Goal: Task Accomplishment & Management: Complete application form

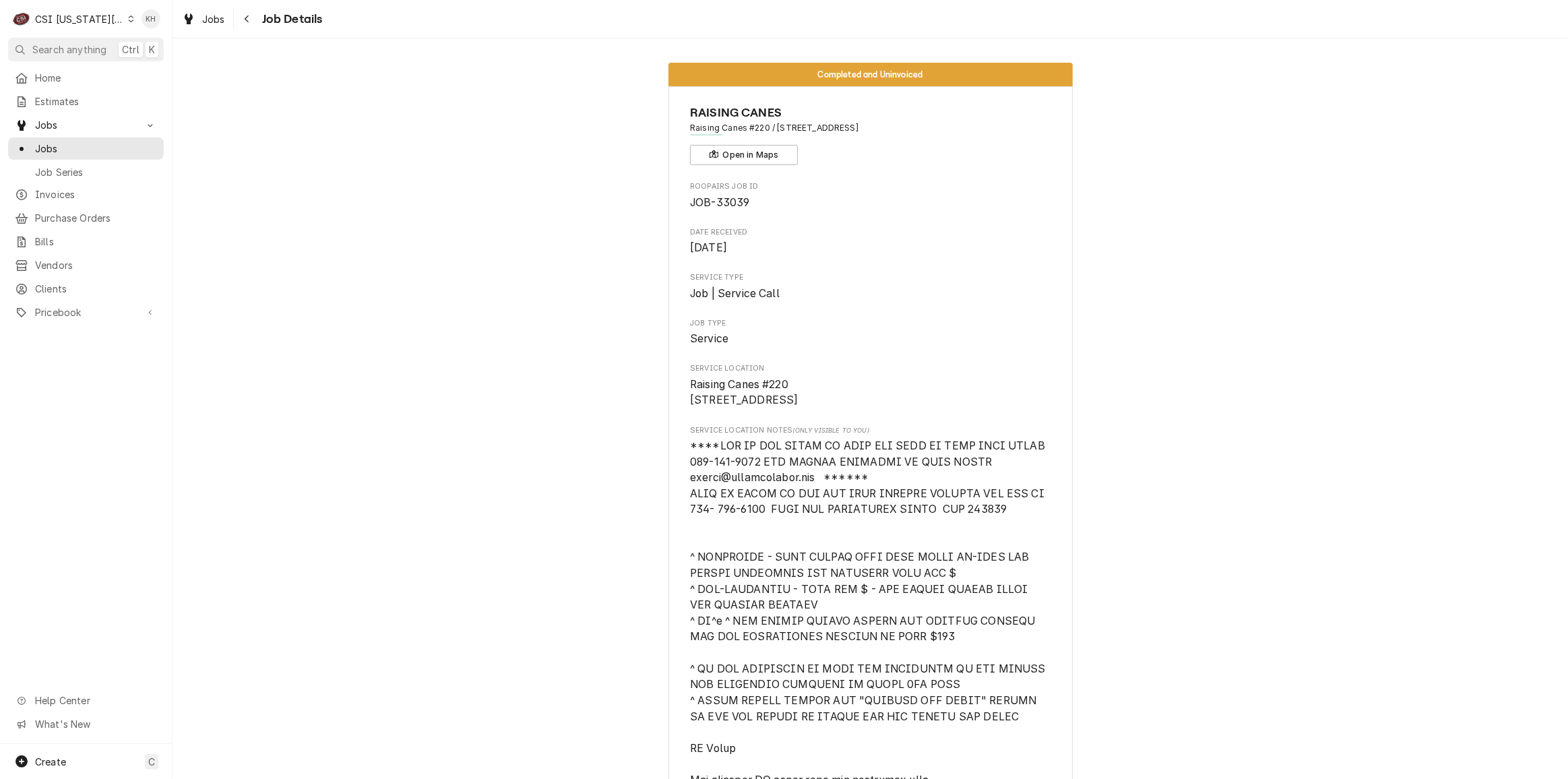
click at [83, 46] on span "Search anything" at bounding box center [69, 49] width 74 height 14
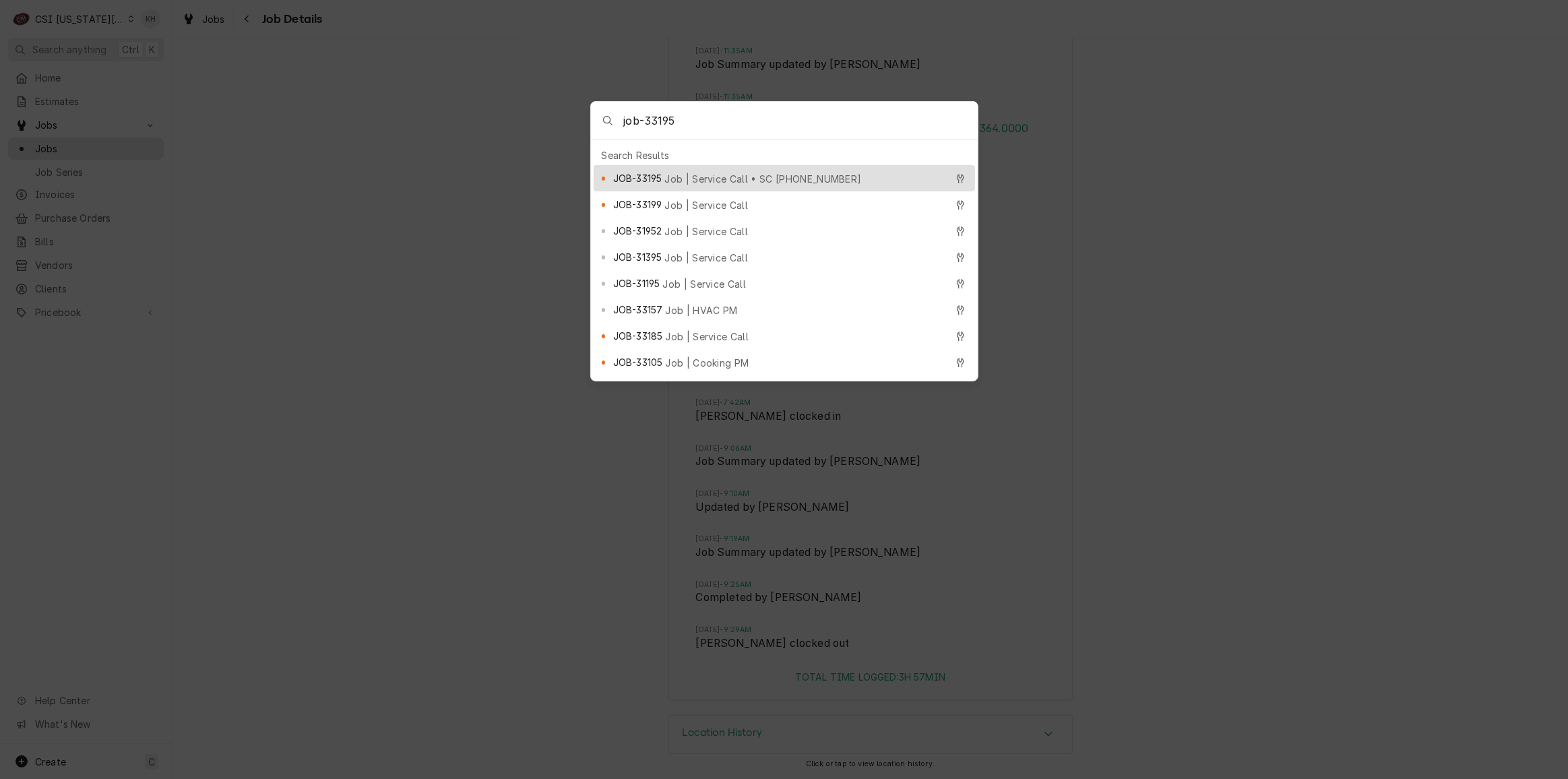
type input "job-33195"
click at [736, 172] on span "Job | Service Call • SC 327572034" at bounding box center [762, 179] width 197 height 14
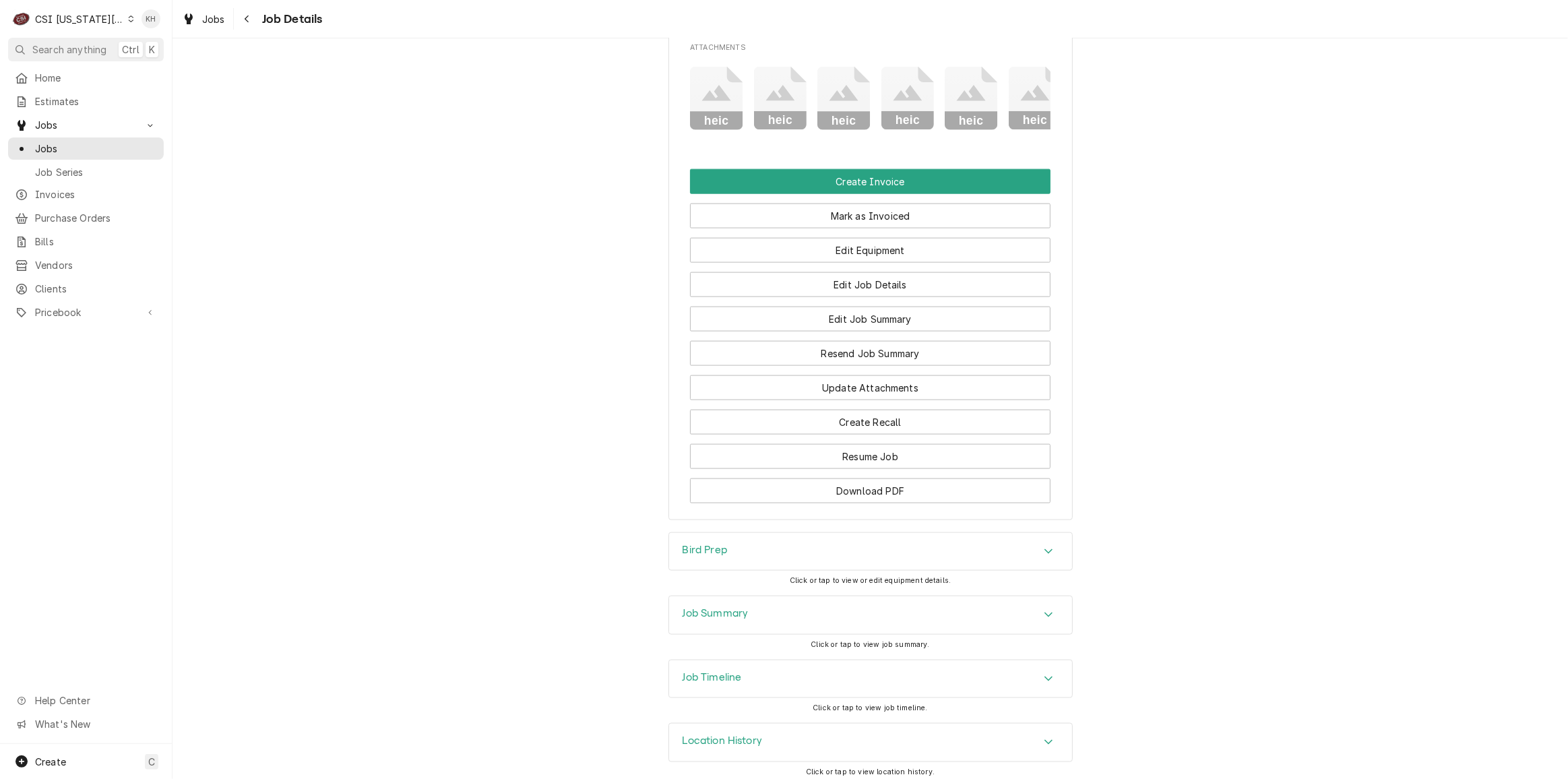
click at [732, 608] on h3 "Job Summary" at bounding box center [716, 613] width 66 height 13
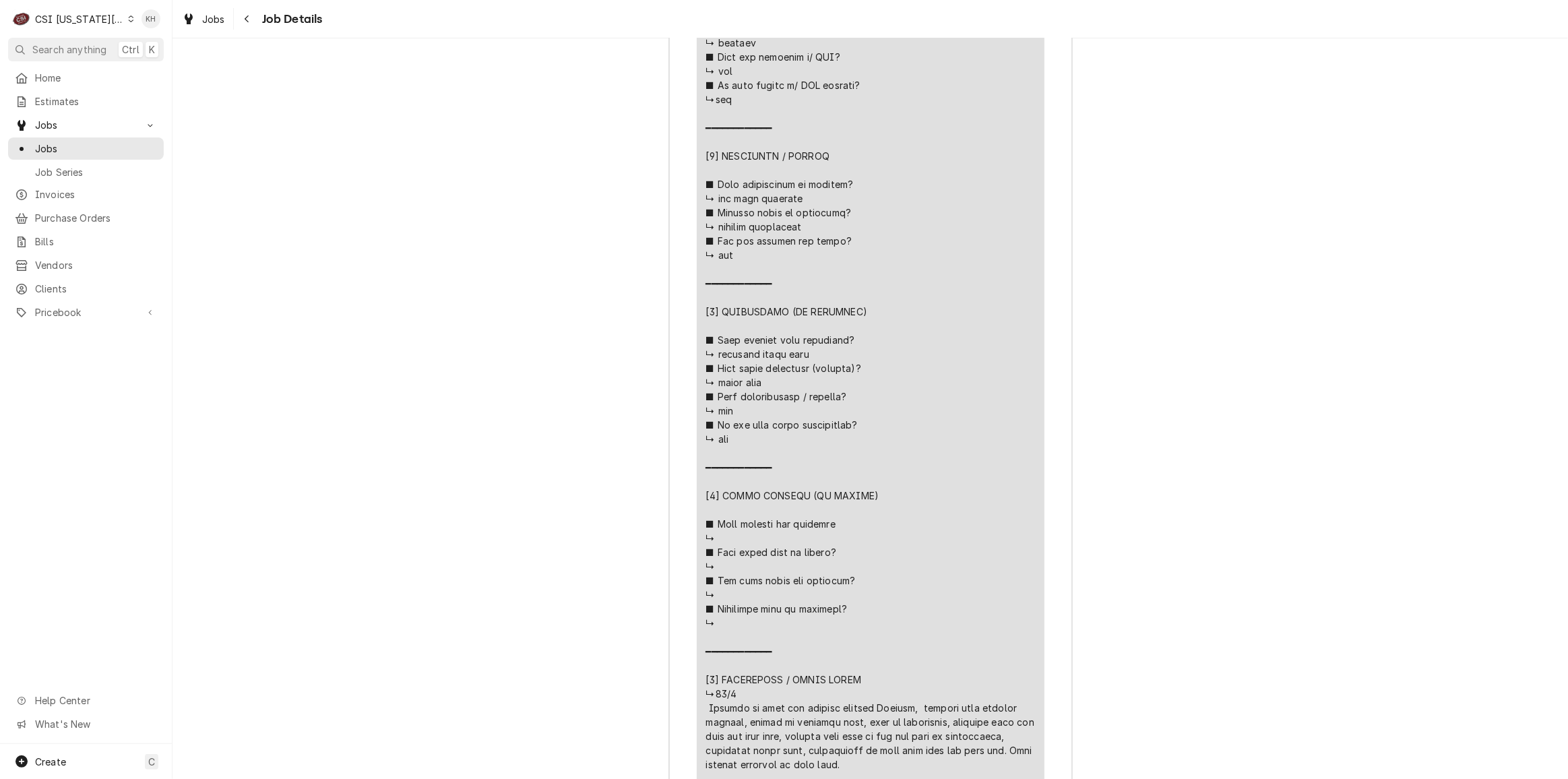
scroll to position [4060, 0]
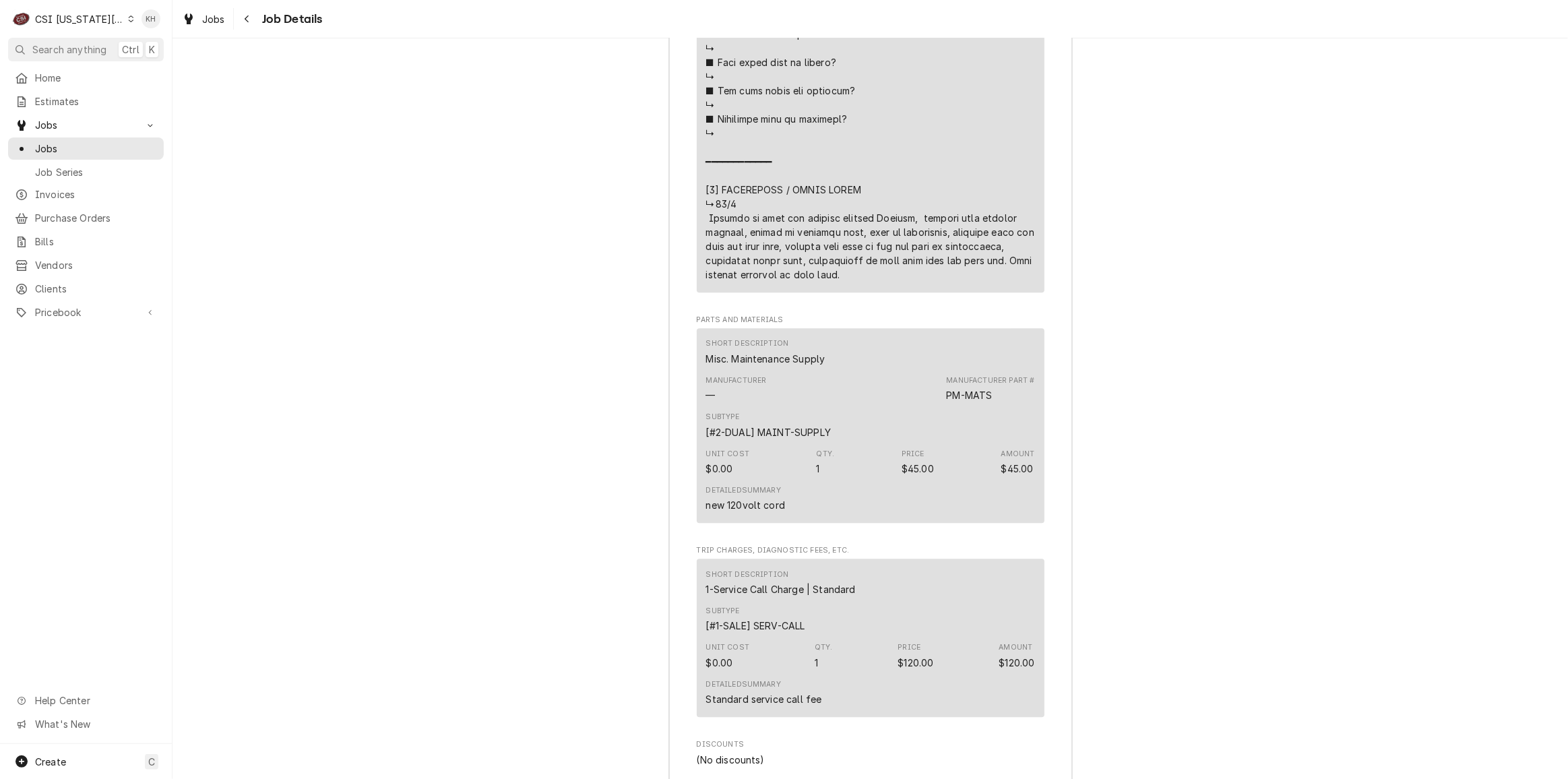
drag, startPoint x: 90, startPoint y: 22, endPoint x: 114, endPoint y: 43, distance: 31.9
click at [91, 23] on div "CSI [US_STATE][GEOGRAPHIC_DATA]" at bounding box center [80, 19] width 89 height 14
click at [142, 68] on div "CSI St. [PERSON_NAME]" at bounding box center [231, 74] width 197 height 14
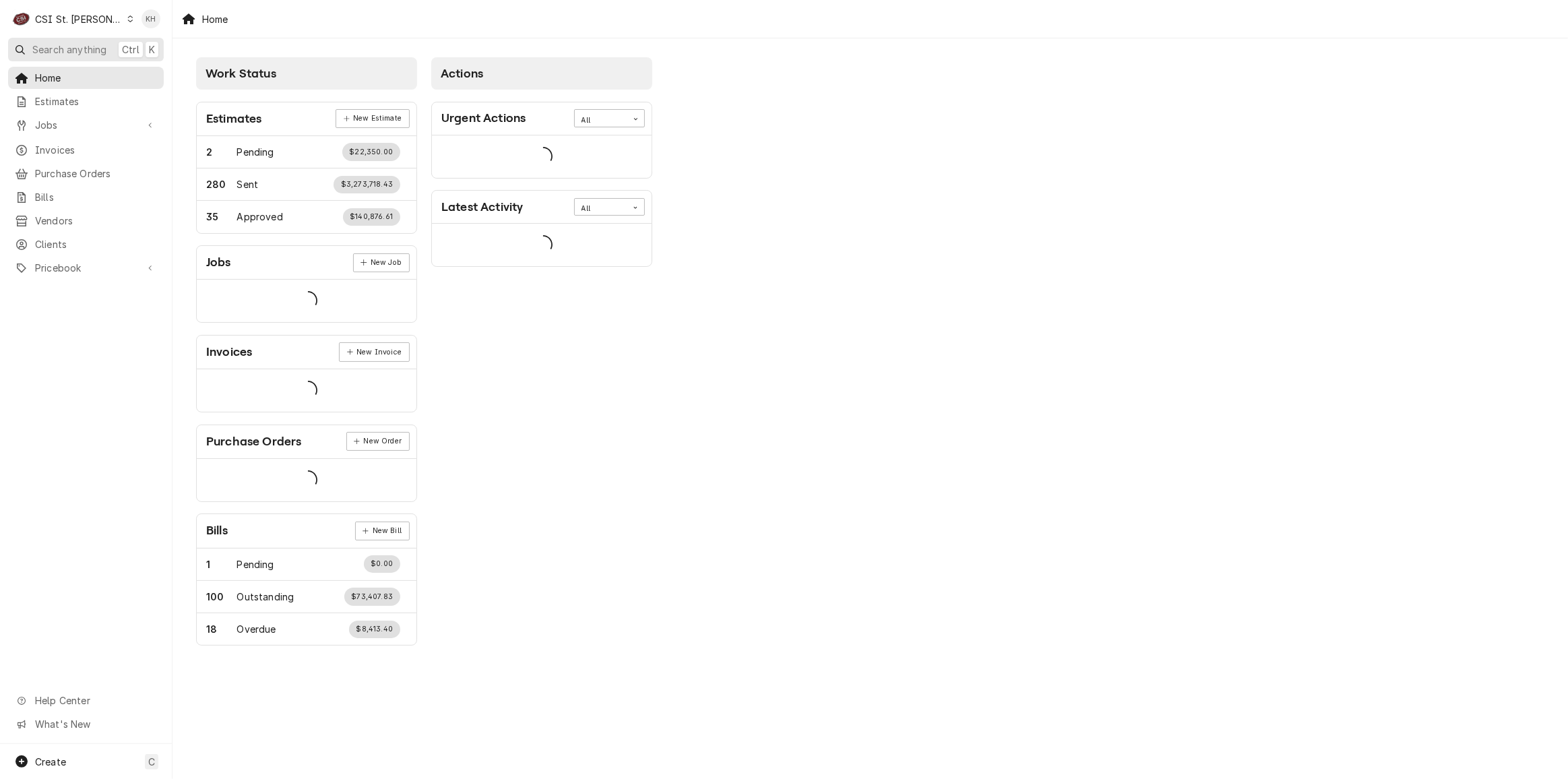
click at [95, 49] on span "Search anything" at bounding box center [69, 49] width 74 height 14
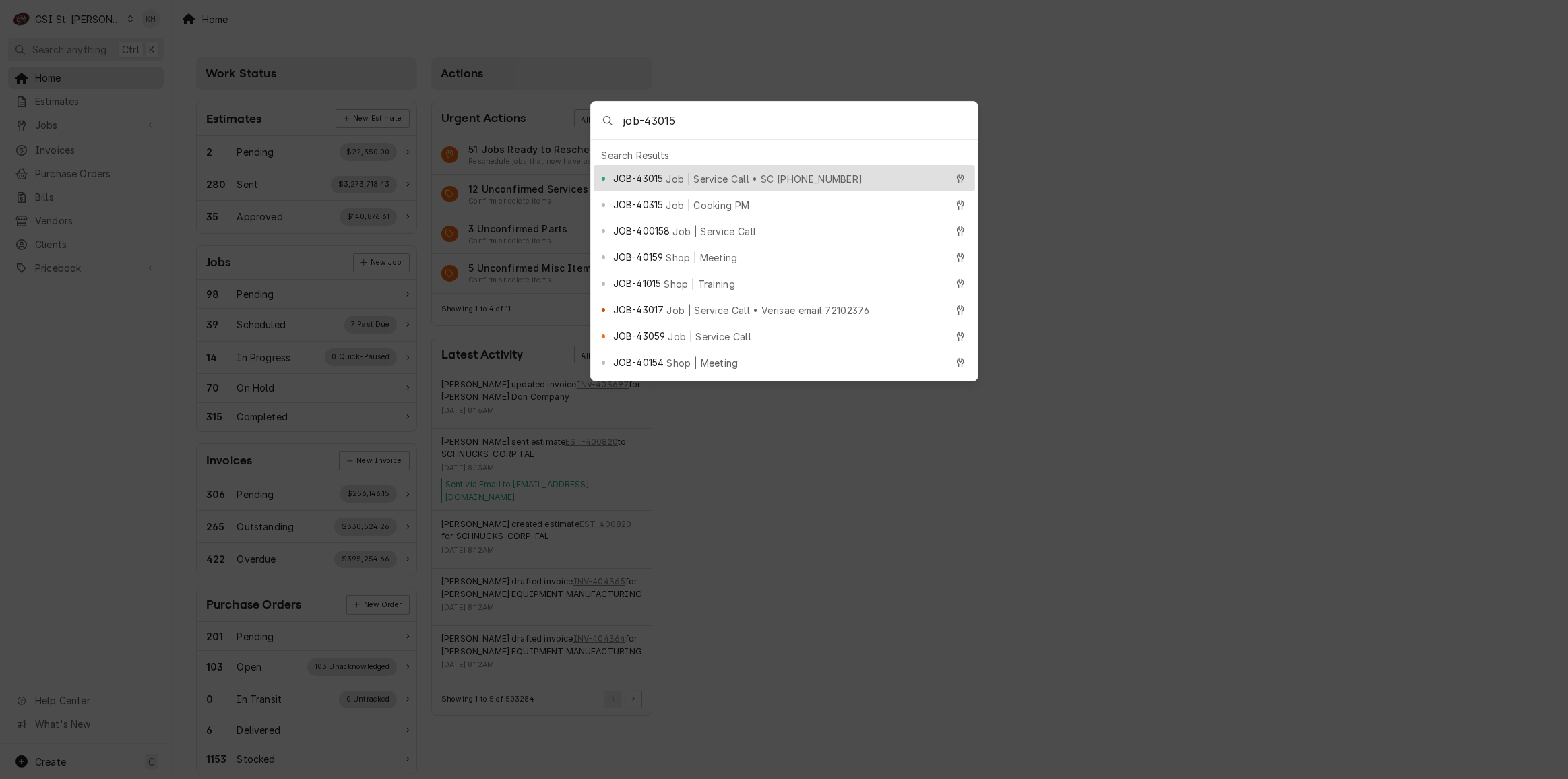
type input "job-43015"
drag, startPoint x: 626, startPoint y: 174, endPoint x: 630, endPoint y: 185, distance: 11.7
click at [627, 174] on span "JOB-43015" at bounding box center [638, 178] width 50 height 14
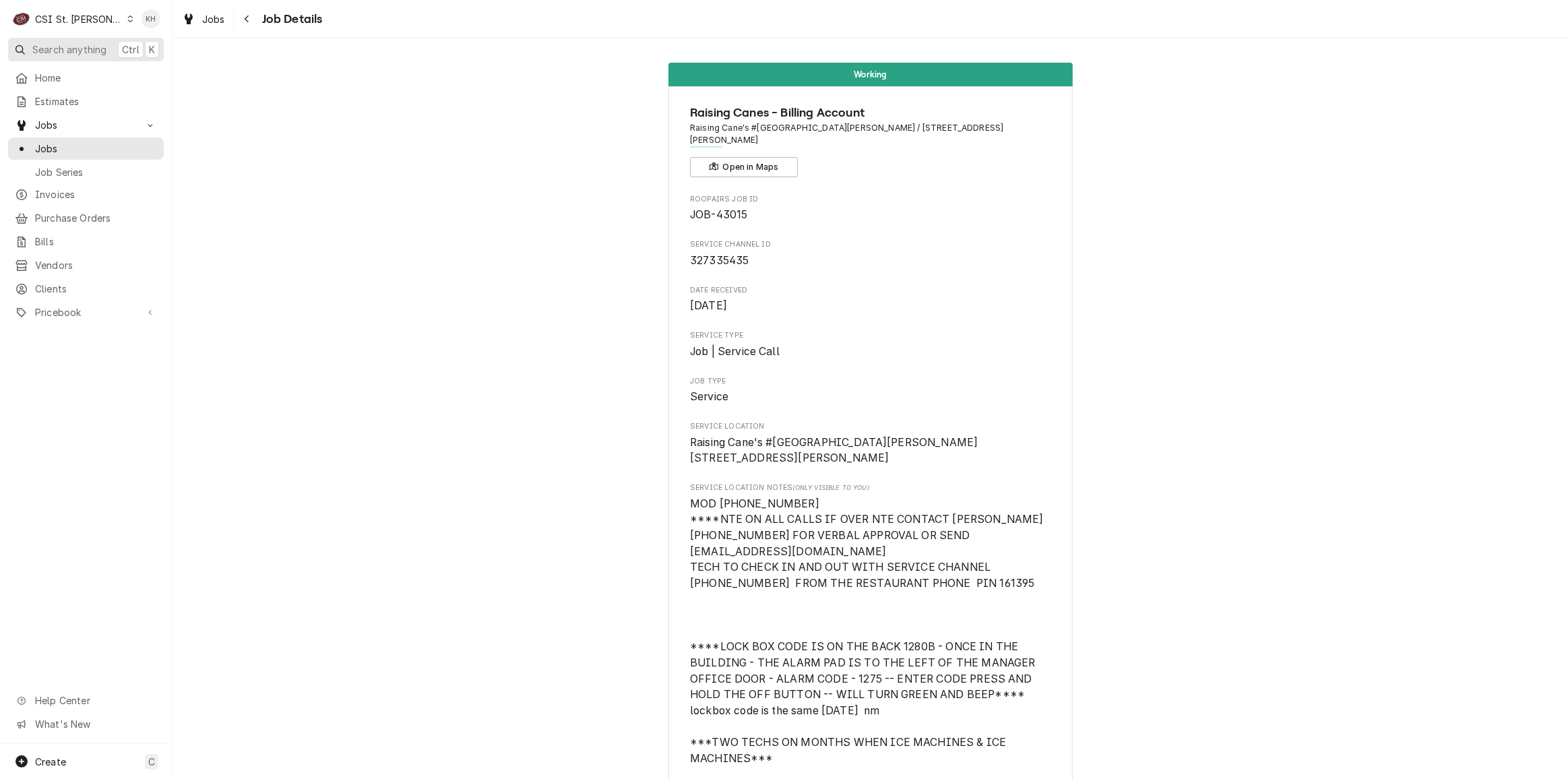
click at [69, 47] on span "Search anything" at bounding box center [69, 49] width 74 height 14
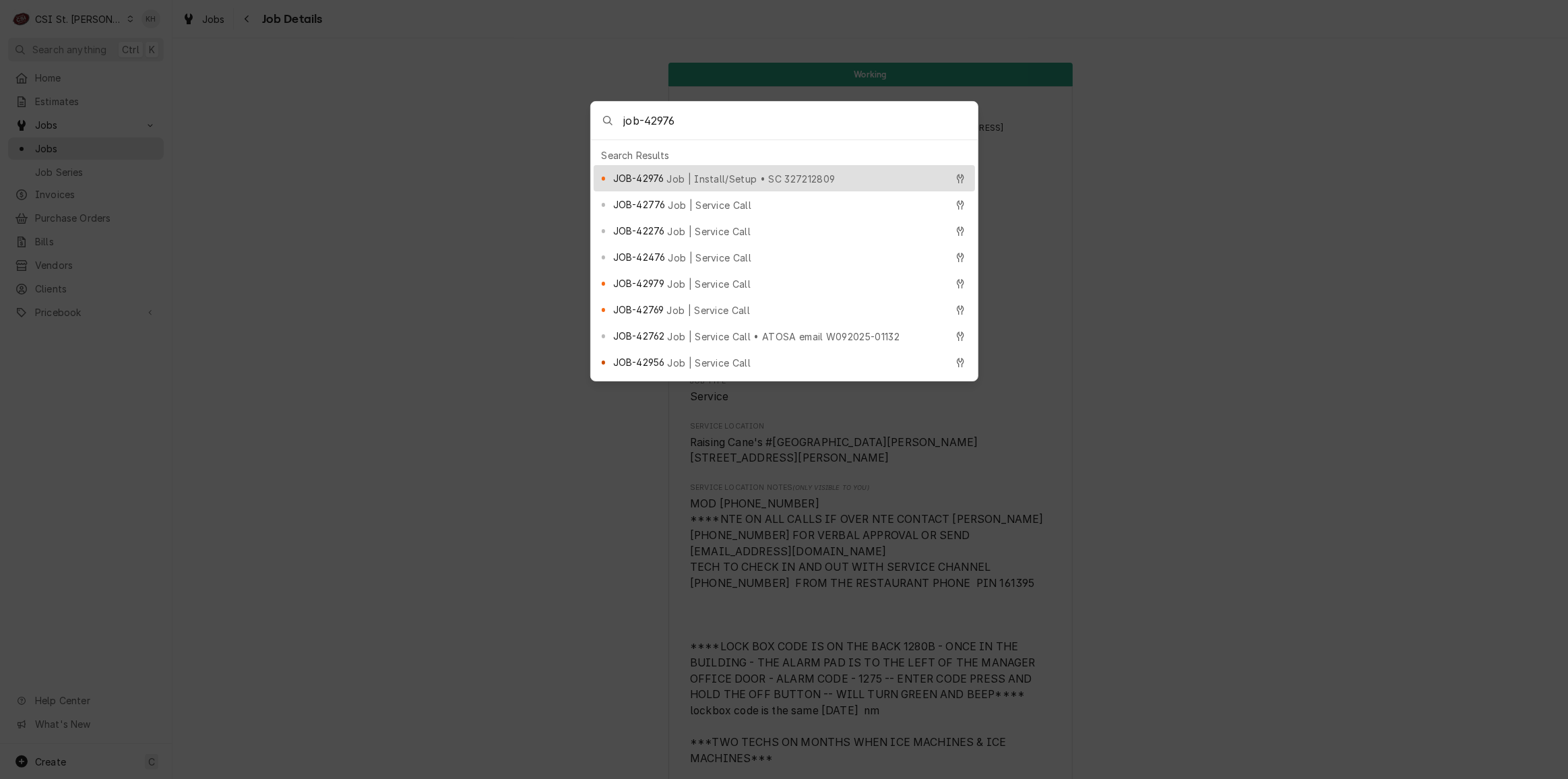
type input "job-42976"
click at [641, 175] on span "JOB-42976" at bounding box center [639, 178] width 51 height 14
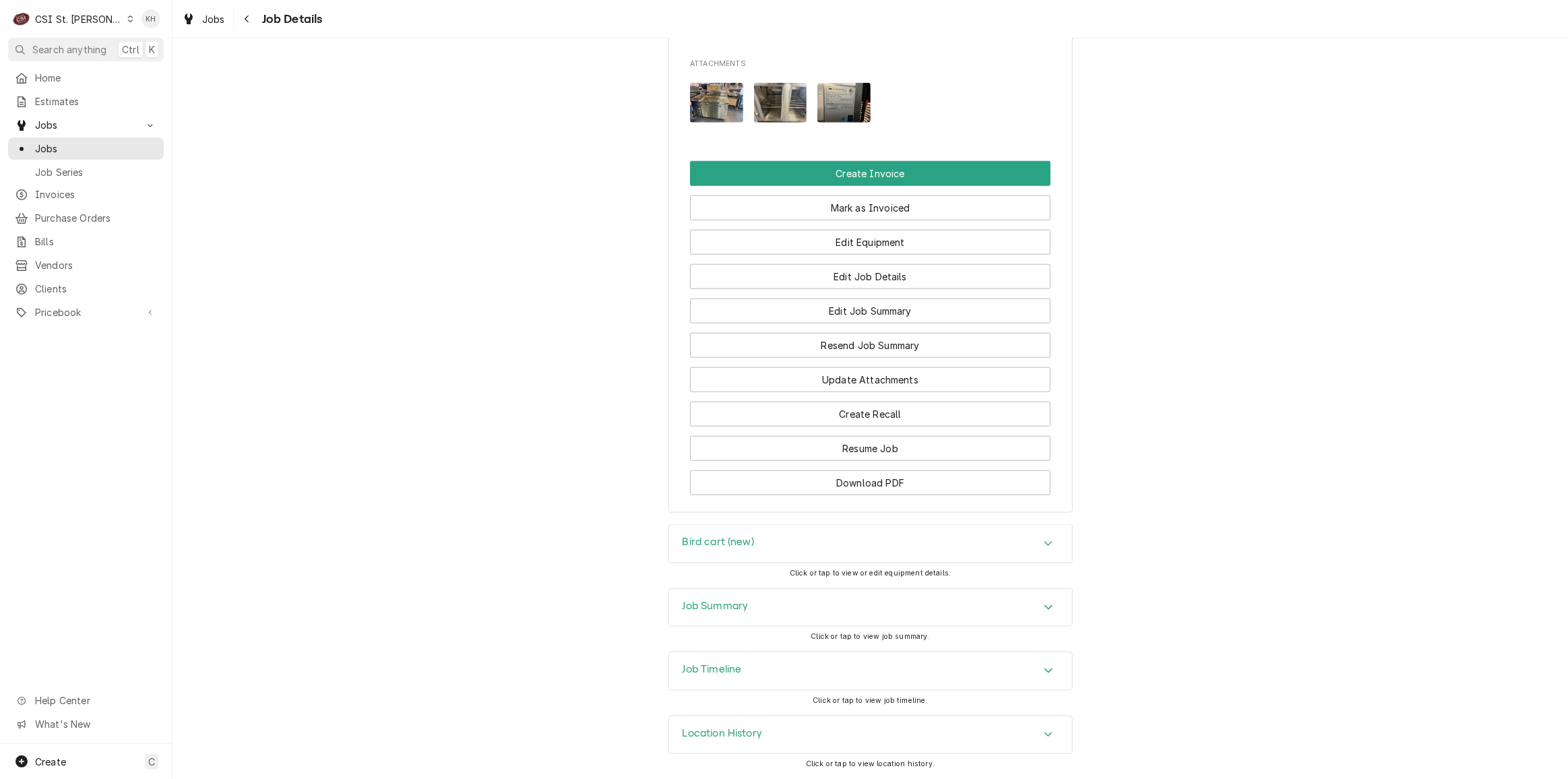
scroll to position [1468, 0]
click at [755, 613] on div "Job Summary" at bounding box center [870, 608] width 403 height 38
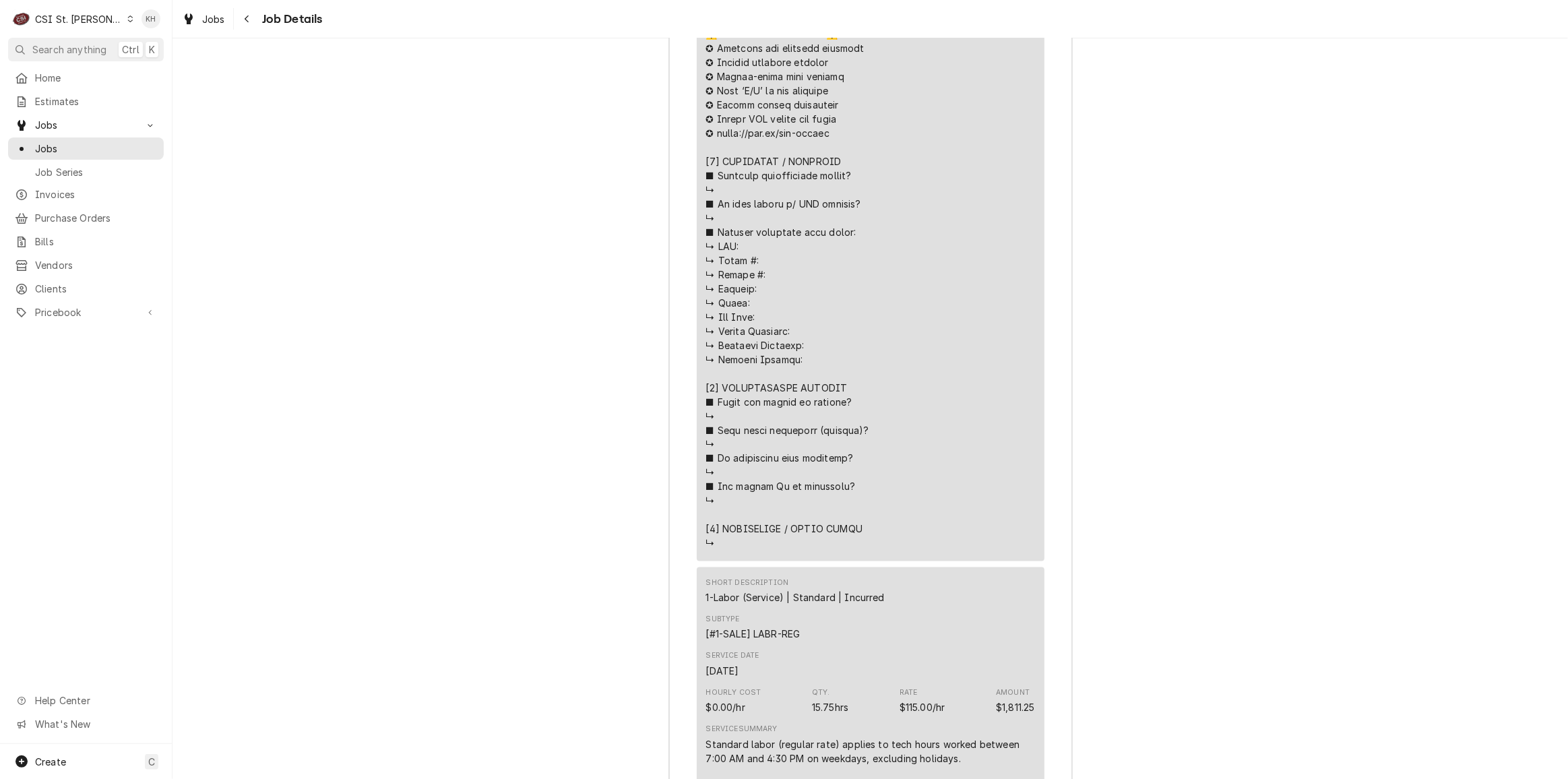
scroll to position [2110, 0]
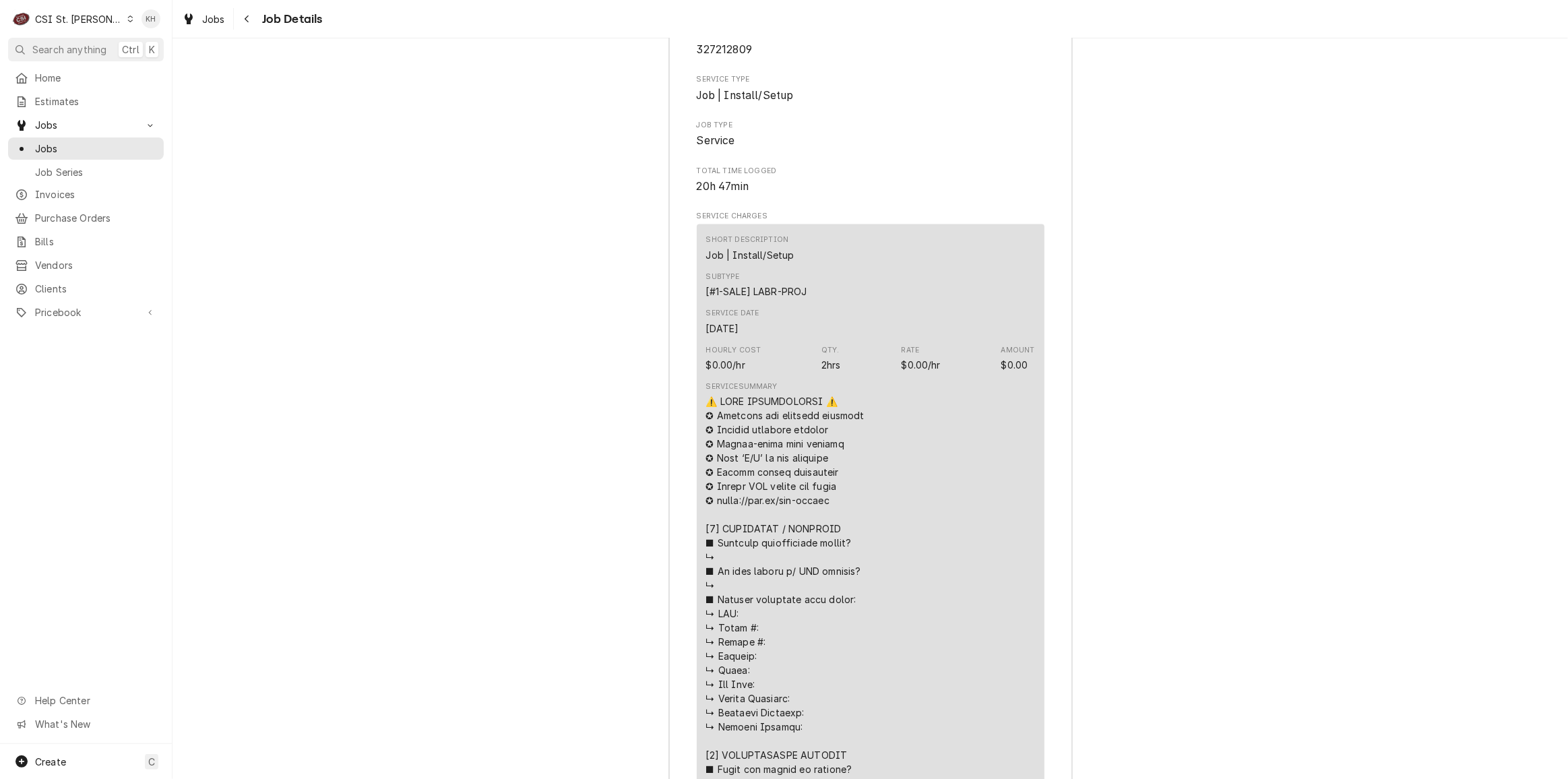
click at [98, 47] on span "Search anything" at bounding box center [69, 49] width 74 height 14
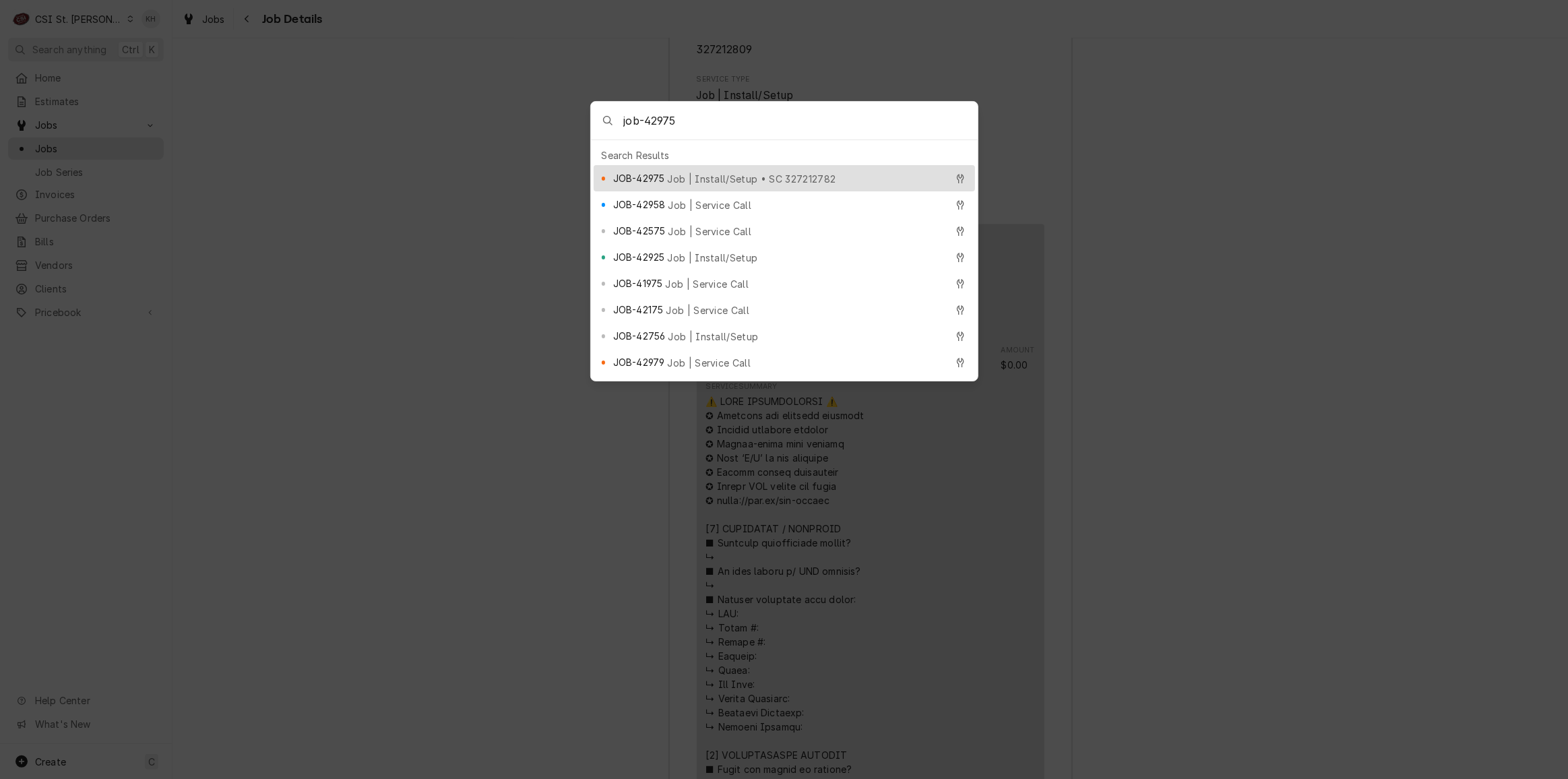
type input "job-42975"
click at [667, 173] on span "Job | Install/Setup • SC 327212782" at bounding box center [751, 179] width 169 height 14
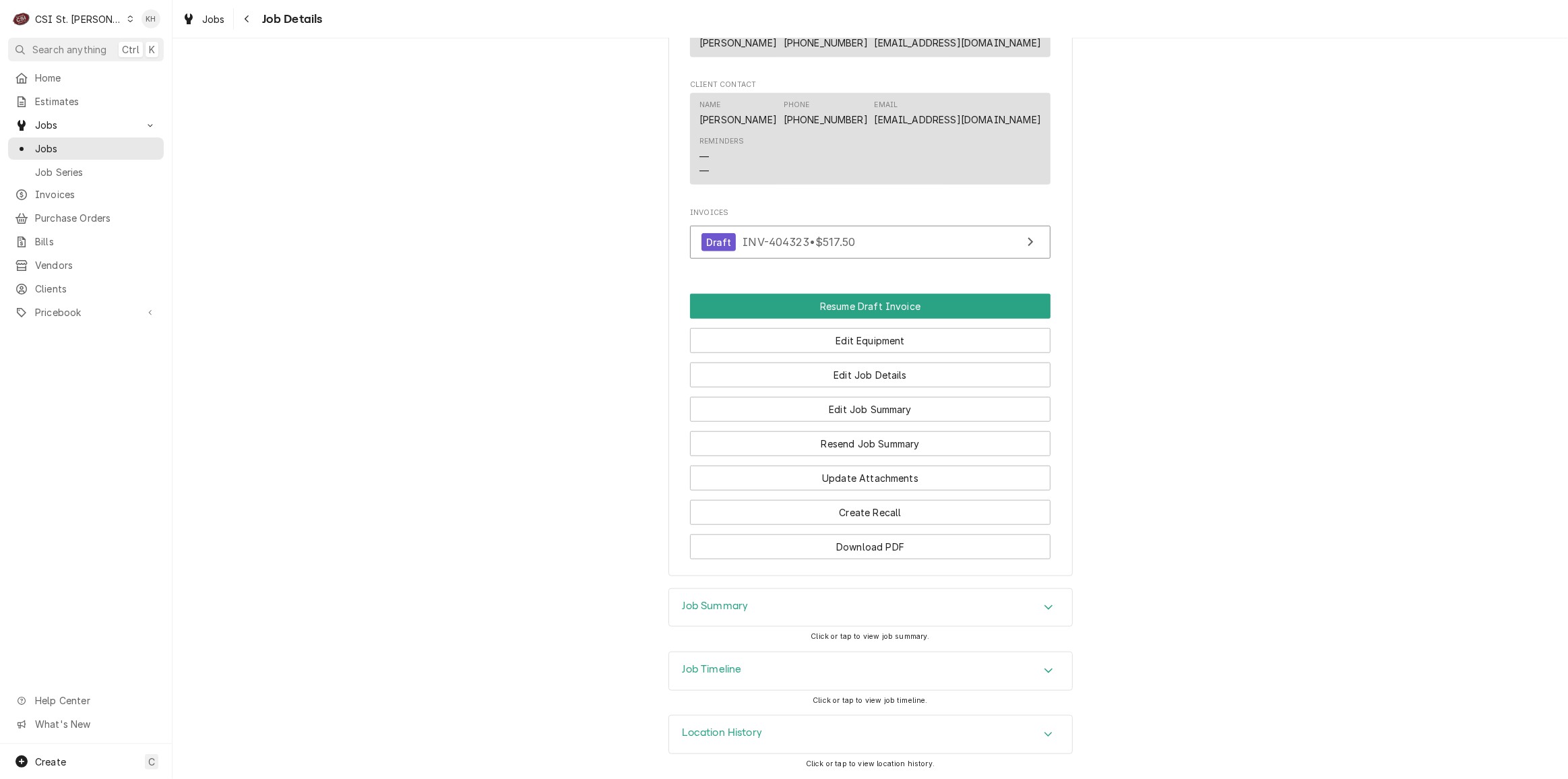
click at [752, 602] on div "Job Summary" at bounding box center [870, 608] width 403 height 38
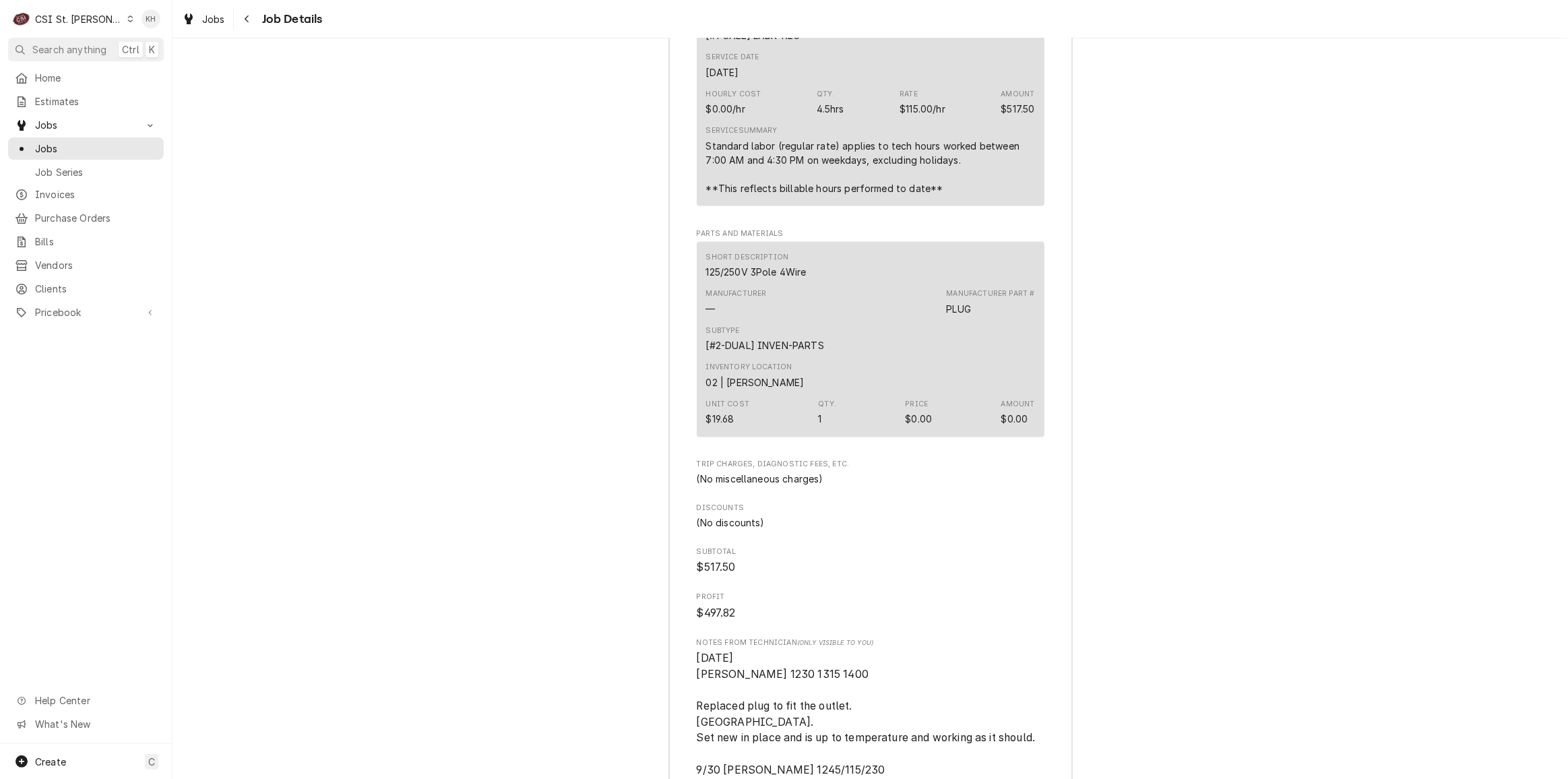
scroll to position [3205, 0]
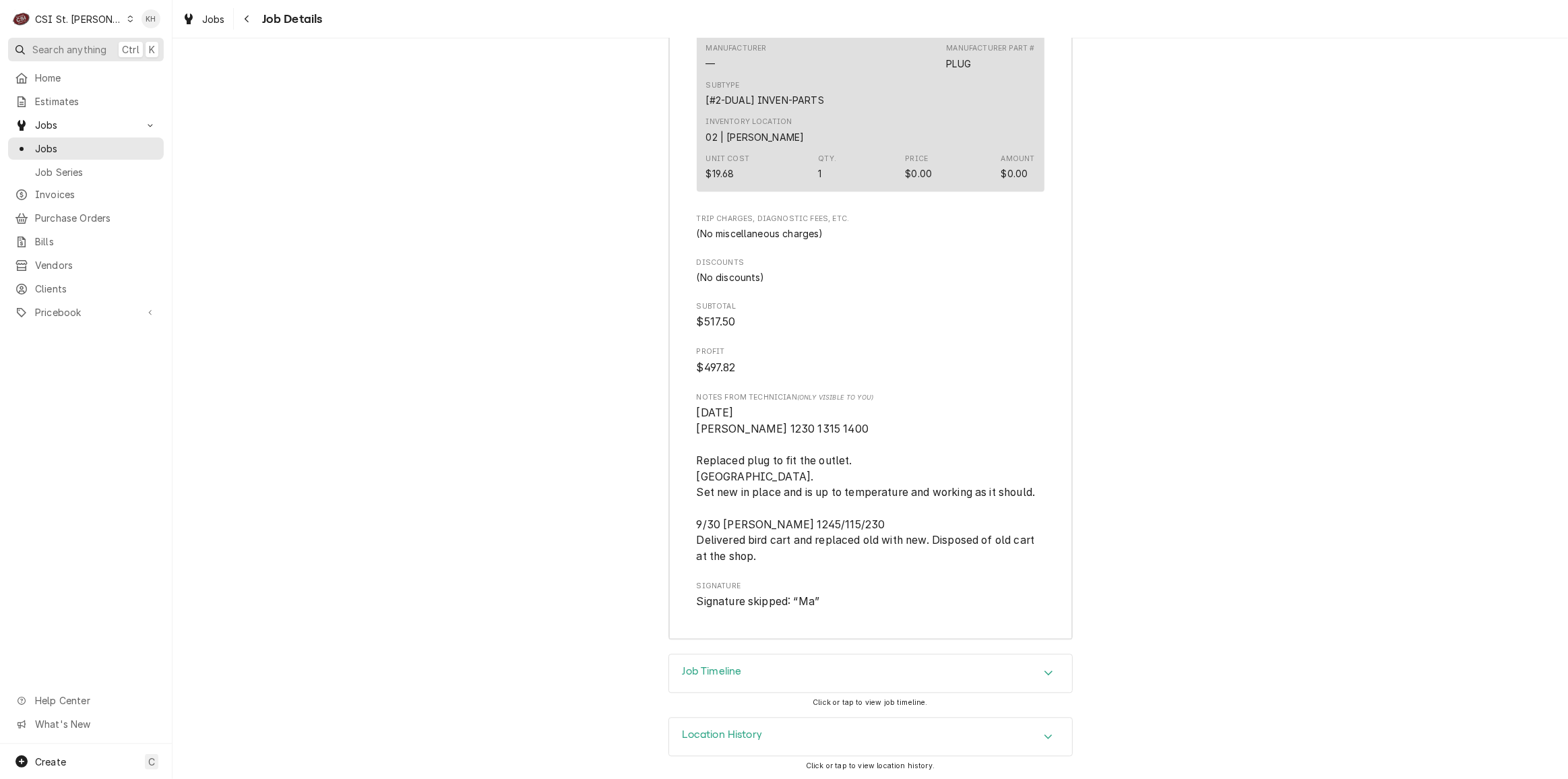
click at [101, 53] on span "Search anything" at bounding box center [69, 49] width 74 height 14
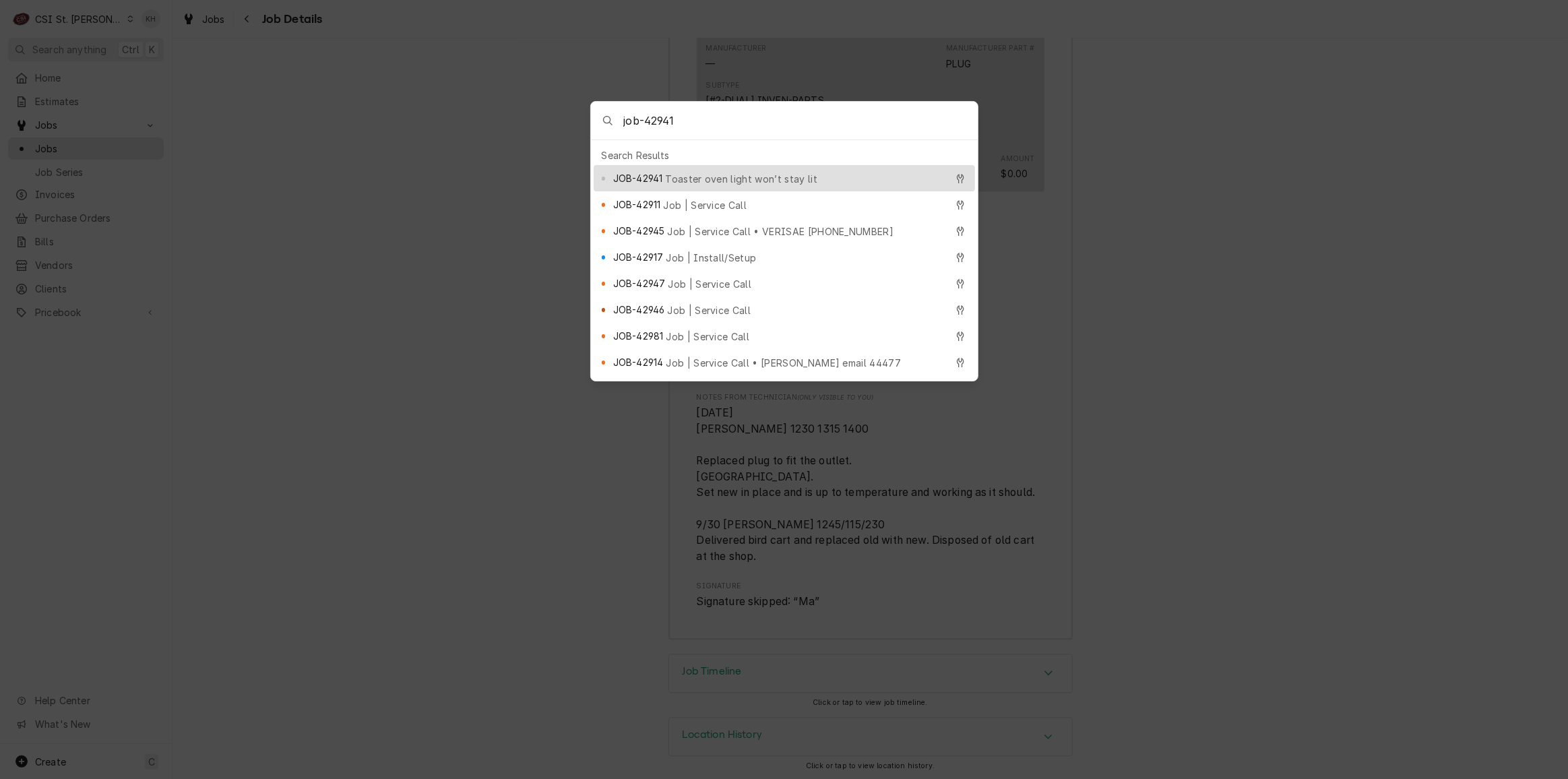
type input "job-42941"
click at [753, 172] on span "Toaster oven light won’t stay lit" at bounding box center [741, 179] width 152 height 14
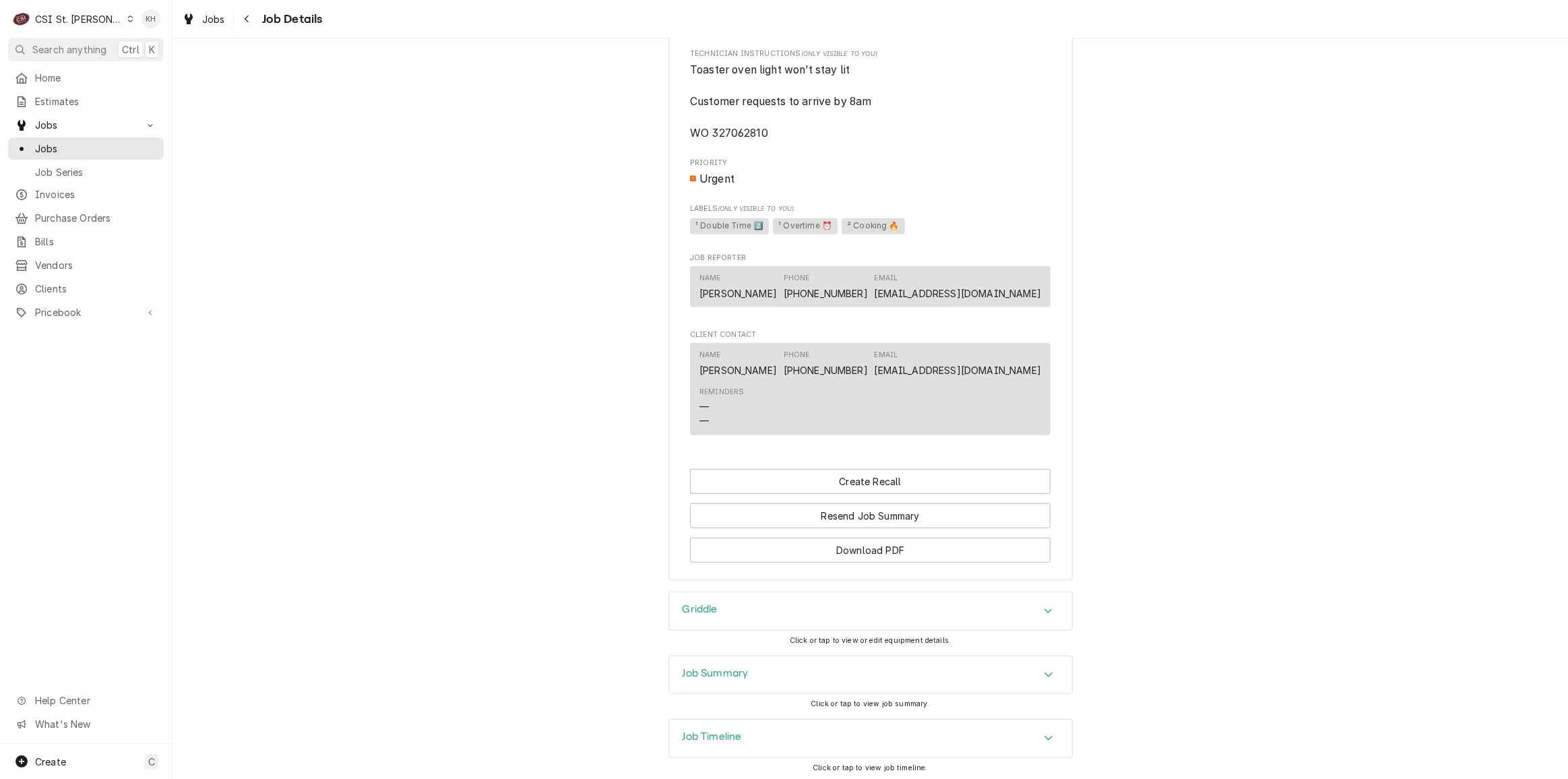
scroll to position [1089, 0]
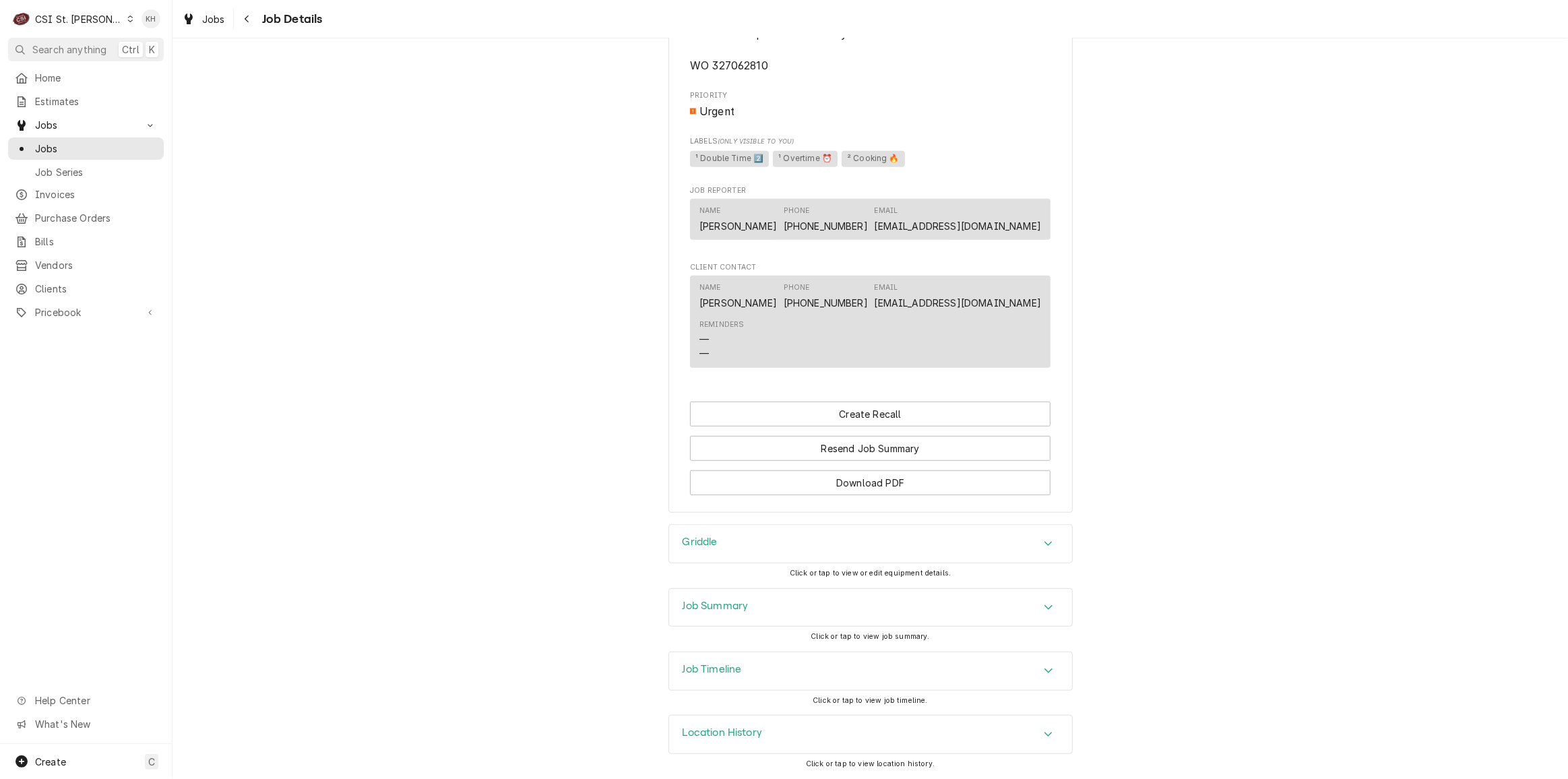
click at [766, 672] on div "Job Timeline" at bounding box center [870, 671] width 403 height 38
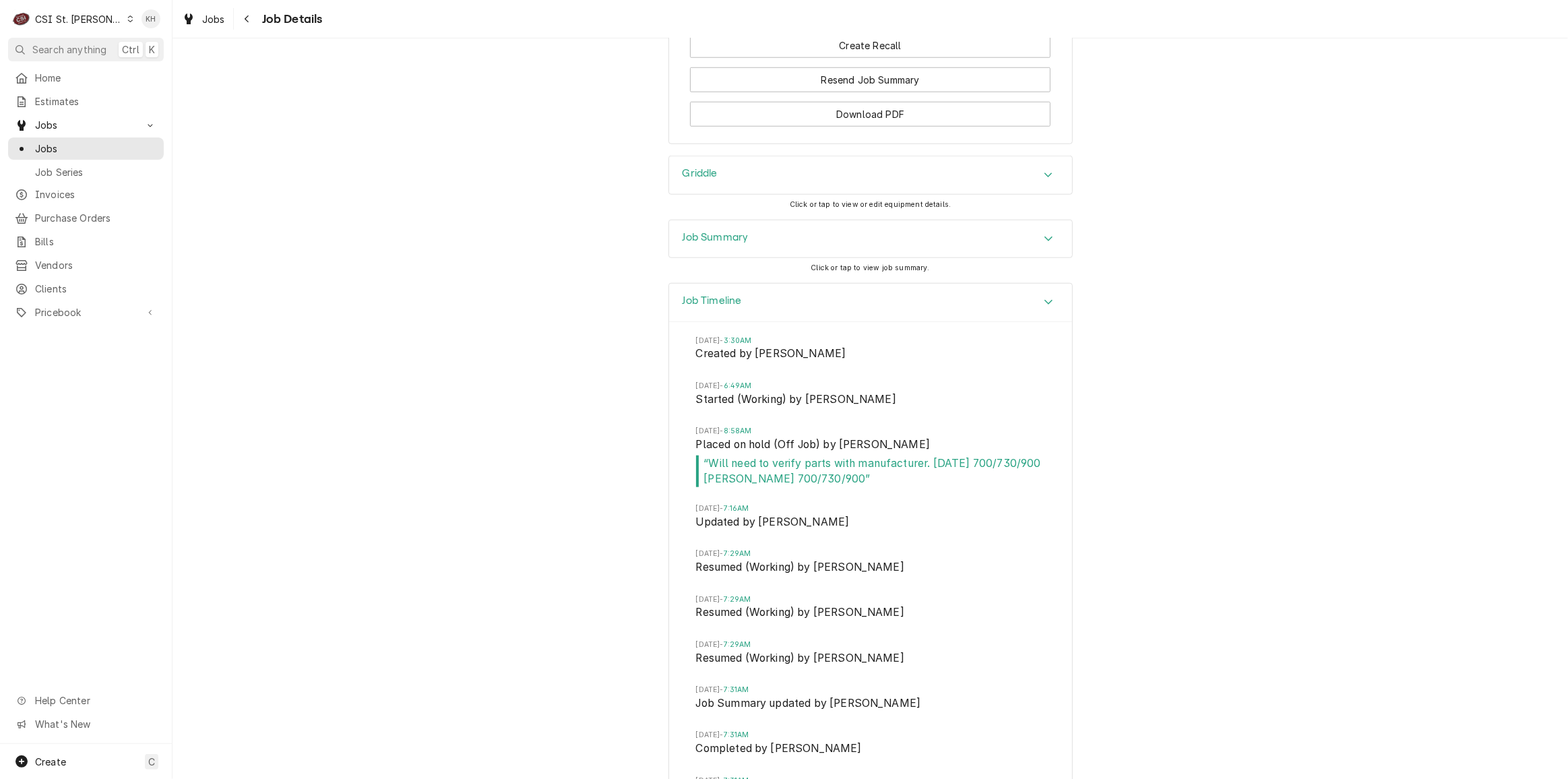
scroll to position [1240, 0]
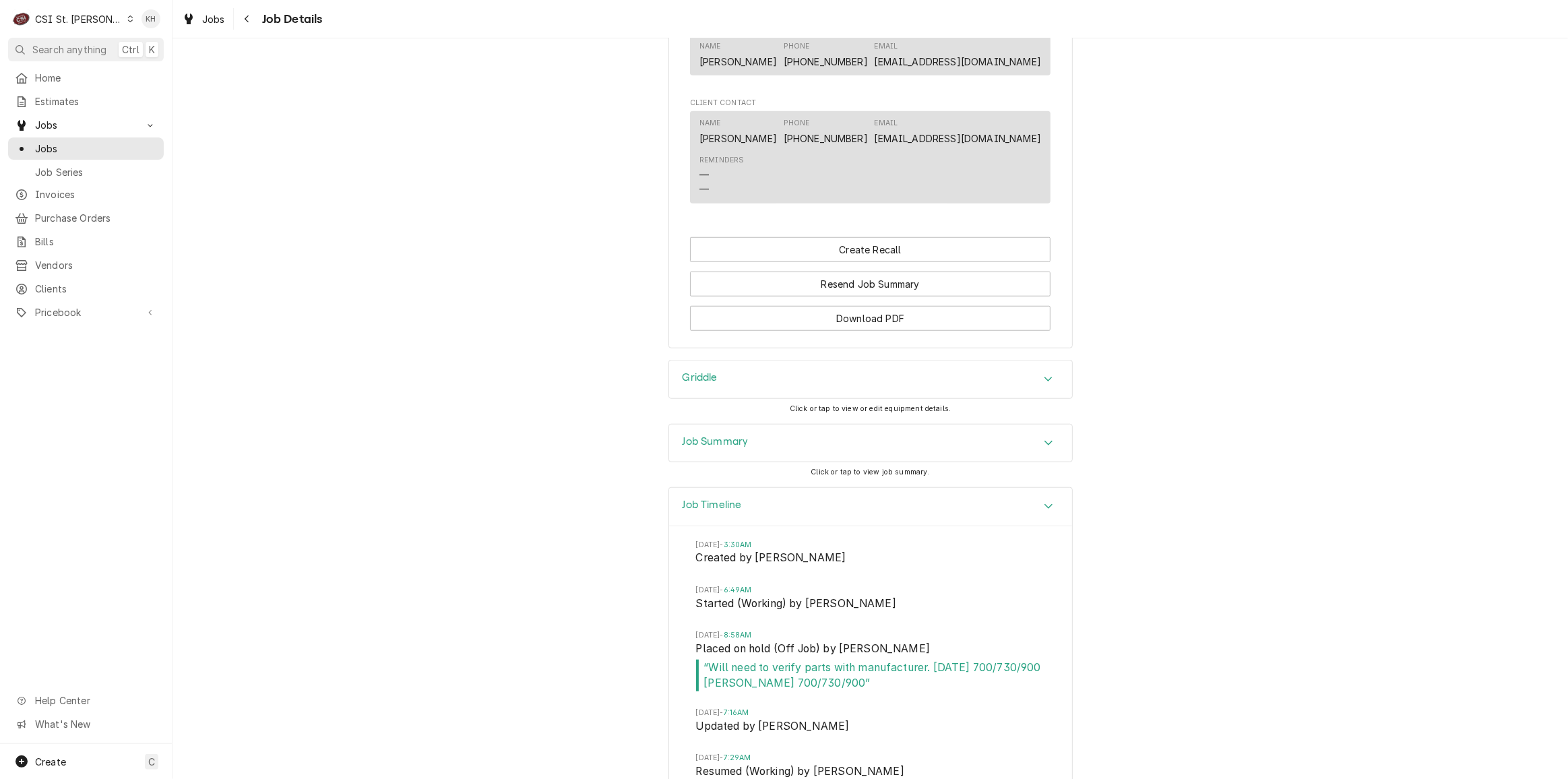
click at [737, 451] on div "Job Summary" at bounding box center [716, 443] width 66 height 16
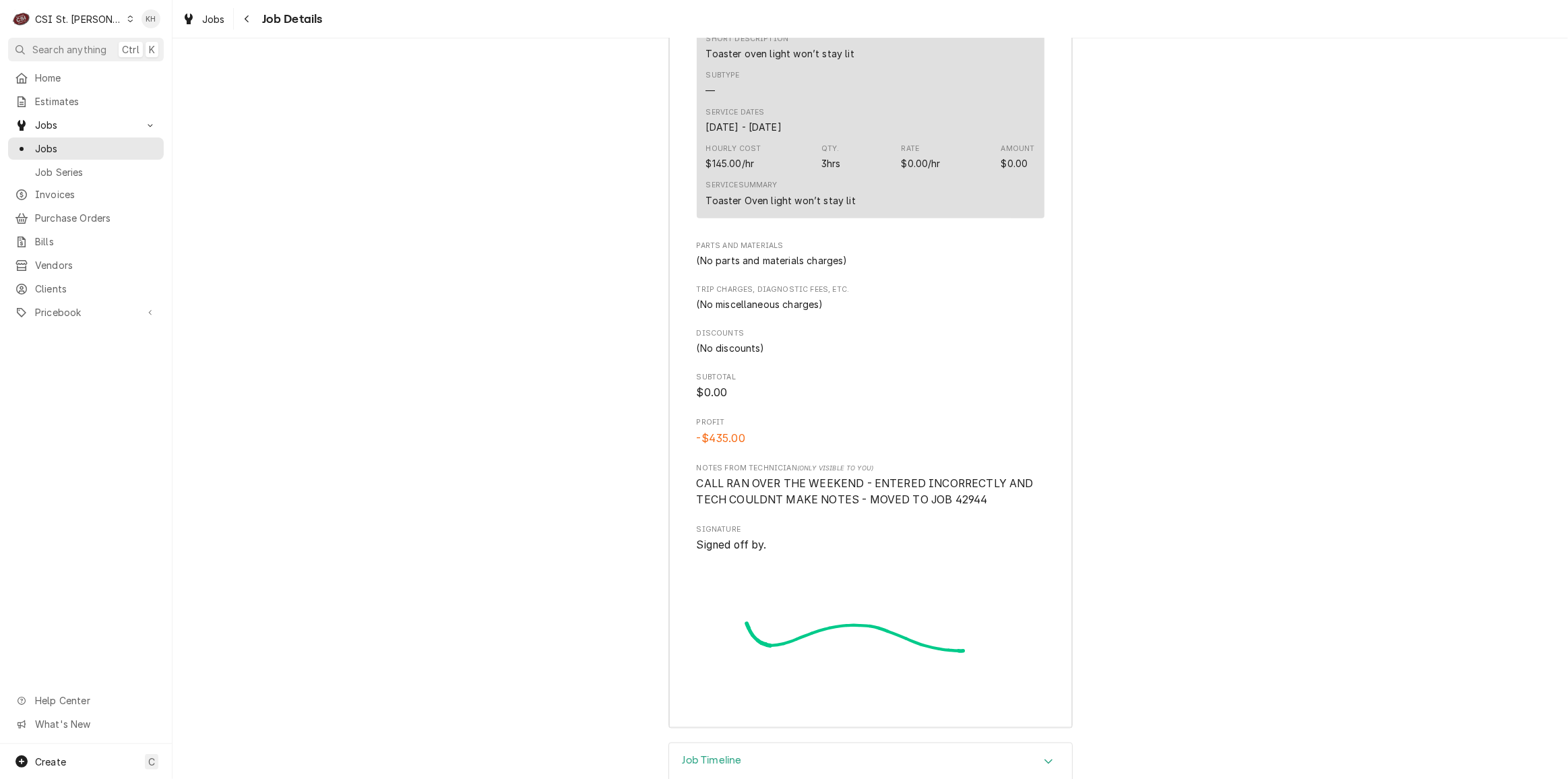
scroll to position [1914, 0]
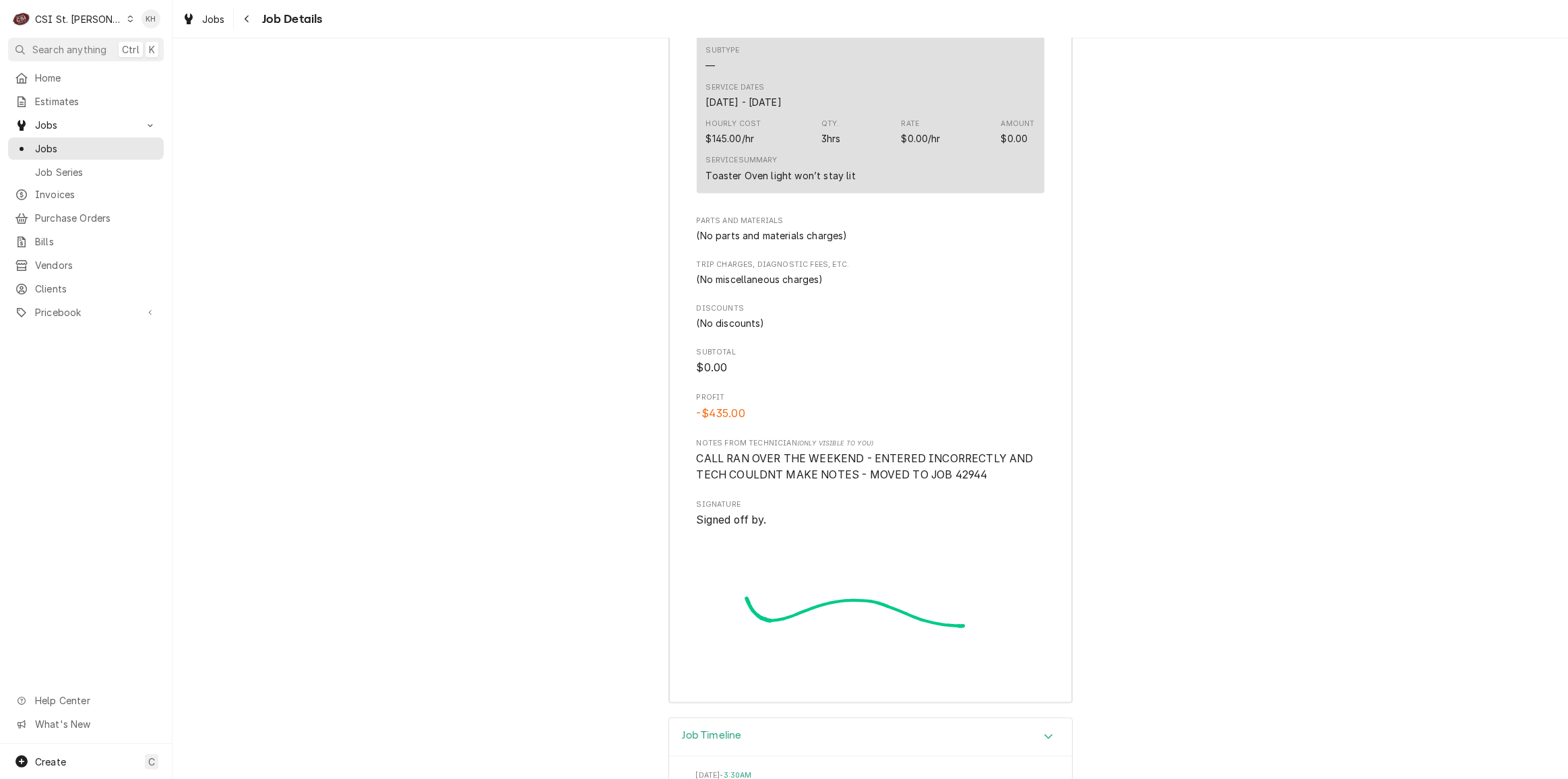
click at [965, 481] on span "CALL RAN OVER THE WEEKEND - ENTERED INCORRECTLY AND TECH COULDNT MAKE NOTES - M…" at bounding box center [866, 466] width 340 height 29
copy span "42944"
click at [80, 46] on span "Search anything" at bounding box center [69, 49] width 74 height 14
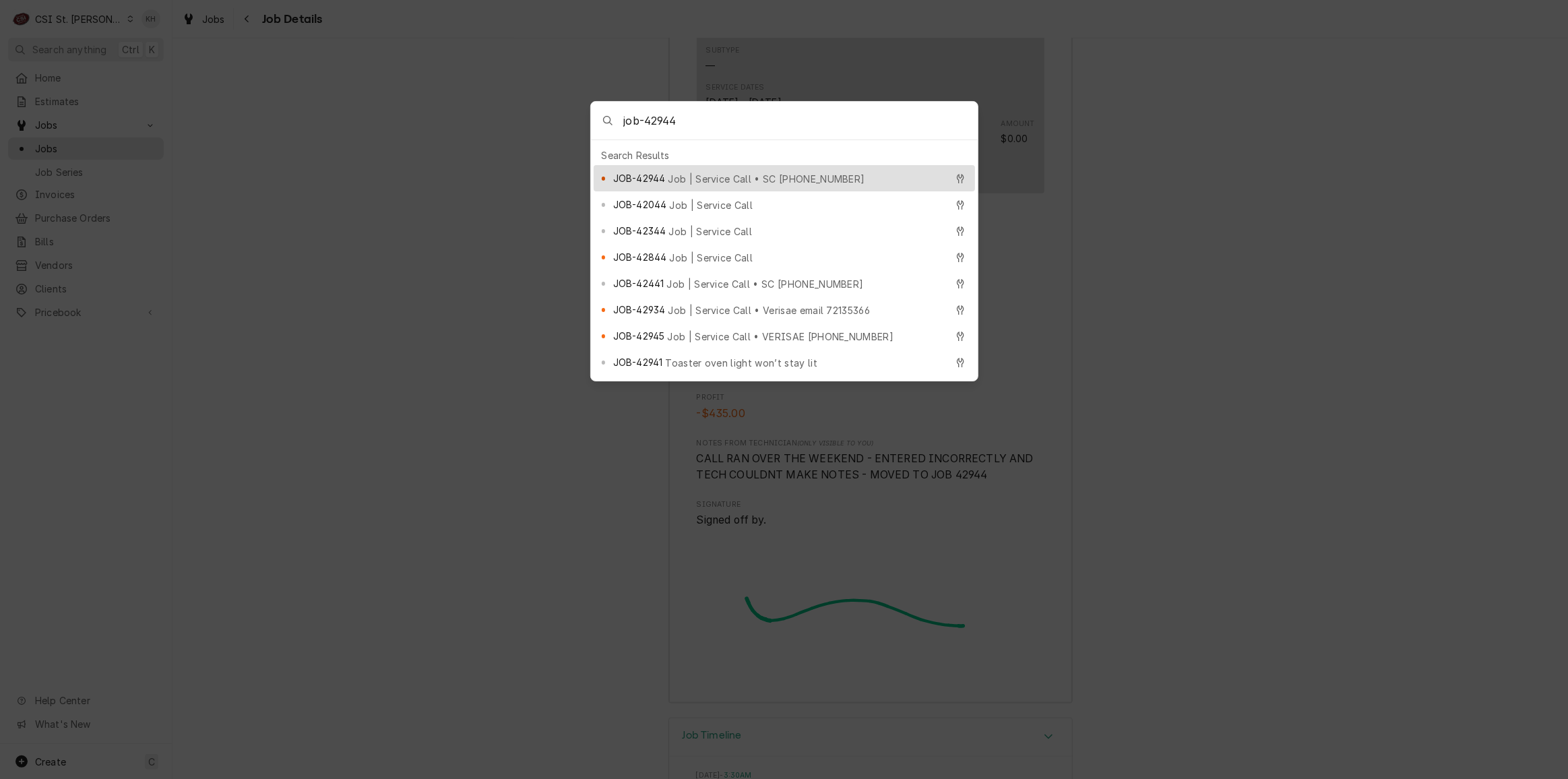
type input "job-42944"
click at [646, 171] on span "JOB-42944" at bounding box center [639, 178] width 52 height 14
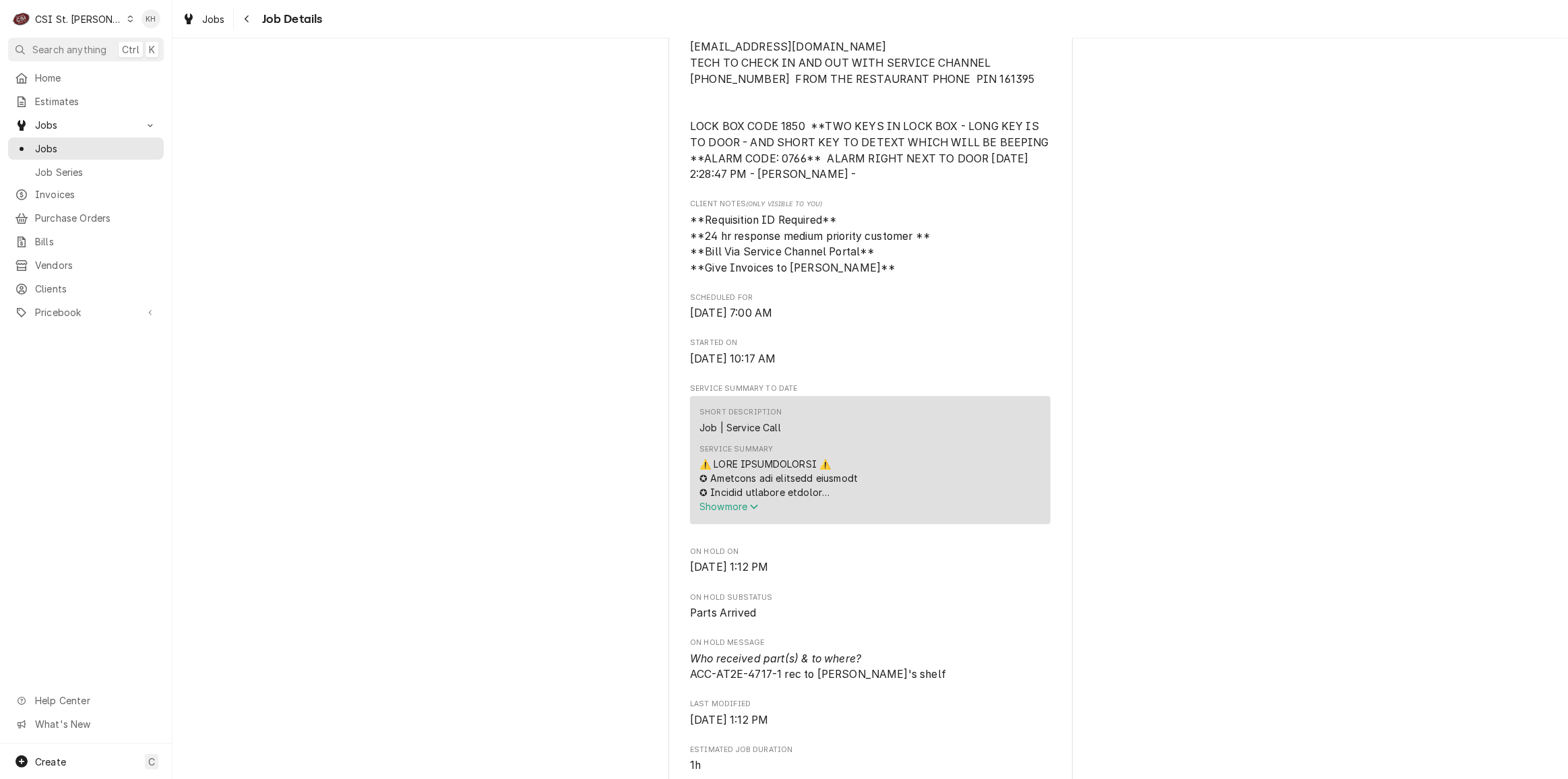
scroll to position [613, 0]
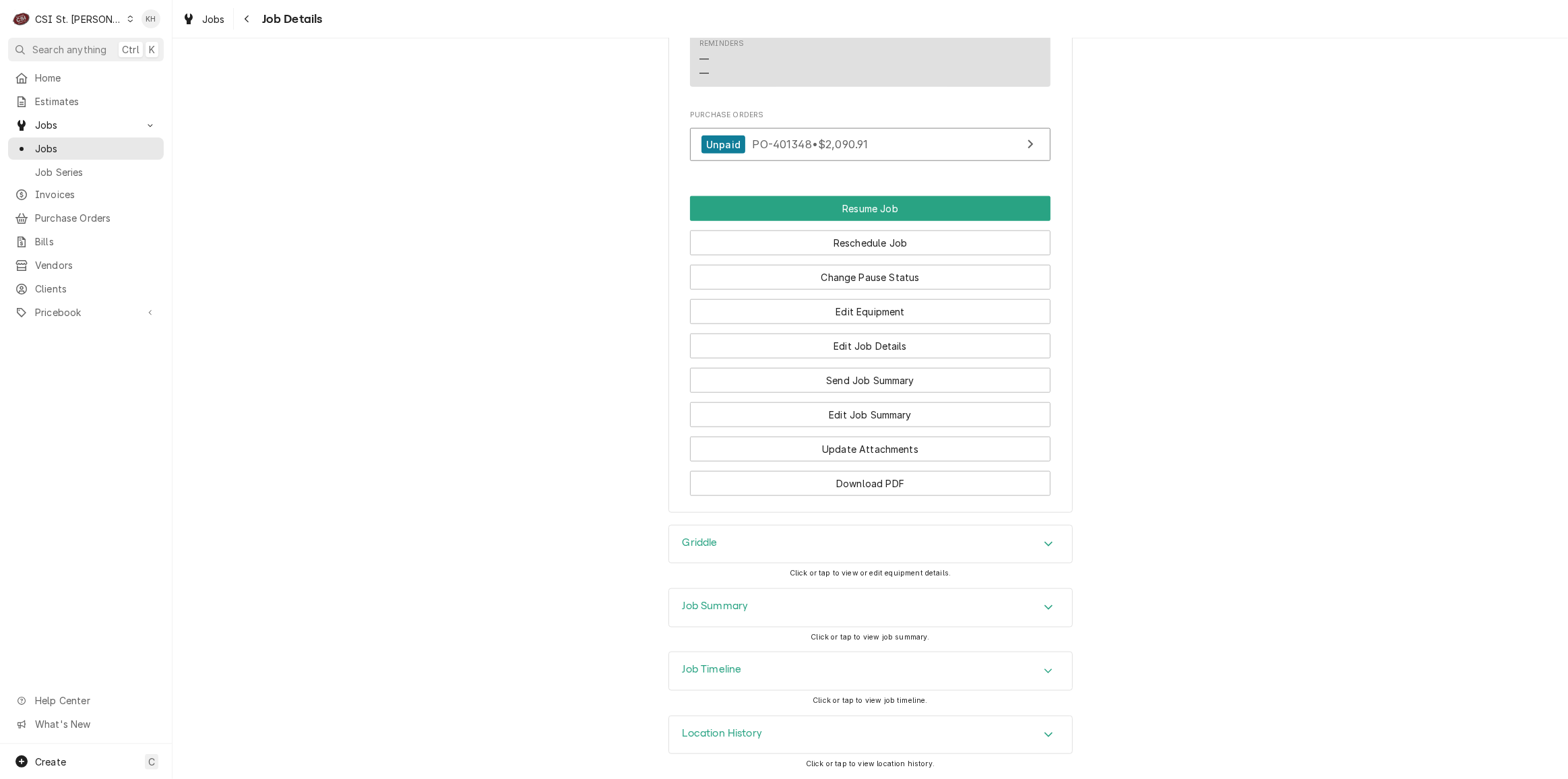
click at [736, 669] on h3 "Job Timeline" at bounding box center [712, 669] width 59 height 13
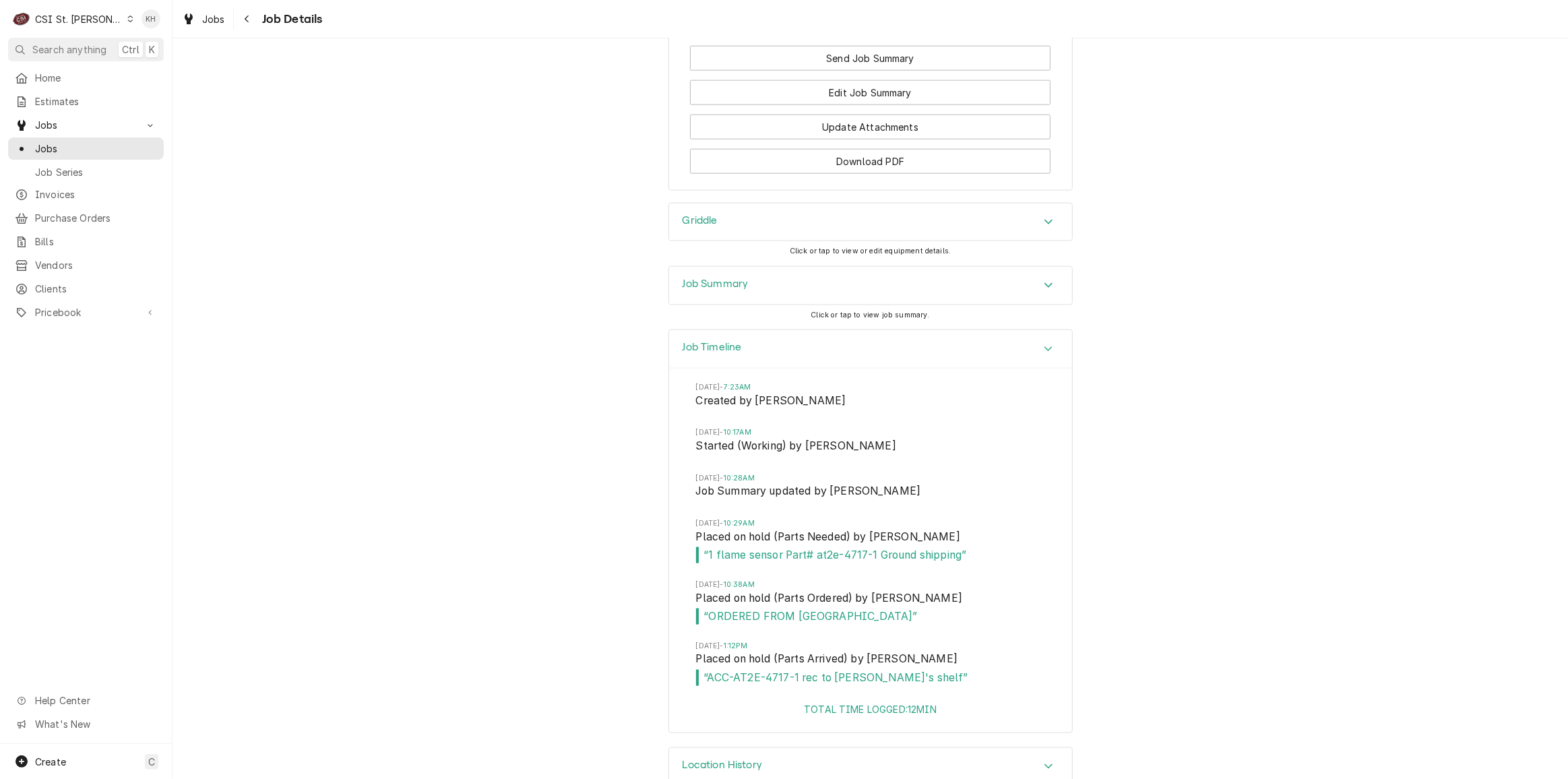
scroll to position [1900, 0]
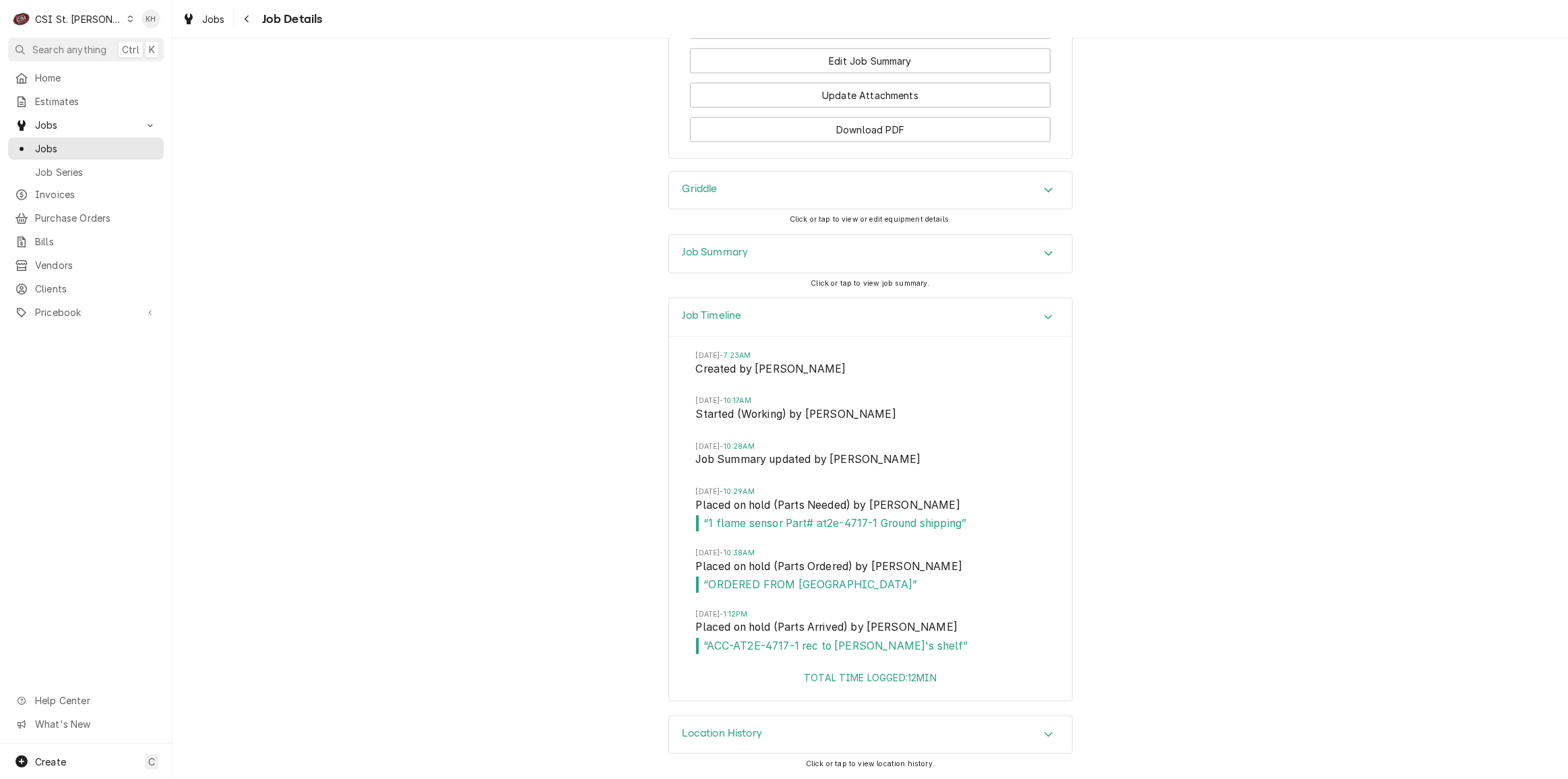
click at [59, 18] on div "CSI St. [PERSON_NAME]" at bounding box center [79, 19] width 87 height 14
click at [161, 34] on div "CSI [US_STATE][GEOGRAPHIC_DATA]" at bounding box center [207, 27] width 191 height 23
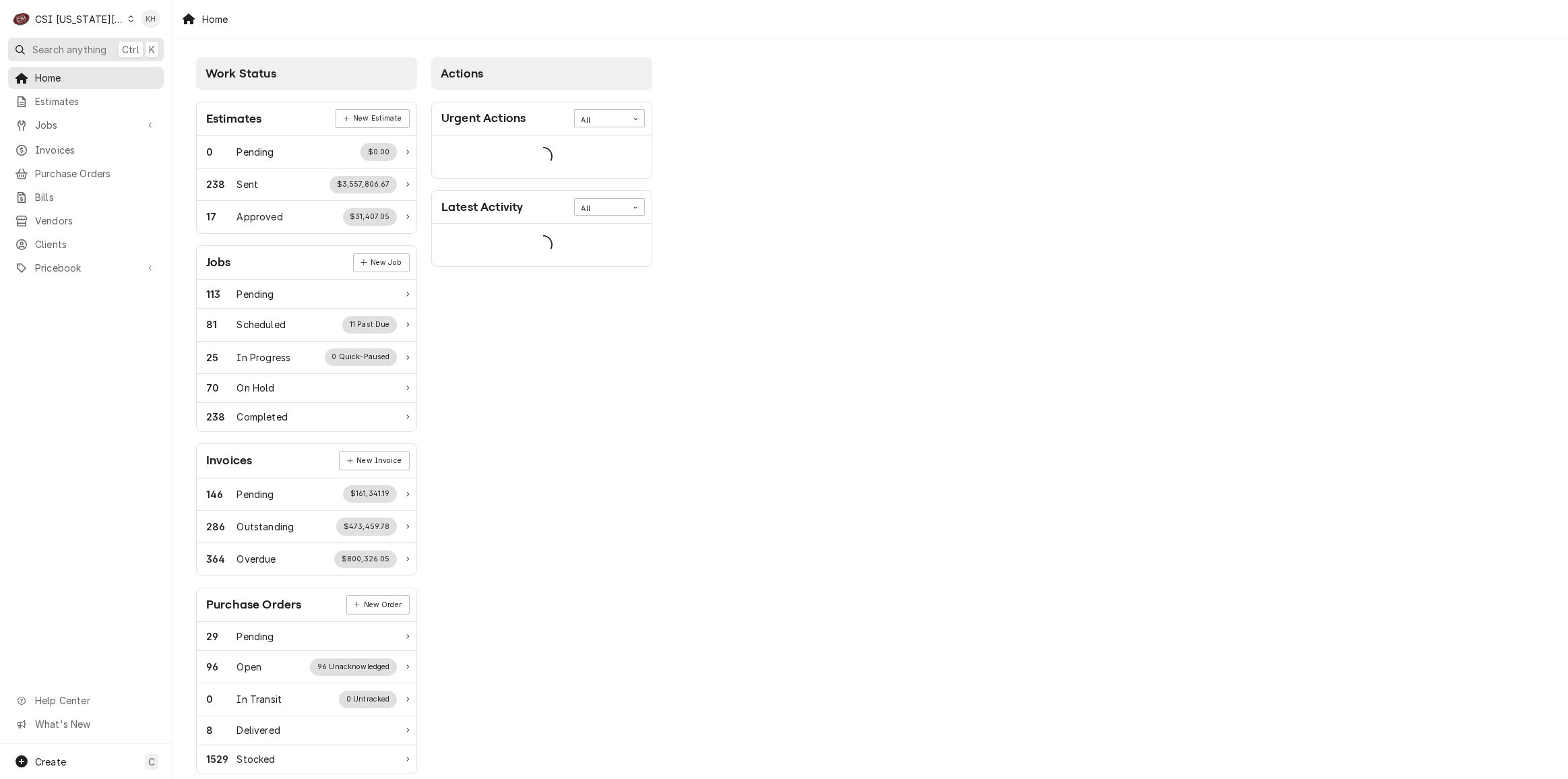
click at [99, 54] on span "Search anything" at bounding box center [69, 49] width 74 height 14
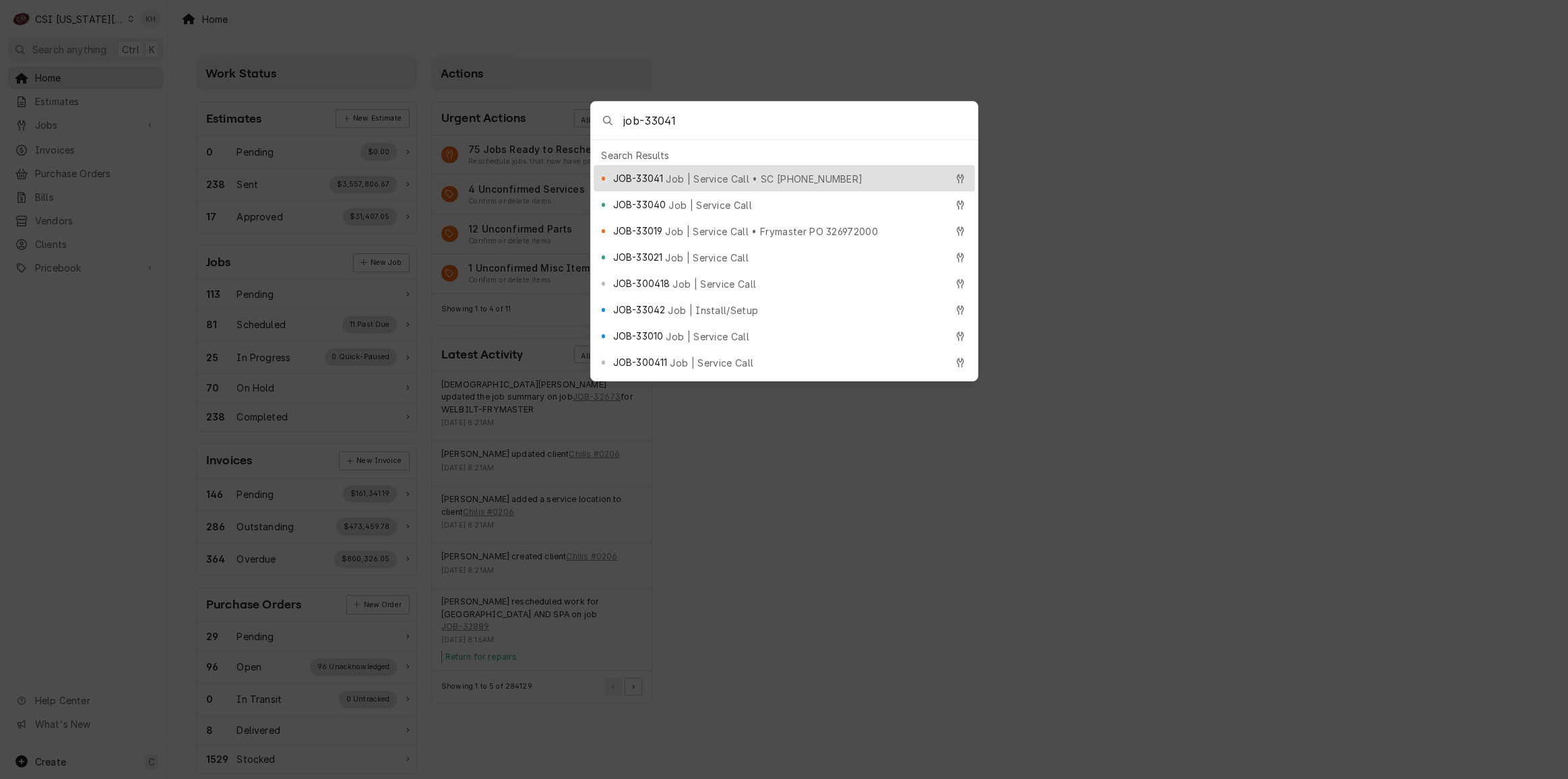
type input "job-33041"
click at [722, 171] on div "JOB-33041 Job | Service Call • SC 327060713" at bounding box center [780, 178] width 333 height 16
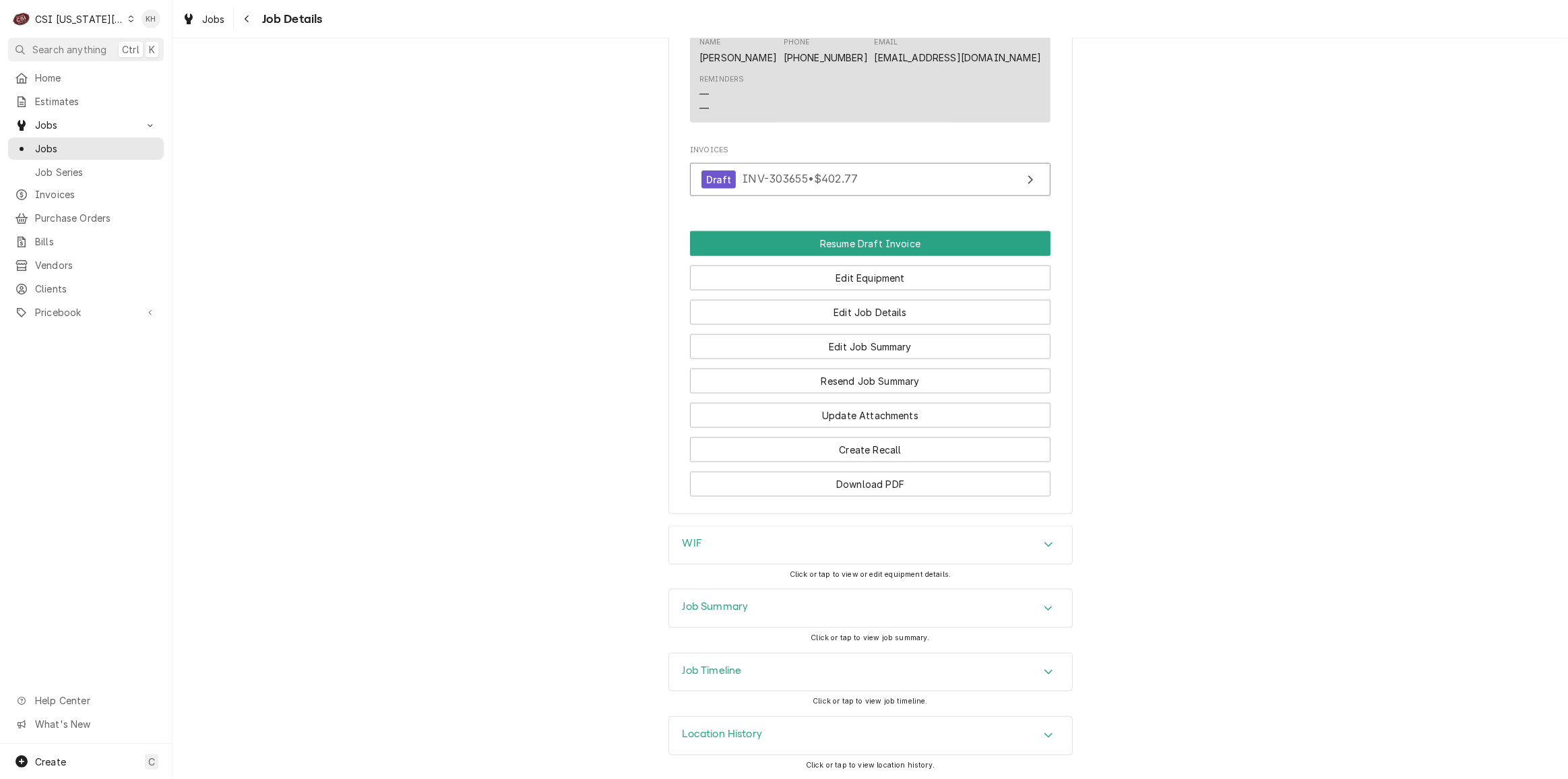
click at [839, 656] on div "Job Timeline" at bounding box center [870, 673] width 403 height 38
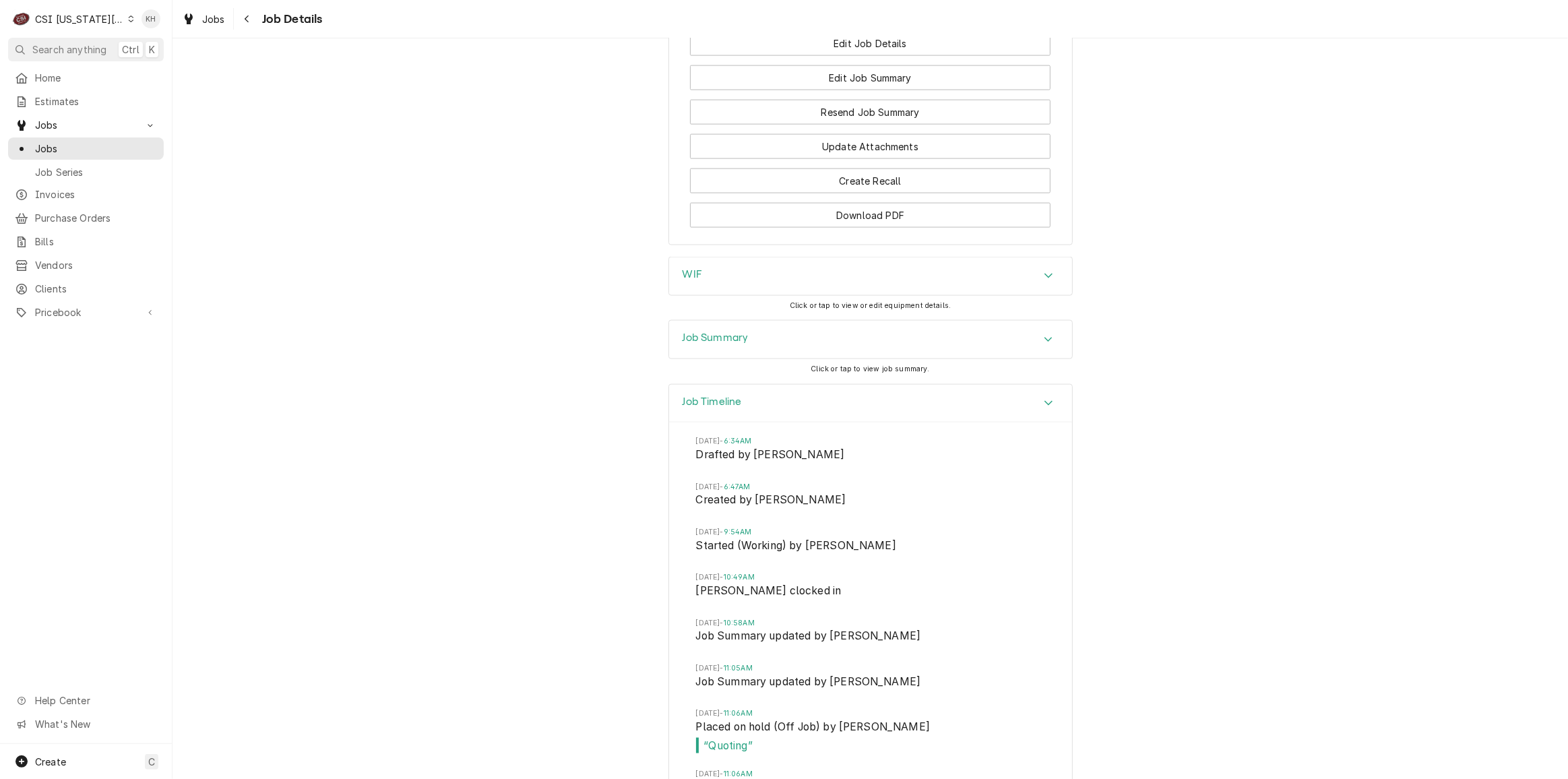
scroll to position [2011, 0]
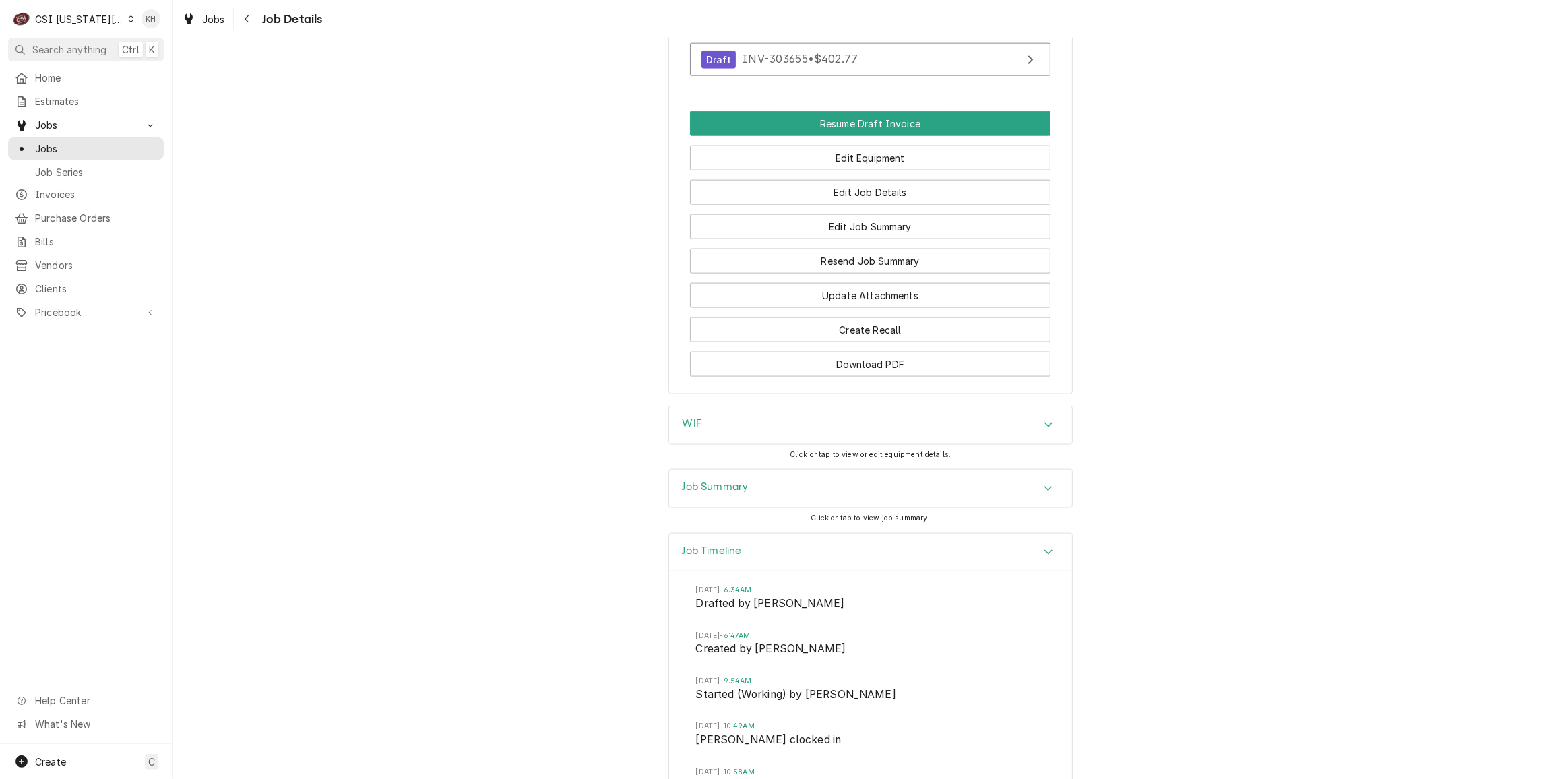
click at [782, 477] on div "Job Summary" at bounding box center [870, 489] width 403 height 38
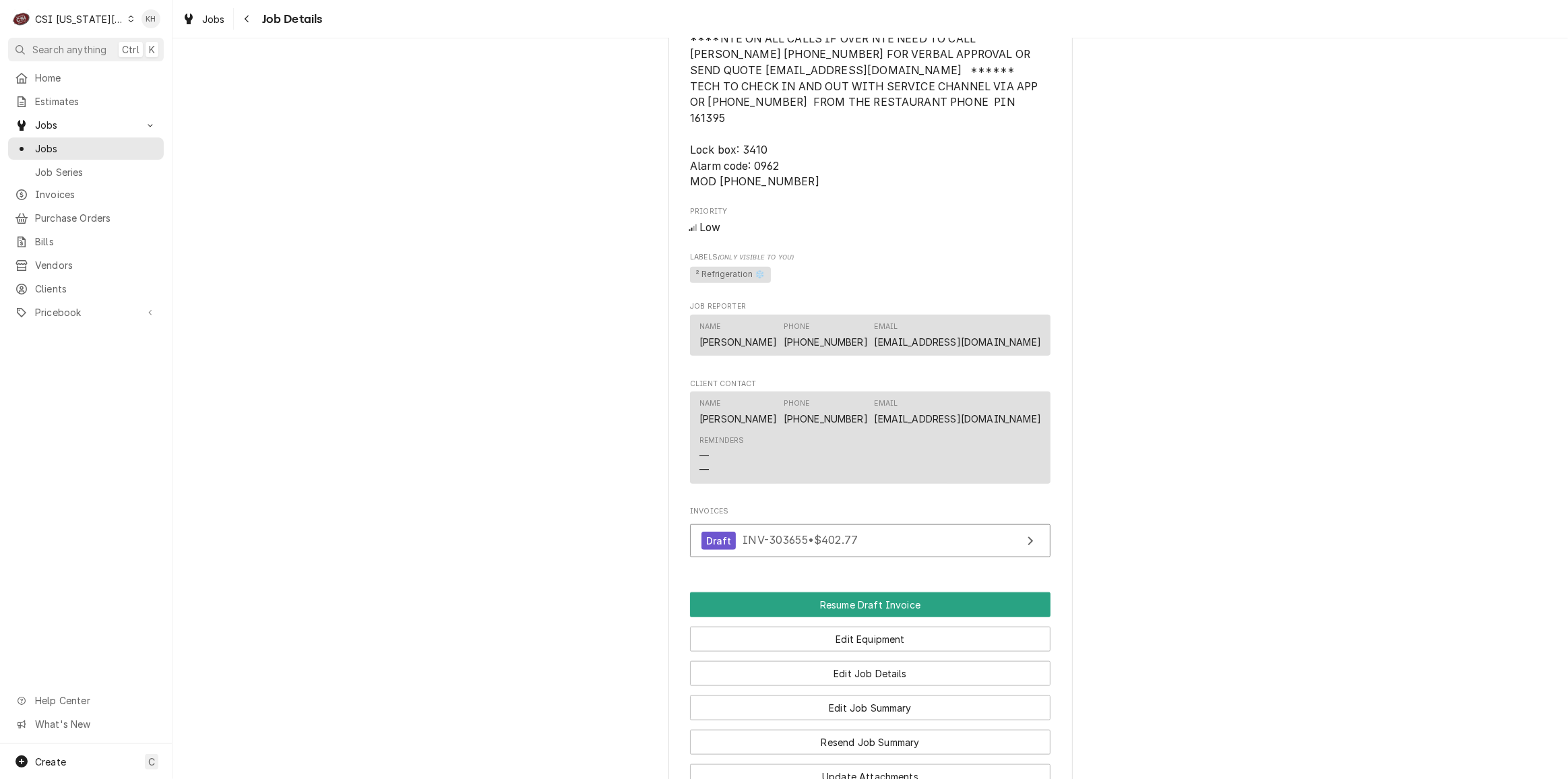
scroll to position [1899, 0]
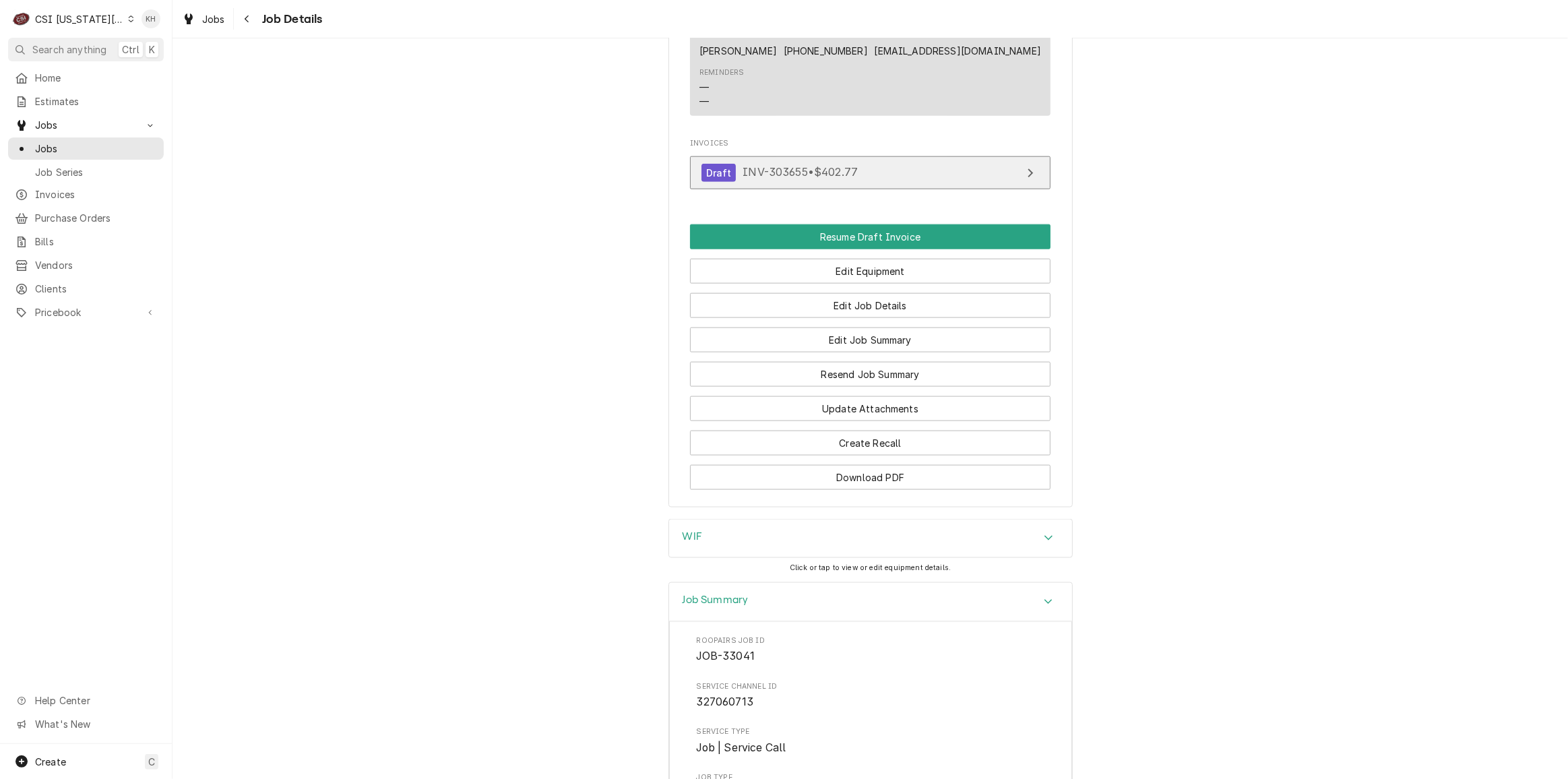
click at [825, 176] on span "INV-303655 • $402.77" at bounding box center [800, 172] width 115 height 13
click at [1050, 601] on div "Accordion Header" at bounding box center [1048, 601] width 20 height 16
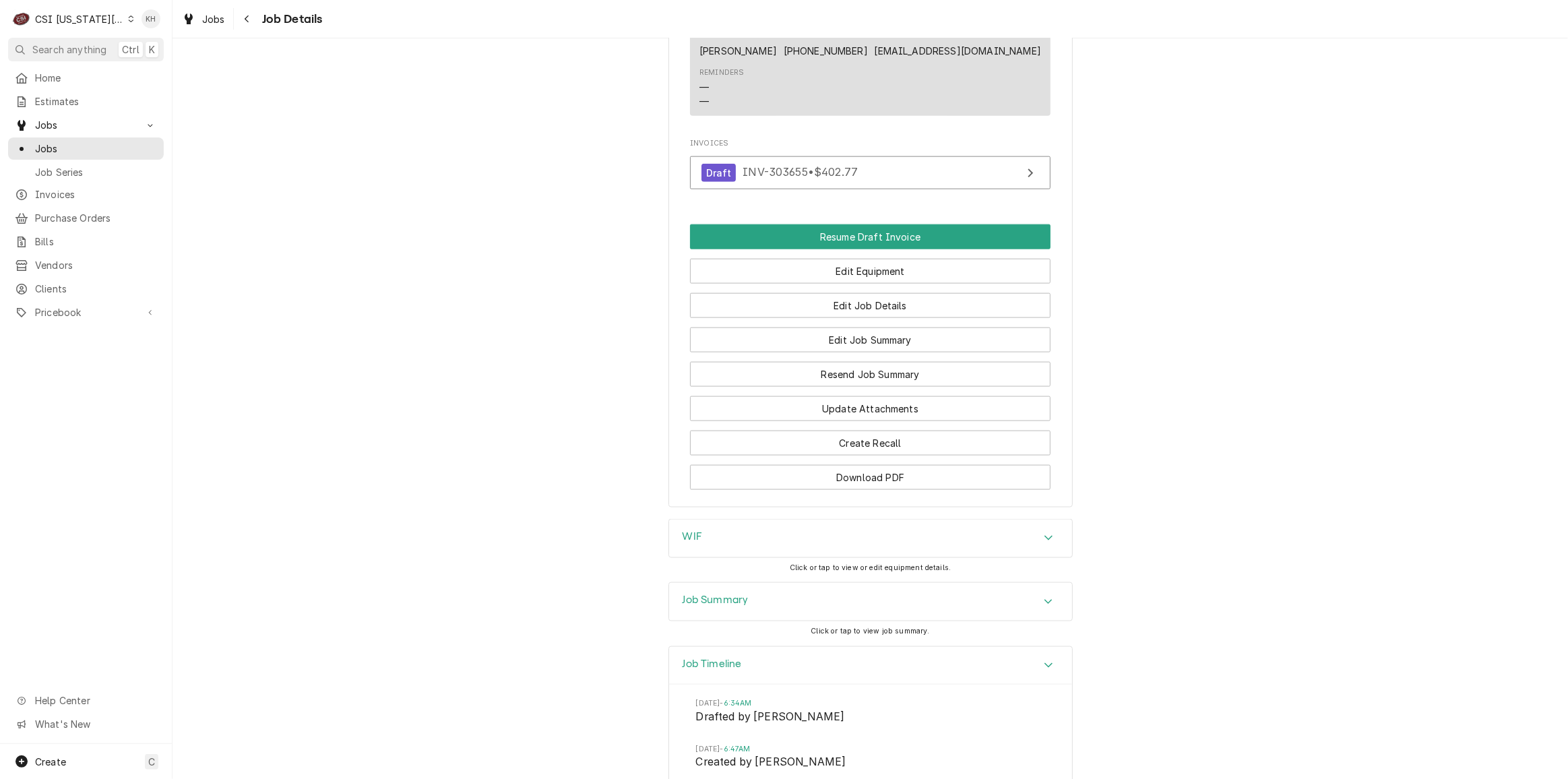
click at [1046, 660] on icon "Accordion Header" at bounding box center [1048, 665] width 9 height 11
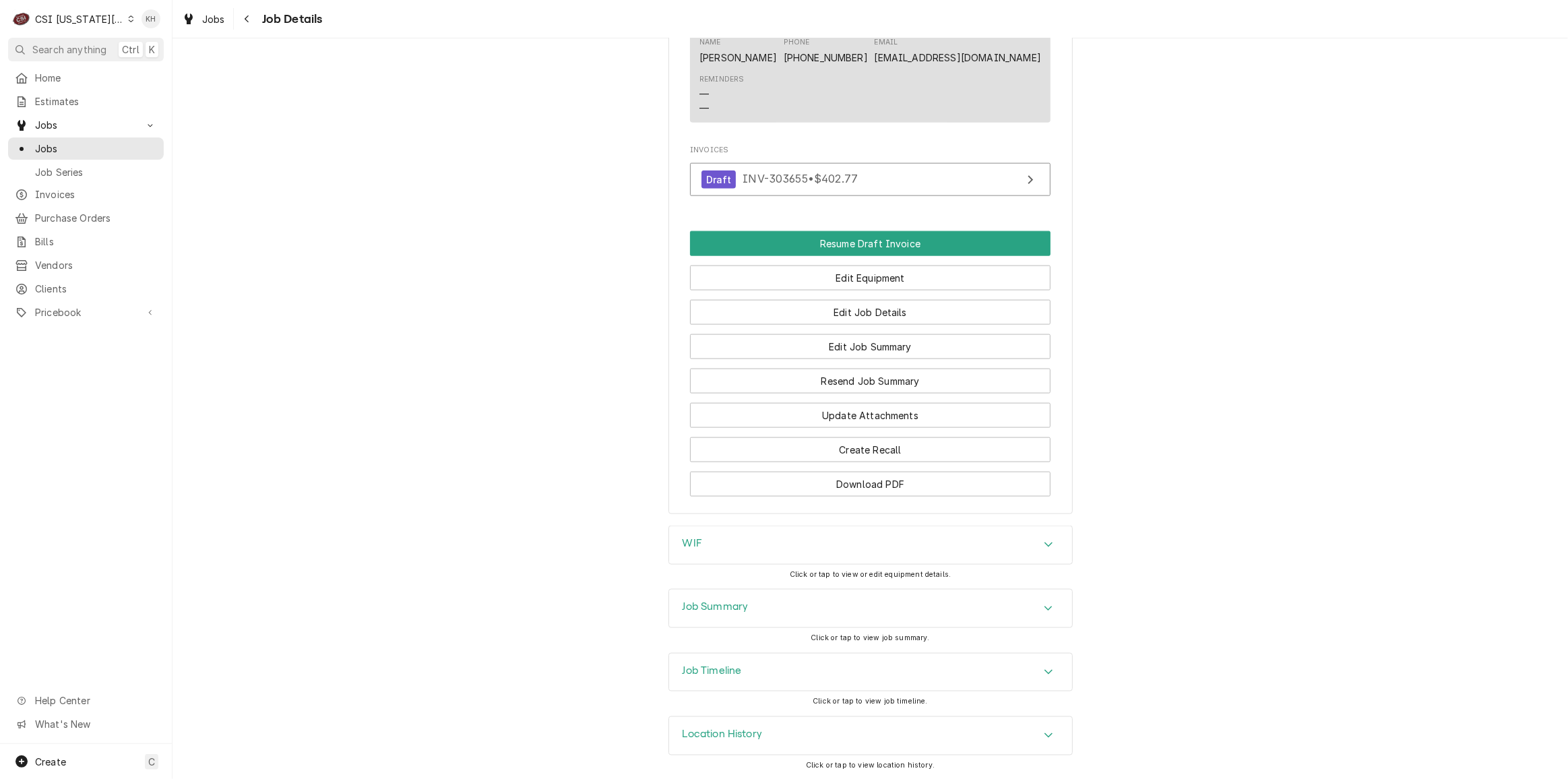
click at [89, 11] on div "C CSI Kansas City" at bounding box center [73, 19] width 130 height 27
click at [149, 71] on div "CSI St. Louis" at bounding box center [231, 74] width 197 height 14
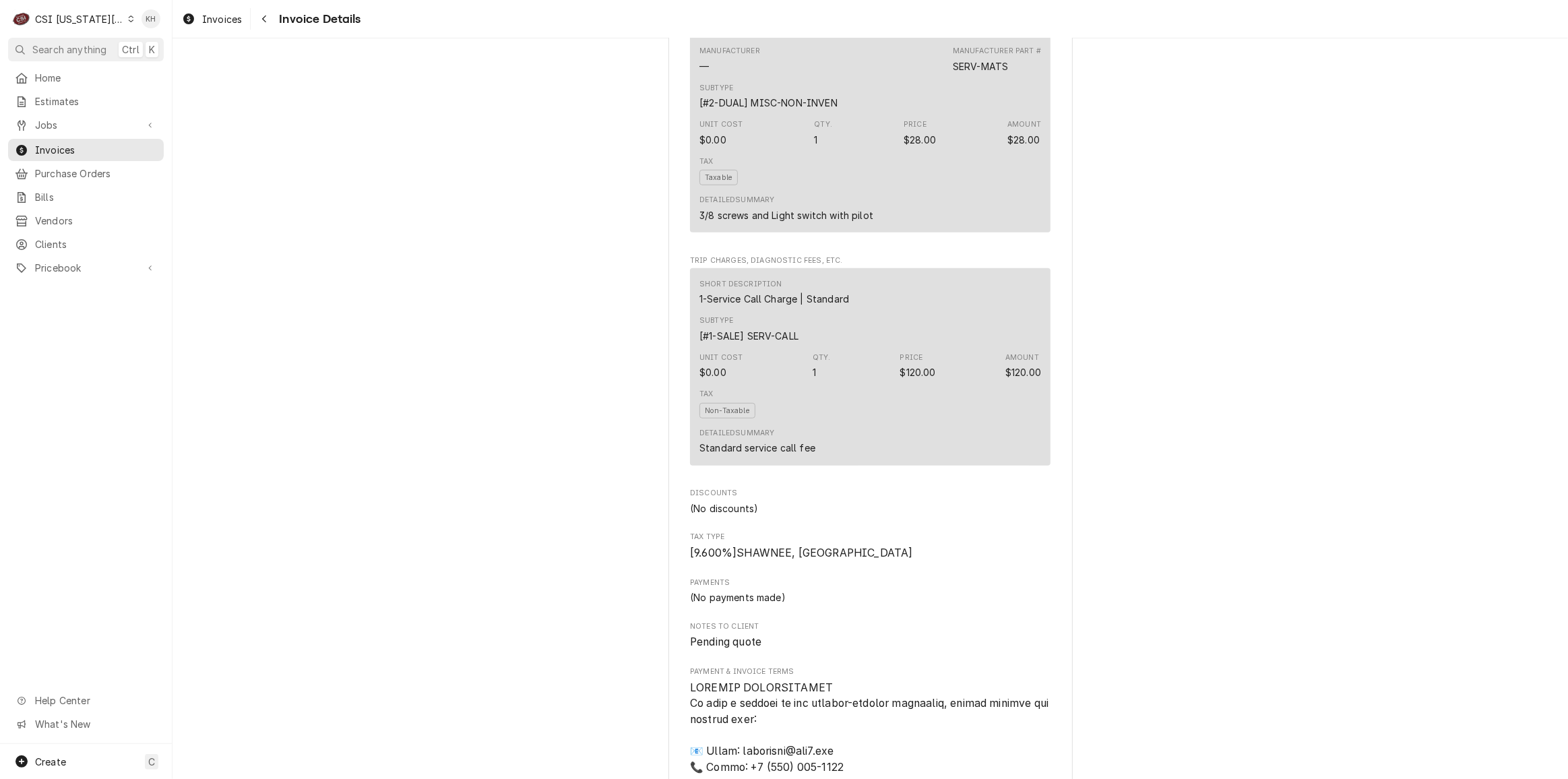
scroll to position [1469, 0]
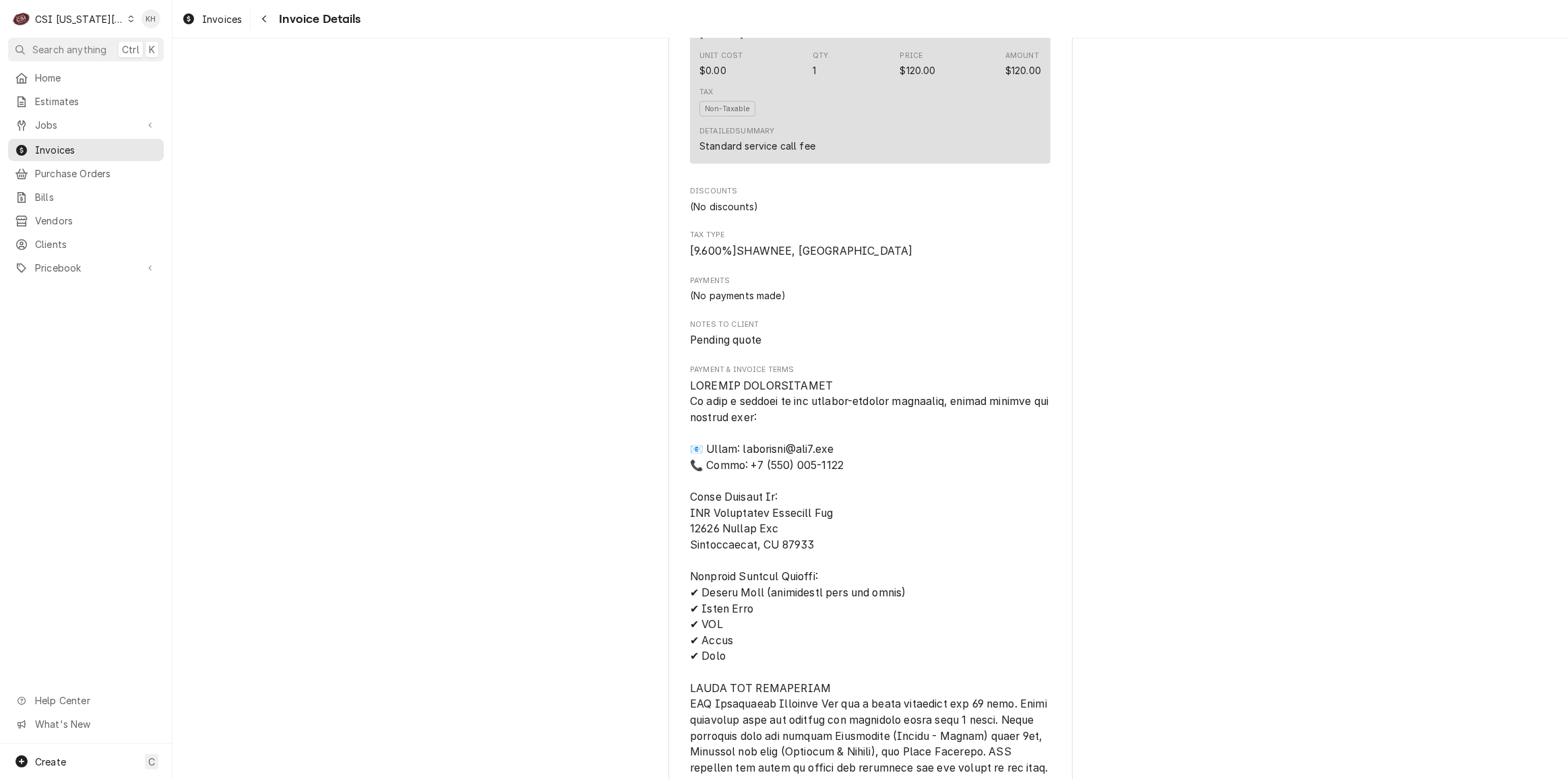
drag, startPoint x: 1103, startPoint y: 464, endPoint x: 1124, endPoint y: 514, distance: 54.2
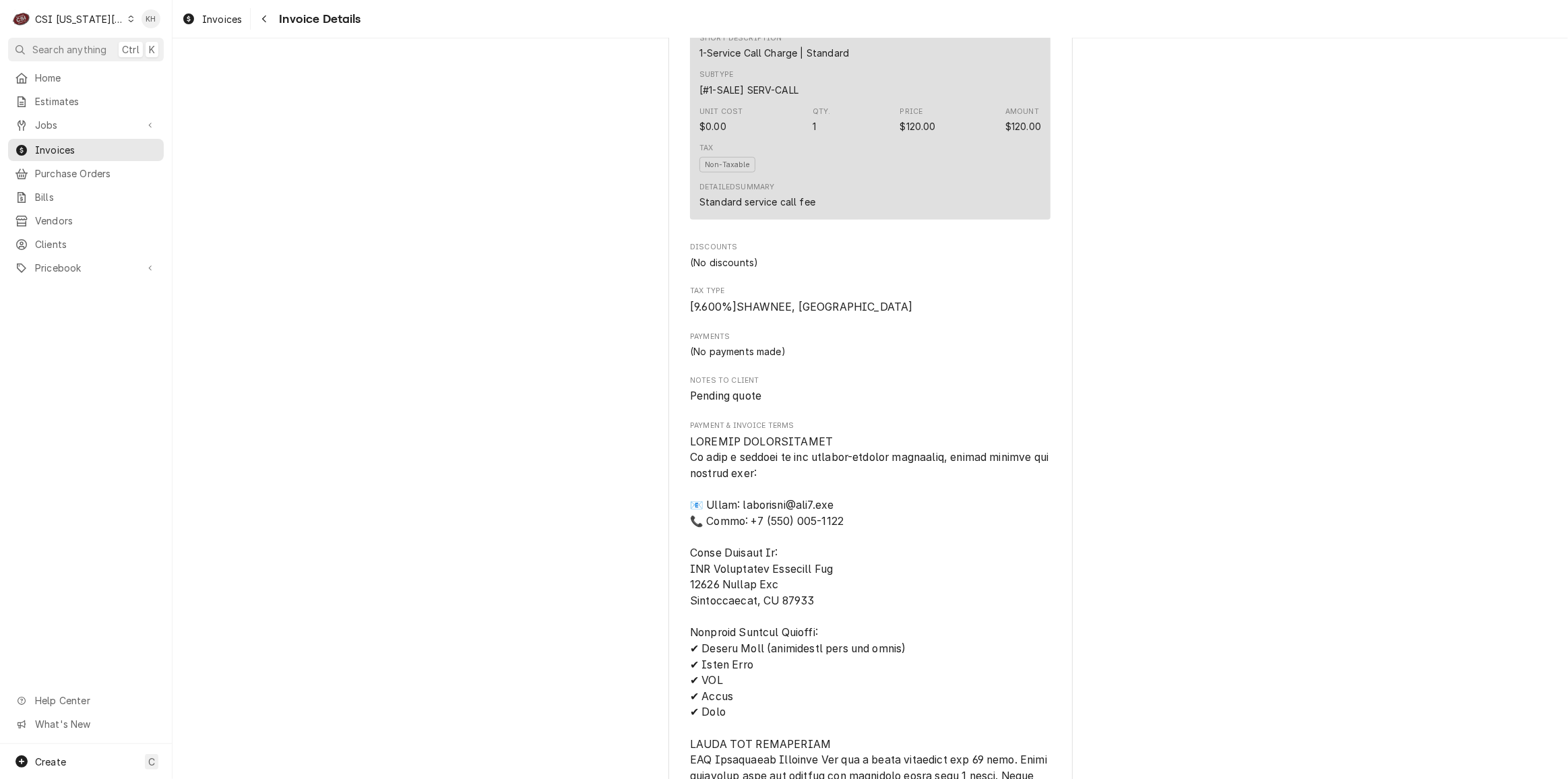
scroll to position [1347, 0]
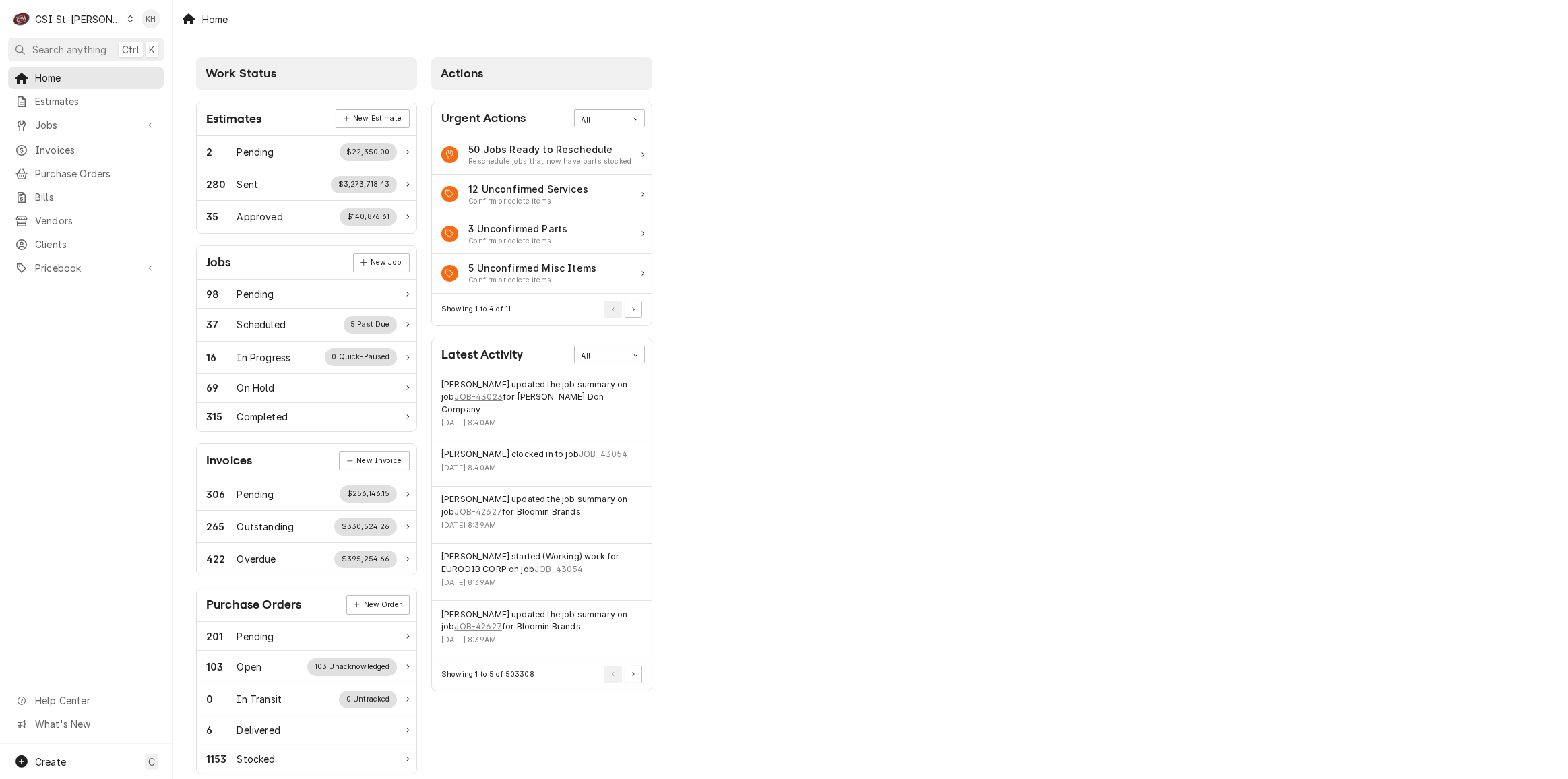
click at [773, 552] on div "Work Status Estimates New Estimate 2 Pending $22,350.00 280 Sent $3,273,718.43 …" at bounding box center [870, 489] width 1395 height 903
click at [70, 766] on div "Create C" at bounding box center [86, 761] width 172 height 35
drag, startPoint x: 238, startPoint y: 651, endPoint x: 95, endPoint y: 652, distance: 143.0
click at [237, 650] on div "Job" at bounding box center [243, 644] width 116 height 17
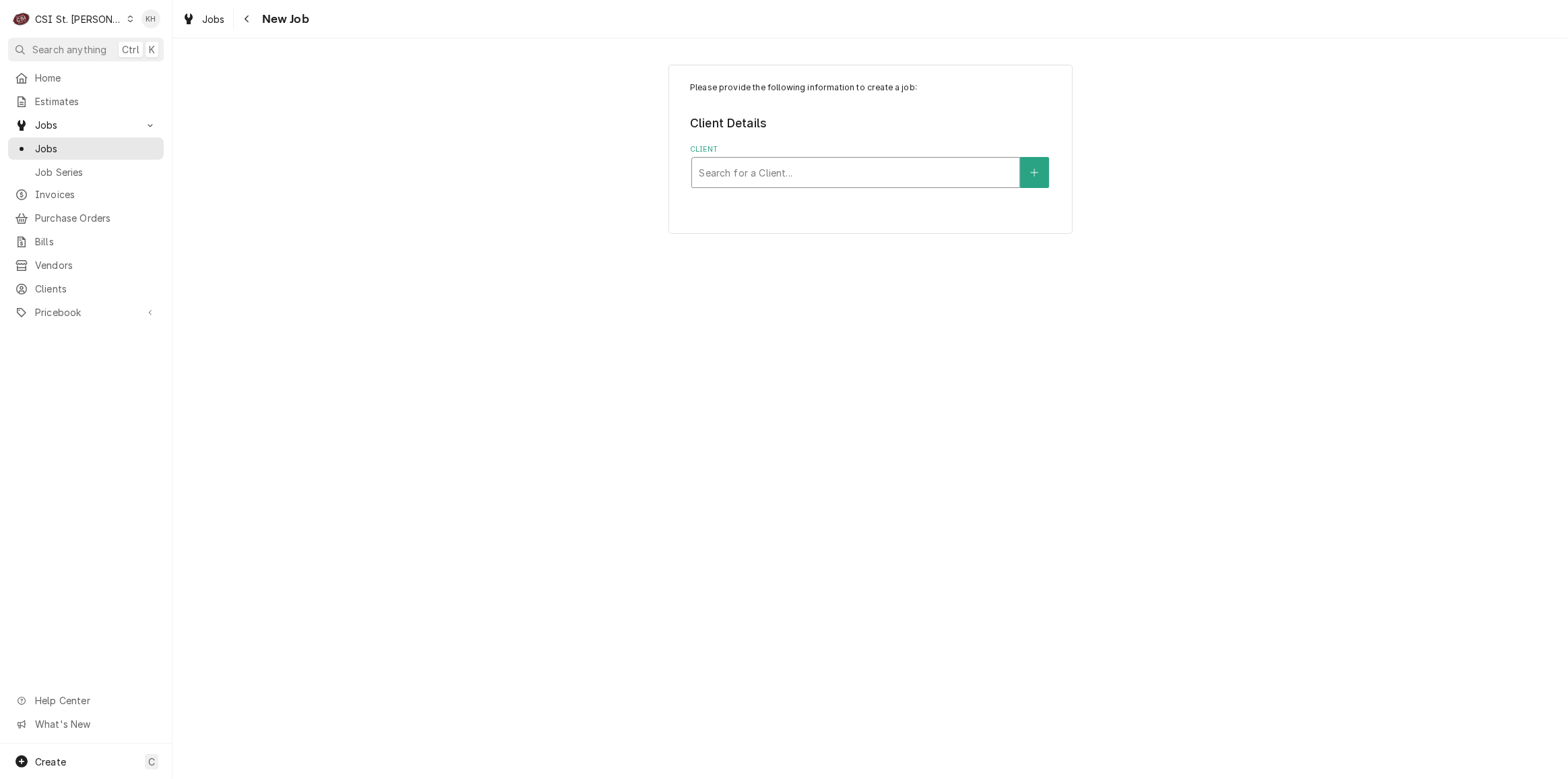
click at [763, 163] on div "Client" at bounding box center [855, 172] width 314 height 24
type input "17360"
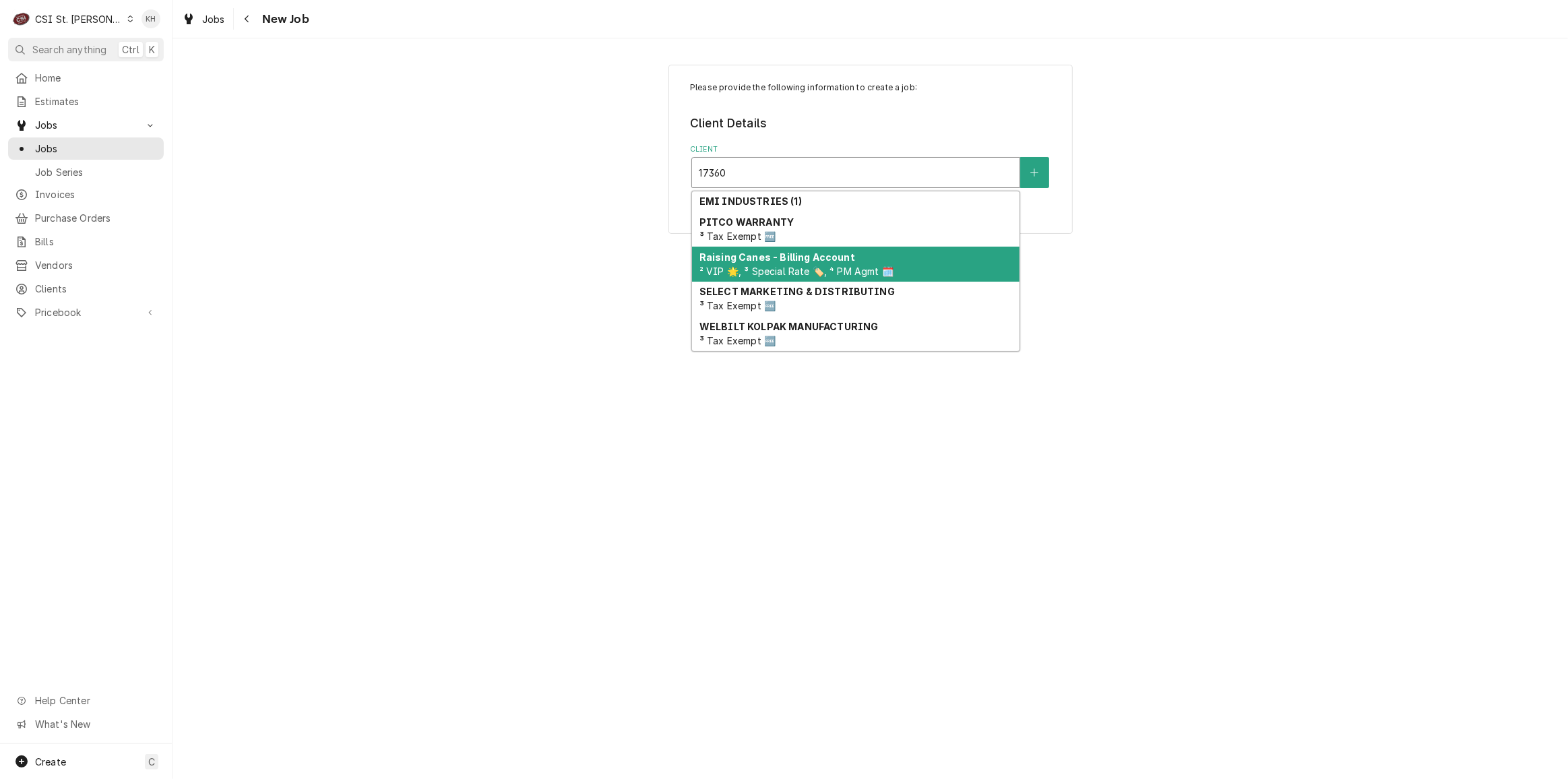
click at [786, 280] on div "Raising Canes - Billing Account ² VIP 🌟, ³ Special Rate 🏷️, ⁴ PM Agmt 🗓️" at bounding box center [855, 264] width 327 height 35
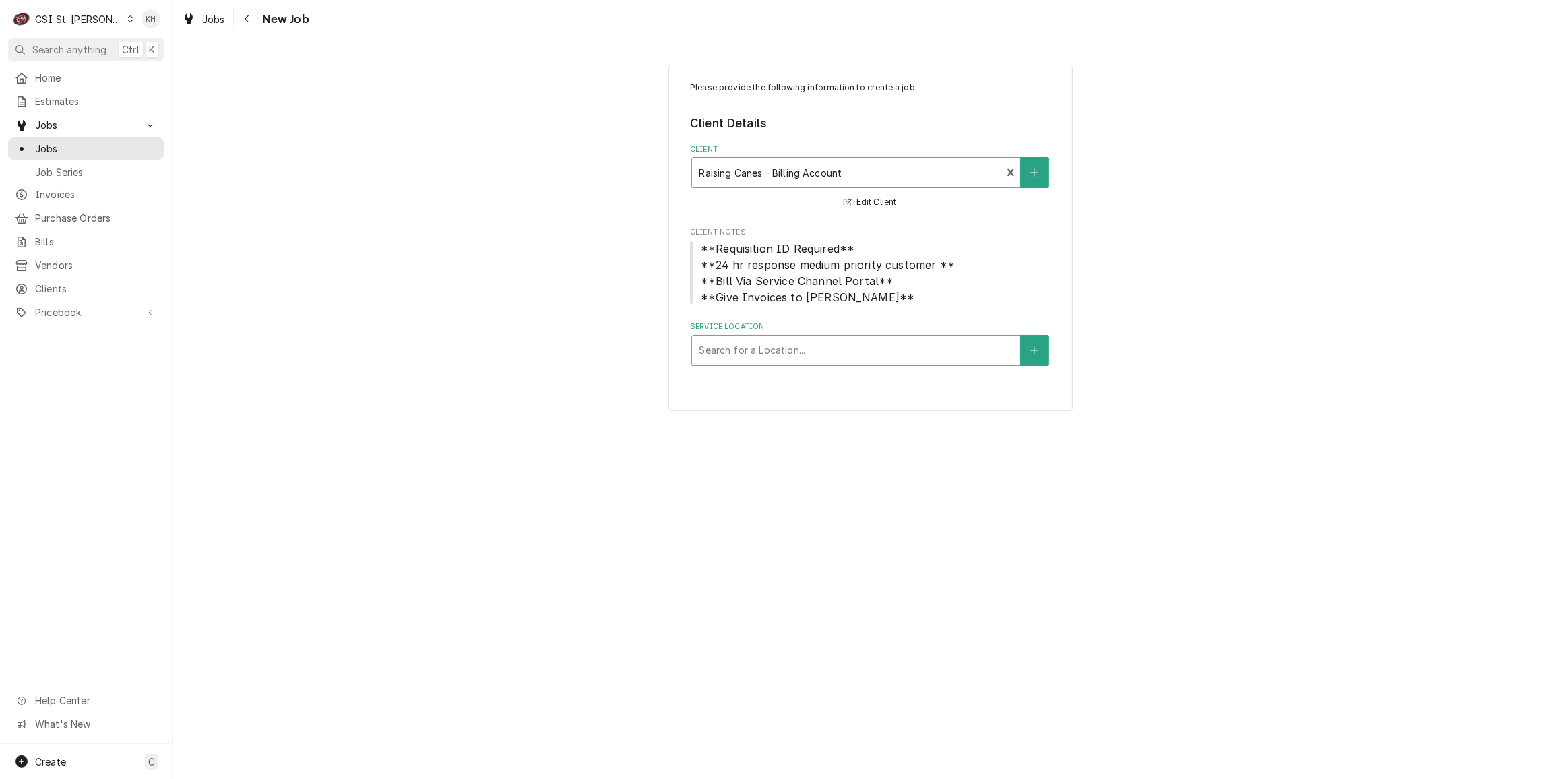
click at [821, 345] on div "Service Location" at bounding box center [855, 350] width 314 height 24
type input "17360"
click at [816, 389] on div "Raising Cane's #247 Chesterfield / 17360 Chesterfield Airport Rd, Chesterfield,…" at bounding box center [855, 379] width 327 height 21
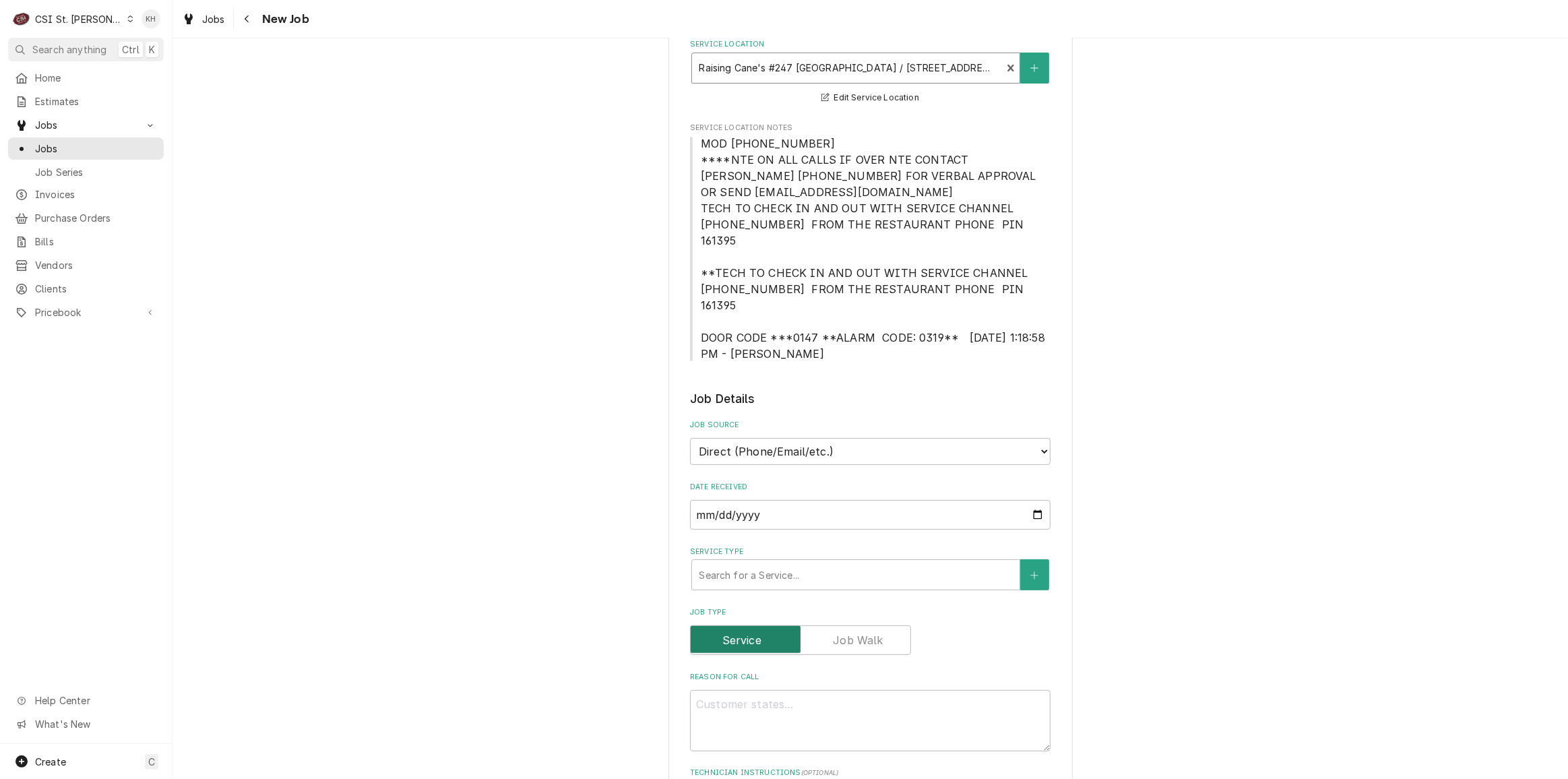
scroll to position [367, 0]
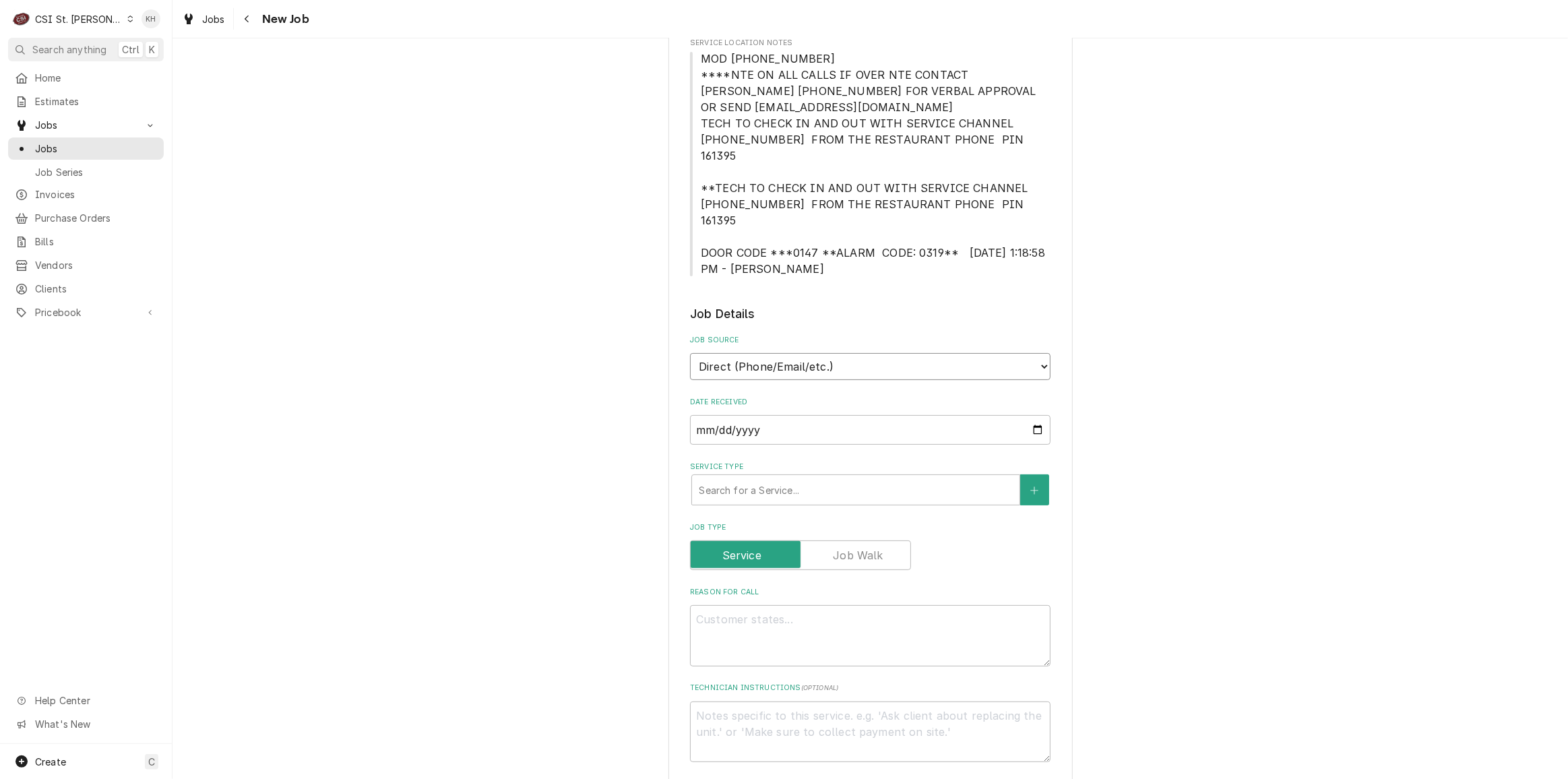
drag, startPoint x: 836, startPoint y: 334, endPoint x: 832, endPoint y: 345, distance: 11.7
click at [833, 353] on select "Direct (Phone/Email/etc.) Service Channel Corrigo Ecotrak Other" at bounding box center [870, 367] width 360 height 27
select select "1"
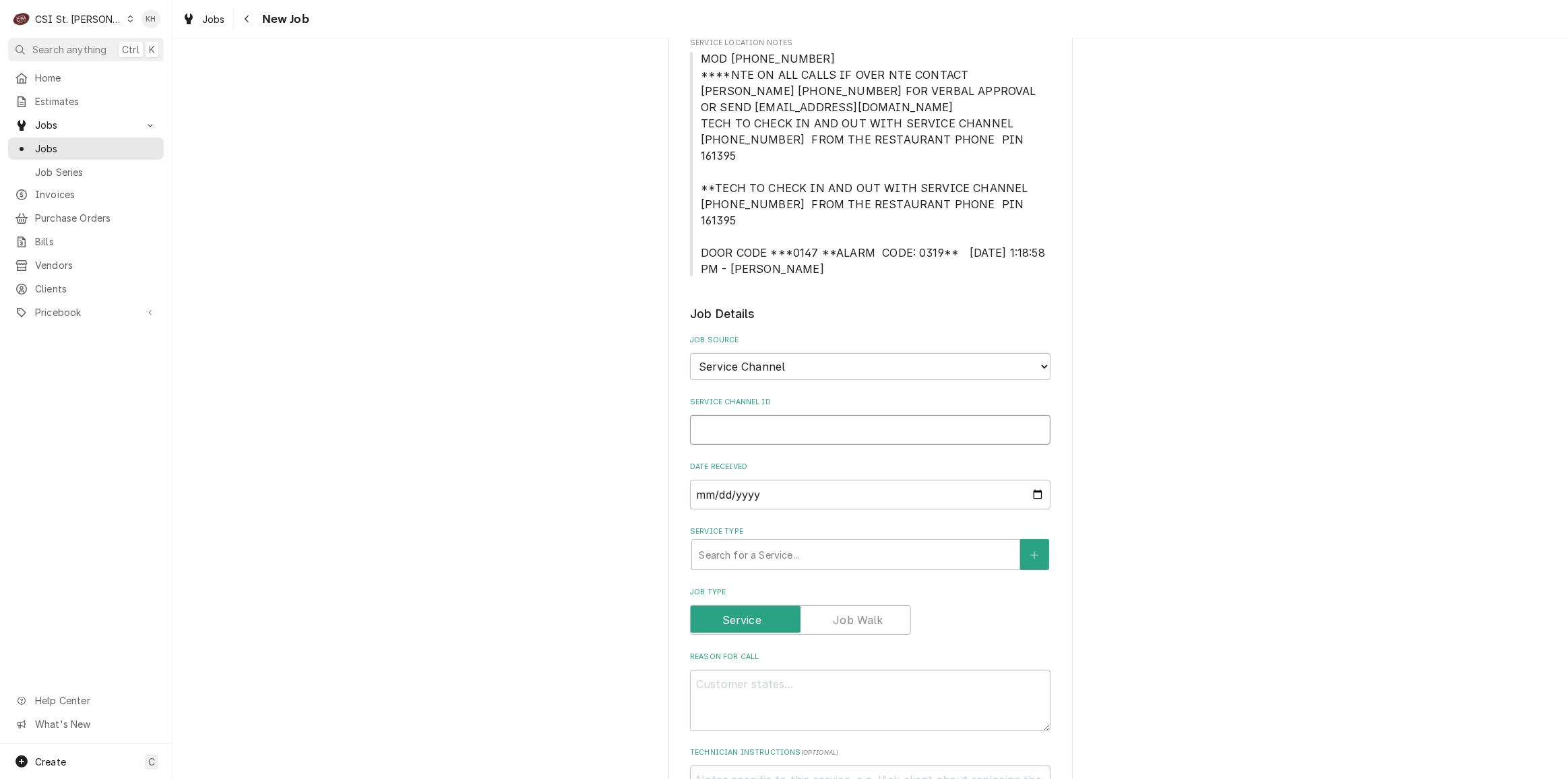
click at [810, 415] on input "Service Channel ID" at bounding box center [870, 430] width 360 height 30
paste input "327825024"
type textarea "x"
type input "327825024"
type textarea "x"
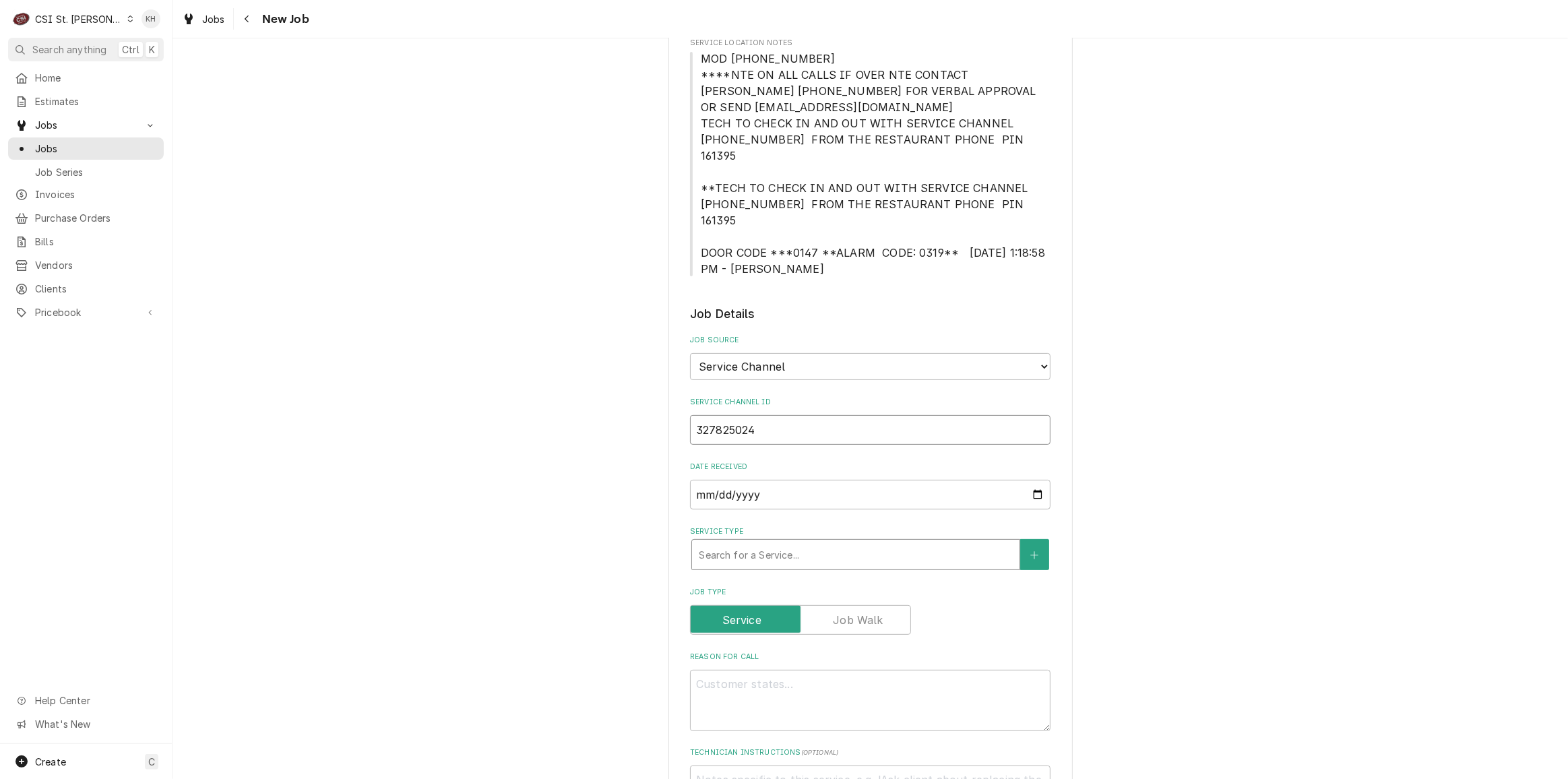
type input "327825024"
click at [786, 542] on div "Service Type" at bounding box center [855, 554] width 314 height 24
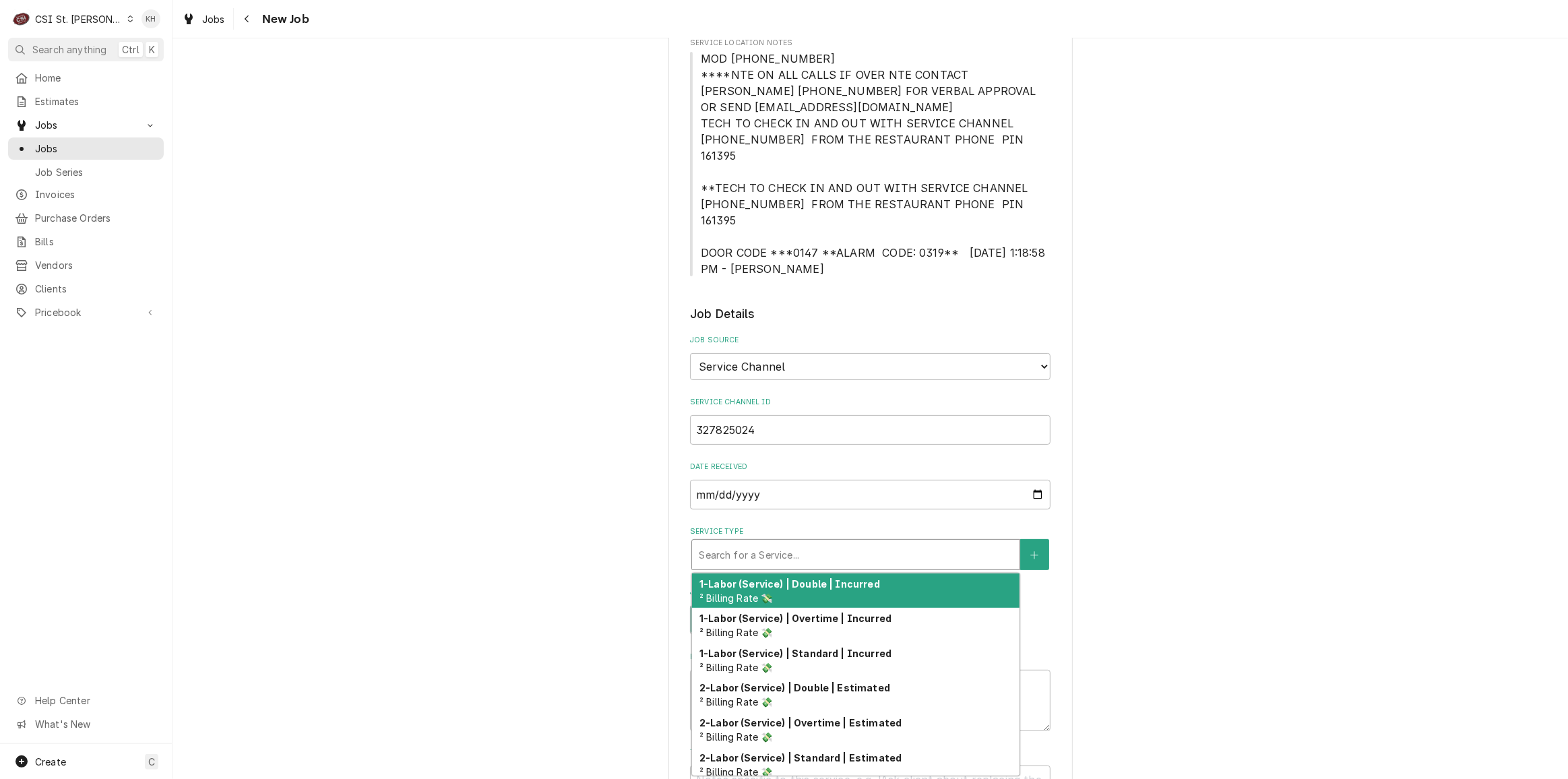
type textarea "x"
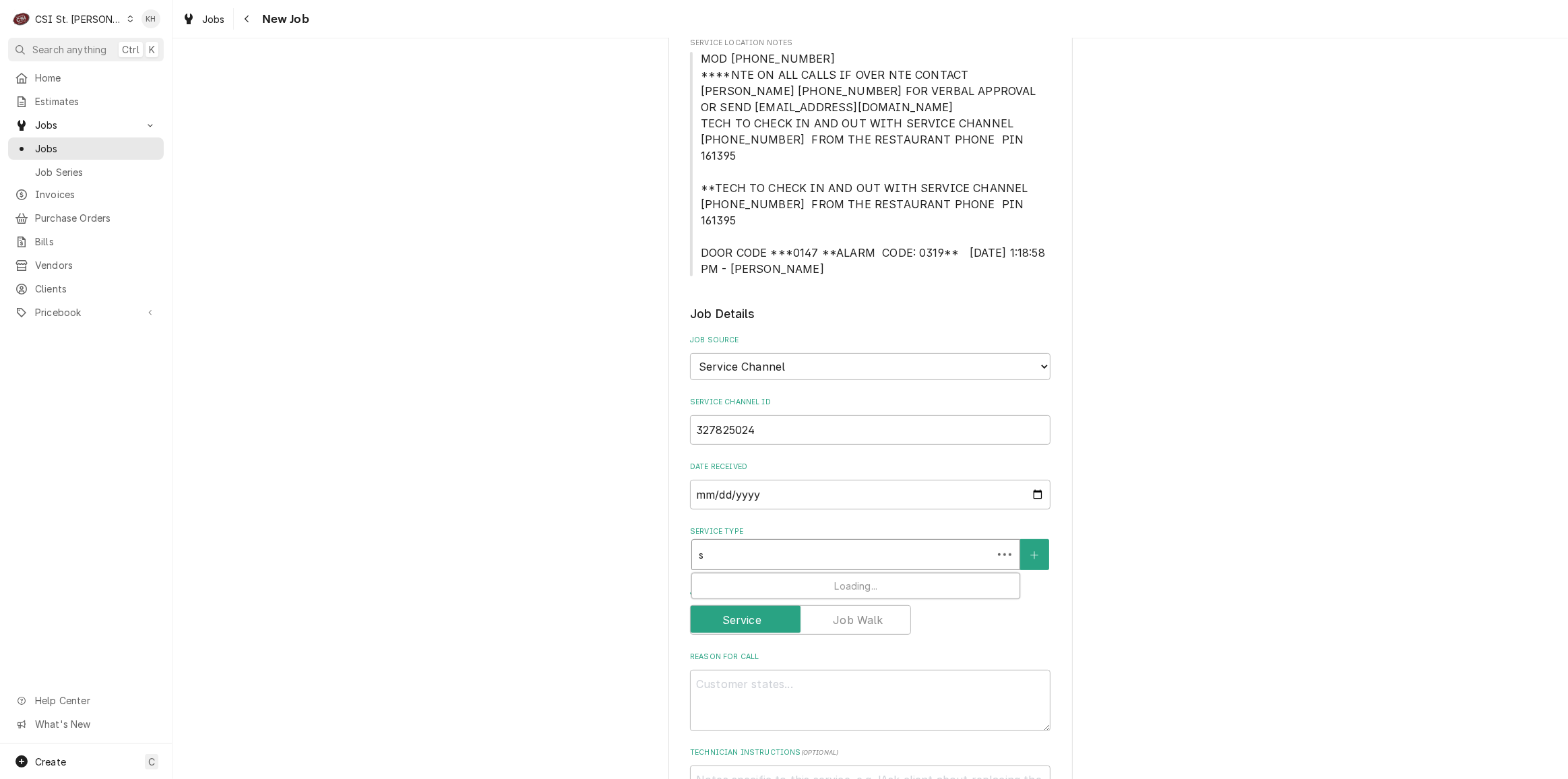
type input "se"
type textarea "x"
type input "ser"
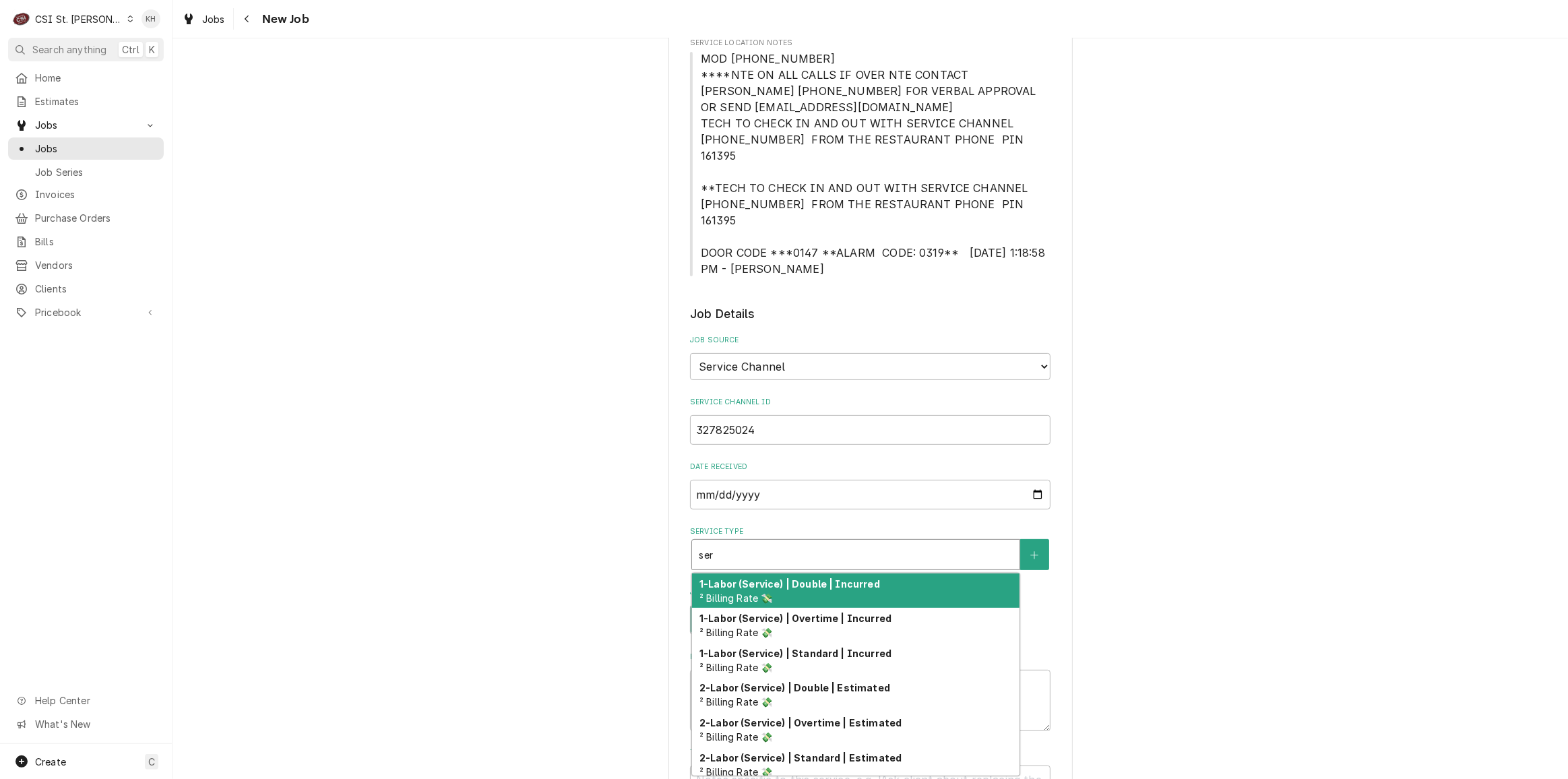
type textarea "x"
type input "serv"
type textarea "x"
type input "servi"
type textarea "x"
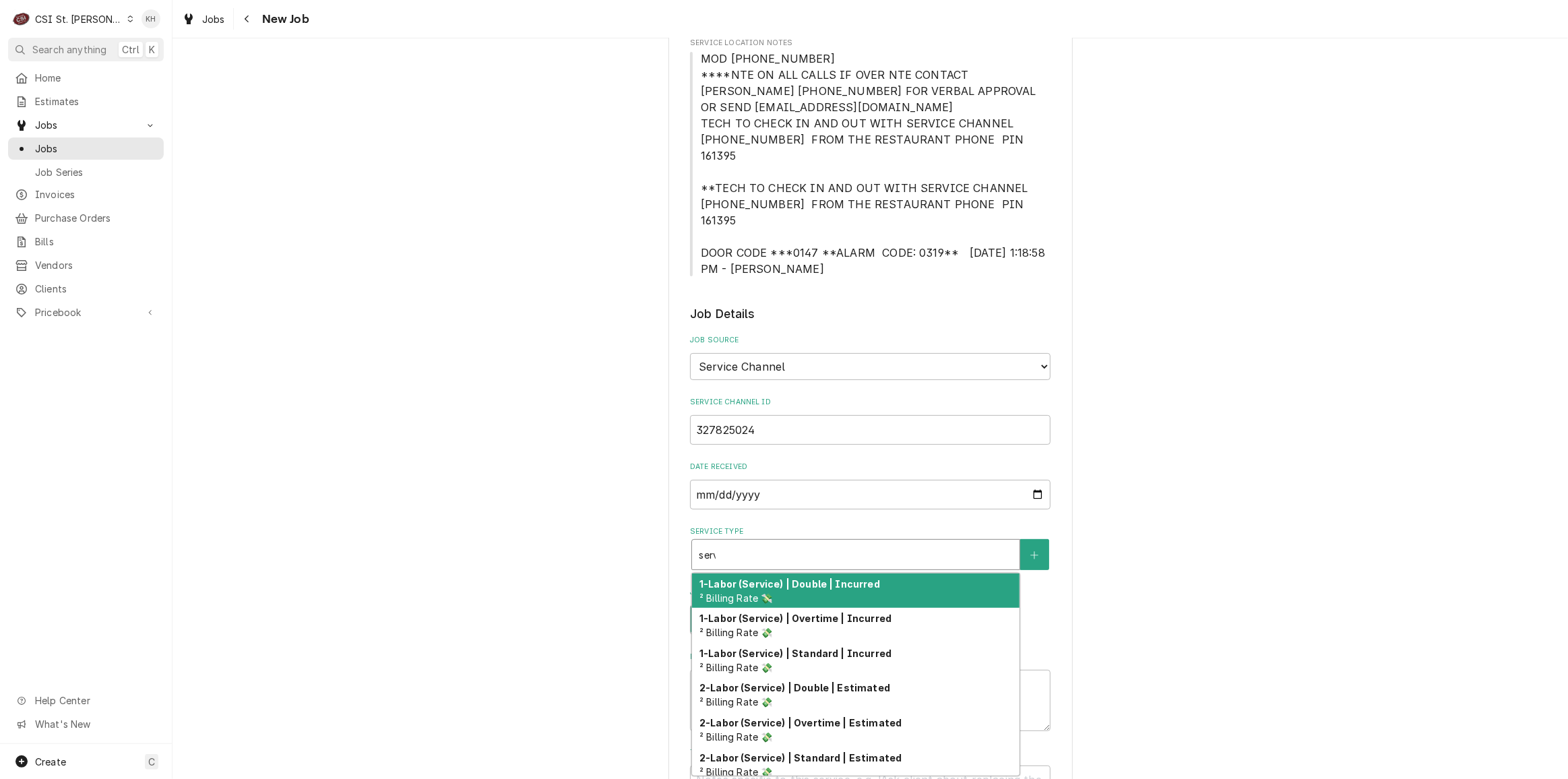
type input "servic"
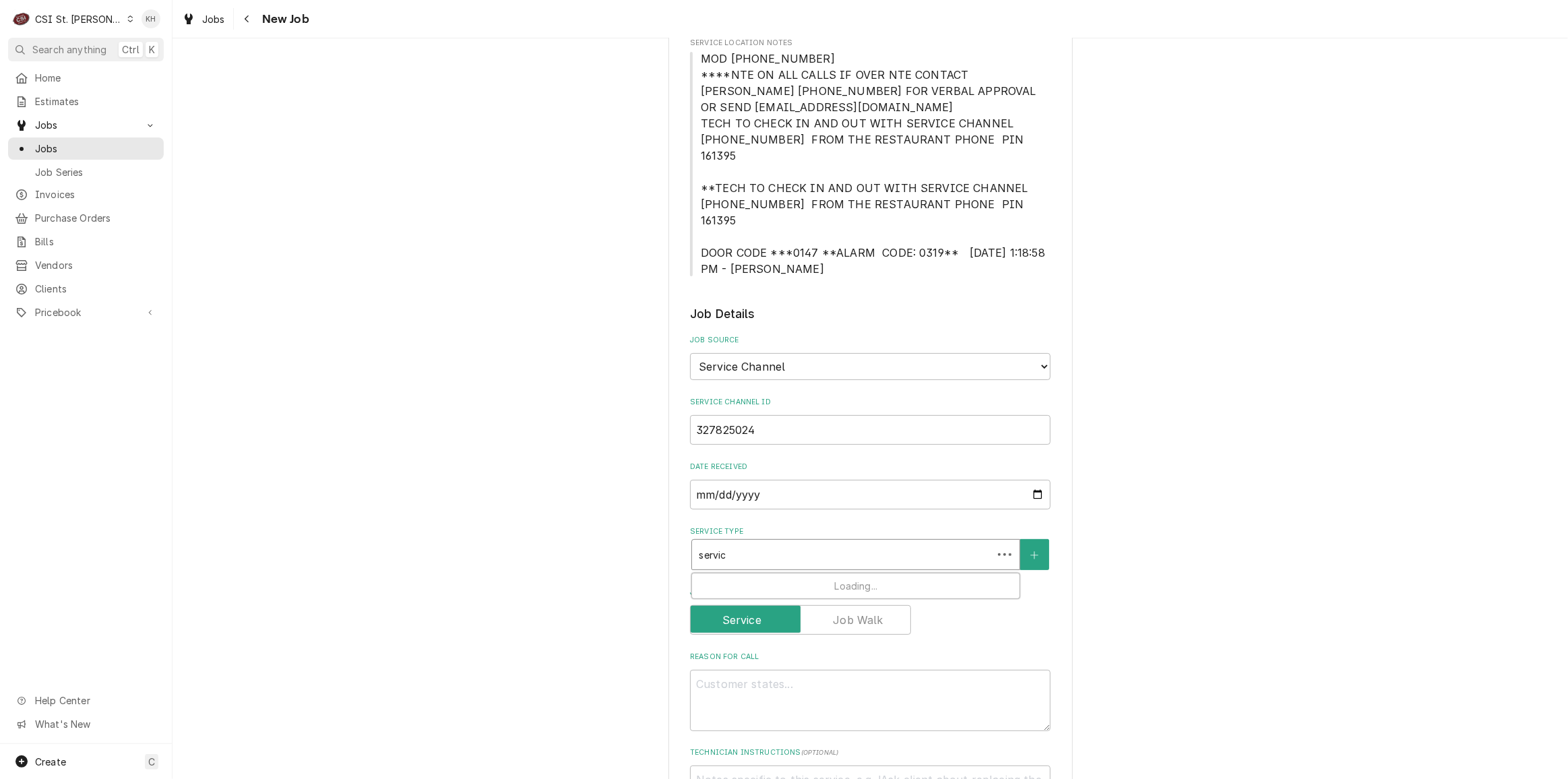
type textarea "x"
type input "service"
type textarea "x"
type input "service"
type textarea "x"
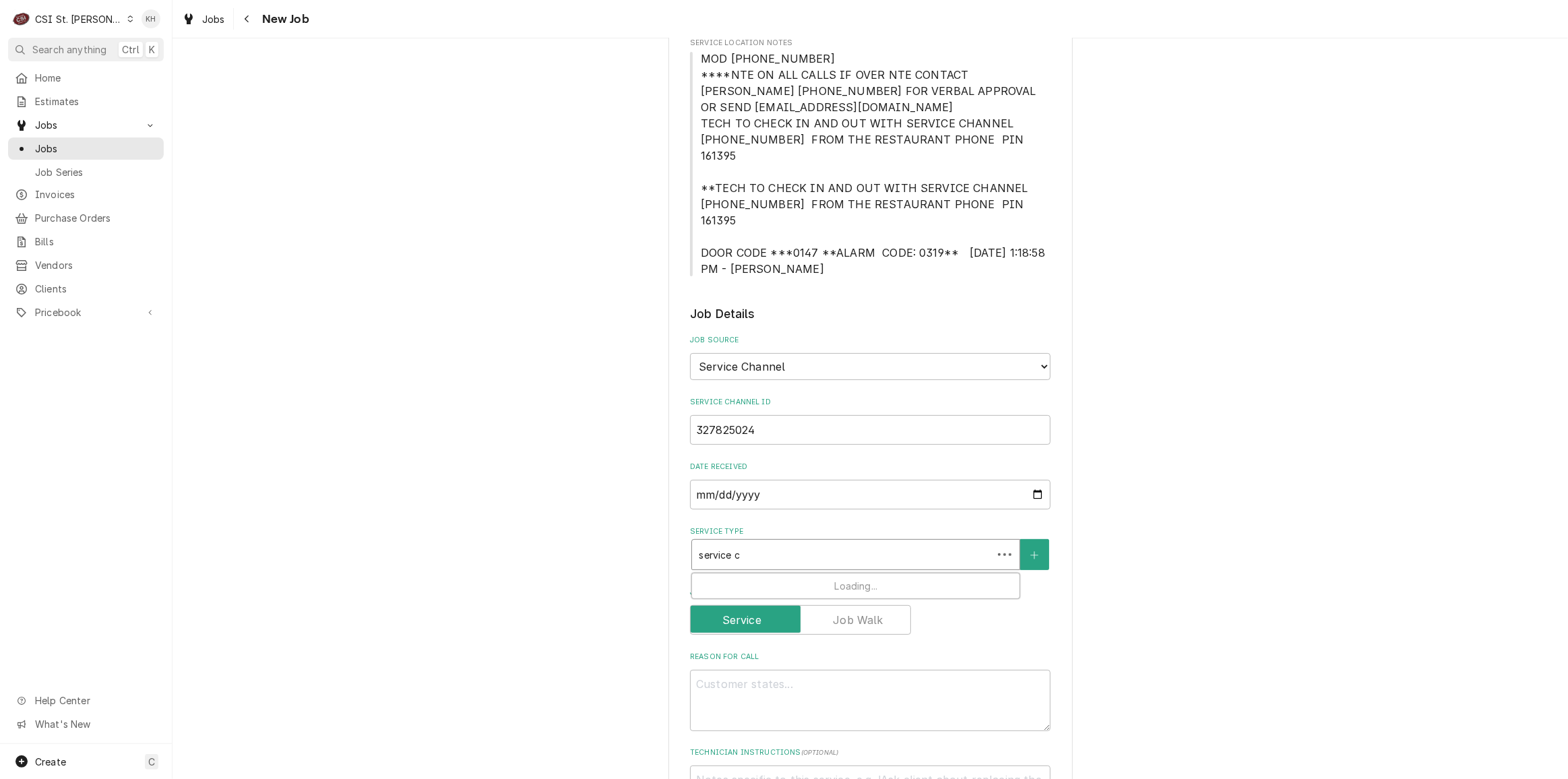
type input "service ca"
type textarea "x"
type input "service cal"
type textarea "x"
type input "service call"
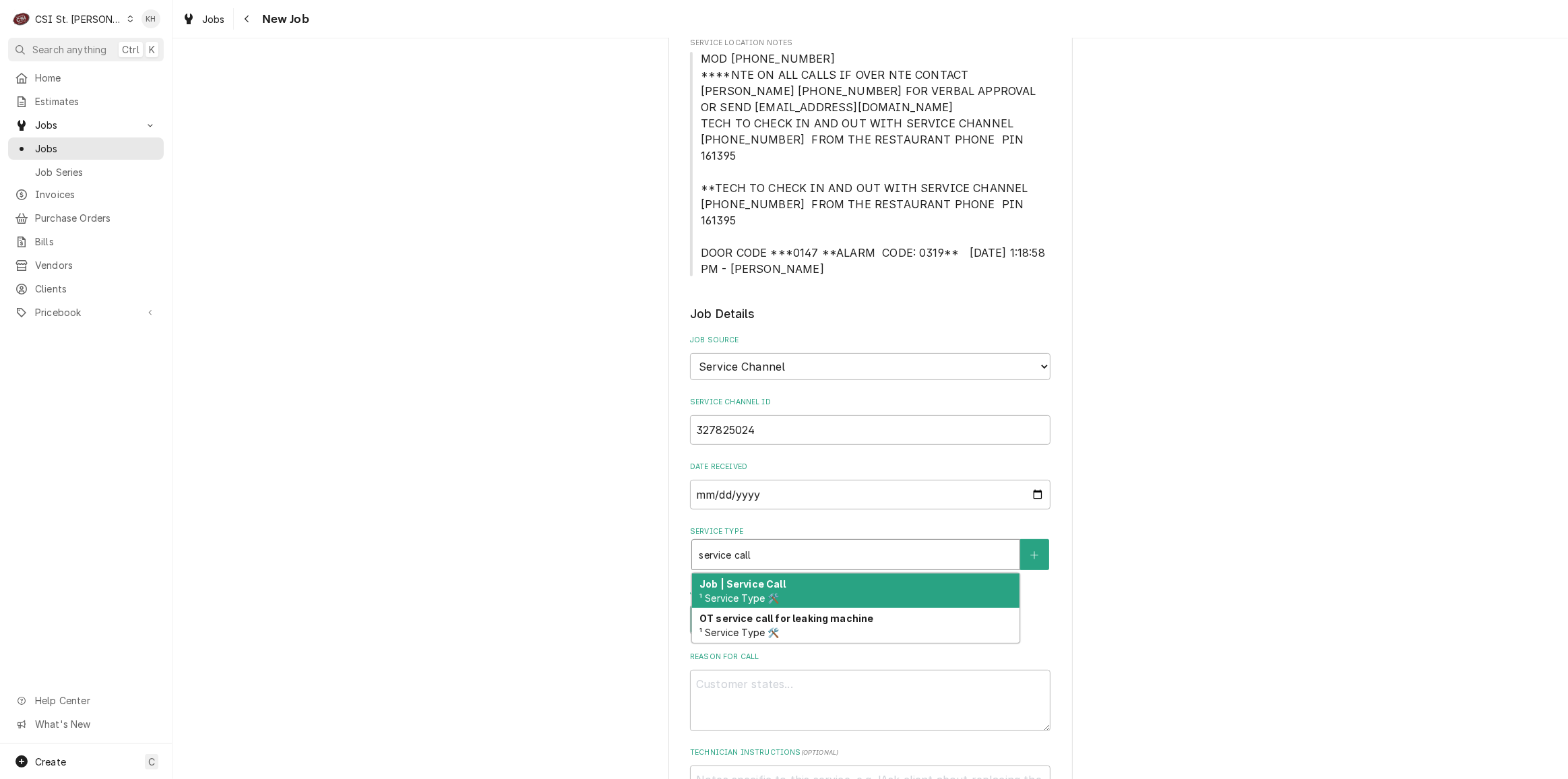
click at [783, 573] on div "Job | Service Call ¹ Service Type 🛠️" at bounding box center [855, 591] width 327 height 35
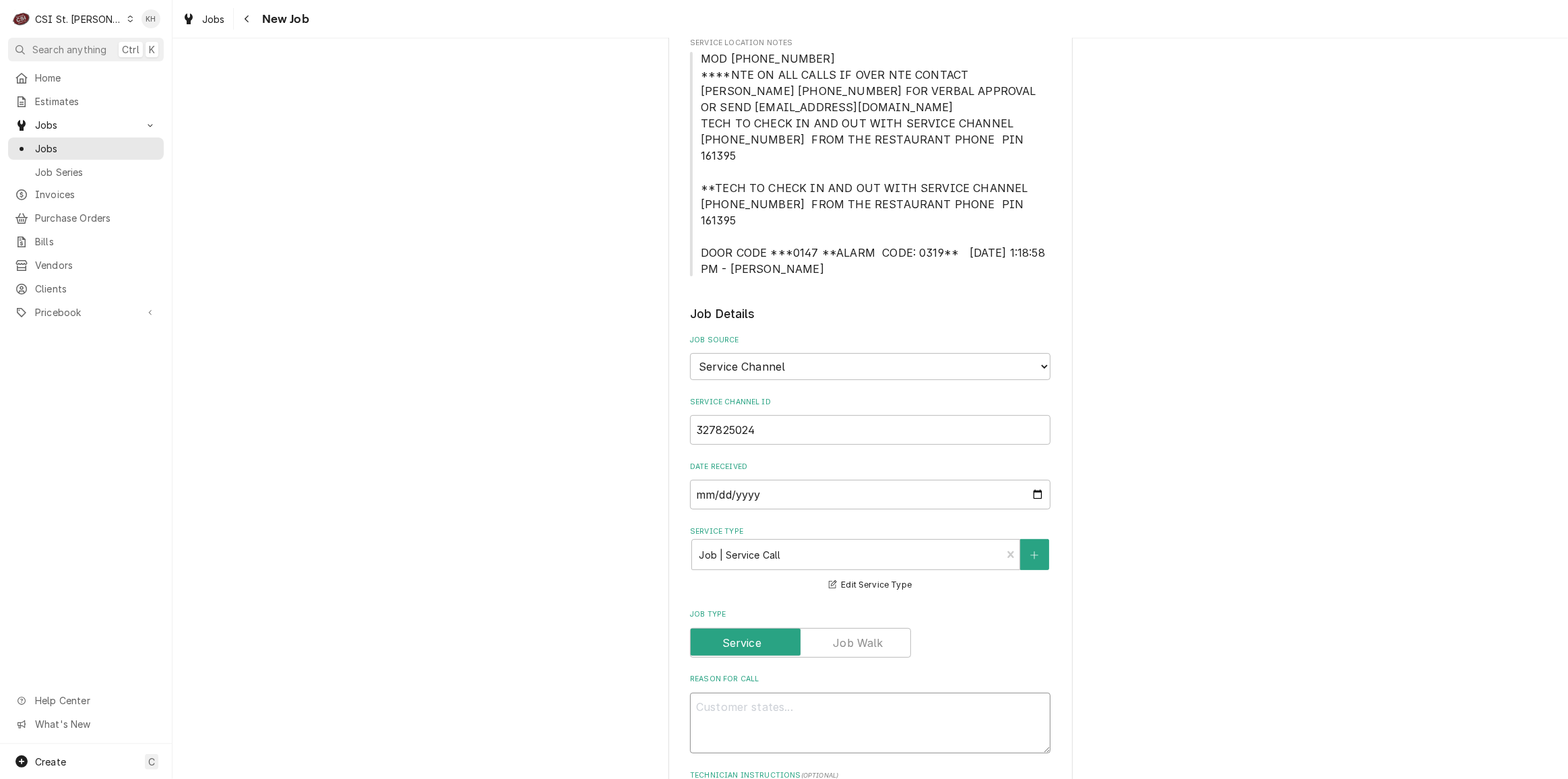
click at [867, 692] on textarea "Reason For Call" at bounding box center [870, 723] width 360 height 61
paste textarea ""KITCHEN / Hot Side / Bird House "Equip:" KITCHEN/HOT SIDE - LOBBY "Tag ID"0113…"
type textarea "x"
type textarea ""KITCHEN / Hot Side / Bird House "Equip:" KITCHEN/HOT SIDE - LOBBY "Tag ID"0113…"
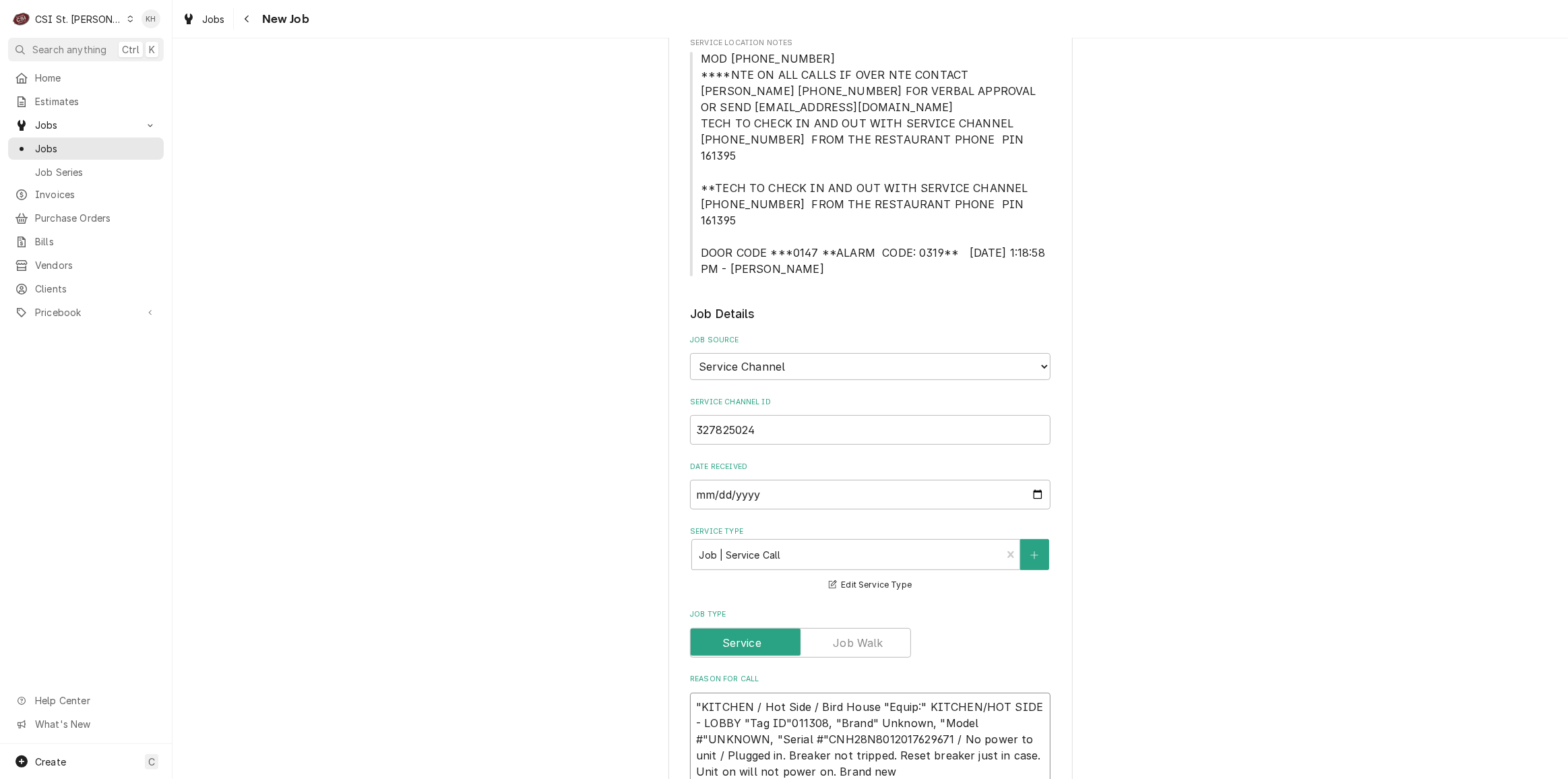
drag, startPoint x: 691, startPoint y: 677, endPoint x: 682, endPoint y: 675, distance: 9.2
click at [682, 675] on div "Please provide the following information to create a job: Client Details Client…" at bounding box center [870, 677] width 404 height 1958
type textarea "x"
type textarea "KITCHEN / Hot Side / Bird House "Equip:" KITCHEN/HOT SIDE - LOBBY "Tag ID"01130…"
click at [862, 737] on textarea "KITCHEN / Hot Side / Bird House "Equip:" KITCHEN/HOT SIDE - LOBBY "Tag ID"01130…" at bounding box center [870, 739] width 360 height 93
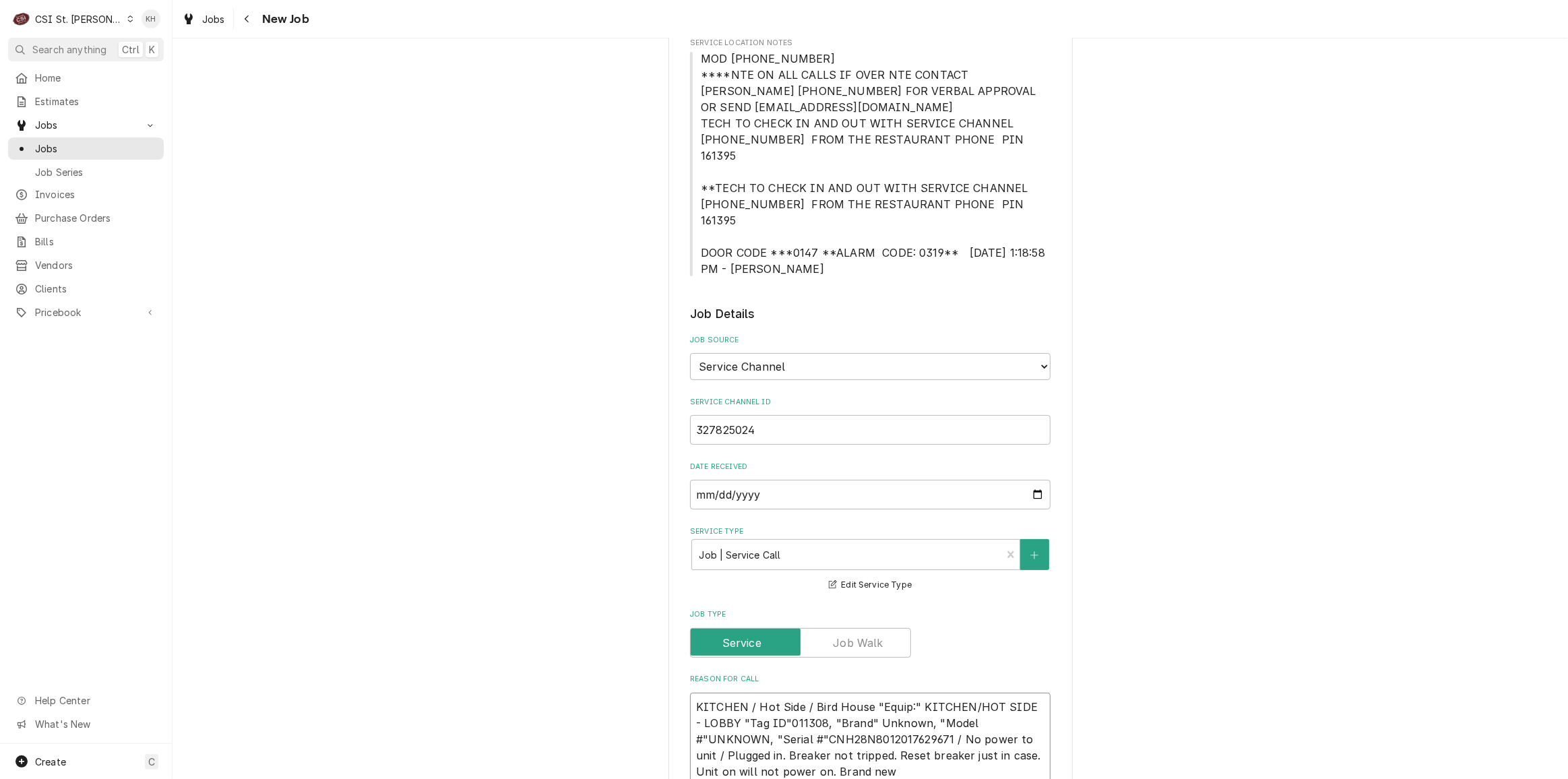
type textarea "x"
type textarea "KITCHEN / Hot Side / Bird House "Equip:" KITCHEN/HOT SIDE - LOBBY "Tag ID"01130…"
type textarea "x"
type textarea "KITCHEN / Hot Side / Bird House "Equip:" KITCHEN/HOT SIDE - LOBBY "Tag ID"01130…"
type textarea "x"
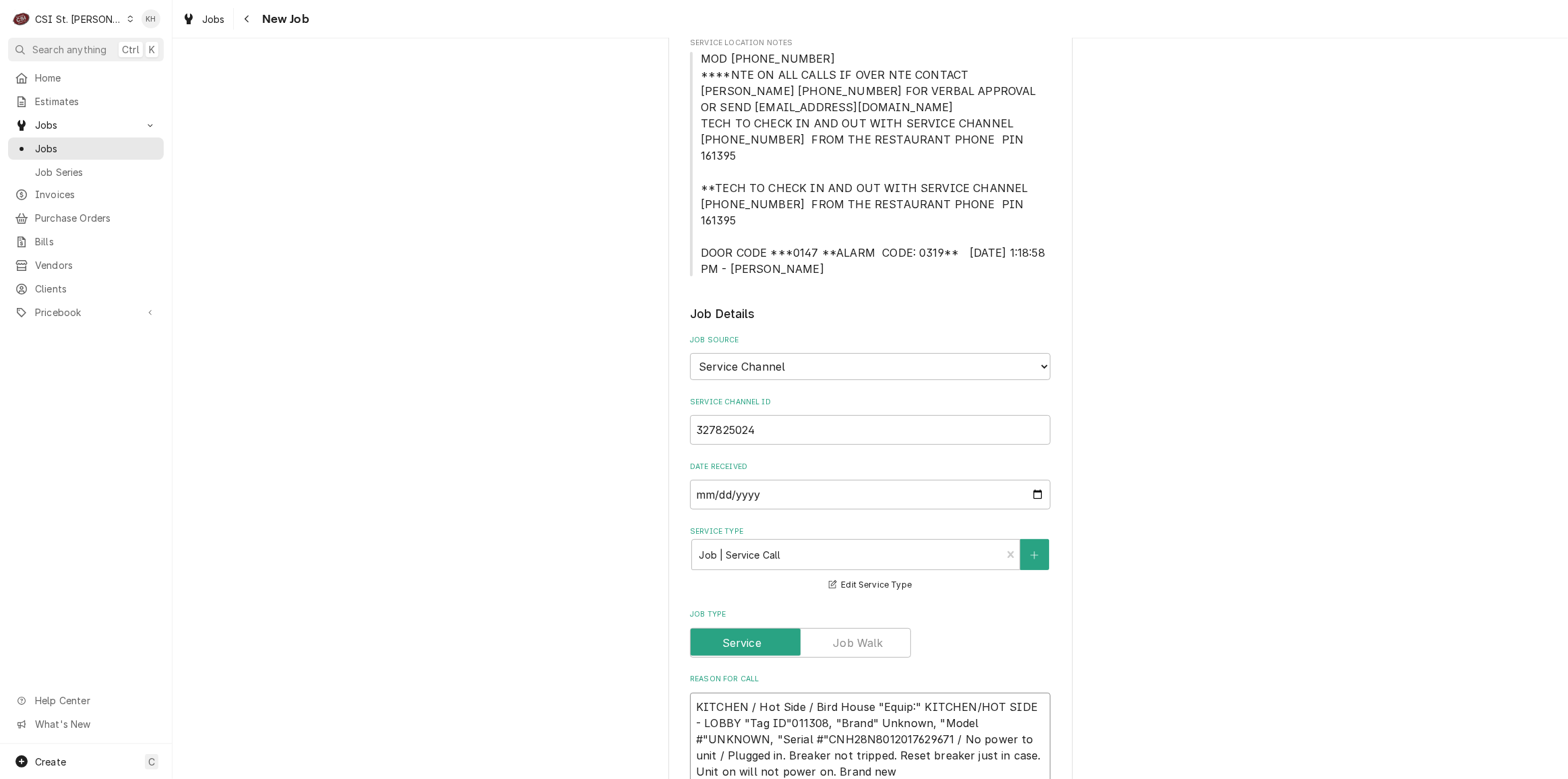
type textarea "KITCHEN / Hot Side / Bird House "Equip:" KITCHEN/HOT SIDE - LOBBY "Tag ID"01130…"
type textarea "x"
type textarea "KITCHEN / Hot Side / Bird House "Equip:" KITCHEN/HOT SIDE - LOBBY "Tag ID"01130…"
type textarea "x"
type textarea "KITCHEN / Hot Side / Bird House "Equip:" KITCHEN/HOT SIDE - LOBBY "Tag ID"01130…"
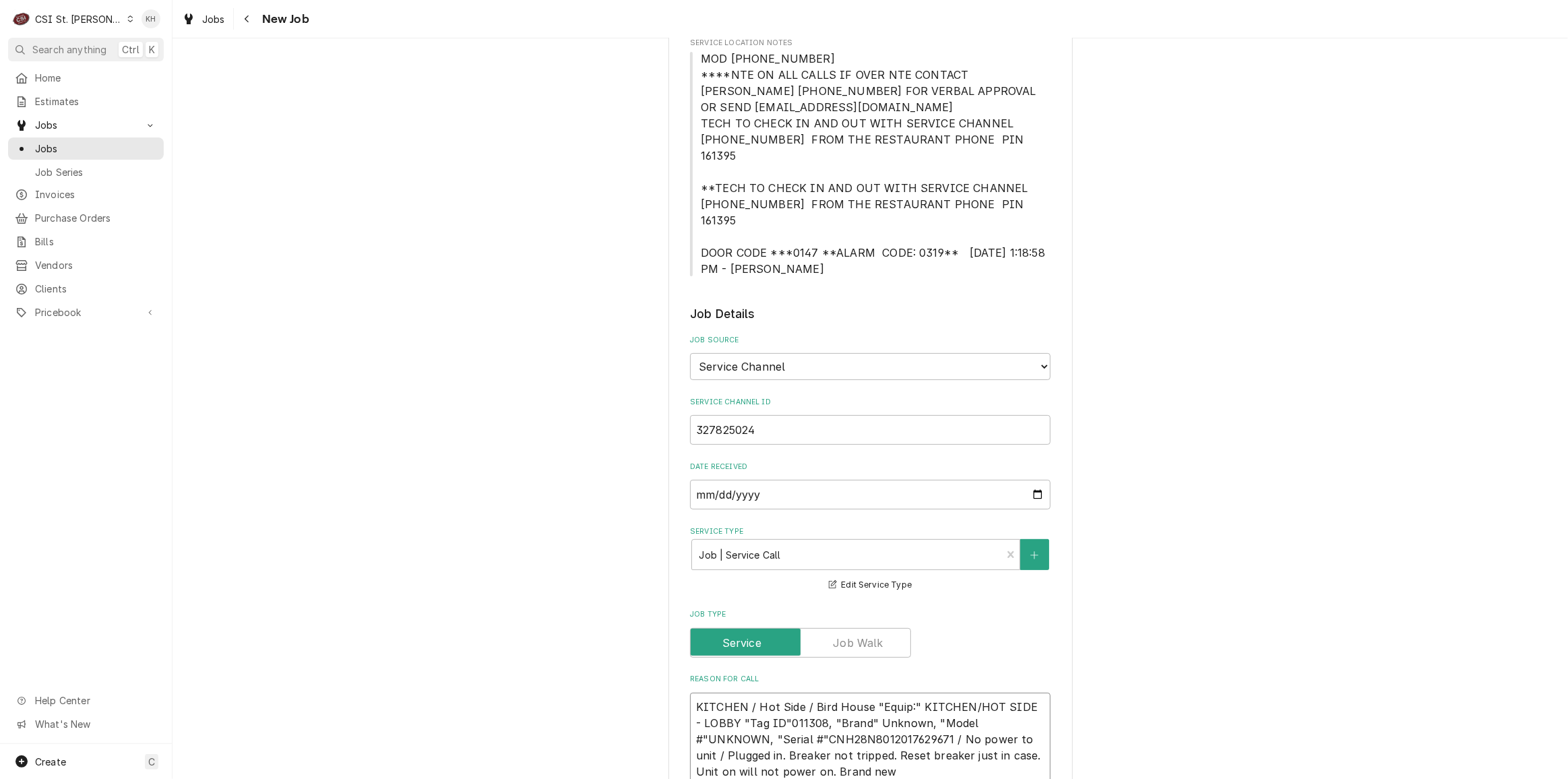
type textarea "x"
type textarea "KITCHEN / Hot Side / Bird House "Equip:" KITCHEN/HOT SIDE - LOBBY "Tag ID"01130…"
type textarea "x"
type textarea "KITCHEN / Hot Side / Bird House "Equip:" KITCHEN/HOT SIDE - LOBBY "Tag ID"01130…"
type textarea "x"
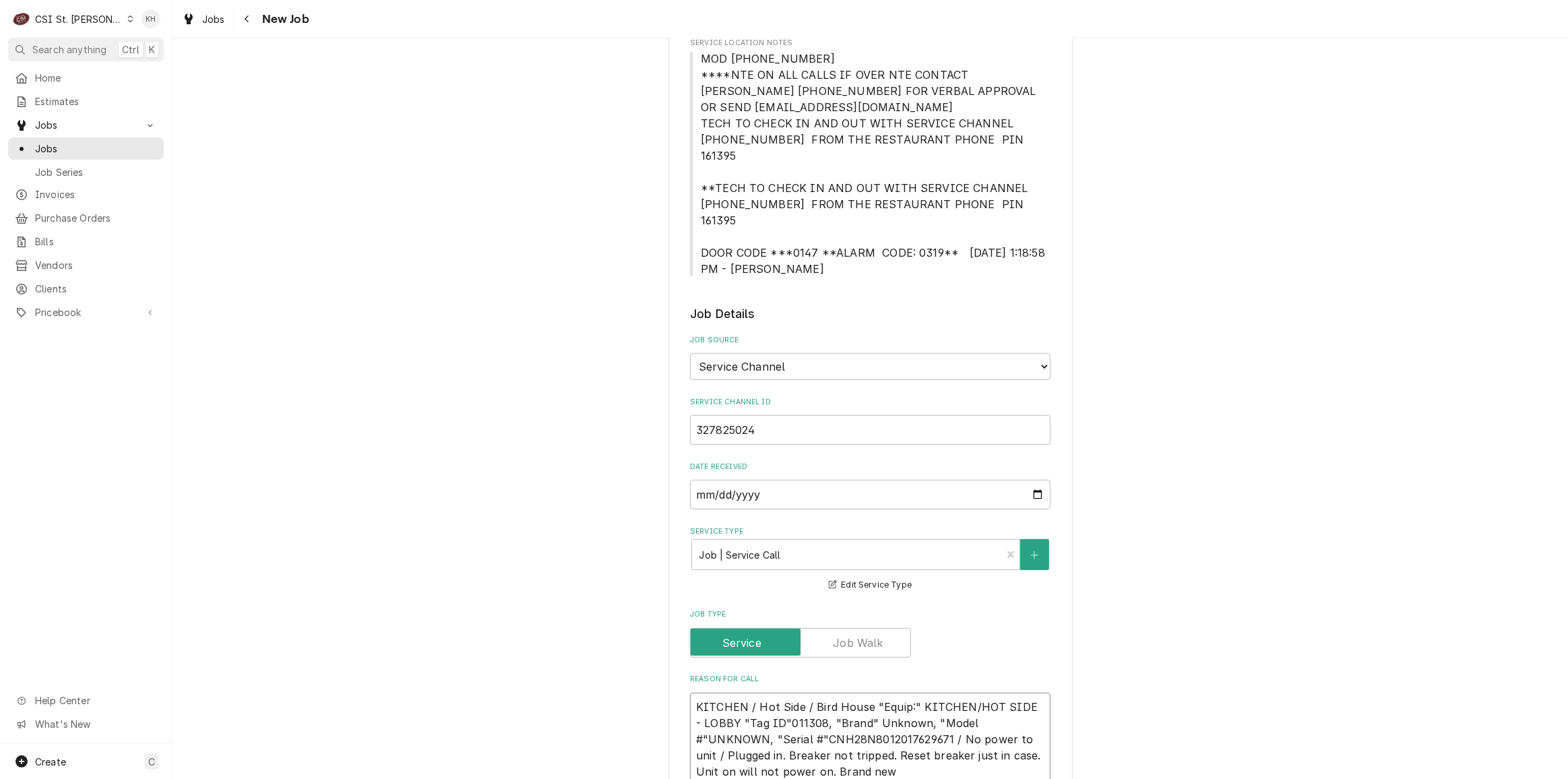
type textarea "KITCHEN / Hot Side / Bird House "Equip:" KITCHEN/HOT SIDE - LOBBY "Tag ID"01130…"
type textarea "x"
type textarea "KITCHEN / Hot Side / Bird House "Equip:" KITCHEN/HOT SIDE - LOBBY "Tag ID"01130…"
type textarea "x"
type textarea "KITCHEN / Hot Side / Bird House "Equip:" KITCHEN/HOT SIDE - LOBBY "Tag ID"01130…"
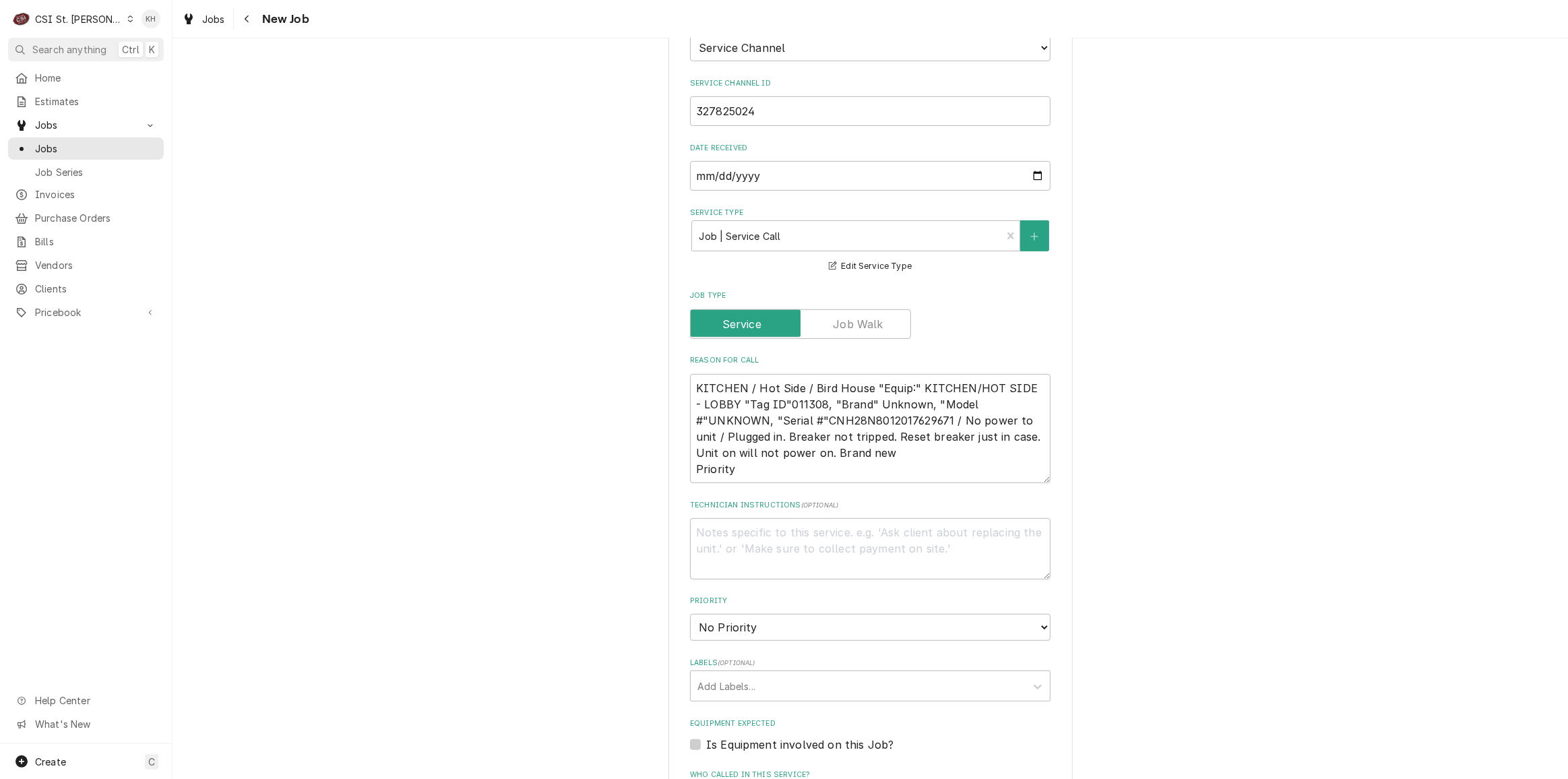
scroll to position [735, 0]
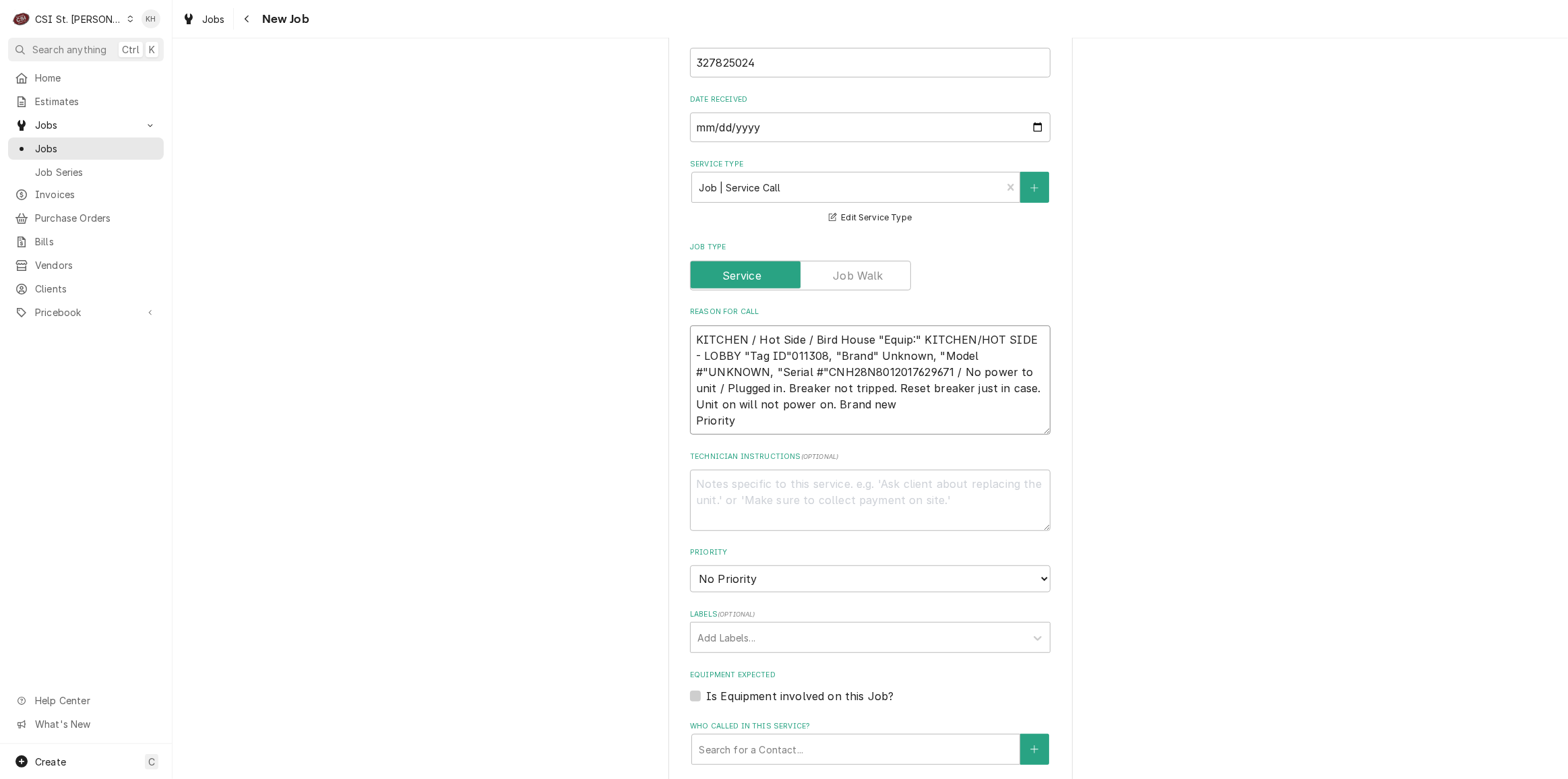
click at [768, 395] on textarea "KITCHEN / Hot Side / Bird House "Equip:" KITCHEN/HOT SIDE - LOBBY "Tag ID"01130…" at bounding box center [870, 380] width 360 height 109
paste textarea "URGENT - 24 HOURS"
type textarea "x"
type textarea "KITCHEN / Hot Side / Bird House "Equip:" KITCHEN/HOT SIDE - LOBBY "Tag ID"01130…"
click at [767, 470] on textarea "Technician Instructions ( optional )" at bounding box center [870, 500] width 360 height 61
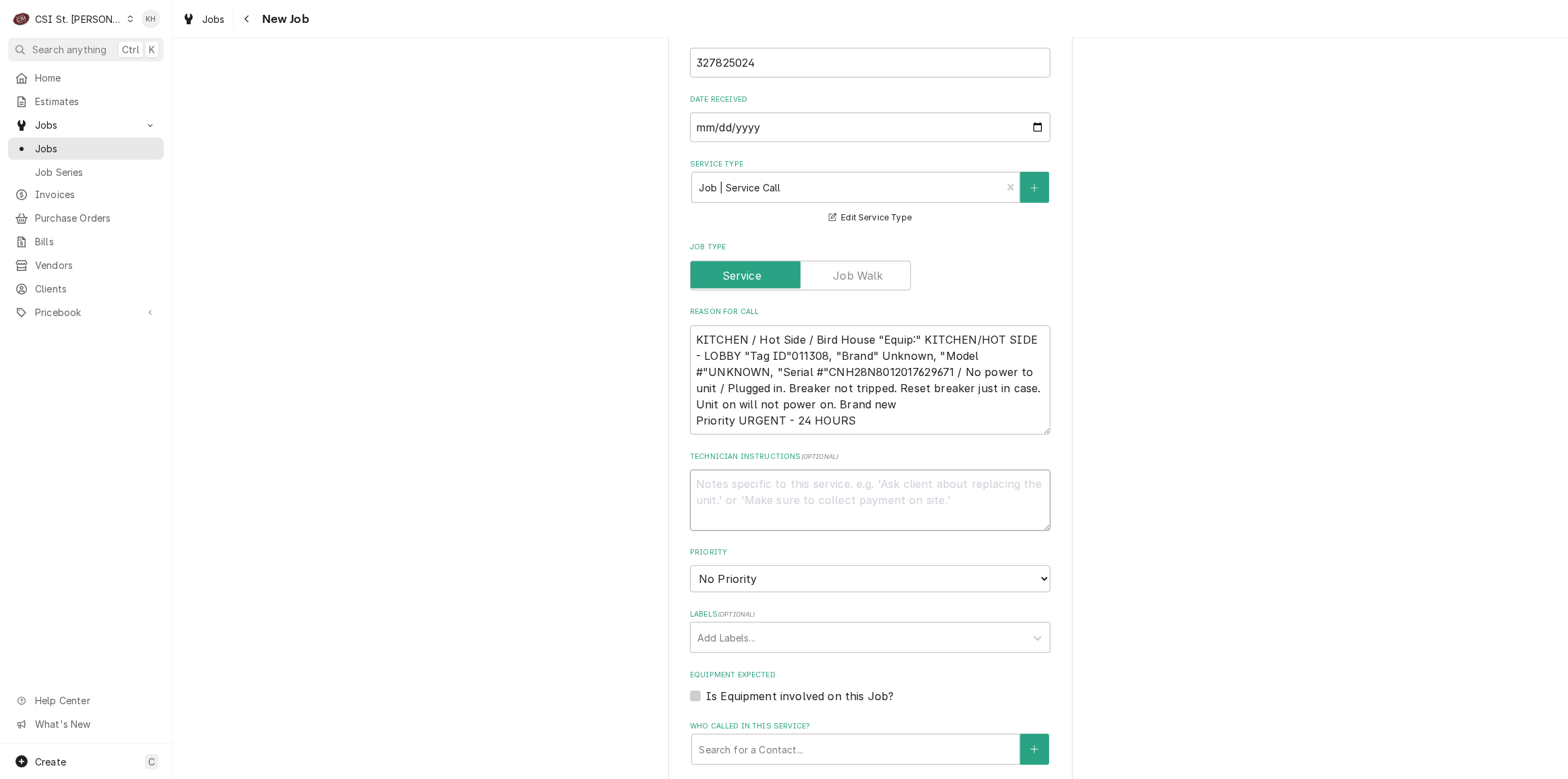
type textarea "x"
type textarea "N"
type textarea "x"
type textarea "NT"
type textarea "x"
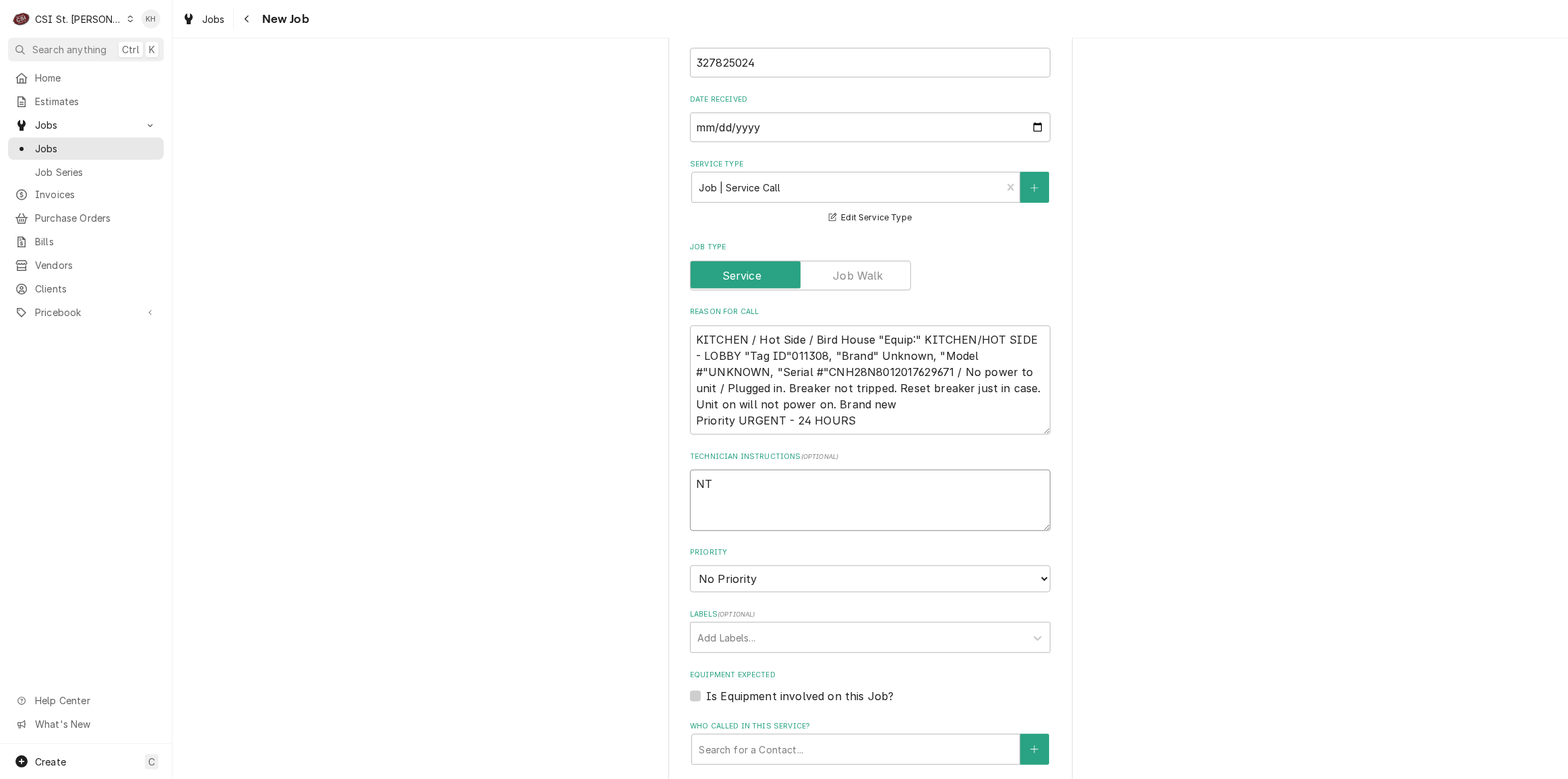
type textarea "NTE"
type textarea "x"
type textarea "NTE"
type textarea "x"
type textarea "NTE $"
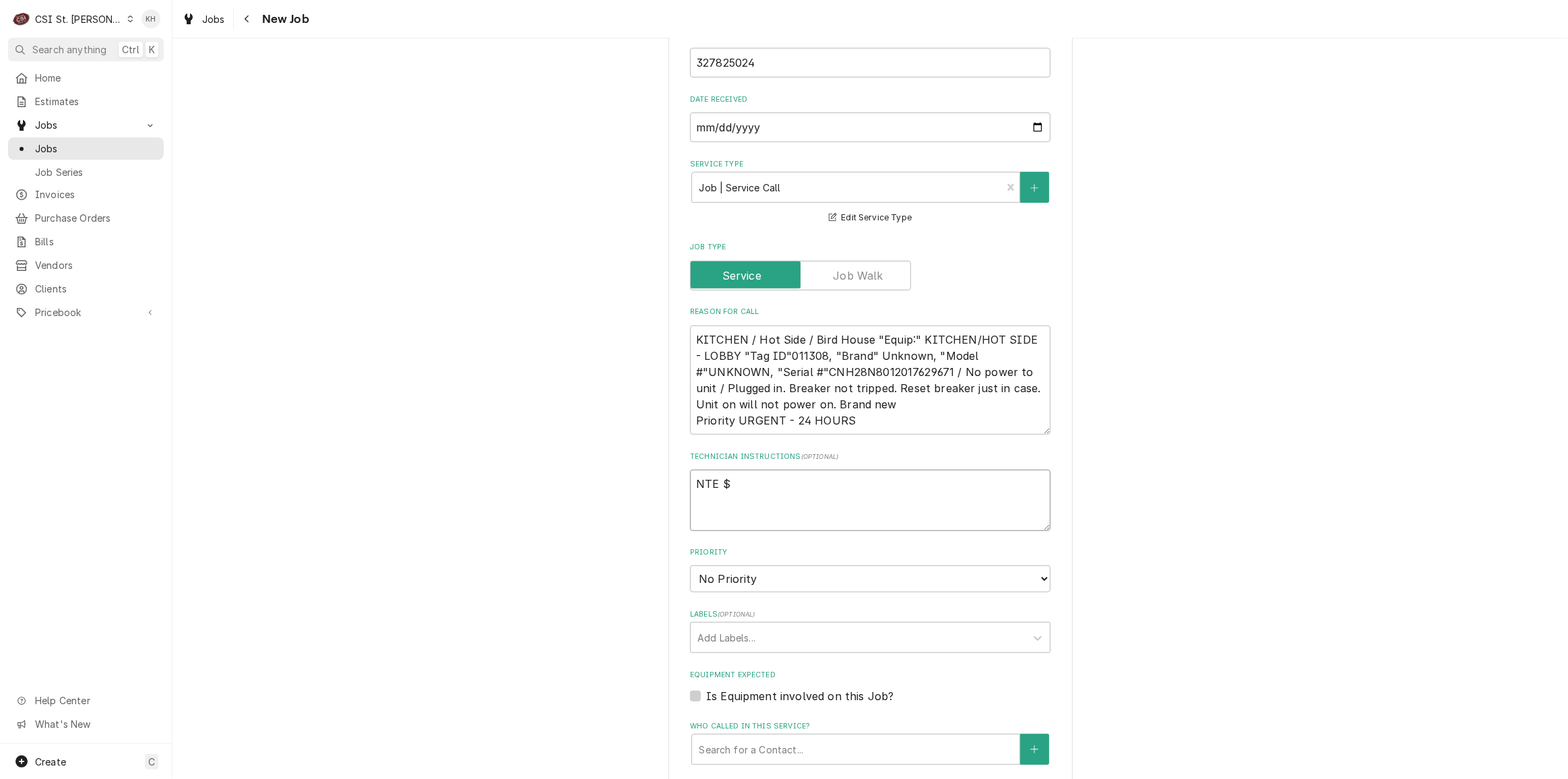
type textarea "x"
type textarea "NTE $3"
type textarea "x"
type textarea "NTE $35"
type textarea "x"
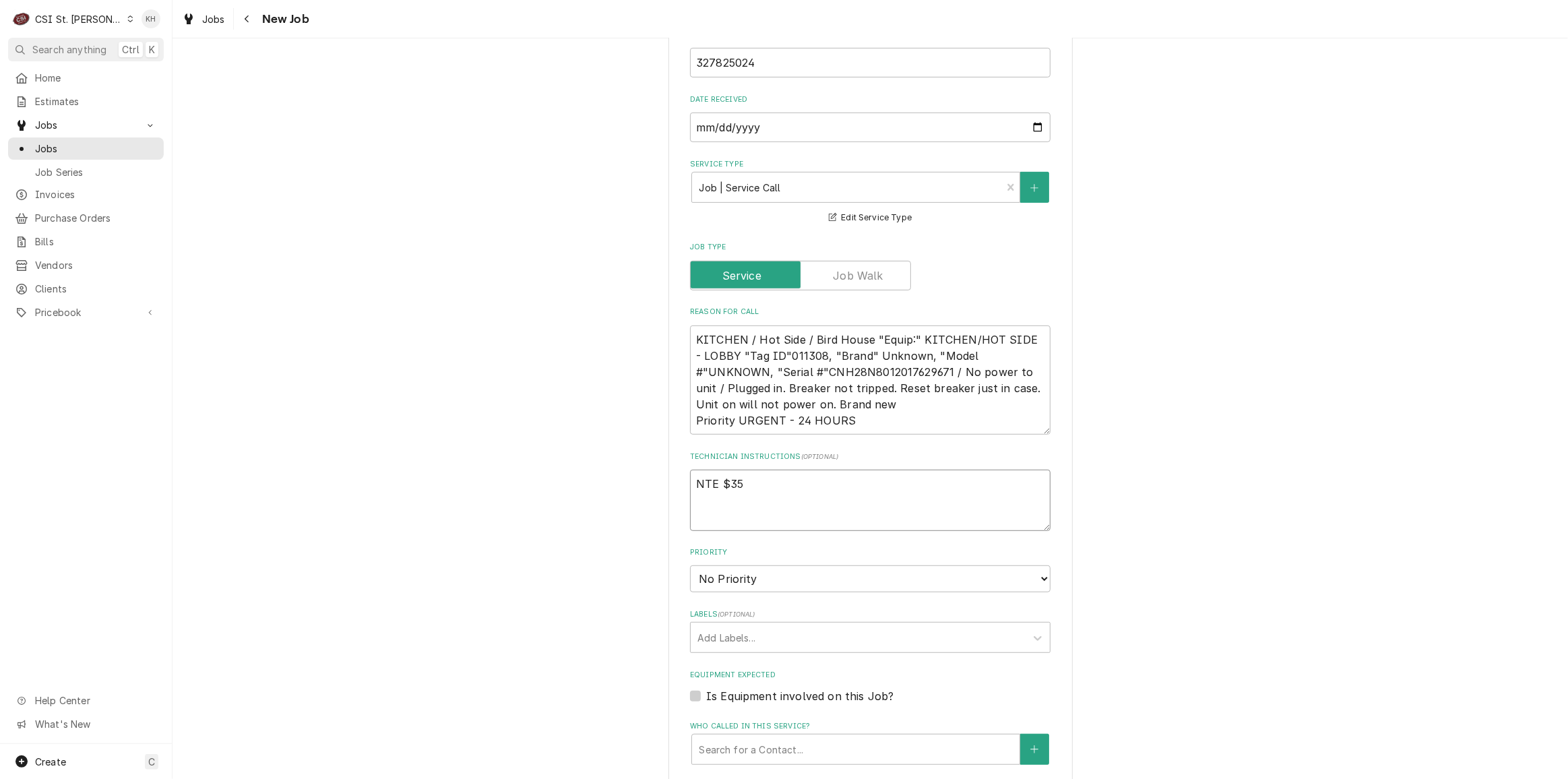
type textarea "NTE $350"
type textarea "x"
type textarea "NTE $350."
type textarea "x"
type textarea "NTE $350.0"
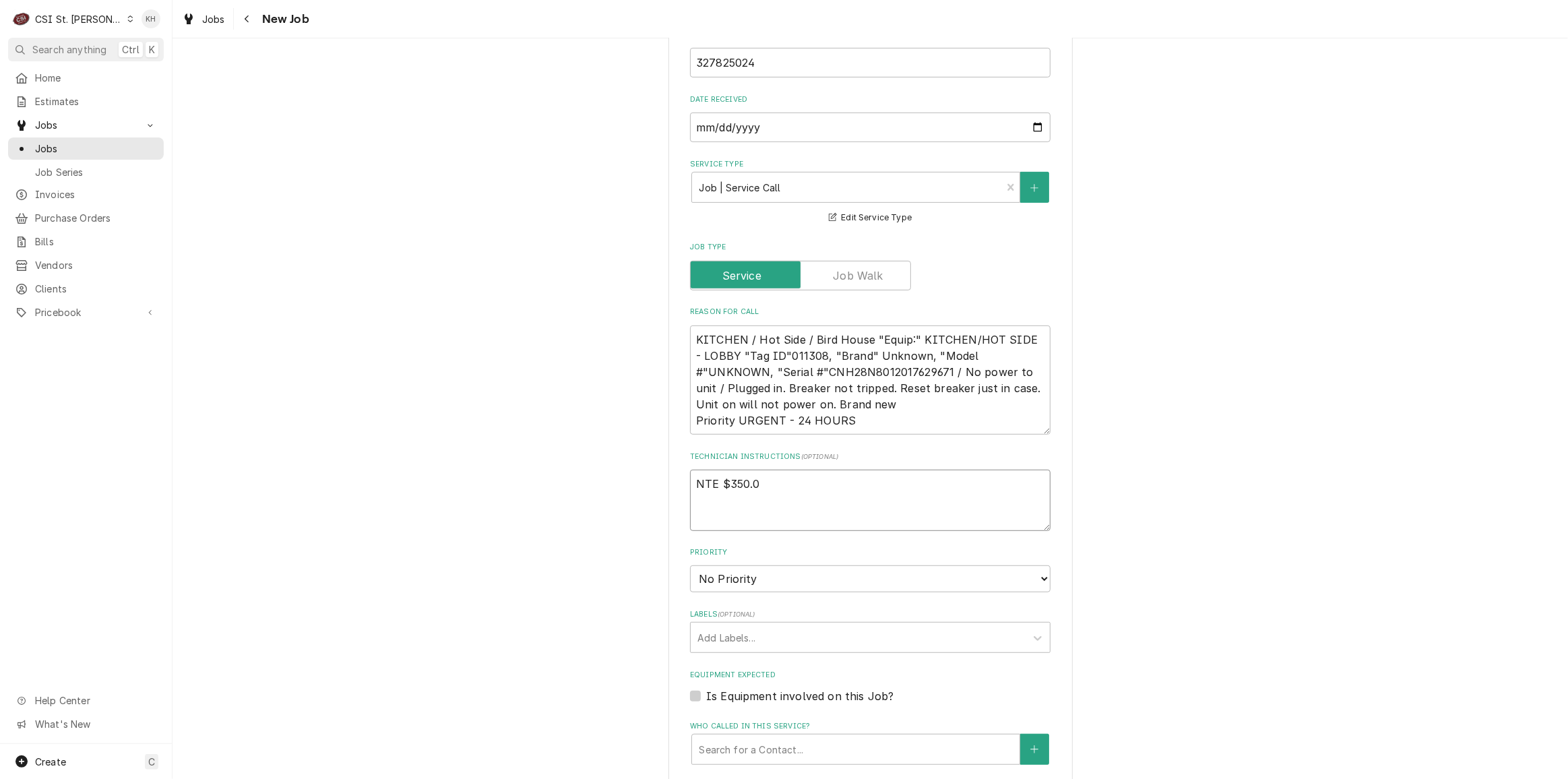
type textarea "x"
type textarea "NTE $350.00"
type textarea "x"
type textarea "NTE $350.00"
type textarea "x"
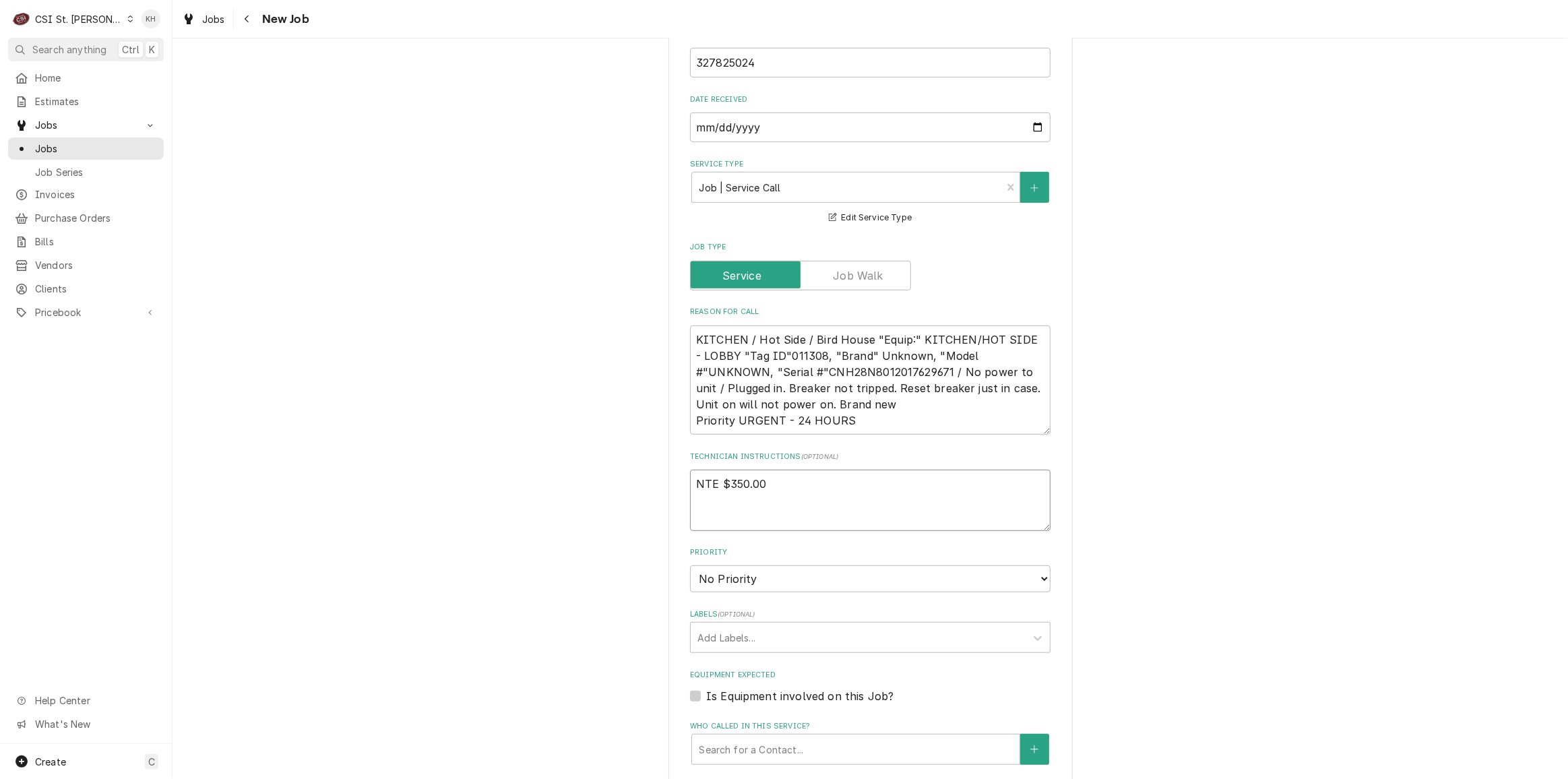
type textarea "NTE $350.00"
type textarea "x"
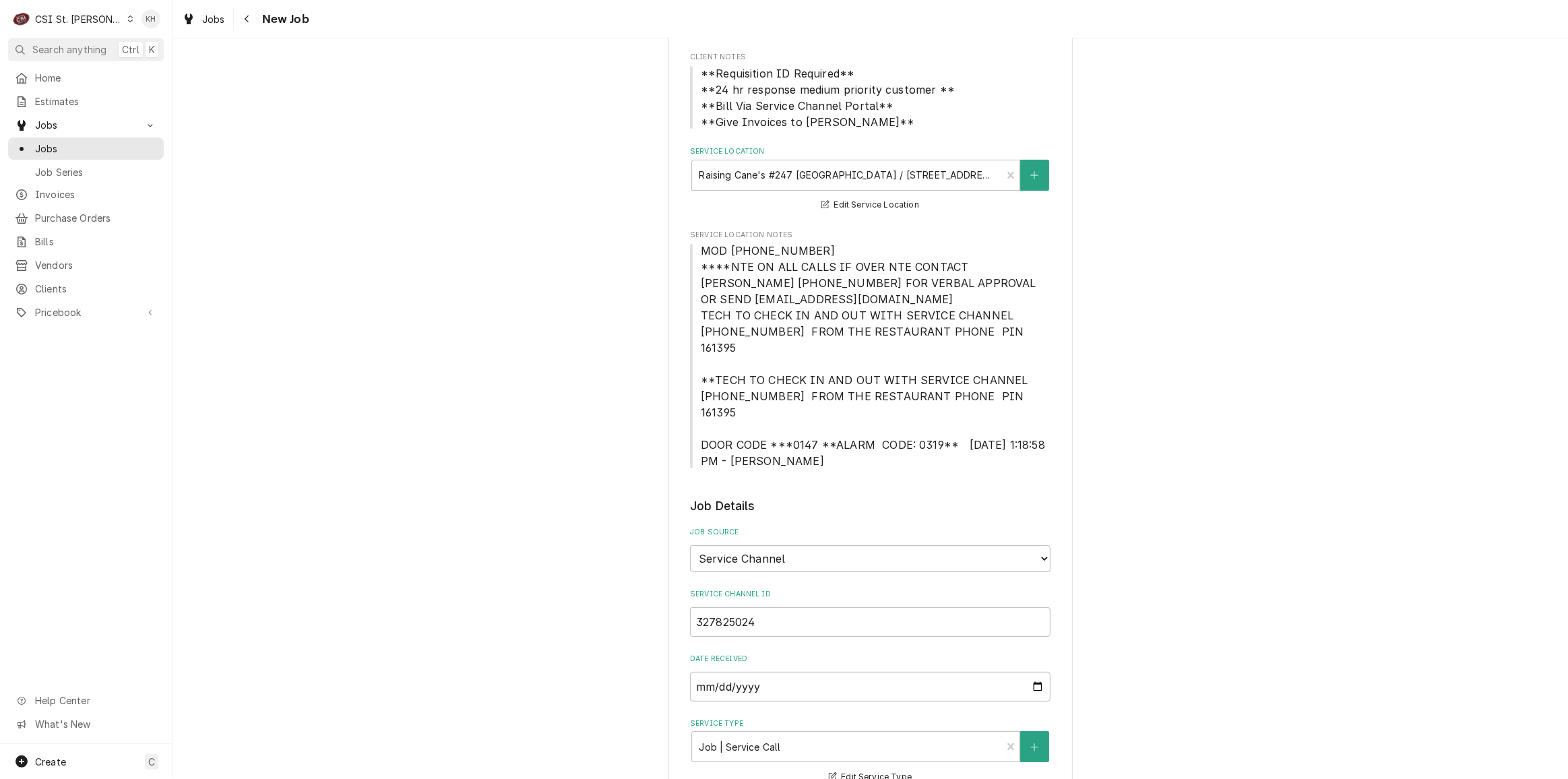
scroll to position [122, 0]
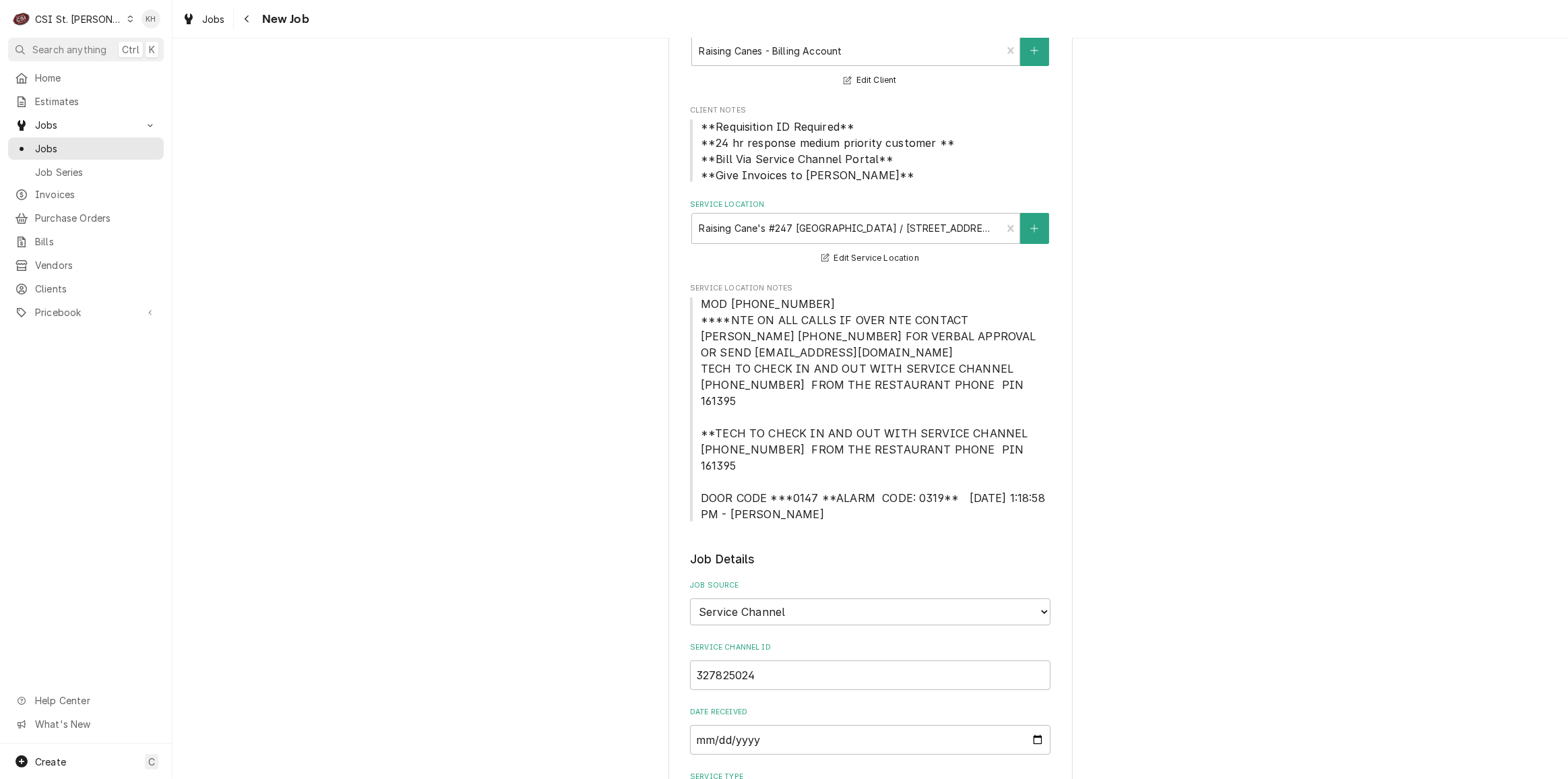
type textarea "NTE $350.00"
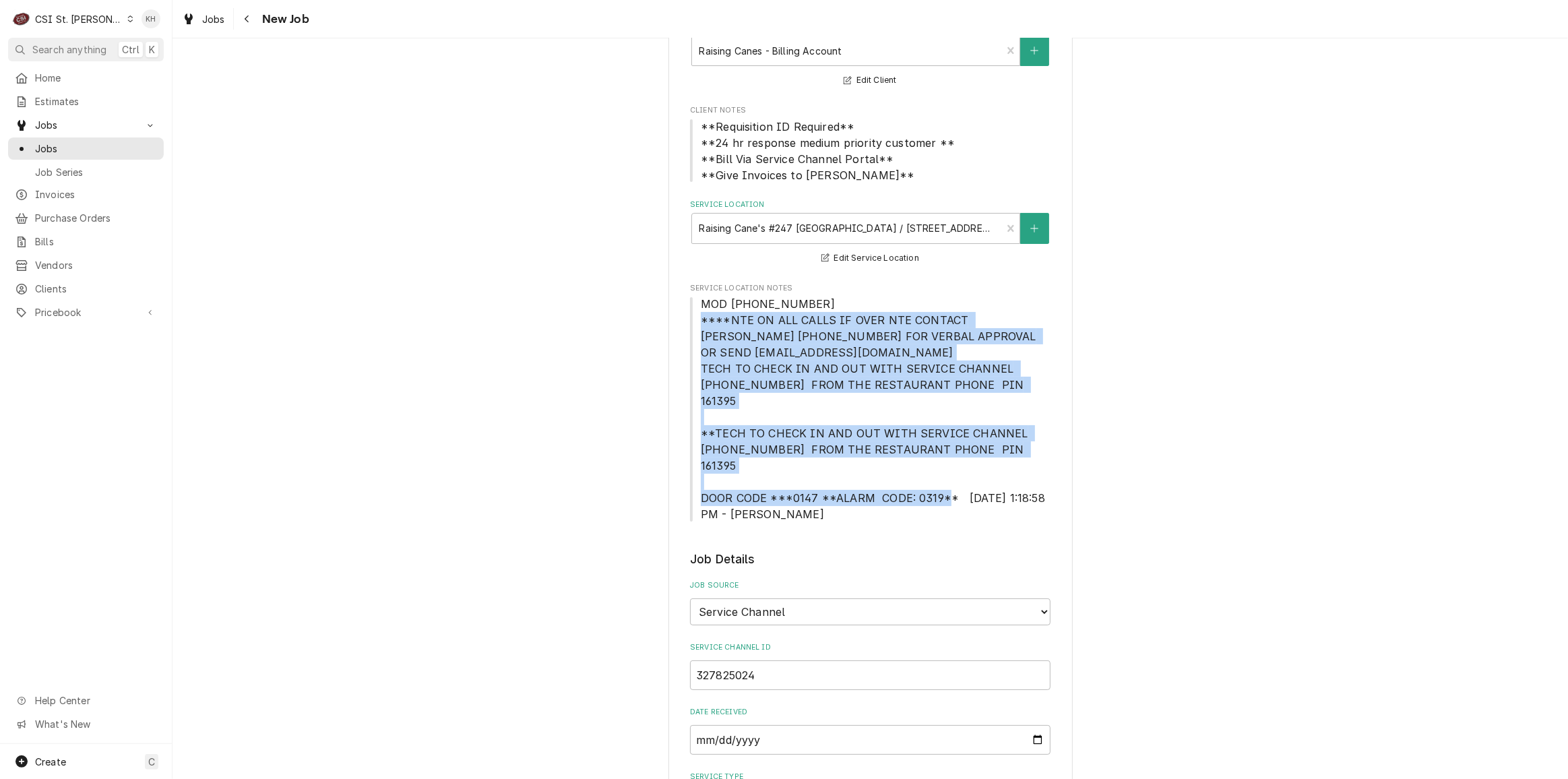
drag, startPoint x: 694, startPoint y: 319, endPoint x: 943, endPoint y: 463, distance: 287.6
click at [943, 463] on span "MOD (636) 536-9684 ****NTE ON ALL CALLS IF OVER NTE CONTACT JEFF COSTA 636-399-…" at bounding box center [870, 409] width 360 height 226
copy span "****NTE ON ALL CALLS IF OVER NTE CONTACT JEFF COSTA 636-399-1299 FOR VERBAL APP…"
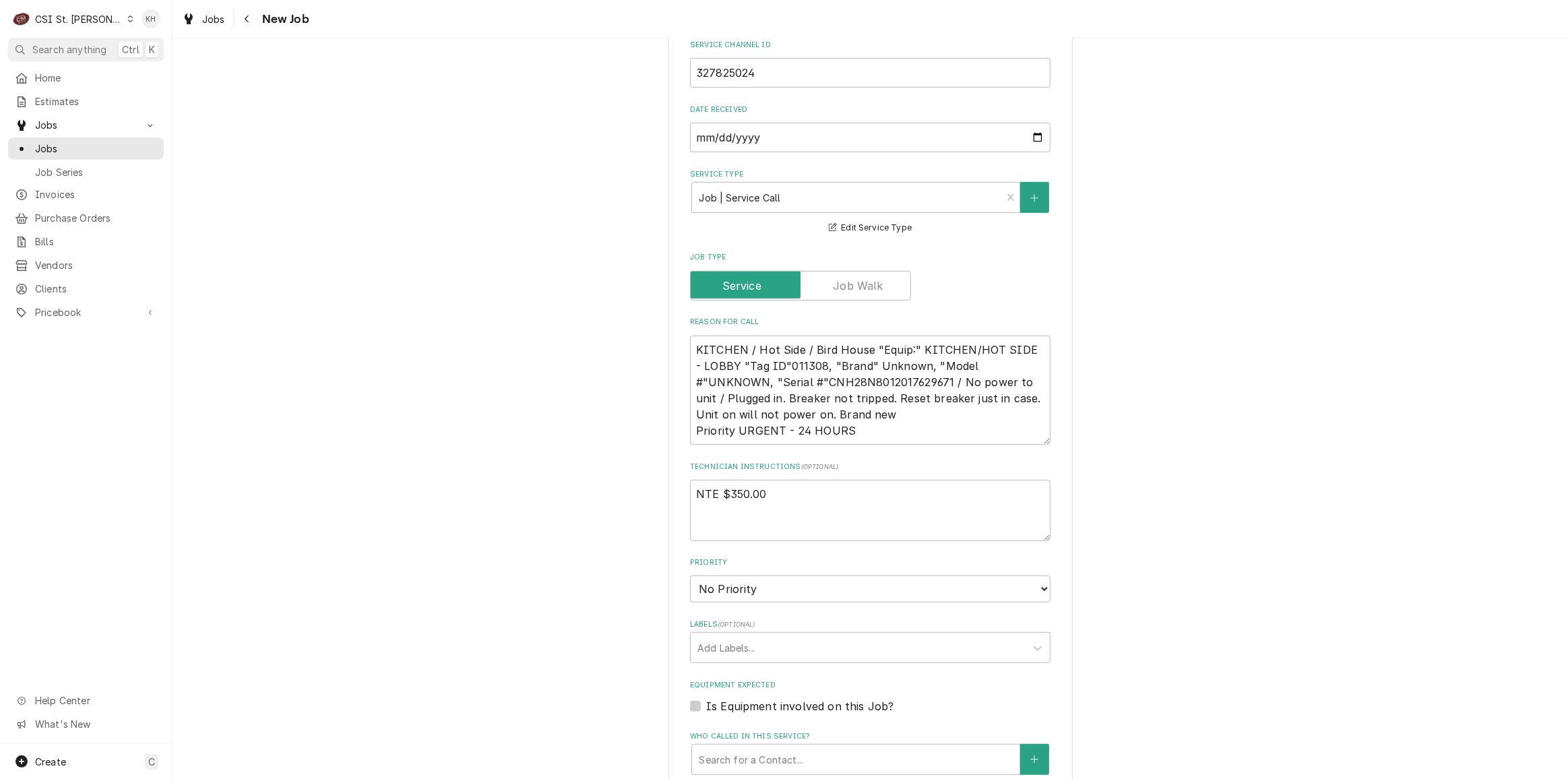
scroll to position [857, 0]
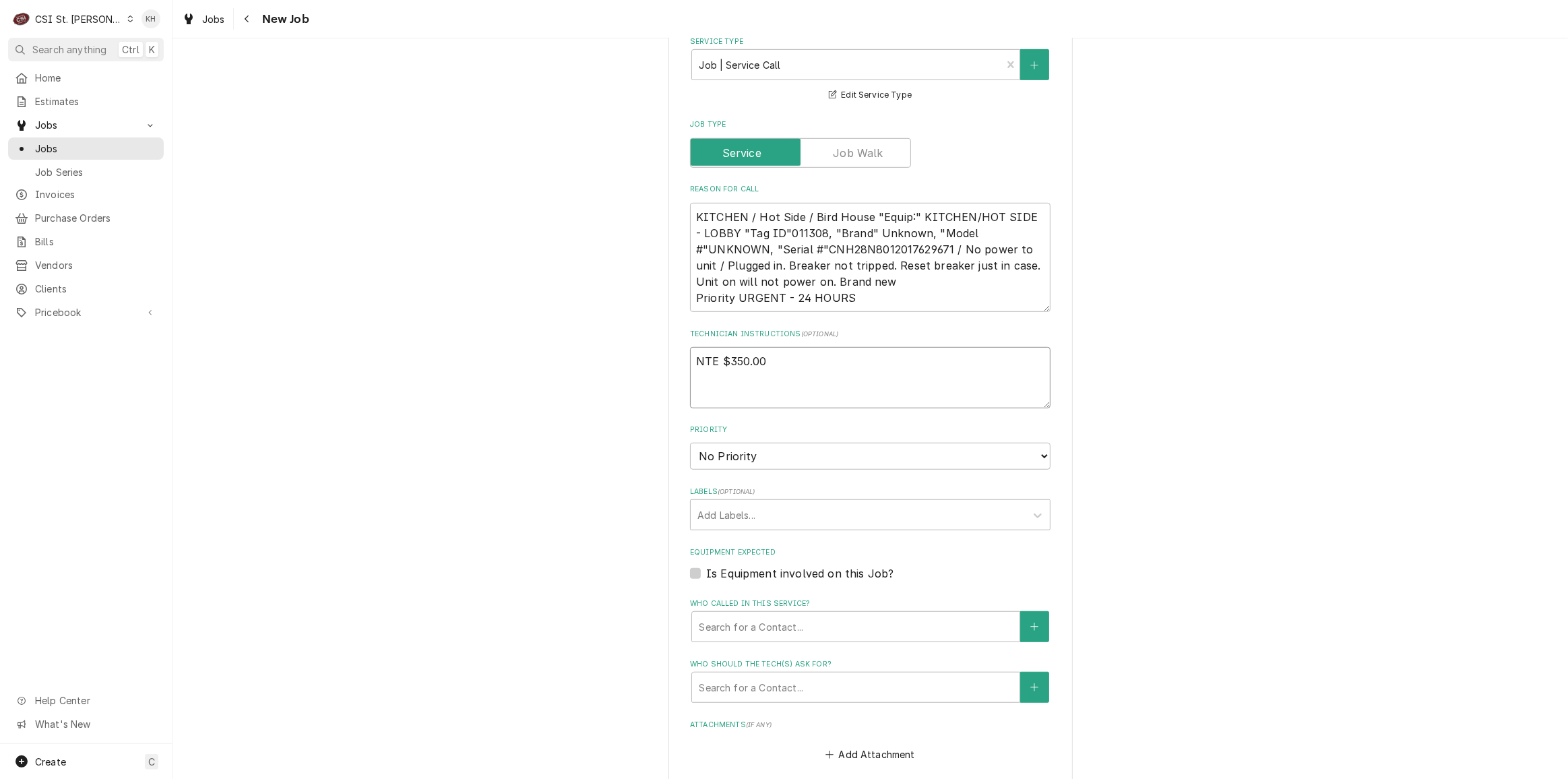
click at [730, 362] on textarea "NTE $350.00" at bounding box center [870, 377] width 360 height 61
paste textarea "****NTE ON ALL CALLS IF OVER NTE CONTACT JEFF COSTA 636-399-1299 FOR VERBAL APP…"
type textarea "x"
type textarea "NTE $350.00 ****NTE ON ALL CALLS IF OVER NTE CONTACT JEFF COSTA 636-399-1299 FO…"
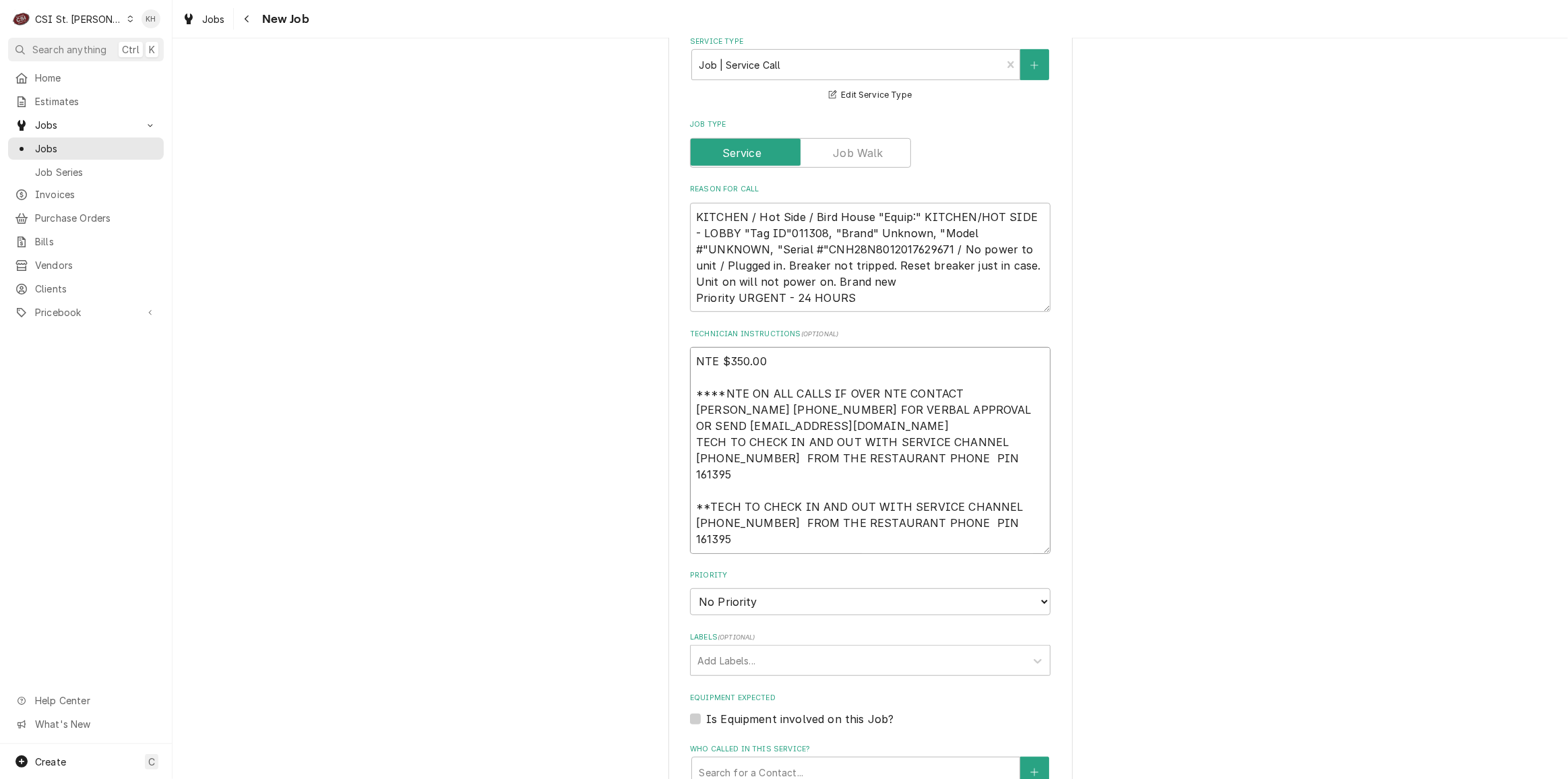
drag, startPoint x: 993, startPoint y: 479, endPoint x: 682, endPoint y: 441, distance: 313.3
click at [682, 441] on div "Please provide the following information to create a job: Client Details Client…" at bounding box center [870, 267] width 404 height 2120
type textarea "x"
type textarea "NTE $350.00 ****NTE ON ALL CALLS IF OVER NTE CONTACT JEFF COSTA 636-399-1299 FO…"
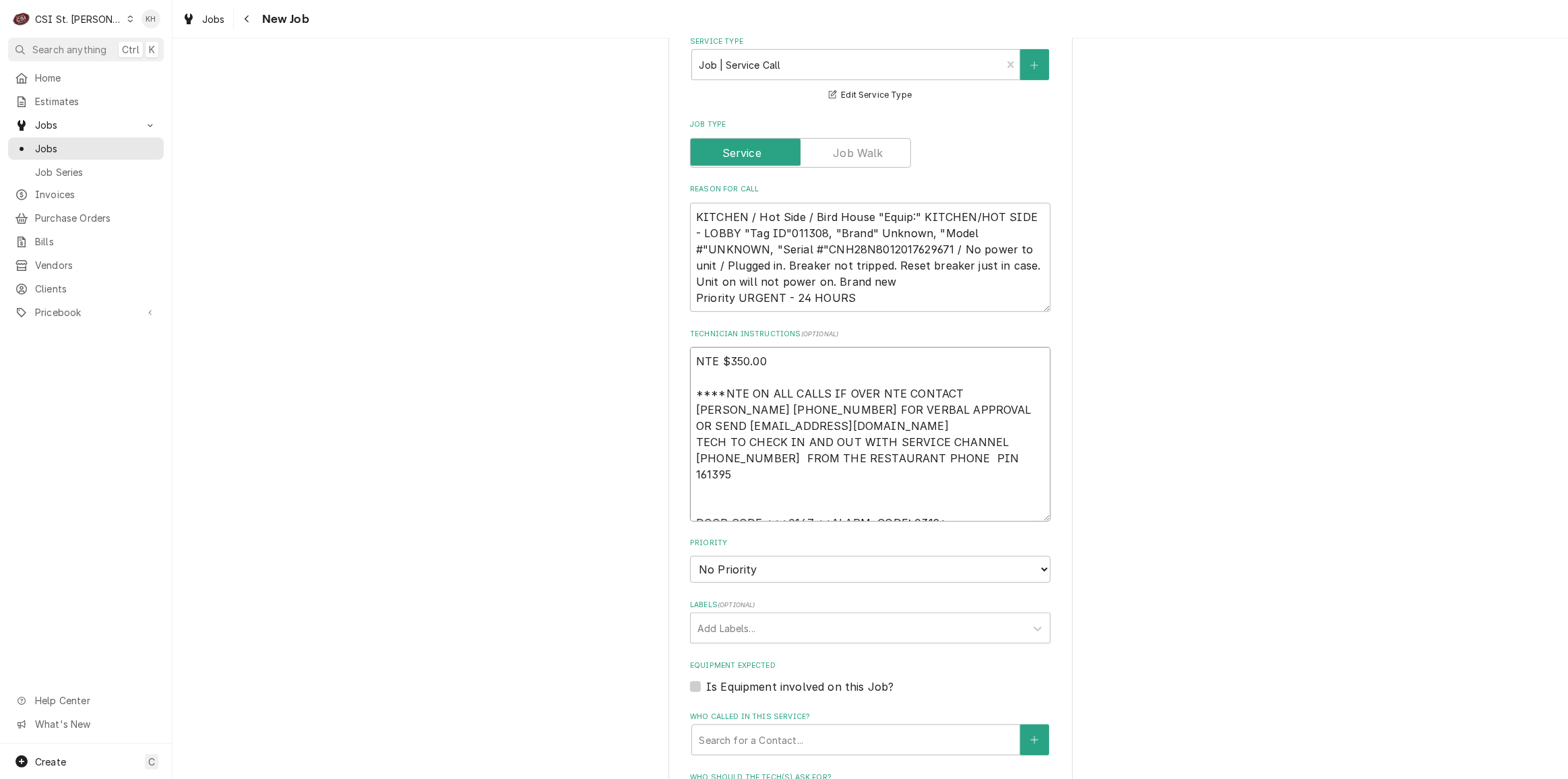
type textarea "x"
type textarea "NTE $350.00 ****NTE ON ALL CALLS IF OVER NTE CONTACT JEFF COSTA 636-399-1299 FO…"
type textarea "x"
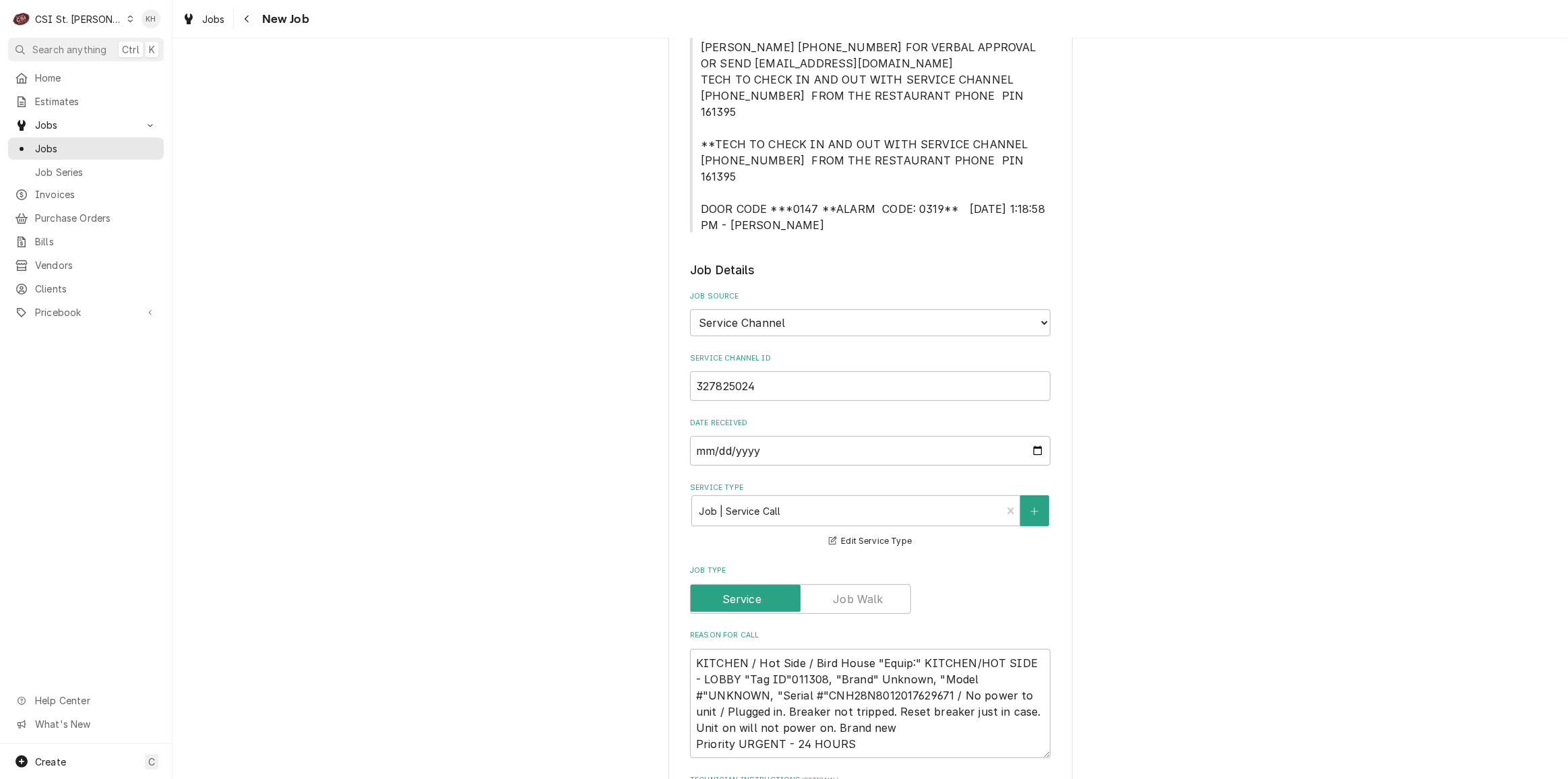
scroll to position [245, 0]
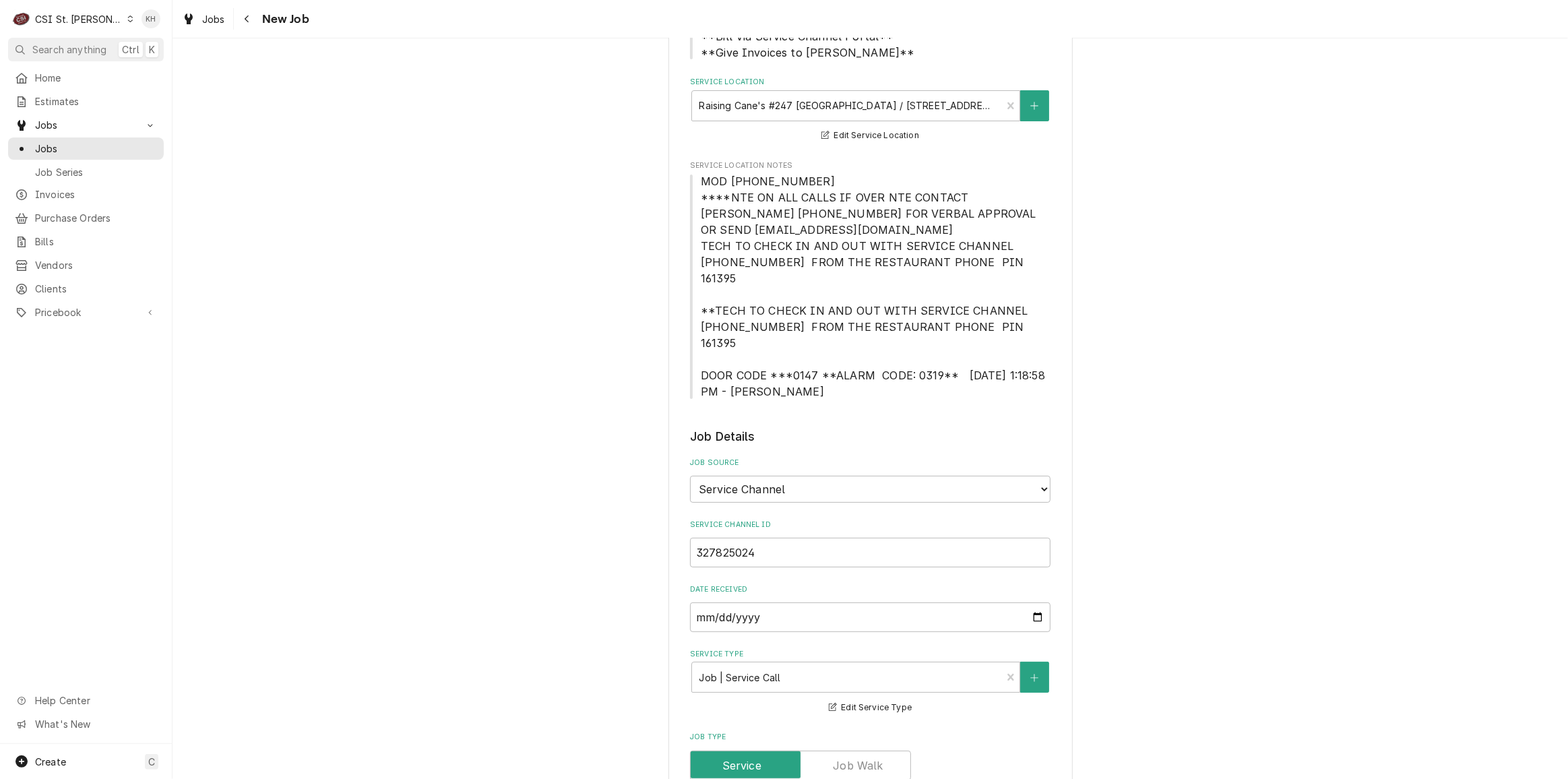
type textarea "NTE $350.00 ****NTE ON ALL CALLS IF OVER NTE CONTACT JEFF COSTA 636-399-1299 FO…"
drag, startPoint x: 785, startPoint y: 183, endPoint x: 682, endPoint y: 178, distance: 103.1
copy span "MOD (636) 536-9684"
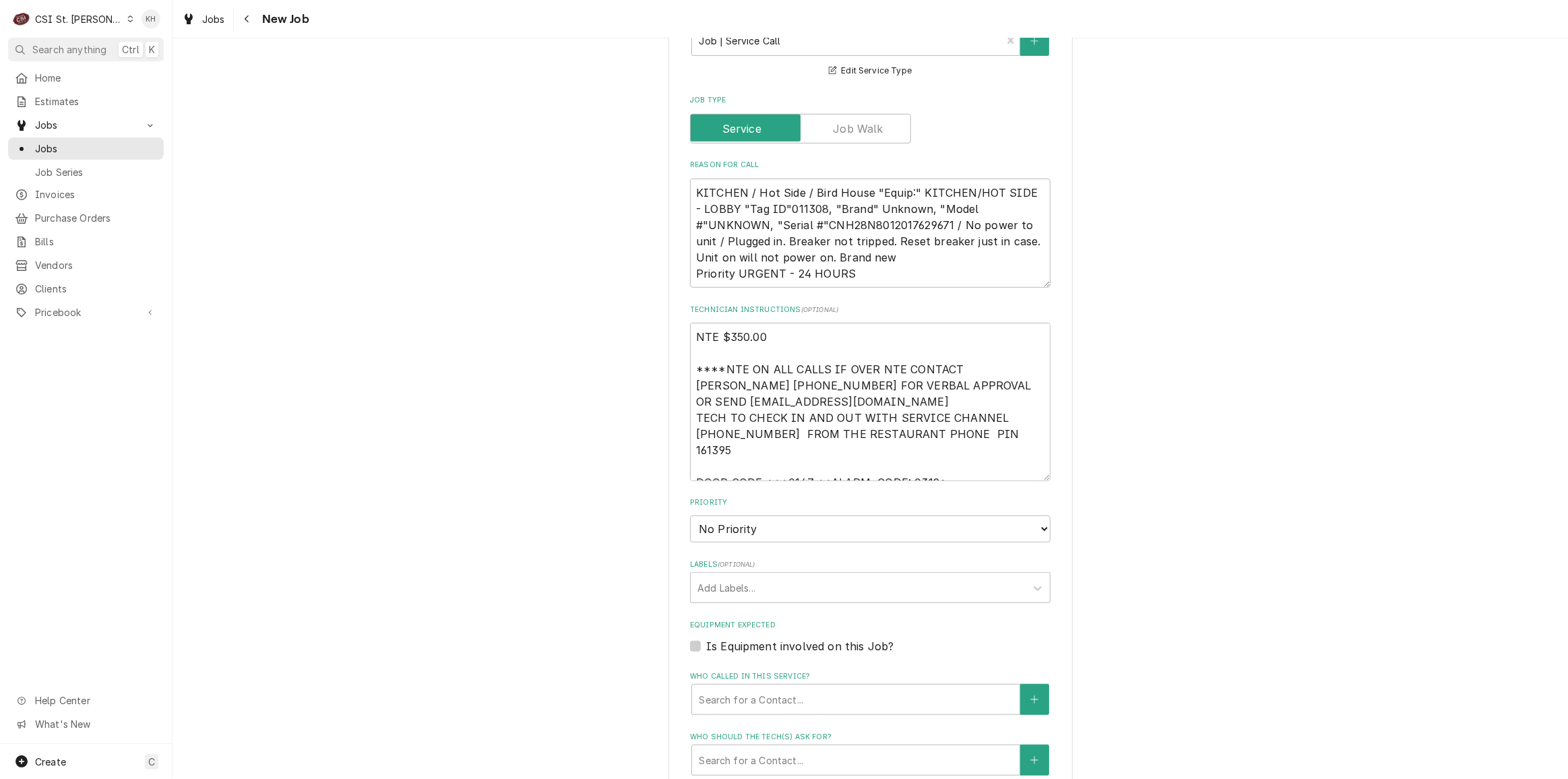
scroll to position [979, 0]
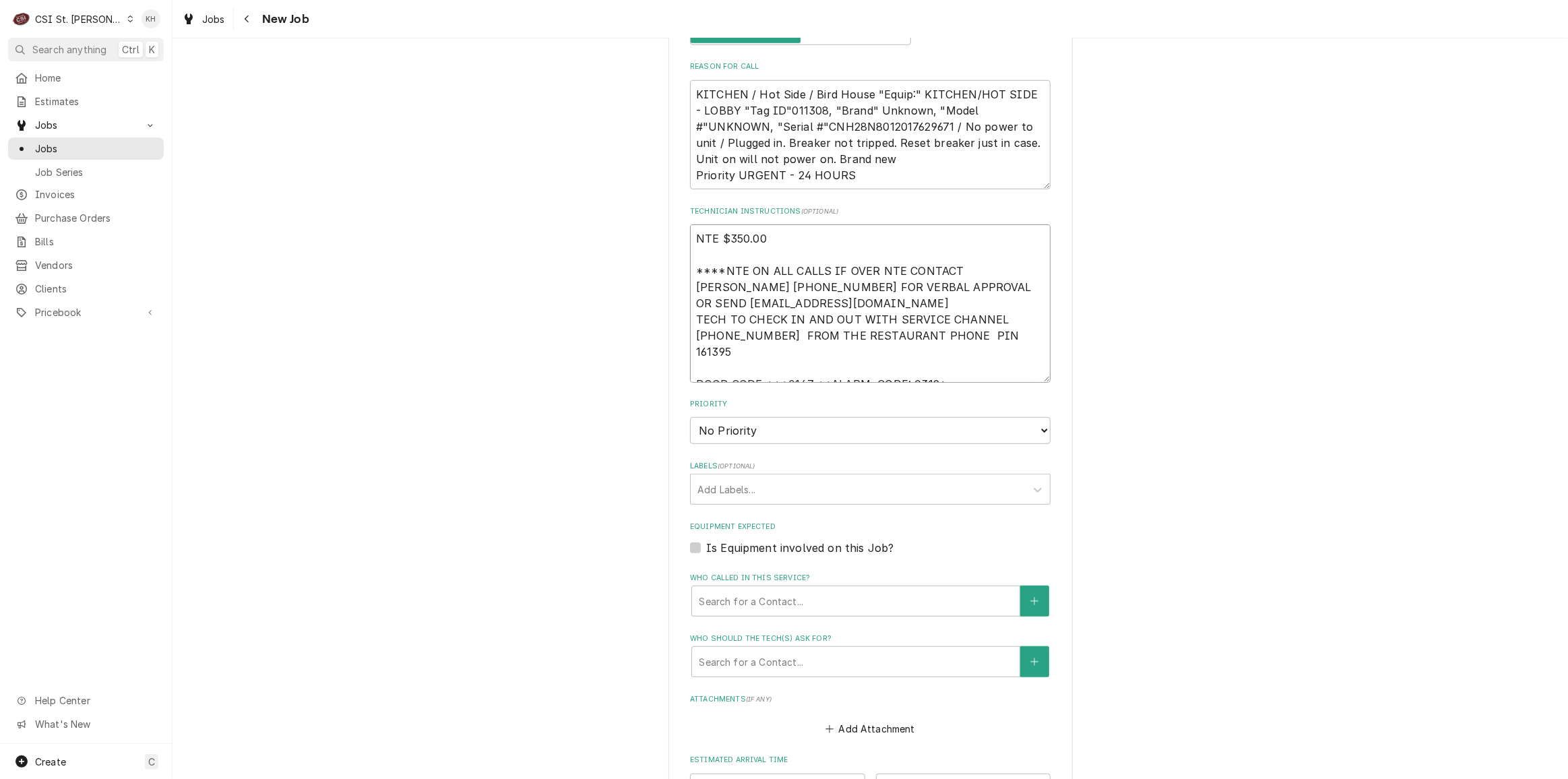
click at [955, 335] on textarea "NTE $350.00 ****NTE ON ALL CALLS IF OVER NTE CONTACT JEFF COSTA 636-399-1299 FO…" at bounding box center [870, 303] width 360 height 158
type textarea "x"
type textarea "NTE $350.00 ****NTE ON ALL CALLS IF OVER NTE CONTACT JEFF COSTA 636-399-1299 FO…"
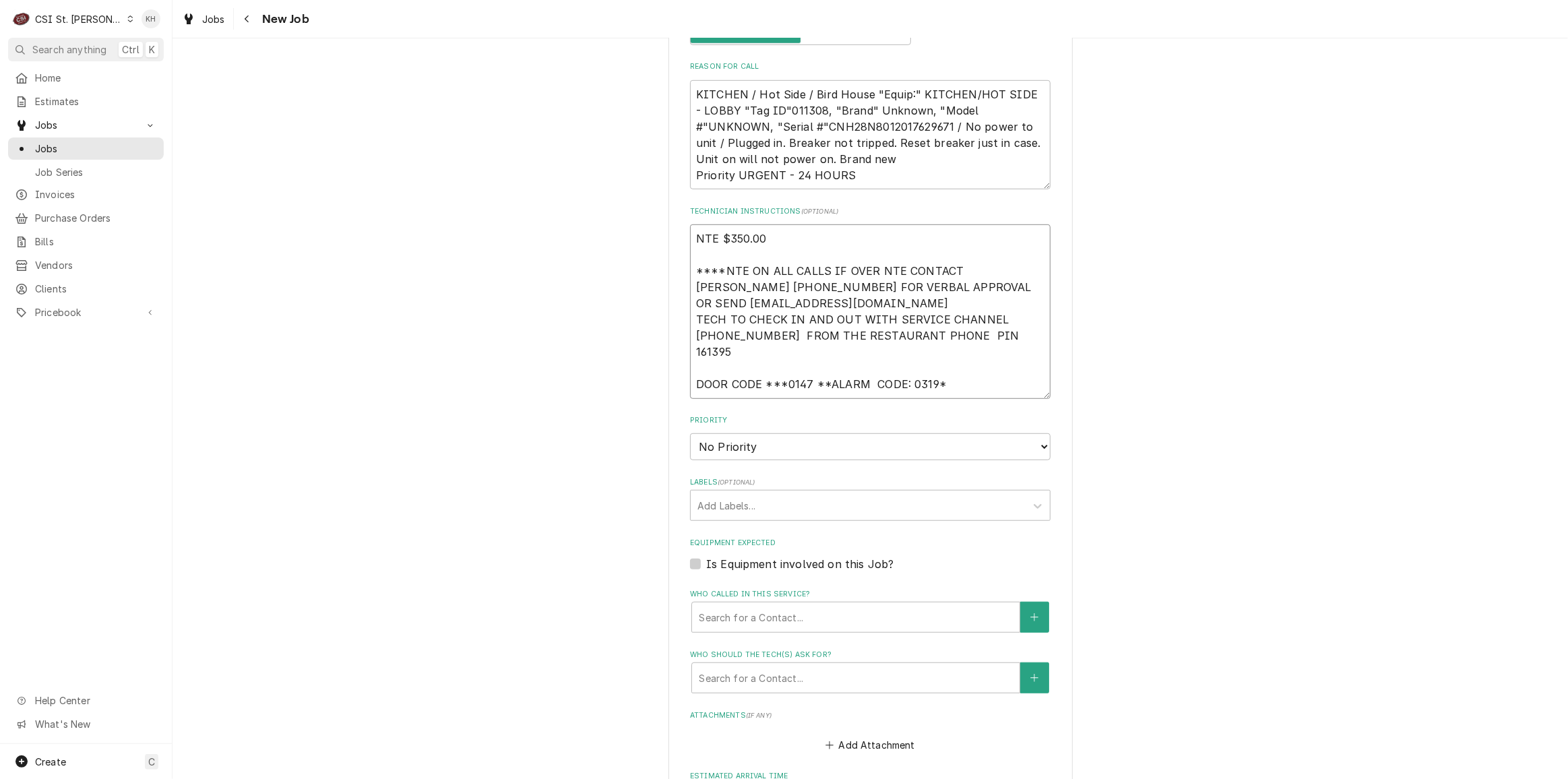
paste textarea "MOD (636) 536-9684"
type textarea "x"
type textarea "NTE $350.00 ****NTE ON ALL CALLS IF OVER NTE CONTACT JEFF COSTA 636-399-1299 FO…"
type textarea "x"
type textarea "NTE $350.00 ****NTE ON ALL CALLS IF OVER NTE CONTACT JEFF COSTA 636-399-1299 FO…"
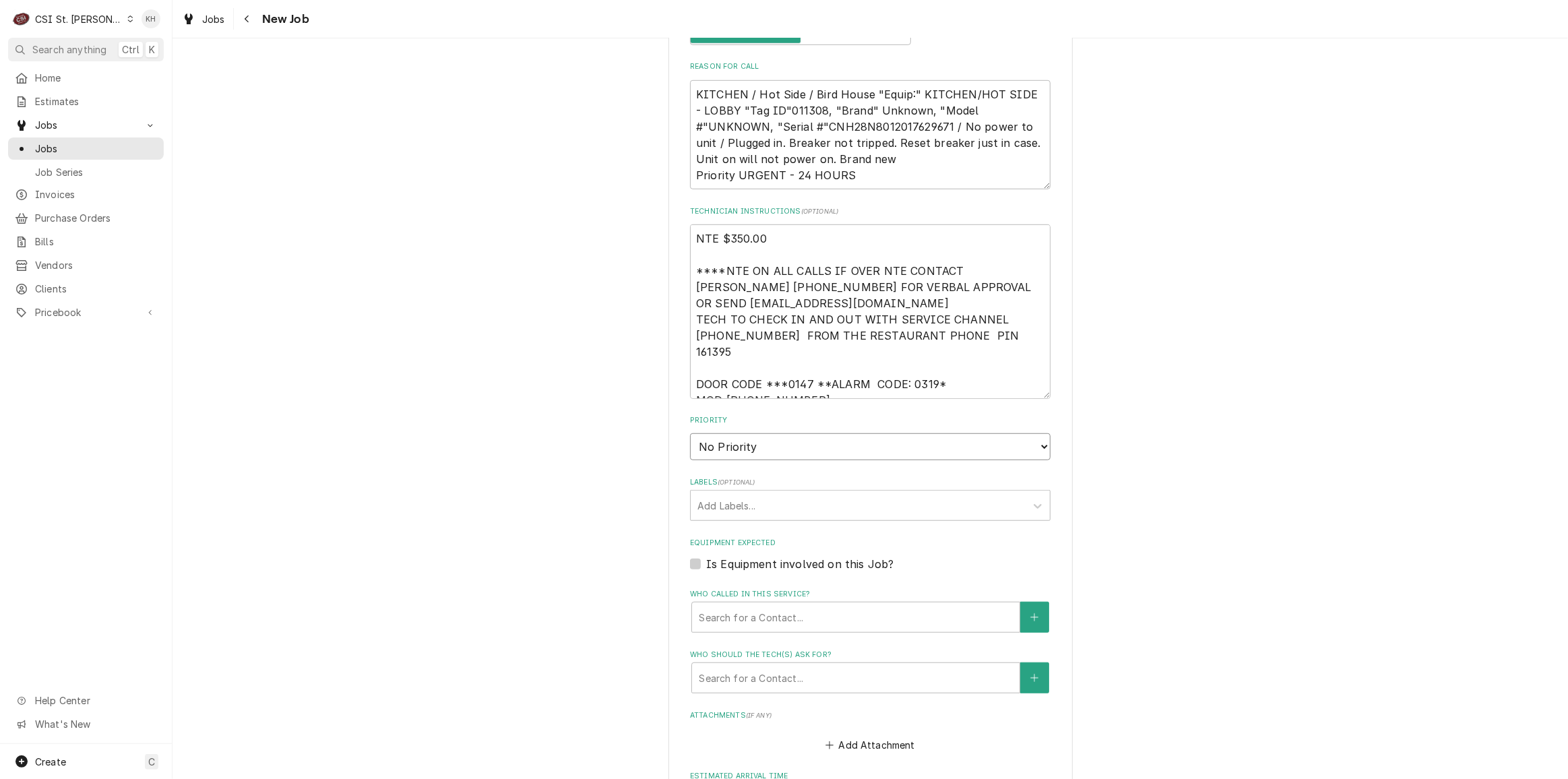
drag, startPoint x: 865, startPoint y: 417, endPoint x: 859, endPoint y: 425, distance: 10.0
click at [859, 433] on select "No Priority Urgent High Medium Low" at bounding box center [870, 446] width 360 height 27
select select "3"
click at [690, 433] on select "No Priority Urgent High Medium Low" at bounding box center [870, 446] width 360 height 27
type textarea "x"
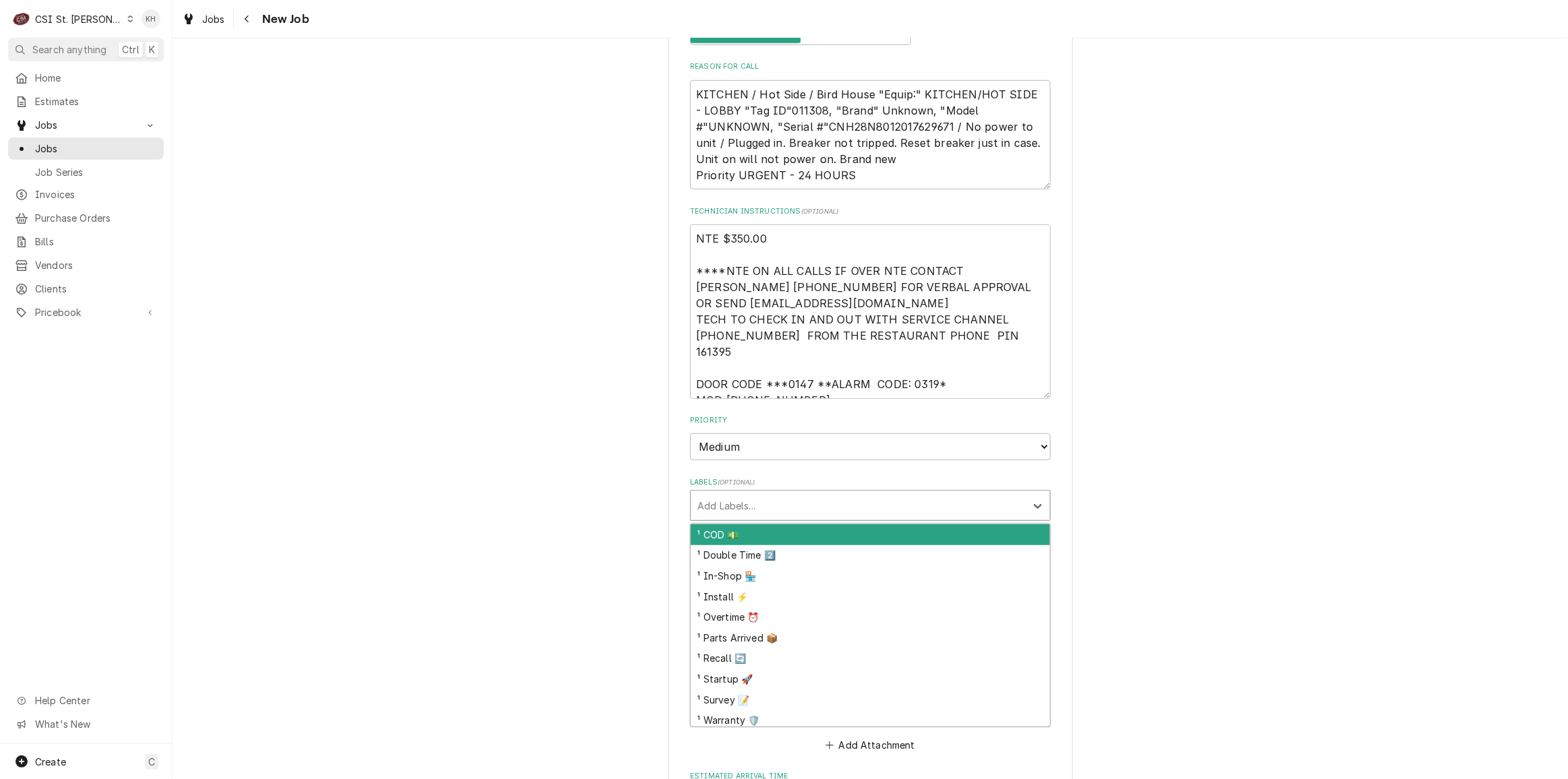
click at [780, 493] on div "Labels" at bounding box center [858, 505] width 321 height 24
type input "ref"
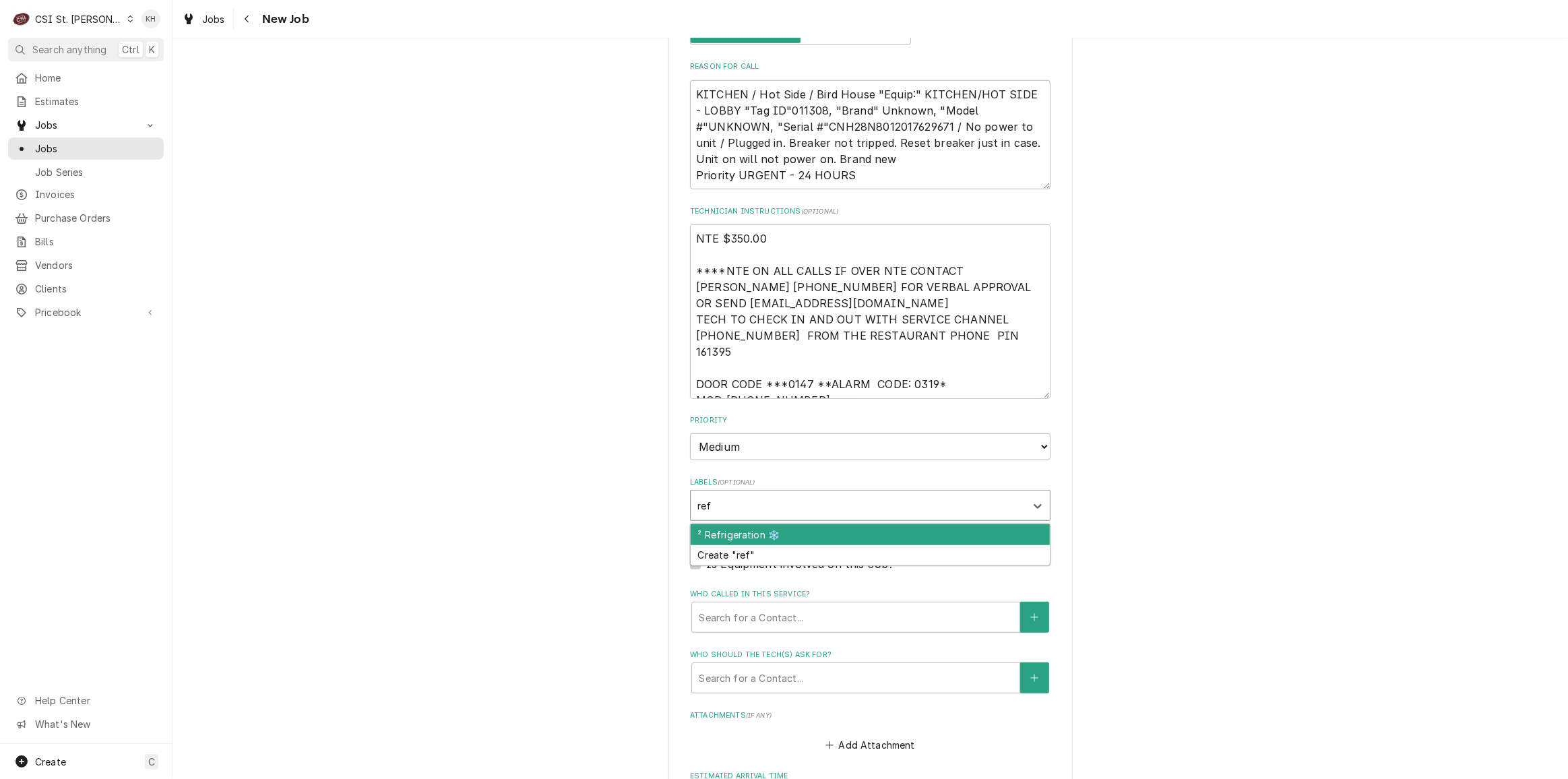
type textarea "x"
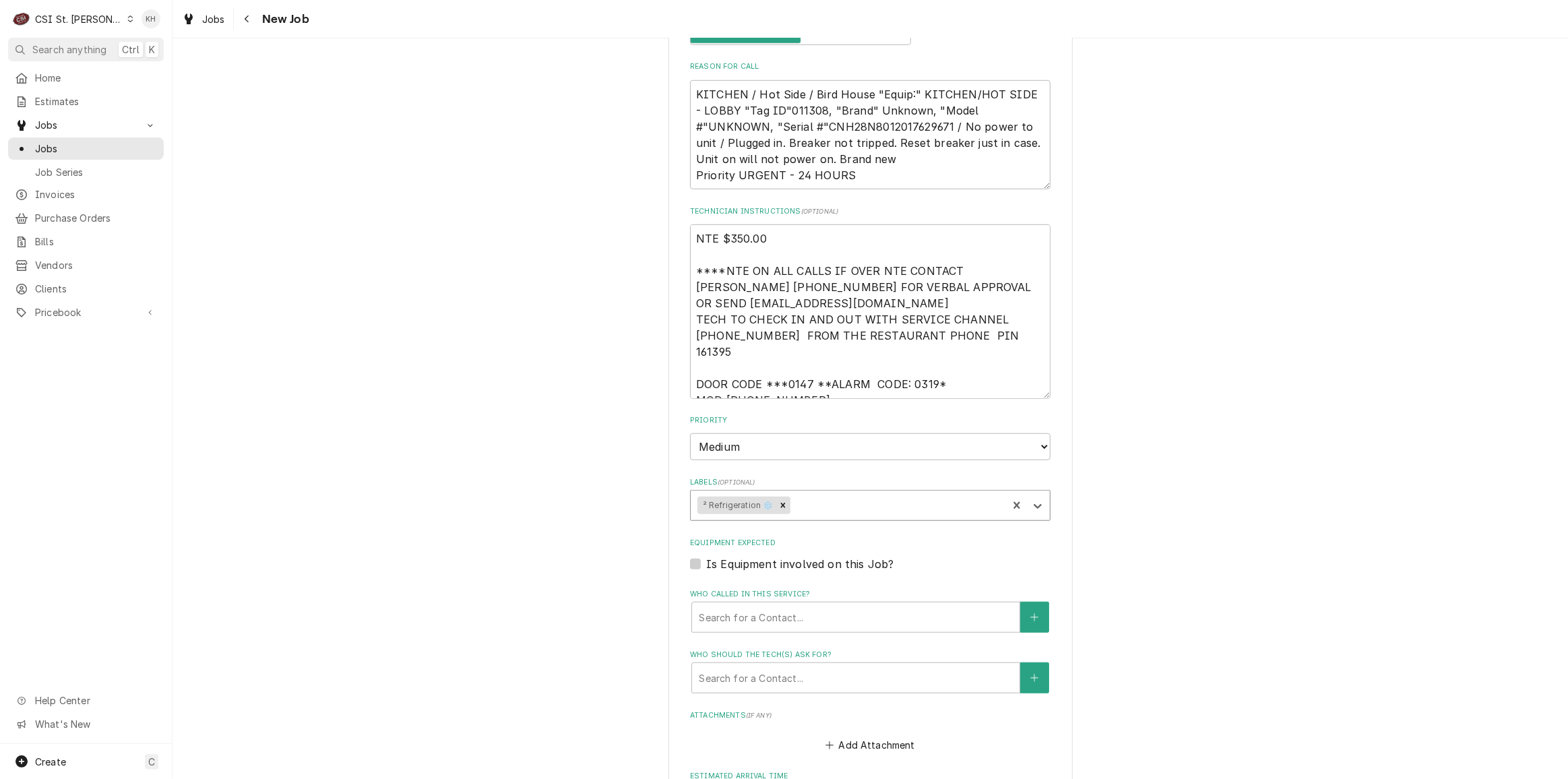
type textarea "x"
click at [828, 94] on textarea "KITCHEN / Hot Side / Bird House "Equip:" KITCHEN/HOT SIDE - LOBBY "Tag ID"01130…" at bounding box center [870, 135] width 360 height 109
click at [829, 93] on textarea "KITCHEN / Hot Side / Bird House "Equip:" KITCHEN/HOT SIDE - LOBBY "Tag ID"01130…" at bounding box center [870, 135] width 360 height 109
click at [706, 556] on label "Is Equipment involved on this Job?" at bounding box center [800, 563] width 188 height 16
click at [706, 556] on input "Equipment Expected" at bounding box center [886, 570] width 360 height 30
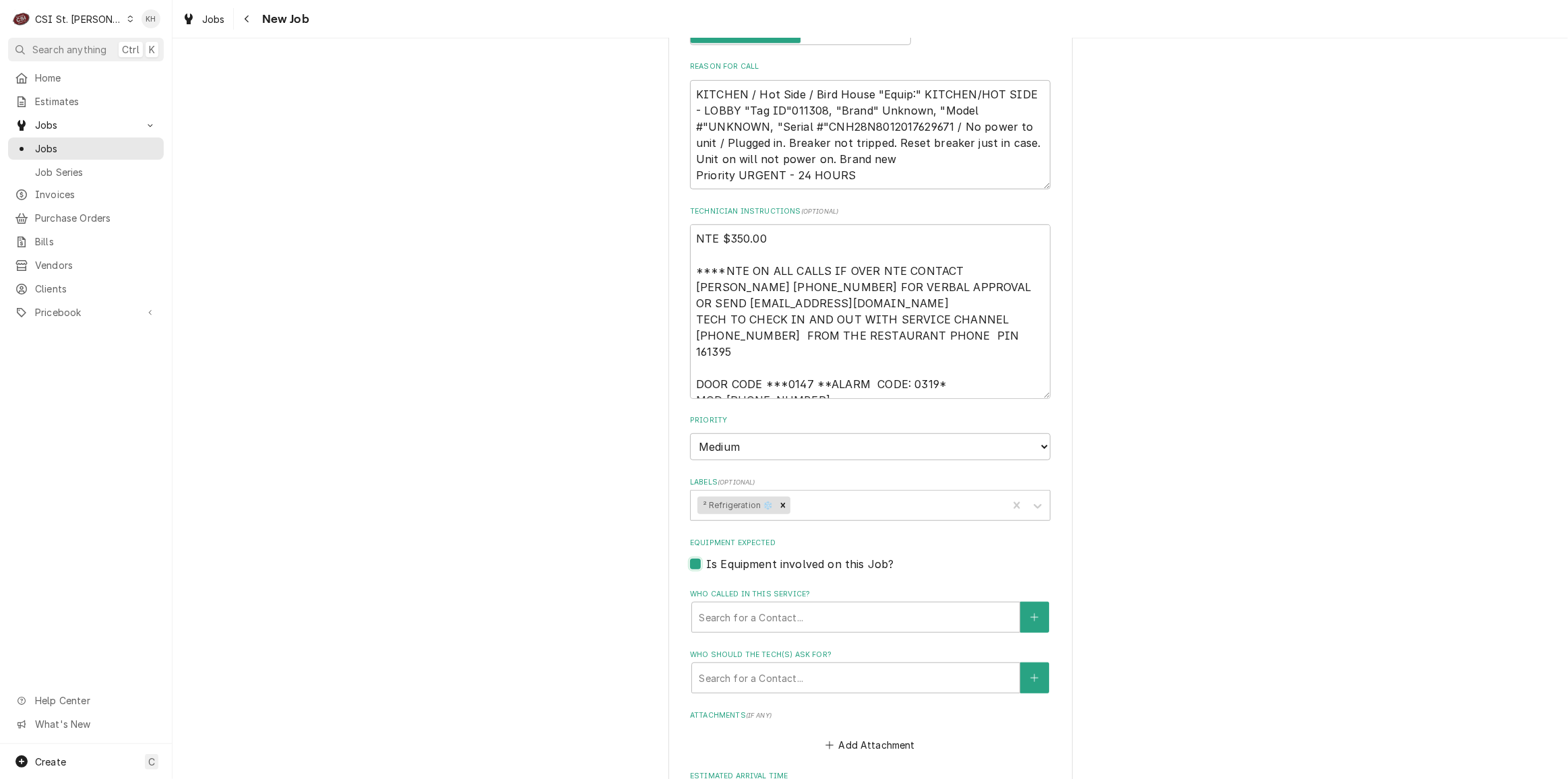
checkbox input "true"
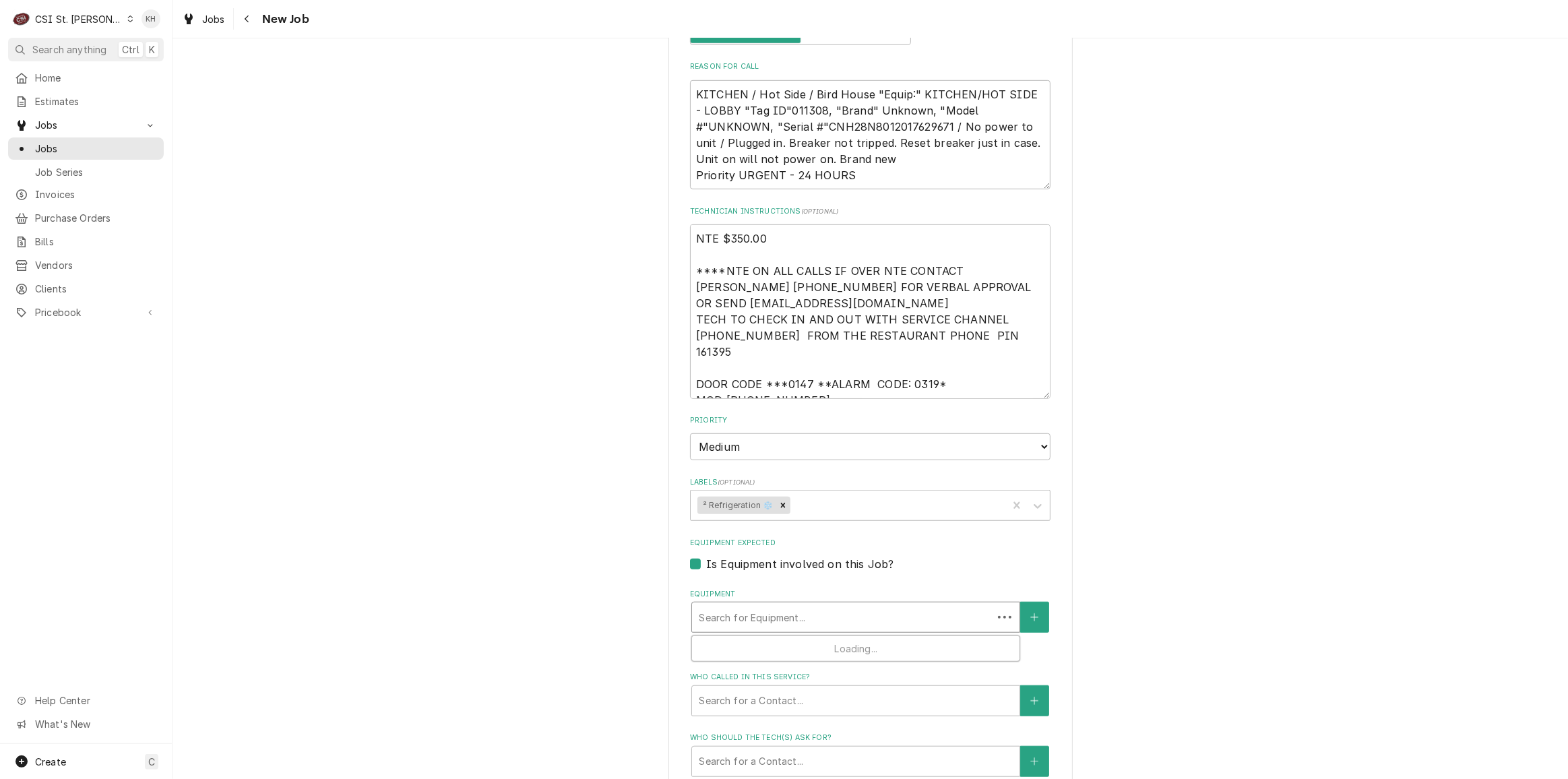
click at [732, 605] on div "Equipment" at bounding box center [842, 617] width 287 height 24
paste input "CNH28N8012017629671"
type textarea "x"
type input "CNH28N8012017629671"
drag, startPoint x: 815, startPoint y: 584, endPoint x: 517, endPoint y: 587, distance: 298.0
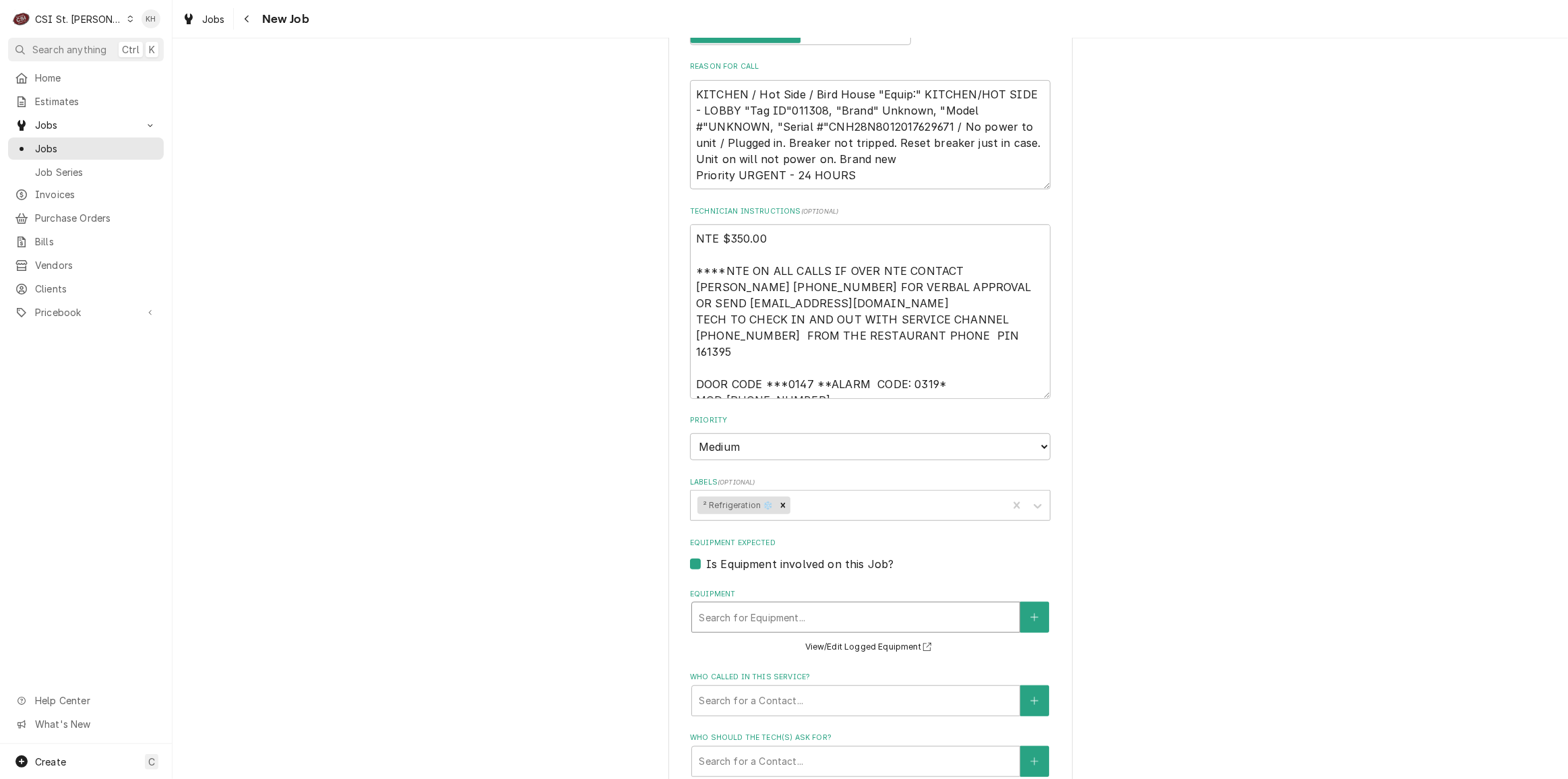
click at [518, 587] on div "Please provide the following information to create a job: Client Details Client…" at bounding box center [870, 170] width 1395 height 2194
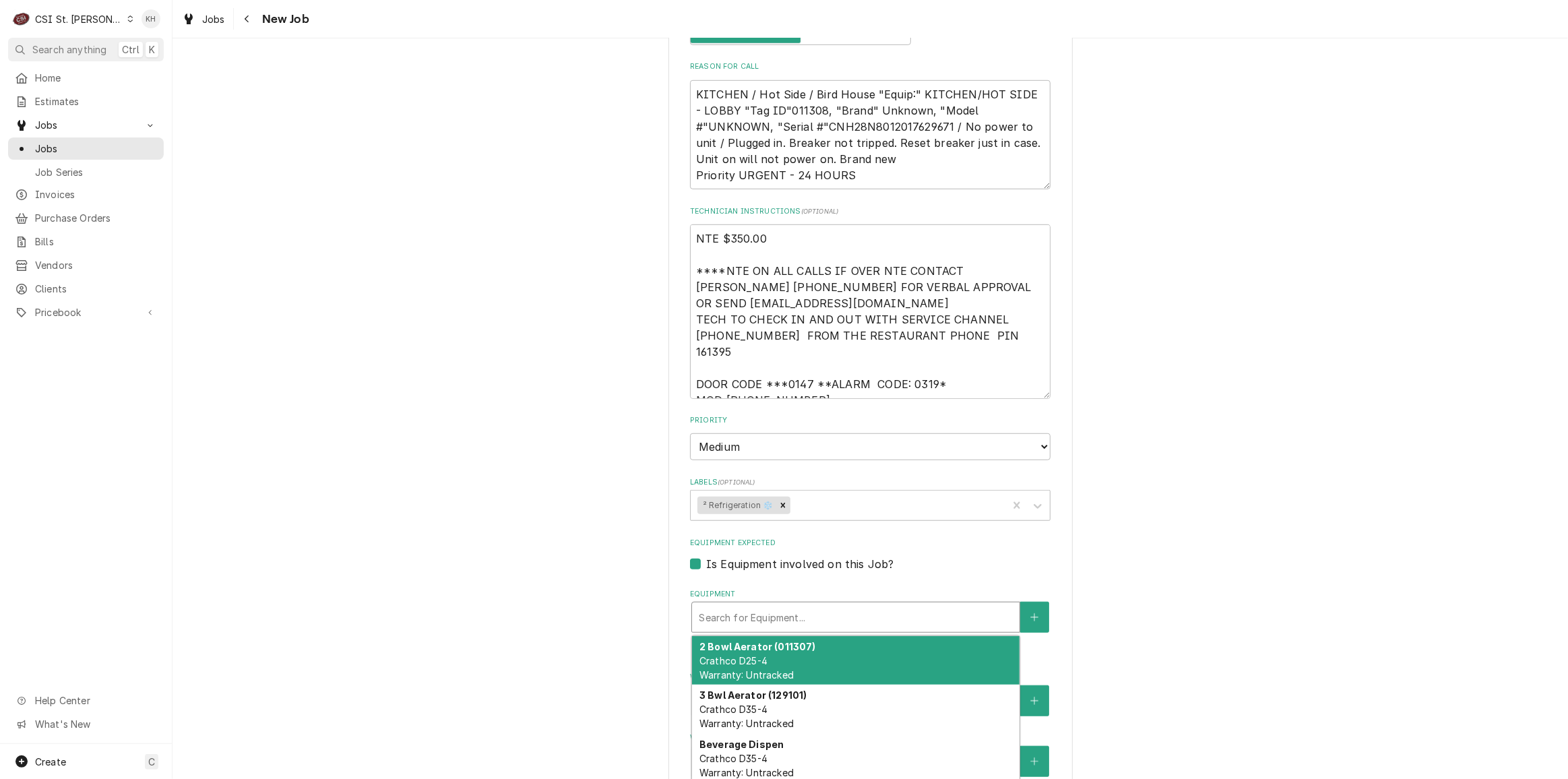
click at [857, 605] on div "Equipment" at bounding box center [855, 617] width 314 height 24
type textarea "x"
type input "b"
type textarea "x"
type input "bi"
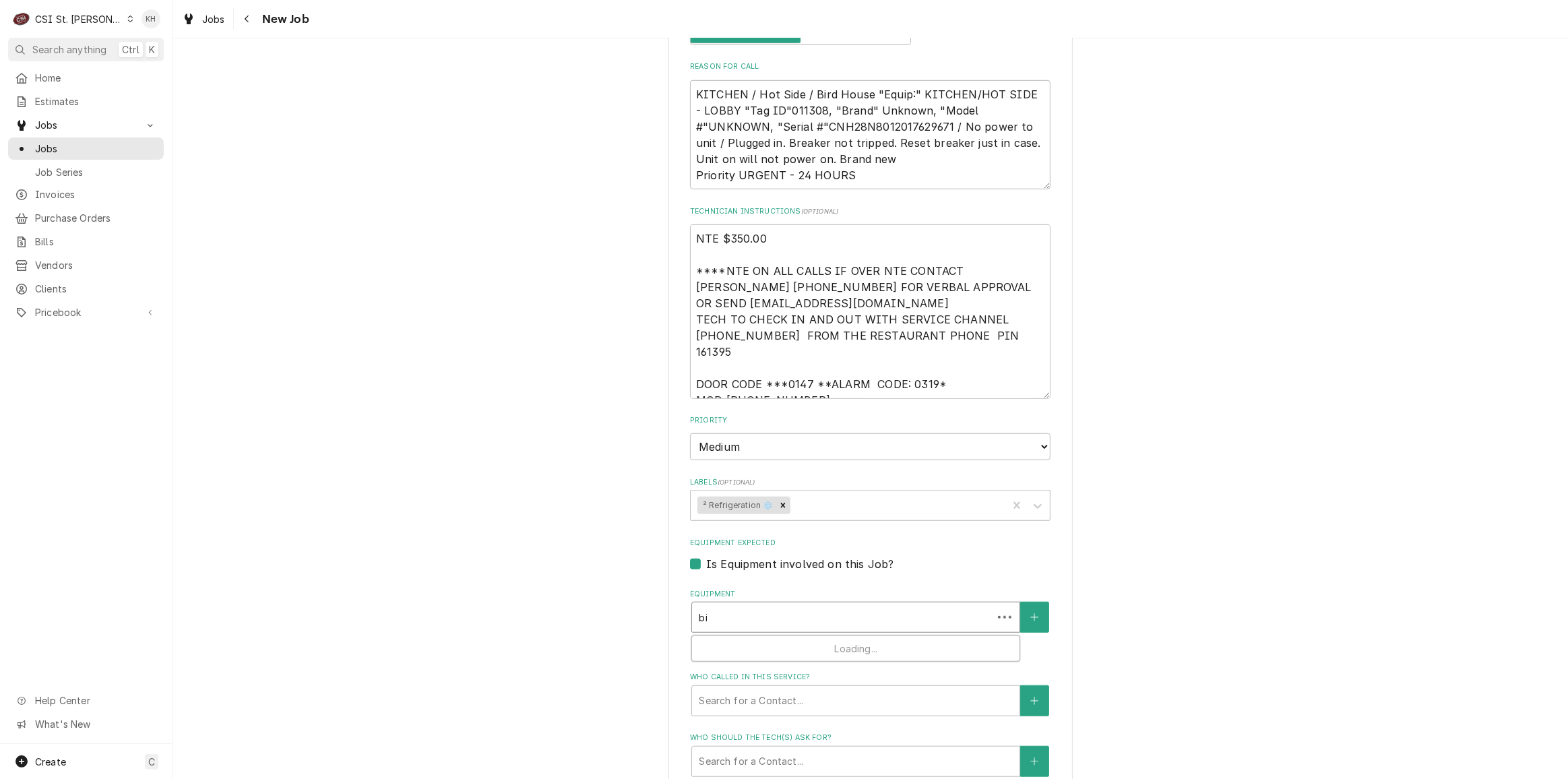
type textarea "x"
type input "bir"
type textarea "x"
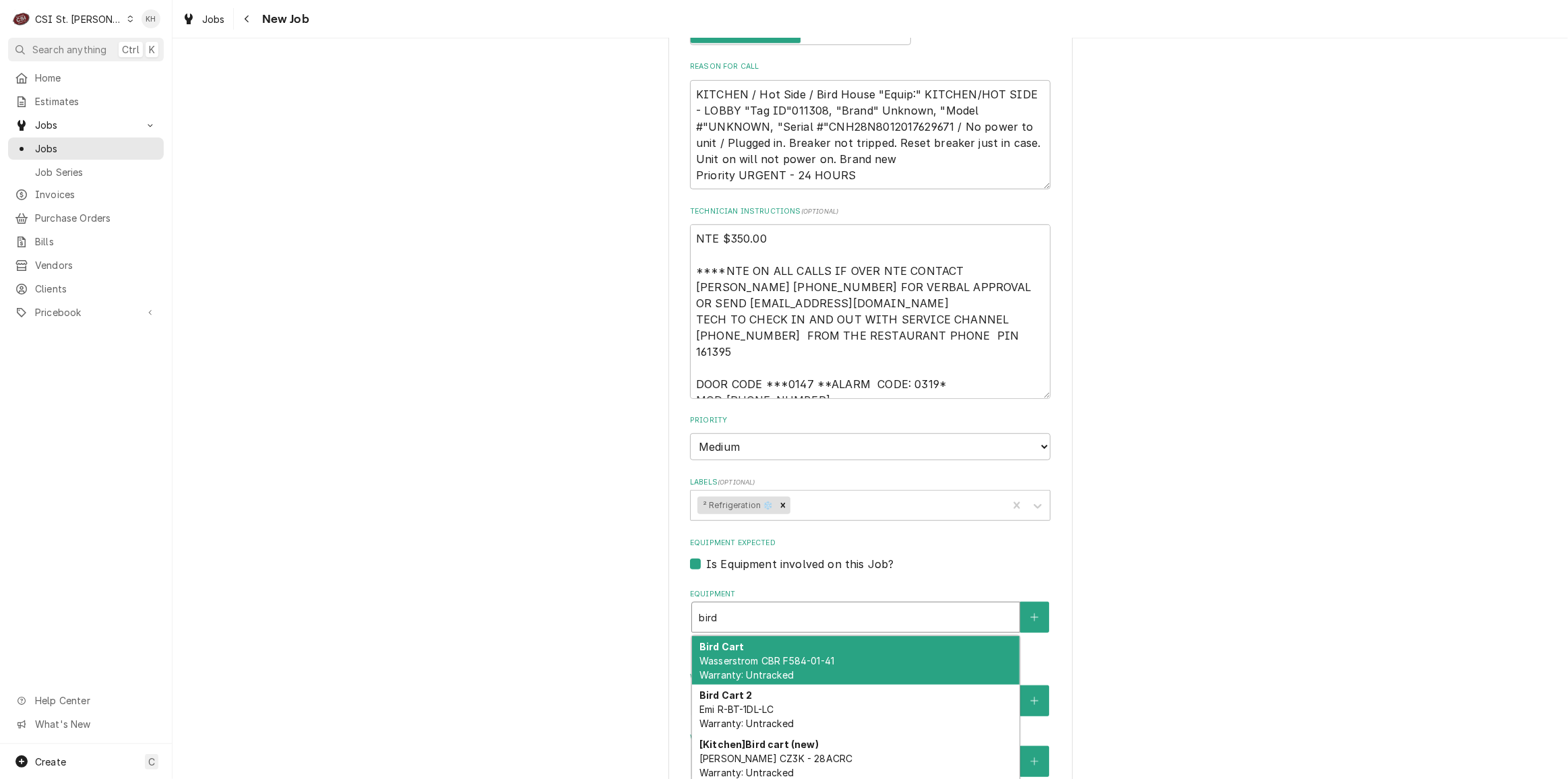
type input "bird"
drag, startPoint x: 687, startPoint y: 528, endPoint x: 626, endPoint y: 563, distance: 70.3
click at [706, 556] on label "Is Equipment involved on this Job?" at bounding box center [800, 563] width 188 height 16
click at [706, 556] on input "Equipment Expected" at bounding box center [886, 570] width 360 height 30
checkbox input "false"
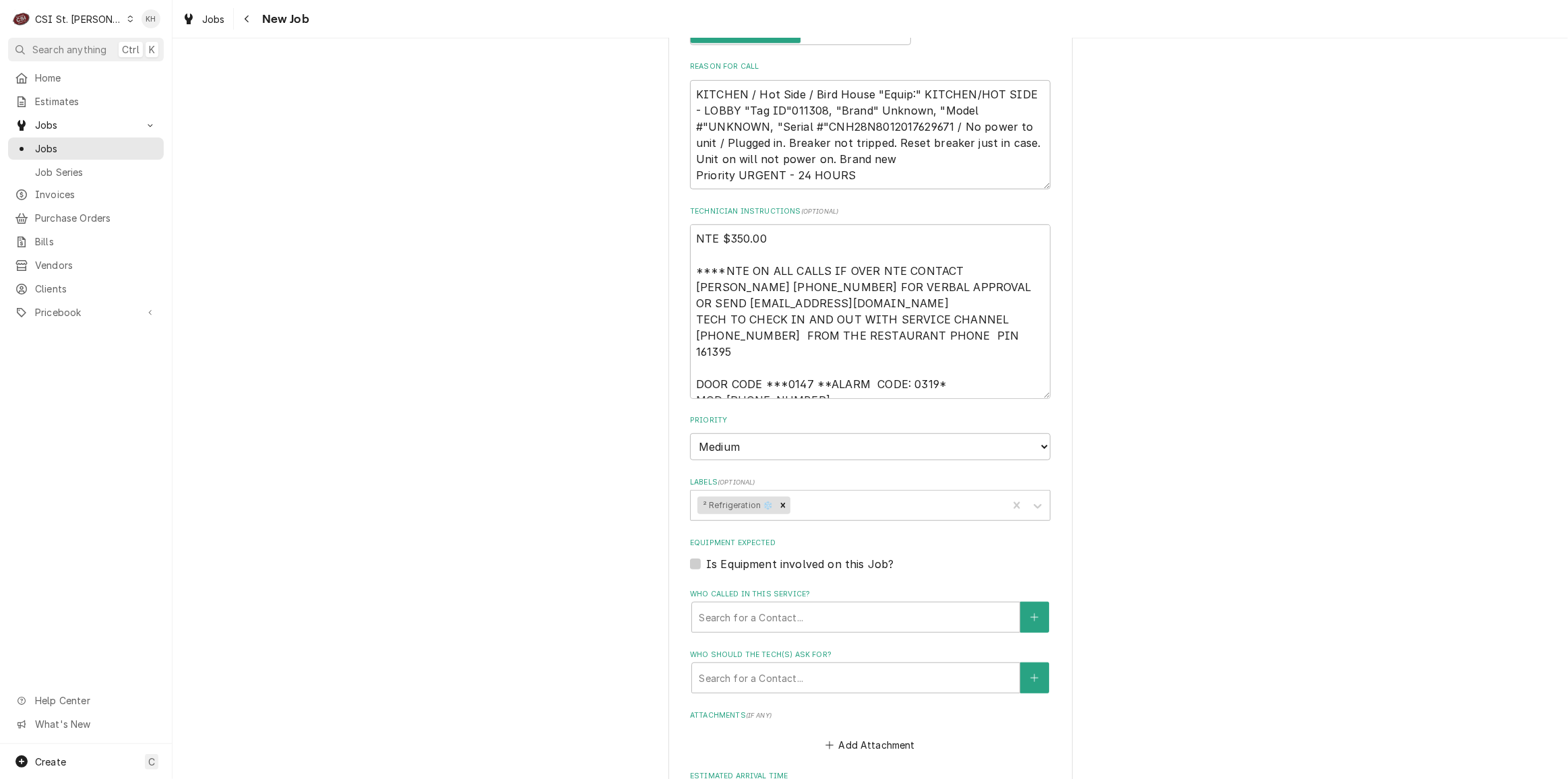
click at [597, 573] on div "Please provide the following information to create a job: Client Details Client…" at bounding box center [870, 128] width 1395 height 2111
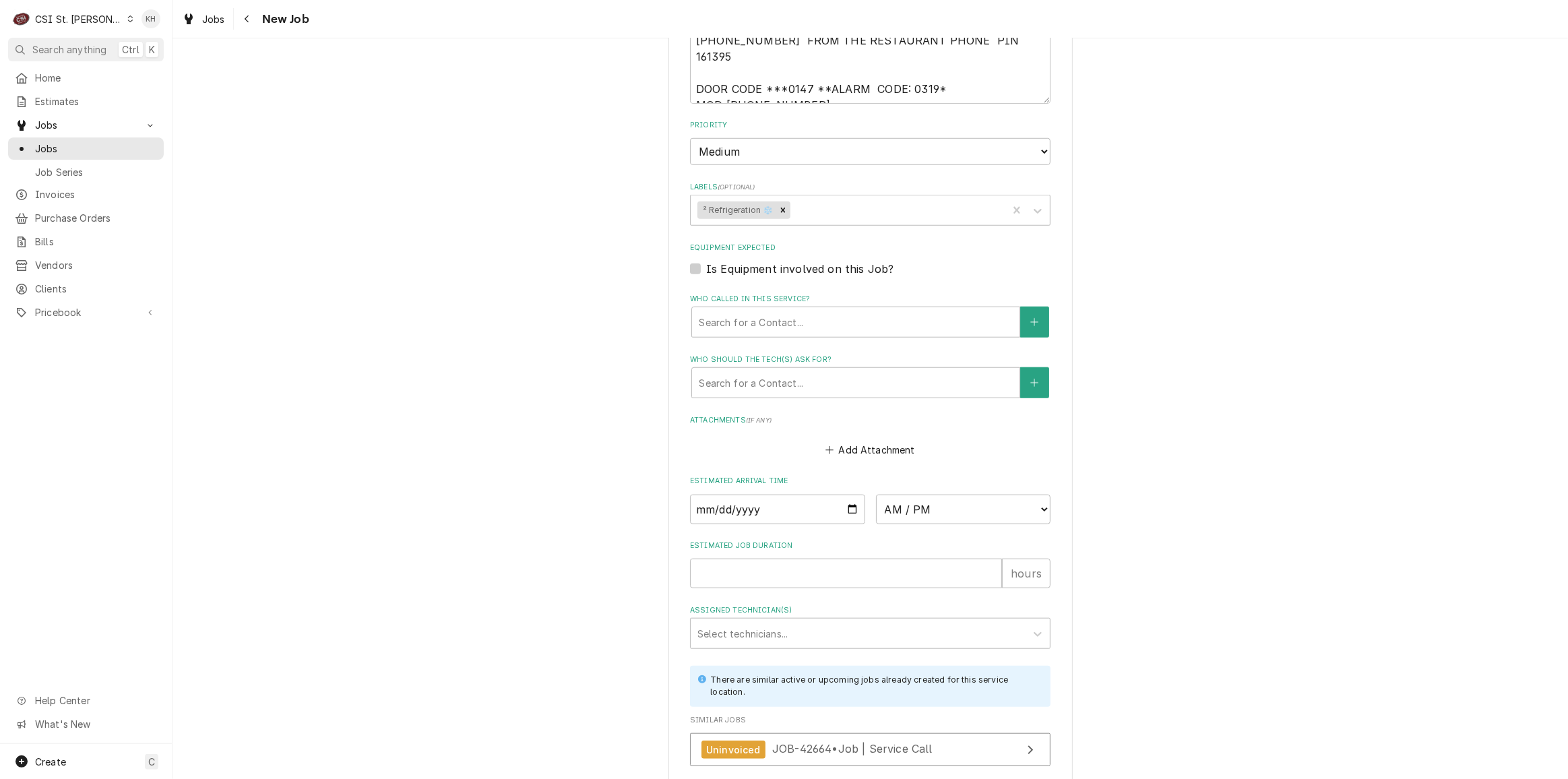
scroll to position [1286, 0]
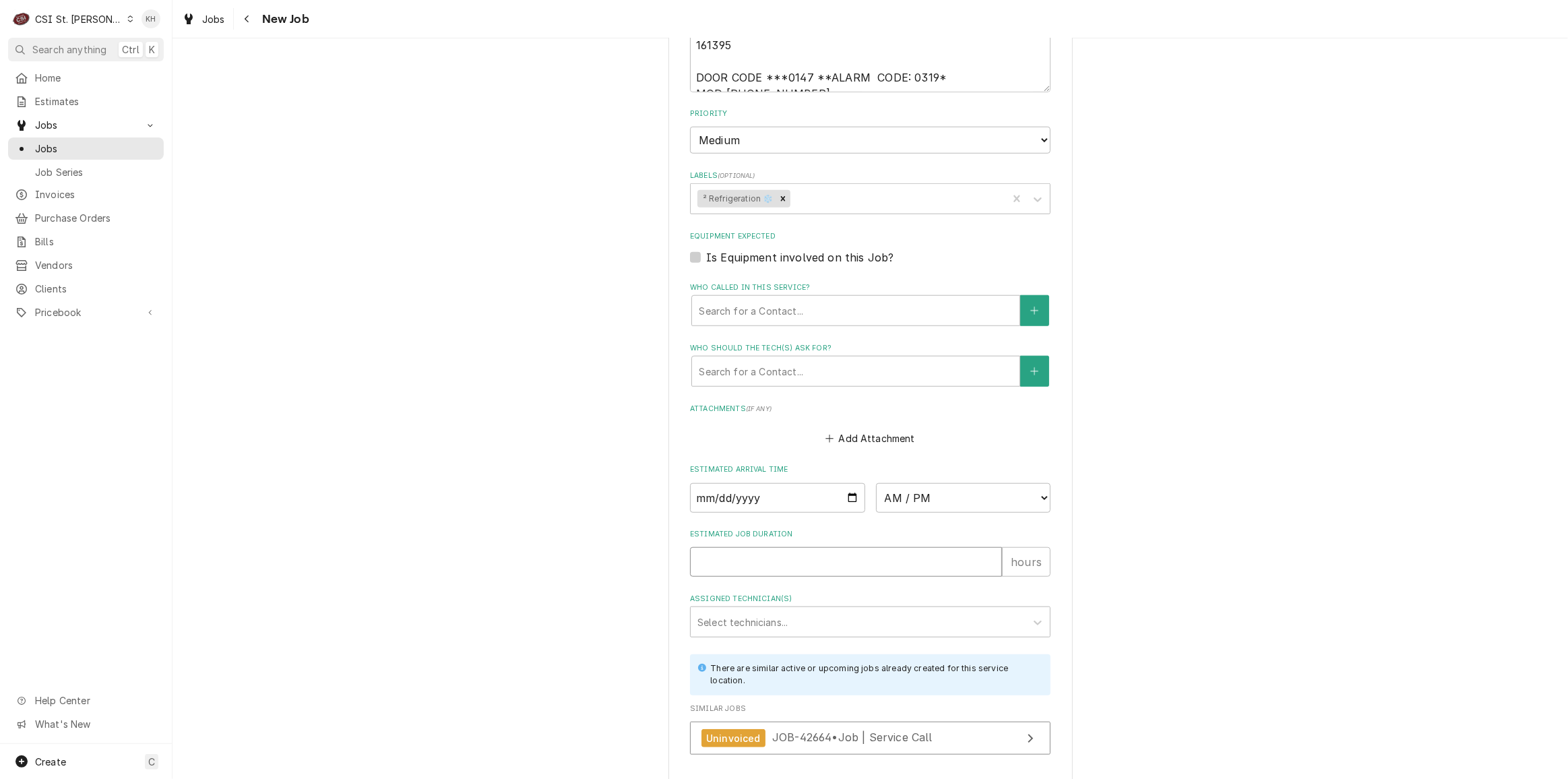
click at [733, 547] on input "Estimated Job Duration" at bounding box center [846, 562] width 312 height 30
type textarea "x"
type input "2"
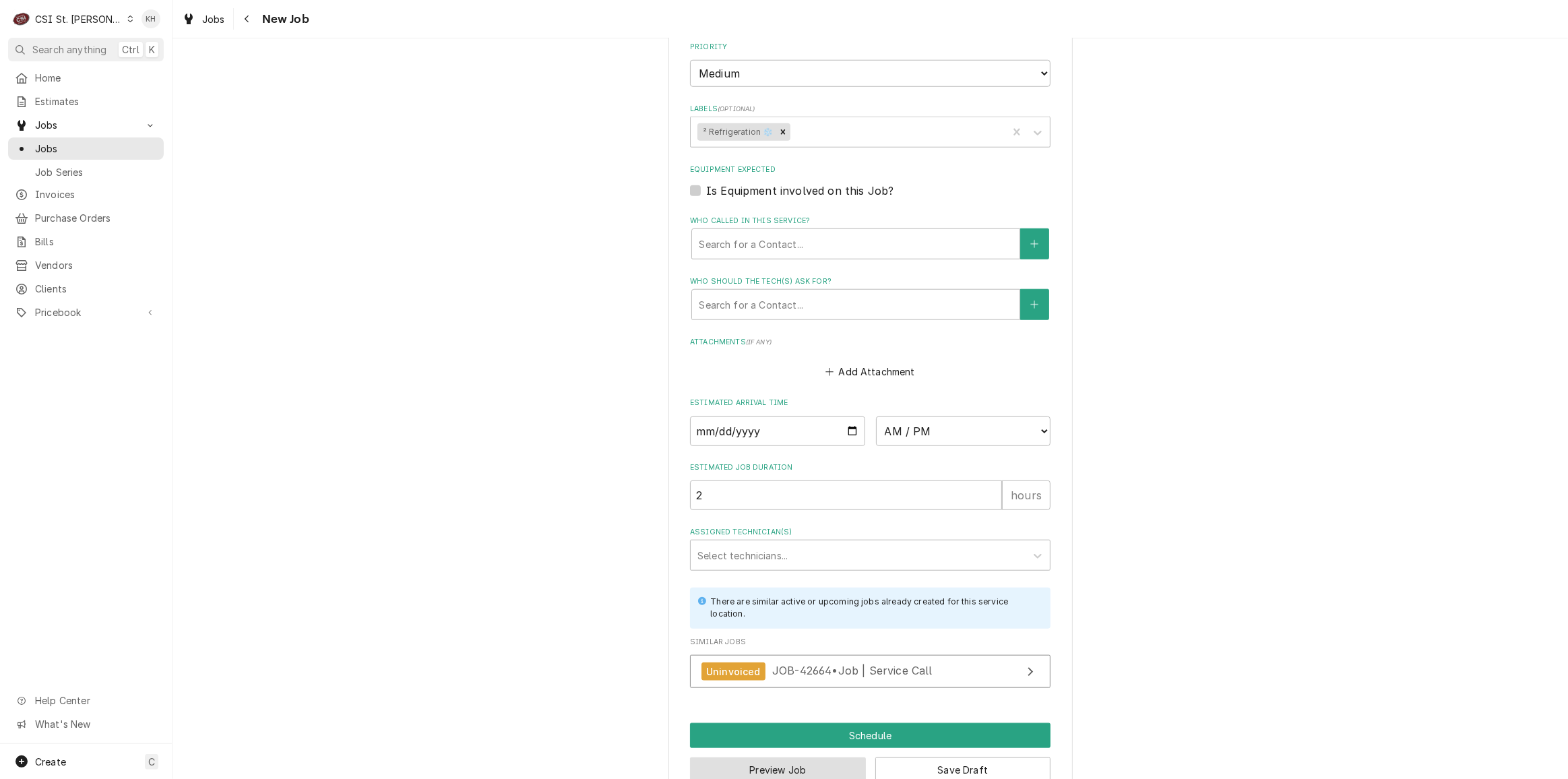
click at [773, 757] on button "Preview Job" at bounding box center [778, 769] width 176 height 25
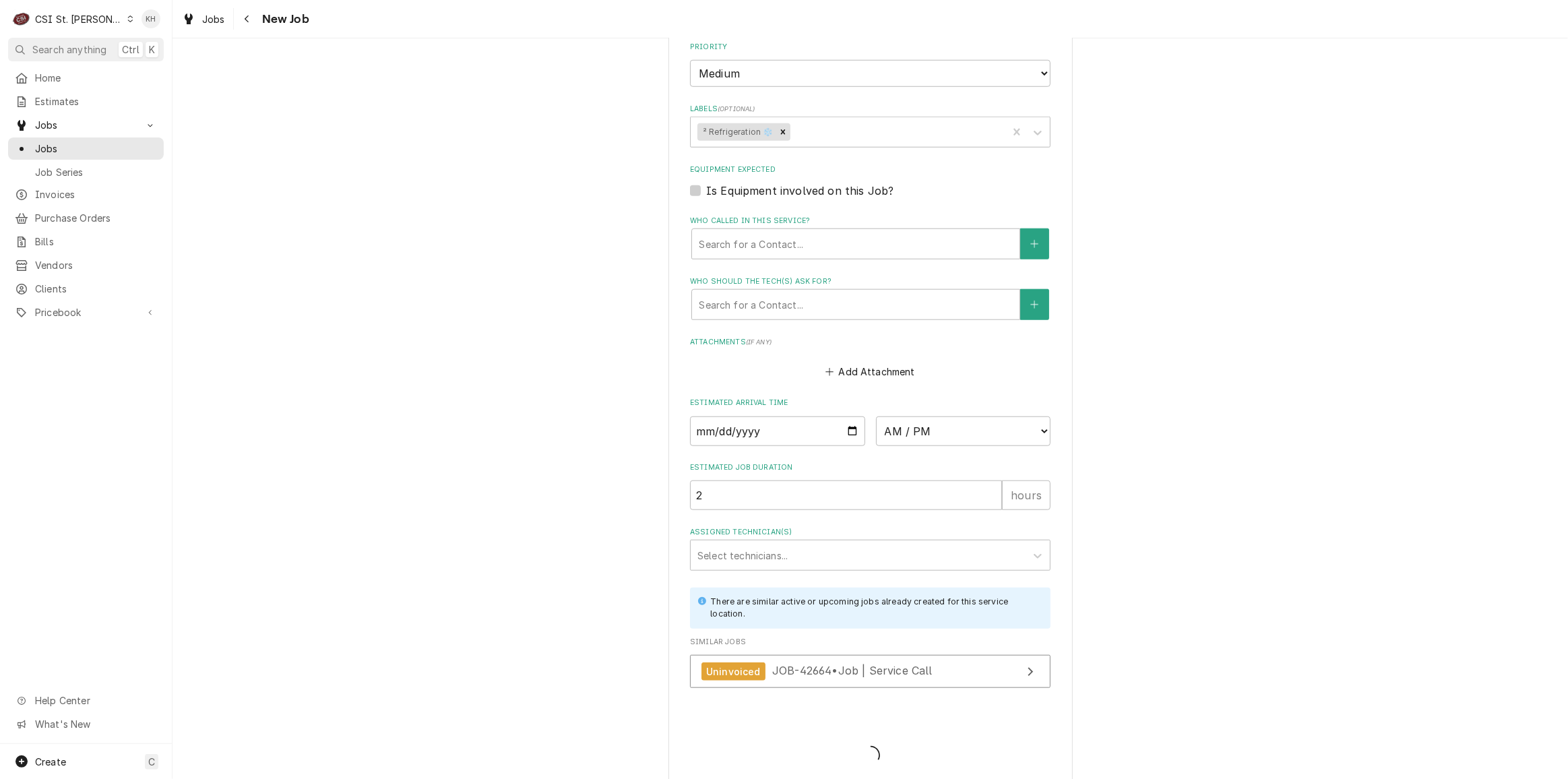
scroll to position [1340, 0]
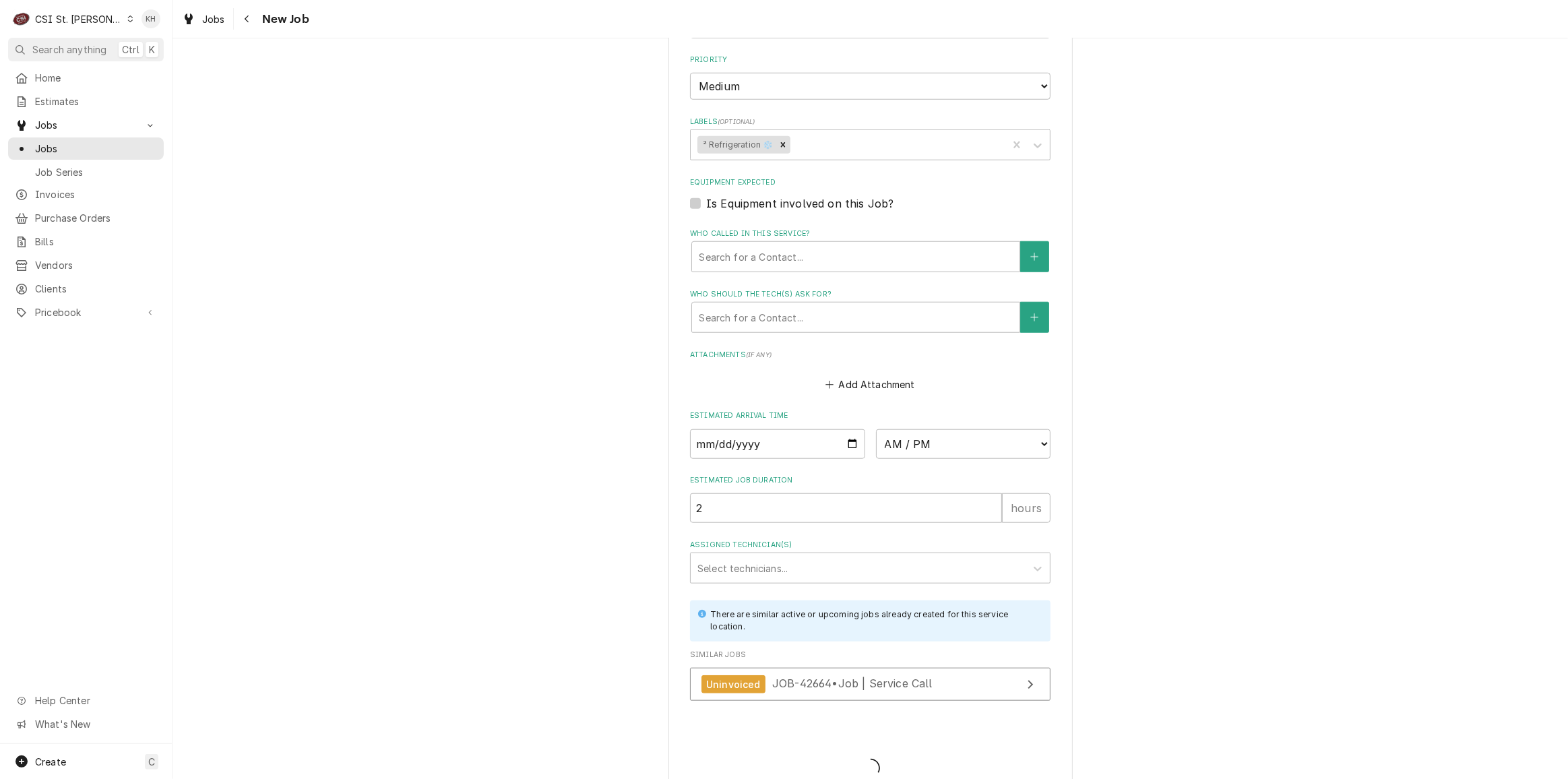
type textarea "x"
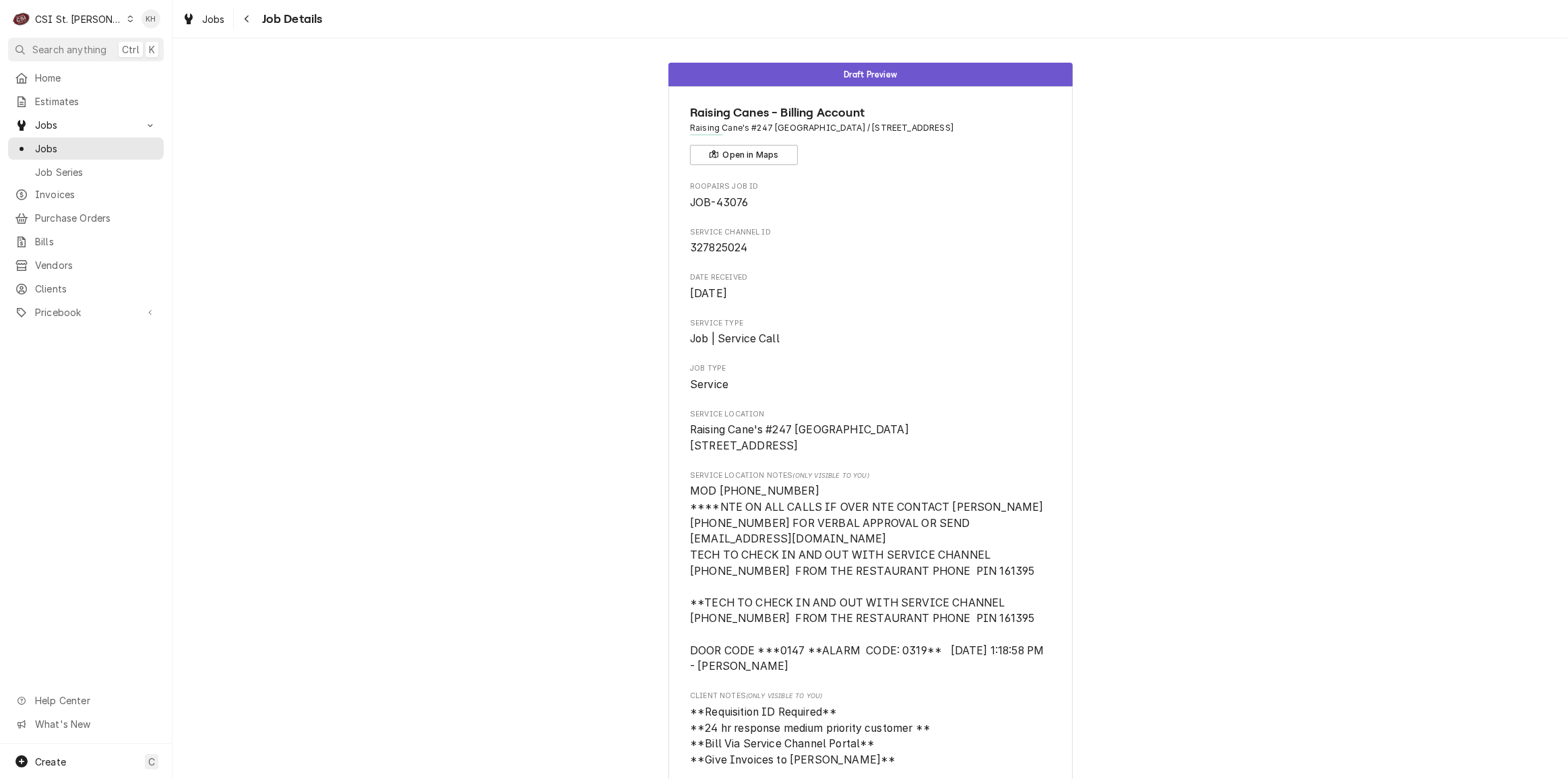
drag, startPoint x: 78, startPoint y: 23, endPoint x: 80, endPoint y: 30, distance: 7.3
click at [78, 23] on div "CSI St. Louis" at bounding box center [79, 19] width 87 height 14
drag, startPoint x: 164, startPoint y: 33, endPoint x: 144, endPoint y: 57, distance: 31.2
click at [164, 32] on div "CSI [US_STATE][GEOGRAPHIC_DATA]" at bounding box center [207, 27] width 186 height 17
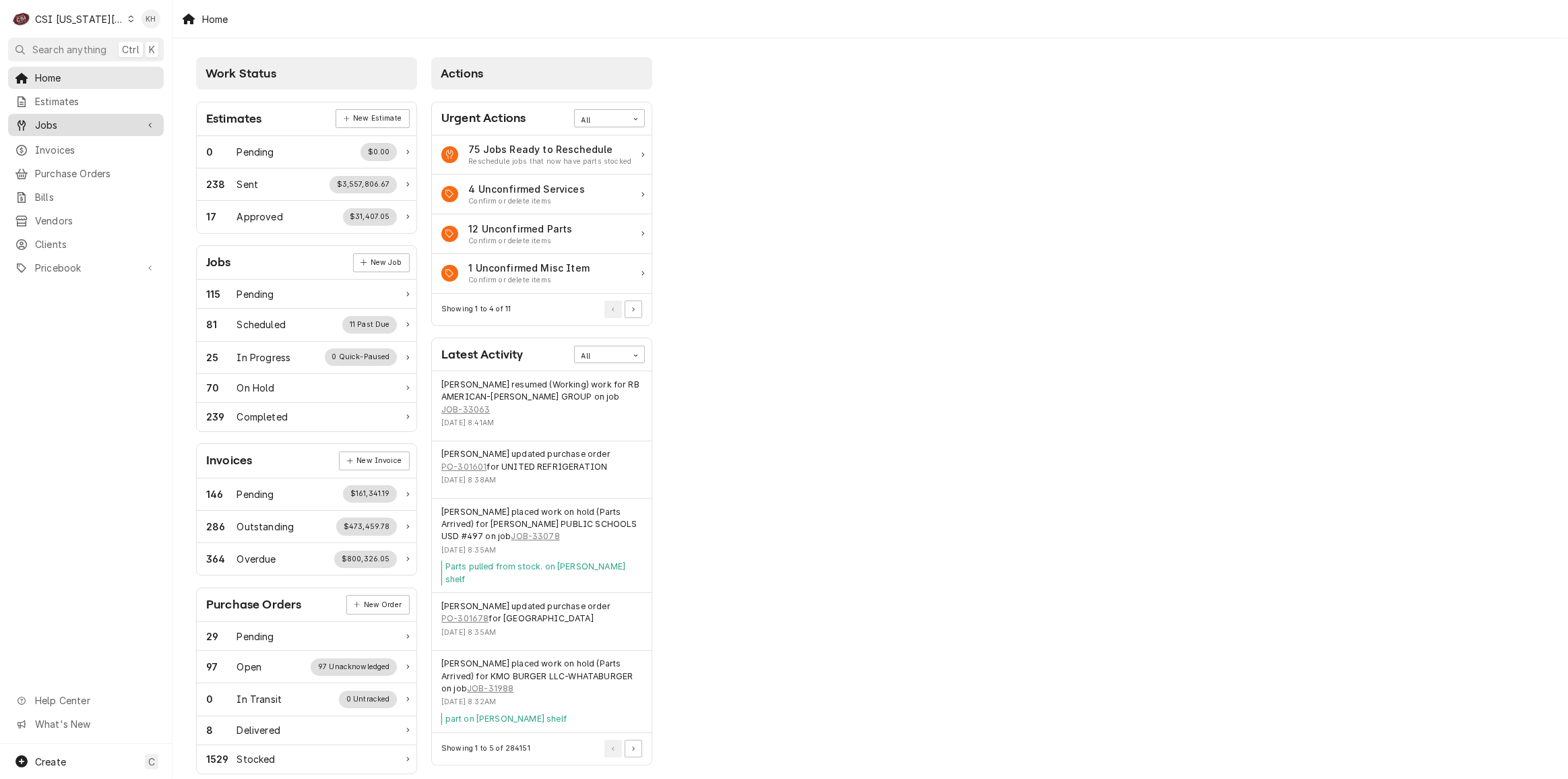
click at [87, 118] on span "Jobs" at bounding box center [86, 125] width 102 height 14
click at [83, 142] on span "Jobs" at bounding box center [96, 149] width 122 height 14
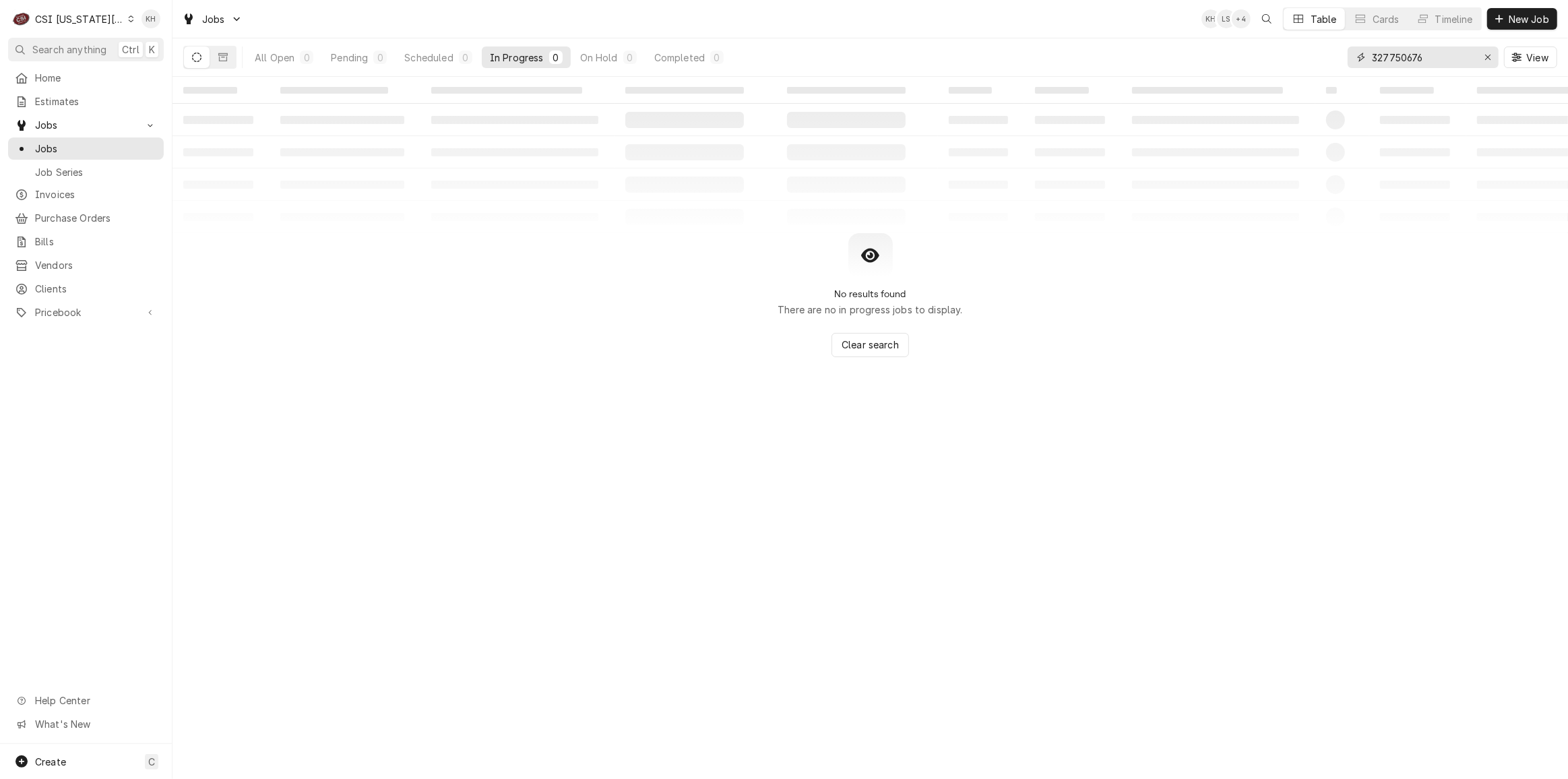
drag, startPoint x: 1438, startPoint y: 54, endPoint x: 1148, endPoint y: 51, distance: 290.0
click at [1148, 50] on div "All Open 0 Pending 0 Scheduled 0 In Progress 0 On Hold 0 Completed 0 327750676 …" at bounding box center [870, 57] width 1373 height 38
type input "1606"
click at [290, 54] on div "All Open" at bounding box center [274, 58] width 39 height 14
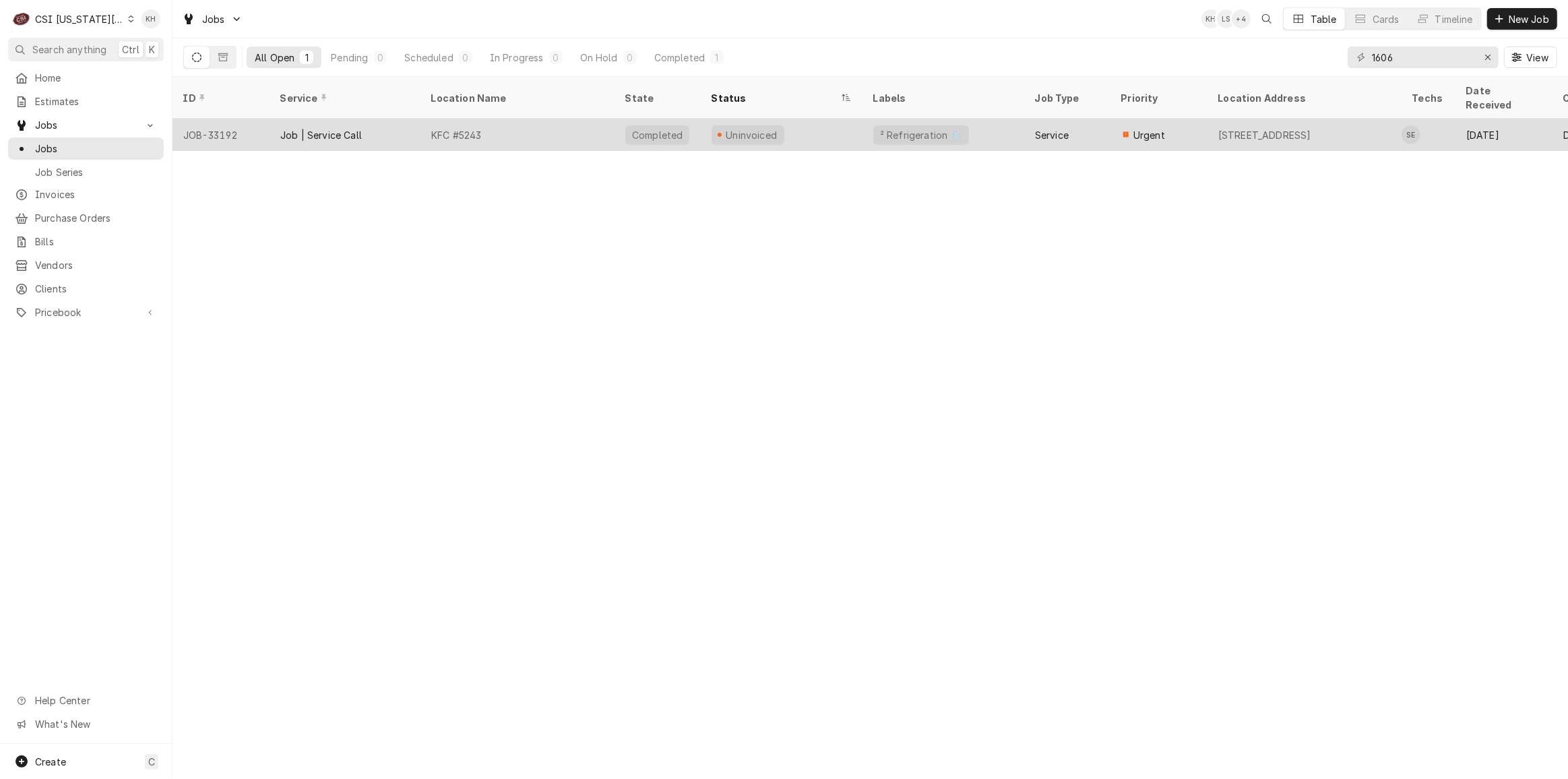
click at [479, 128] on div "KFC #5243" at bounding box center [456, 135] width 50 height 14
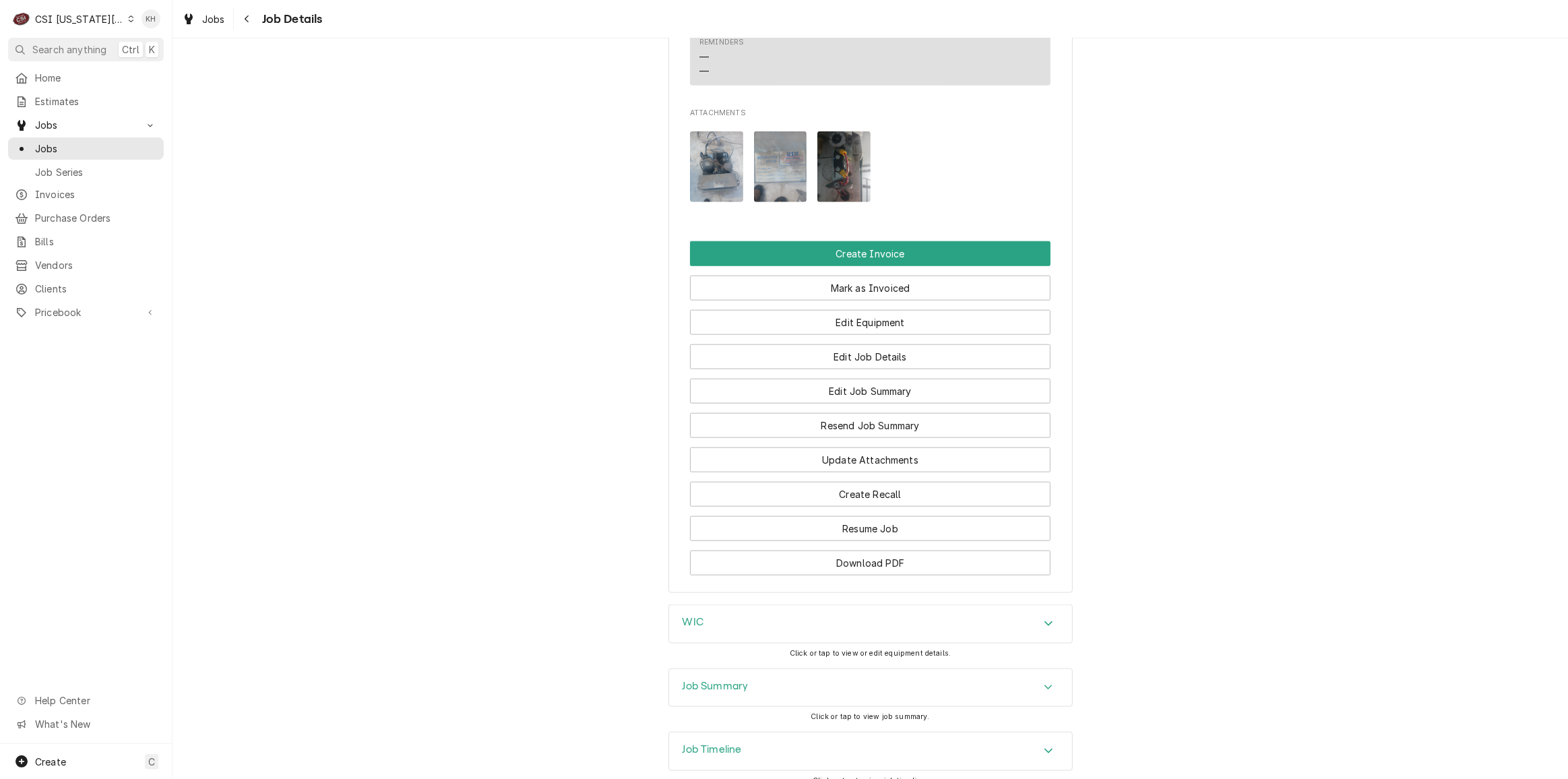
click at [757, 692] on div "Job Summary" at bounding box center [870, 688] width 403 height 38
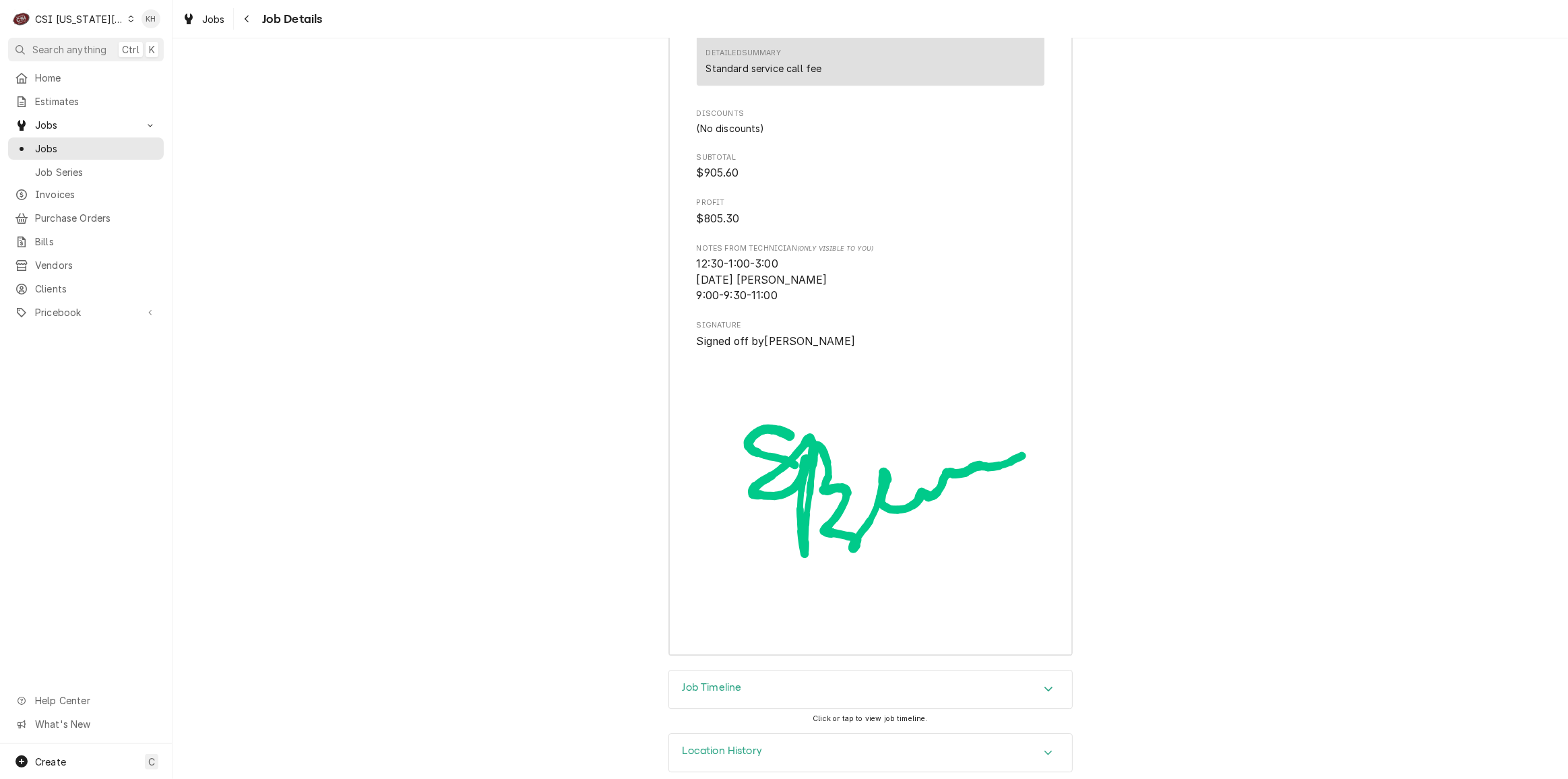
scroll to position [4392, 0]
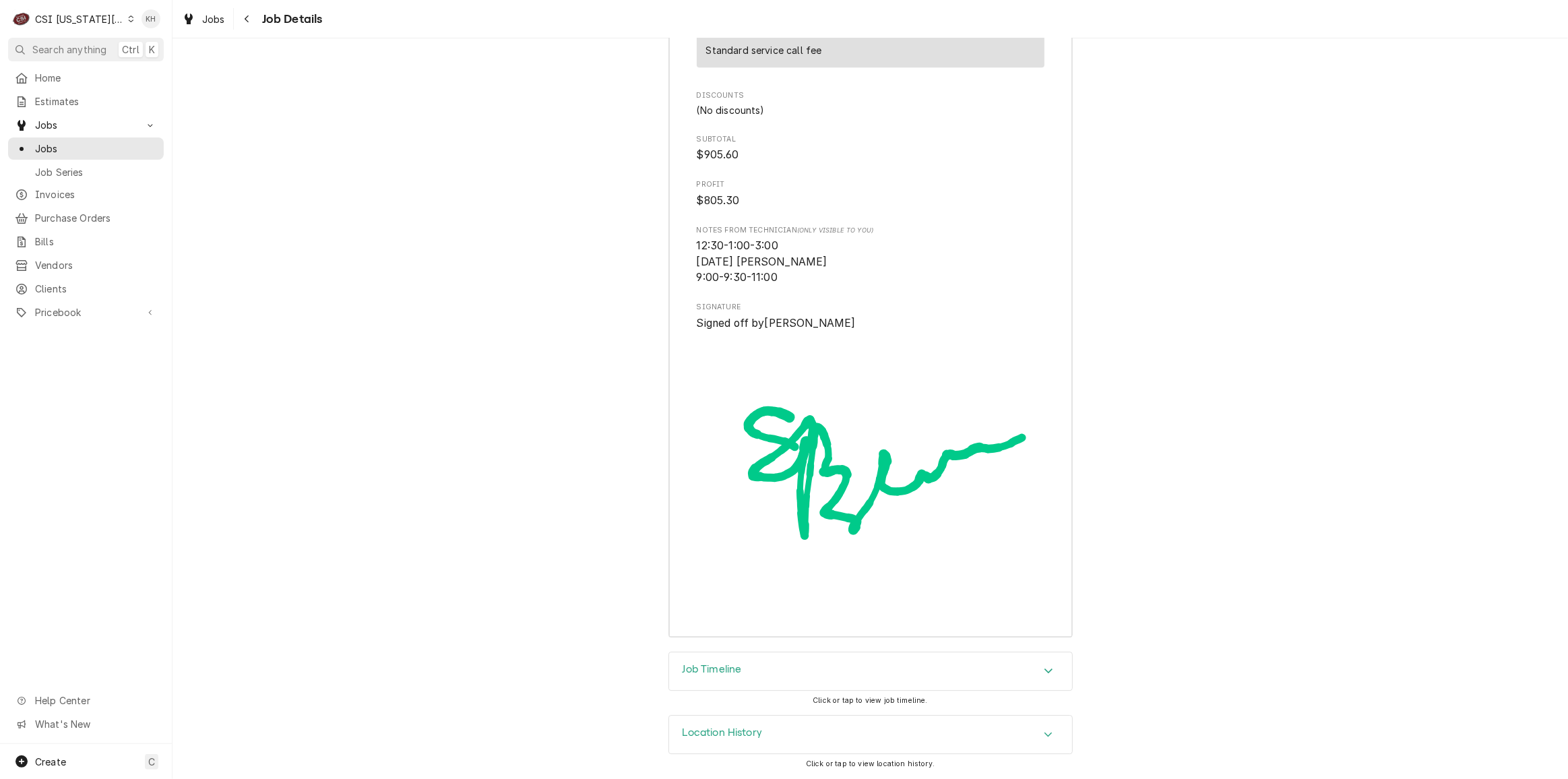
click at [797, 677] on div "Job Timeline" at bounding box center [870, 671] width 403 height 38
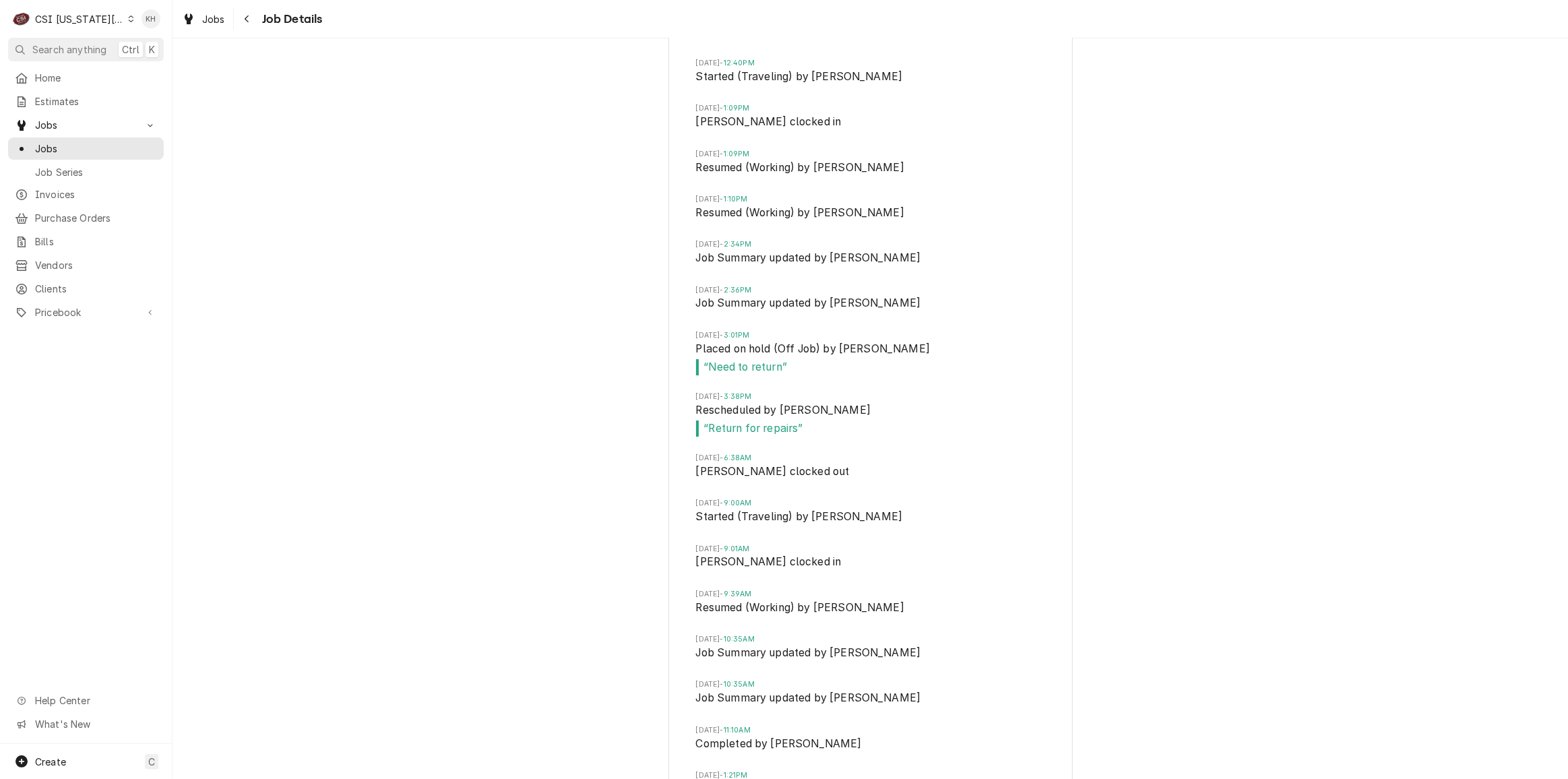
scroll to position [5409, 0]
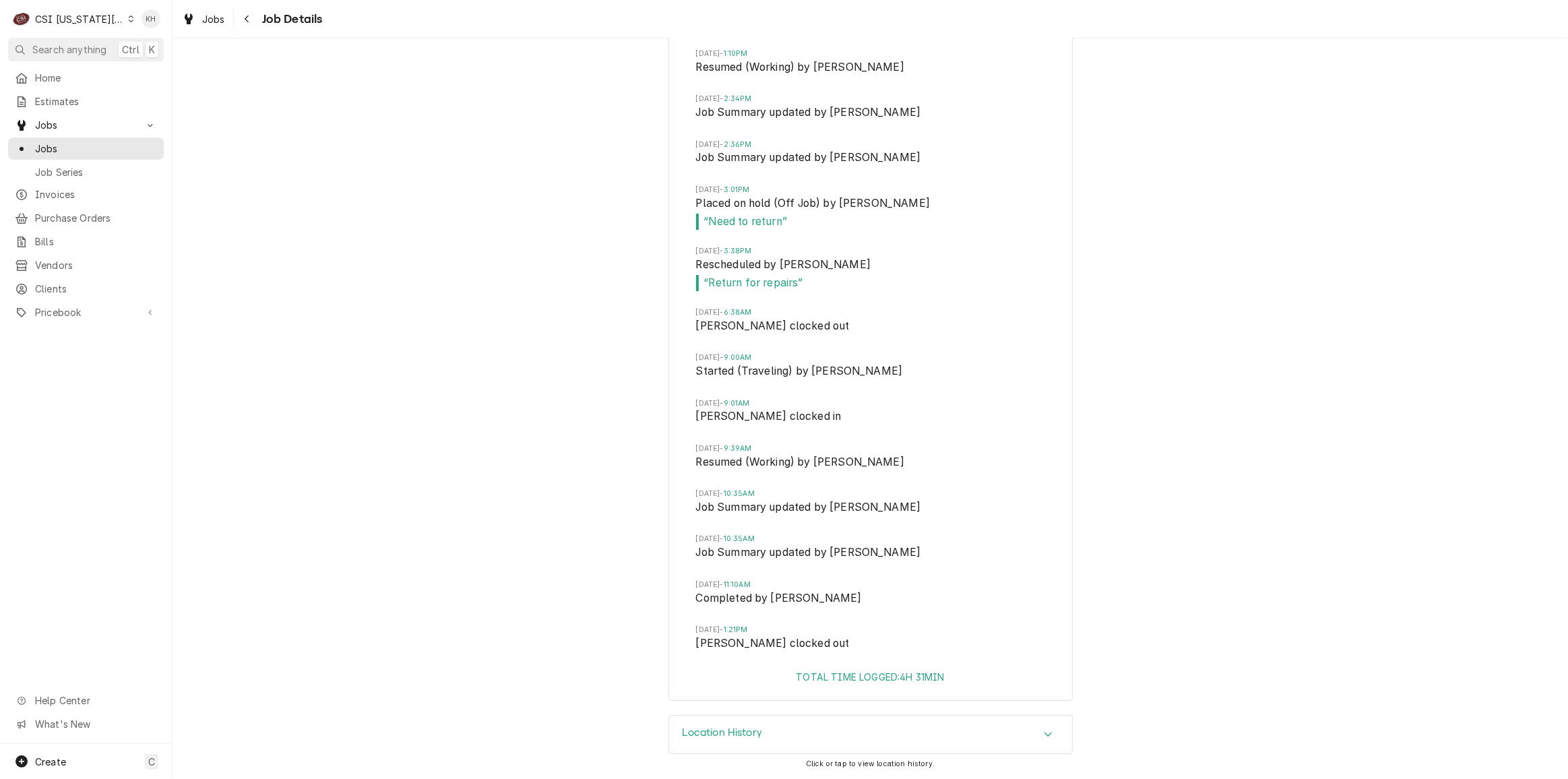
click at [78, 20] on div "CSI [US_STATE][GEOGRAPHIC_DATA]" at bounding box center [80, 19] width 89 height 14
click at [156, 72] on div "CSI St. [PERSON_NAME]" at bounding box center [231, 74] width 197 height 14
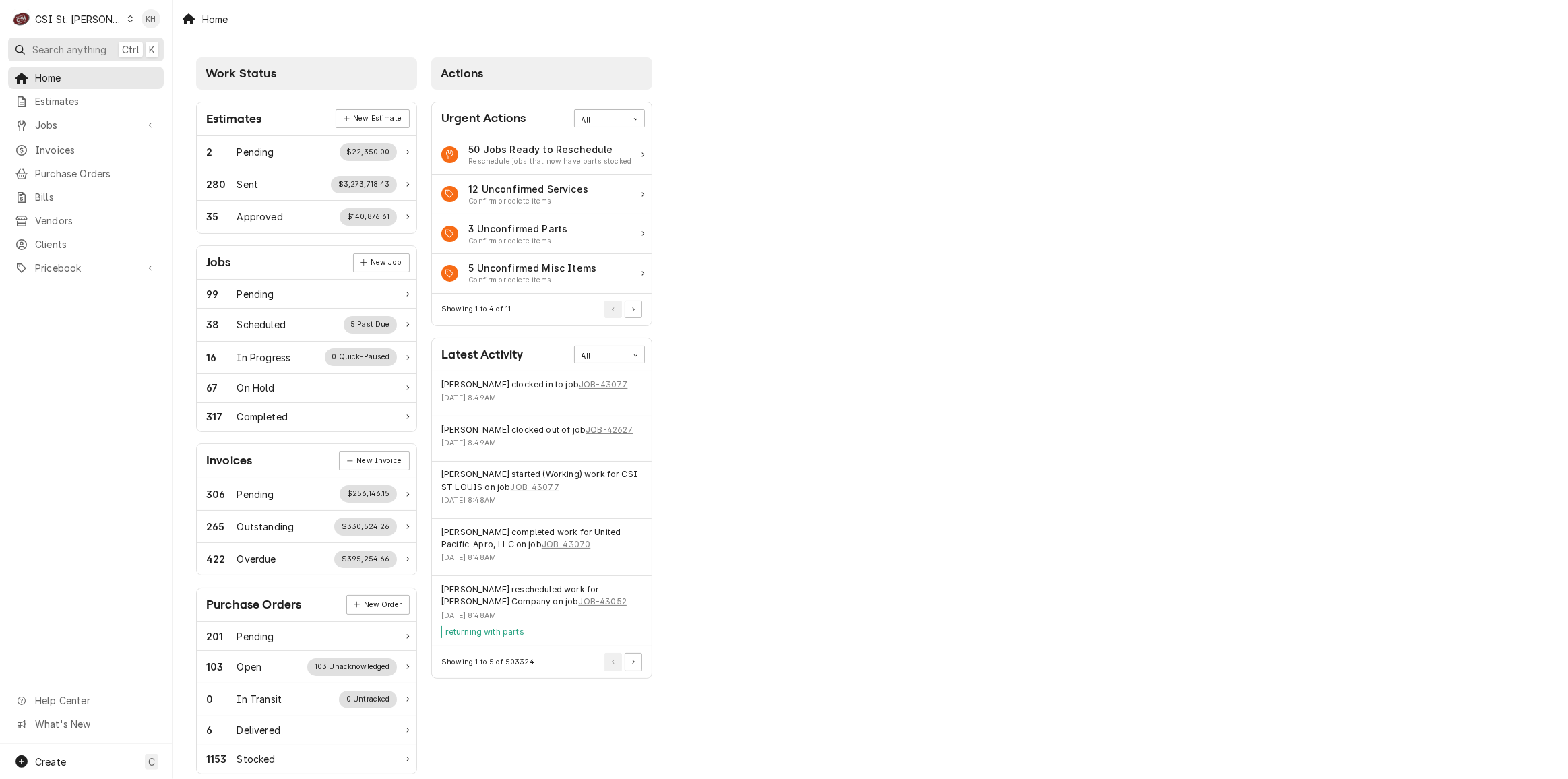
click at [44, 53] on span "Search anything" at bounding box center [69, 49] width 74 height 14
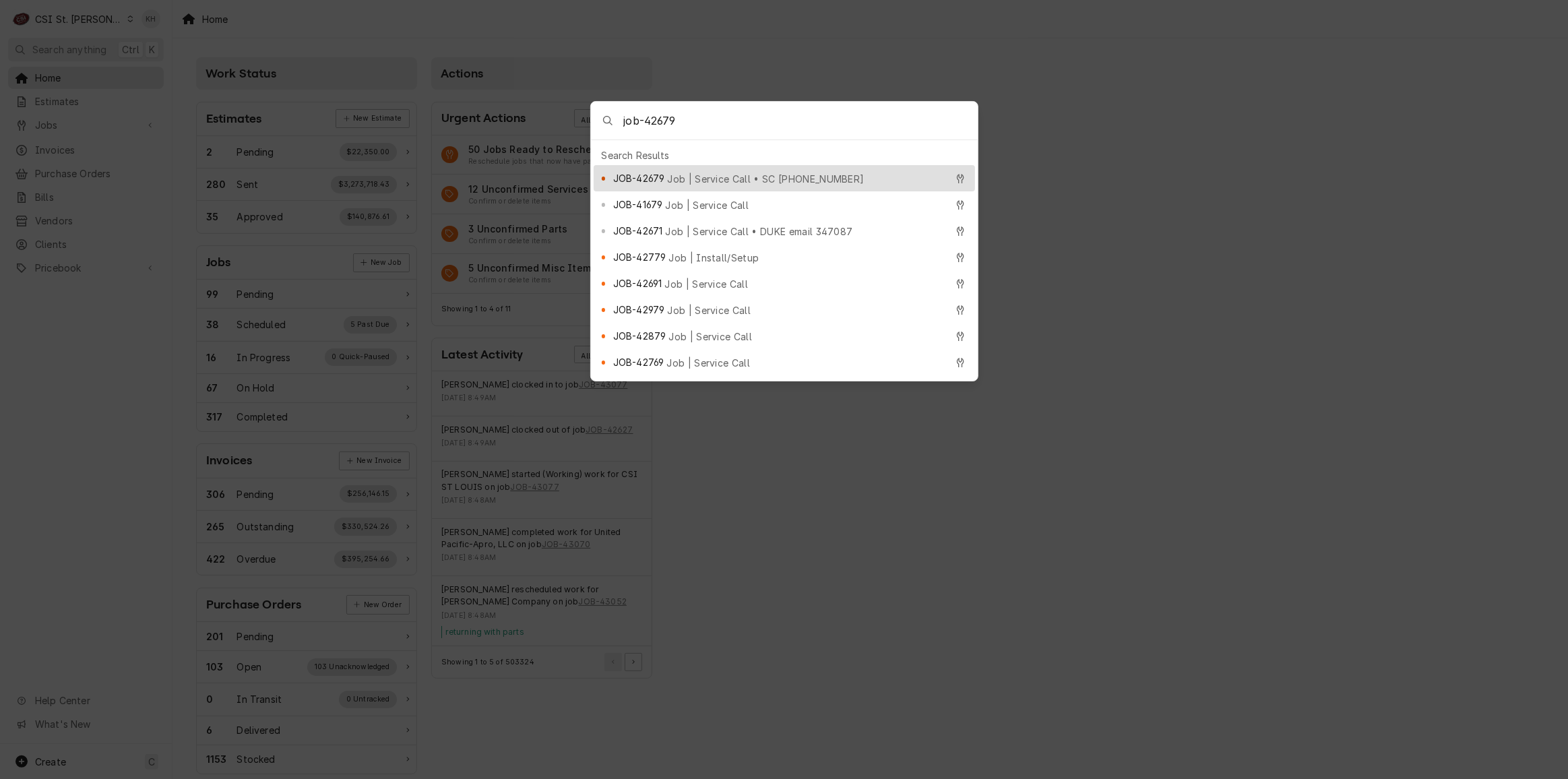
type input "job-42679"
click at [646, 175] on span "JOB-42679" at bounding box center [639, 178] width 51 height 14
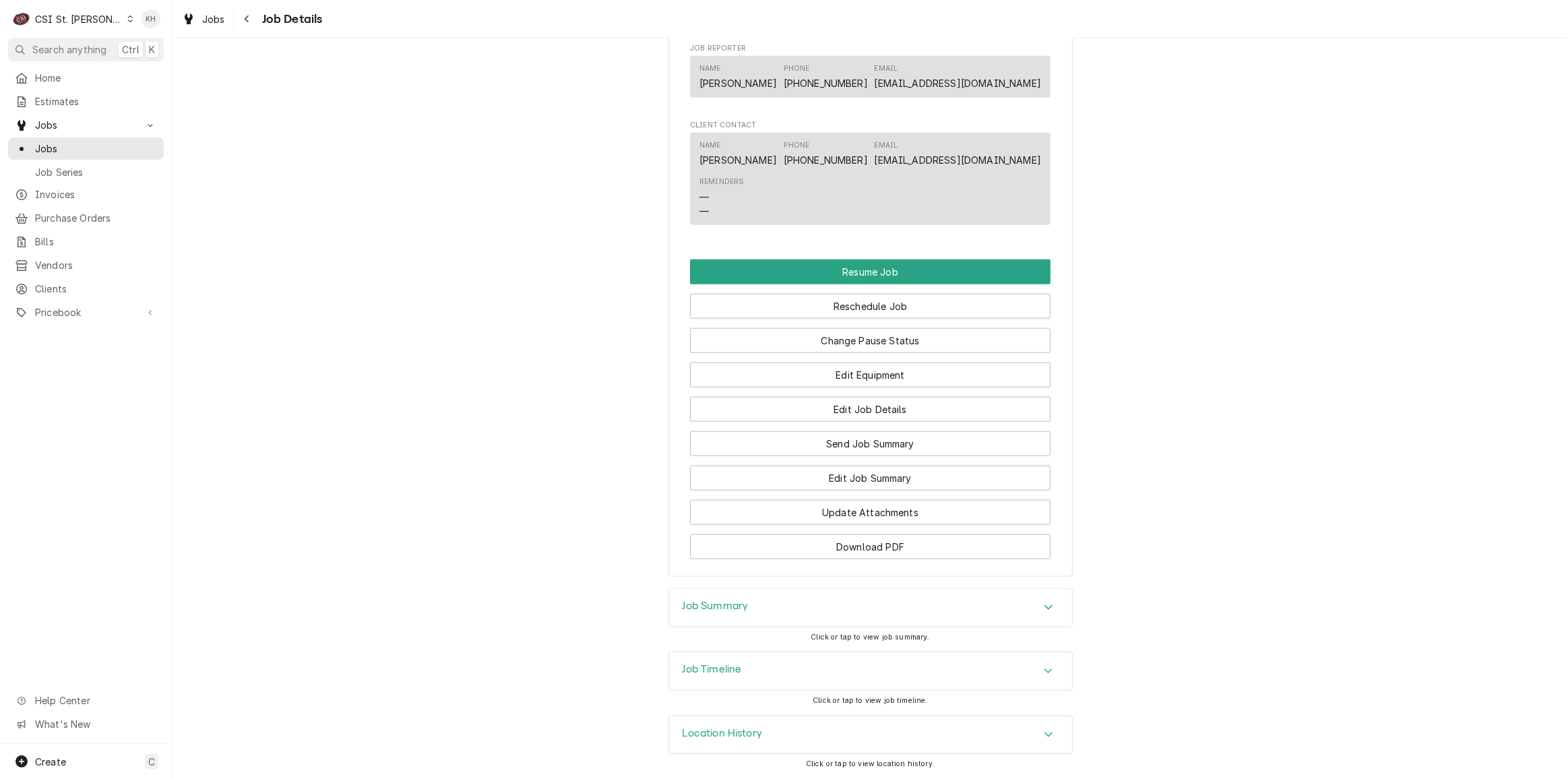
click at [744, 654] on div "Job Timeline" at bounding box center [870, 671] width 403 height 38
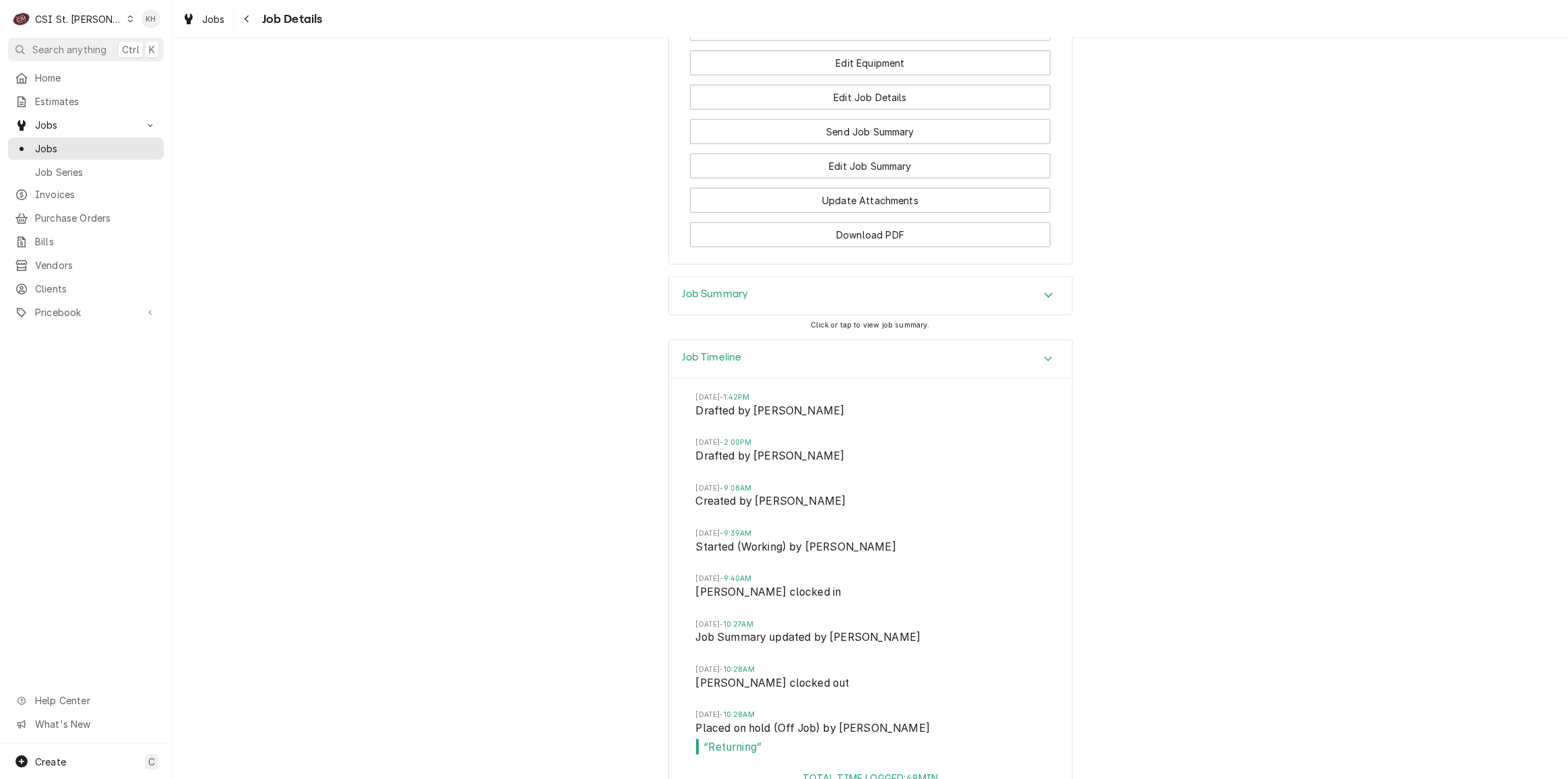
scroll to position [2073, 0]
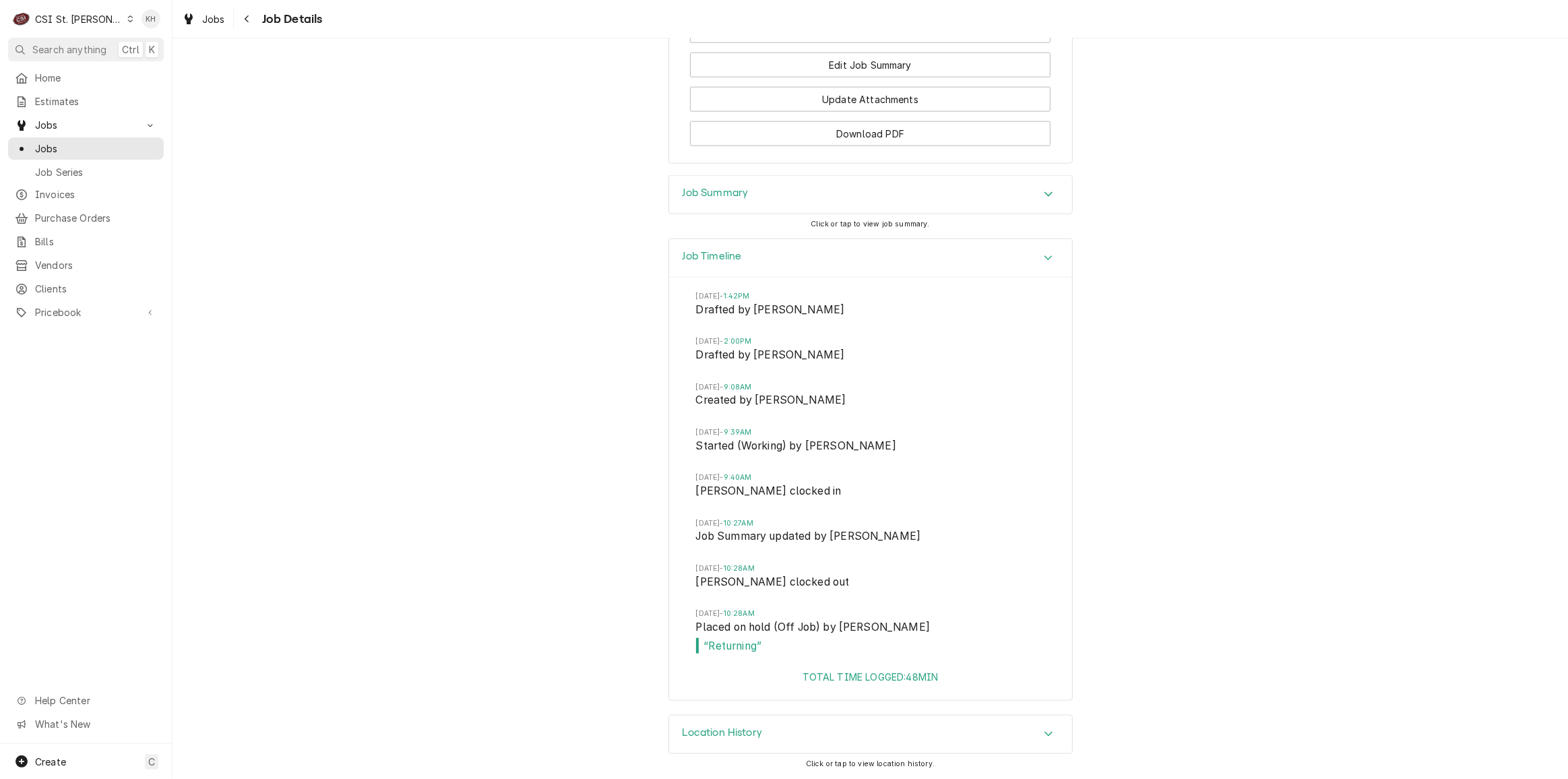
drag, startPoint x: 761, startPoint y: 201, endPoint x: 782, endPoint y: 209, distance: 22.5
click at [762, 200] on div "Job Summary" at bounding box center [870, 195] width 403 height 38
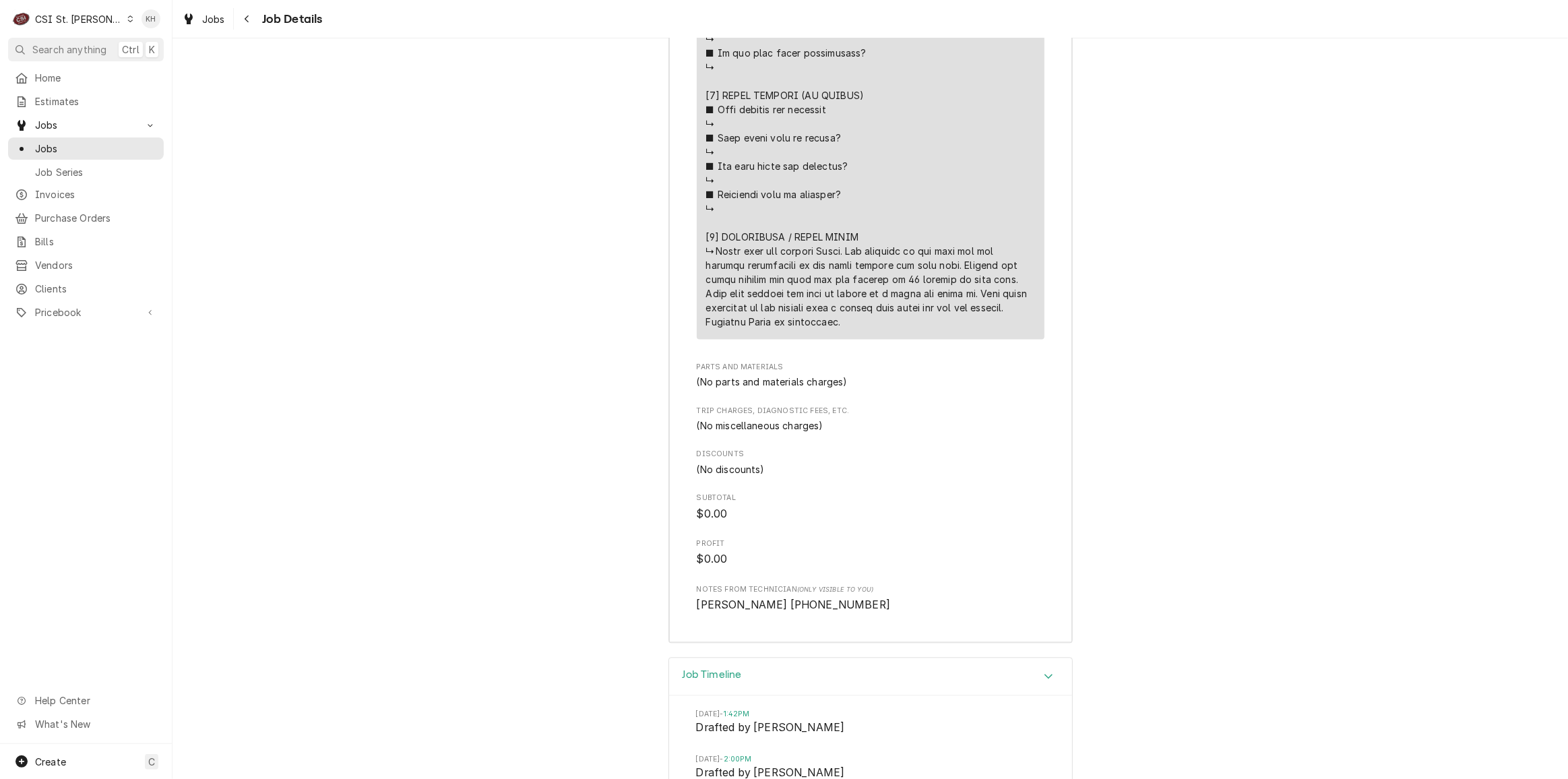
scroll to position [3237, 0]
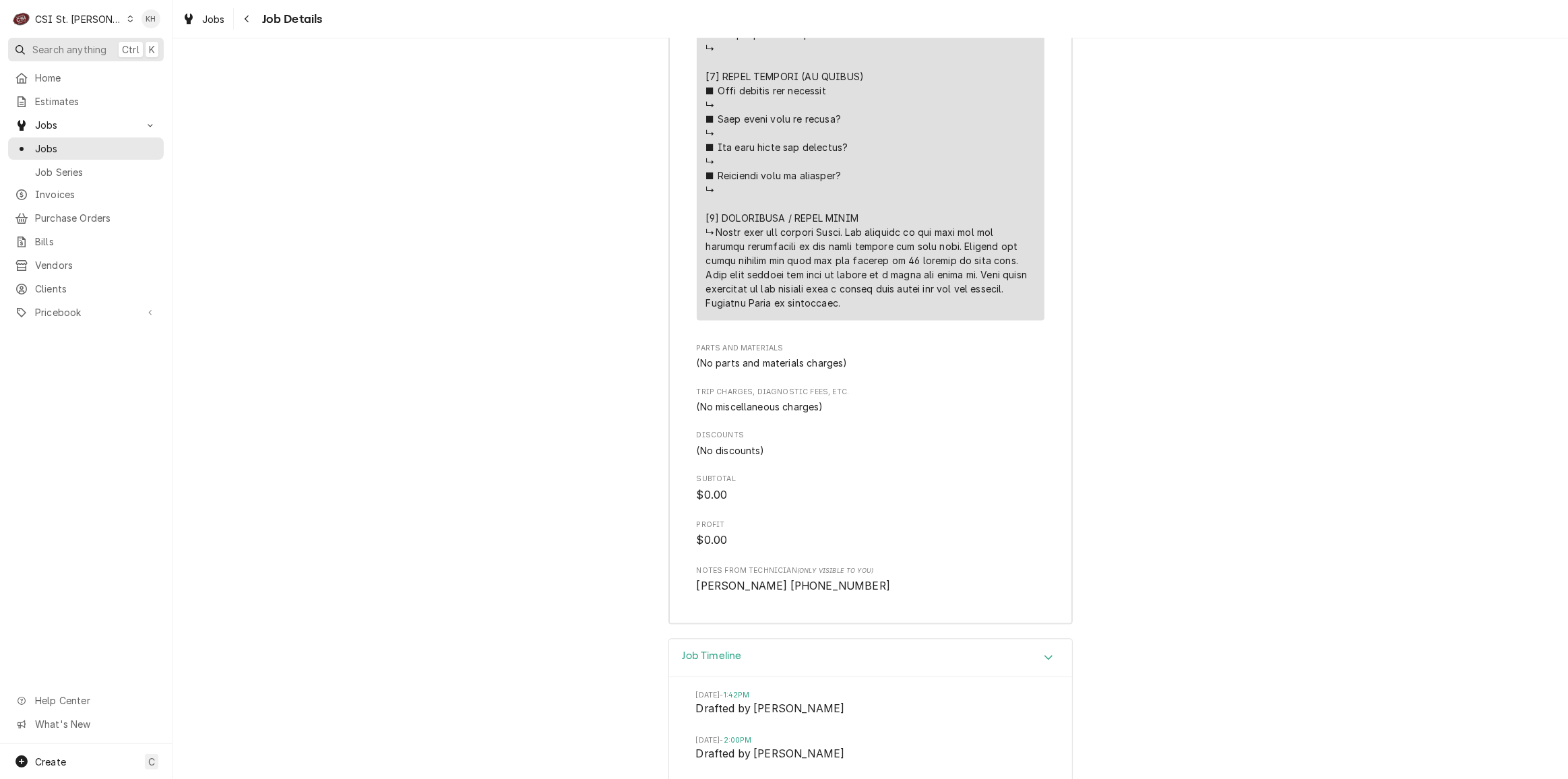
click at [75, 39] on button "Search anything Ctrl K" at bounding box center [85, 49] width 156 height 23
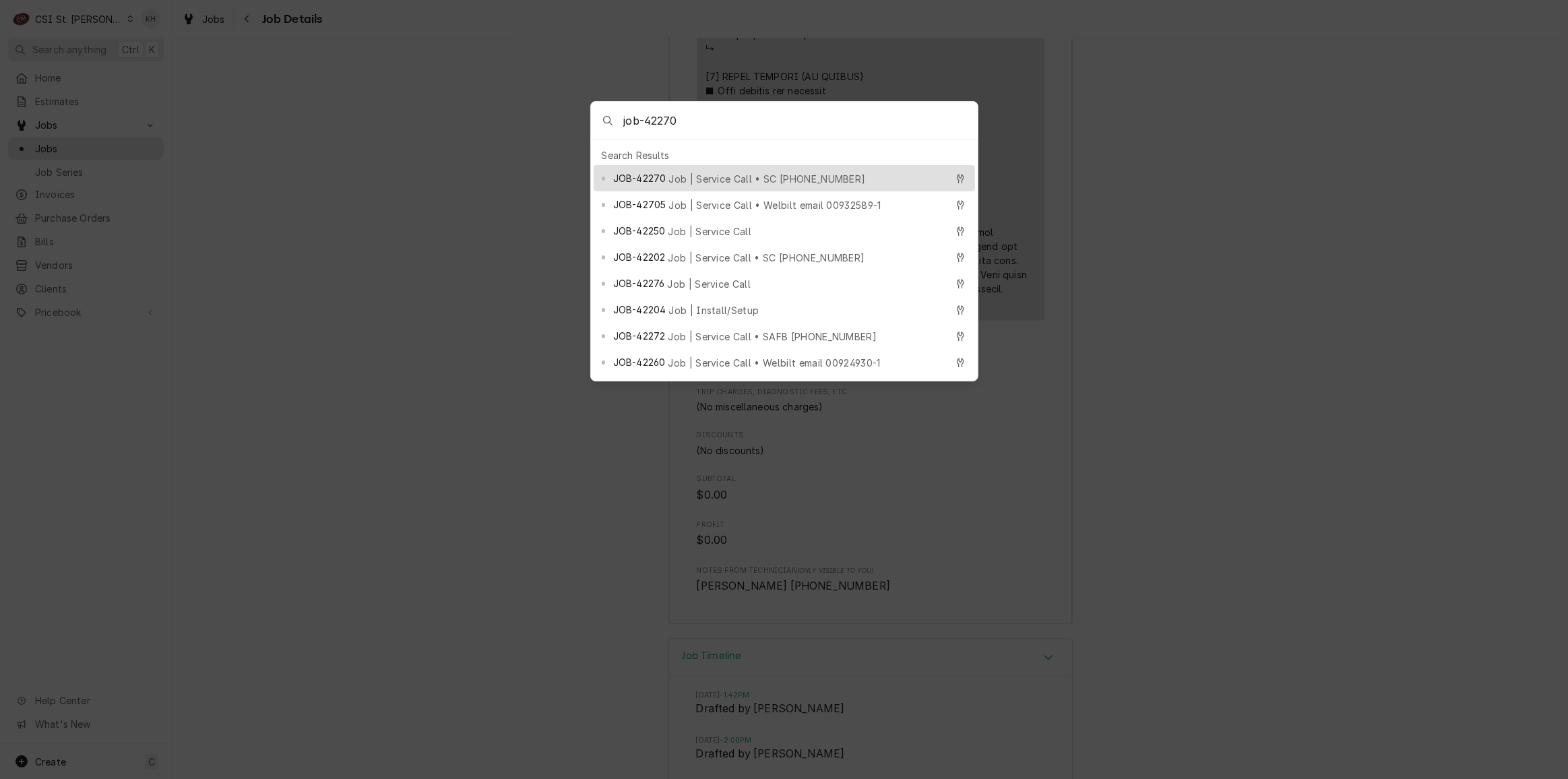
type input "job-42270"
click at [724, 171] on div "JOB-42270 Job | Service Call • SC 323645891" at bounding box center [780, 178] width 333 height 16
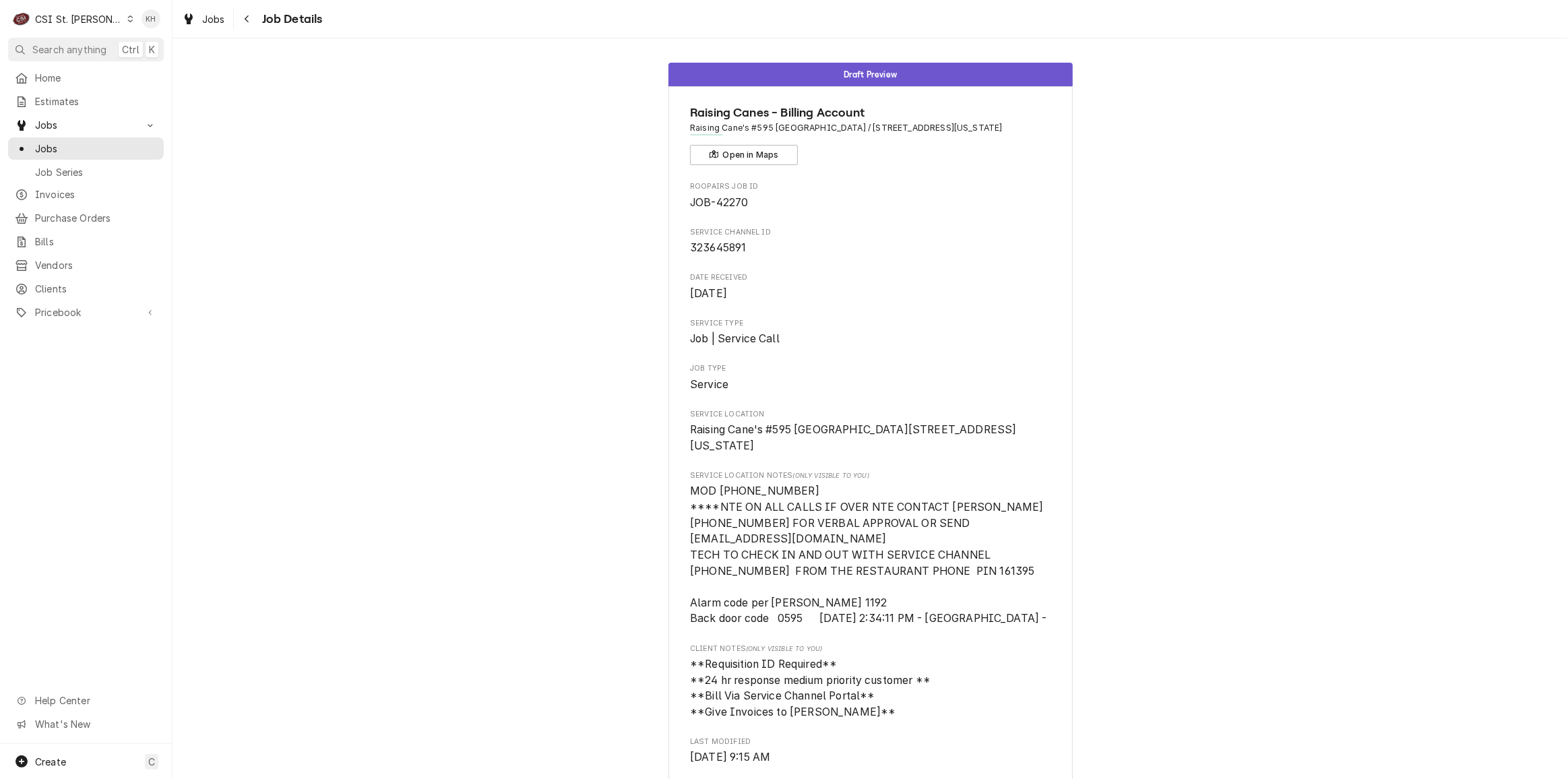
drag, startPoint x: 85, startPoint y: 18, endPoint x: 104, endPoint y: 31, distance: 23.0
click at [87, 19] on div "CSI St. [PERSON_NAME]" at bounding box center [79, 19] width 87 height 14
click at [149, 20] on div "CSI [US_STATE][GEOGRAPHIC_DATA]" at bounding box center [207, 27] width 178 height 14
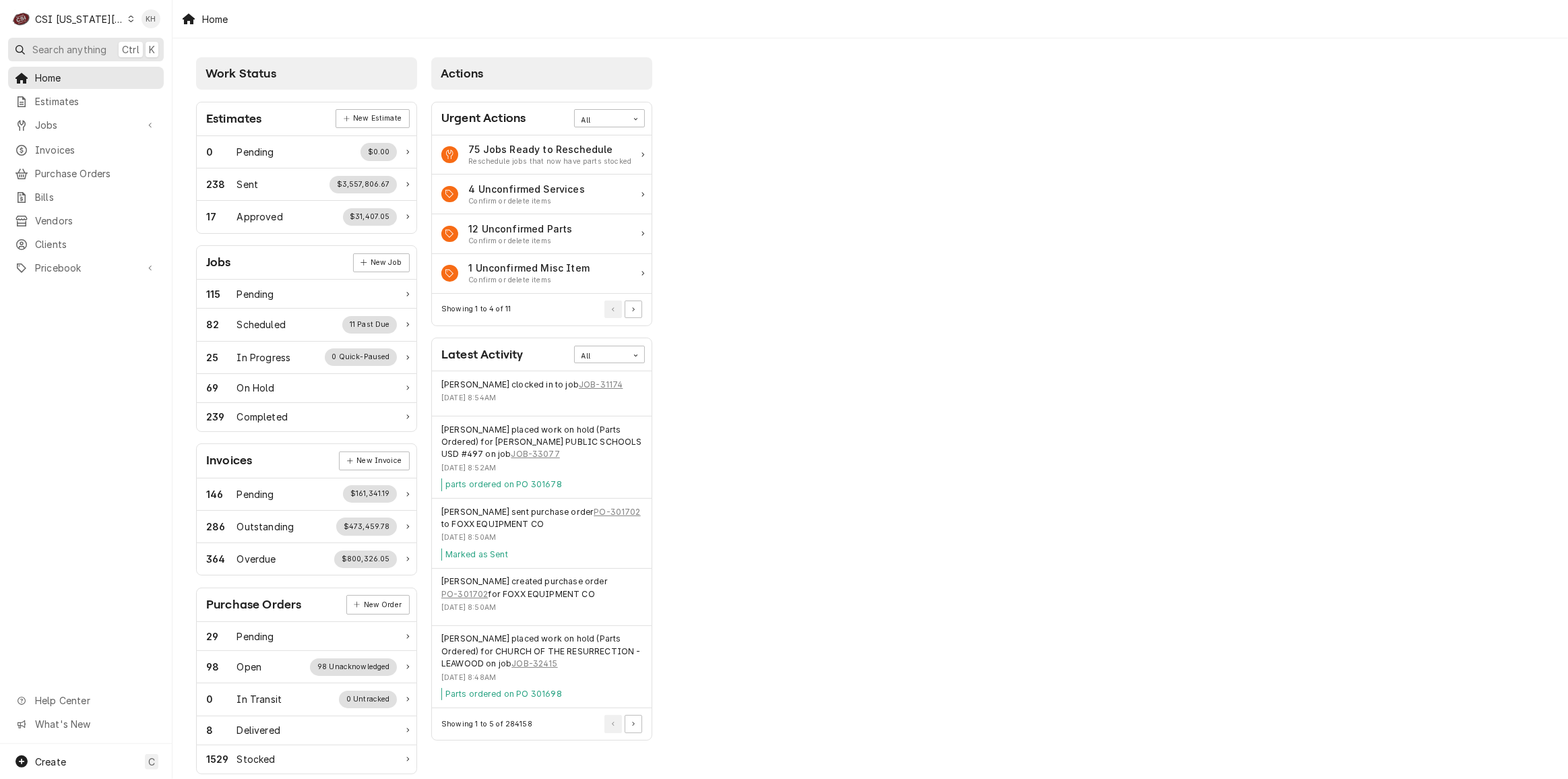
click at [89, 54] on span "Search anything" at bounding box center [69, 49] width 74 height 14
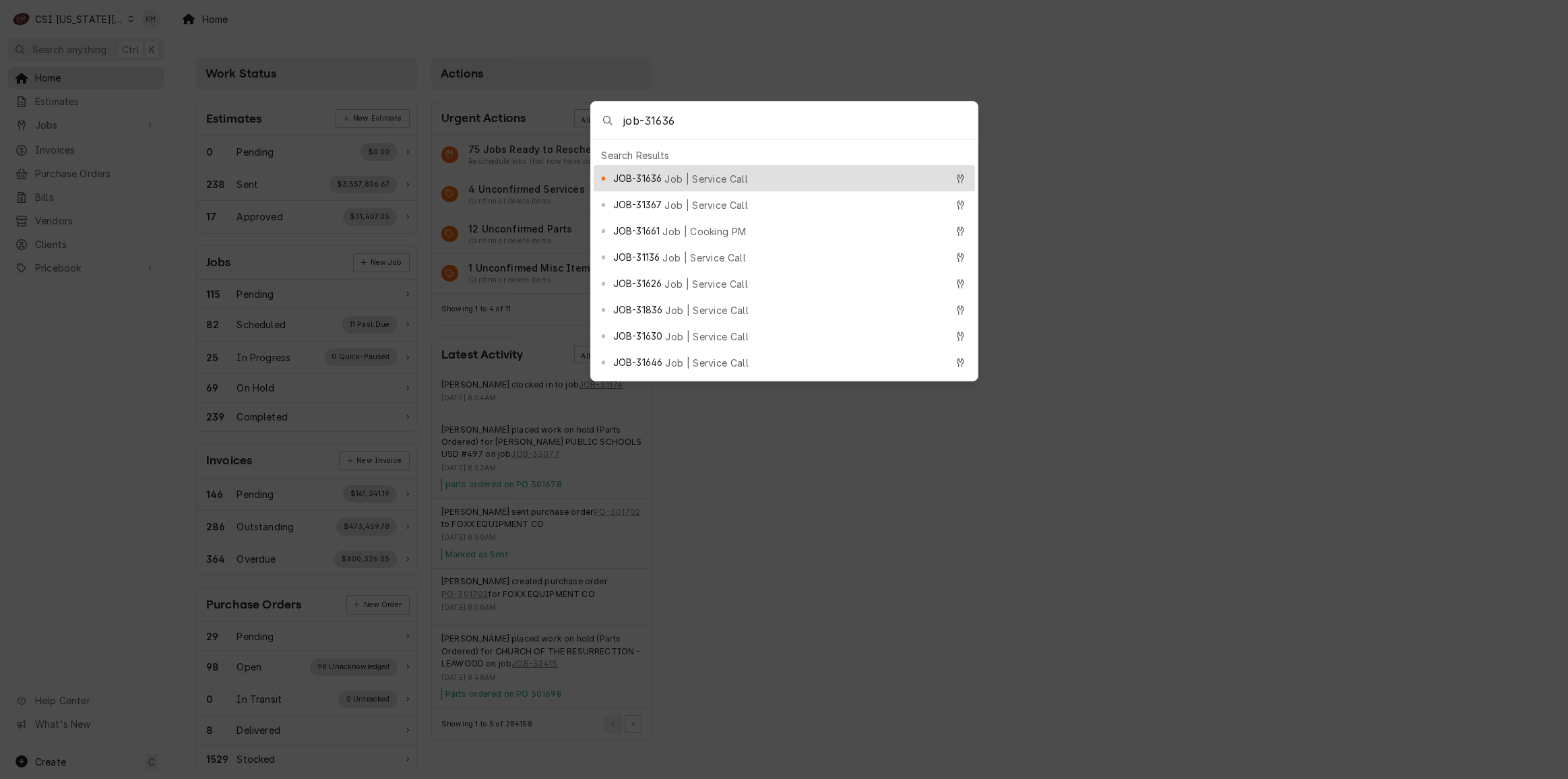
type input "job-31636"
click at [644, 175] on span "JOB-31636" at bounding box center [637, 178] width 49 height 14
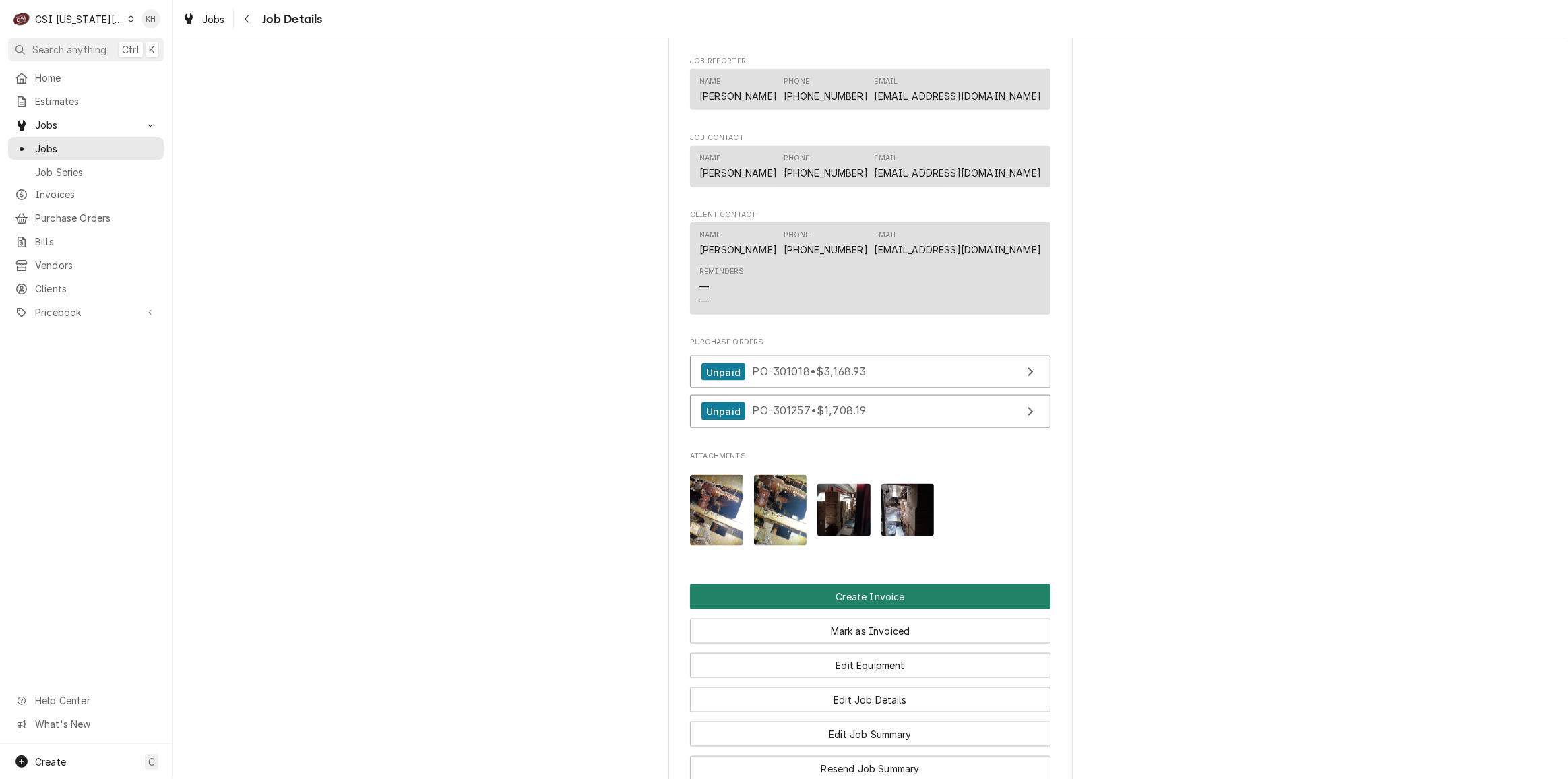
scroll to position [2213, 0]
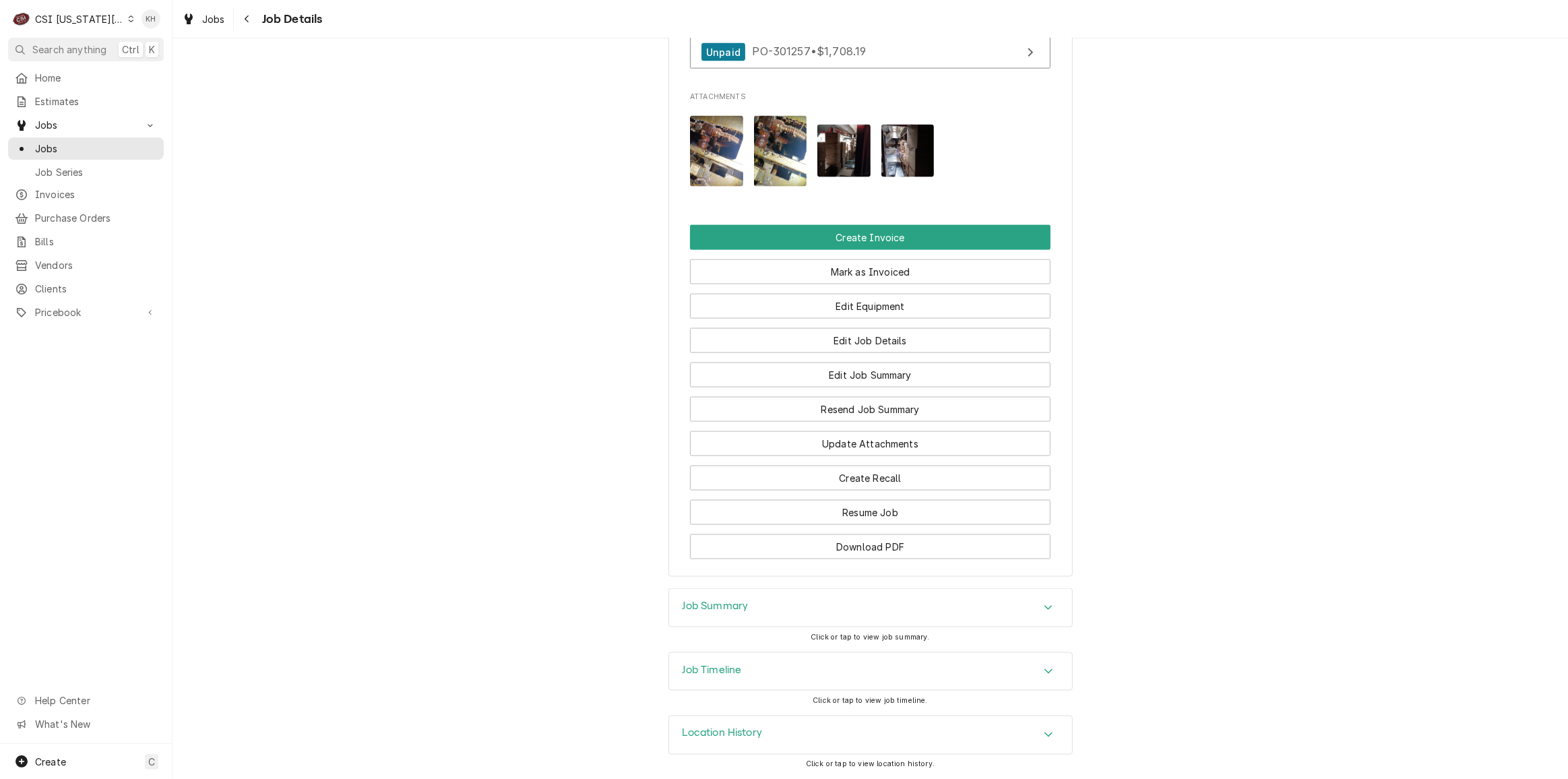
click at [772, 618] on div "Job Summary" at bounding box center [870, 608] width 403 height 38
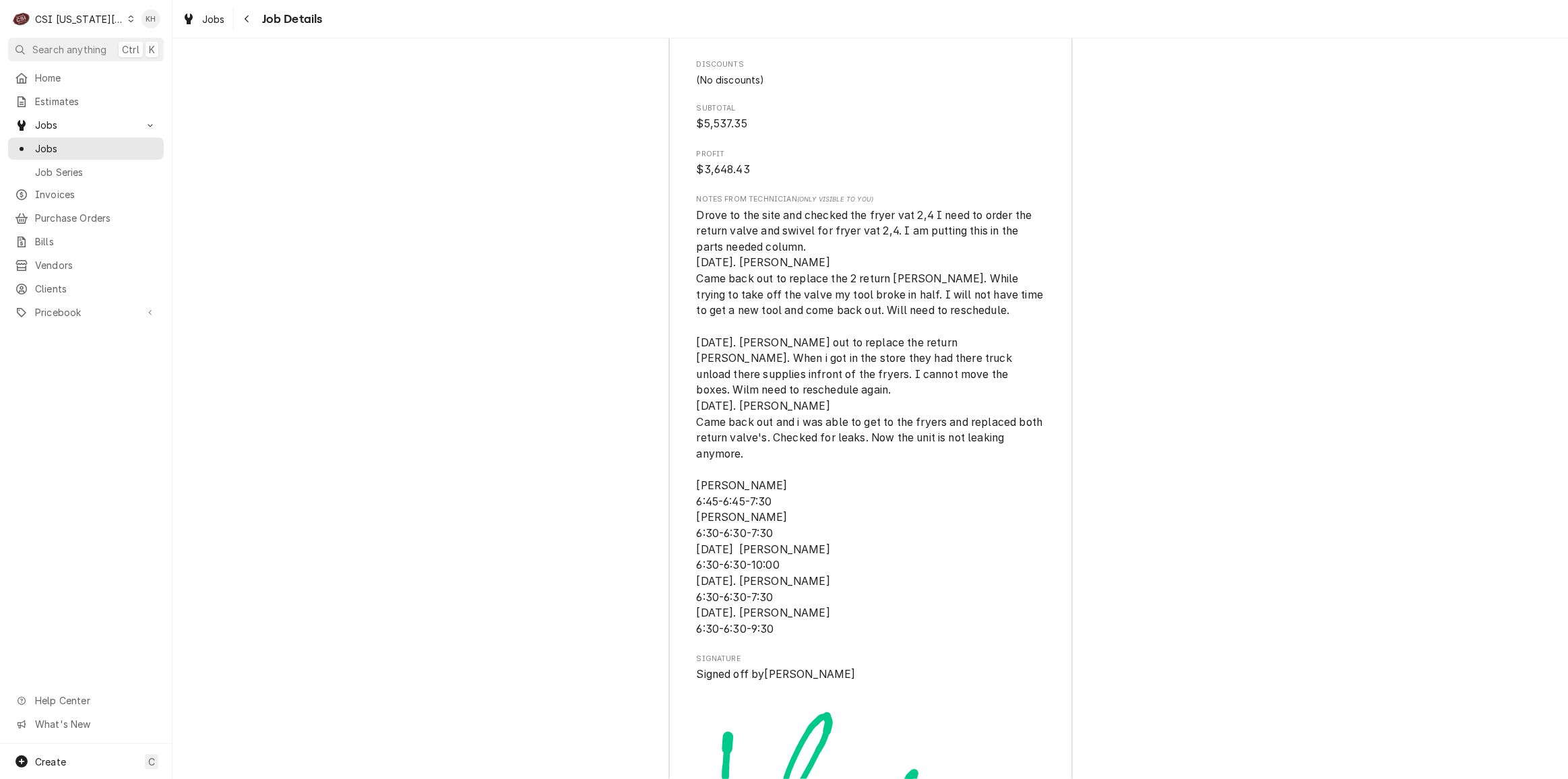
scroll to position [6369, 0]
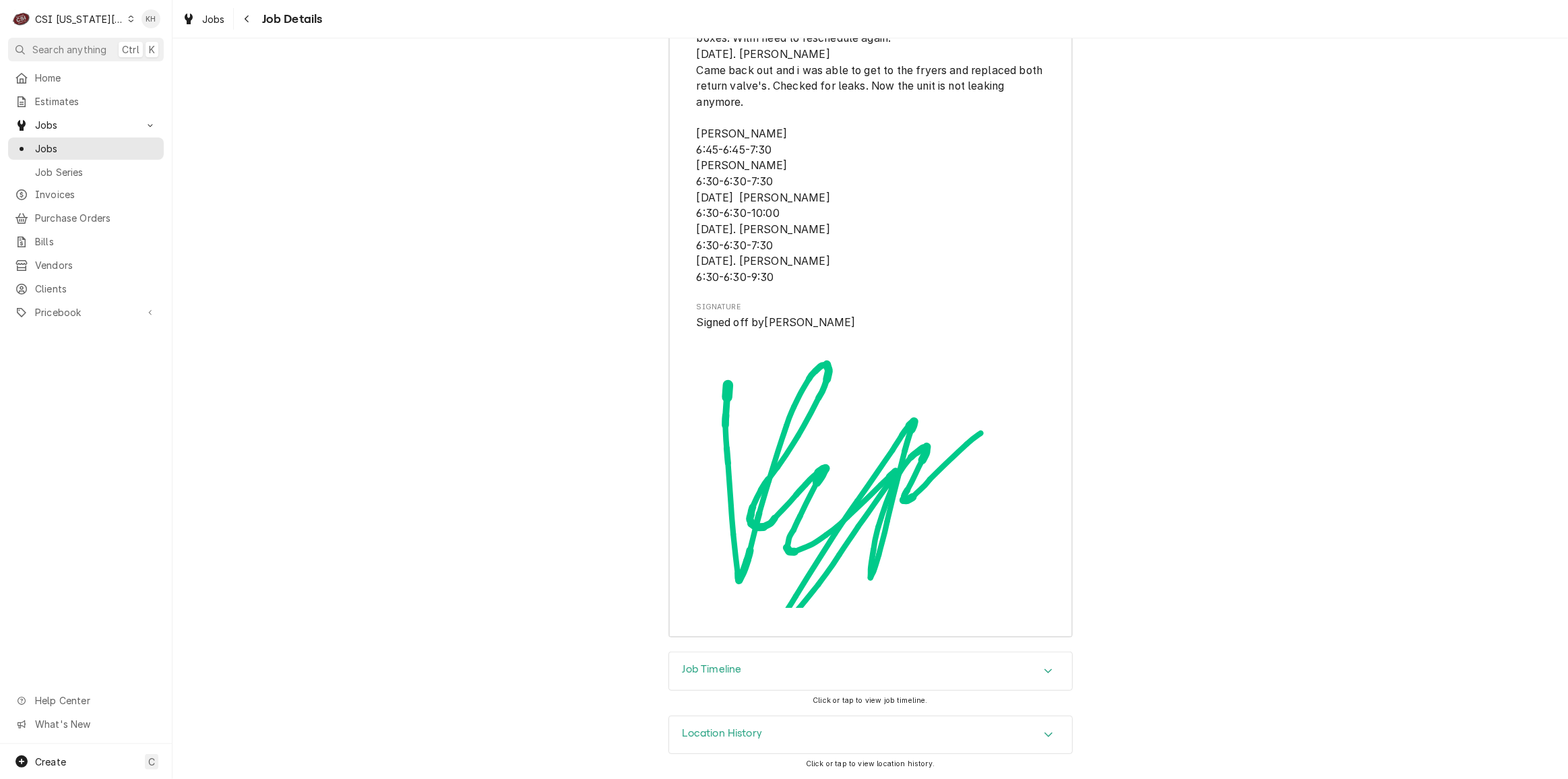
click at [762, 667] on div "Job Timeline" at bounding box center [870, 671] width 403 height 38
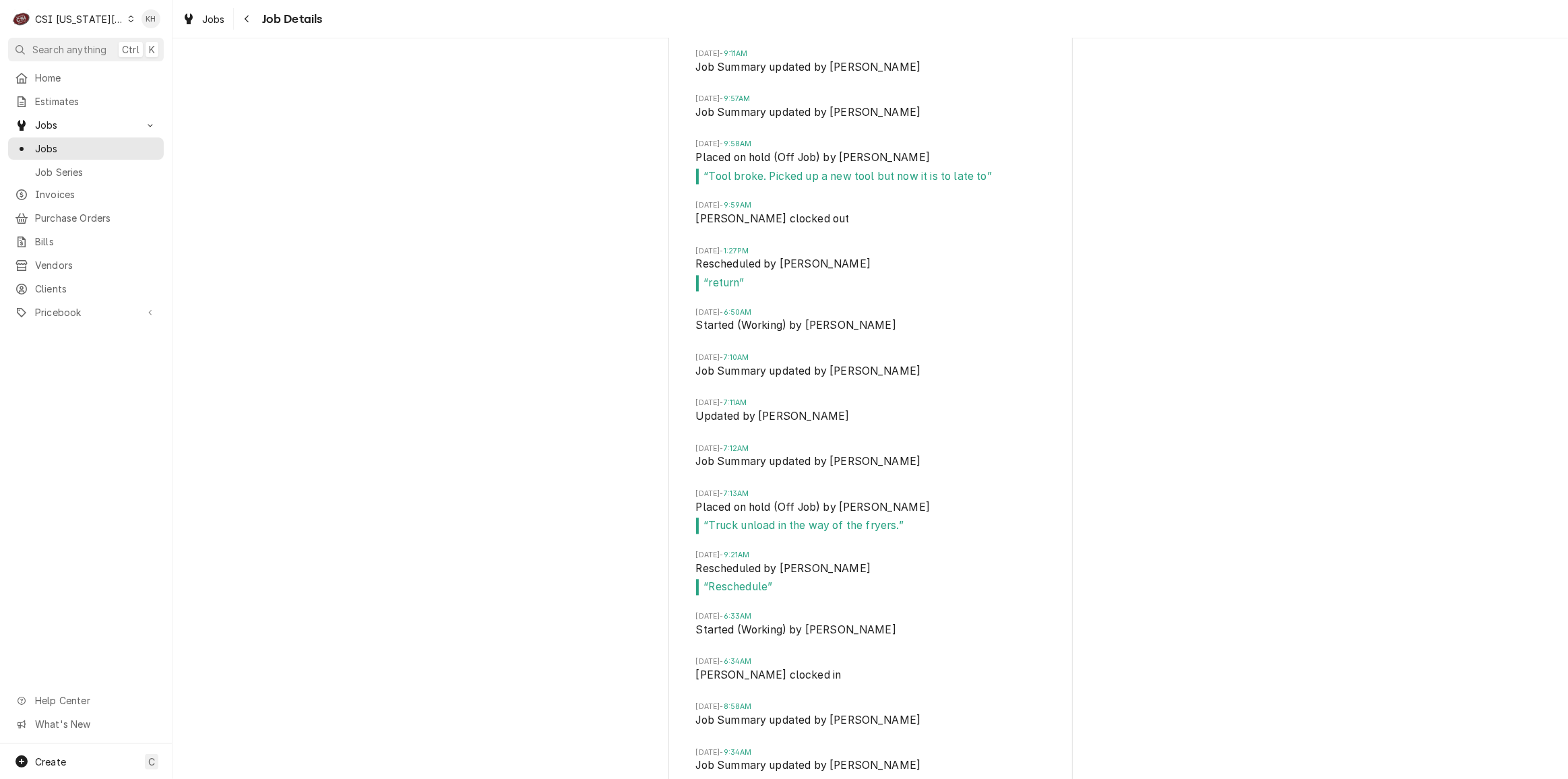
scroll to position [9031, 0]
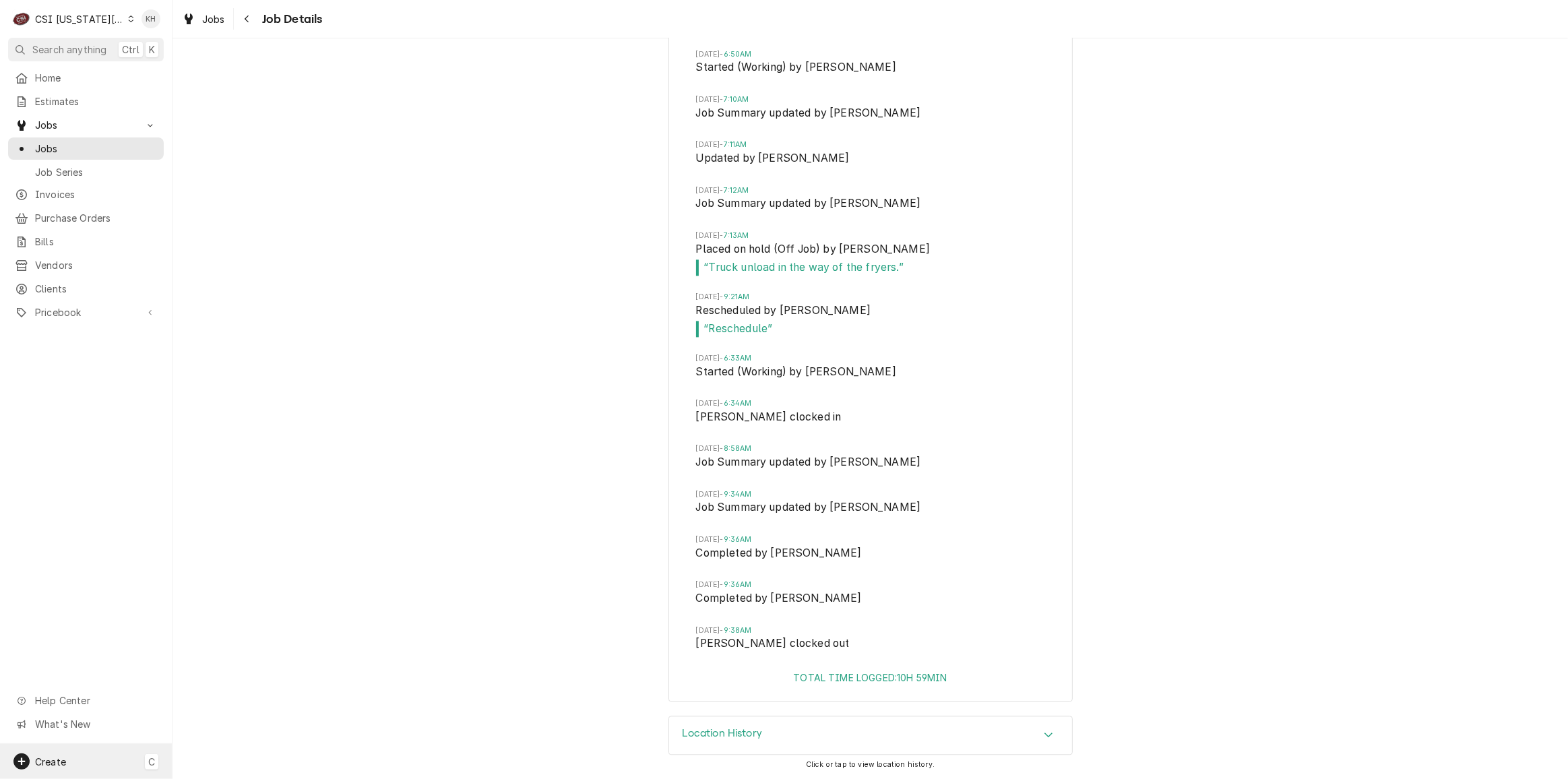
click at [64, 761] on span "Create" at bounding box center [51, 761] width 31 height 11
click at [221, 651] on div "Job" at bounding box center [243, 644] width 116 height 17
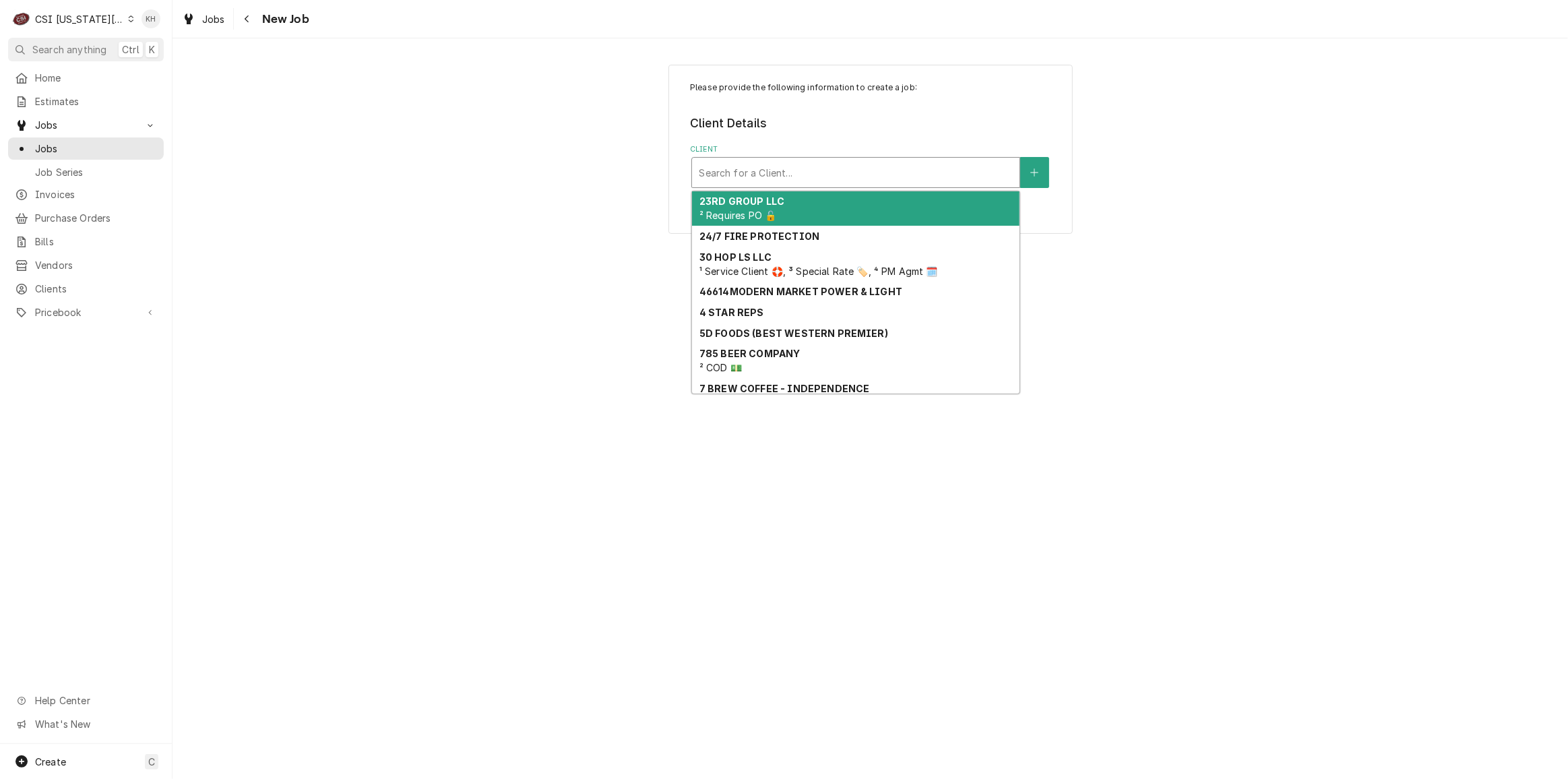
click at [870, 175] on div "Client" at bounding box center [855, 172] width 314 height 24
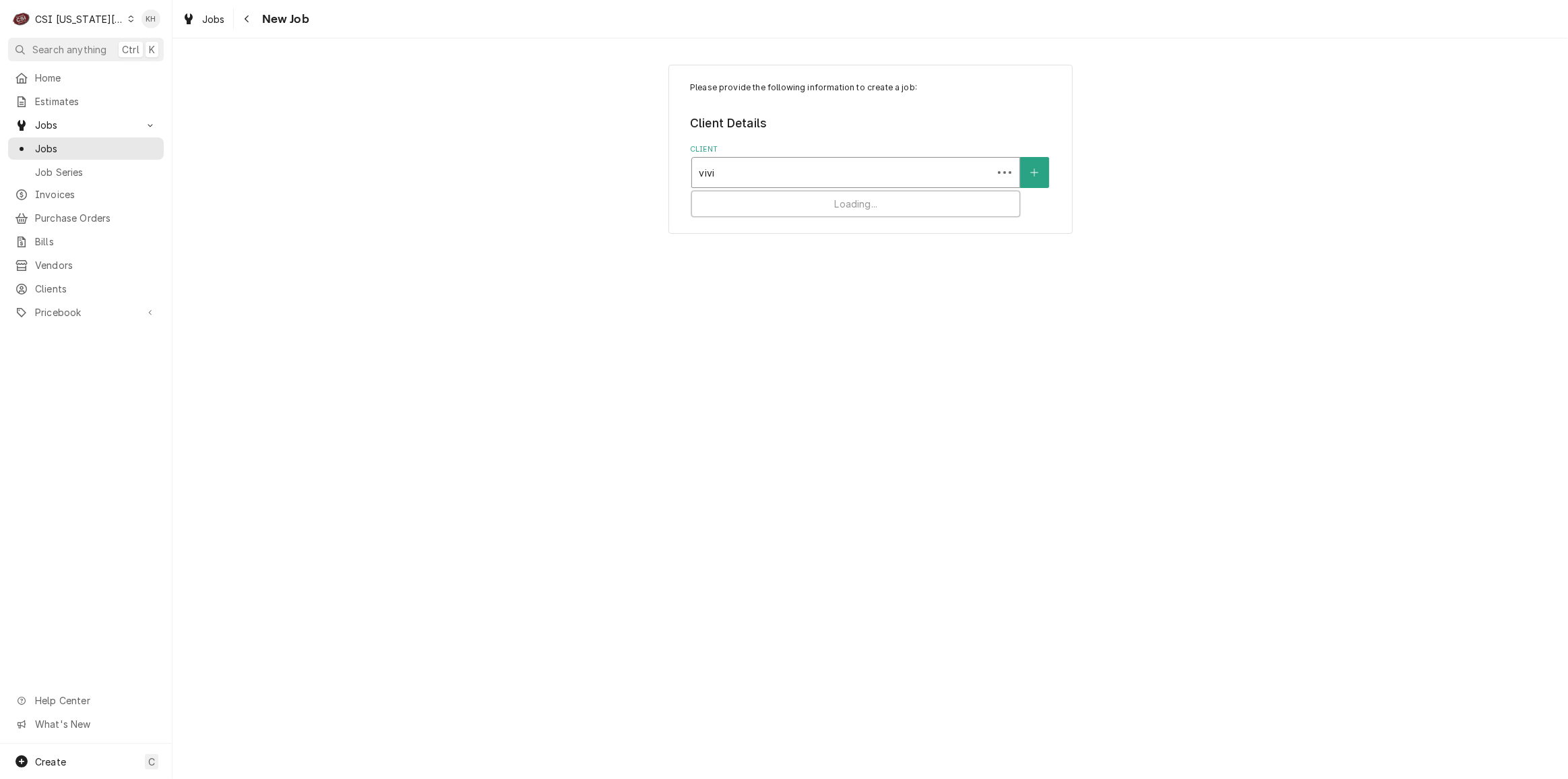
type input "[PERSON_NAME]"
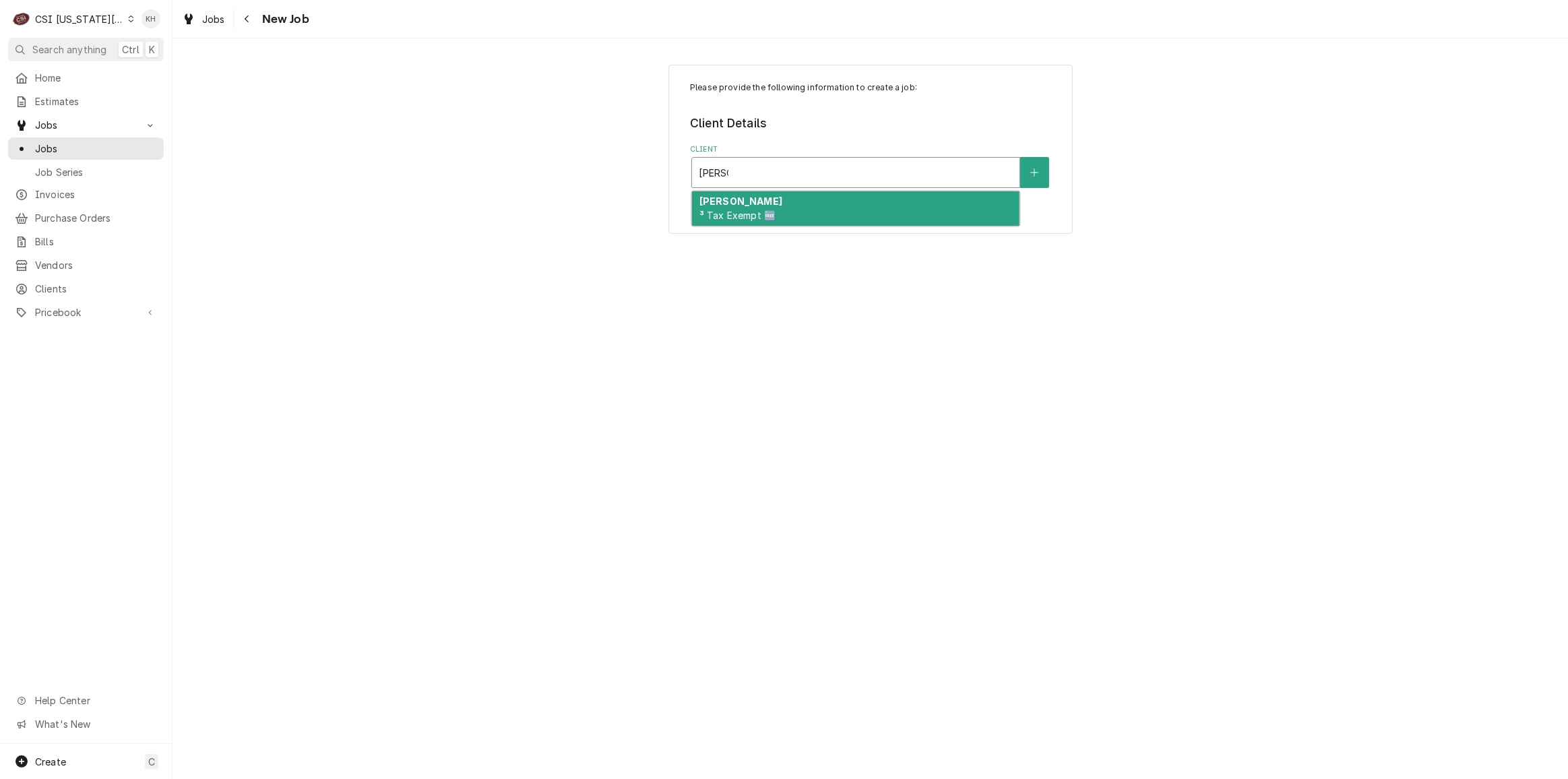
click at [842, 202] on div "[PERSON_NAME] ³ Tax Exempt 🆓" at bounding box center [855, 209] width 327 height 35
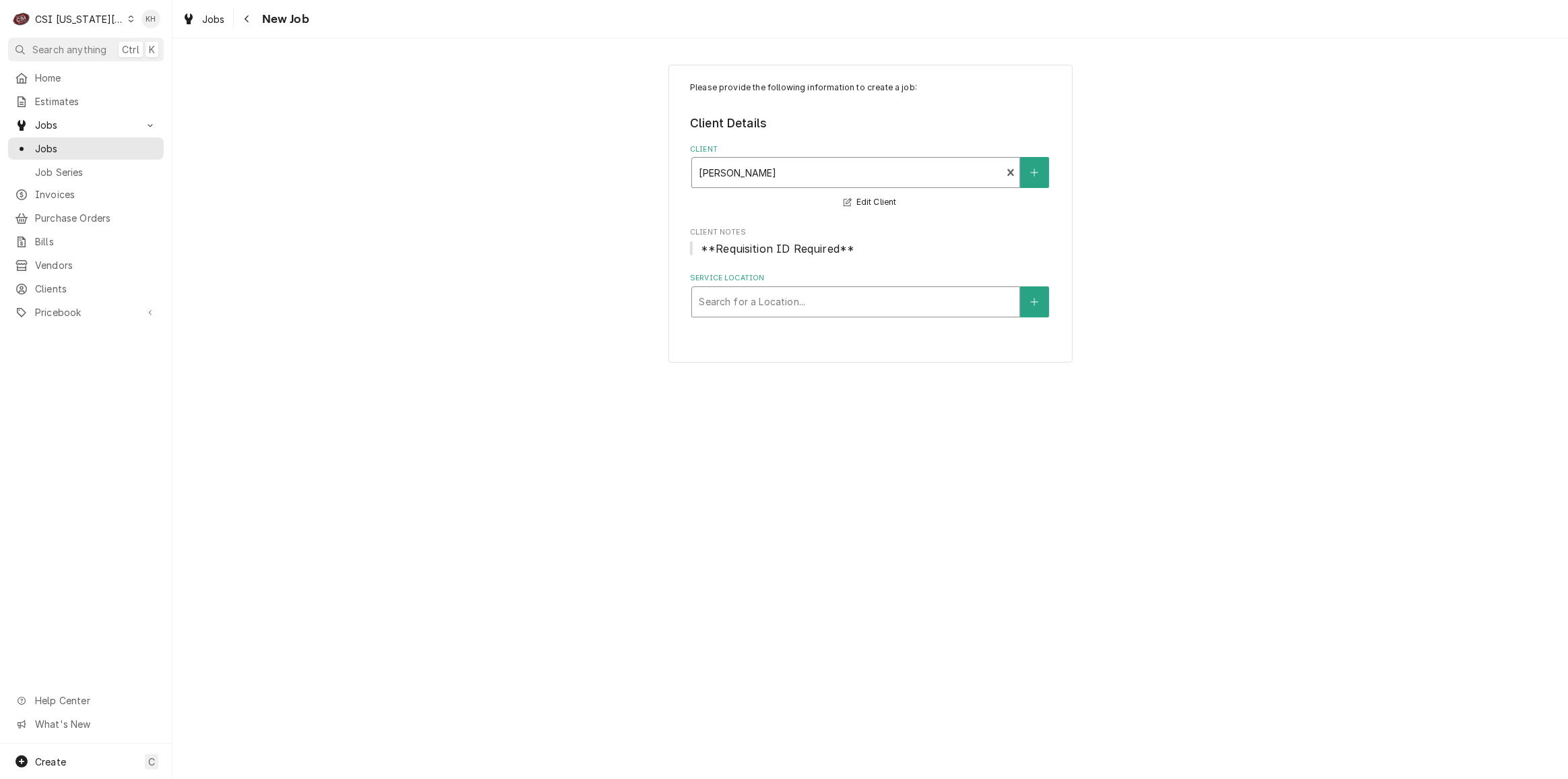
click at [819, 317] on div "Search for a Location..." at bounding box center [855, 302] width 329 height 31
type input "8600"
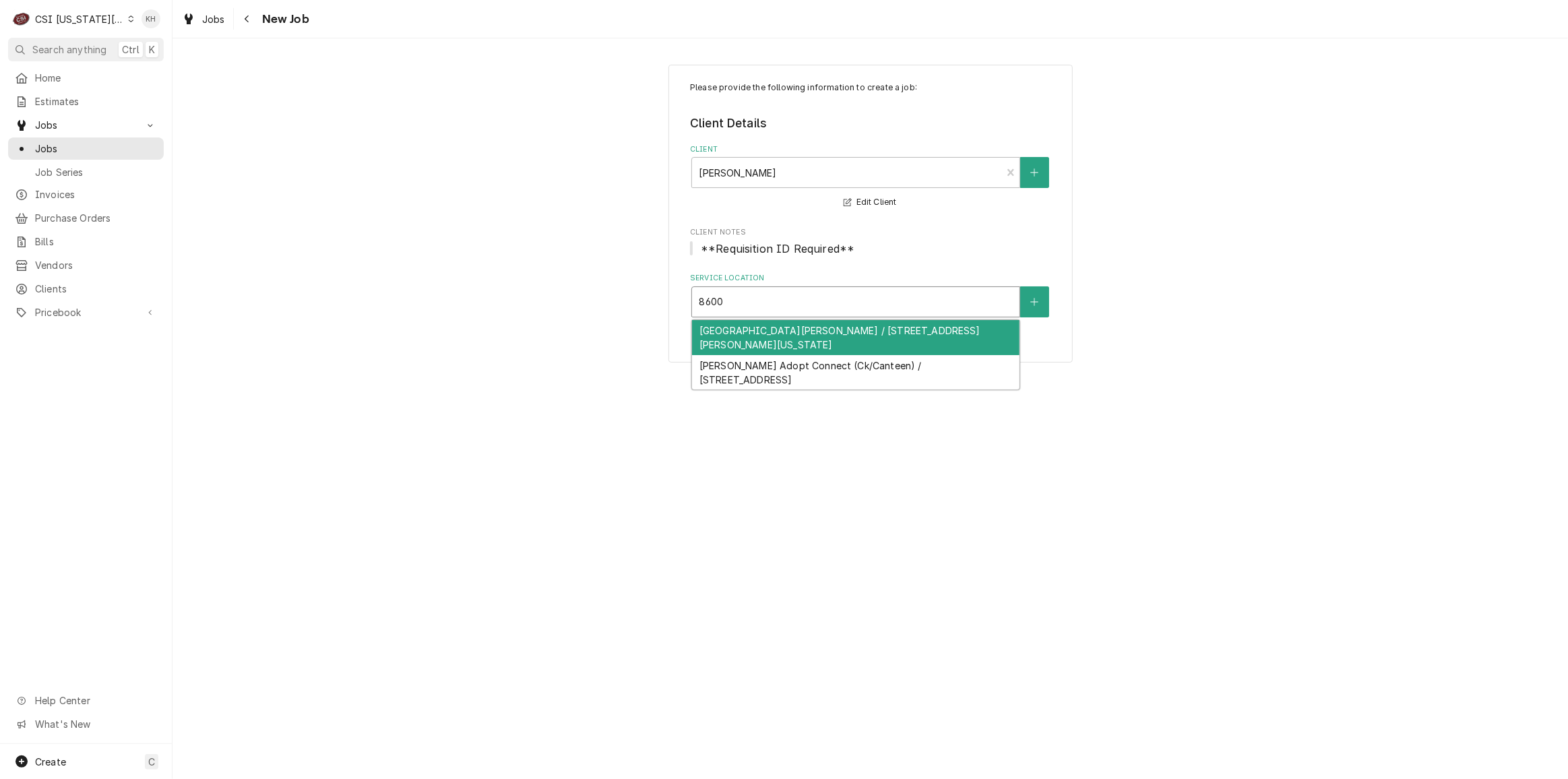
click at [837, 329] on div "[GEOGRAPHIC_DATA][PERSON_NAME] / [STREET_ADDRESS][PERSON_NAME][US_STATE]" at bounding box center [855, 338] width 327 height 35
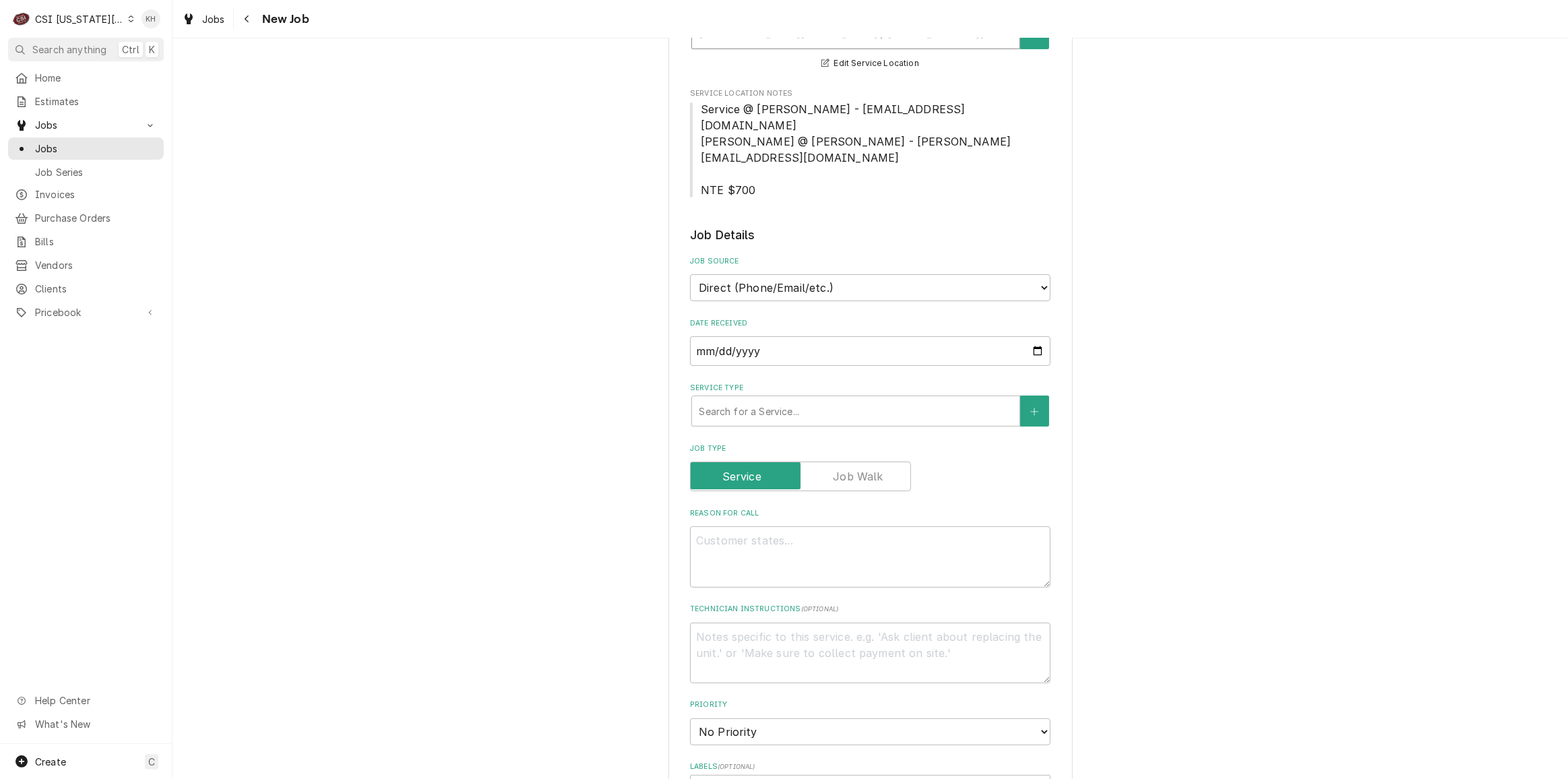
scroll to position [306, 0]
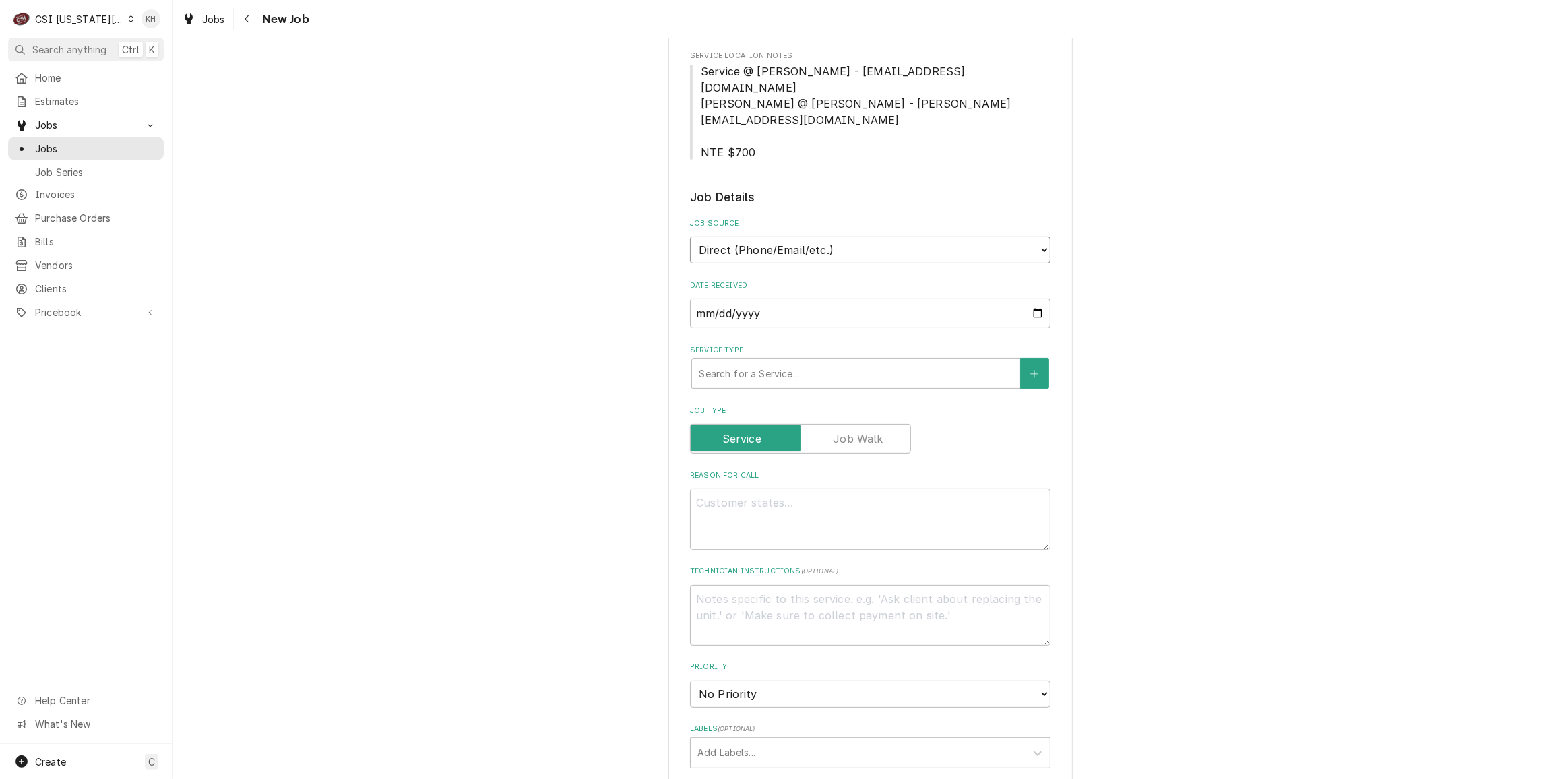
click at [850, 236] on select "Direct (Phone/Email/etc.) Service Channel Corrigo Ecotrak Other" at bounding box center [870, 250] width 360 height 27
select select "100"
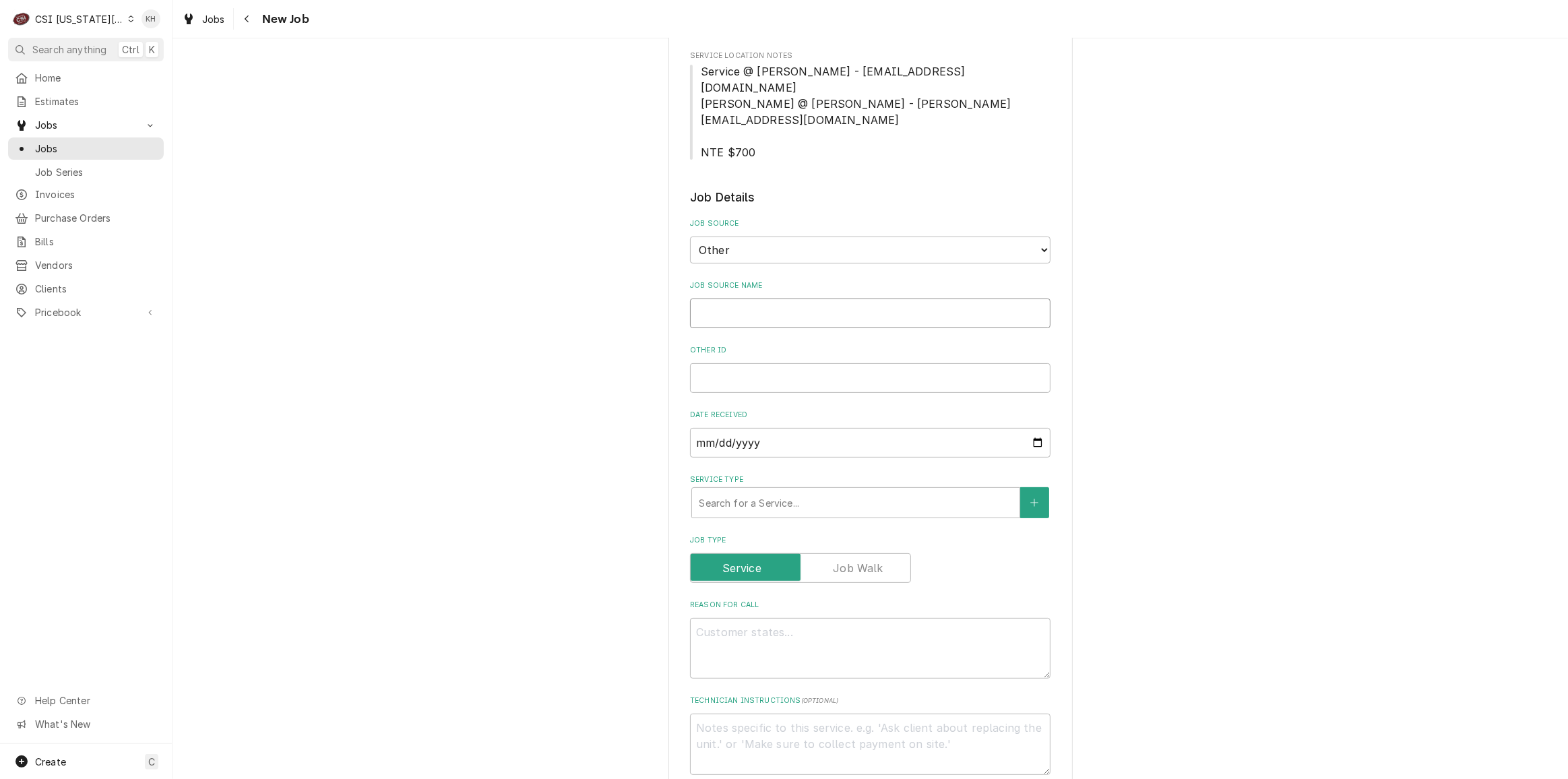
click at [759, 298] on input "Job Source Name" at bounding box center [870, 313] width 360 height 30
type textarea "x"
type input "V"
type textarea "x"
type input "Vi"
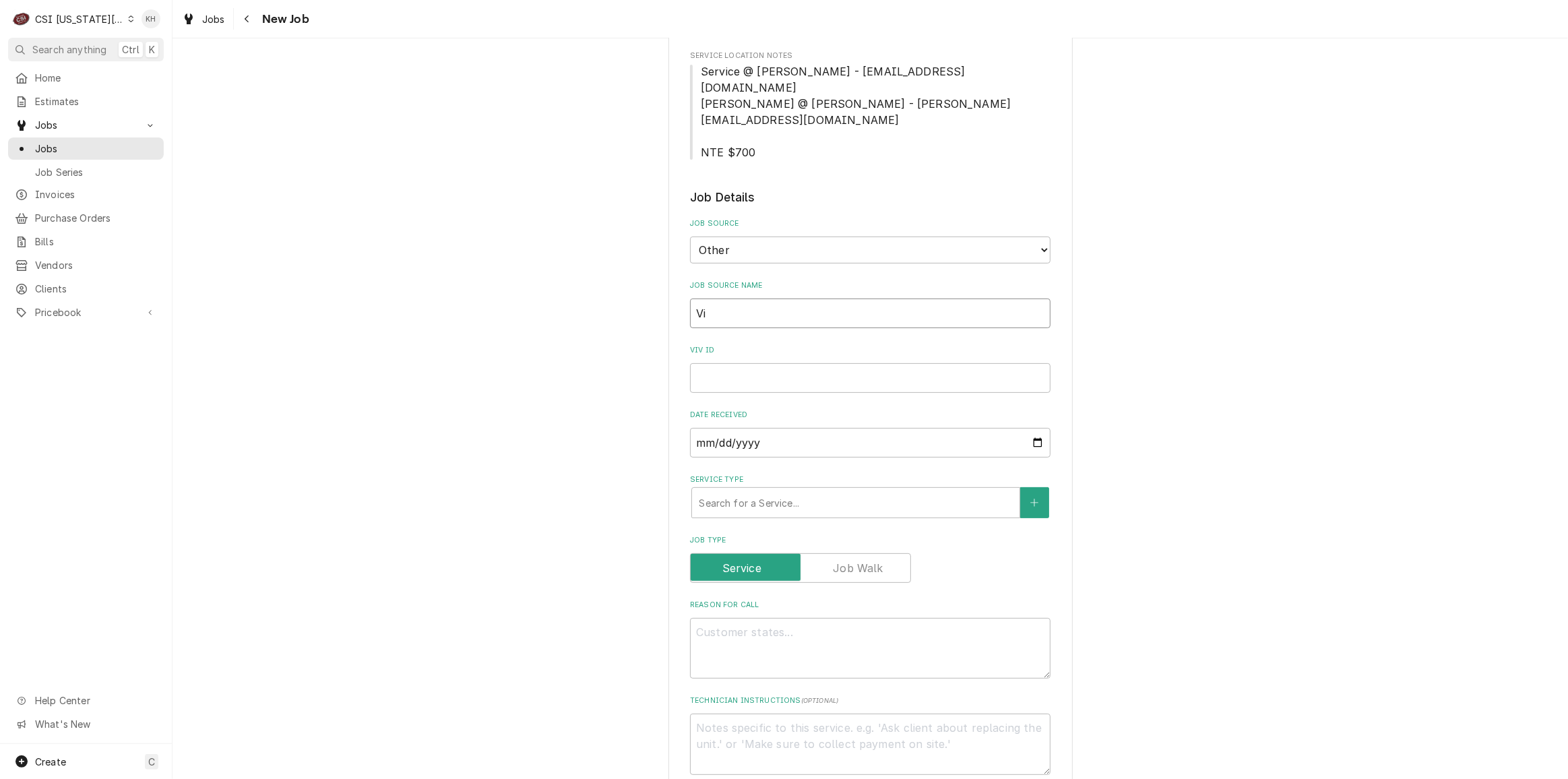
type textarea "x"
type input "Viv"
type textarea "x"
type input "Vivi"
type textarea "x"
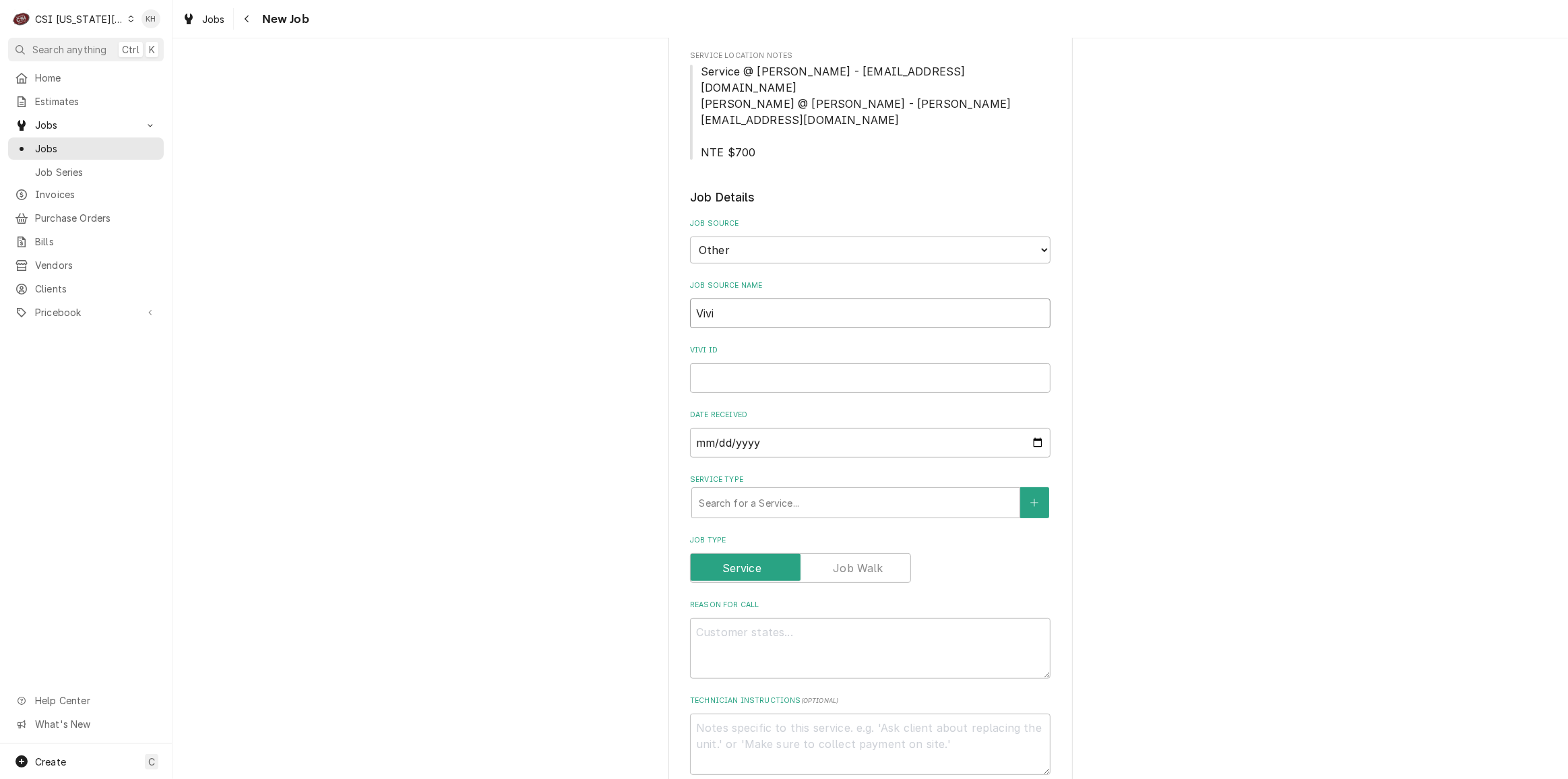
type input "Vivia"
type textarea "x"
type input "[PERSON_NAME]"
type textarea "x"
type input "[PERSON_NAME]"
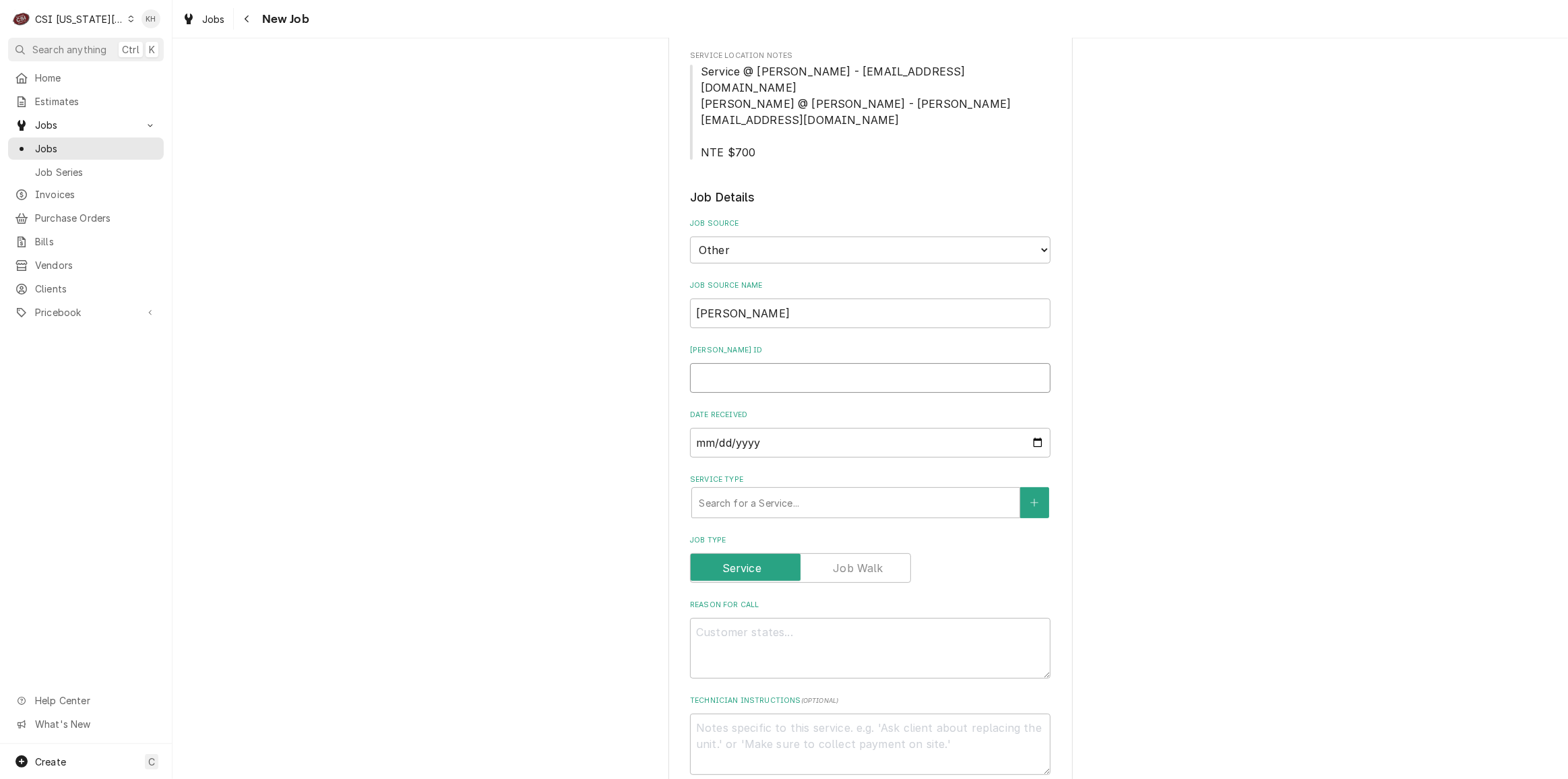
click at [827, 363] on input "[PERSON_NAME] ID" at bounding box center [870, 378] width 360 height 30
paste input "00044743"
type textarea "x"
type input "00044743"
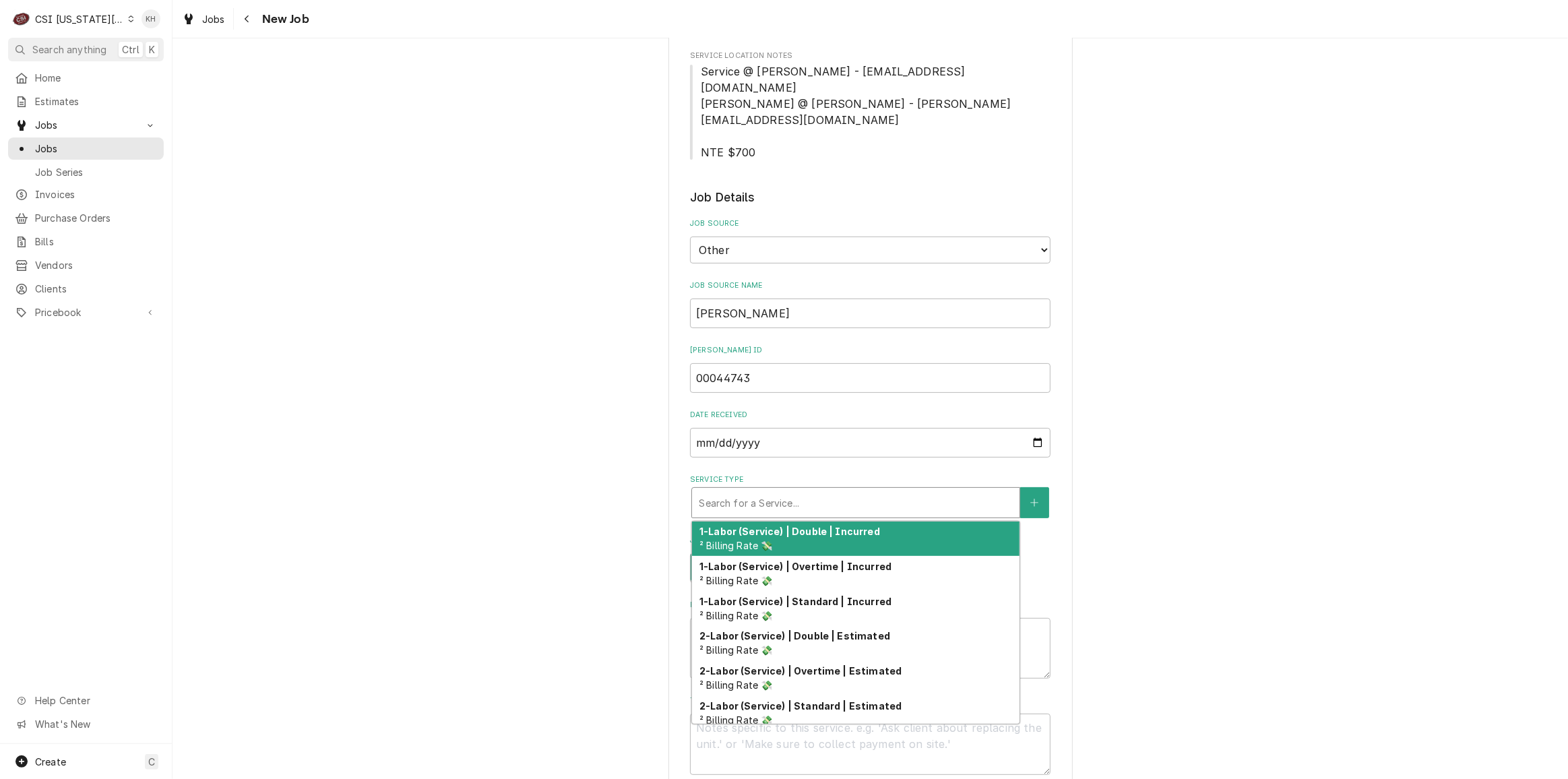
click at [784, 491] on div "Service Type" at bounding box center [855, 503] width 314 height 24
type textarea "x"
type input "s"
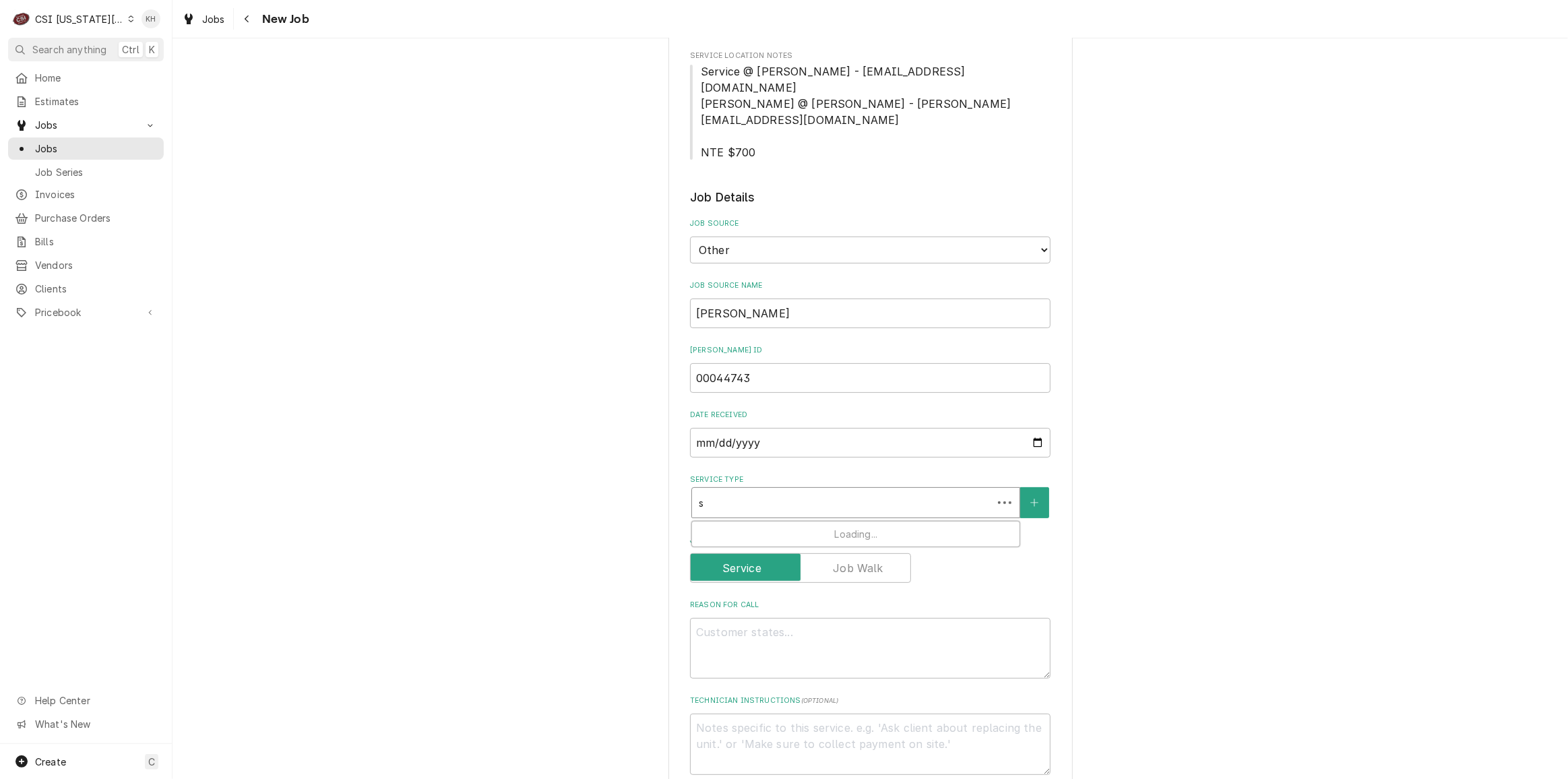
type textarea "x"
type input "se"
type textarea "x"
type input "ser"
type textarea "x"
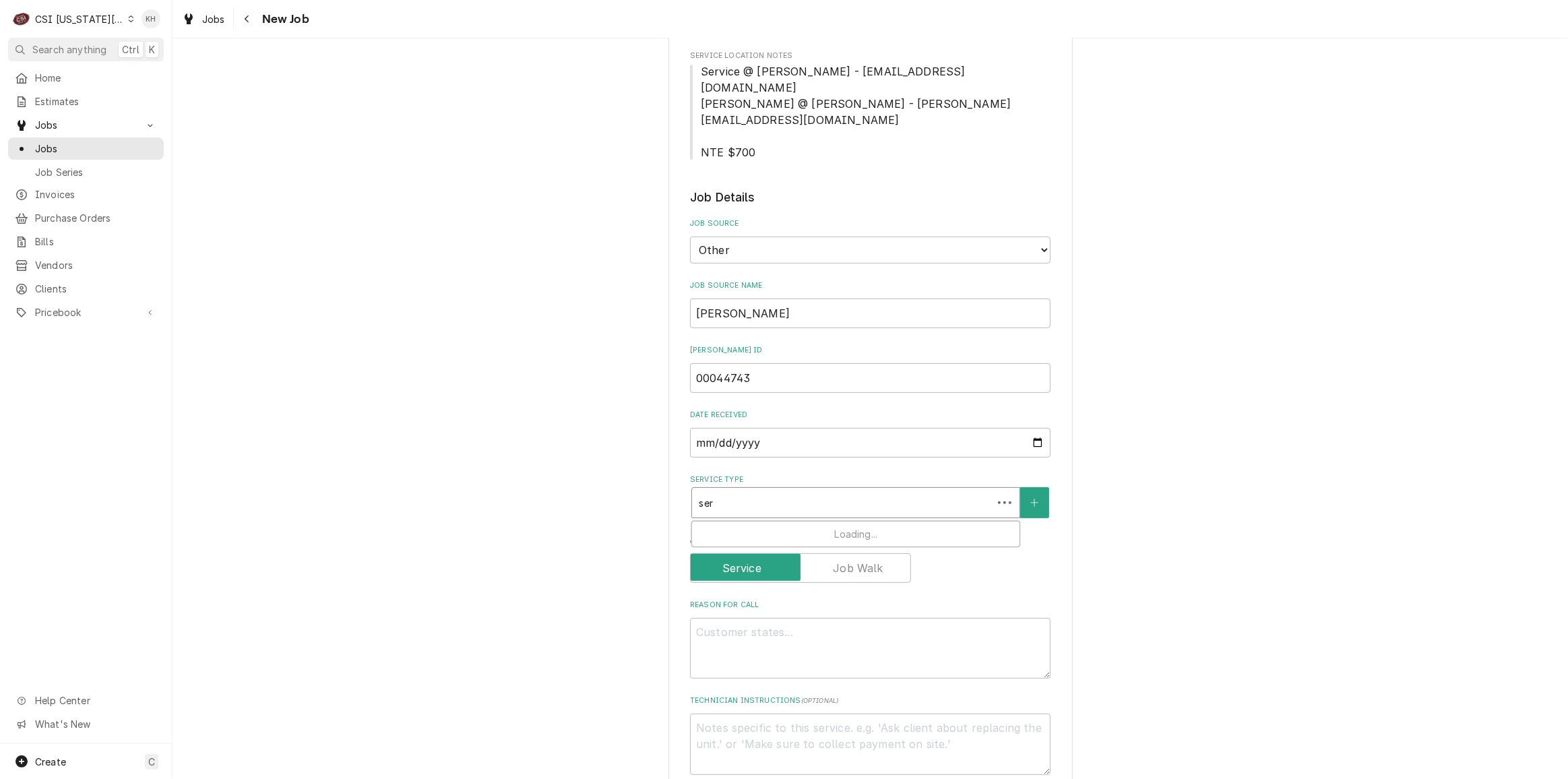
type input "serv"
type textarea "x"
type input "servi"
type textarea "x"
type input "servic"
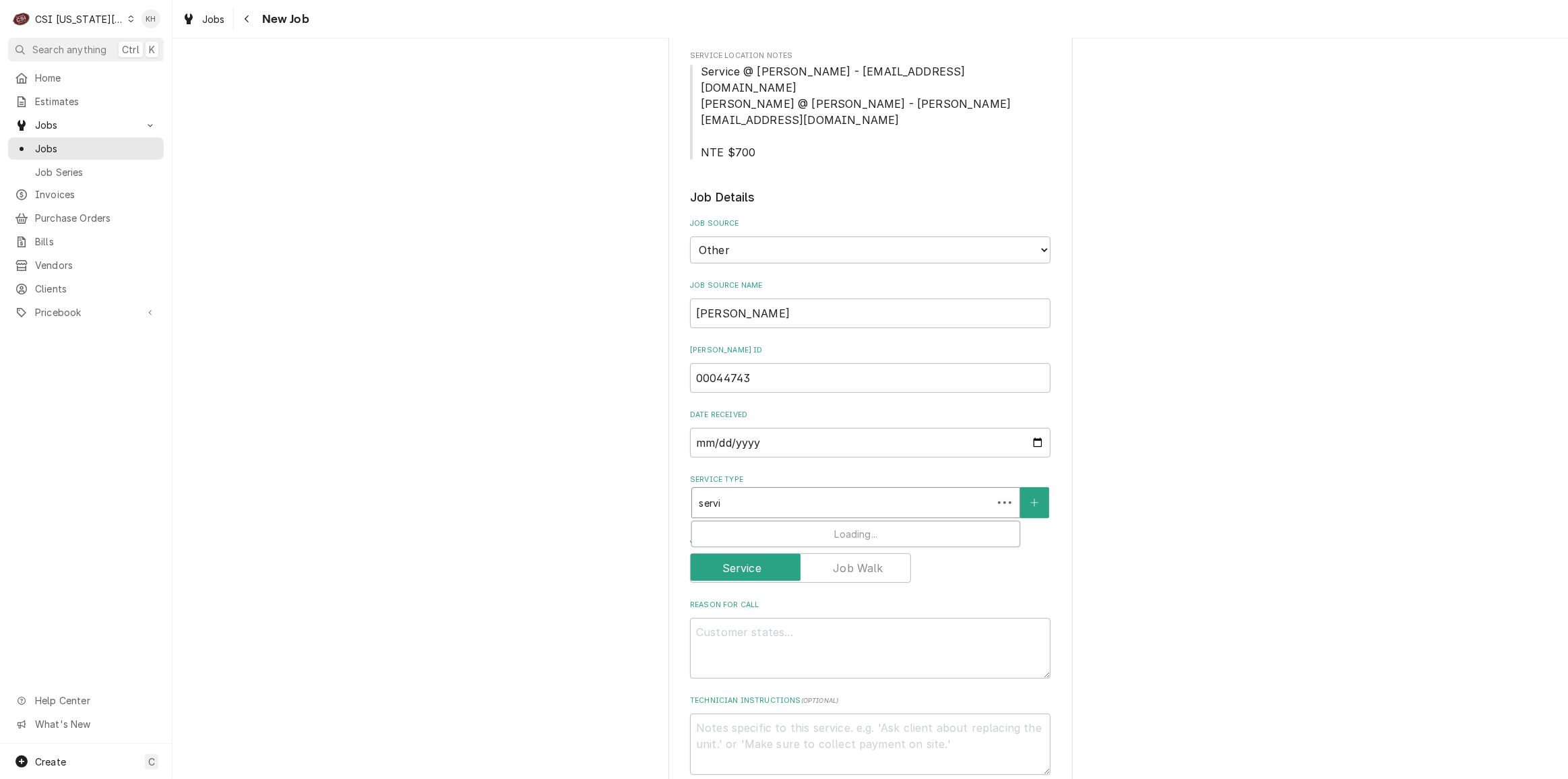
type textarea "x"
type input "service"
type textarea "x"
type input "service"
type textarea "x"
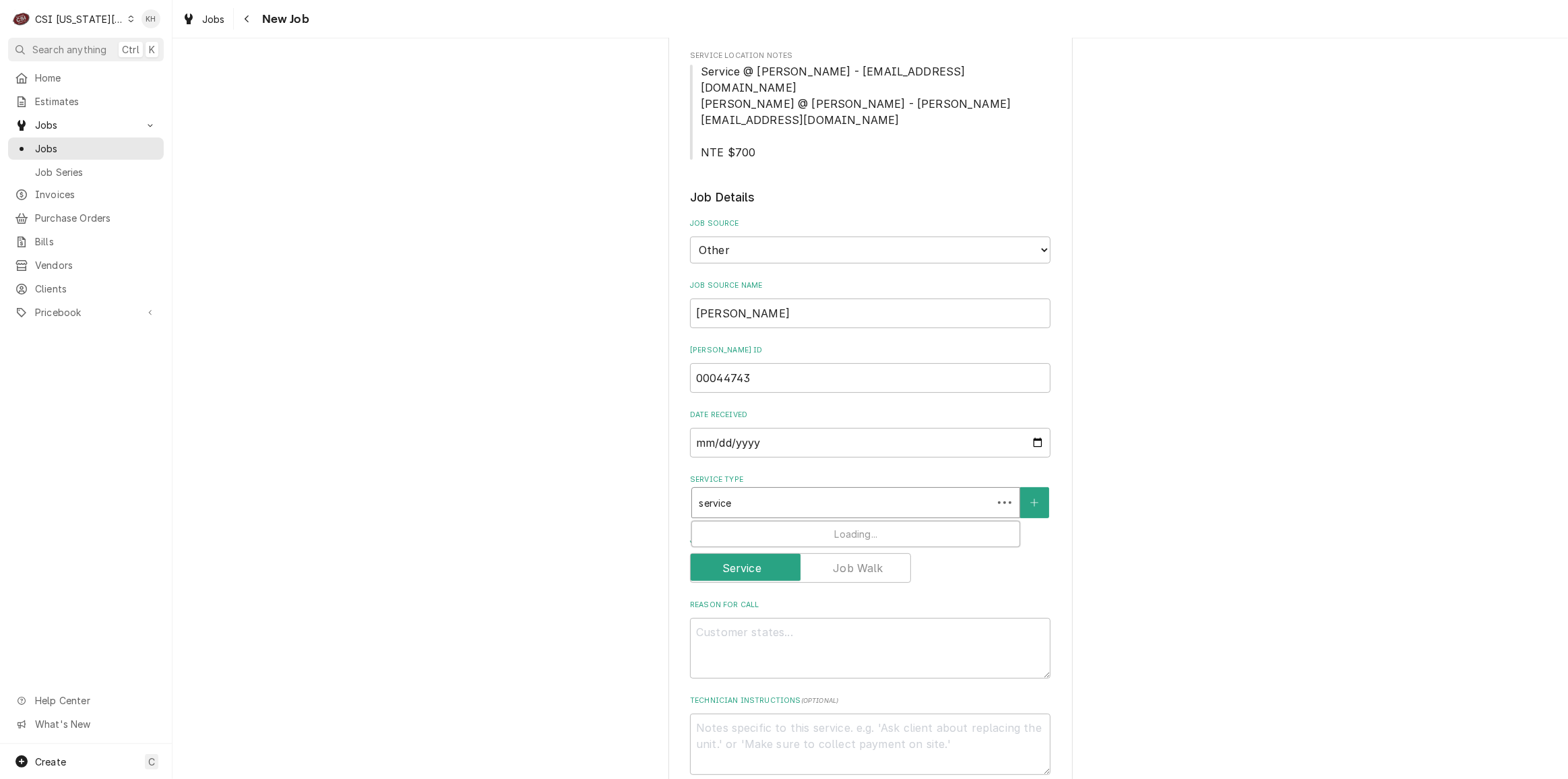
type input "service c"
type textarea "x"
type input "service ca"
type textarea "x"
type input "service cal"
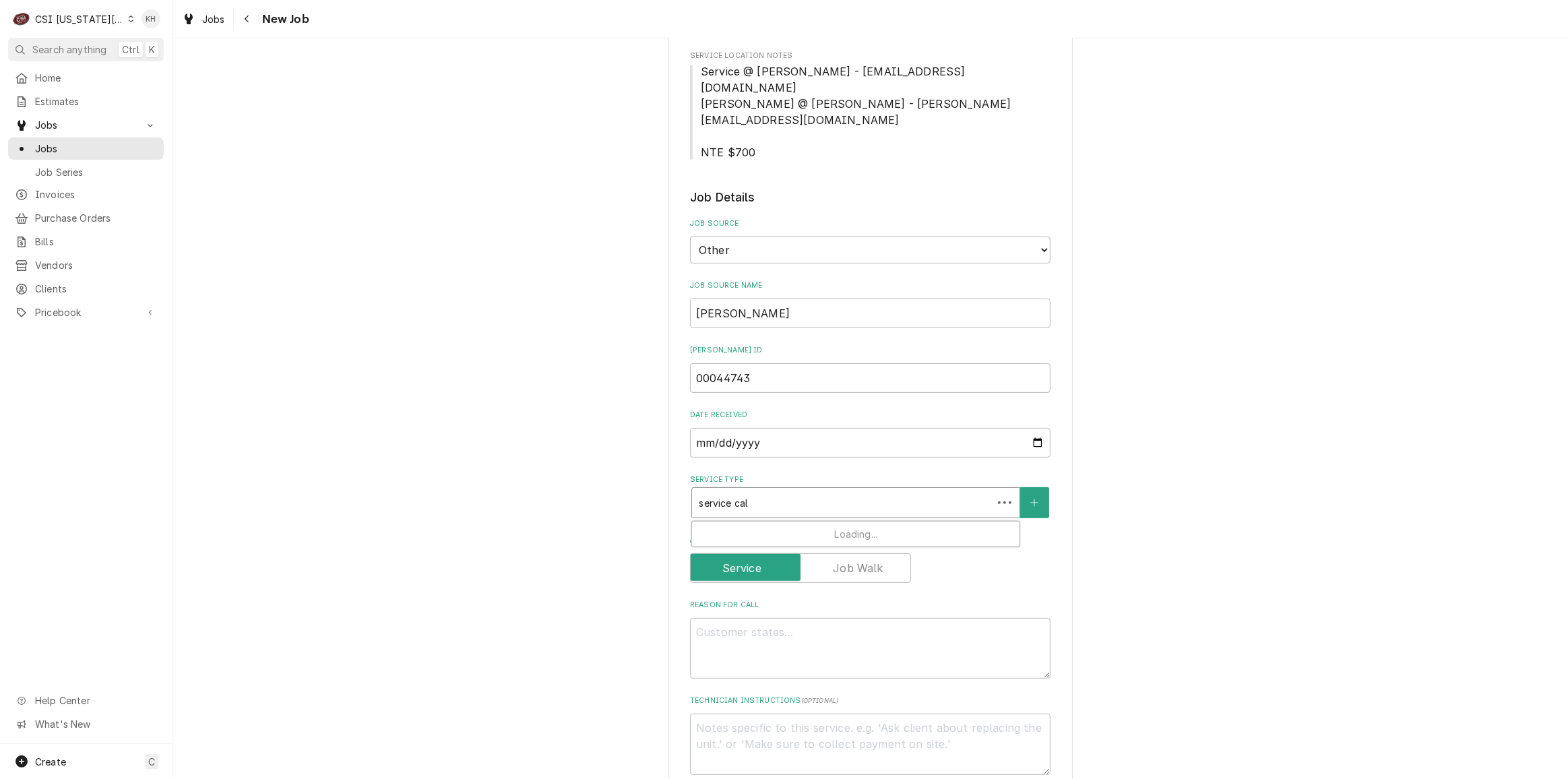
type textarea "x"
type input "service call"
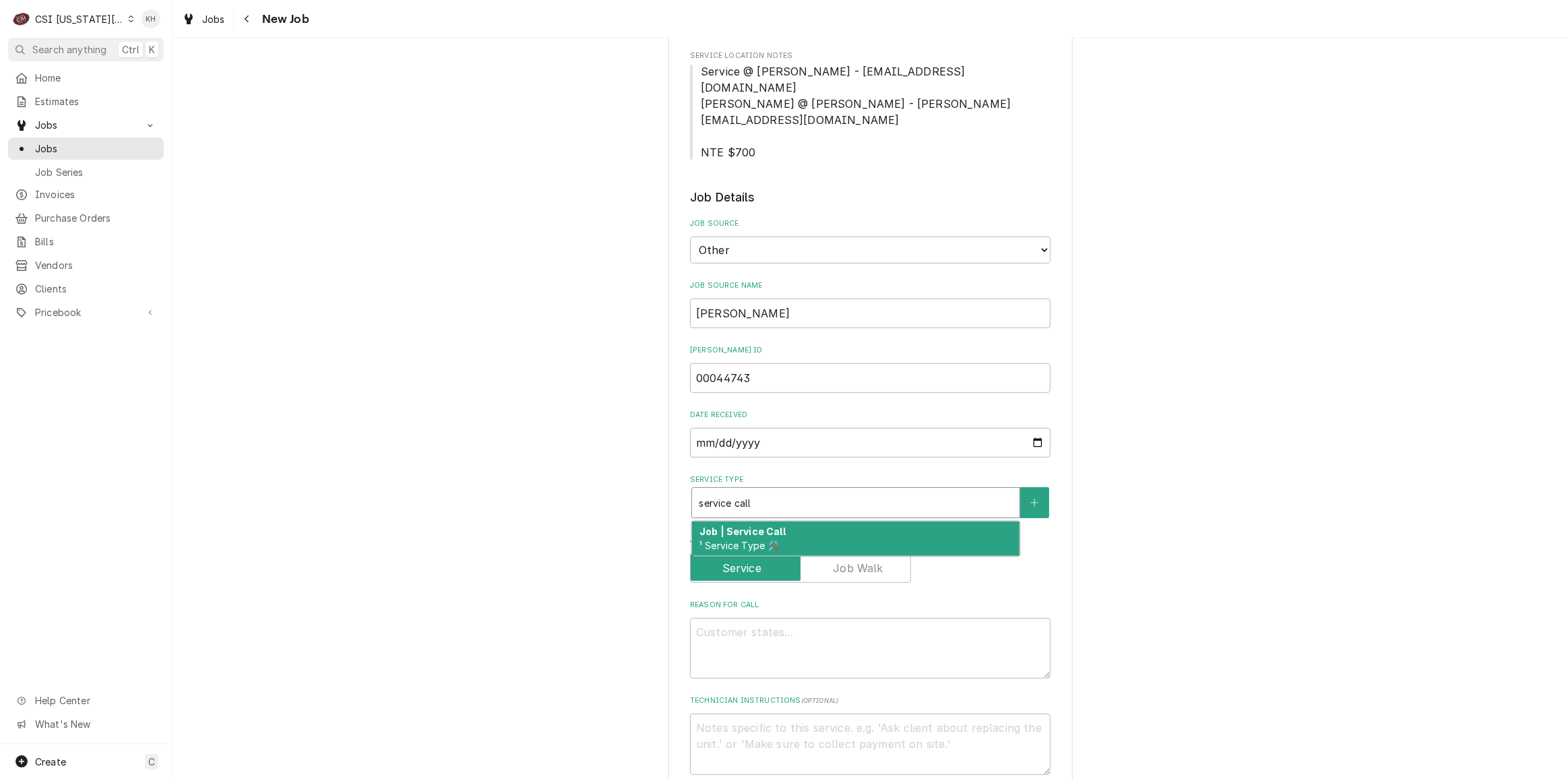
click at [792, 522] on div "Job | Service Call ¹ Service Type 🛠️" at bounding box center [855, 539] width 327 height 35
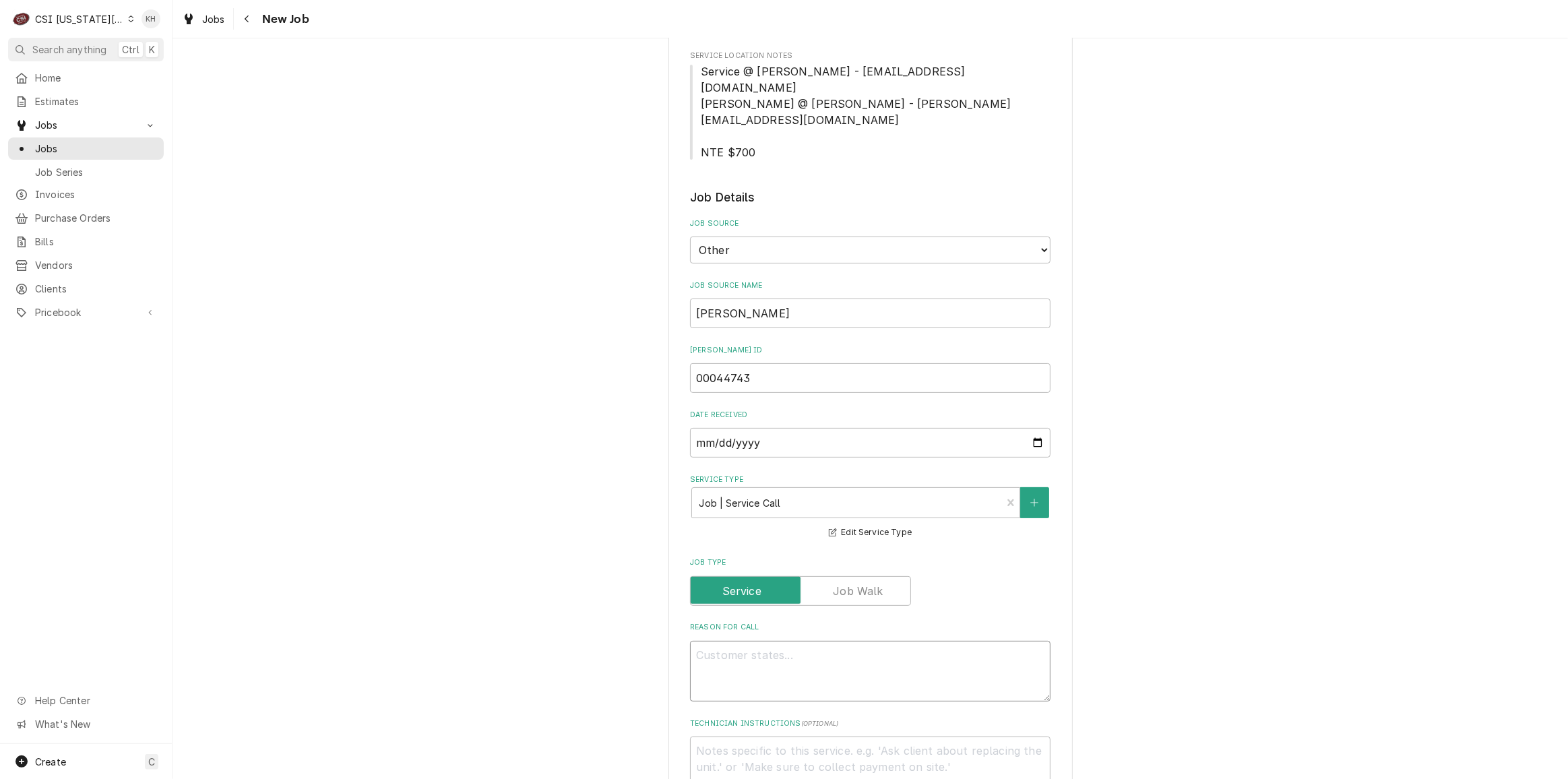
click at [863, 641] on textarea "Reason For Call" at bounding box center [870, 671] width 360 height 61
paste textarea "THE SODA GUN IN THE BAR IS NOT DISPENSING CRANBERRY JUICE."
type textarea "x"
type textarea "THE SODA GUN IN THE BAR IS NOT DISPENSING CRANBERRY JUICE."
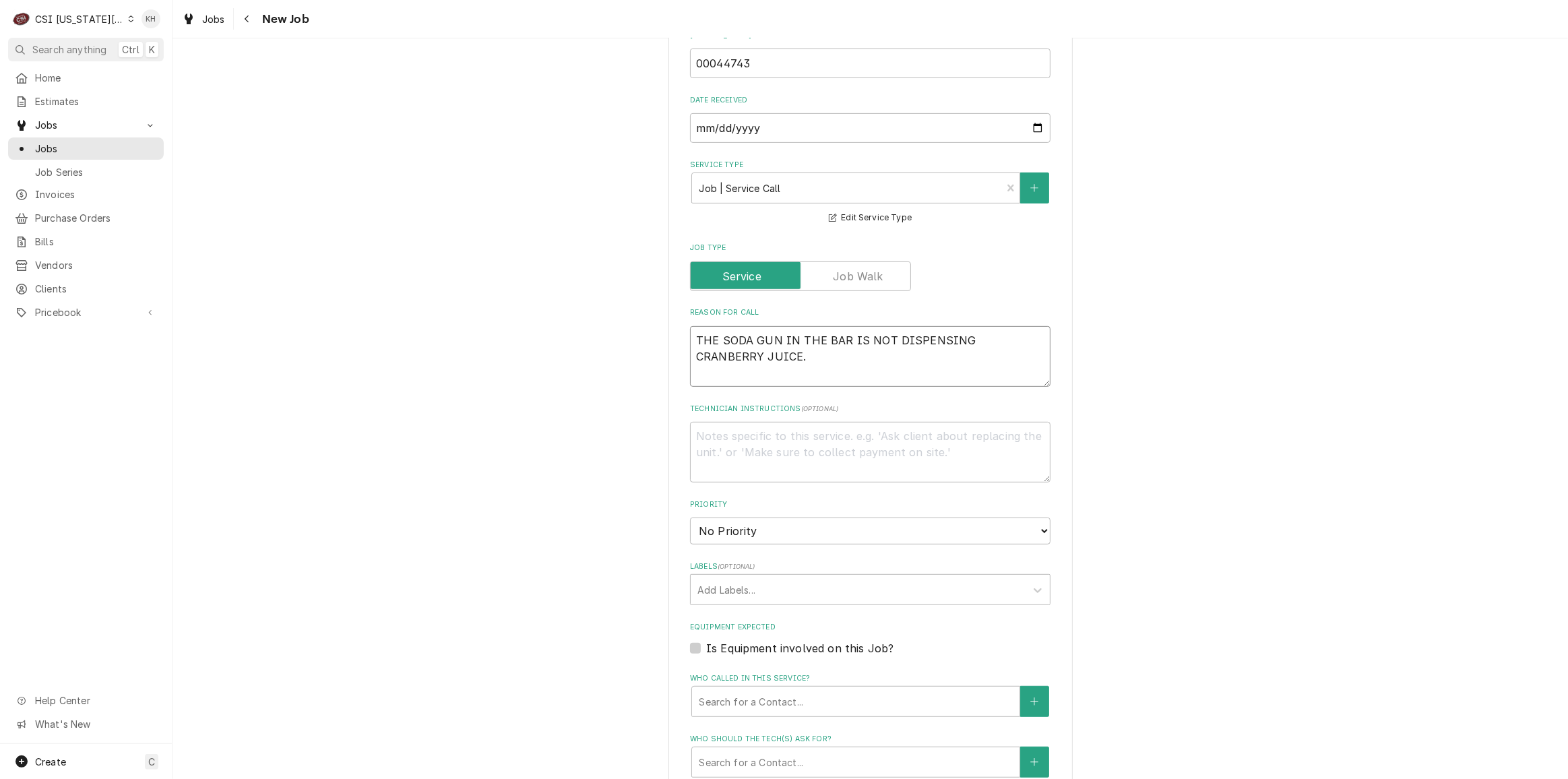
type textarea "x"
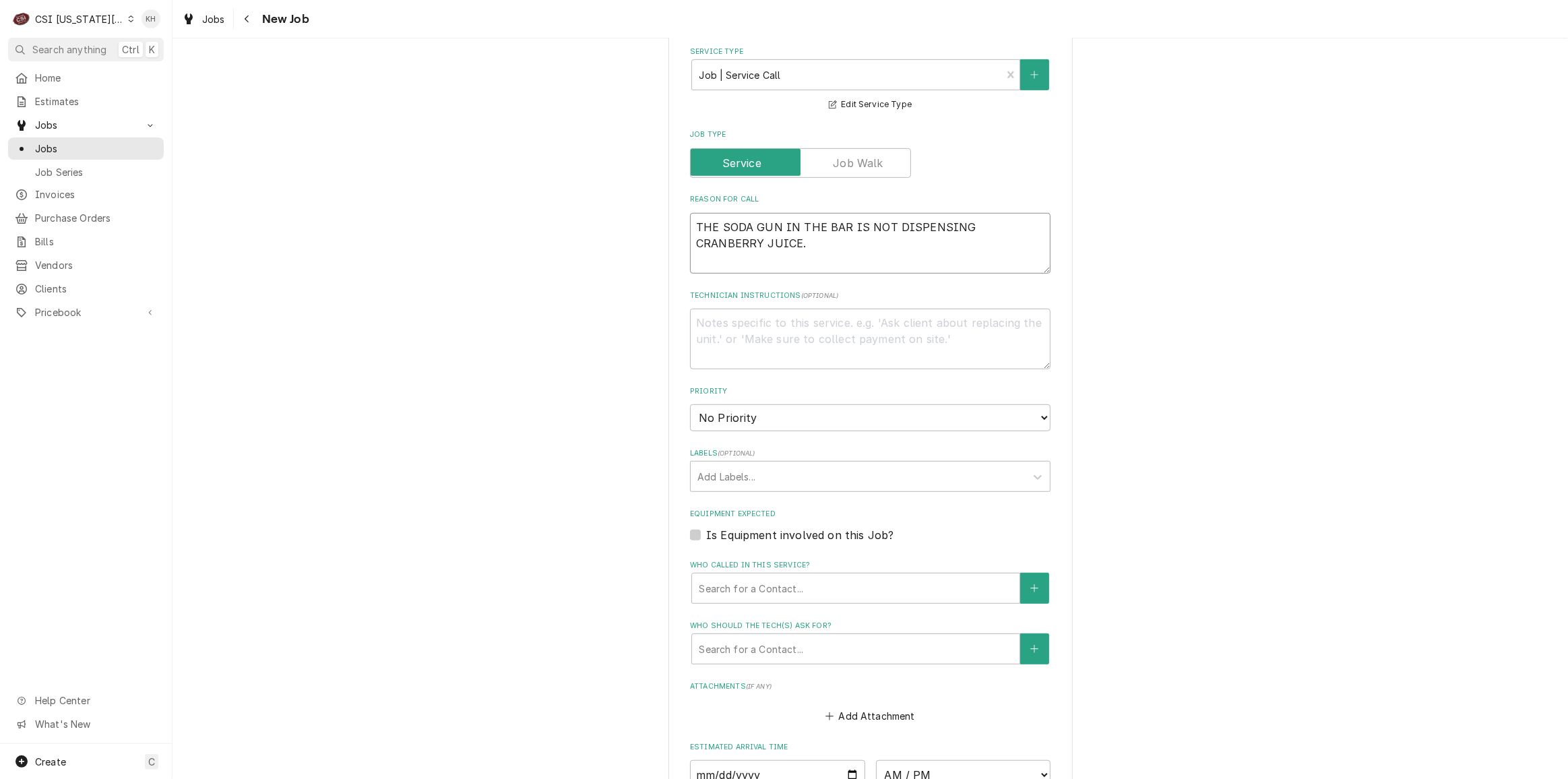
scroll to position [735, 0]
type textarea "THE SODA GUN IN THE BAR IS NOT DISPENSING CRANBERRY JUICE."
click at [713, 308] on textarea "Technician Instructions ( optional )" at bounding box center [870, 338] width 360 height 61
click at [692, 212] on textarea "THE SODA GUN IN THE BAR IS NOT DISPENSING CRANBERRY JUICE." at bounding box center [870, 243] width 360 height 61
type textarea "x"
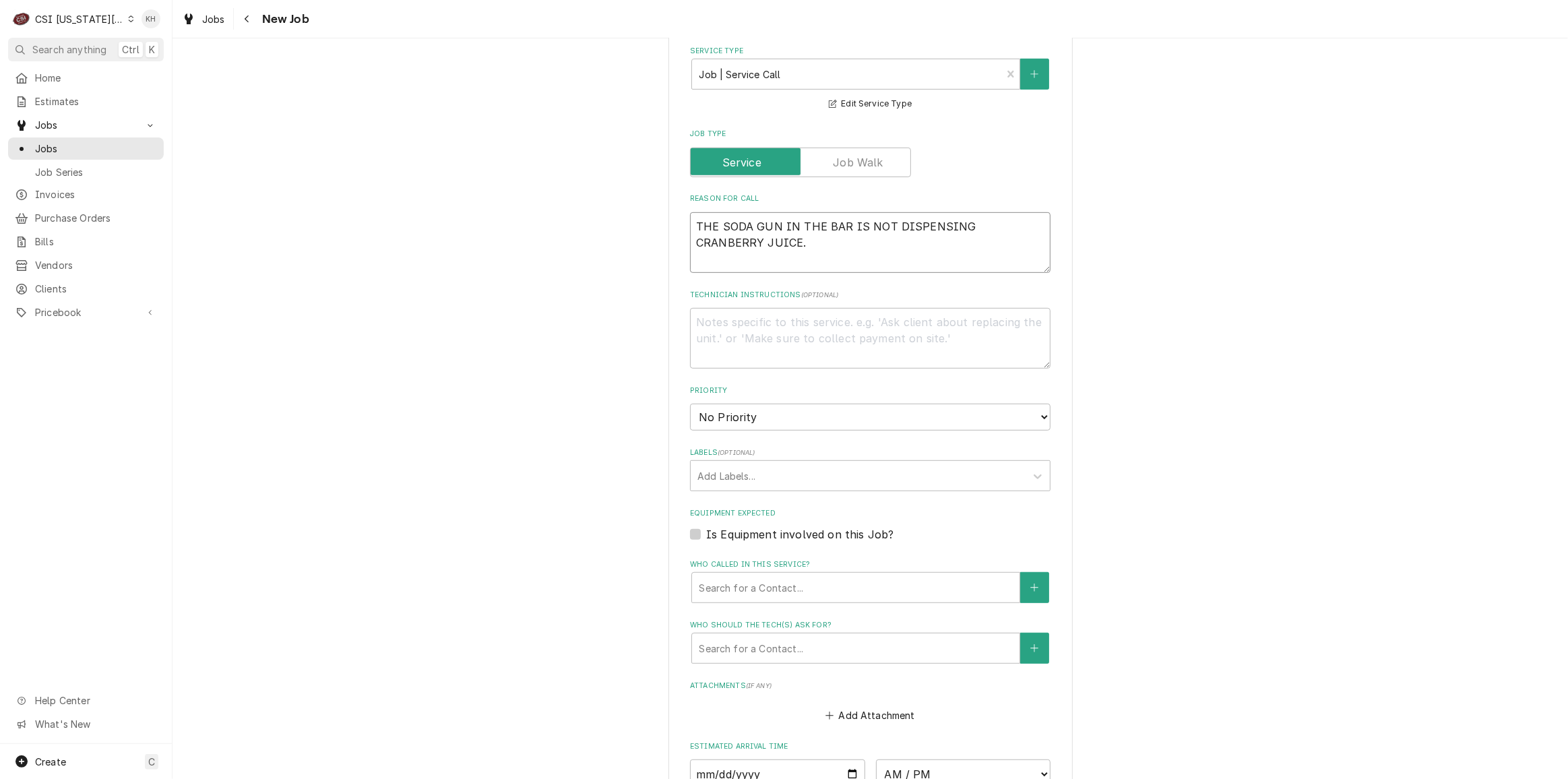
type textarea "THE SODA GUN IN THE BAR IS NOT DISPENSINGCRANBERRY JUICE."
type textarea "x"
type textarea "THE SODA GUN IN THE BAR IS NOT DISPENSING CRANBERRY JUICE."
type textarea "x"
type textarea "THE SODA GUN IN THE BAR IS NOT DISPENSING CRANBERRY JUICE."
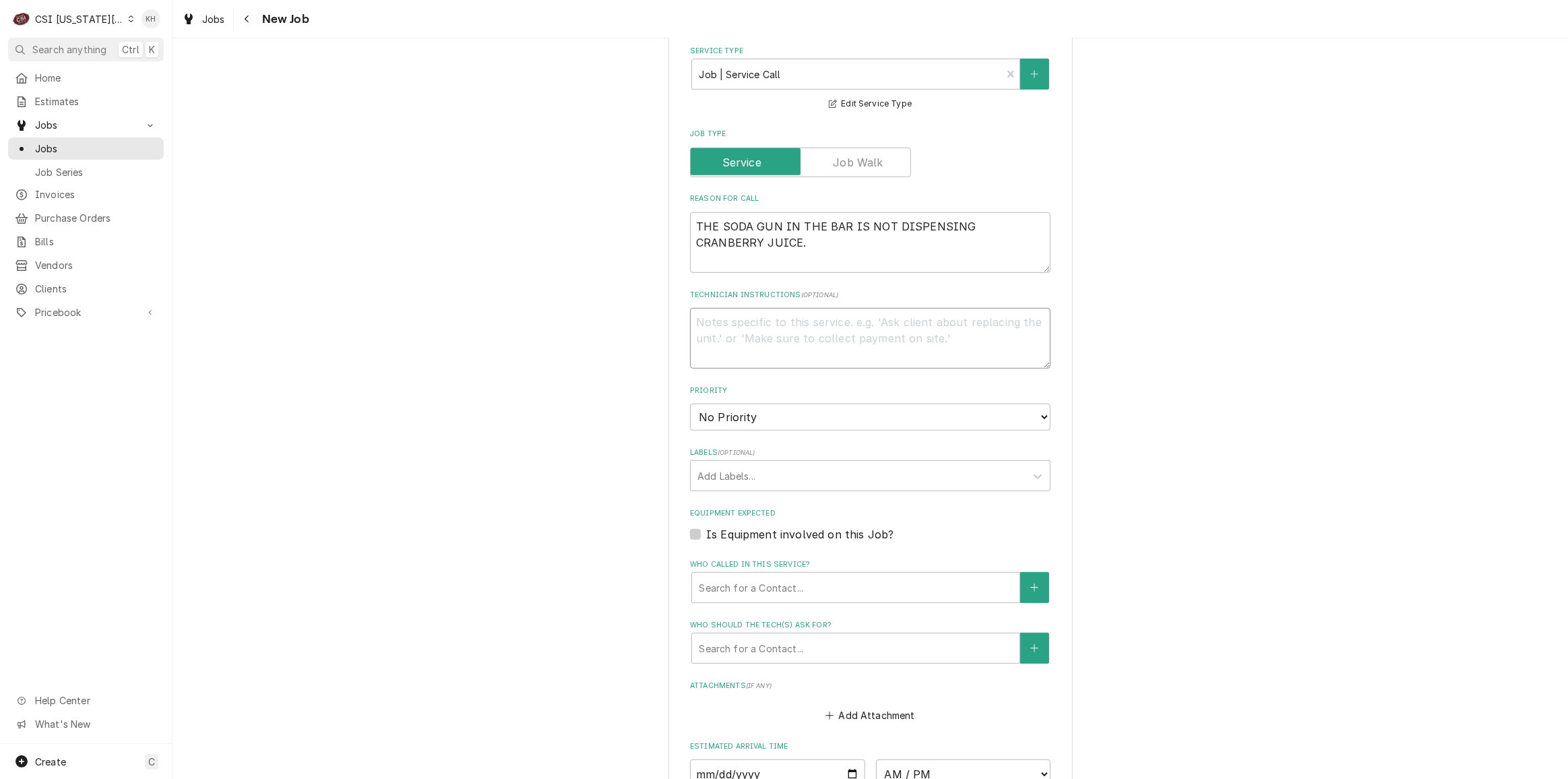
click at [748, 308] on textarea "Technician Instructions ( optional )" at bounding box center [870, 338] width 360 height 61
type textarea "x"
type textarea "N"
type textarea "x"
type textarea "NT"
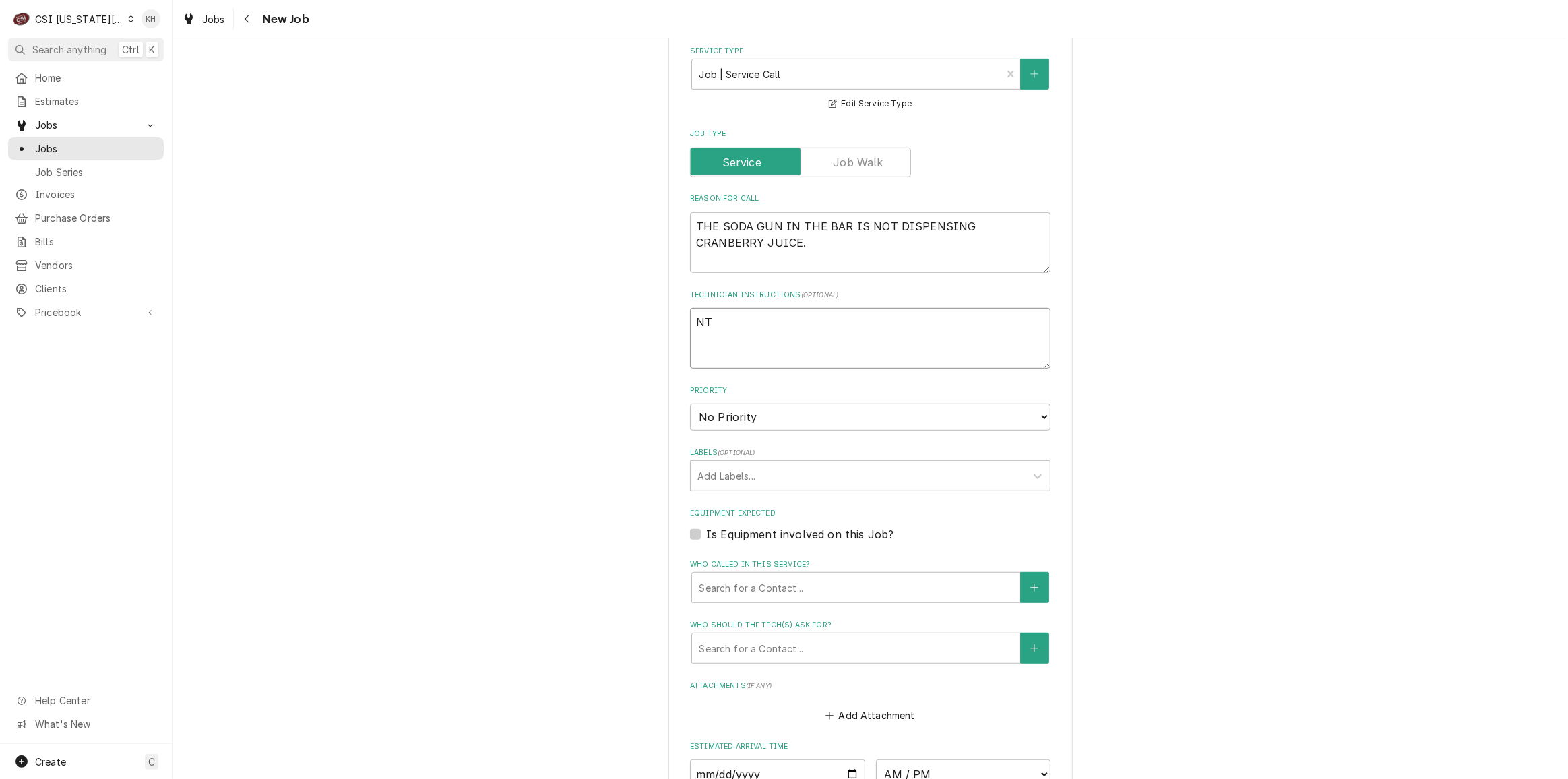
type textarea "x"
type textarea "NTE"
type textarea "x"
type textarea "NTE$"
type textarea "x"
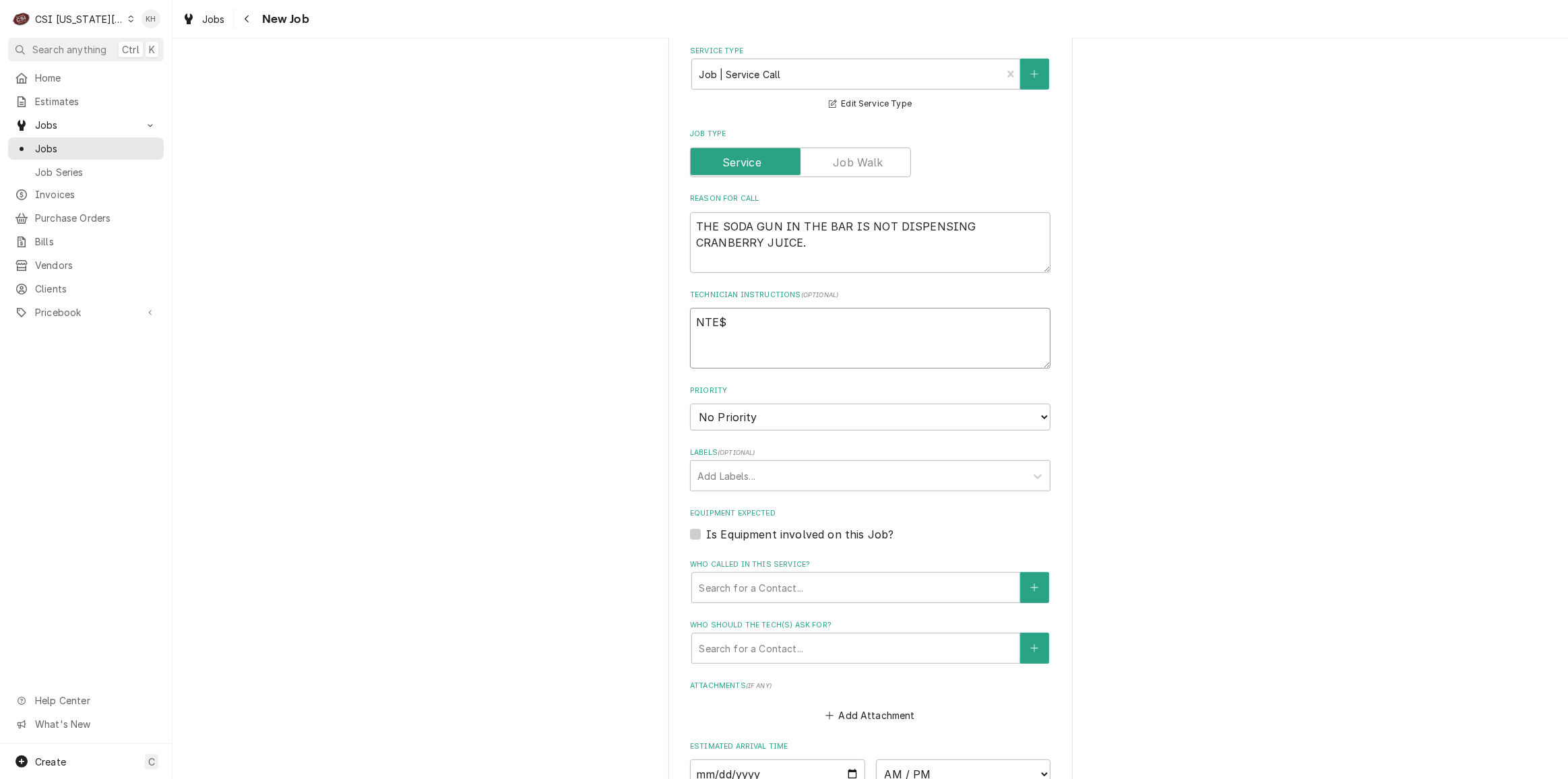
type textarea "NTE$"
type textarea "x"
type textarea "NTE$ 7"
type textarea "x"
type textarea "NTE$ 70"
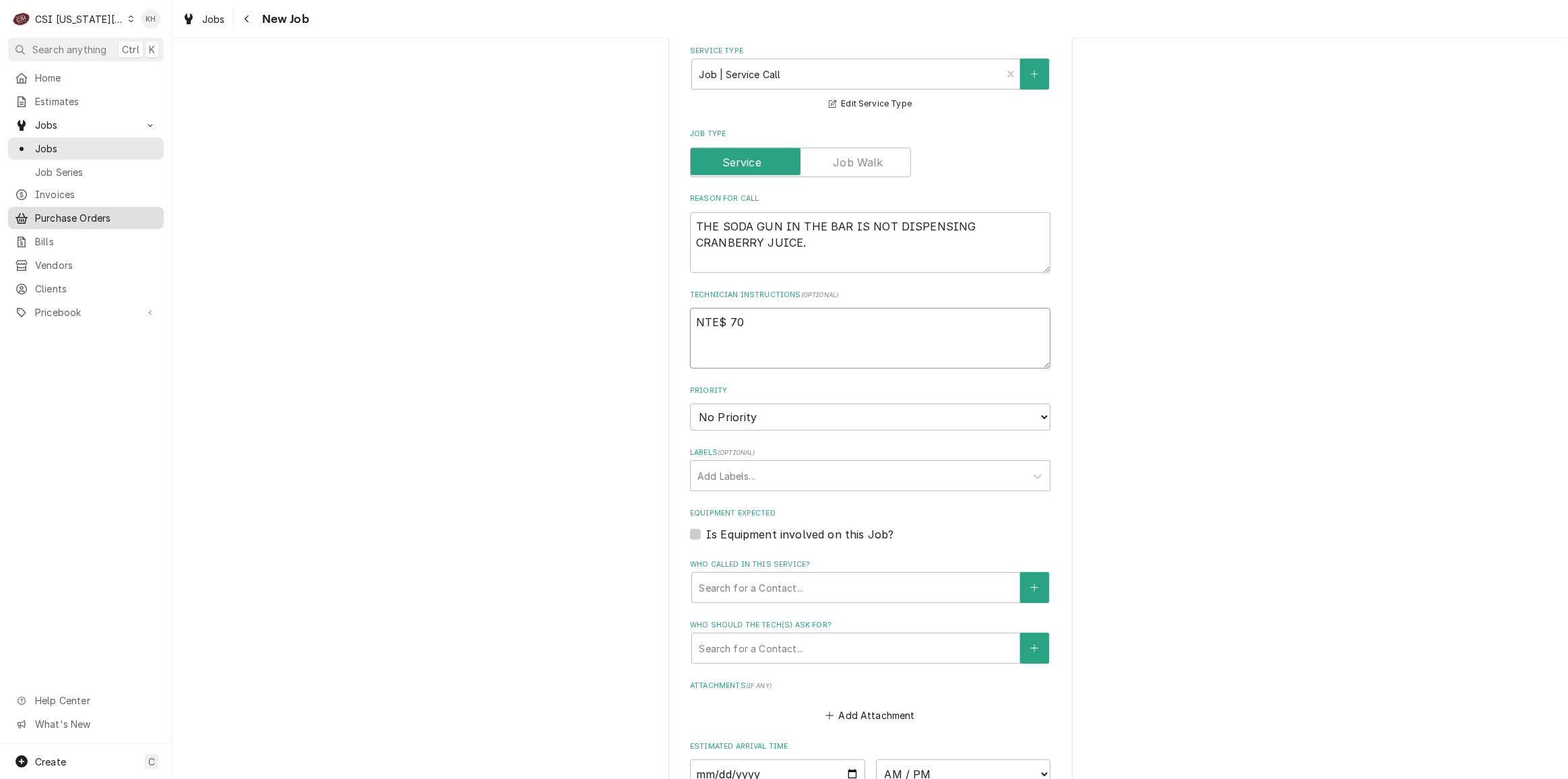
type textarea "x"
type textarea "NTE$ 700"
type textarea "x"
type textarea "NTE$ 700."
type textarea "x"
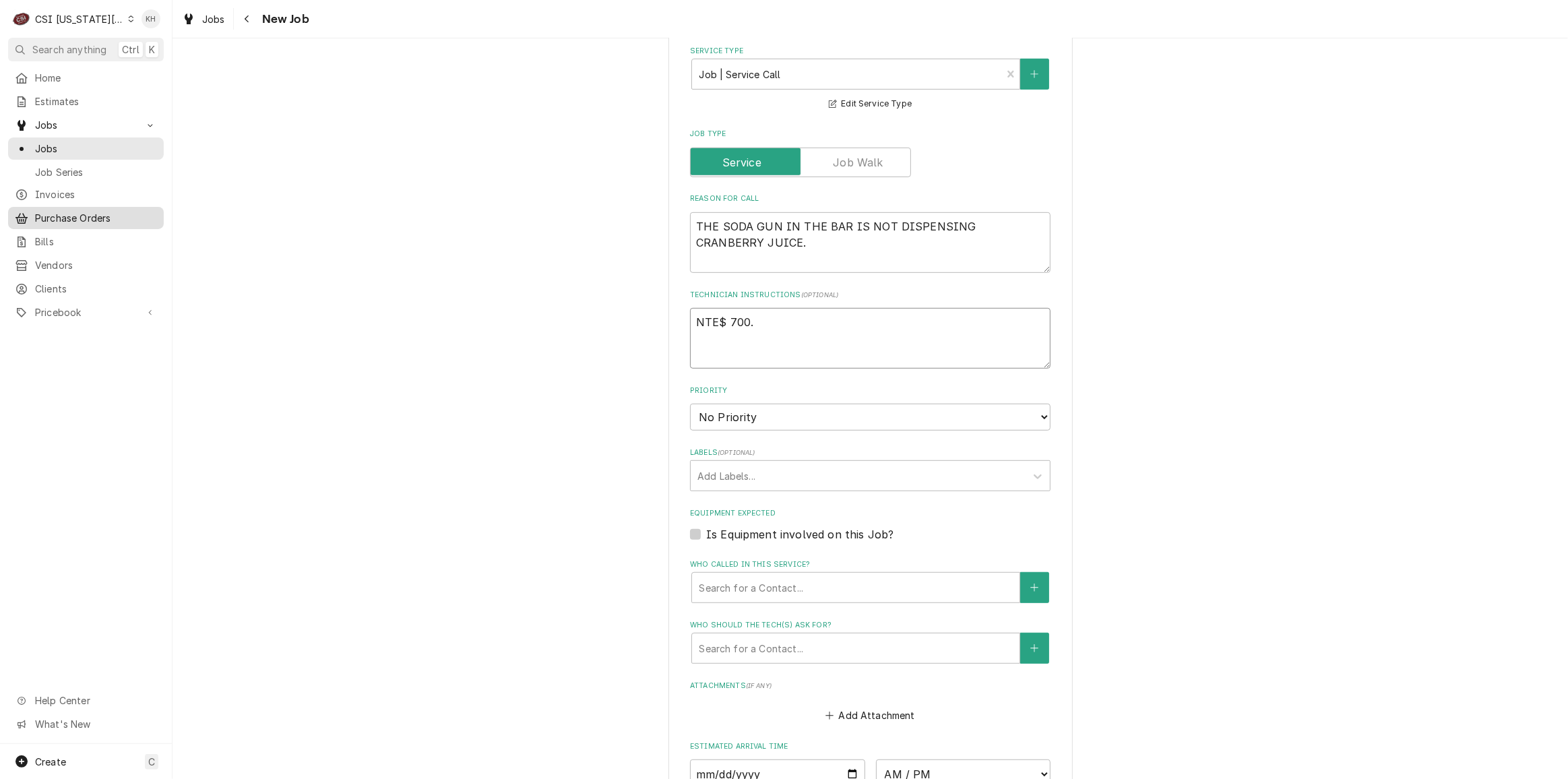
type textarea "NTE$ 700.0"
type textarea "x"
type textarea "NTE$ 700.00"
click at [713, 308] on textarea "NTE$ 700.00" at bounding box center [870, 338] width 360 height 61
type textarea "x"
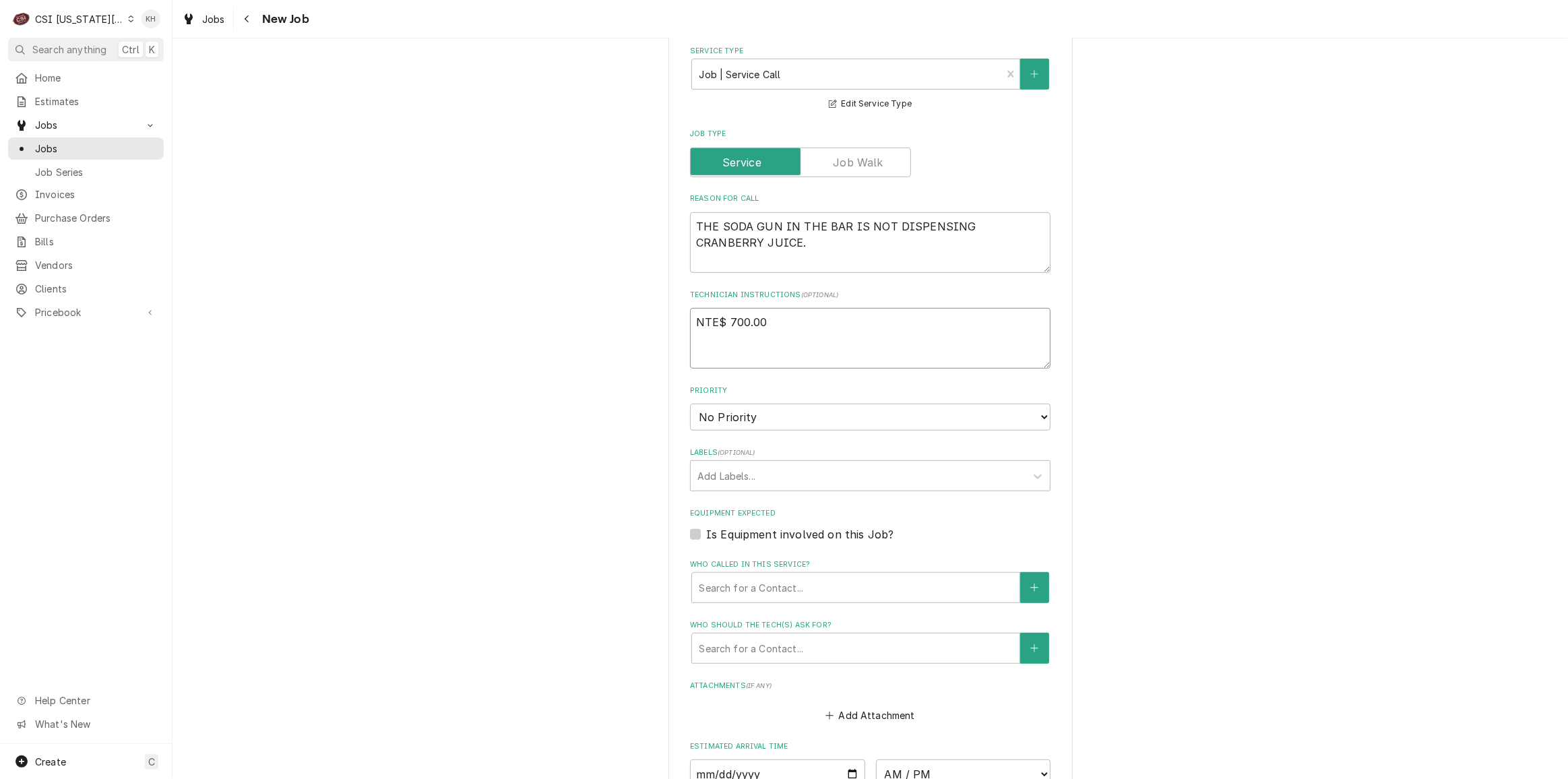
type textarea "NTE $ 700.00"
type textarea "x"
type textarea "NTE $700.00"
click at [766, 322] on textarea "NTE $700.00" at bounding box center [870, 338] width 360 height 61
type textarea "x"
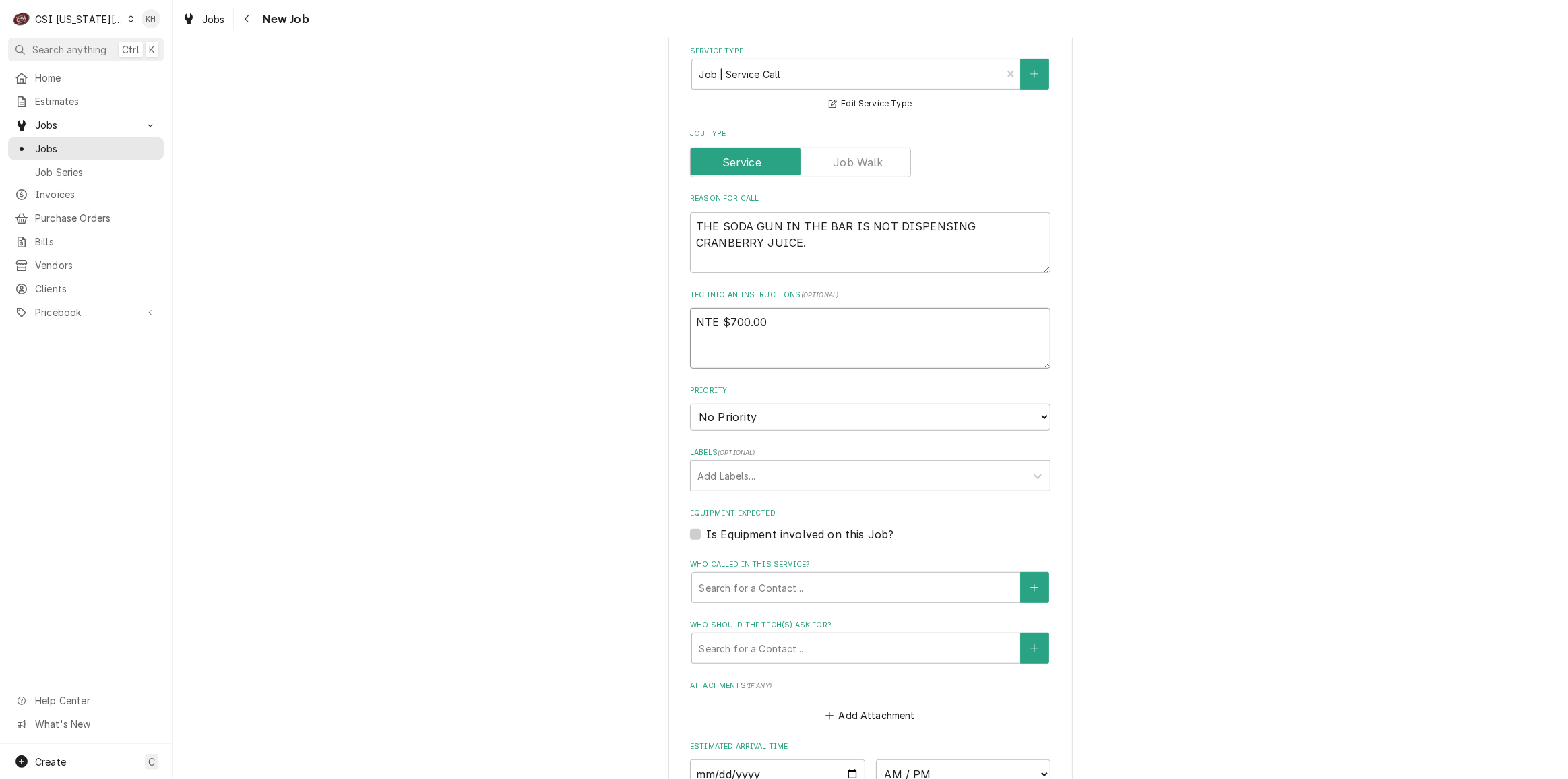
type textarea "NTE $700.00"
type textarea "x"
type textarea "NTE $700.00"
type textarea "x"
type textarea "NTE $700.00 R"
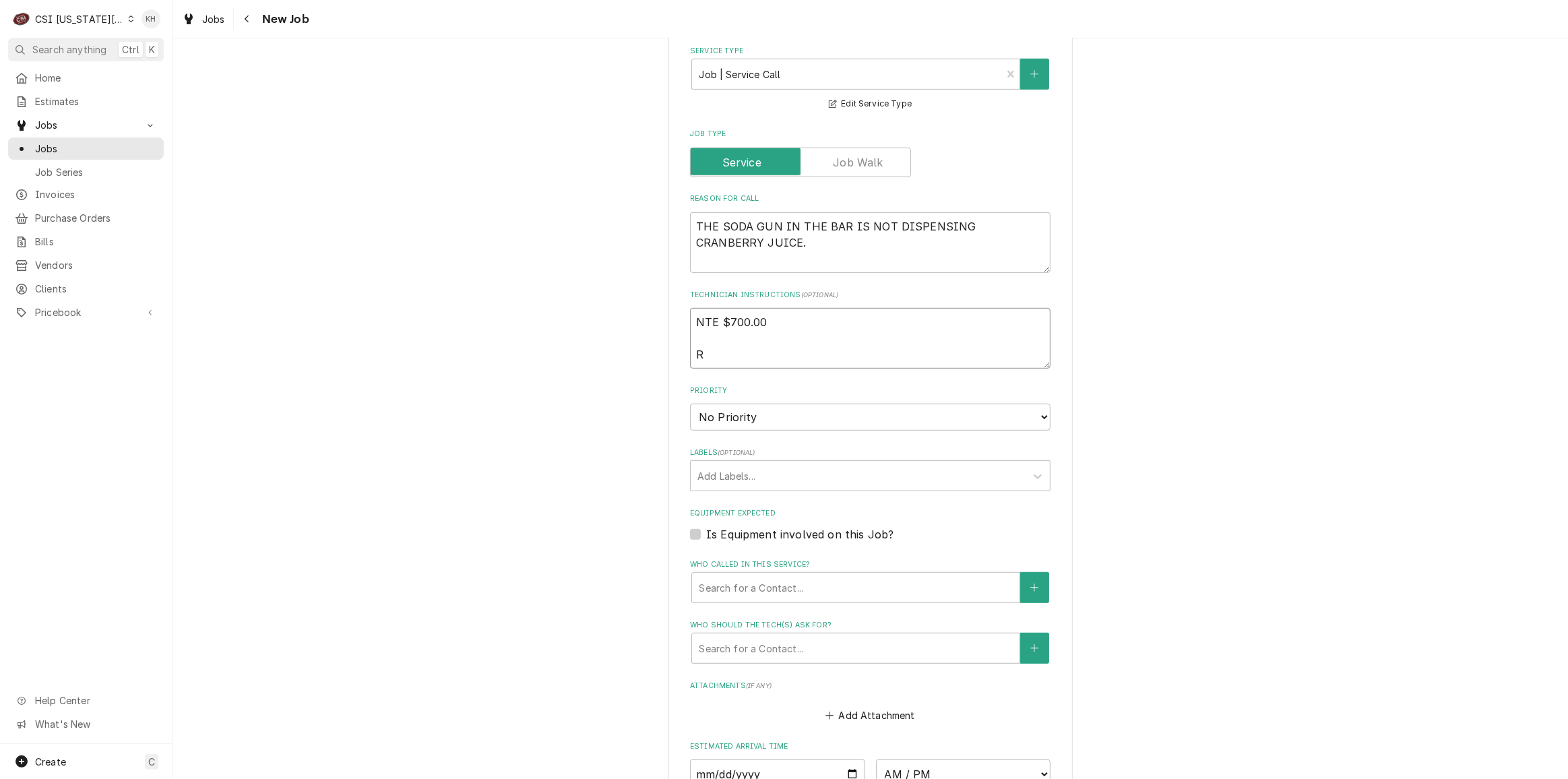
type textarea "x"
type textarea "NTE $700.00 Ri"
type textarea "x"
type textarea "NTE $700.00 Ric"
type textarea "x"
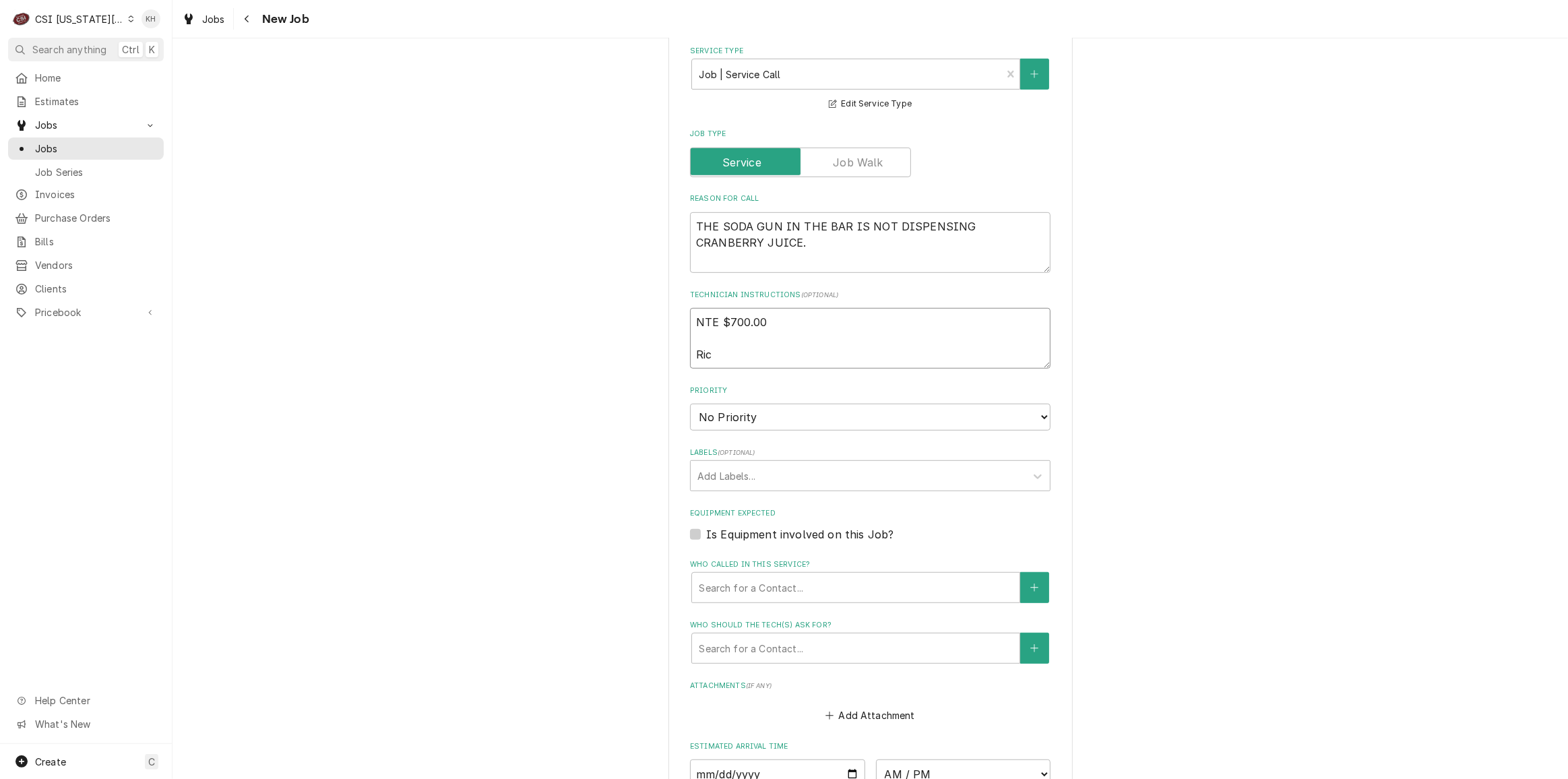
type textarea "NTE $700.00 Rich"
type textarea "x"
type textarea "NTE $700.00 Richa"
type textarea "x"
type textarea "NTE $700.00 Richar"
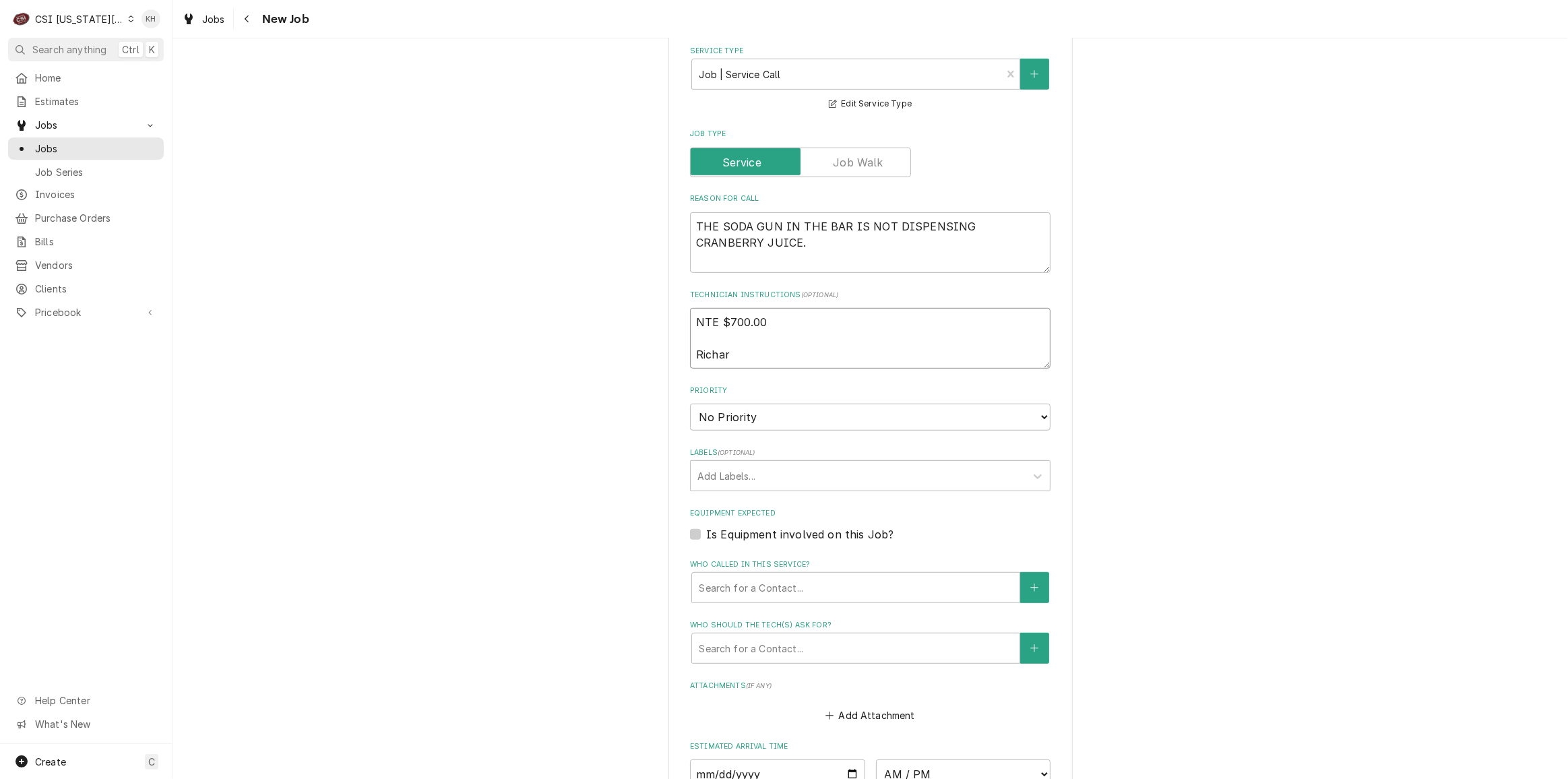
type textarea "x"
type textarea "NTE $700.00 Richard"
type textarea "x"
type textarea "NTE $700.00 Richard"
type textarea "x"
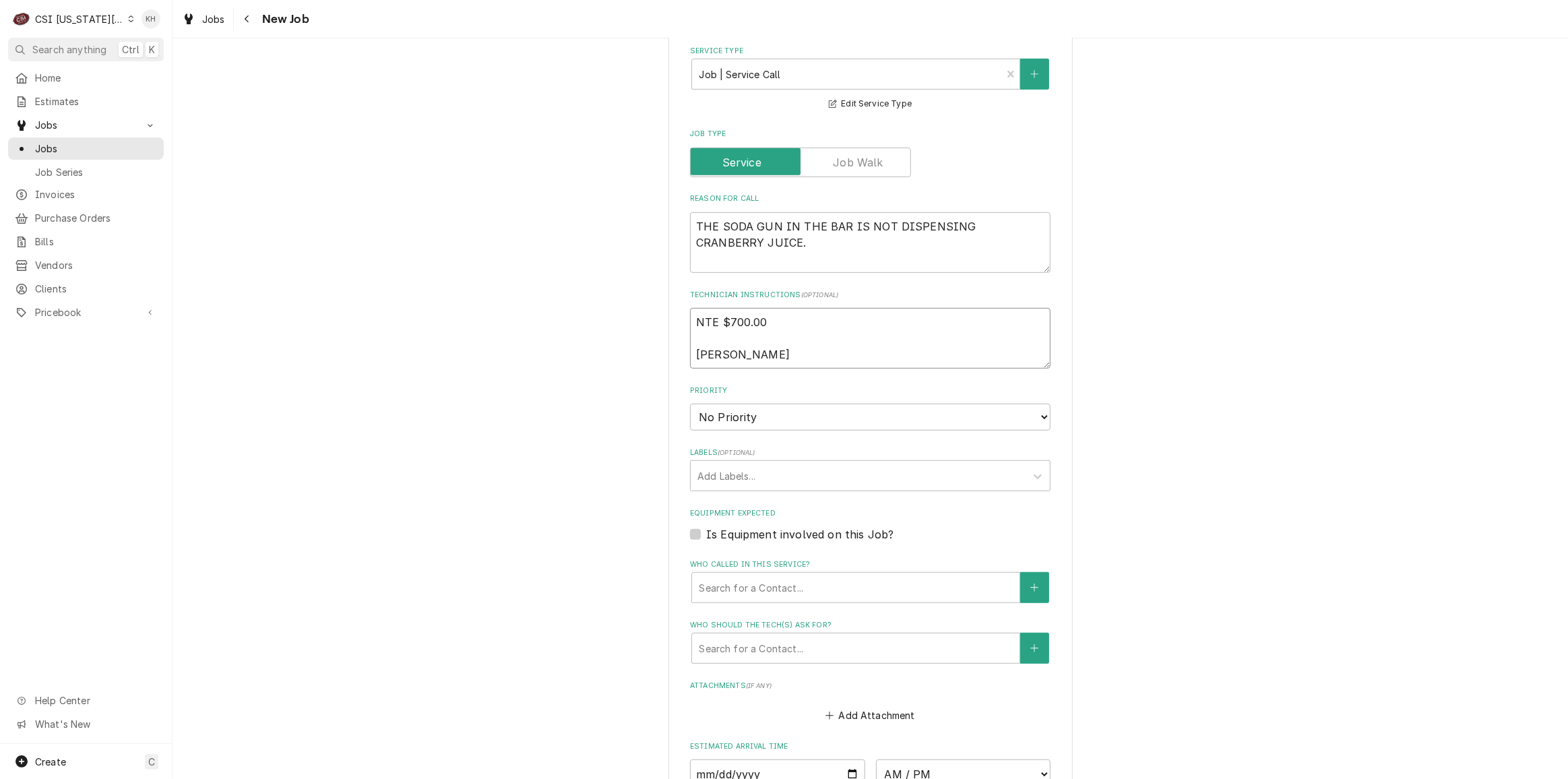
type textarea "NTE $700.00 Richard R"
type textarea "x"
type textarea "NTE $700.00 Richard Re"
type textarea "x"
type textarea "NTE $700.00 Richard Ree"
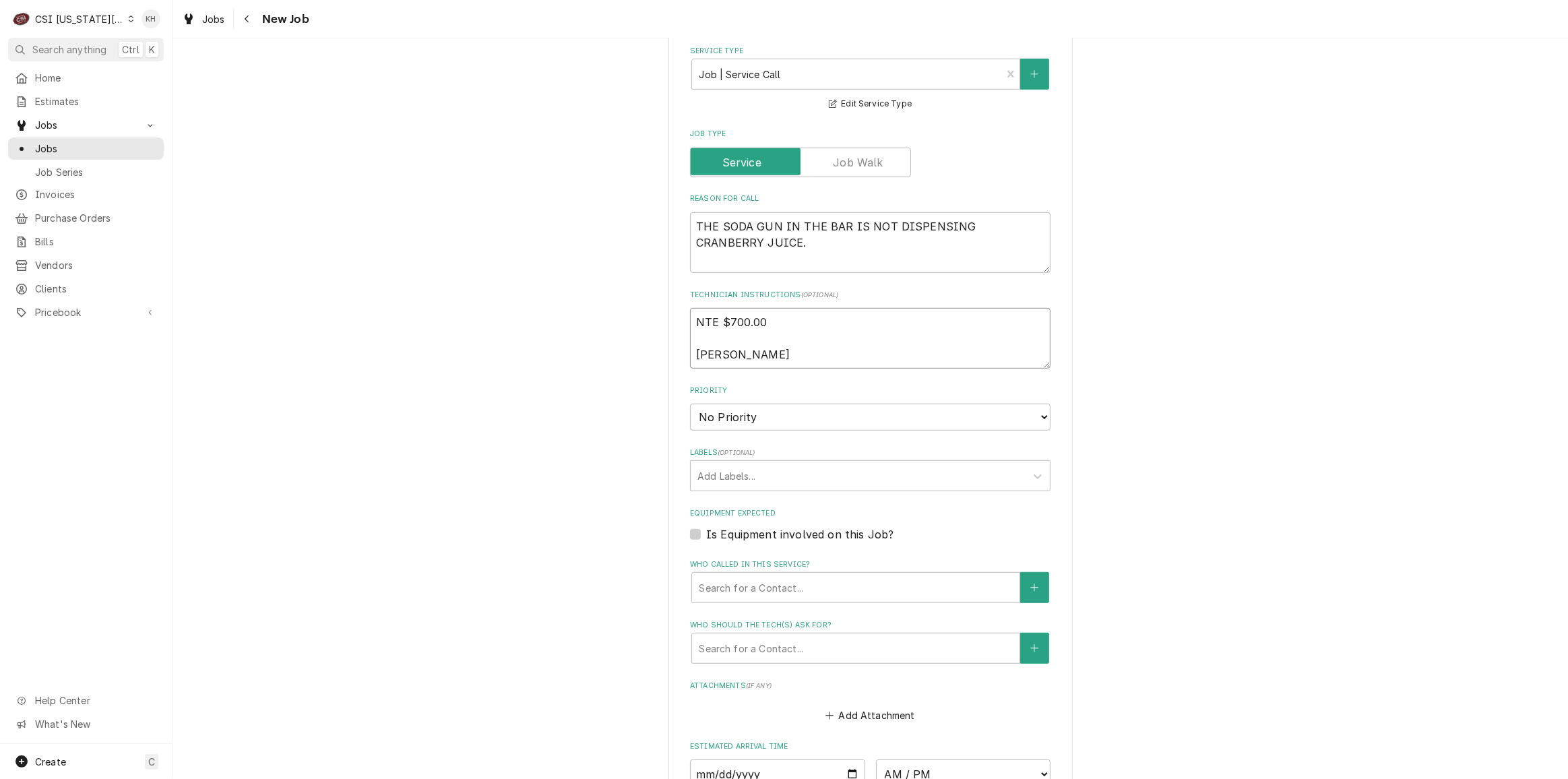
type textarea "x"
type textarea "NTE $700.00 Richard Reed"
type textarea "x"
type textarea "NTE $700.00 Richard Reedy"
type textarea "x"
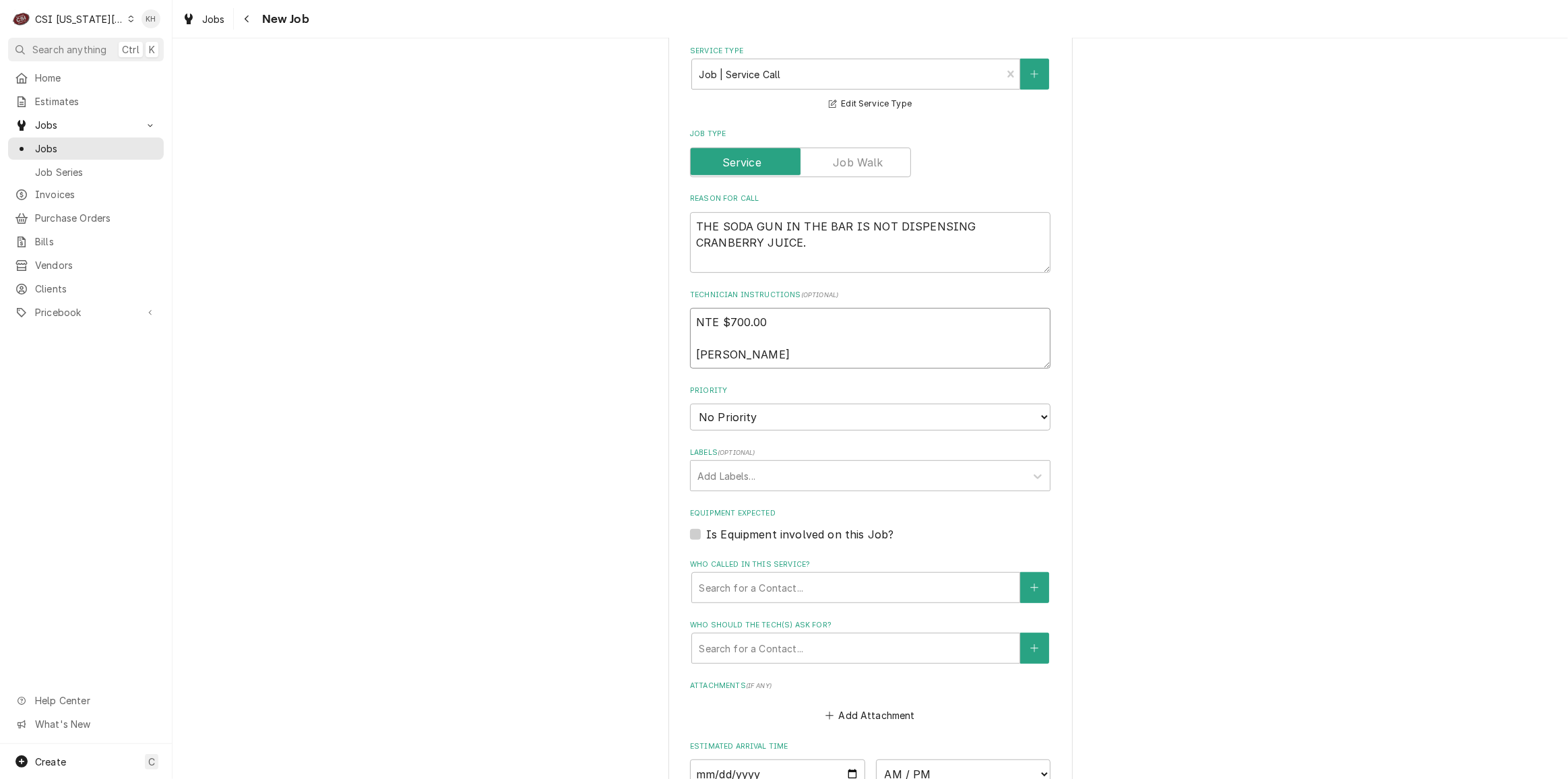
type textarea "NTE $700.00 Richard Reedy"
click at [770, 216] on textarea "THE SODA GUN IN THE BAR IS NOT DISPENSING CRANBERRY JUICE." at bounding box center [870, 243] width 360 height 61
paste textarea "PER RICHARD REEDY"
type textarea "x"
type textarea "THE SODA GUN IN THE BAR IS NOT DISPENSING CRANBERRY JUICE.PER RICHARD REEDY"
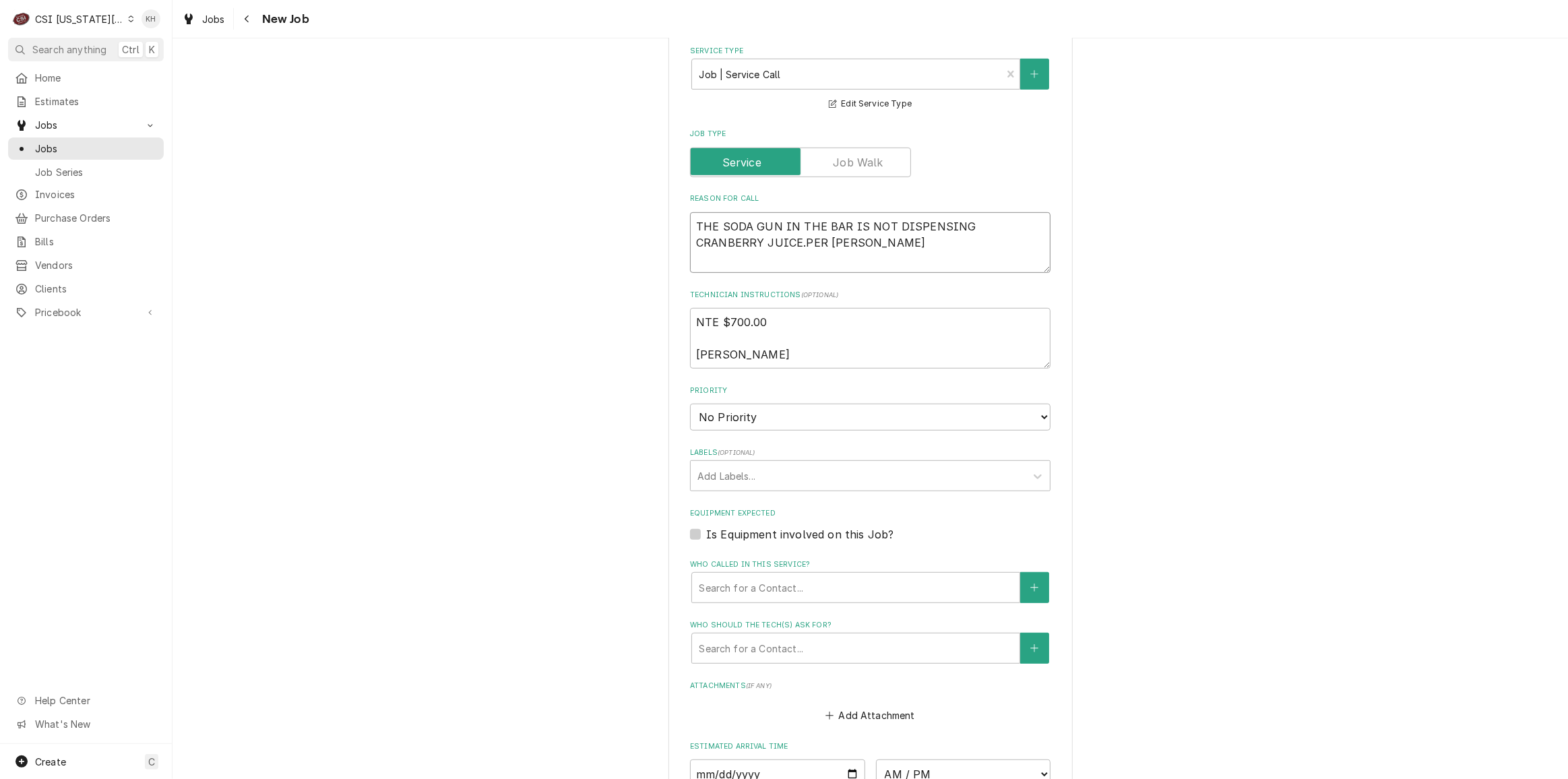
drag, startPoint x: 730, startPoint y: 208, endPoint x: 764, endPoint y: 218, distance: 35.4
click at [735, 212] on textarea "THE SODA GUN IN THE BAR IS NOT DISPENSING CRANBERRY JUICE.PER RICHARD REEDY" at bounding box center [870, 243] width 360 height 61
type textarea "x"
type textarea "THE SODA GUN IN THE BAR IS NOT DISPENSING CRANBERRY JUICE. ER RICHARD REEDY"
type textarea "x"
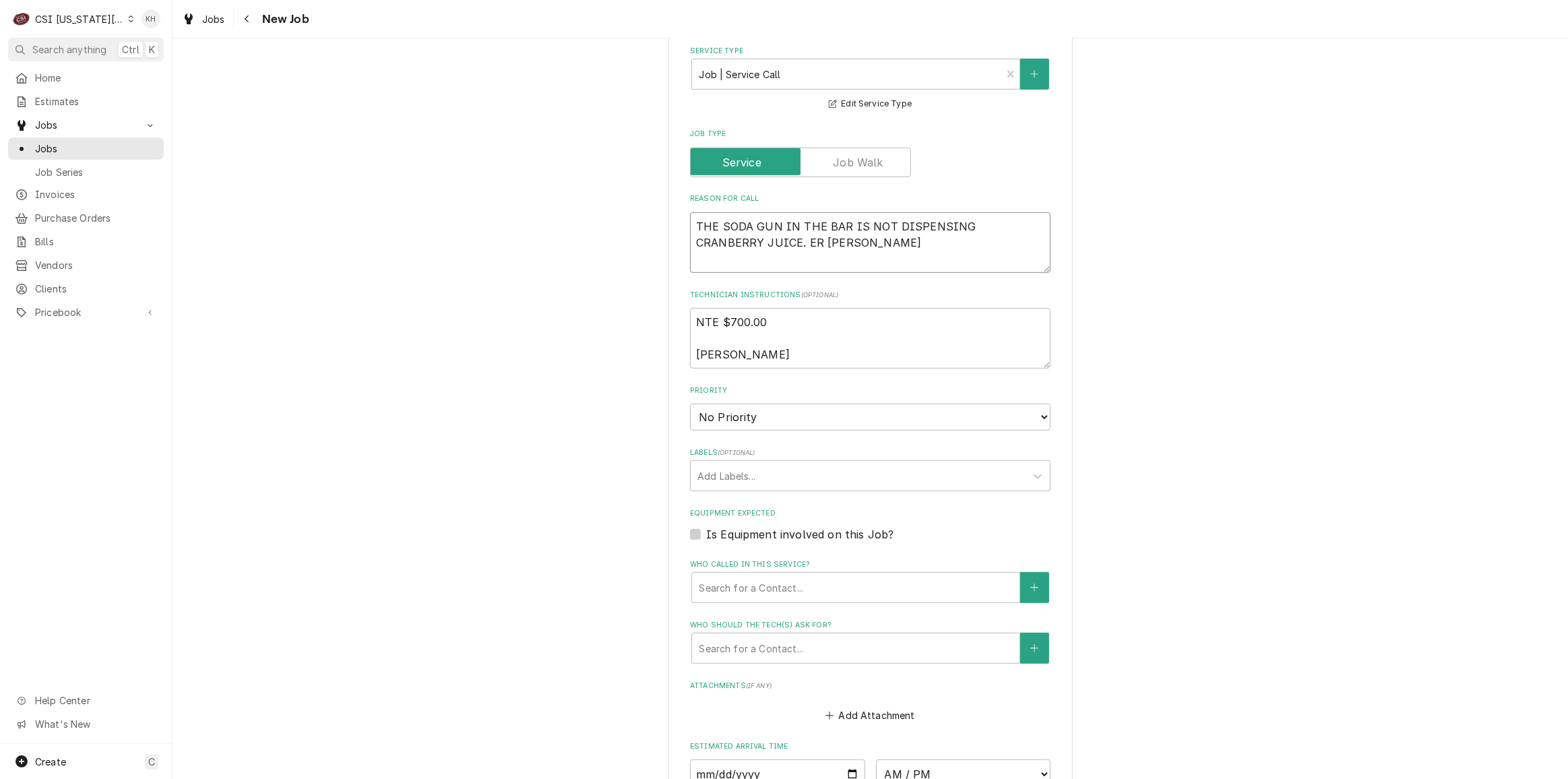
type textarea "THE SODA GUN IN THE BAR IS NOT DISPENSING CRANBERRY JUICE. PER RICHARD REEDY"
click at [847, 212] on textarea "THE SODA GUN IN THE BAR IS NOT DISPENSING CRANBERRY JUICE. PER RICHARD REEDY" at bounding box center [870, 243] width 360 height 61
type textarea "x"
type textarea "THE SODA GUN IN THE BAR IS NOT DISPENSING CRANBERRY JUICE. PER RICHARD REEDY."
type textarea "x"
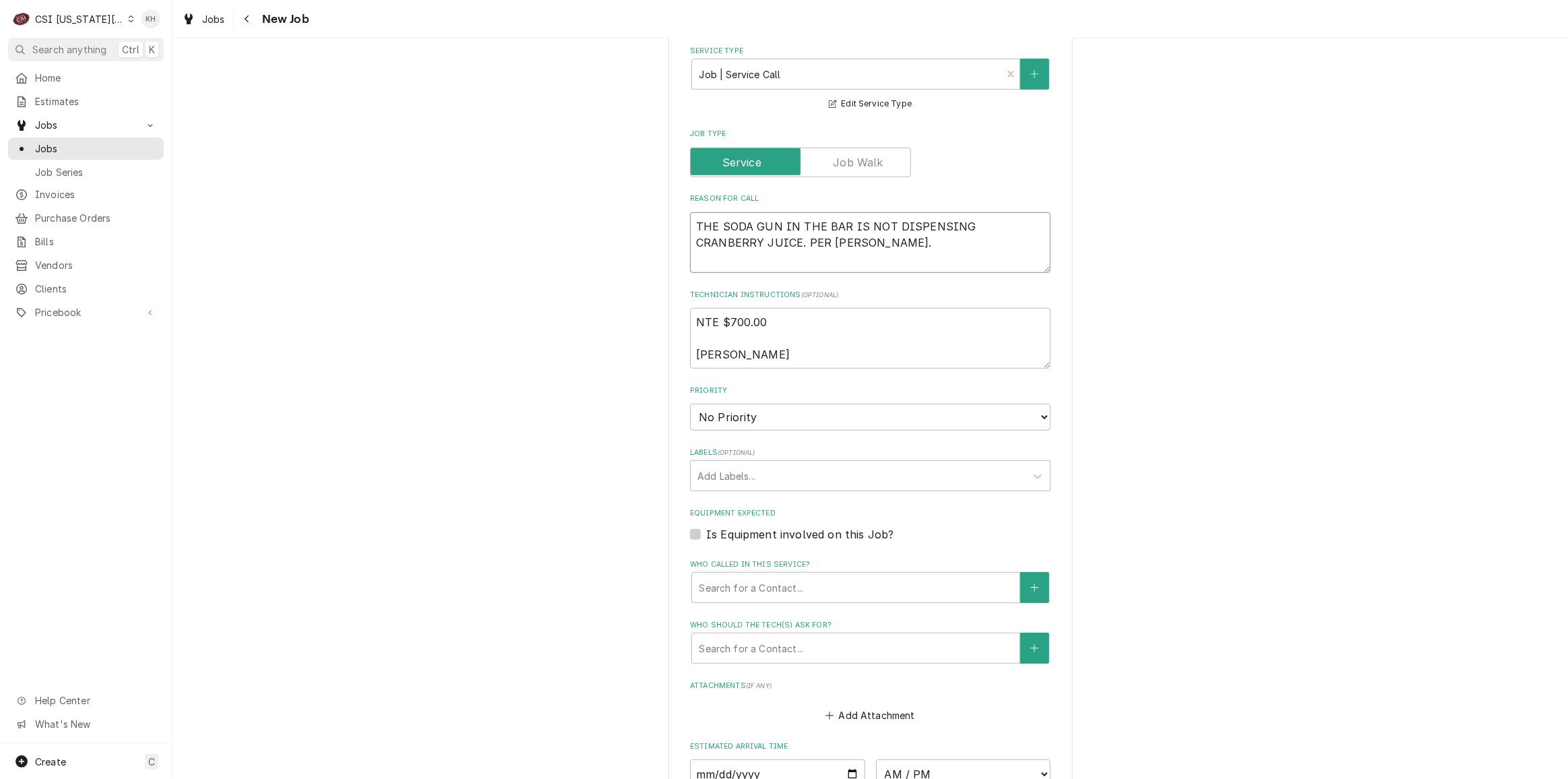
type textarea "THE SODA GUN IN THE BAR IS NOT DISPENSING CRANBERRY JUICE. PER RICHARD REEDY."
drag, startPoint x: 783, startPoint y: 321, endPoint x: 667, endPoint y: 307, distance: 116.8
click at [668, 307] on div "Please provide the following information to create a job: Client Details Client…" at bounding box center [870, 256] width 404 height 1852
type textarea "x"
type textarea "NTE $700.00"
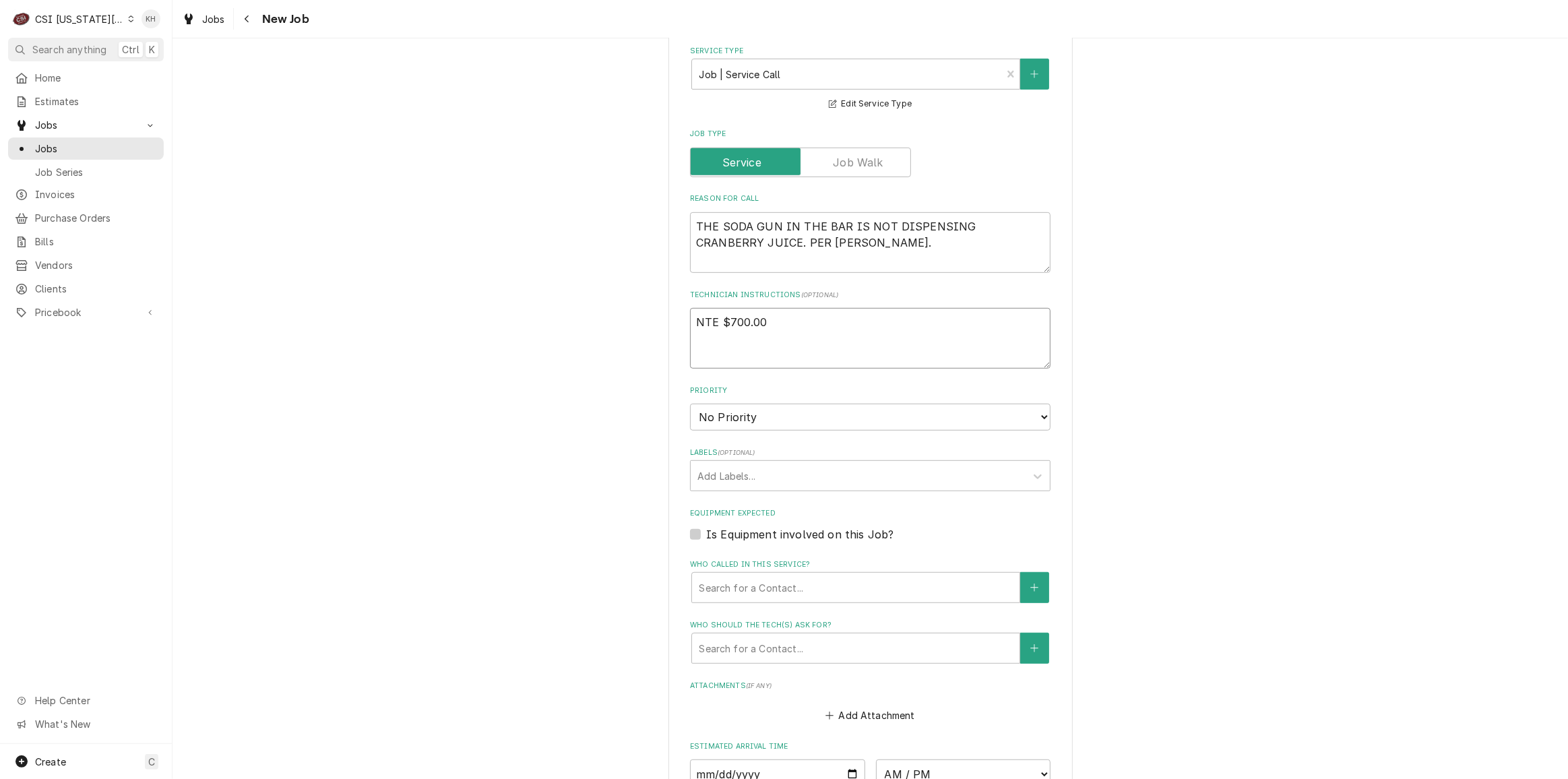
type textarea "x"
type textarea "NTE $700.00"
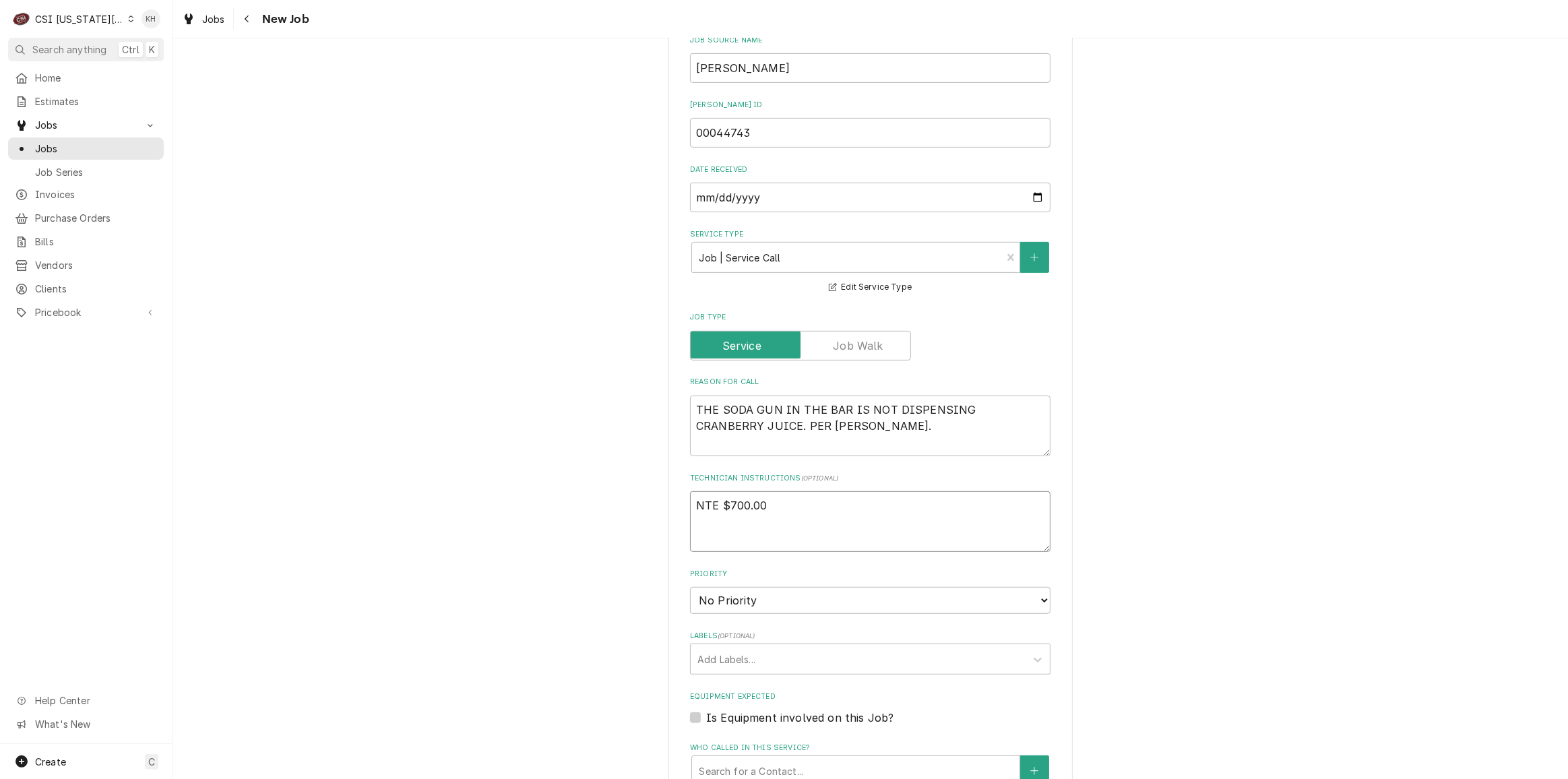
scroll to position [613, 0]
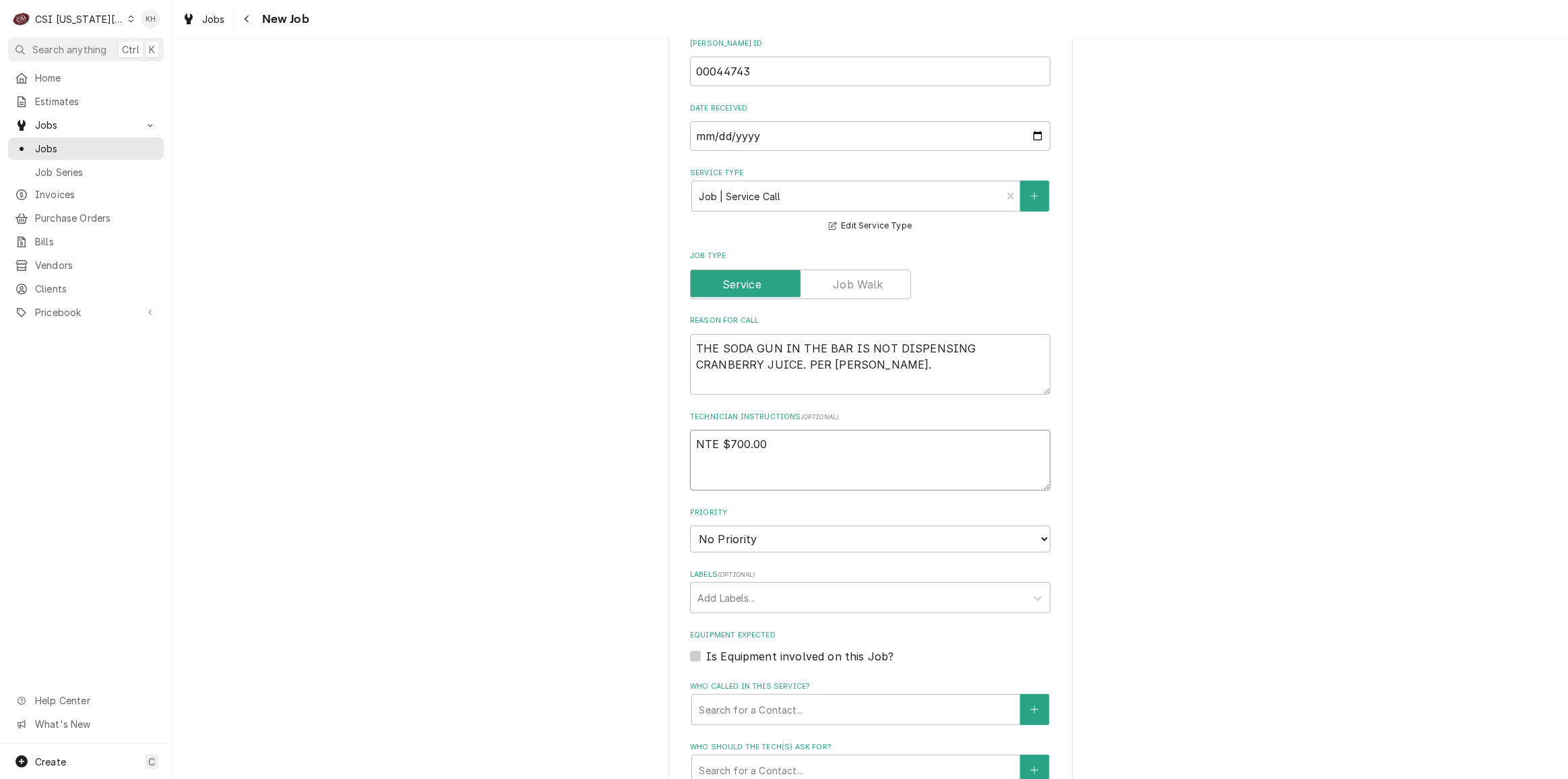
type textarea "x"
type textarea "NTE $700.00"
type textarea "x"
type textarea "NTE $700.00"
click at [801, 525] on select "No Priority Urgent High Medium Low" at bounding box center [870, 539] width 360 height 27
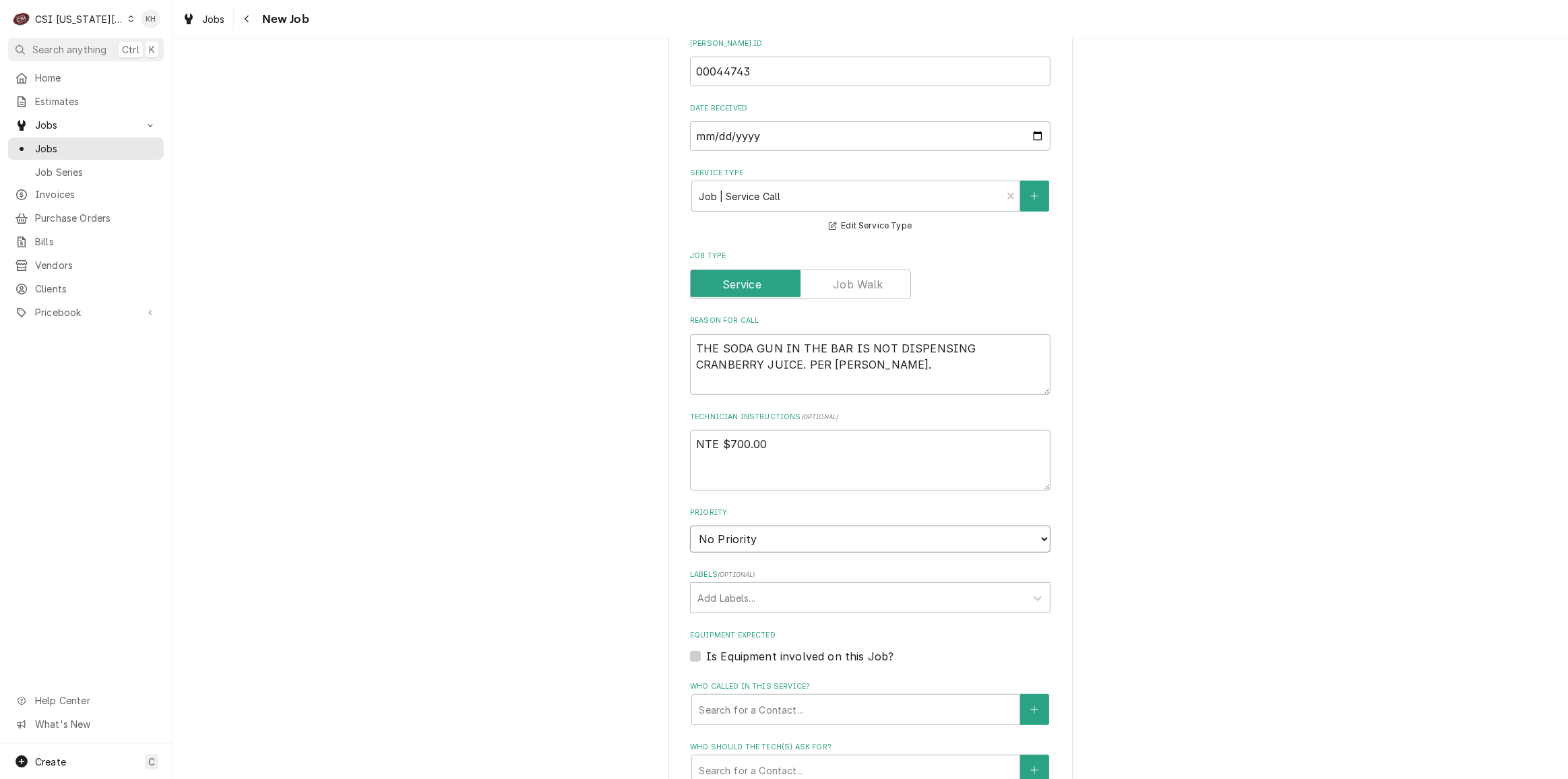
select select "4"
click at [690, 525] on select "No Priority Urgent High Medium Low" at bounding box center [870, 539] width 360 height 27
type textarea "x"
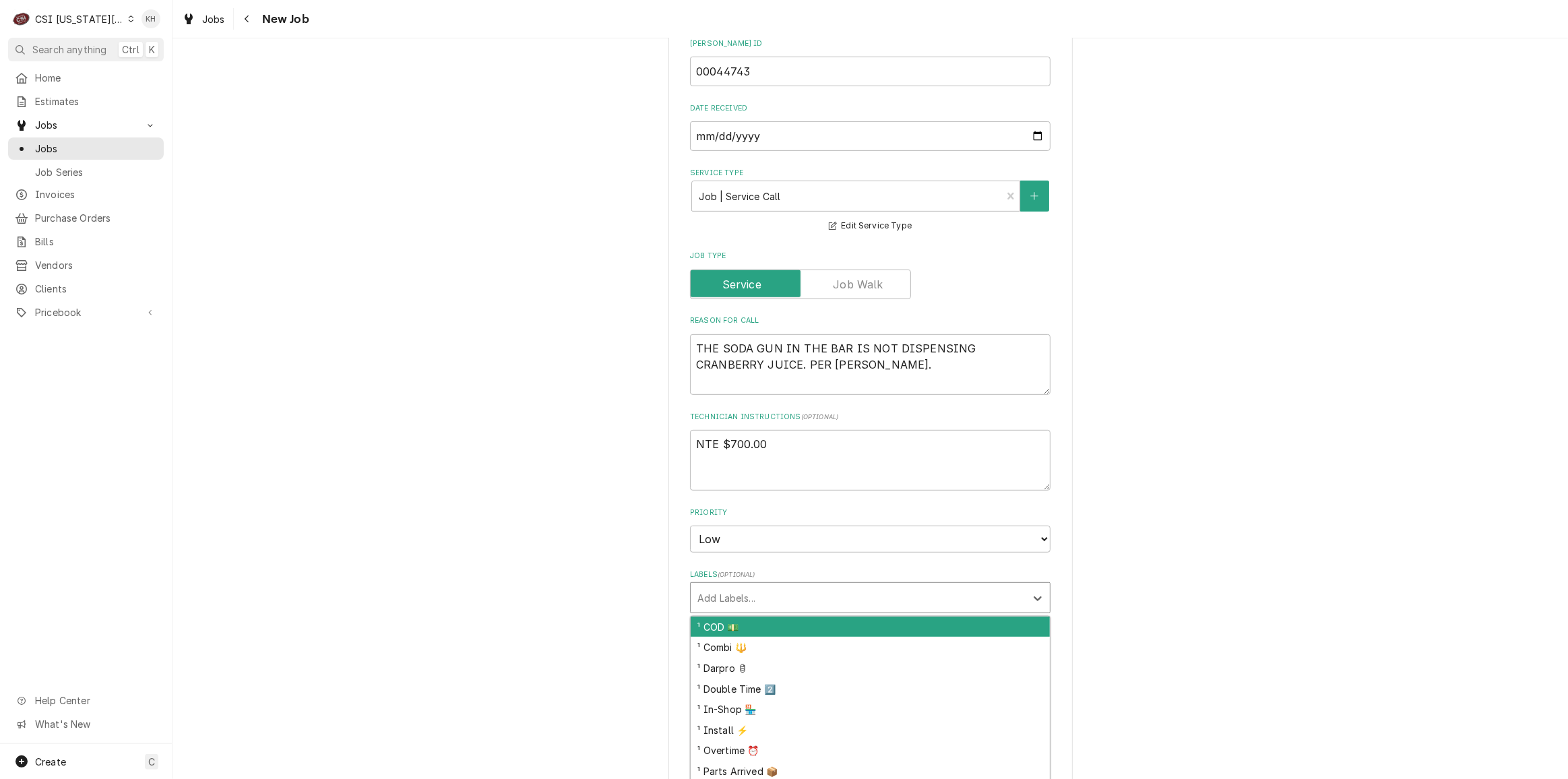
click at [777, 585] on div "Labels" at bounding box center [858, 597] width 321 height 24
type input "bev"
click at [764, 616] on div "² Beverage ☕️" at bounding box center [870, 627] width 359 height 21
type textarea "x"
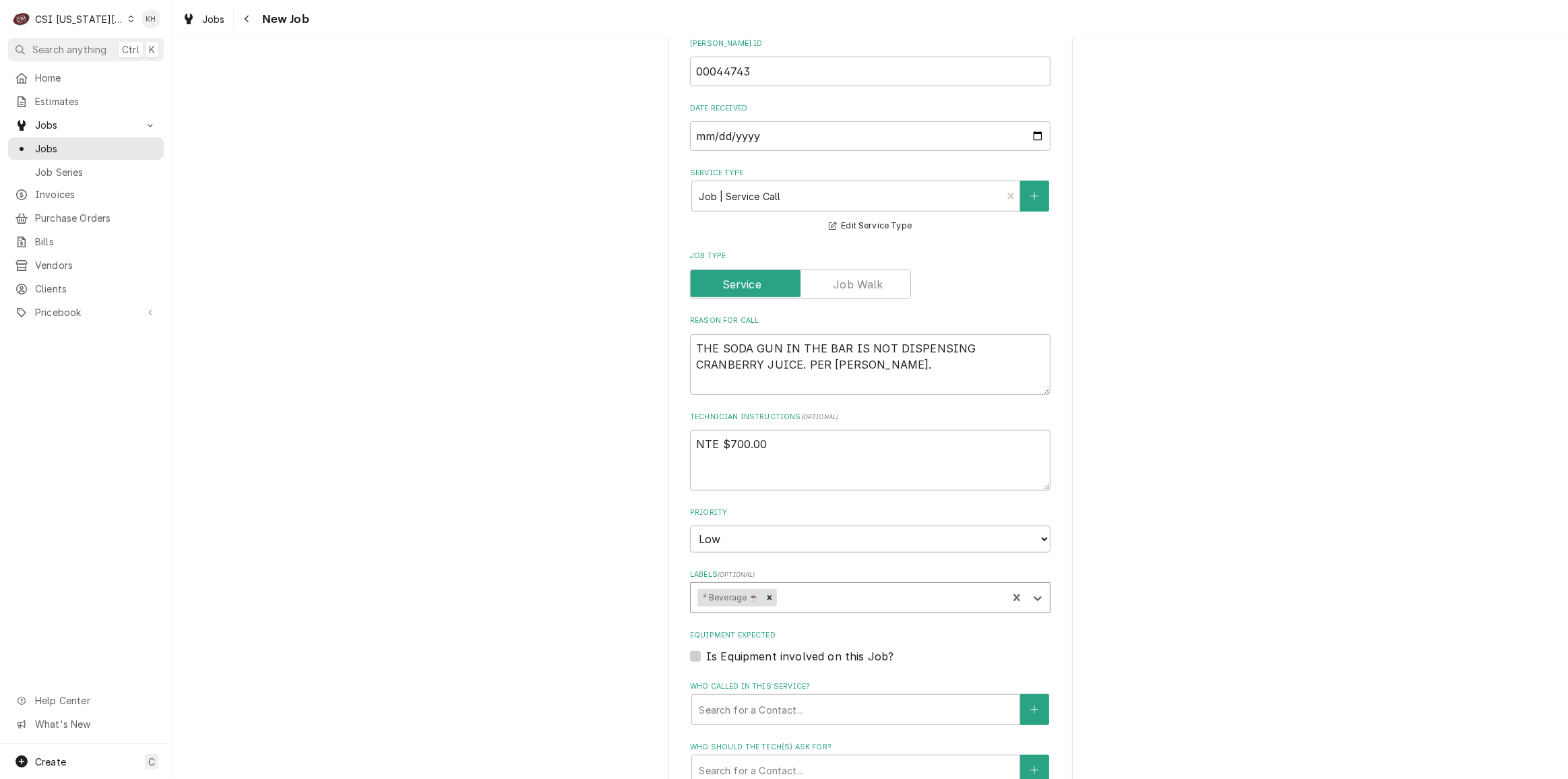
click at [706, 648] on label "Is Equipment involved on this Job?" at bounding box center [800, 656] width 188 height 16
click at [706, 648] on input "Equipment Expected" at bounding box center [886, 663] width 360 height 30
checkbox input "true"
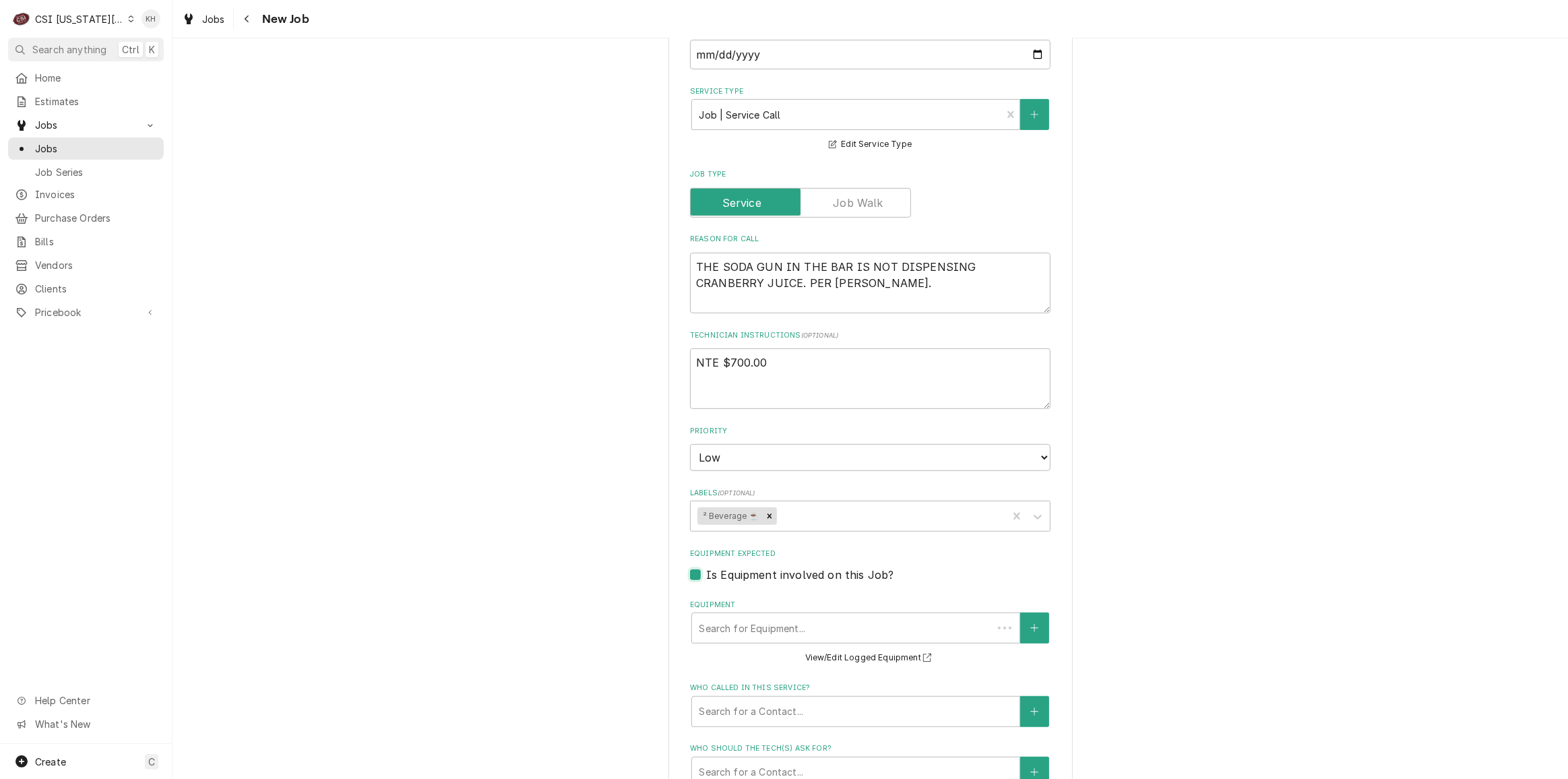
scroll to position [857, 0]
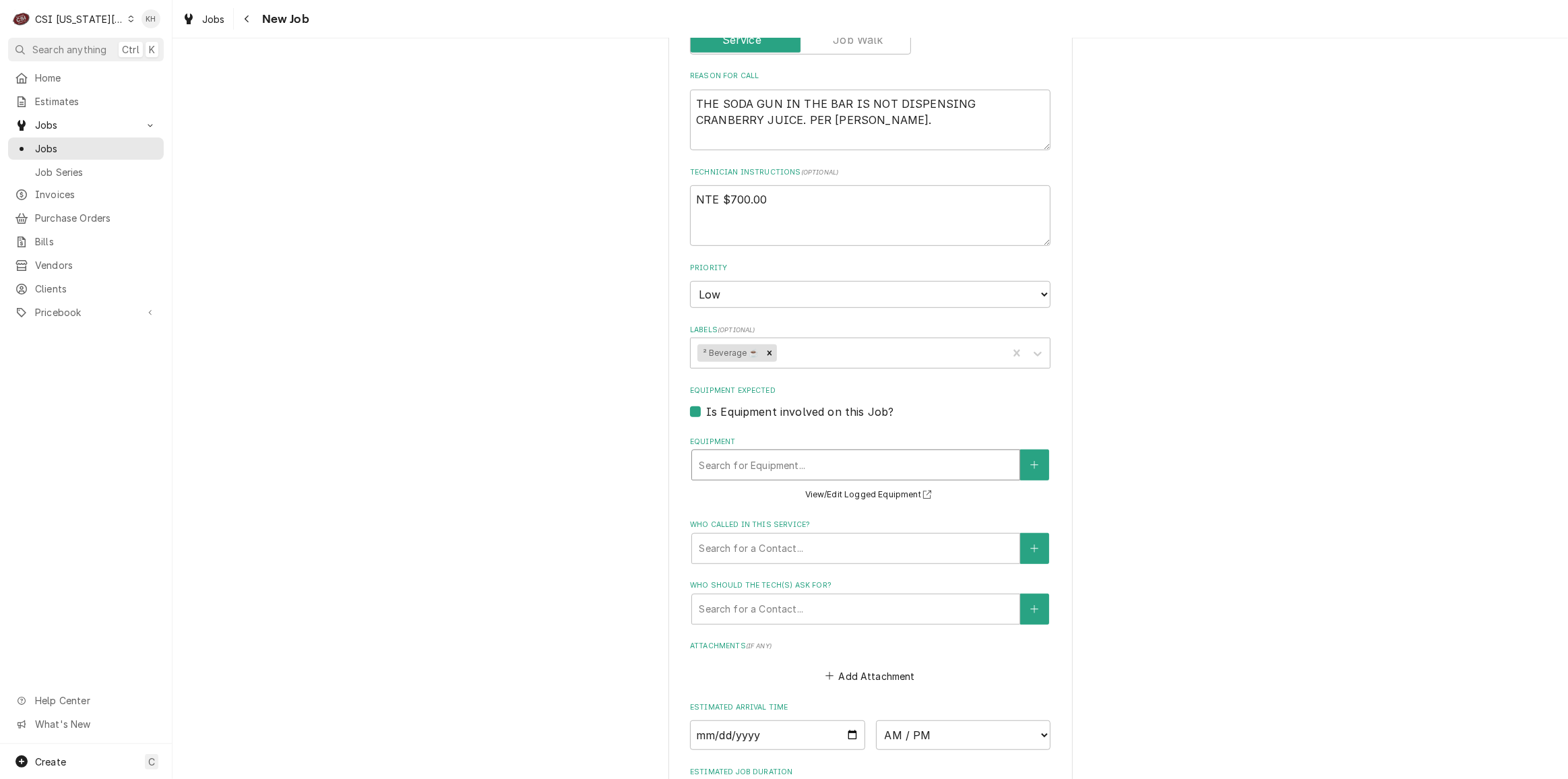
click at [730, 453] on div "Equipment" at bounding box center [855, 465] width 314 height 24
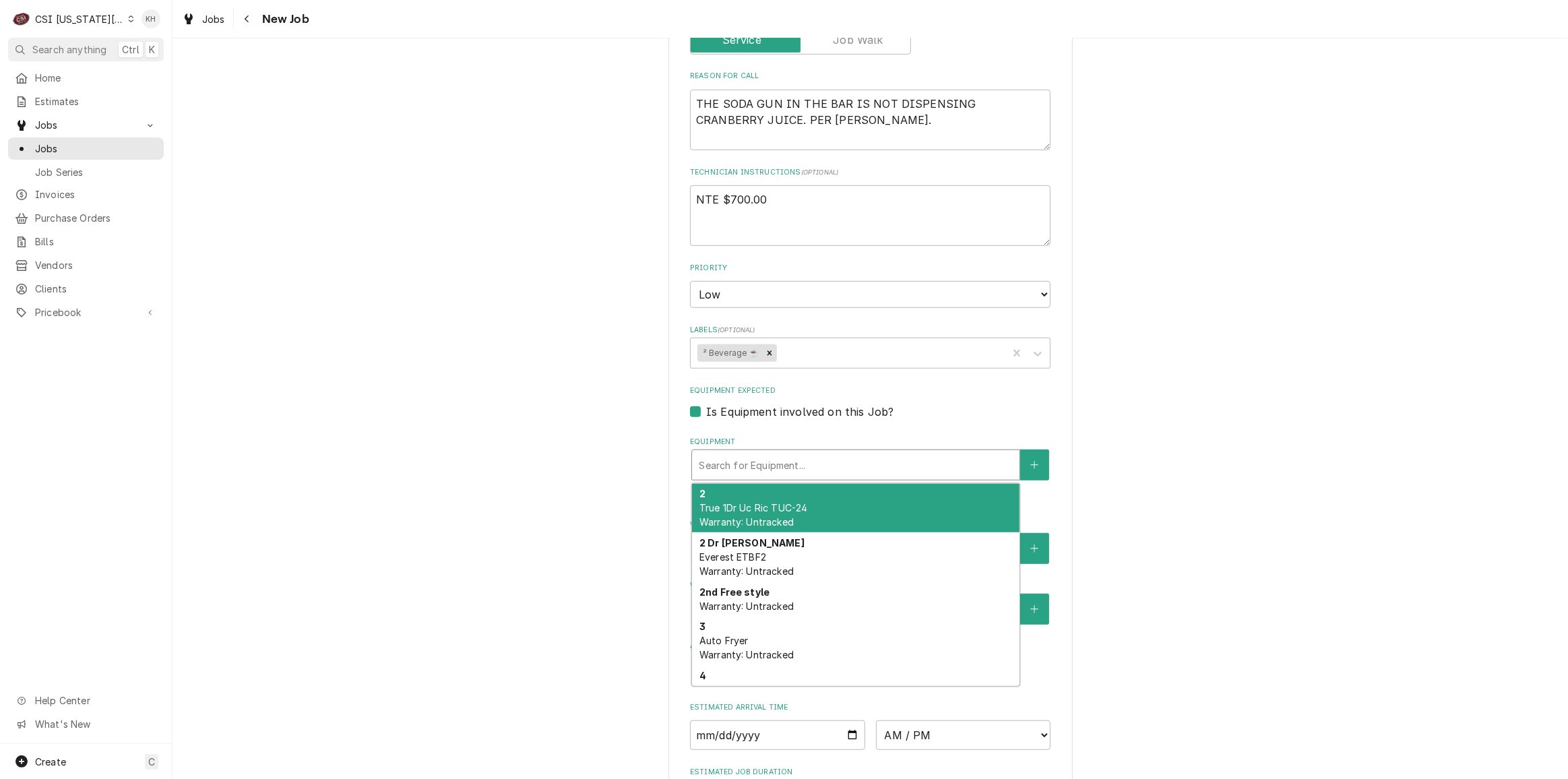
type textarea "x"
type input "s"
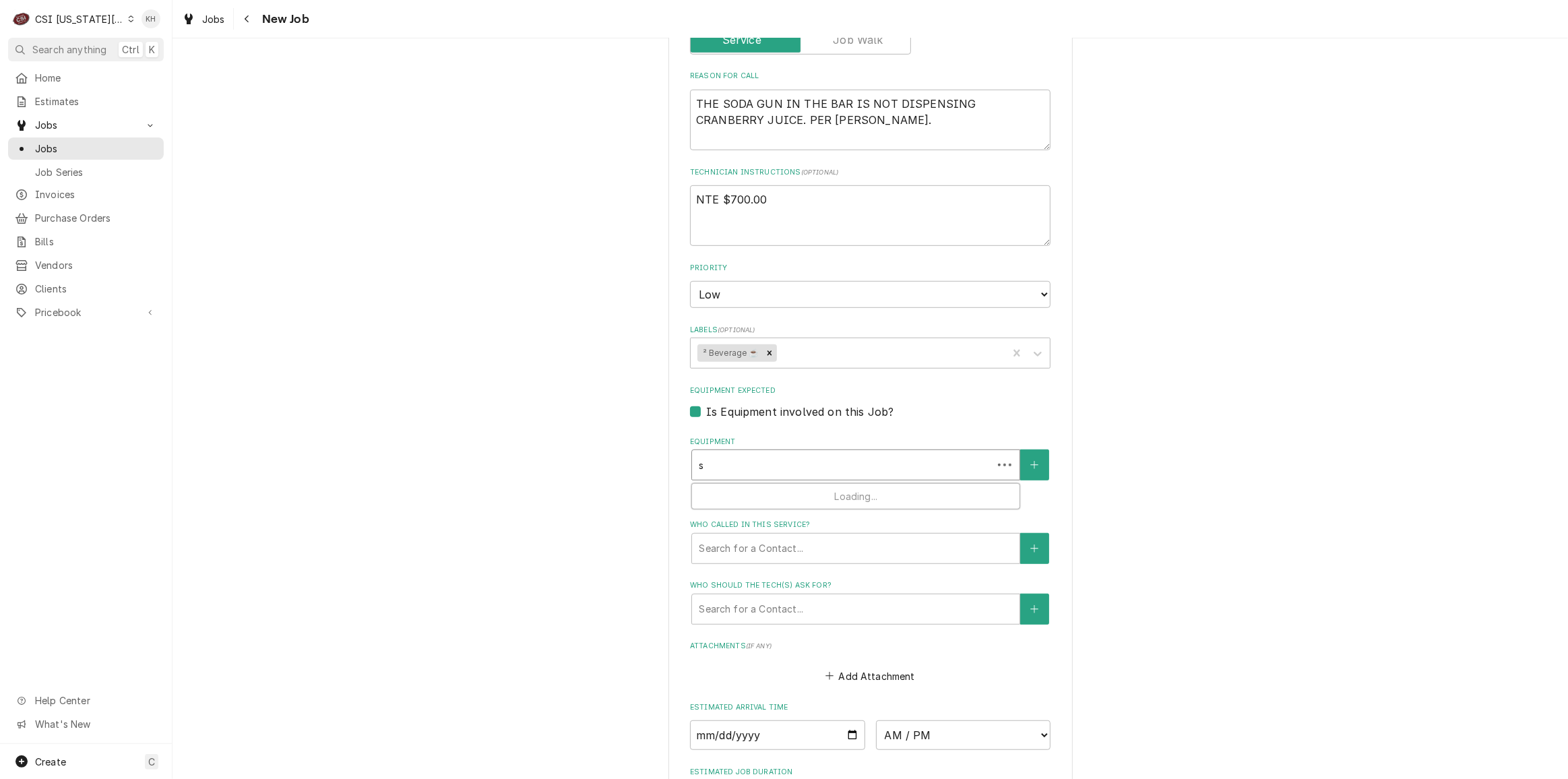
type textarea "x"
type input "so"
type textarea "x"
type input "sod"
type textarea "x"
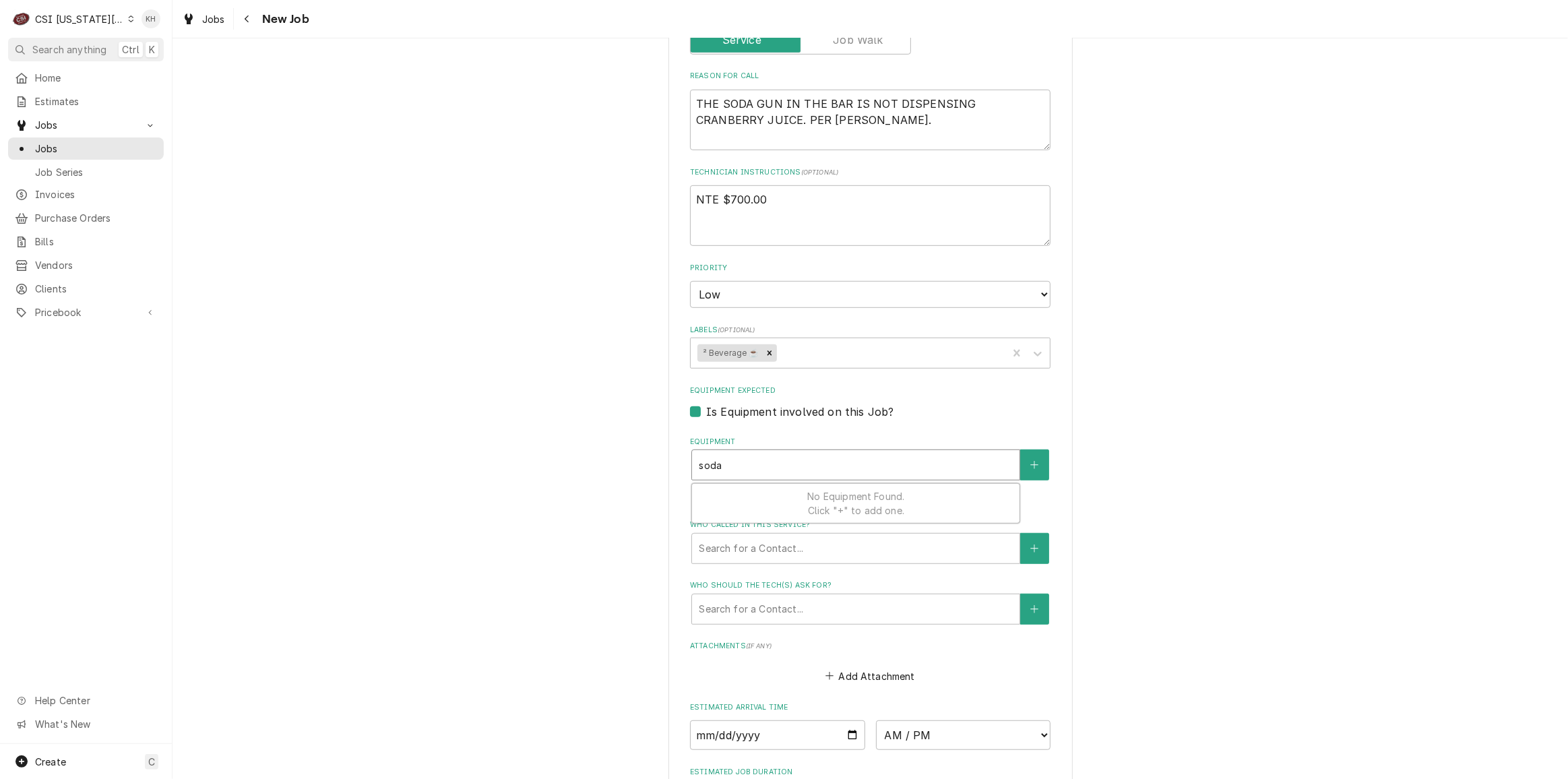
type input "soda"
click at [692, 403] on div "Is Equipment involved on this Job?" at bounding box center [870, 411] width 360 height 16
click at [706, 403] on label "Is Equipment involved on this Job?" at bounding box center [800, 411] width 188 height 16
click at [706, 403] on input "Equipment Expected" at bounding box center [886, 418] width 360 height 30
checkbox input "false"
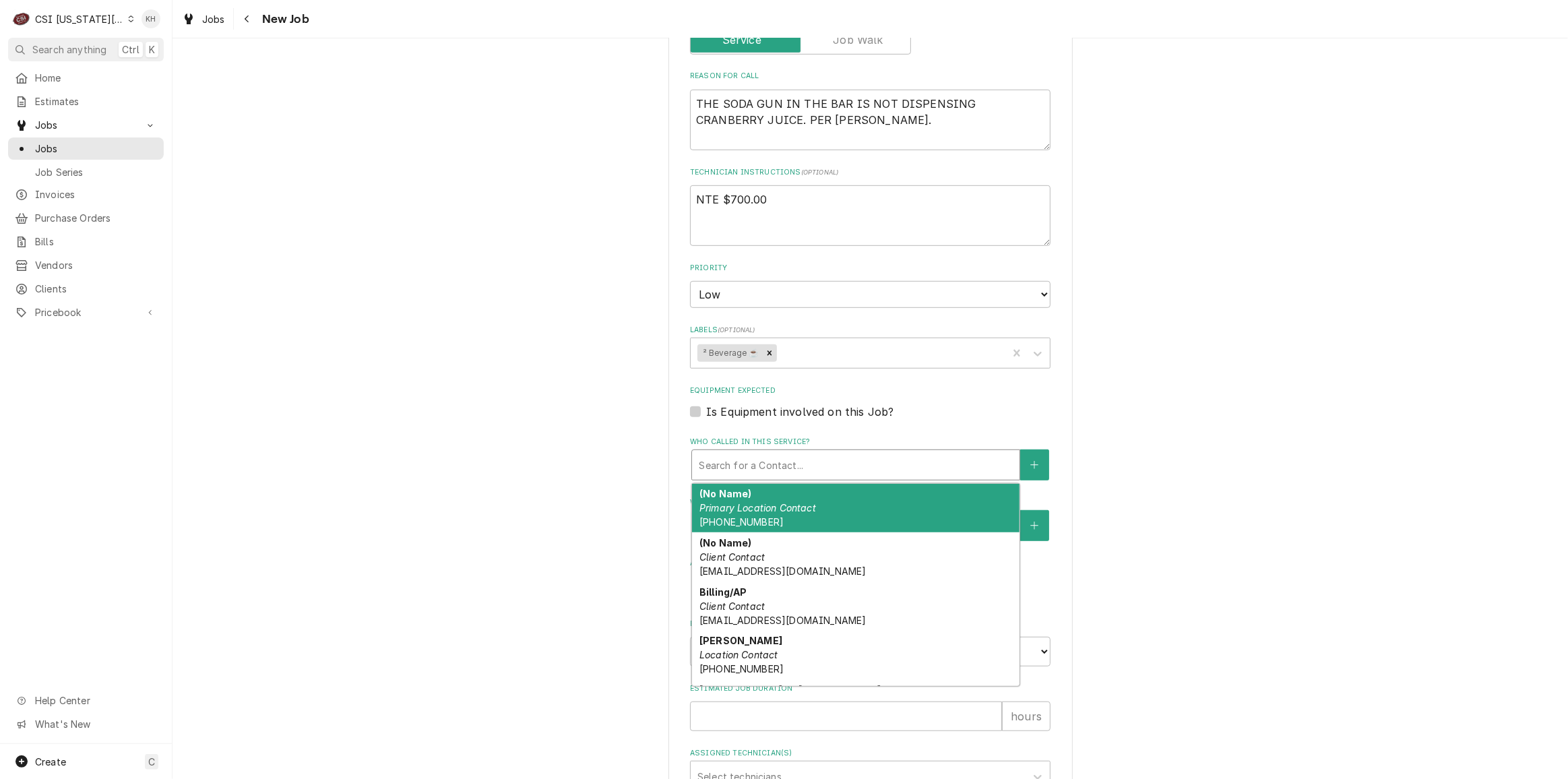
click at [718, 453] on div "Who called in this service?" at bounding box center [855, 465] width 314 height 24
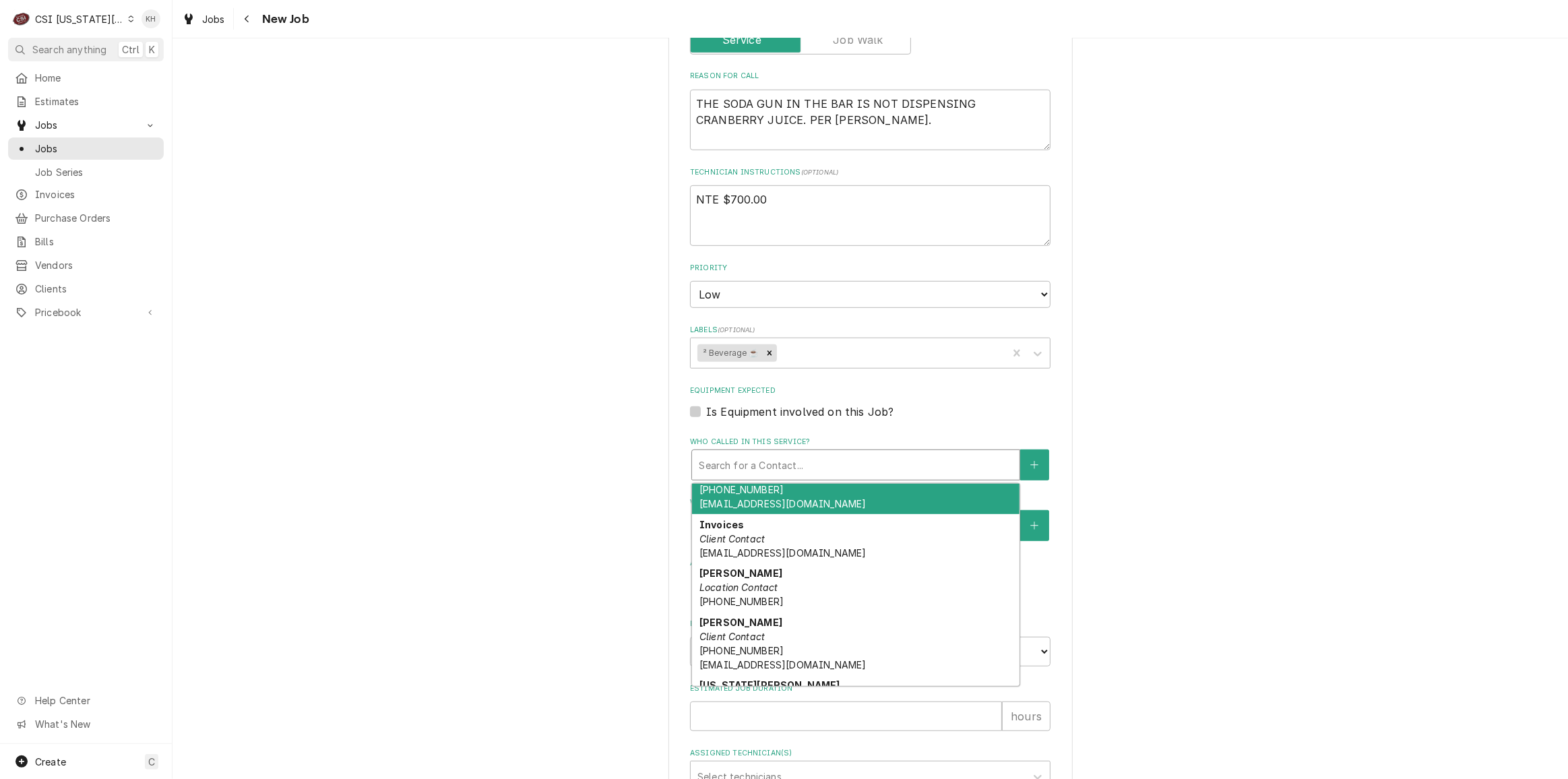
scroll to position [245, 0]
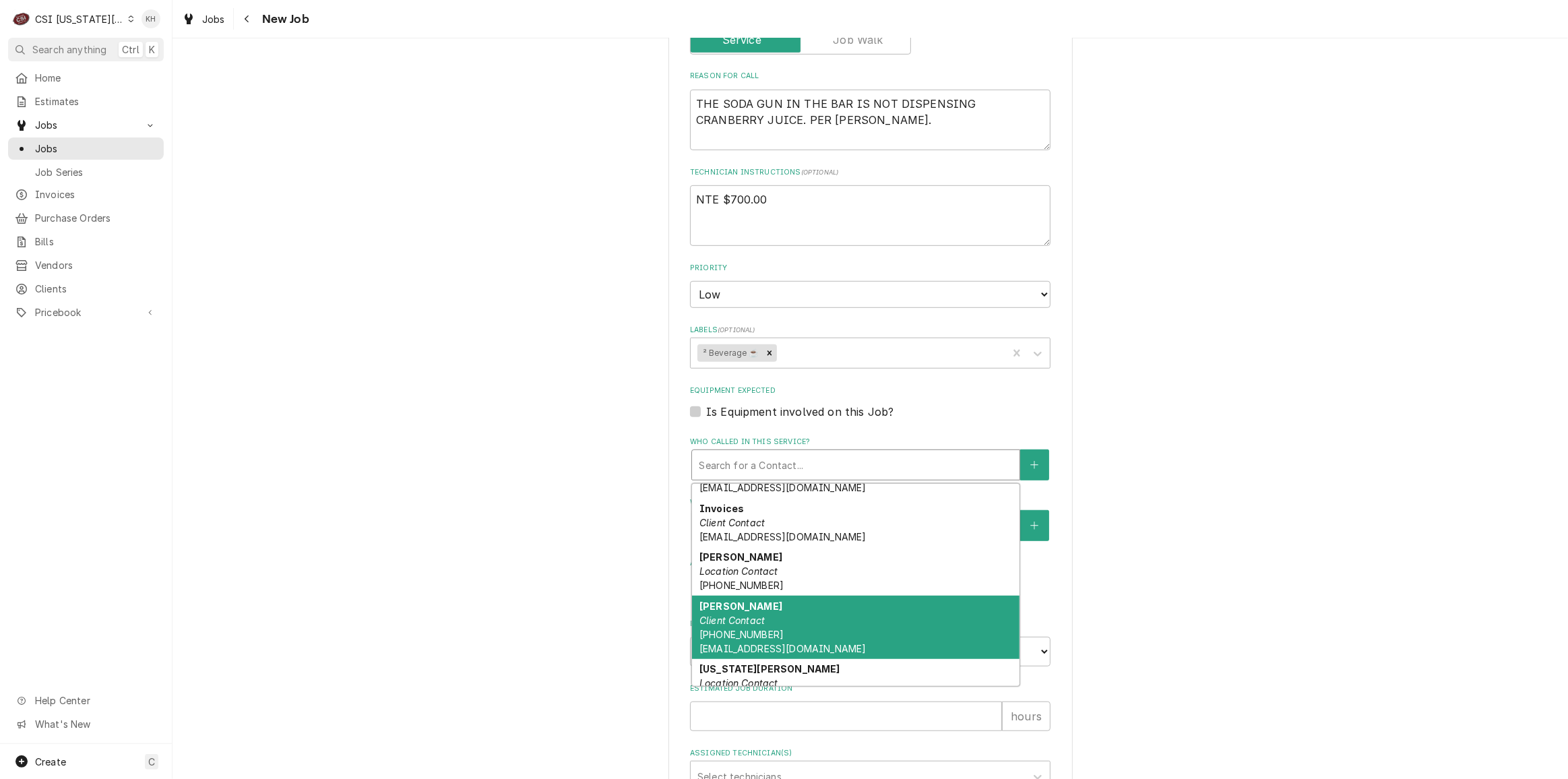
click at [750, 629] on span "(314) 983-8244 kprost@viviancompany.com" at bounding box center [783, 642] width 166 height 25
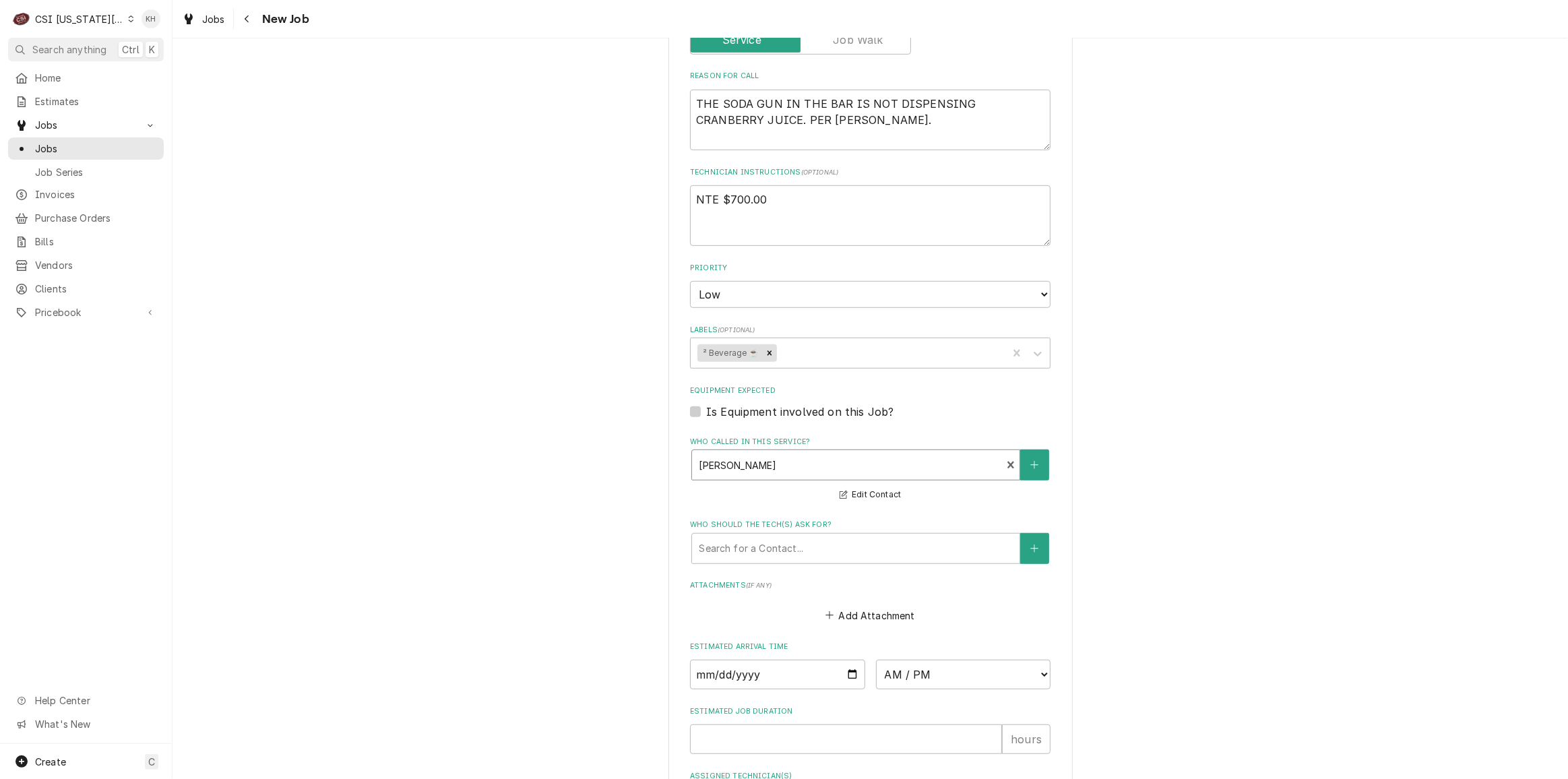
click at [632, 509] on div "Please provide the following information to create a job: Client Details Client…" at bounding box center [870, 145] width 1395 height 1899
click at [734, 724] on input "Estimated Job Duration" at bounding box center [846, 739] width 312 height 30
type textarea "x"
type input "2"
type textarea "x"
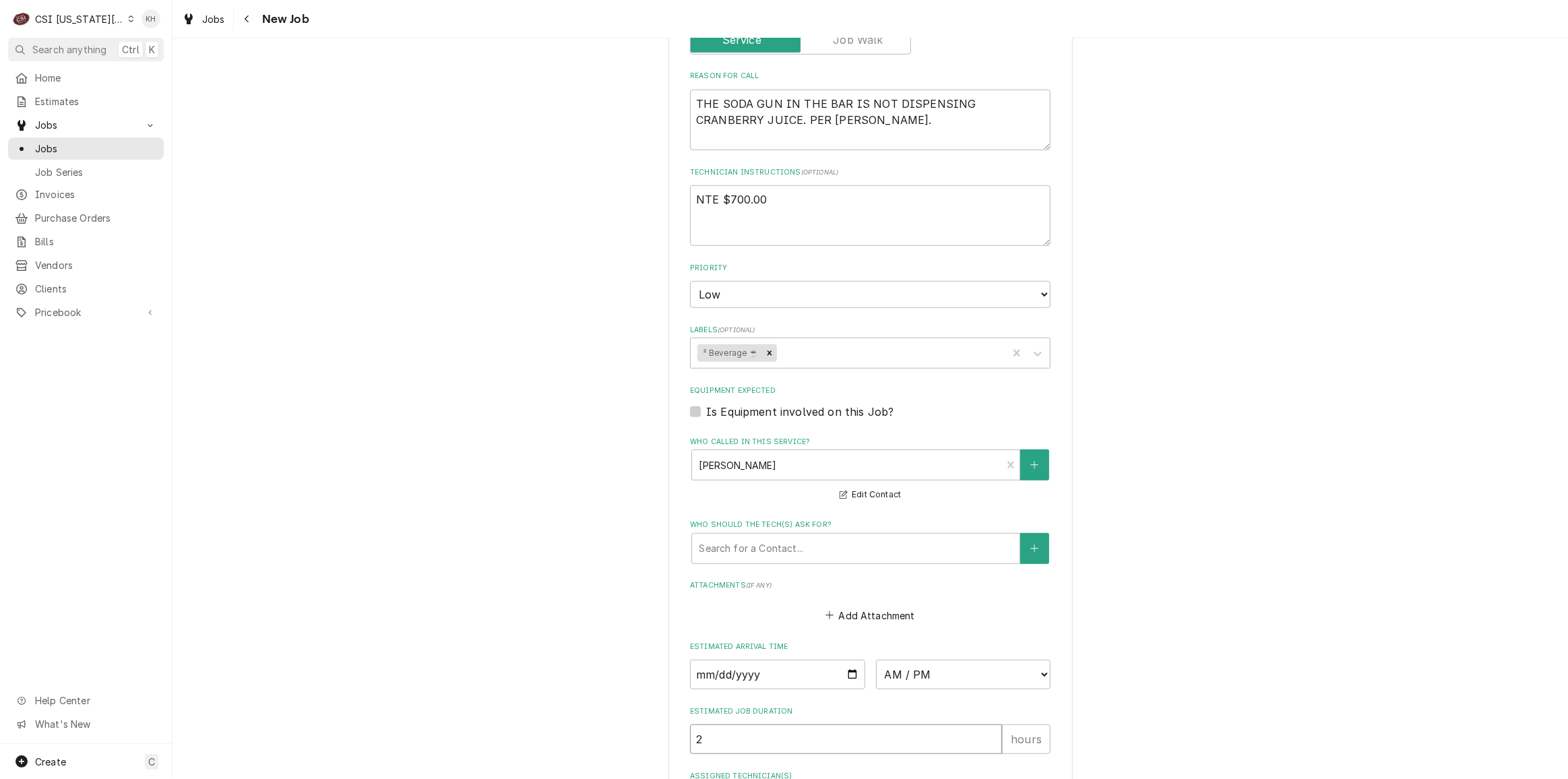
type input "2"
click at [530, 358] on div "Please provide the following information to create a job: Client Details Client…" at bounding box center [870, 145] width 1395 height 1899
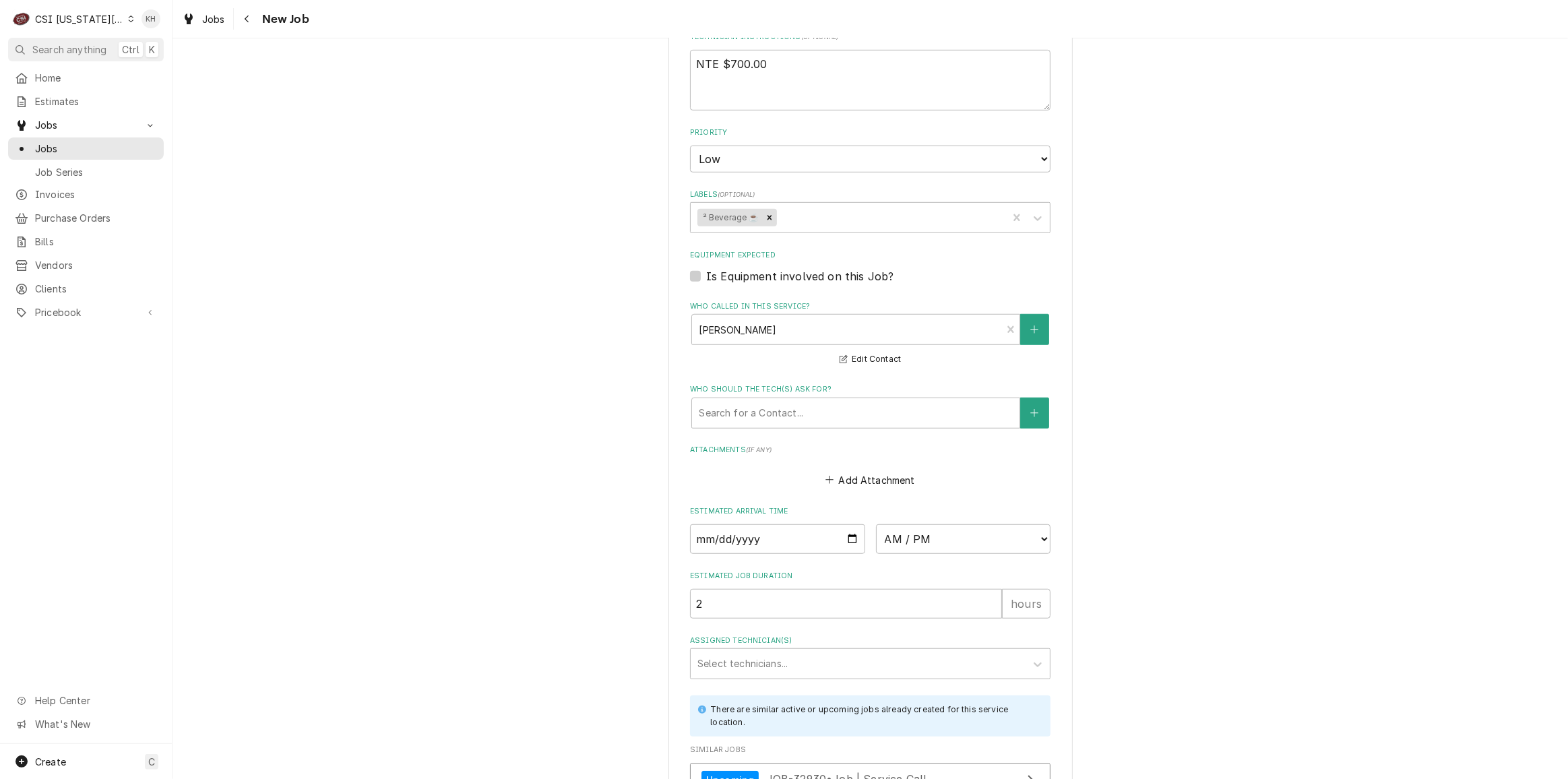
scroll to position [1141, 0]
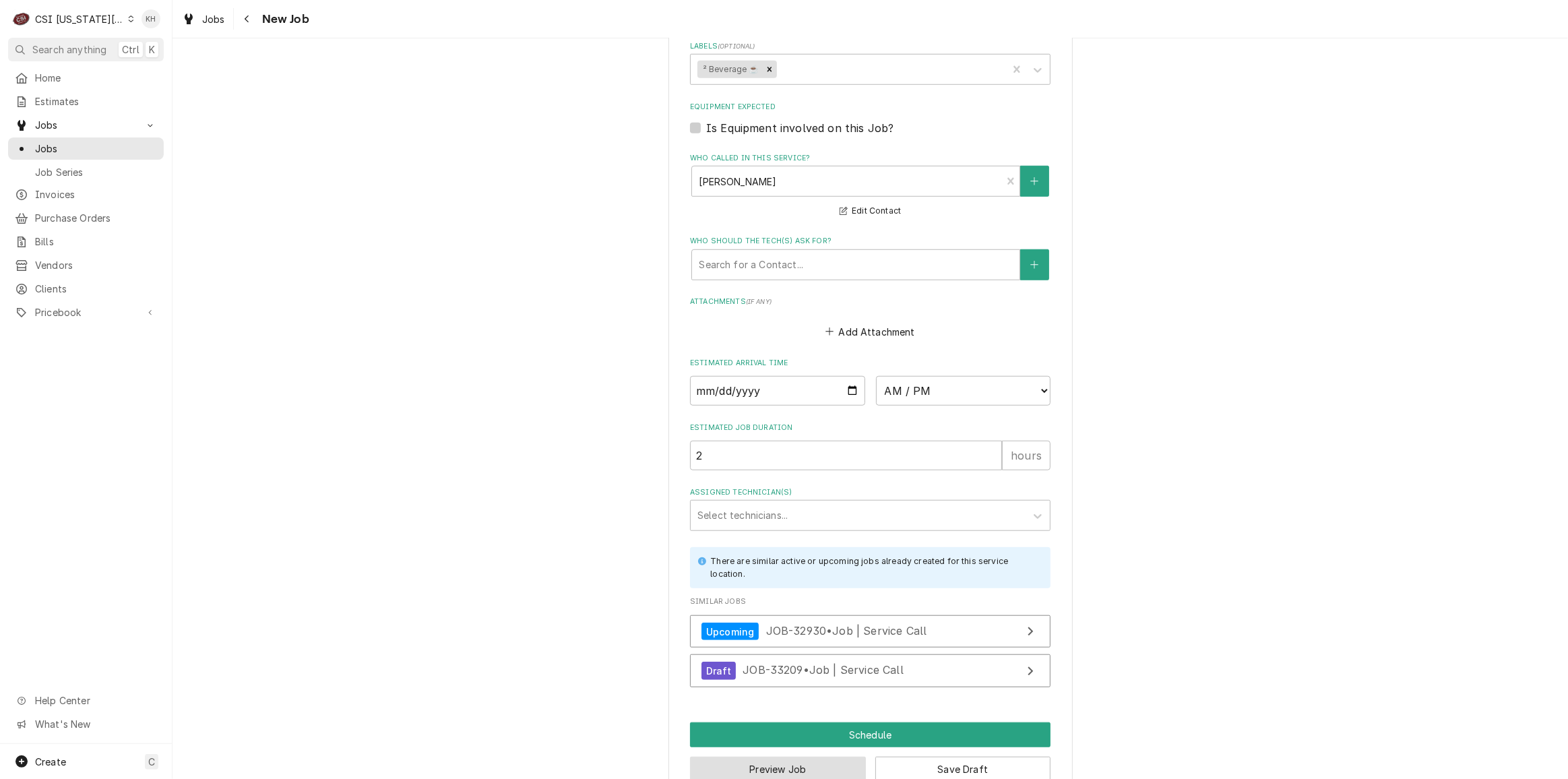
click at [735, 756] on button "Preview Job" at bounding box center [778, 768] width 176 height 25
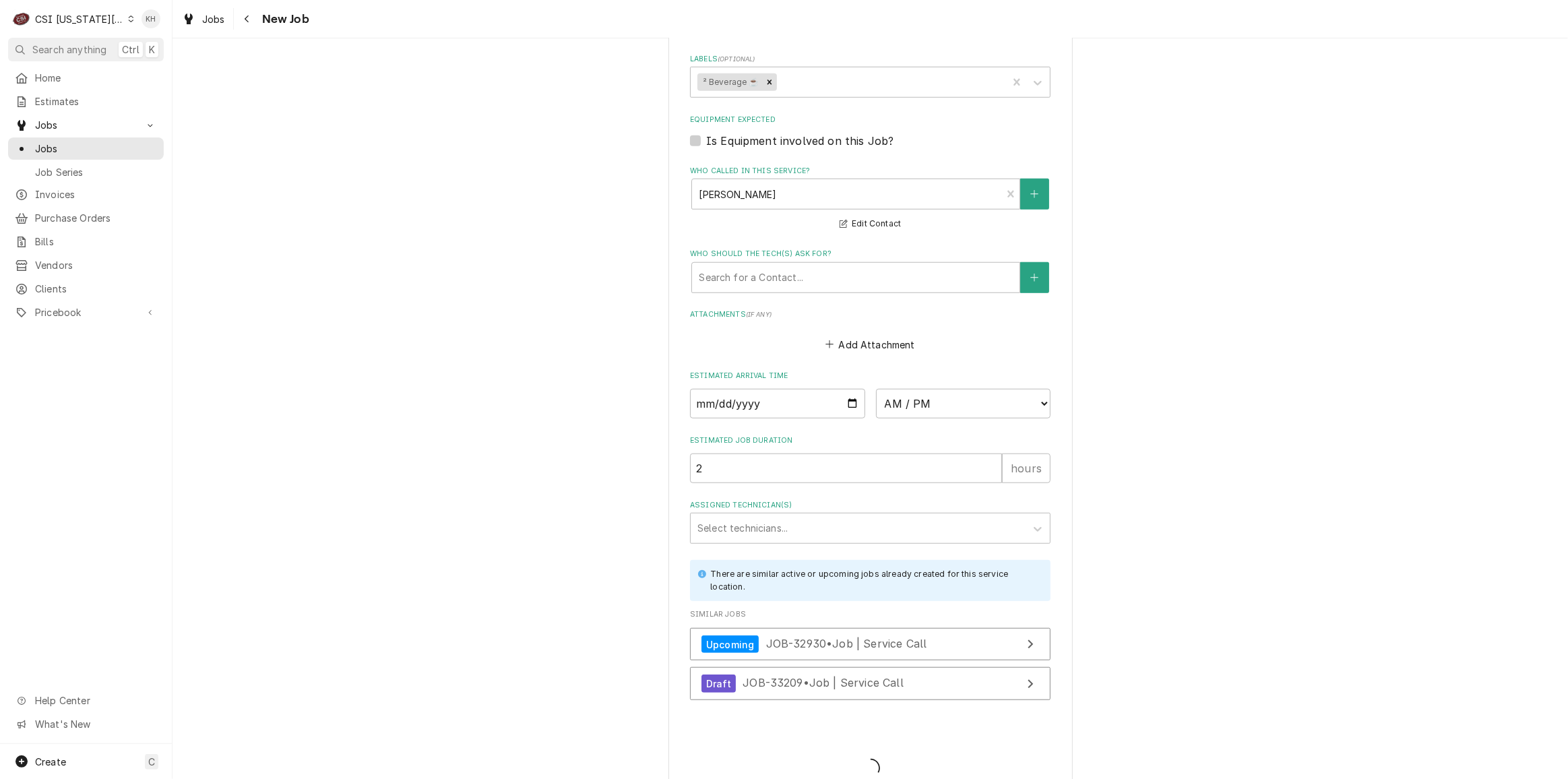
type textarea "x"
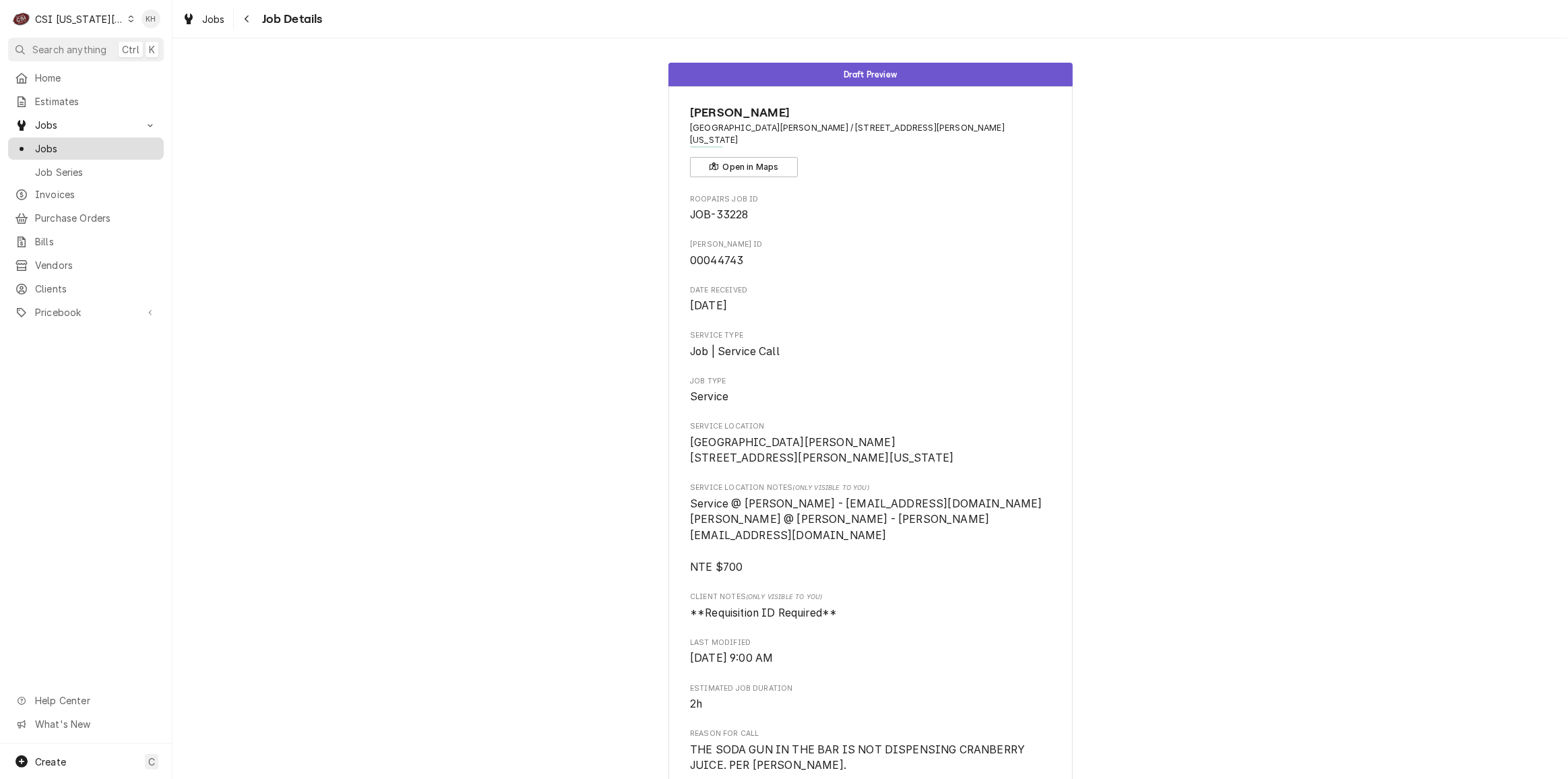
click at [53, 147] on span "Jobs" at bounding box center [96, 149] width 122 height 14
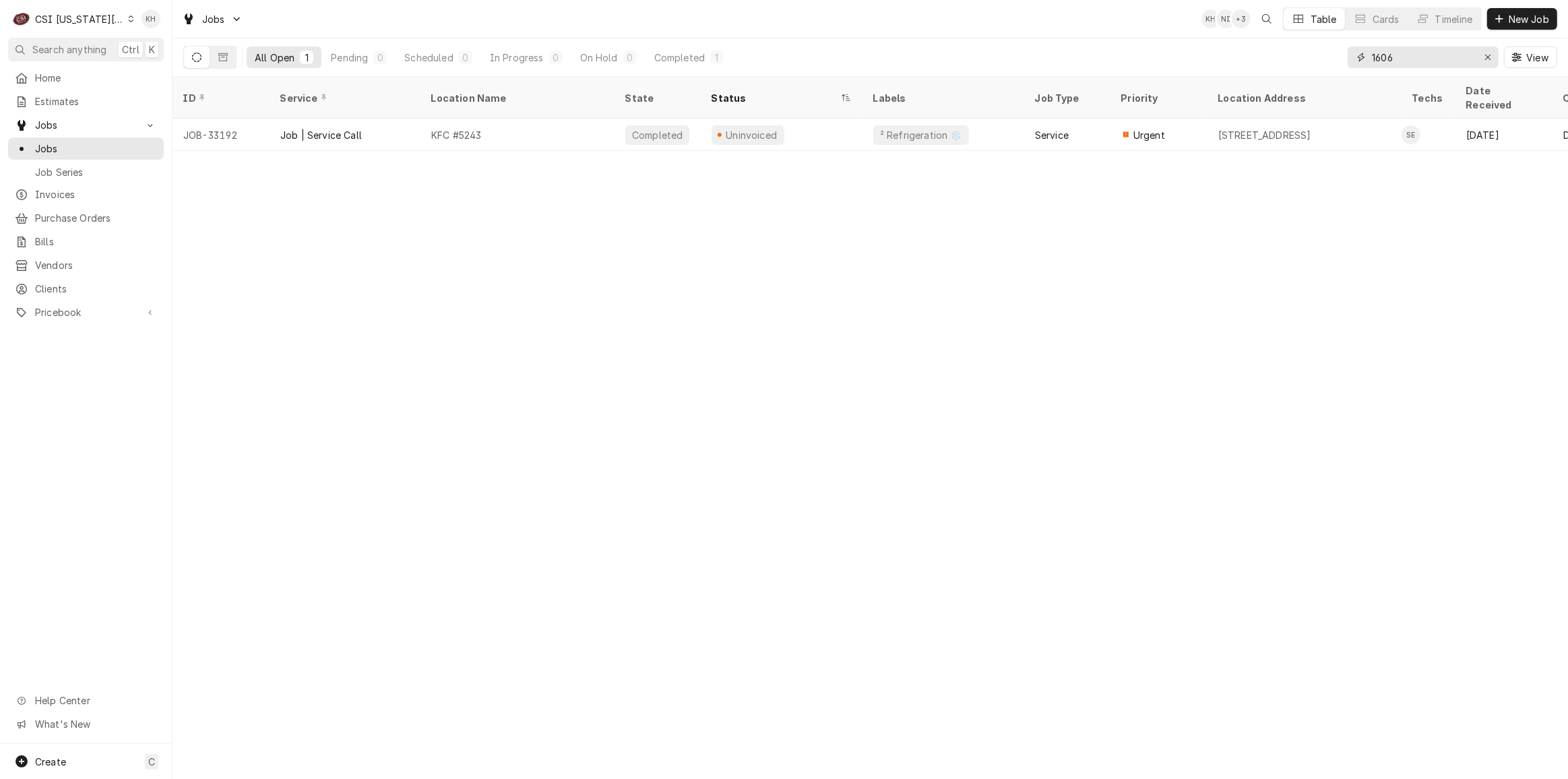
drag, startPoint x: 1392, startPoint y: 61, endPoint x: 1336, endPoint y: 70, distance: 56.7
click at [1336, 70] on div "All Open 1 Pending 0 Scheduled 0 In Progress 0 On Hold 0 Completed 1 1606 View" at bounding box center [870, 57] width 1373 height 38
paste input "01772"
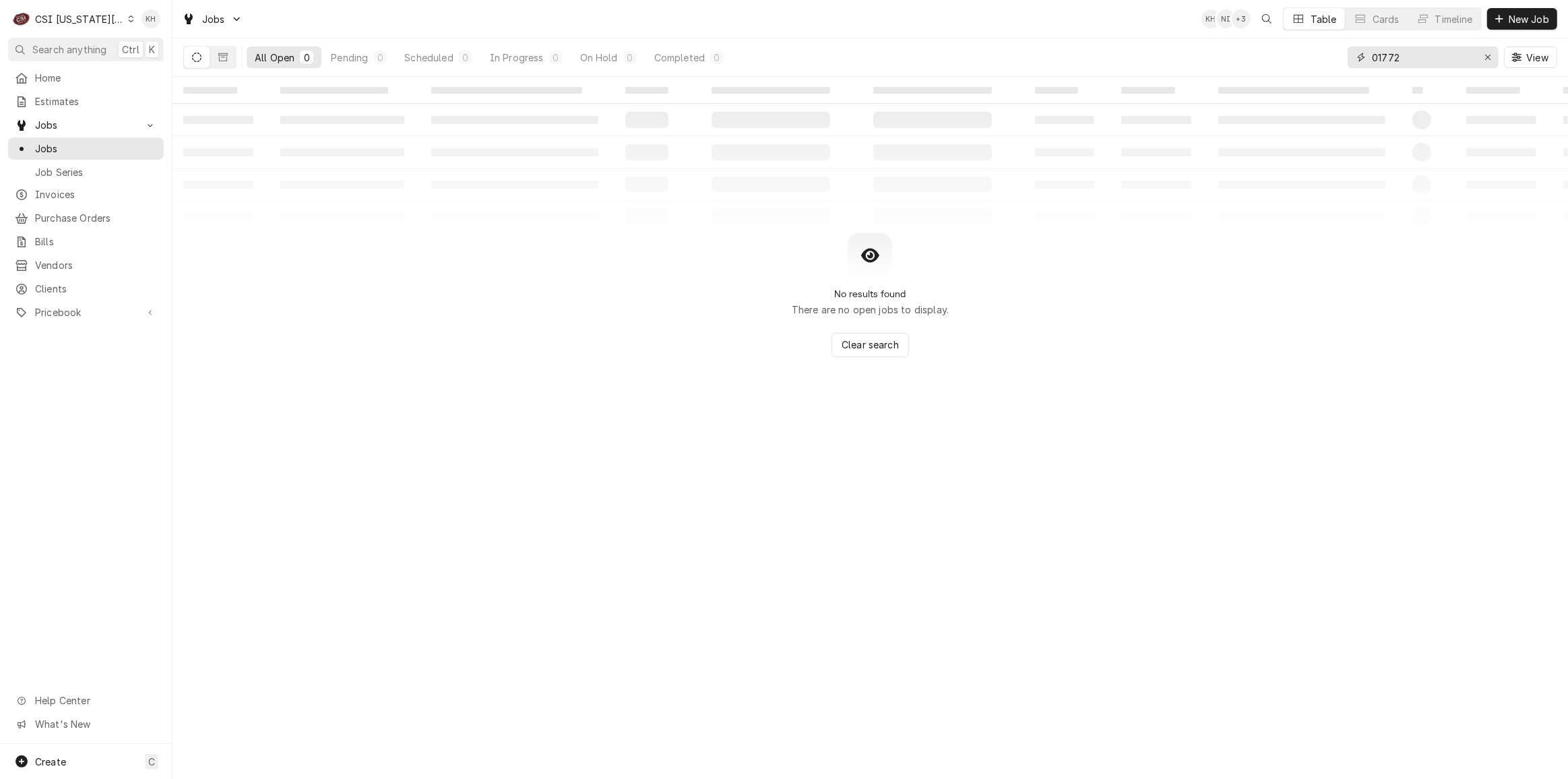
drag, startPoint x: 1424, startPoint y: 57, endPoint x: 1314, endPoint y: 53, distance: 110.1
click at [1314, 53] on div "All Open 0 Pending 0 Scheduled 0 In Progress 0 On Hold 0 Completed 0 01772 View" at bounding box center [870, 57] width 1373 height 38
type input "8551"
drag, startPoint x: 223, startPoint y: 53, endPoint x: 221, endPoint y: 67, distance: 14.1
click at [223, 54] on icon "Dynamic Content Wrapper" at bounding box center [223, 57] width 9 height 9
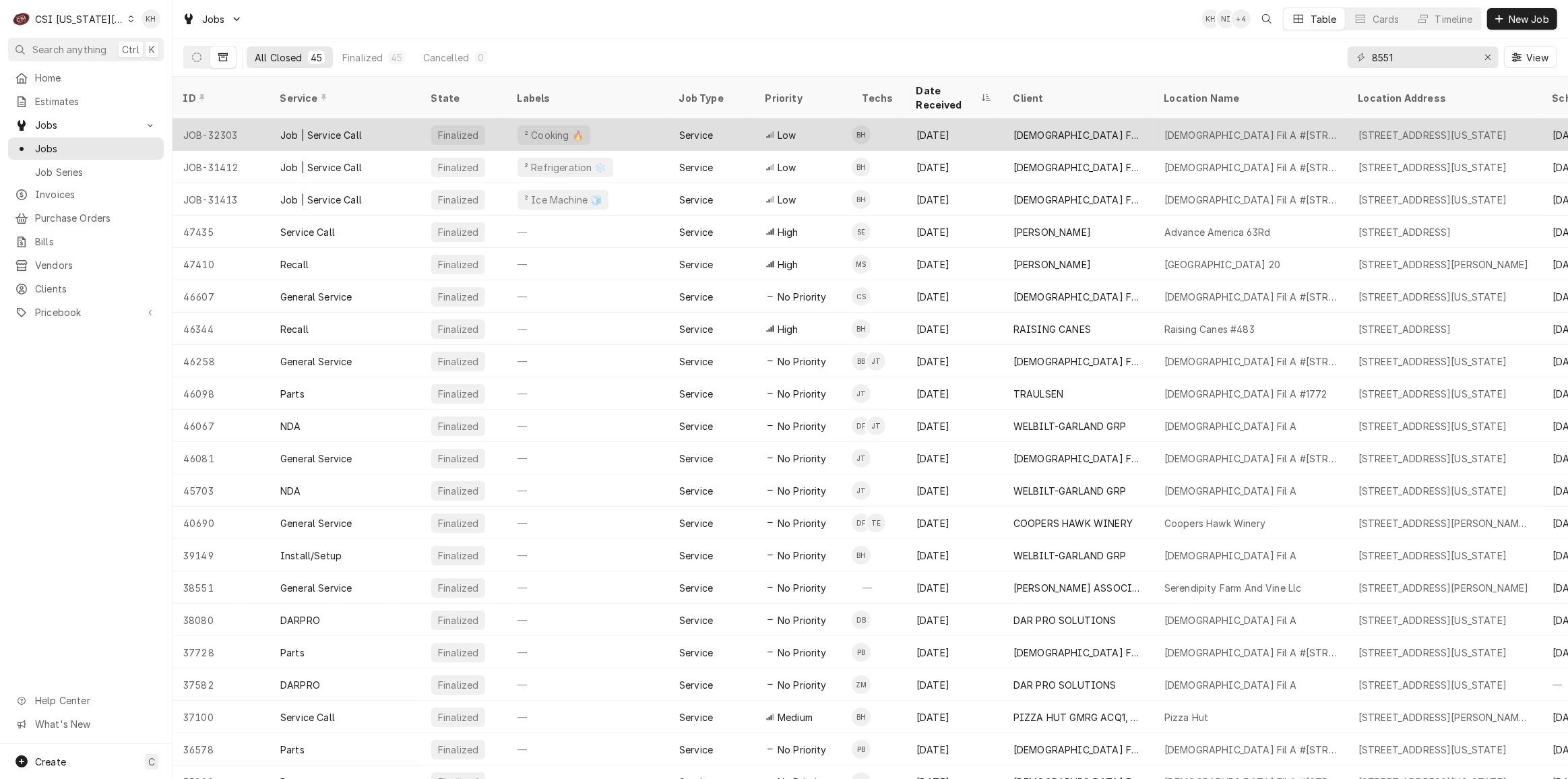
click at [422, 118] on div "Finalized" at bounding box center [463, 135] width 86 height 32
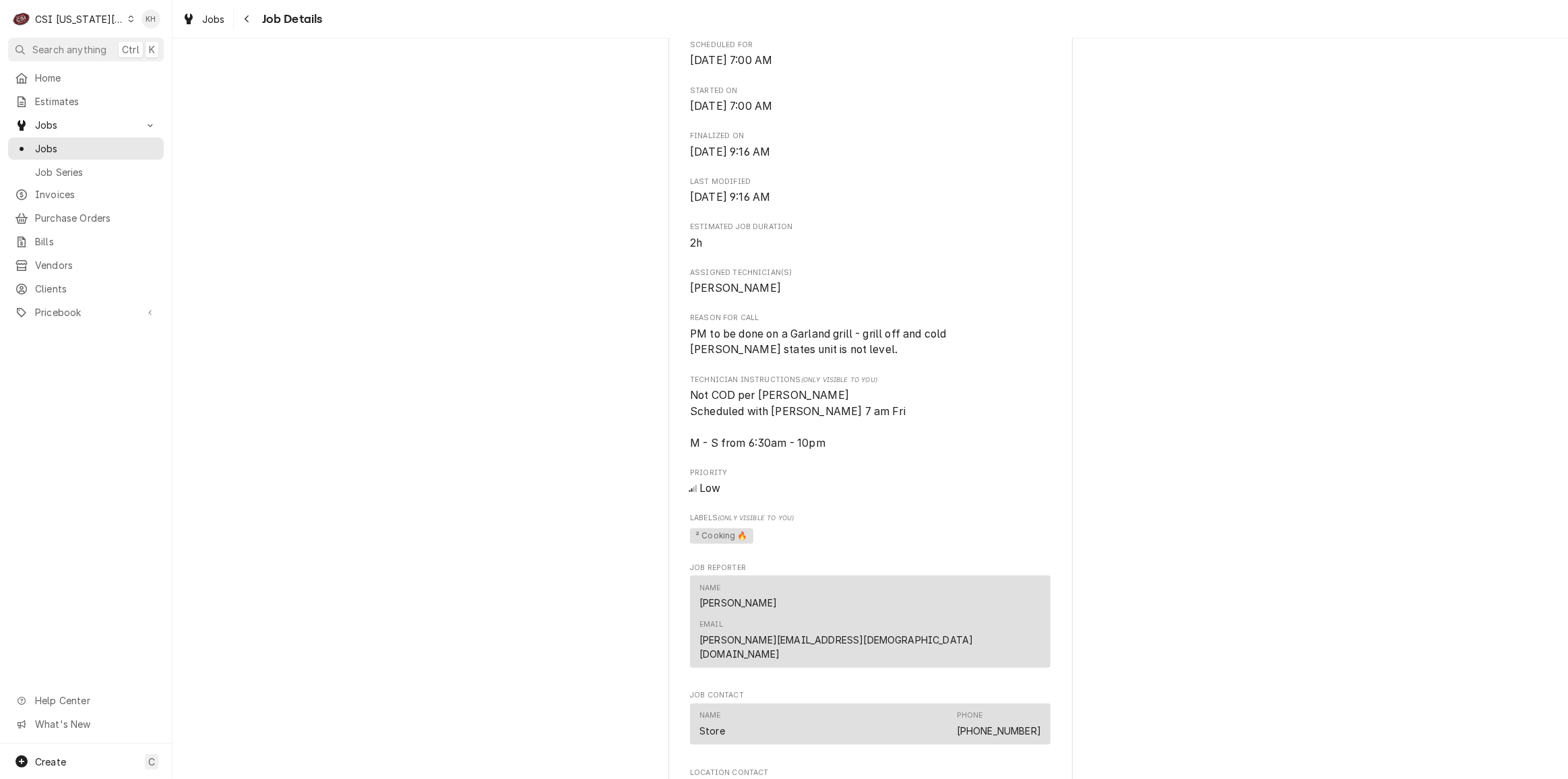
scroll to position [429, 0]
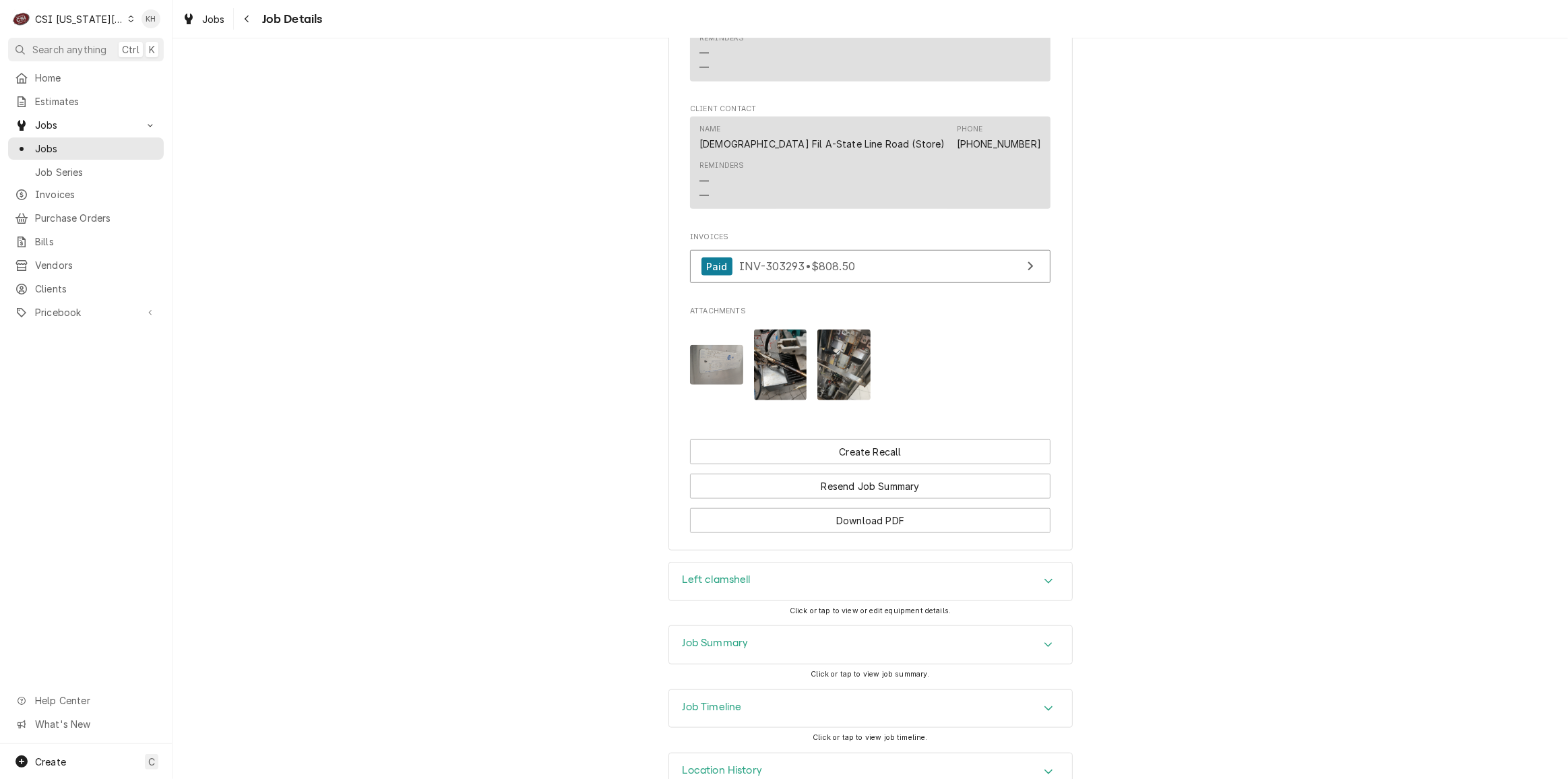
click at [804, 626] on div "Job Summary" at bounding box center [870, 645] width 403 height 38
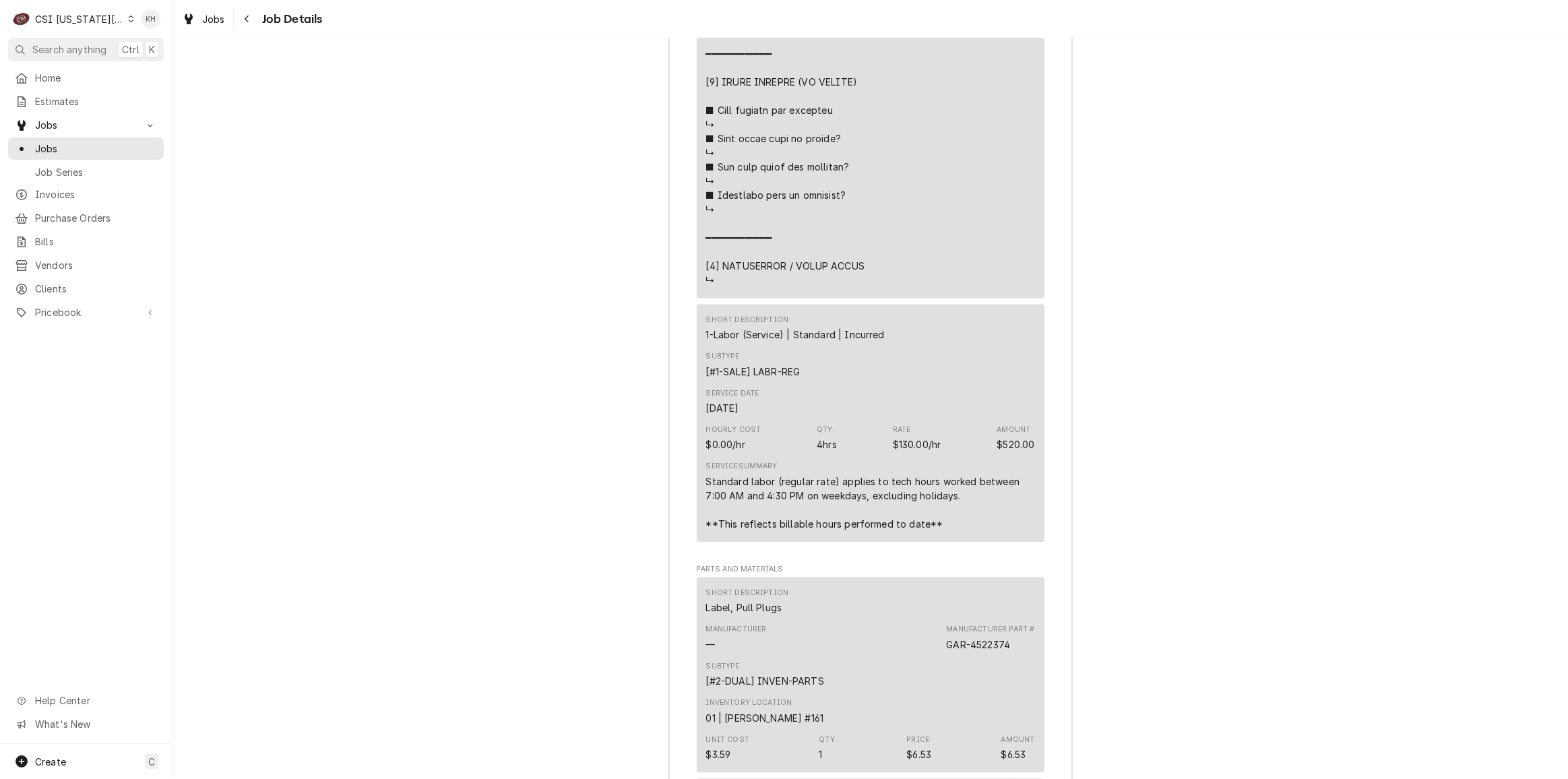
scroll to position [2667, 0]
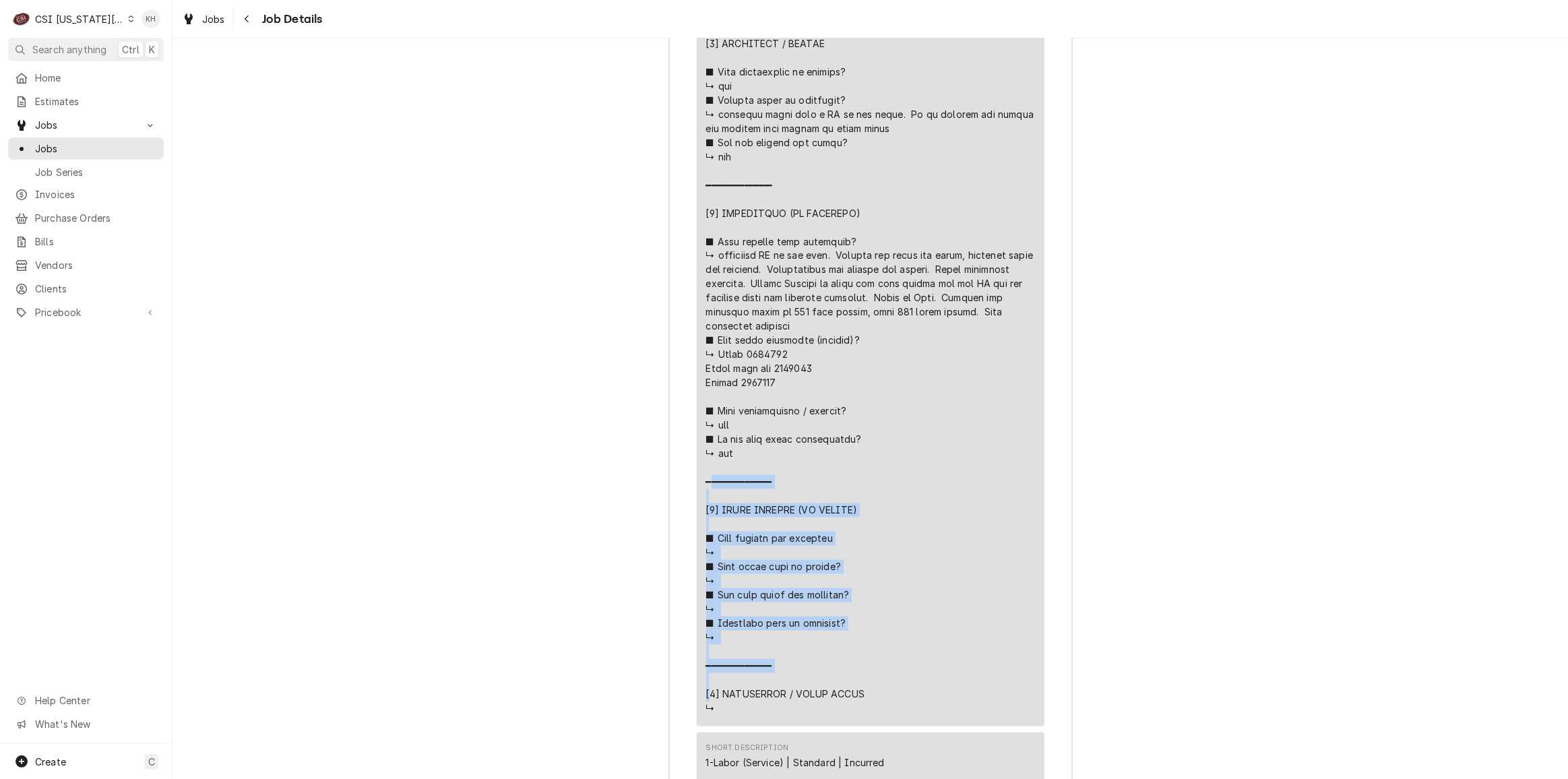
drag, startPoint x: 746, startPoint y: 245, endPoint x: 1007, endPoint y: 281, distance: 263.5
click at [1007, 281] on div "Line Item" at bounding box center [870, 157] width 329 height 1117
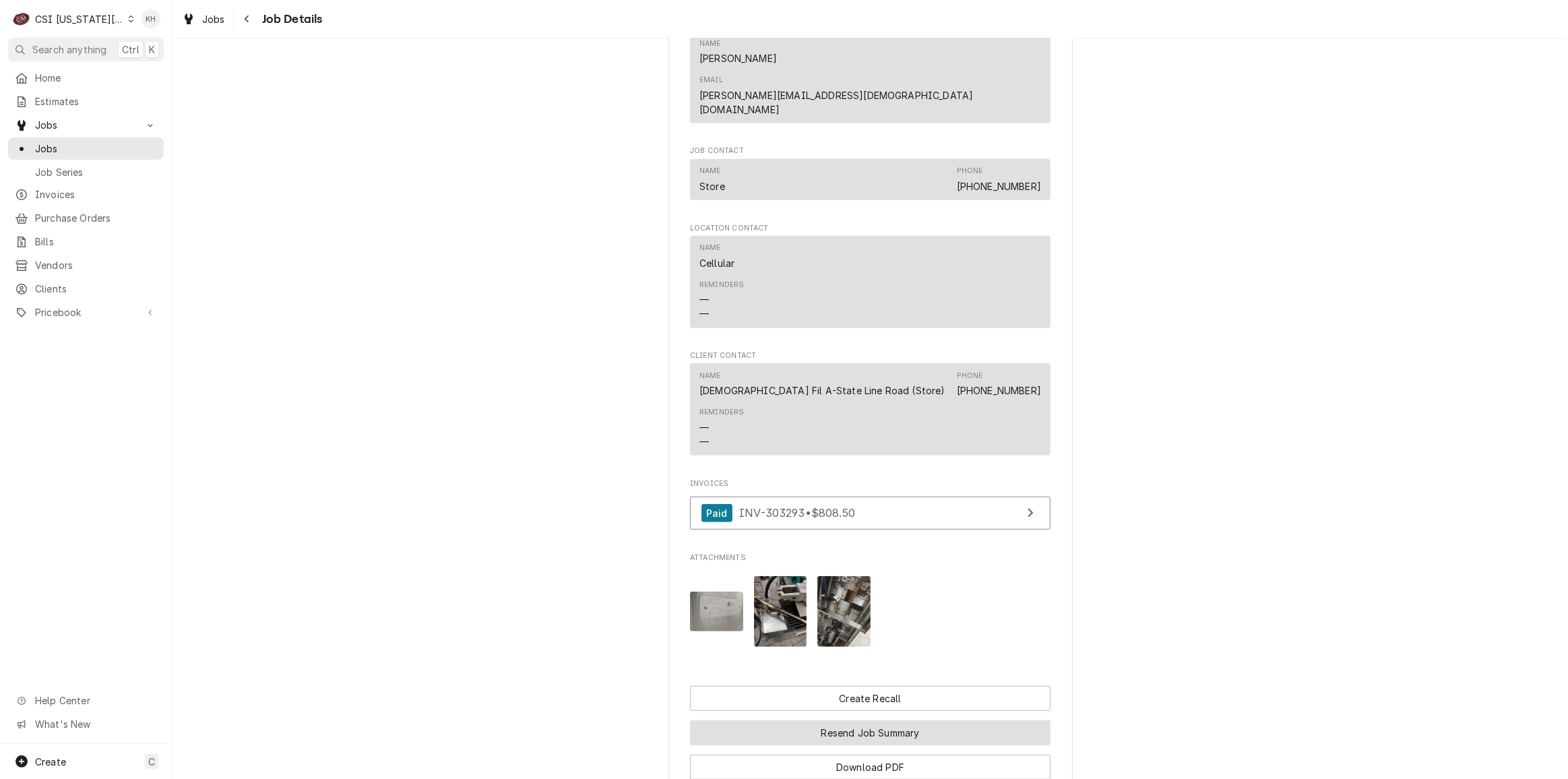
scroll to position [1258, 0]
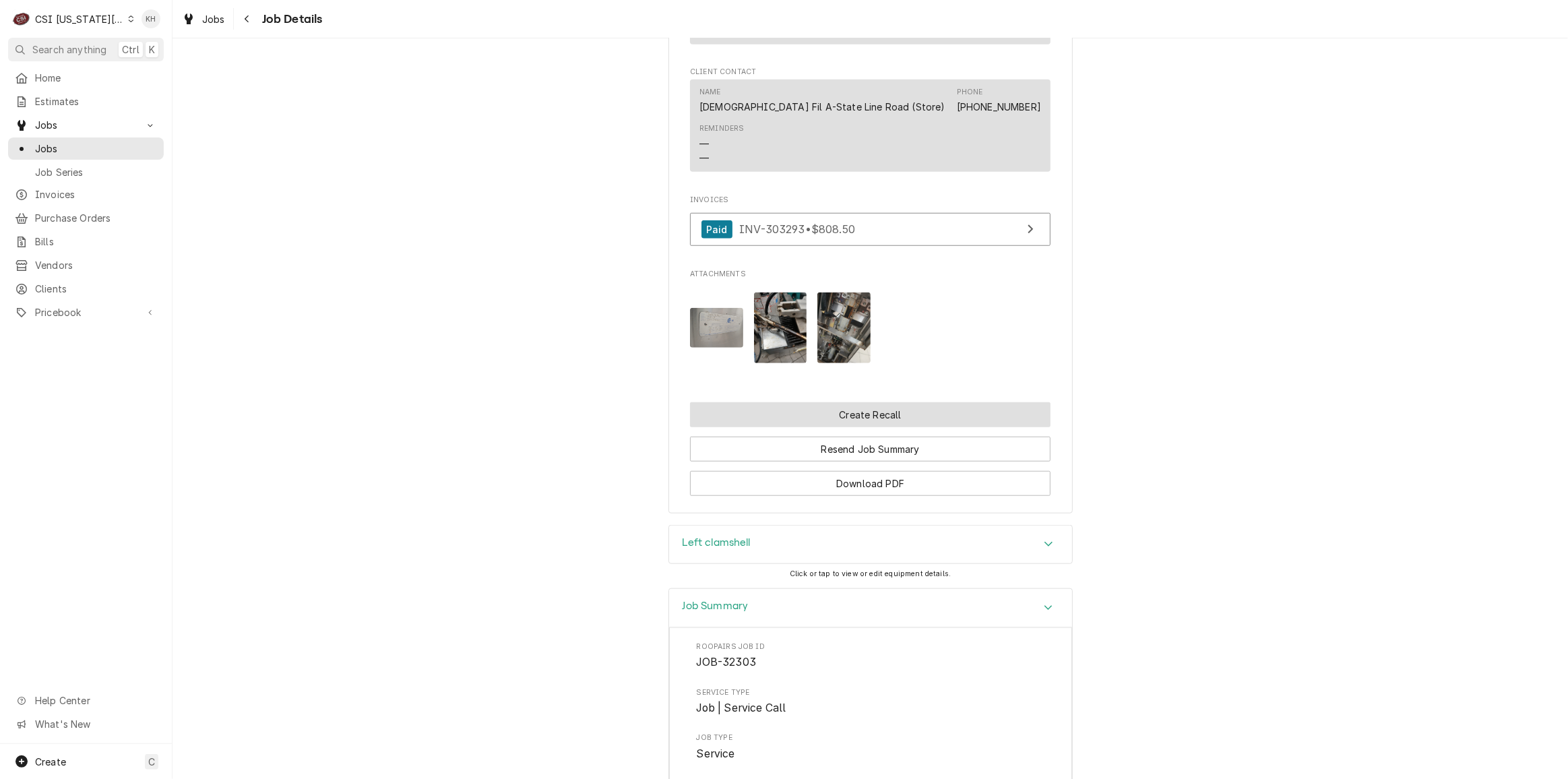
click at [914, 402] on button "Create Recall" at bounding box center [870, 414] width 360 height 25
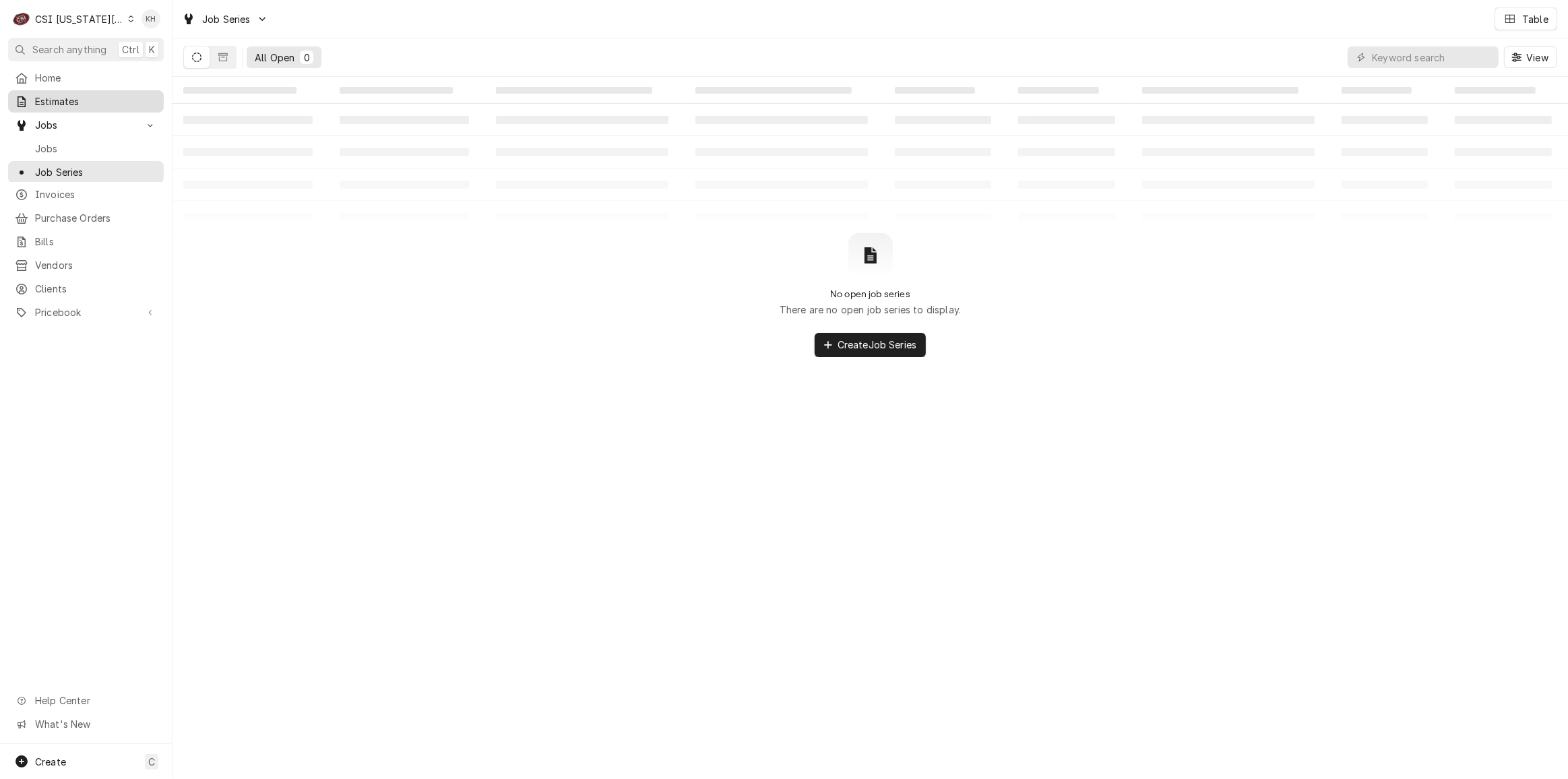
click at [85, 99] on span "Estimates" at bounding box center [96, 102] width 122 height 14
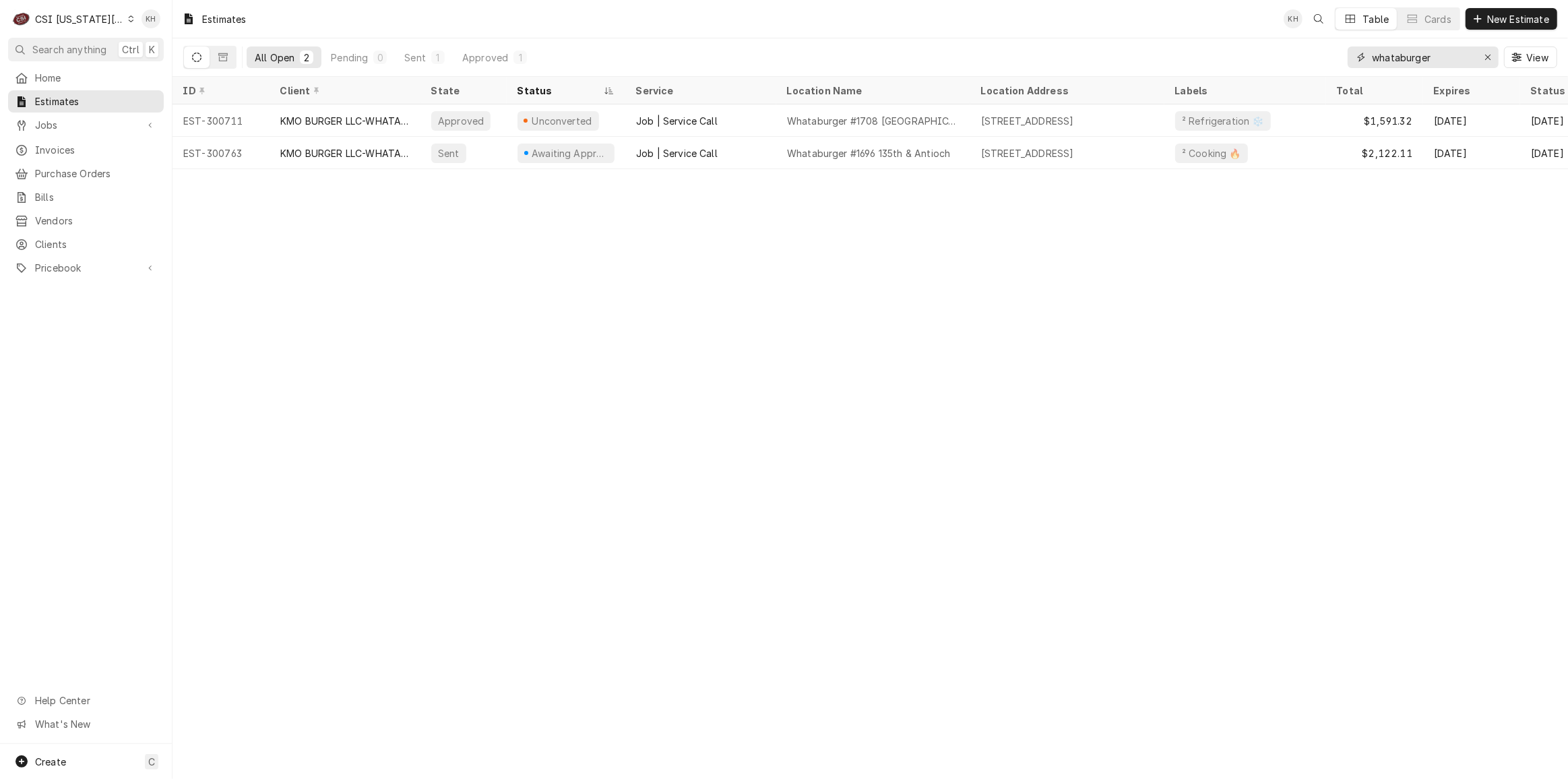
drag, startPoint x: 1460, startPoint y: 60, endPoint x: 1263, endPoint y: 68, distance: 197.2
click at [1263, 68] on div "All Open 2 Pending 0 Sent 1 Approved 1 whataburger View" at bounding box center [870, 57] width 1373 height 38
type input "8551"
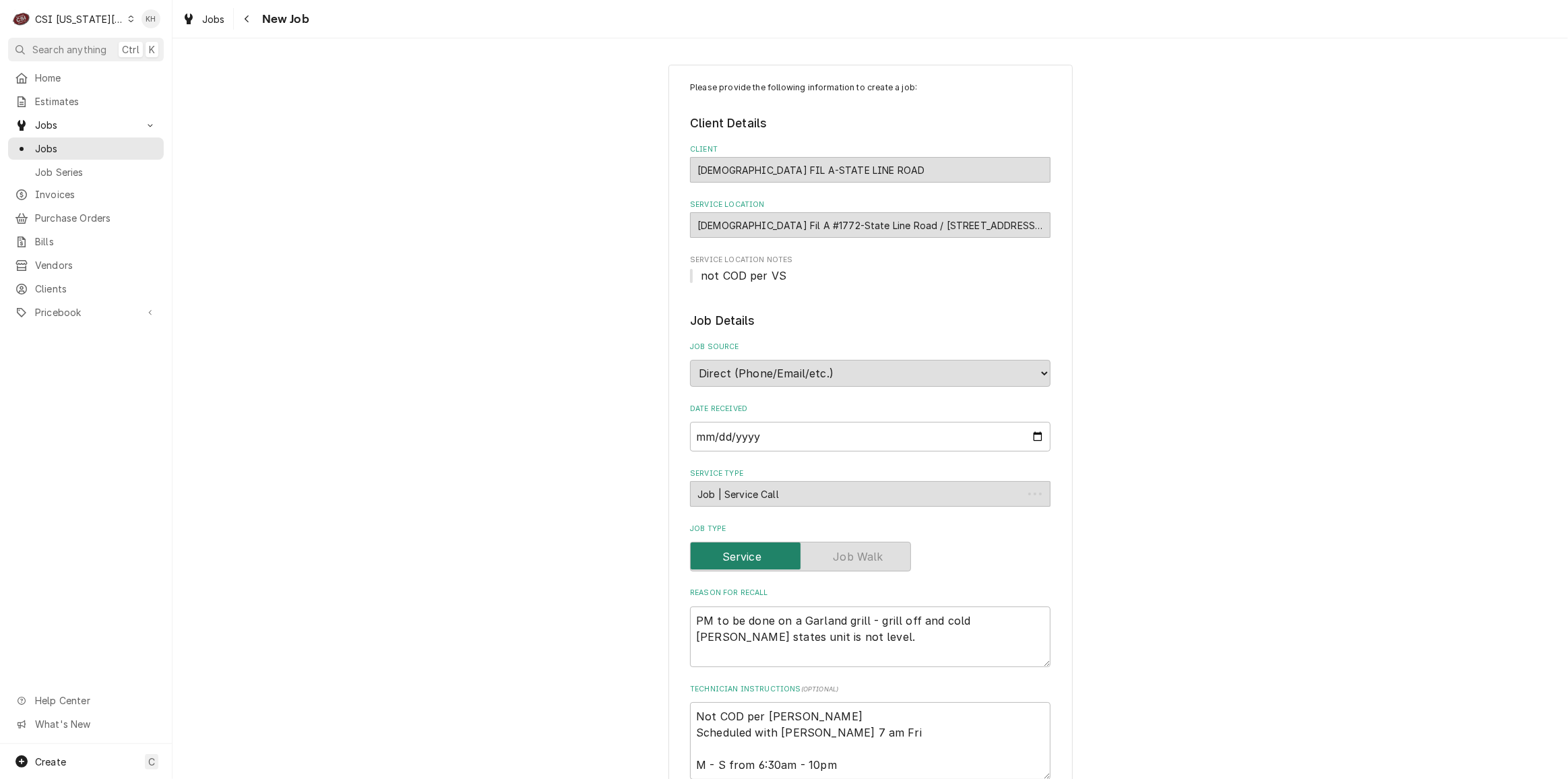
type textarea "x"
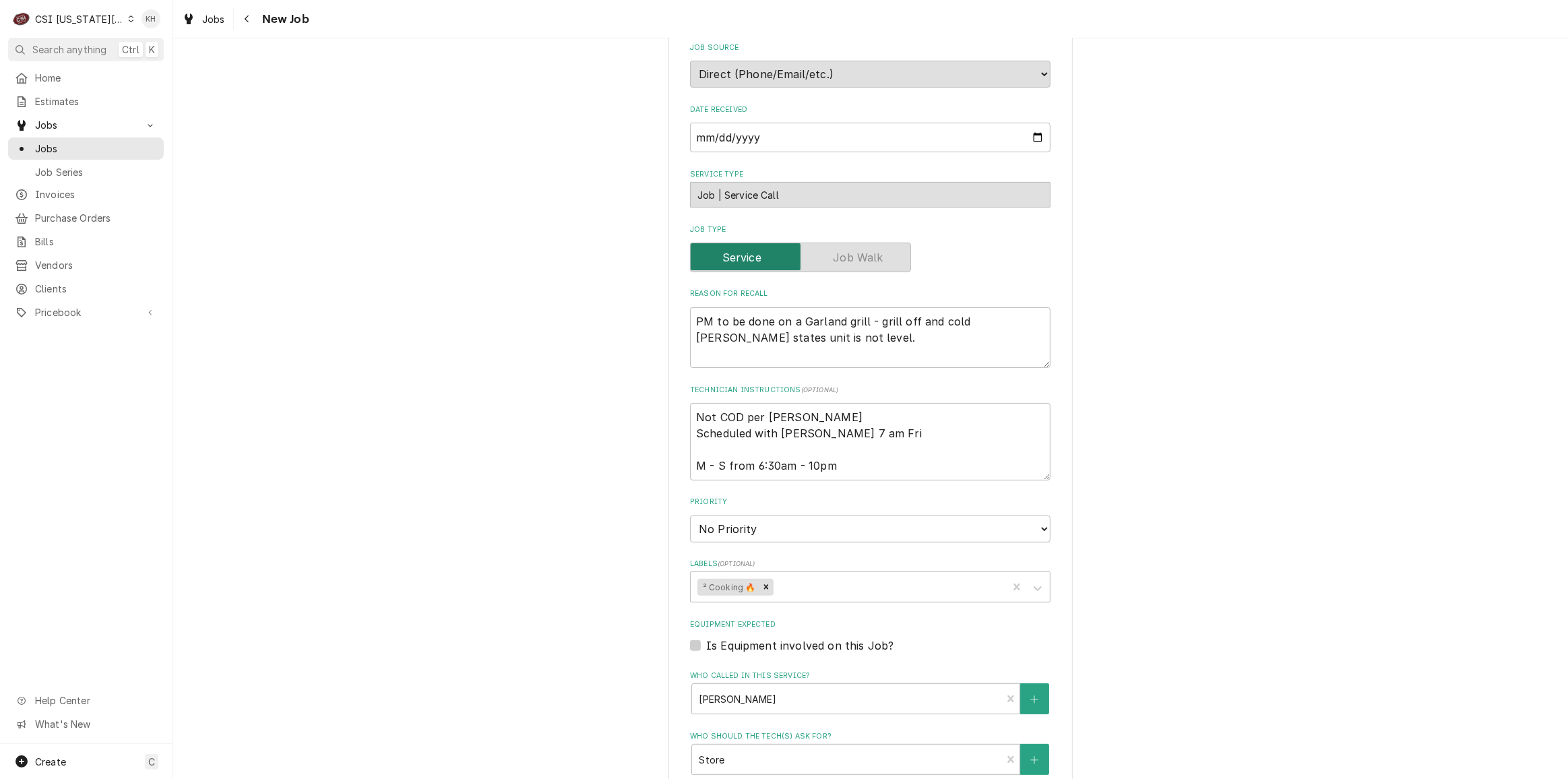
scroll to position [295, 0]
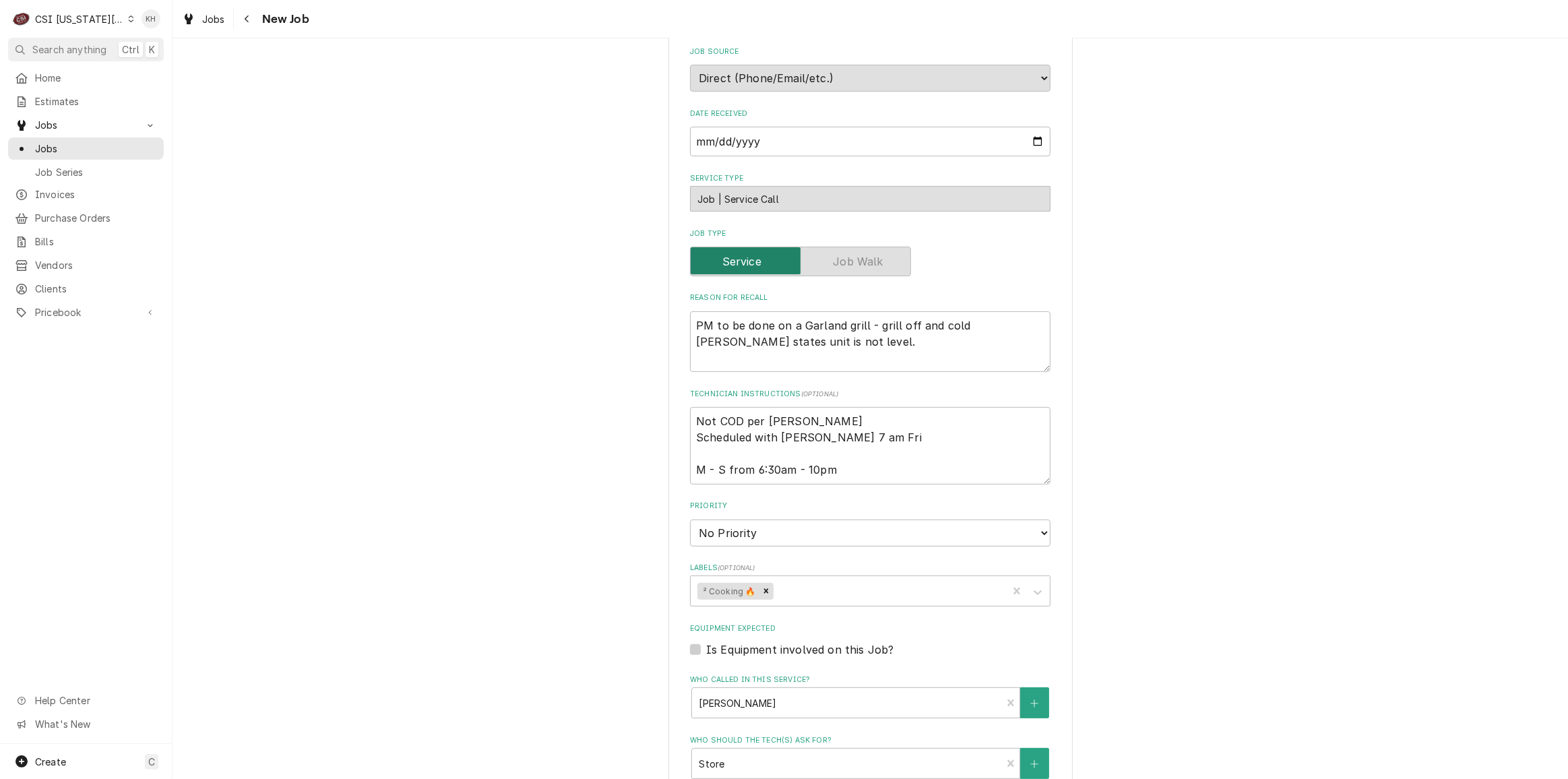
drag, startPoint x: 250, startPoint y: 23, endPoint x: 242, endPoint y: 35, distance: 14.4
click at [250, 23] on div "Navigate back" at bounding box center [247, 18] width 13 height 13
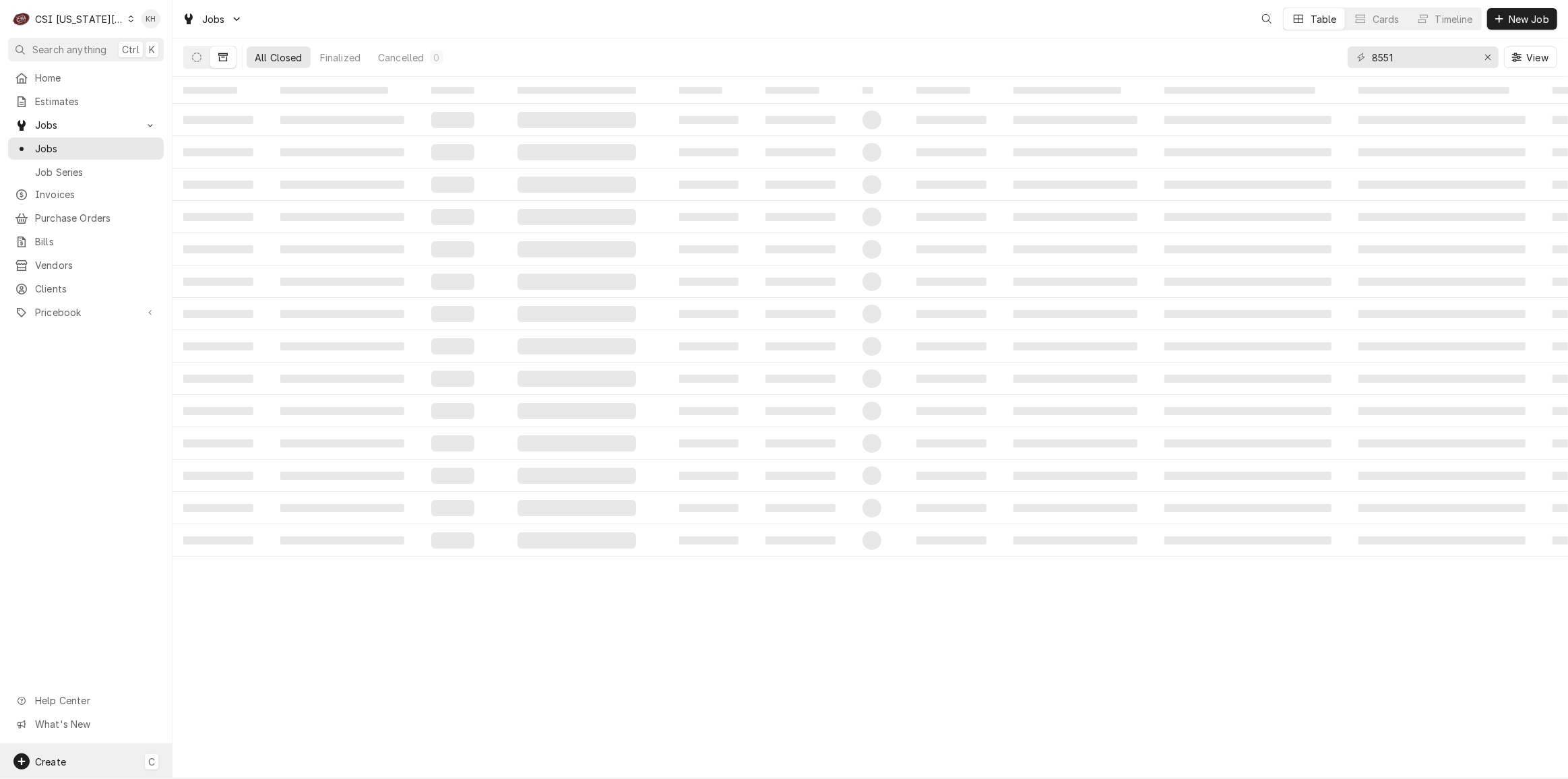
click at [83, 764] on div "Create C" at bounding box center [86, 761] width 172 height 35
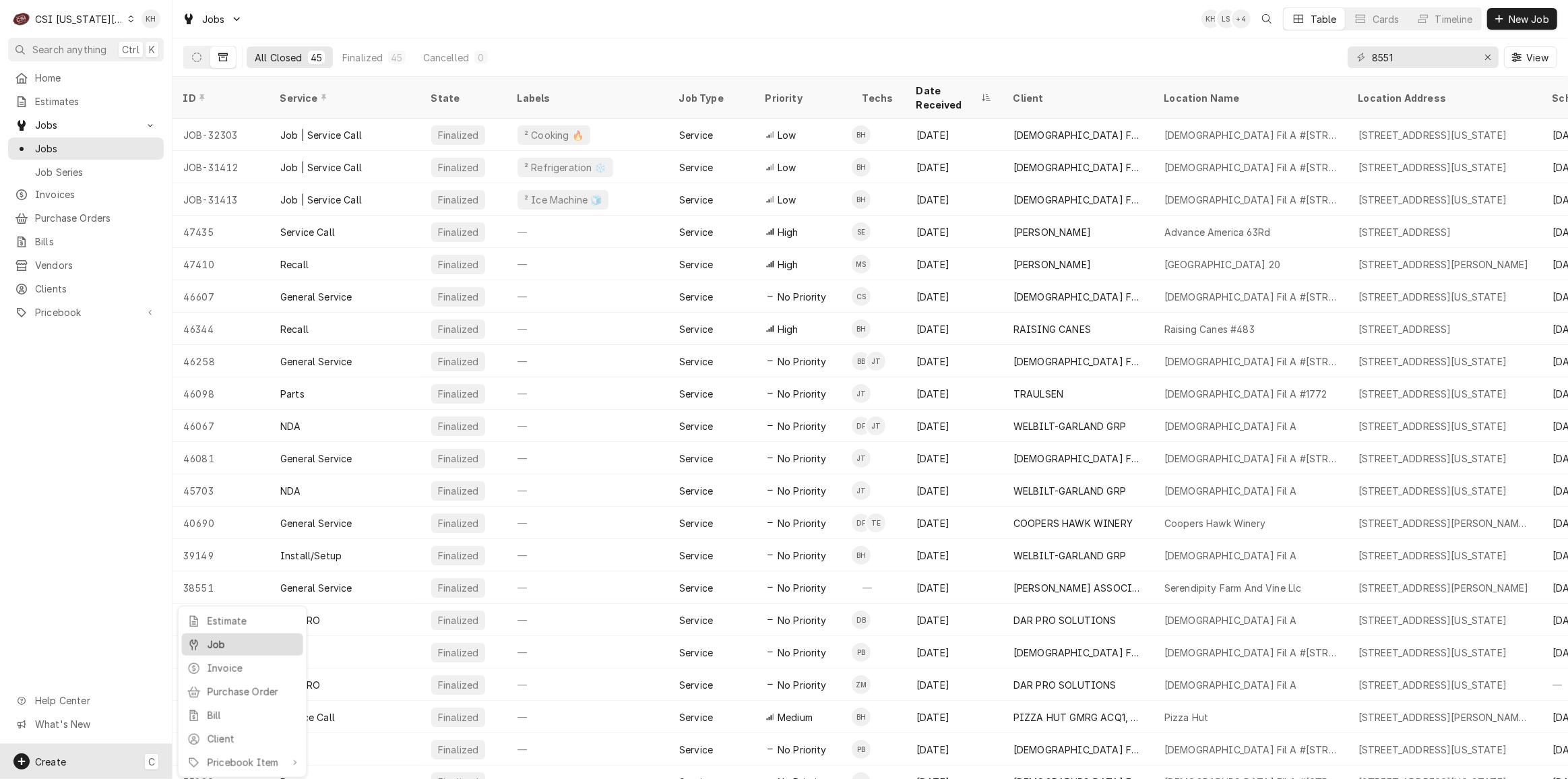
click at [223, 646] on div "Job" at bounding box center [252, 644] width 90 height 14
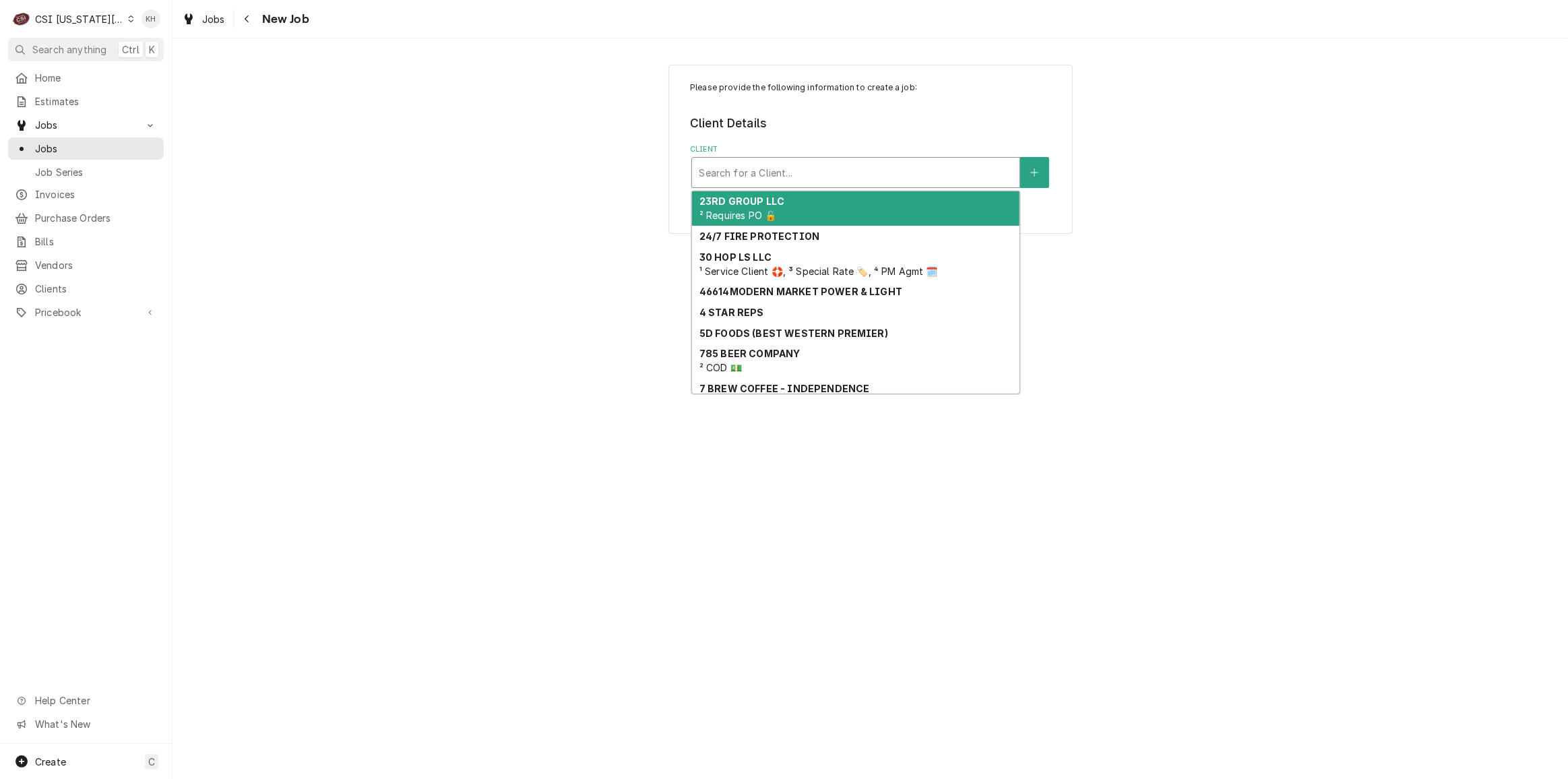
click at [768, 175] on div "Client" at bounding box center [855, 172] width 314 height 24
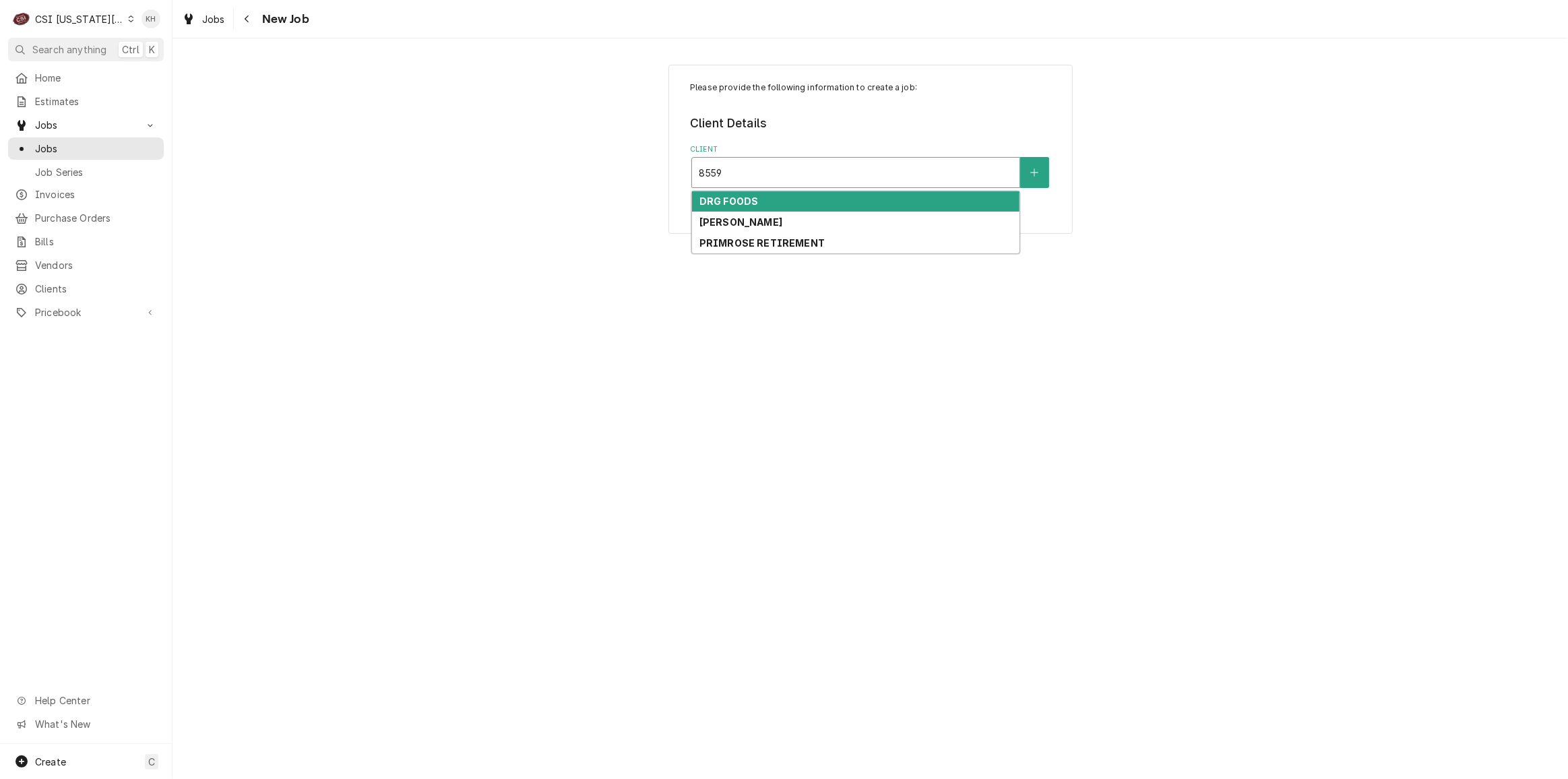
type input "855"
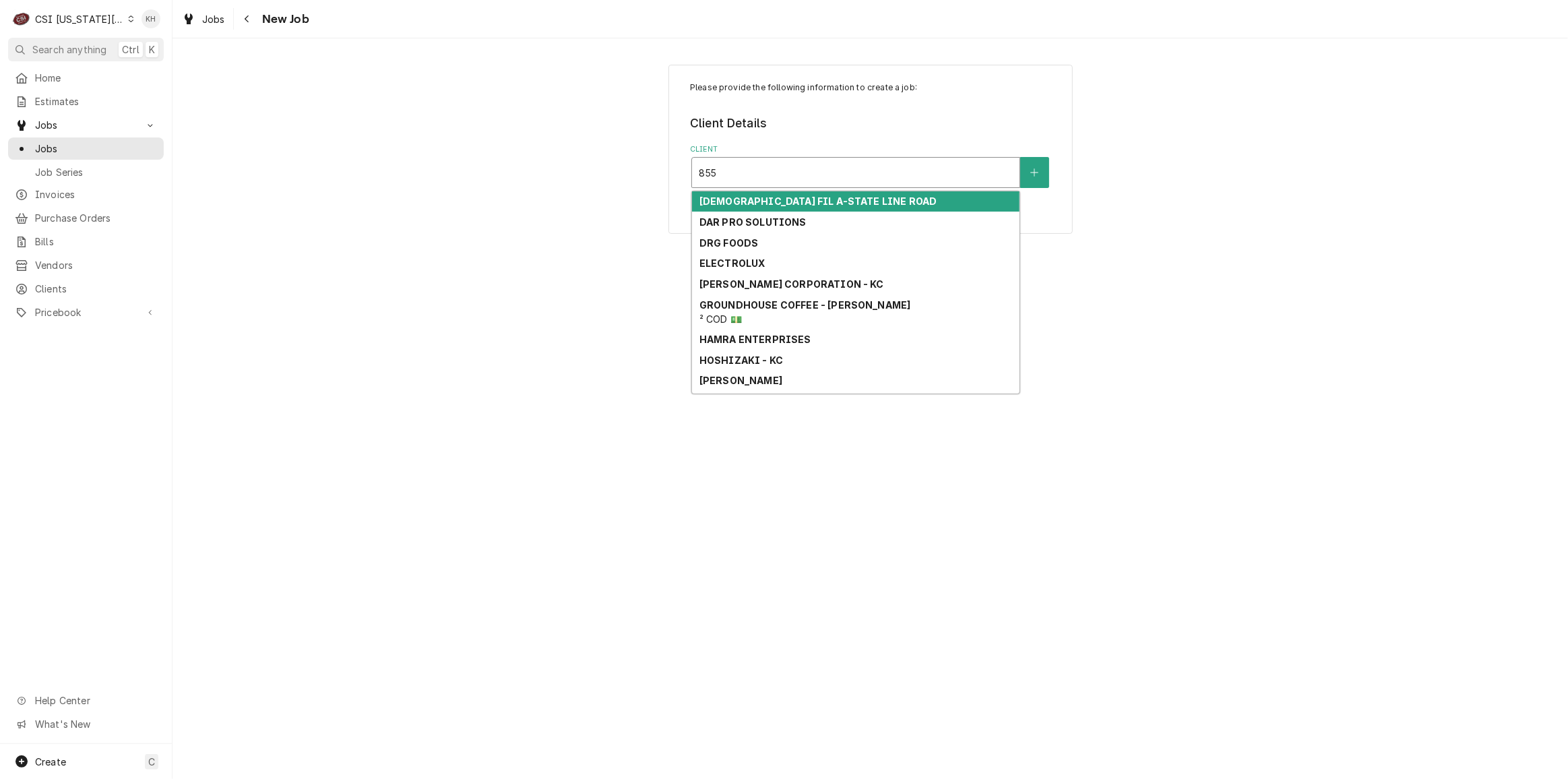
click at [786, 208] on div "[DEMOGRAPHIC_DATA] FIL A-STATE LINE ROAD" at bounding box center [855, 202] width 327 height 21
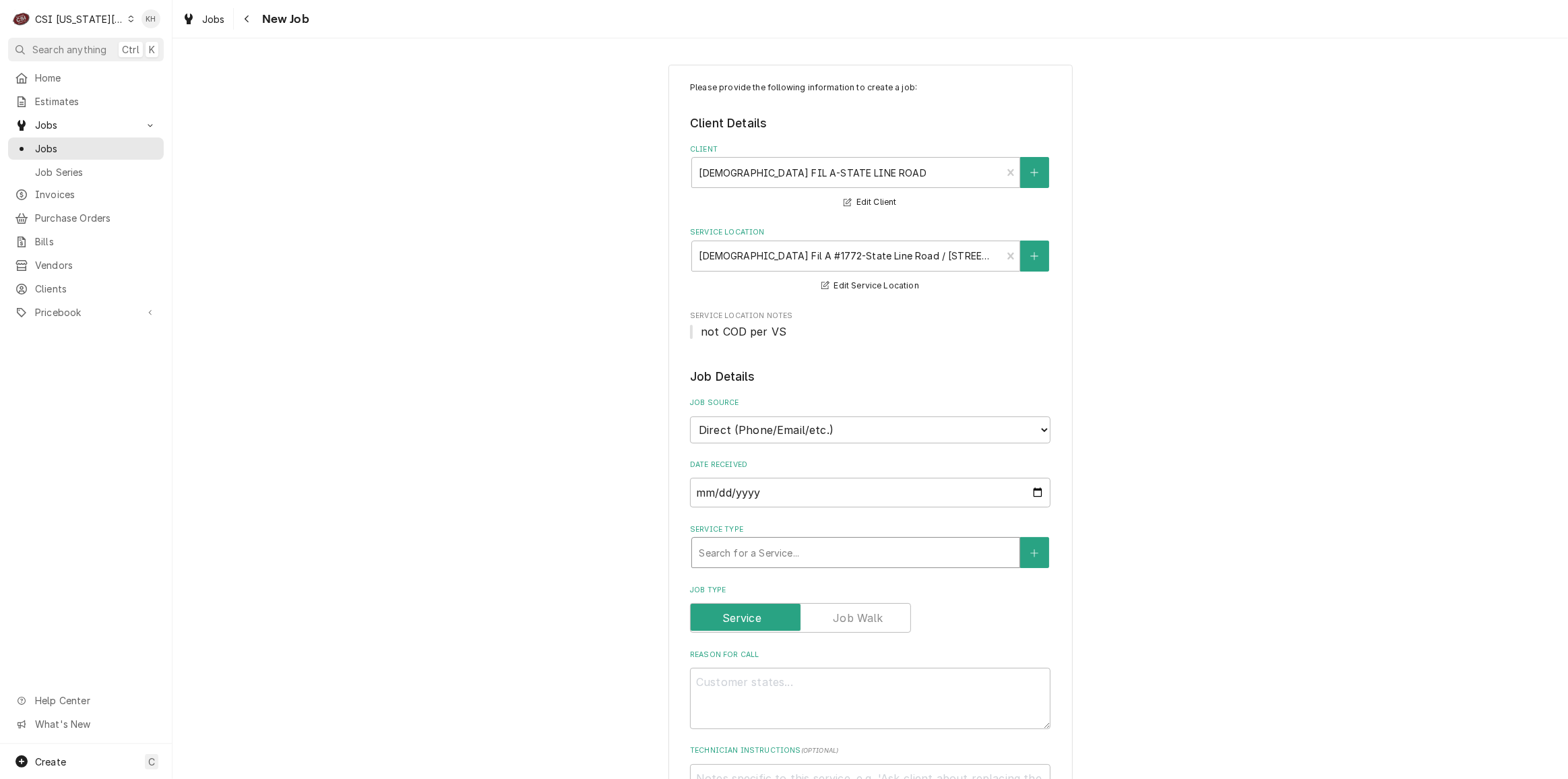
click at [829, 556] on div "Service Type" at bounding box center [855, 552] width 314 height 24
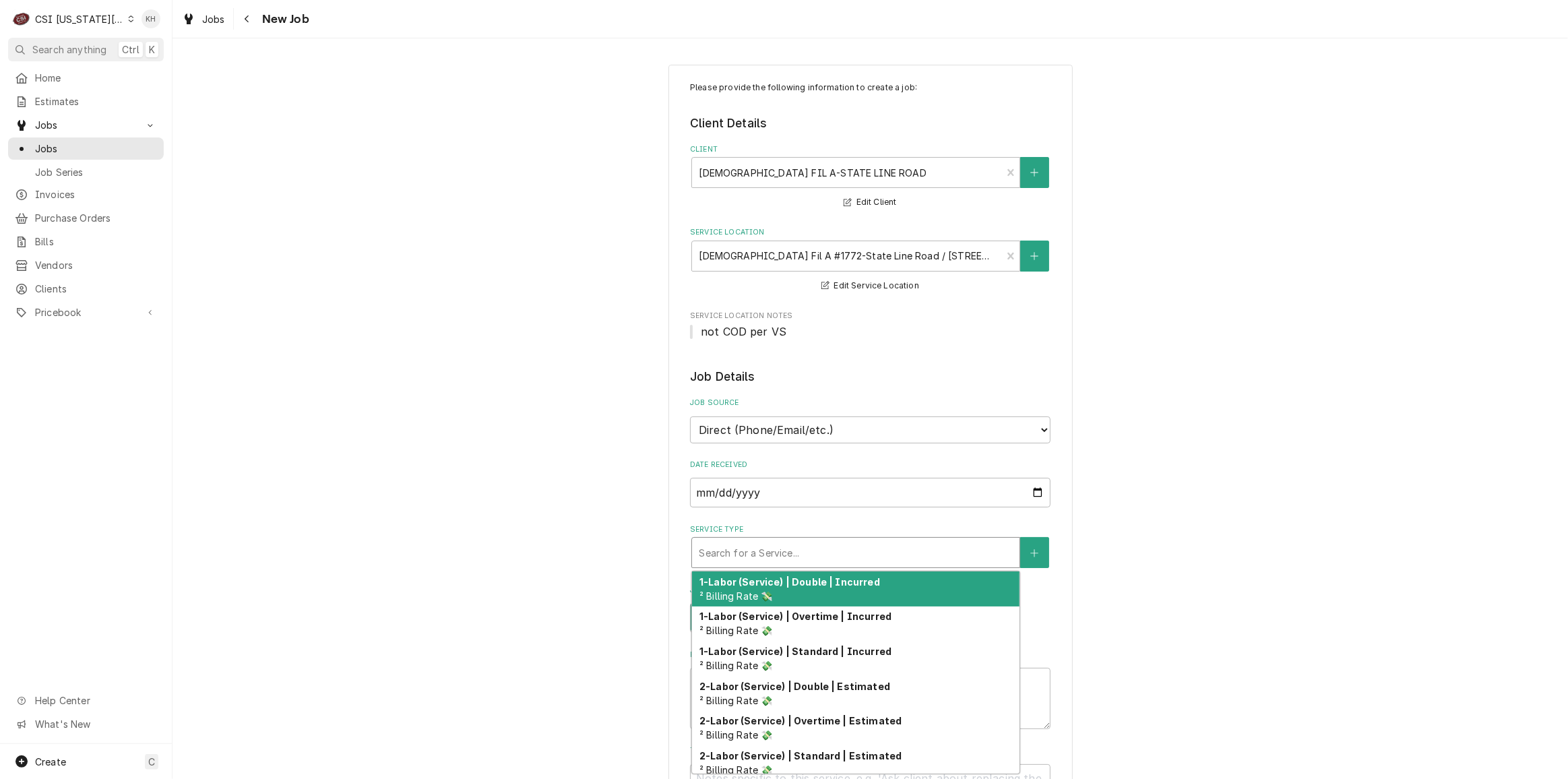
type textarea "x"
type input "s"
type textarea "x"
type input "se"
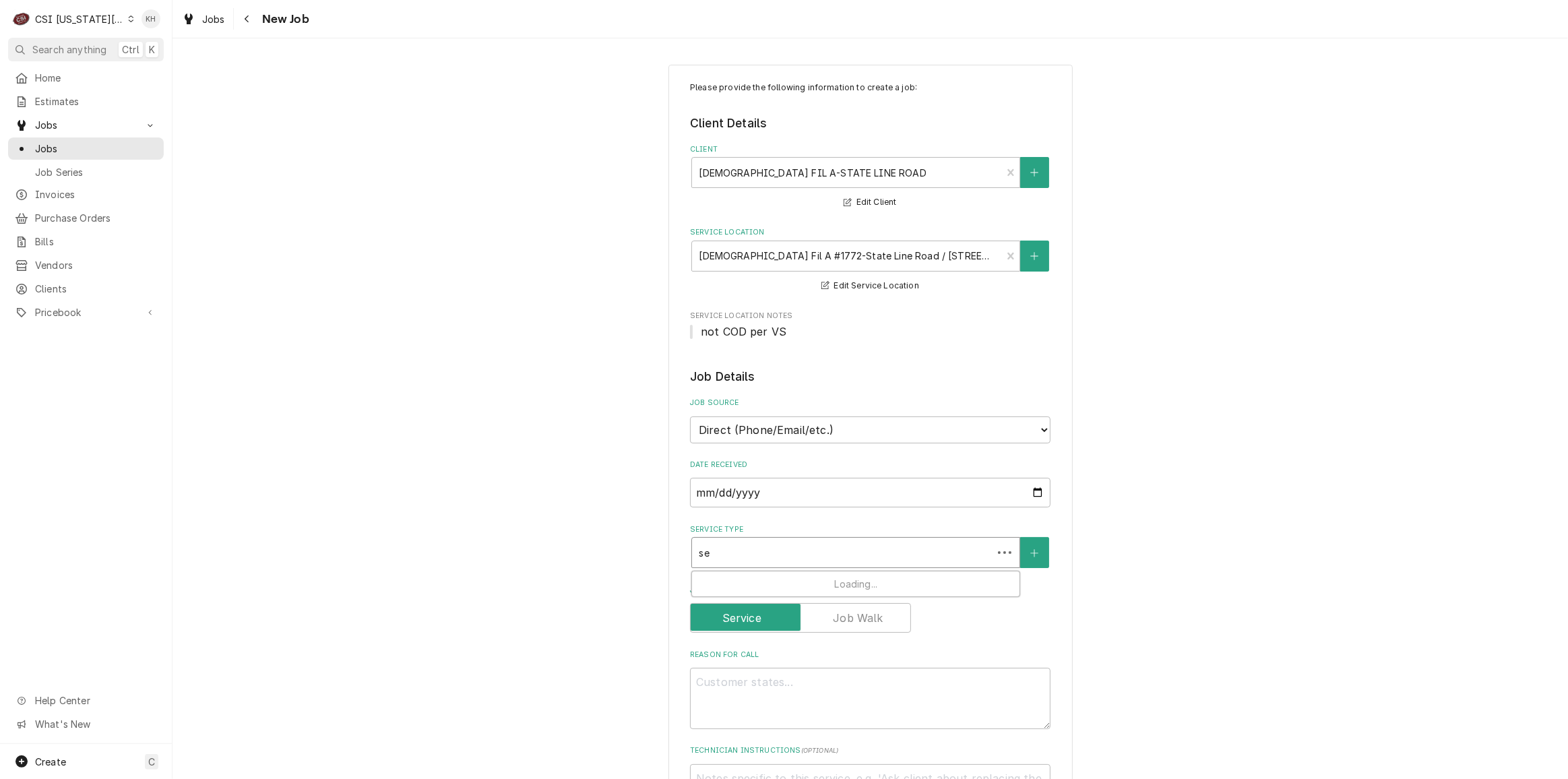
type textarea "x"
type input "ser"
type textarea "x"
type input "serv"
type textarea "x"
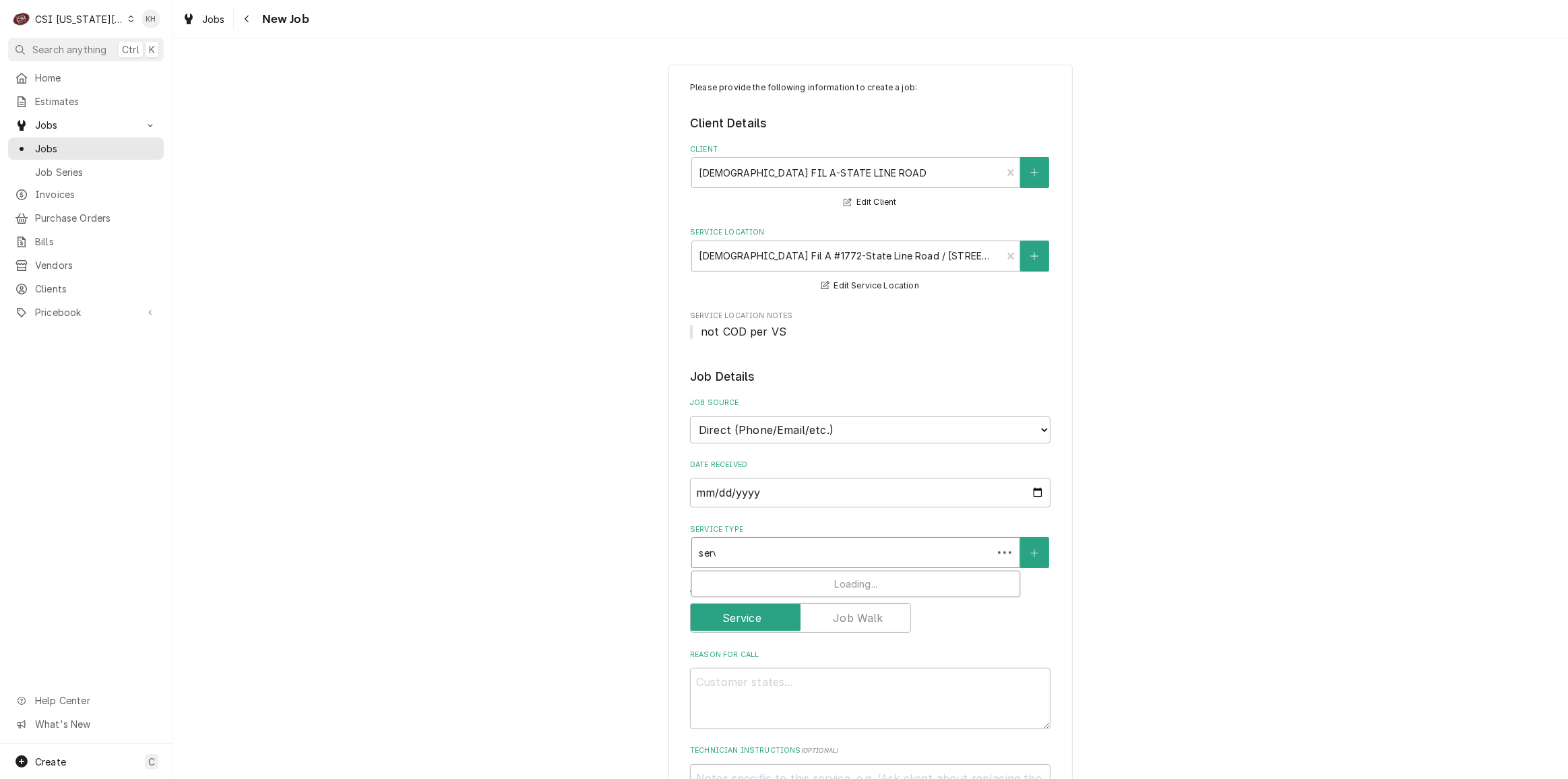
type input "servi"
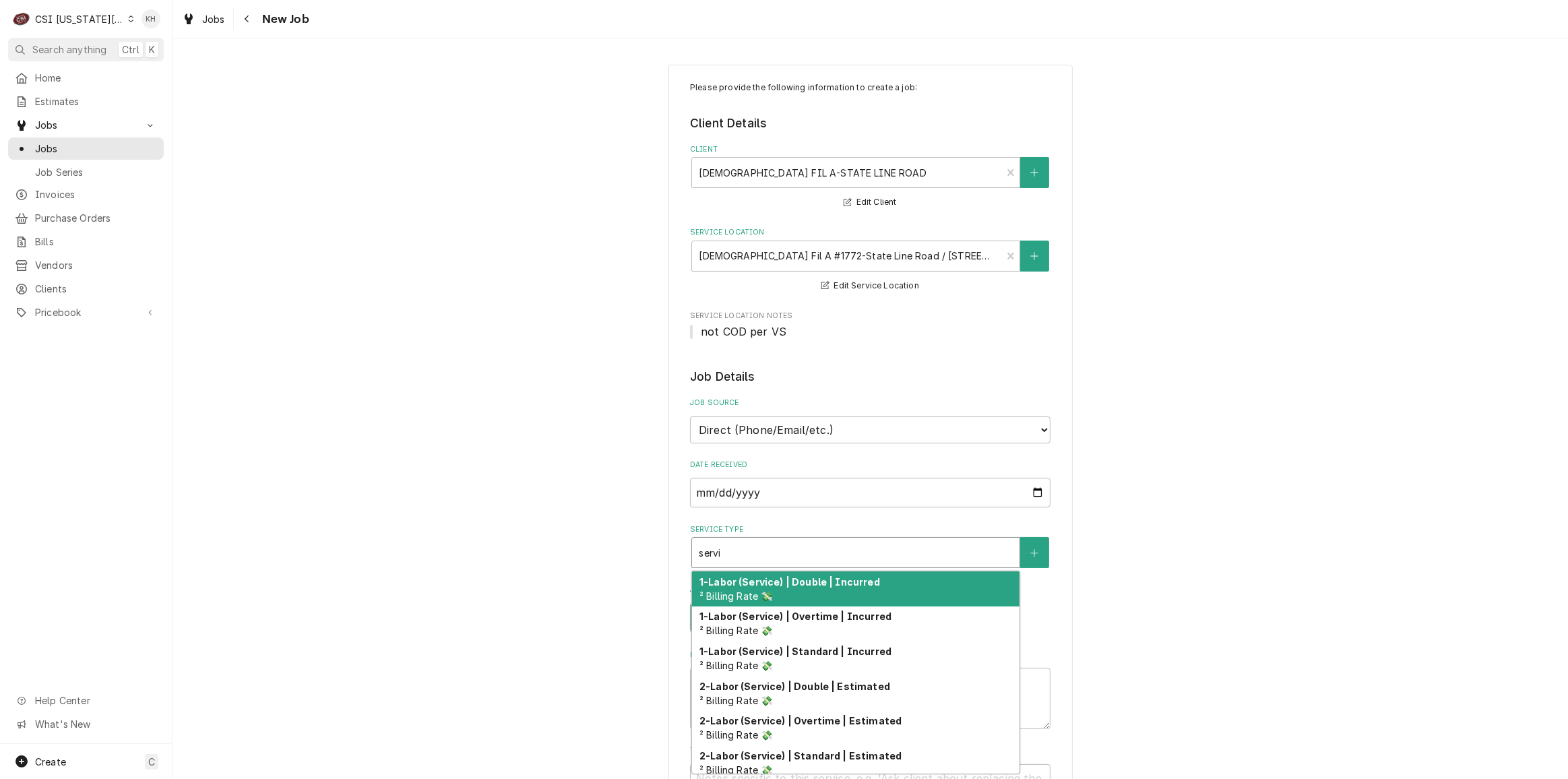
type textarea "x"
type input "serv"
type textarea "x"
type input "servi"
type textarea "x"
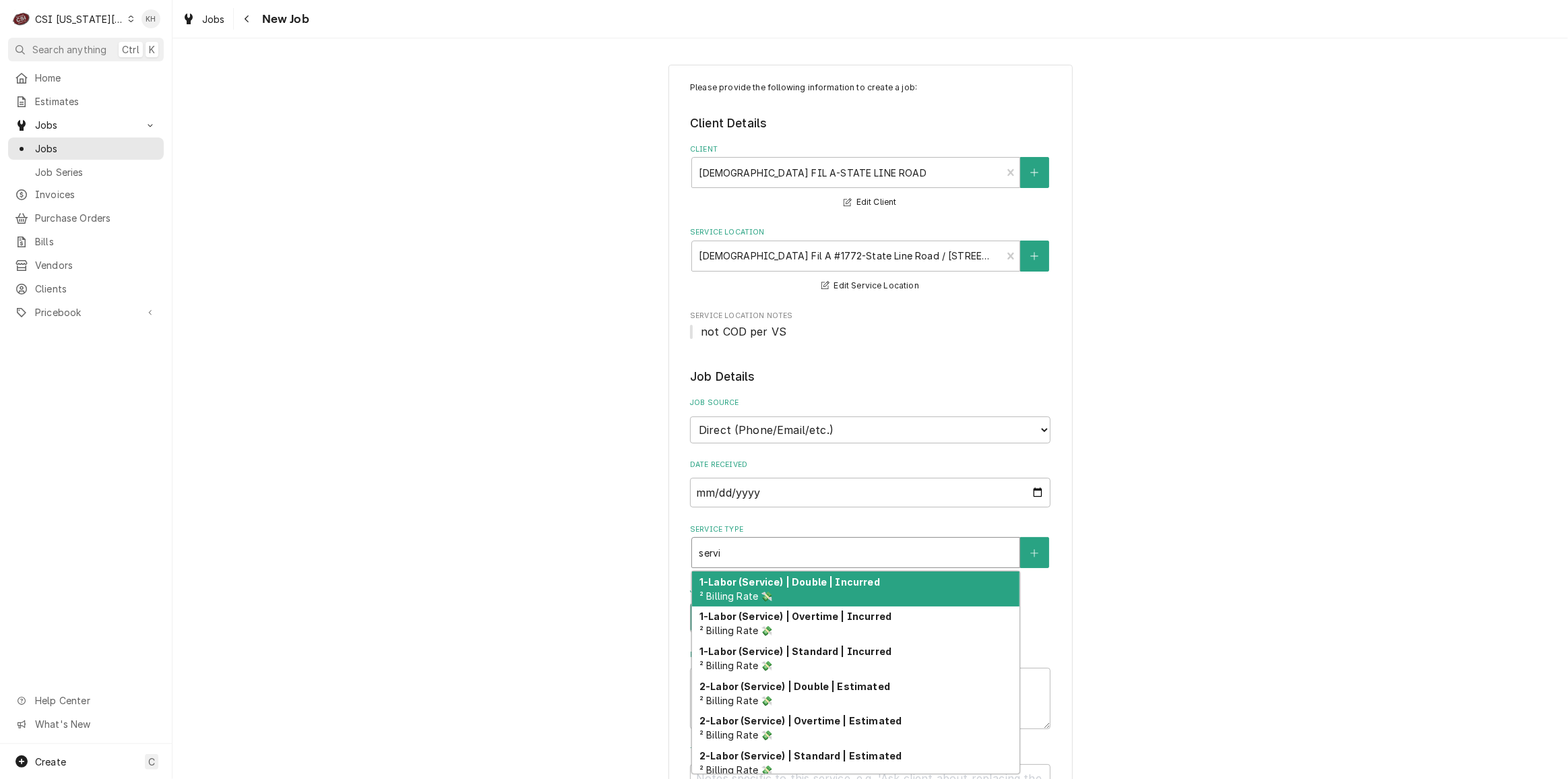
type input "servic"
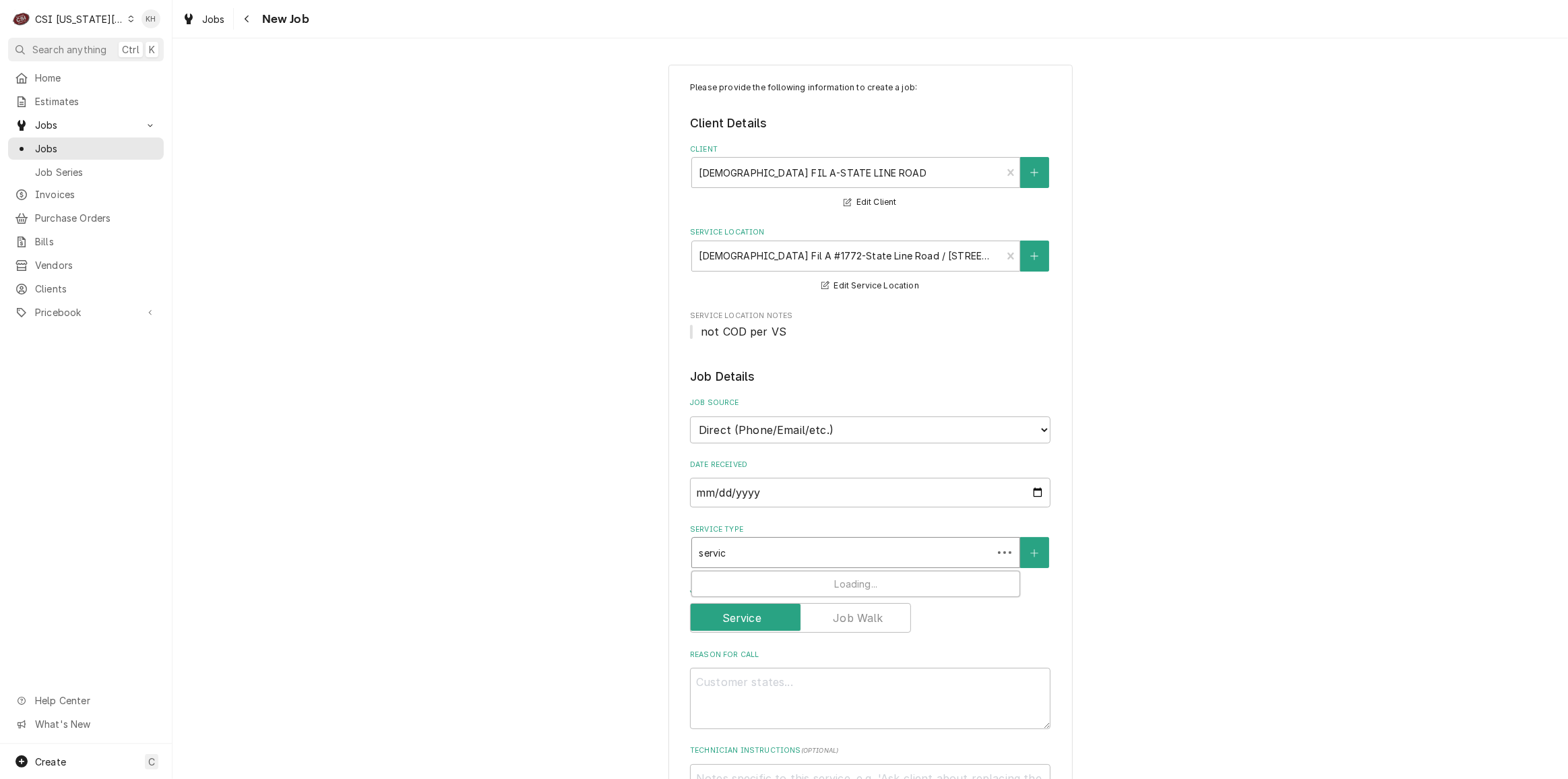
type textarea "x"
type input "service"
type textarea "x"
type input "service"
type textarea "x"
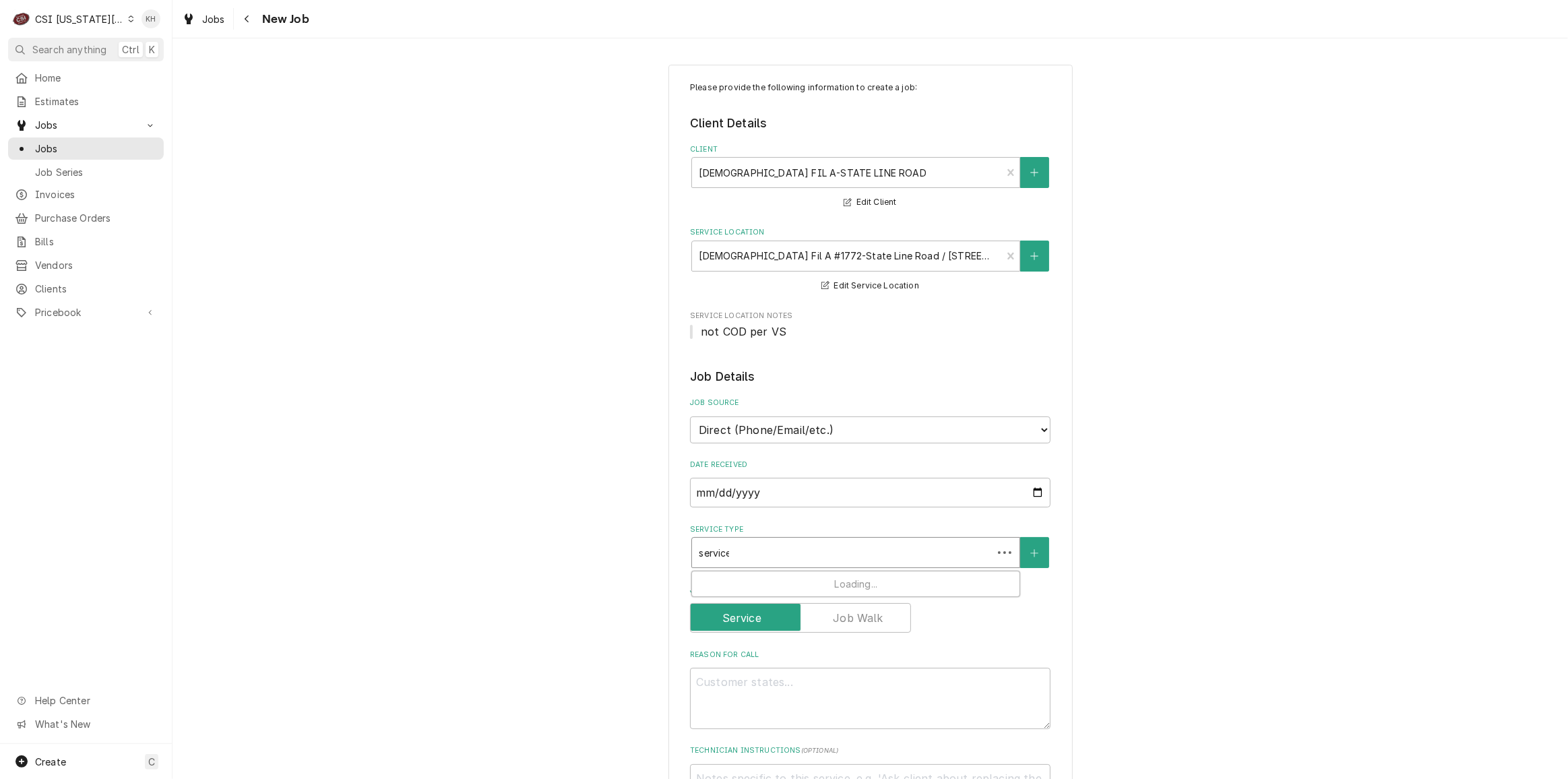
type input "service c"
type textarea "x"
type input "service ca"
type textarea "x"
type input "service cal"
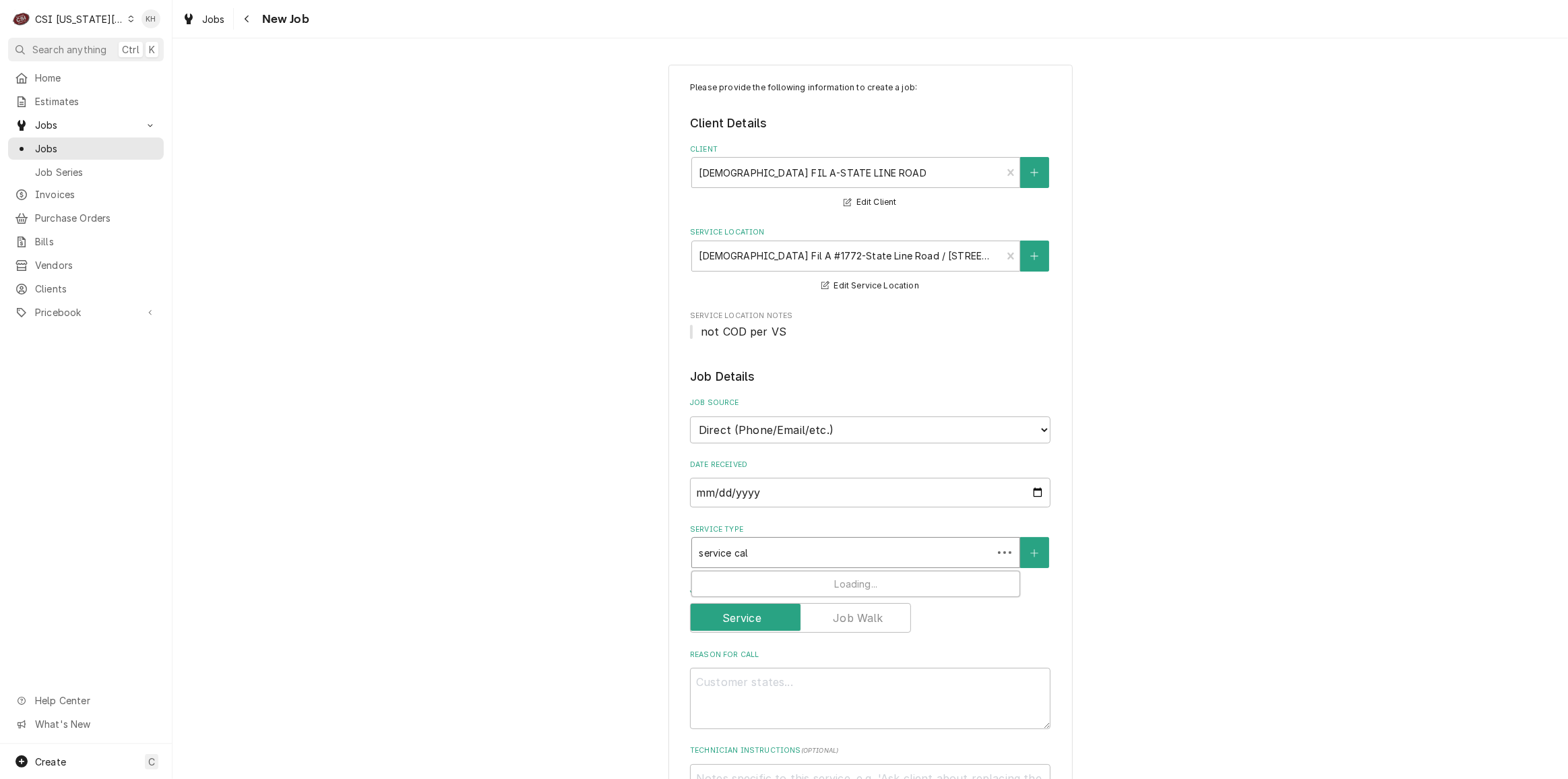
type textarea "x"
type input "service call"
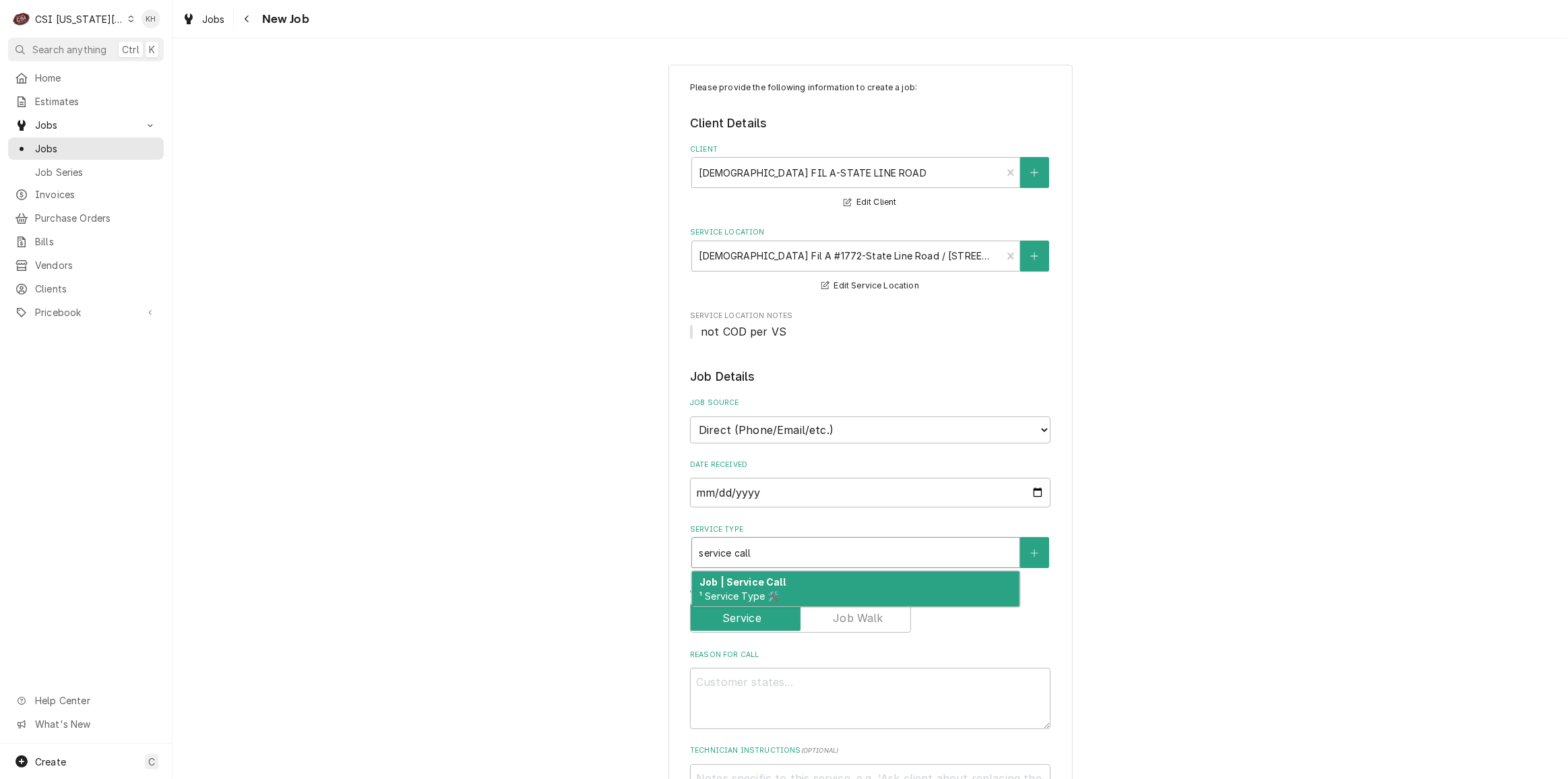
click at [813, 581] on div "Job | Service Call ¹ Service Type 🛠️" at bounding box center [855, 589] width 327 height 35
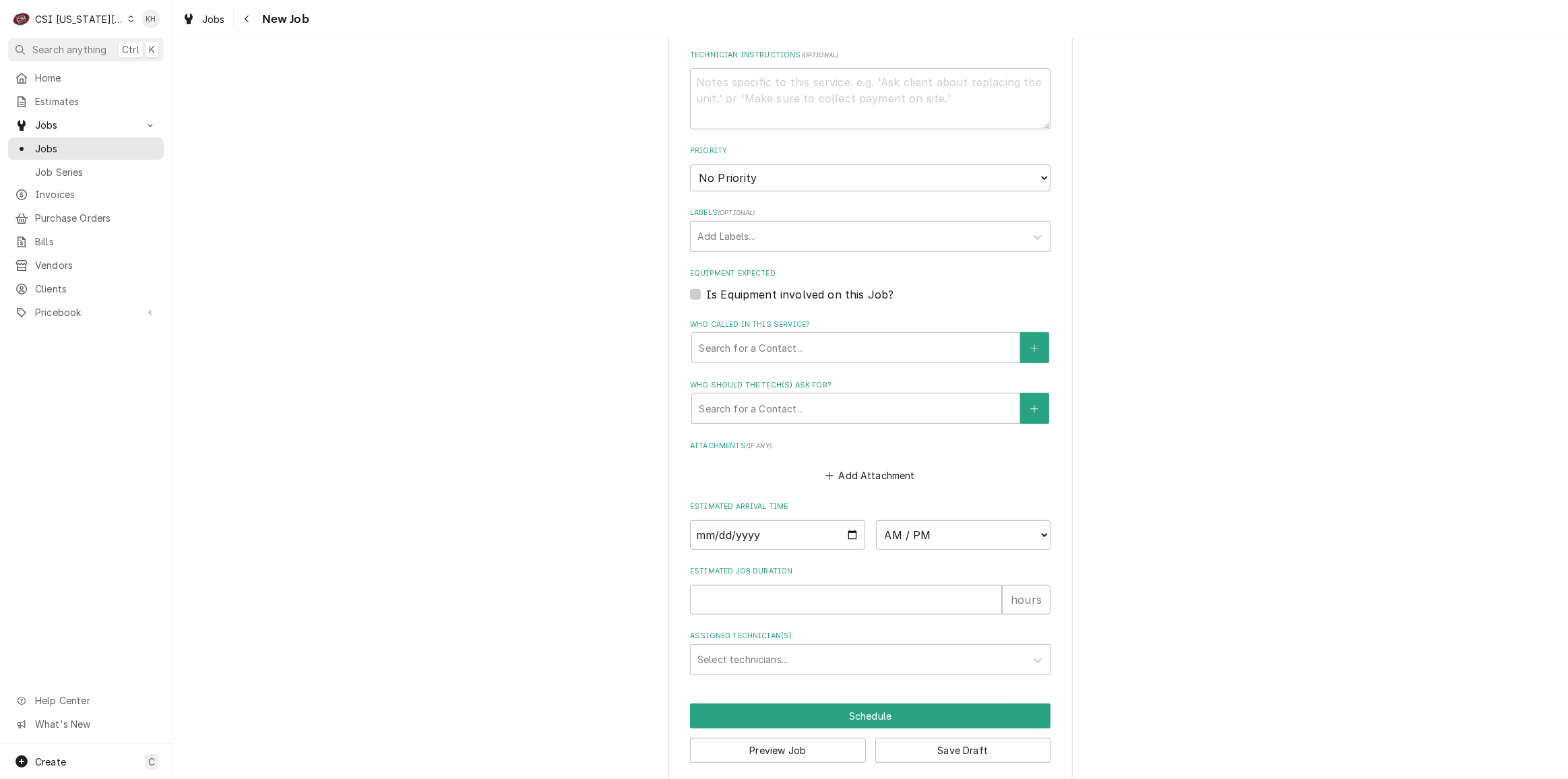
scroll to position [730, 0]
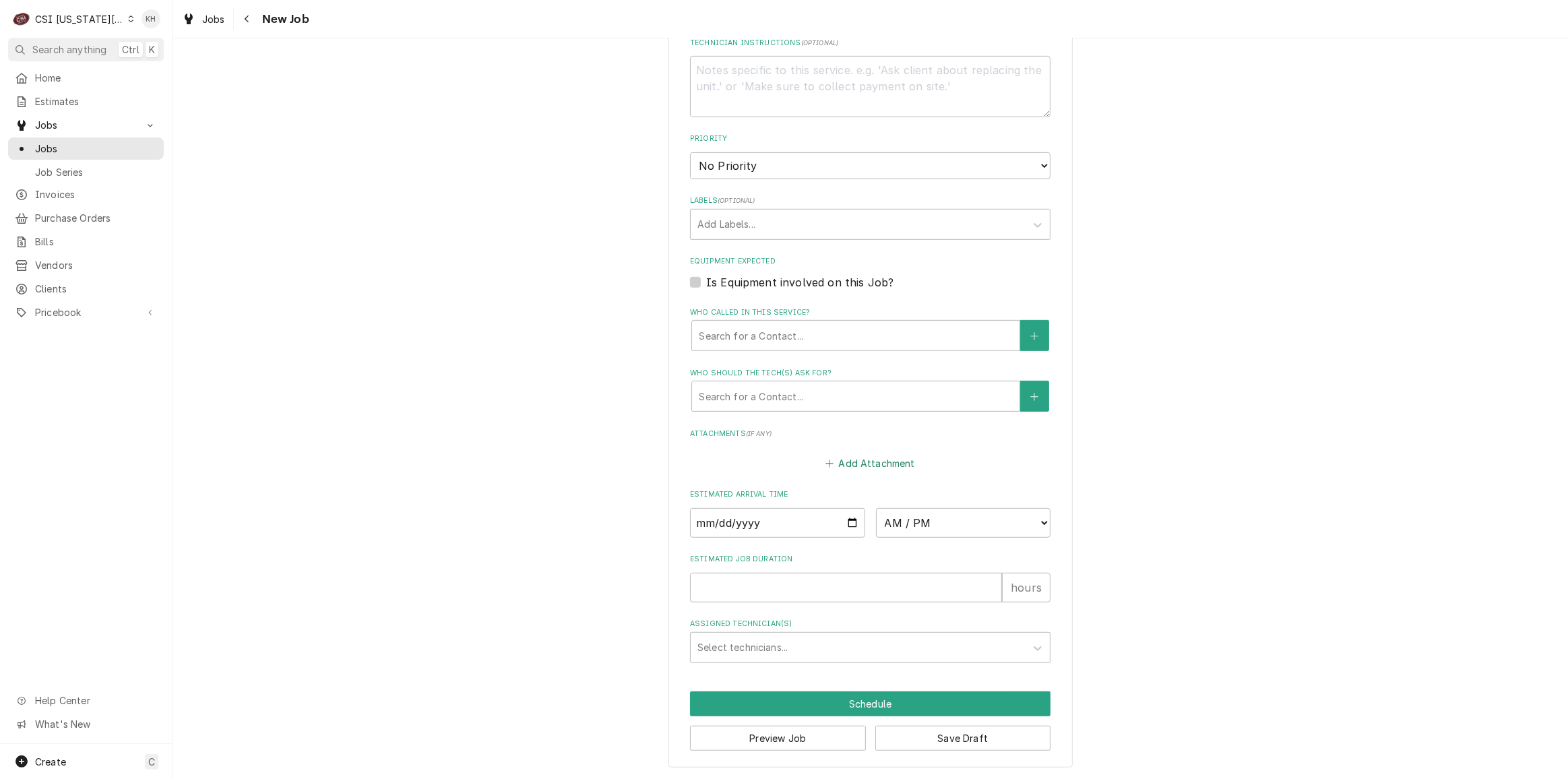
click at [843, 463] on button "Add Attachment" at bounding box center [871, 463] width 94 height 19
type textarea "x"
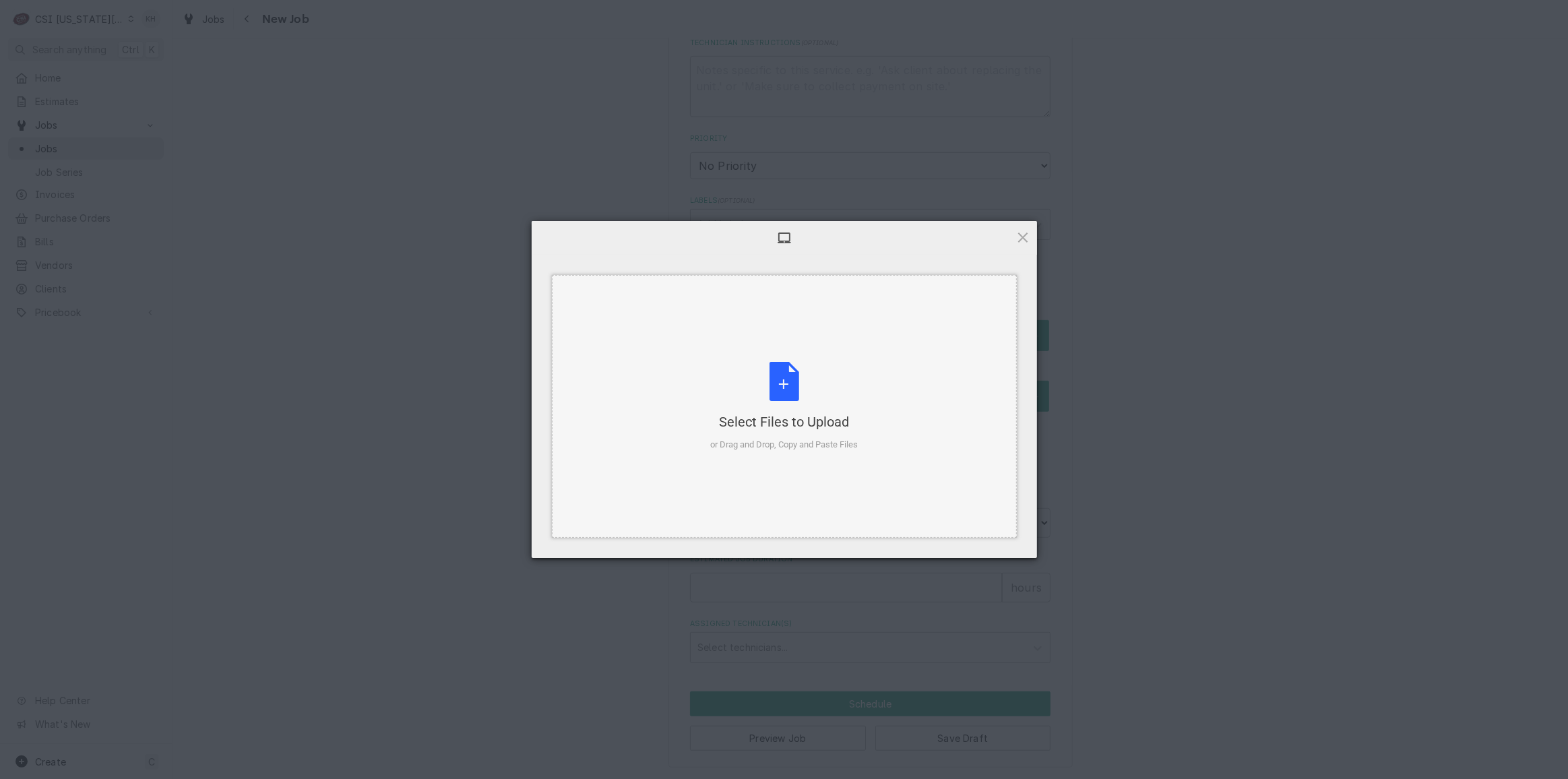
click at [803, 395] on div "Select Files to Upload or Drag and Drop, Copy and Paste Files" at bounding box center [783, 406] width 147 height 90
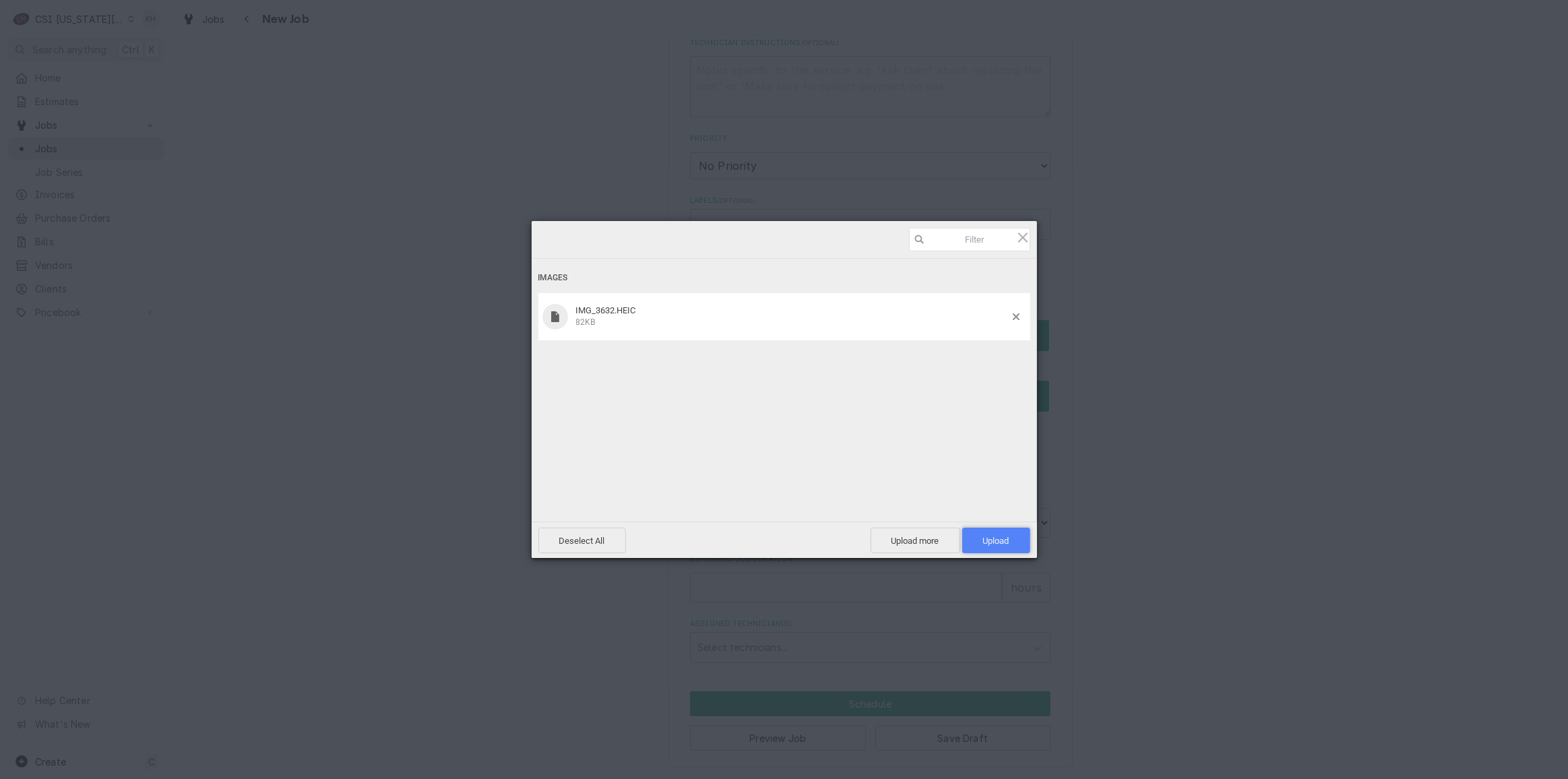
click at [1010, 538] on span "Upload 1" at bounding box center [996, 540] width 68 height 25
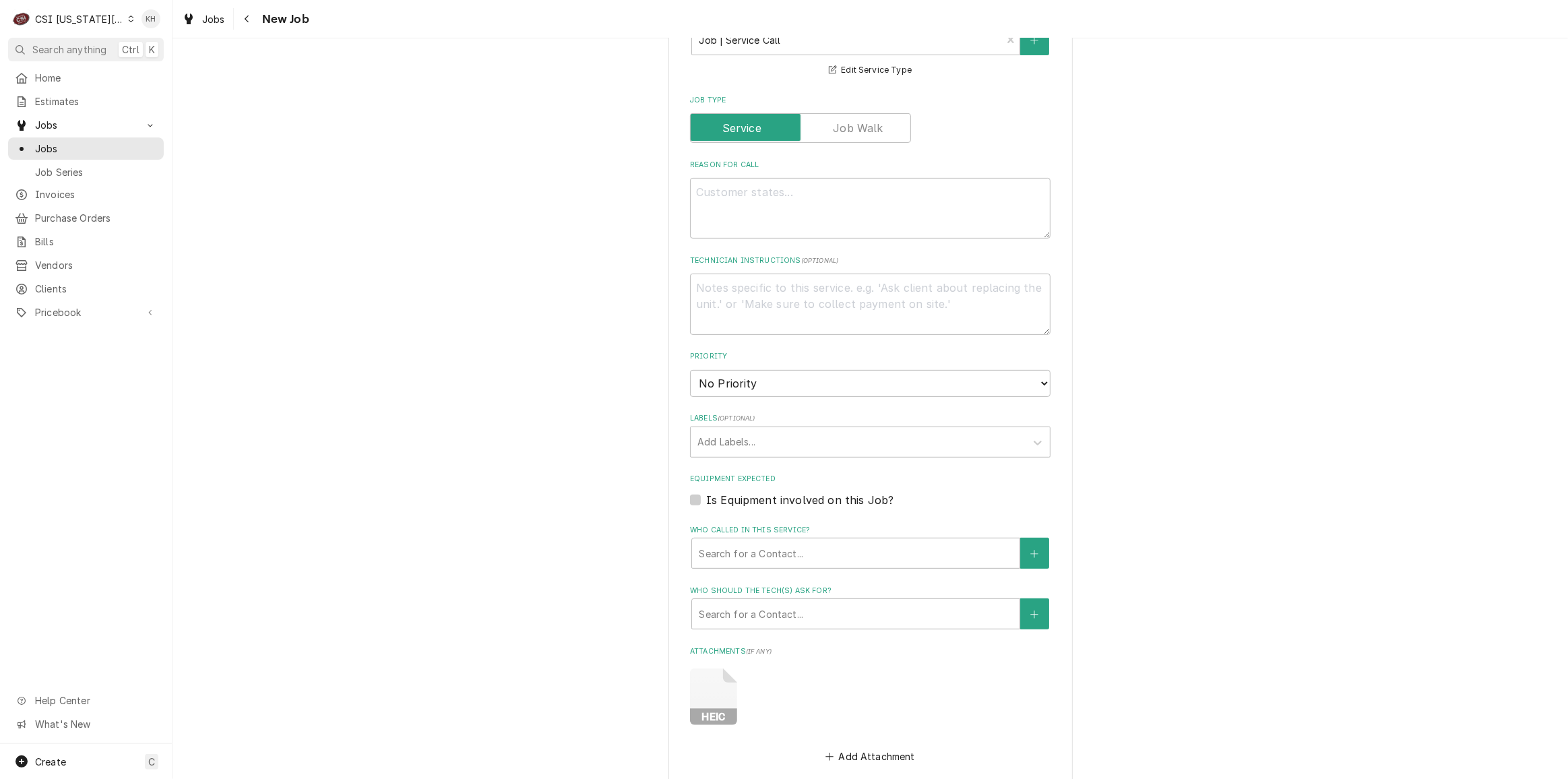
scroll to position [424, 0]
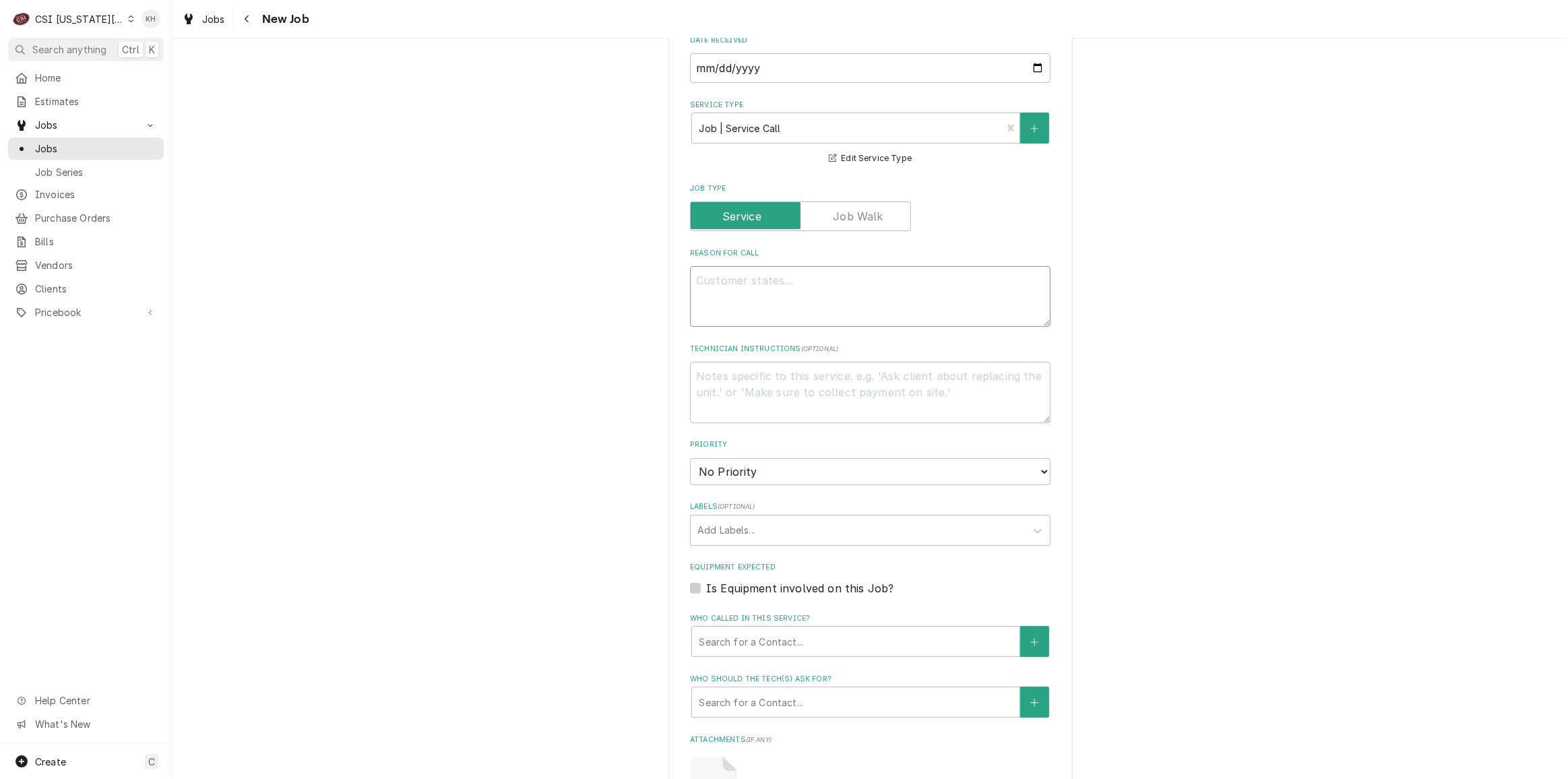
click at [816, 311] on textarea "Reason For Call" at bounding box center [870, 296] width 360 height 61
click at [814, 295] on textarea "Reason For Call" at bounding box center [870, 296] width 360 height 61
type textarea "x"
type textarea "U"
type textarea "x"
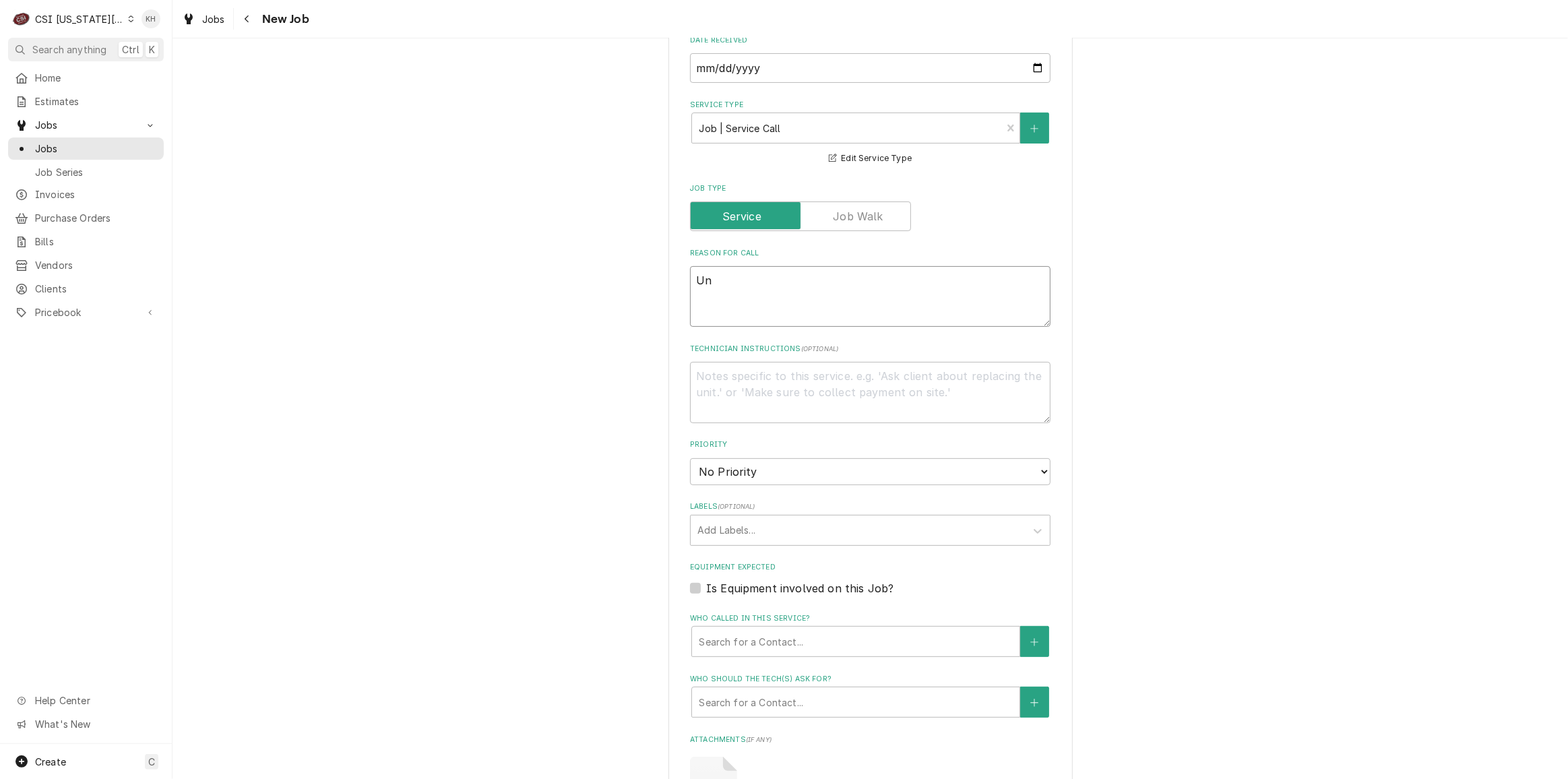
type textarea "Uni"
type textarea "x"
type textarea "Unit"
type textarea "x"
type textarea "Uni"
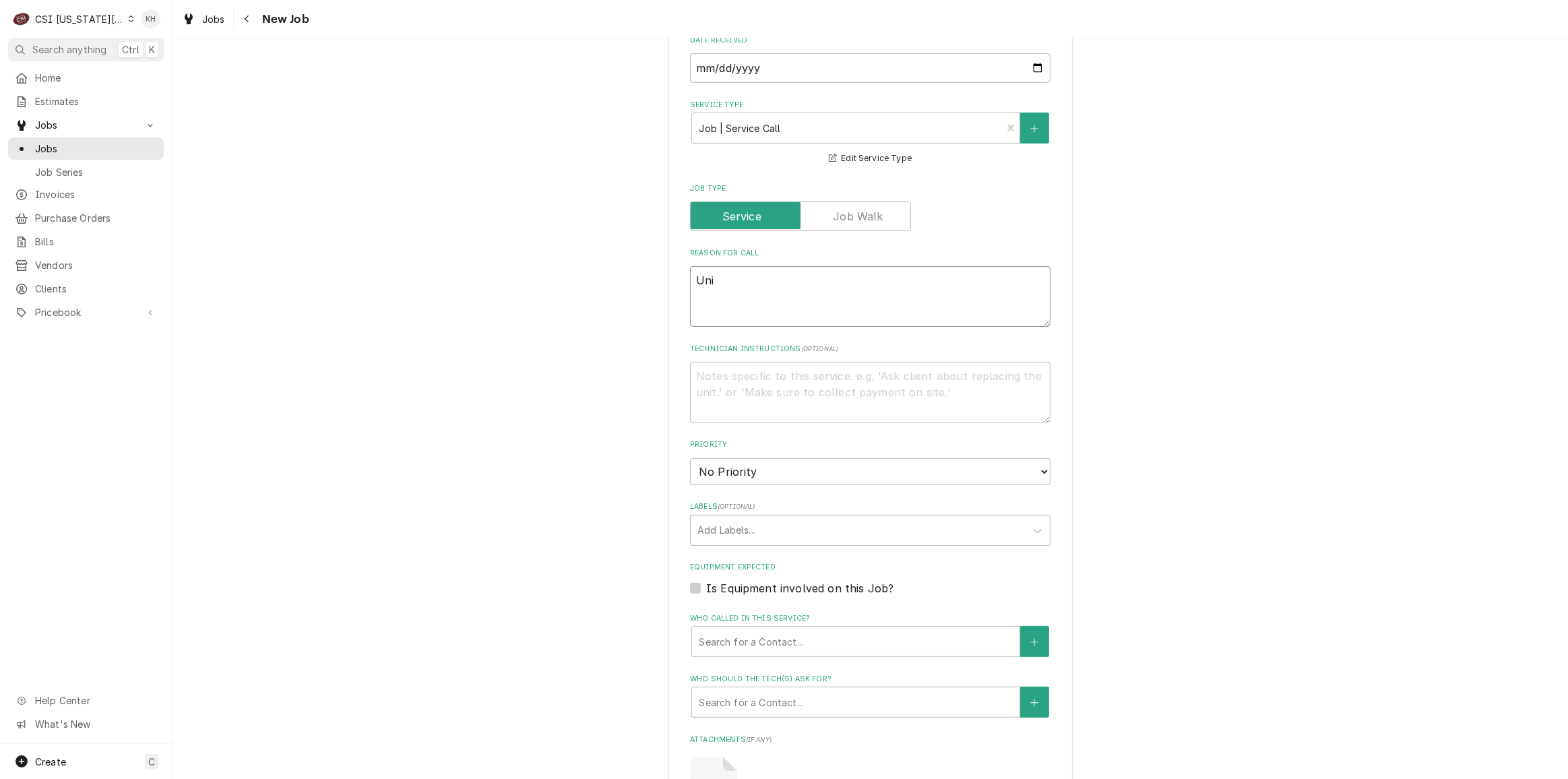
type textarea "x"
type textarea "Un"
type textarea "x"
type textarea "U"
type textarea "x"
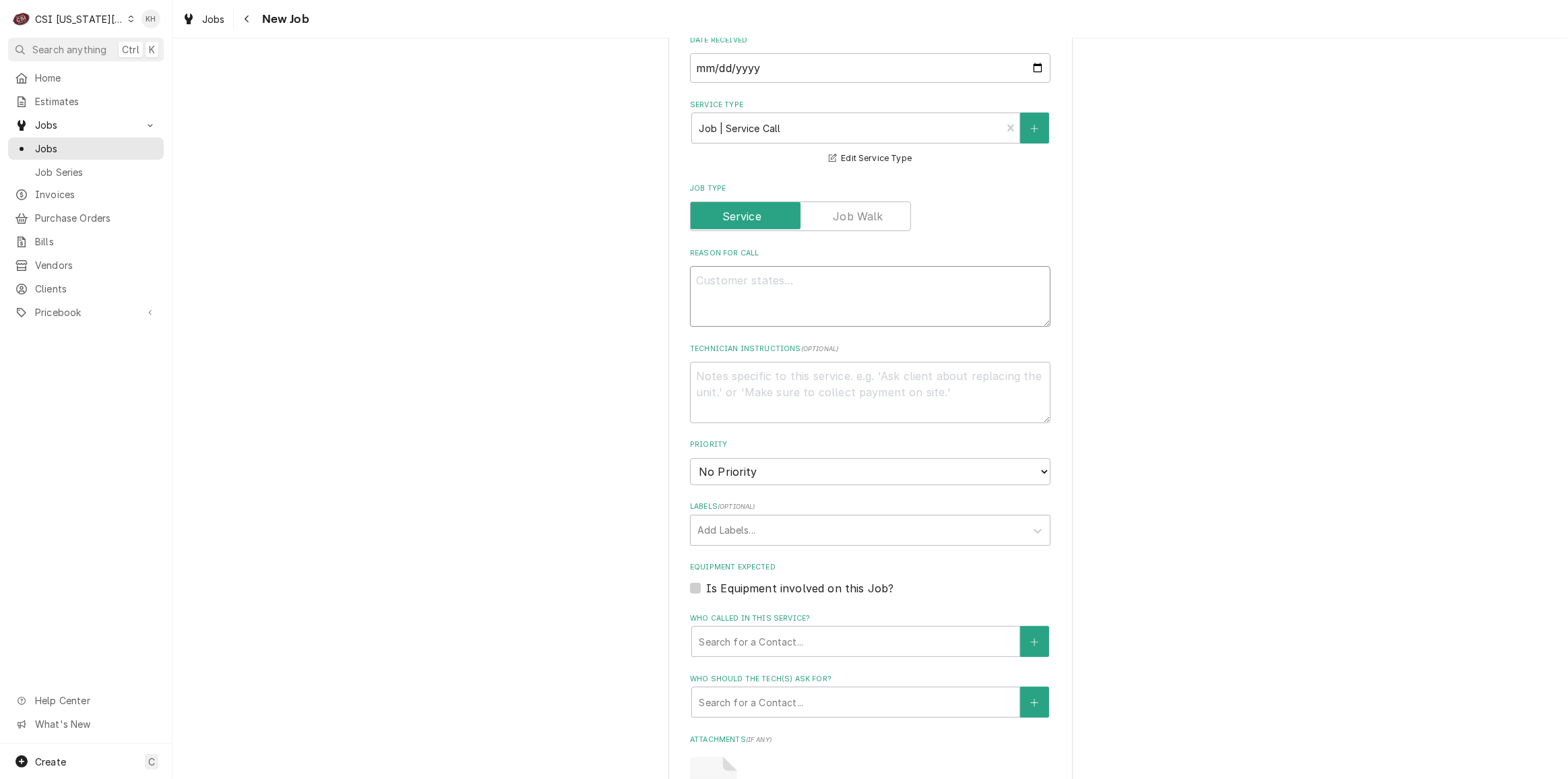
click at [735, 304] on textarea "Reason For Call" at bounding box center [870, 296] width 360 height 61
type textarea "x"
type textarea "G"
type textarea "x"
type textarea "Ga"
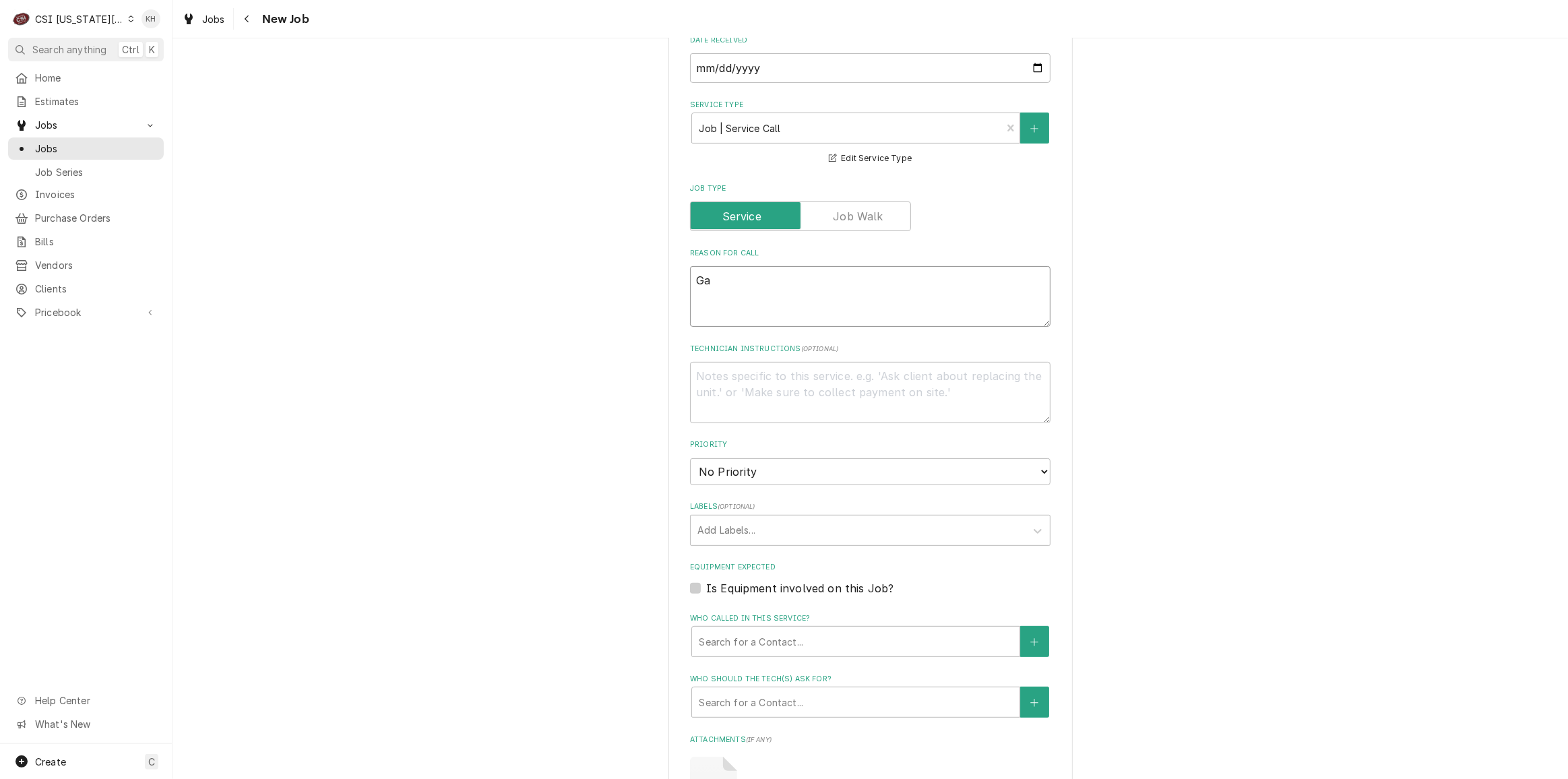
type textarea "x"
type textarea "Gar"
type textarea "x"
type textarea "Garl"
type textarea "x"
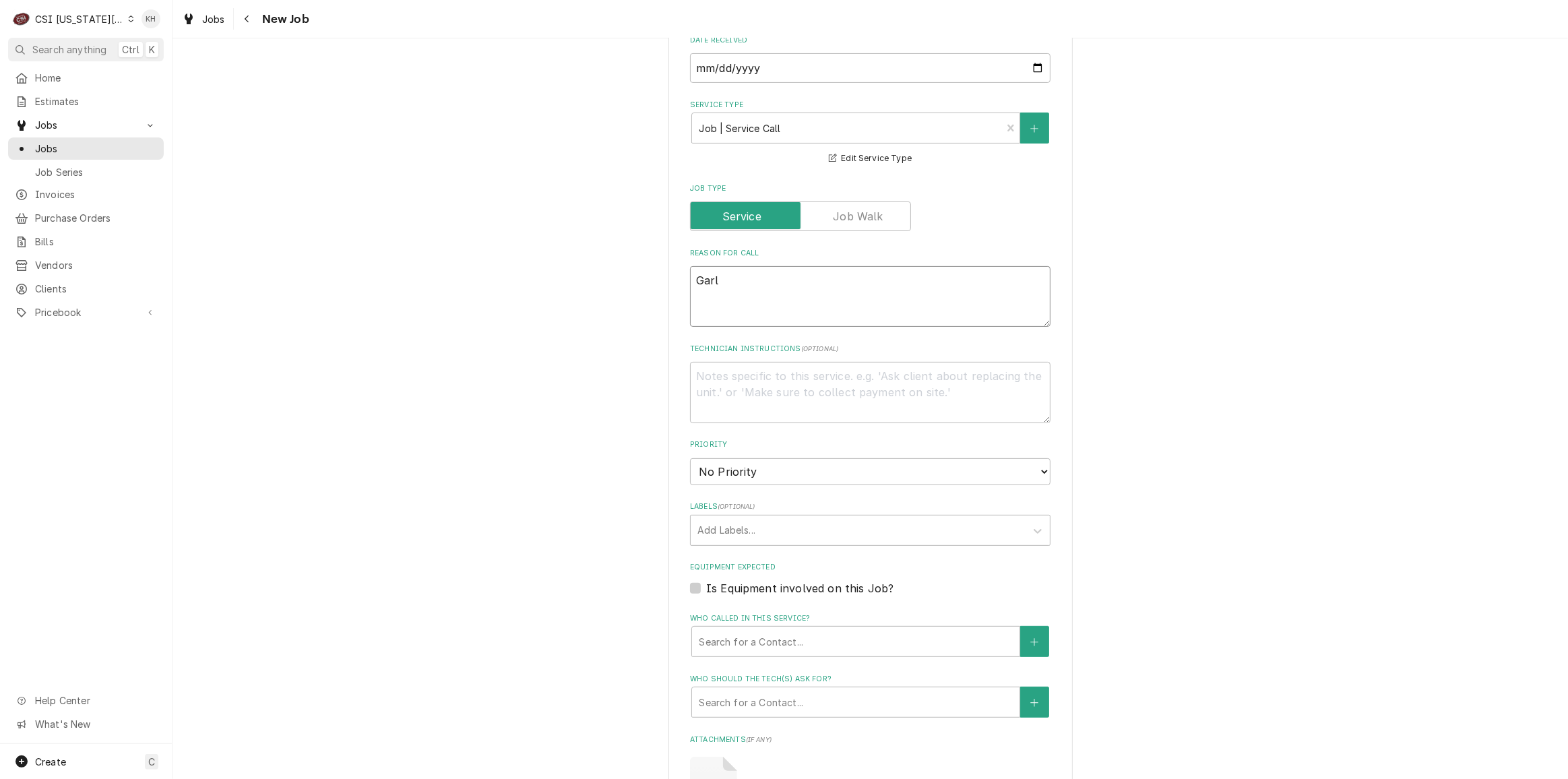
type textarea "Garla"
type textarea "x"
type textarea "Garlan"
type textarea "x"
type textarea "Garland"
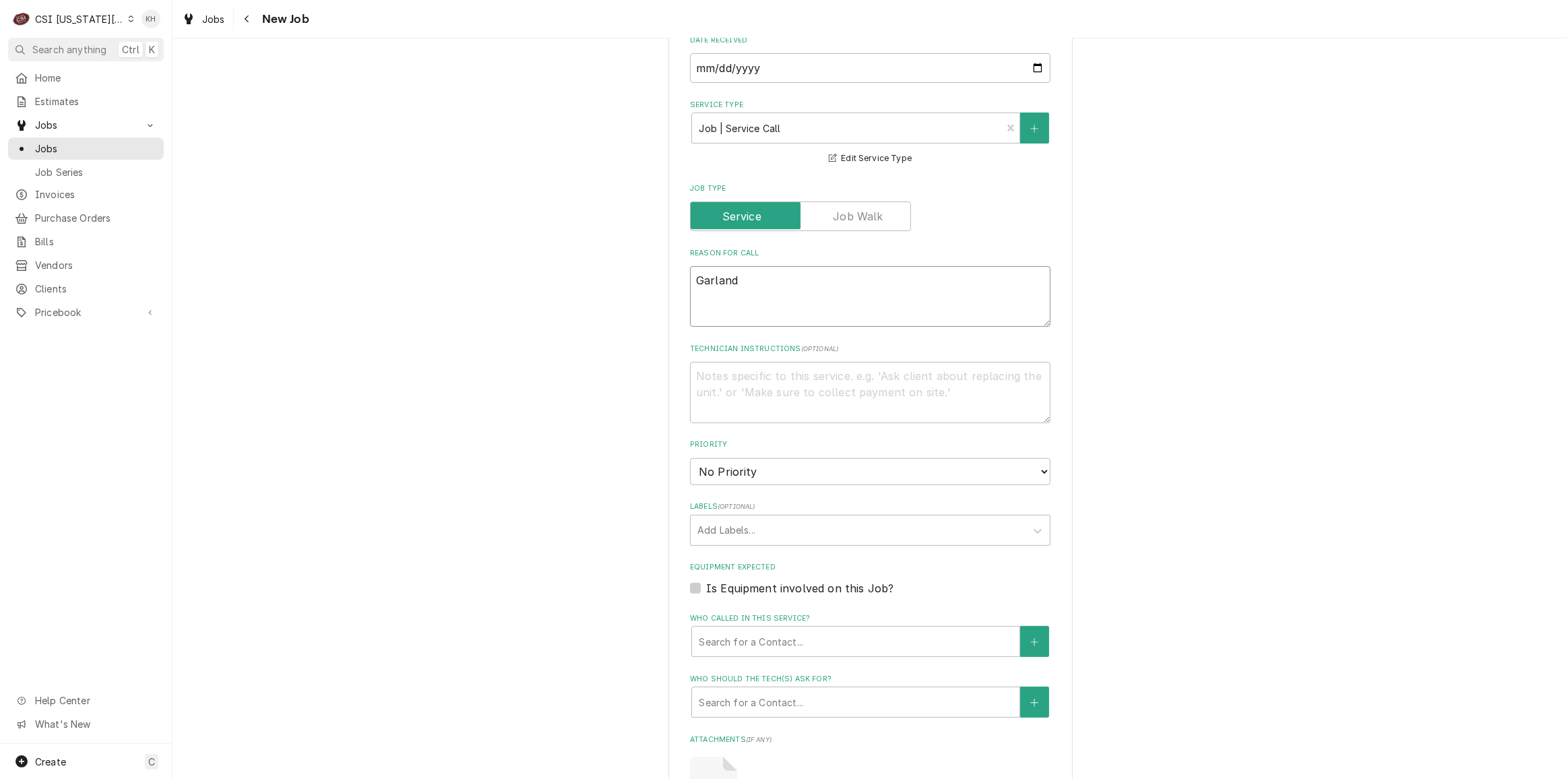
type textarea "x"
type textarea "Garland"
type textarea "x"
type textarea "Garland g"
type textarea "x"
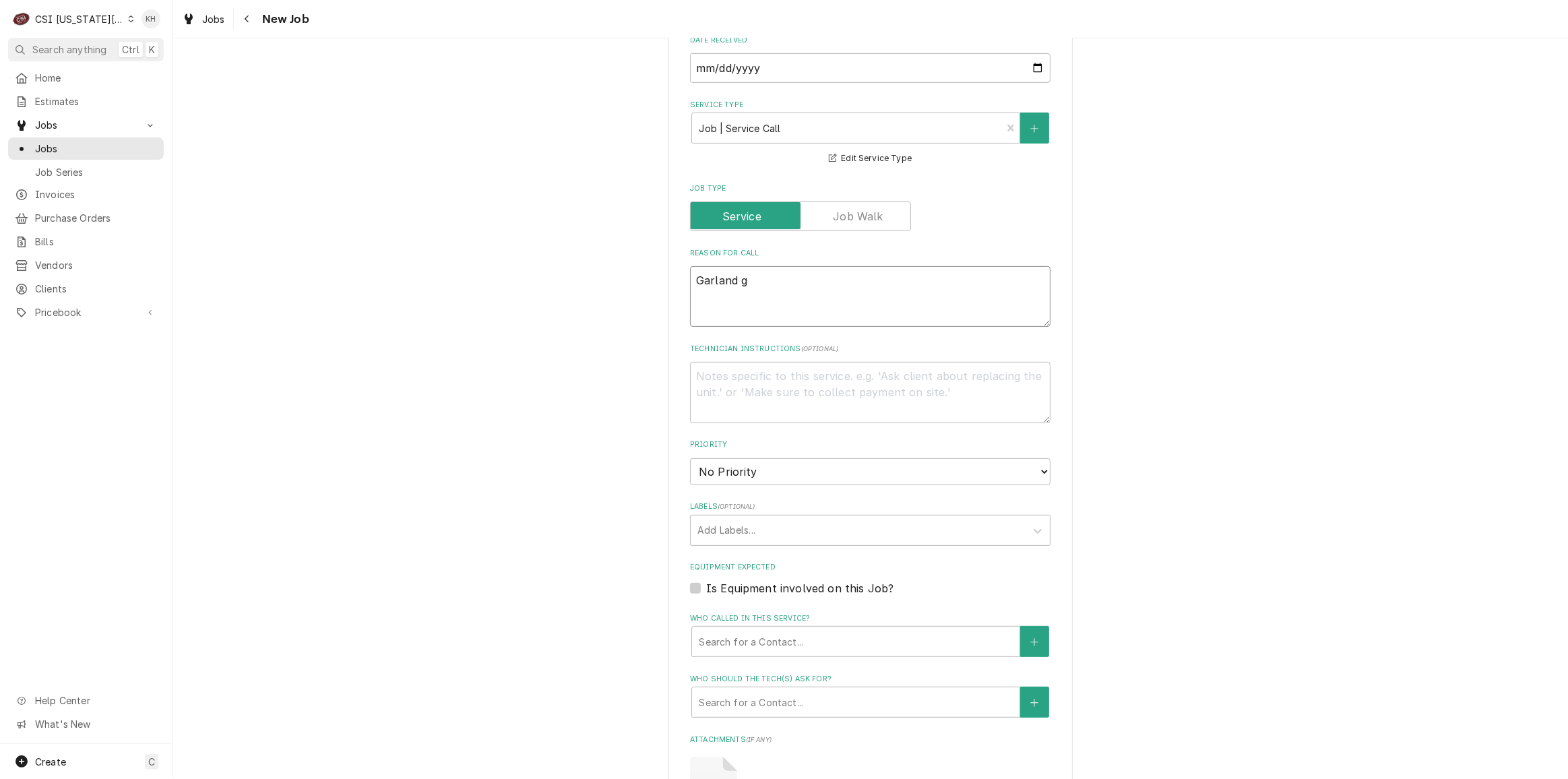
type textarea "Garland gr"
type textarea "x"
type textarea "Garland gri"
type textarea "x"
type textarea "Garland gril"
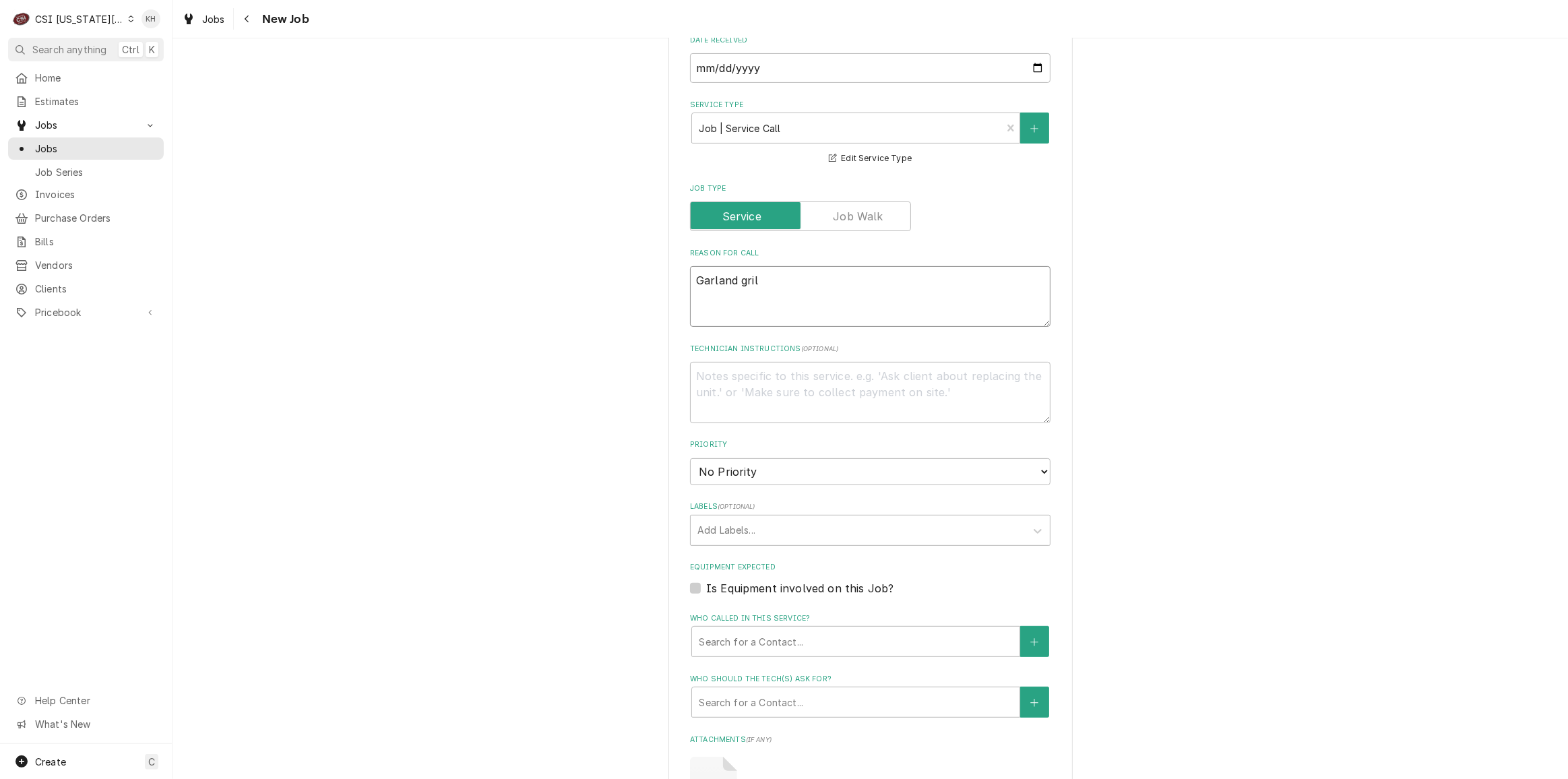
type textarea "x"
type textarea "Garland grill"
type textarea "x"
type textarea "Garland grill"
type textarea "x"
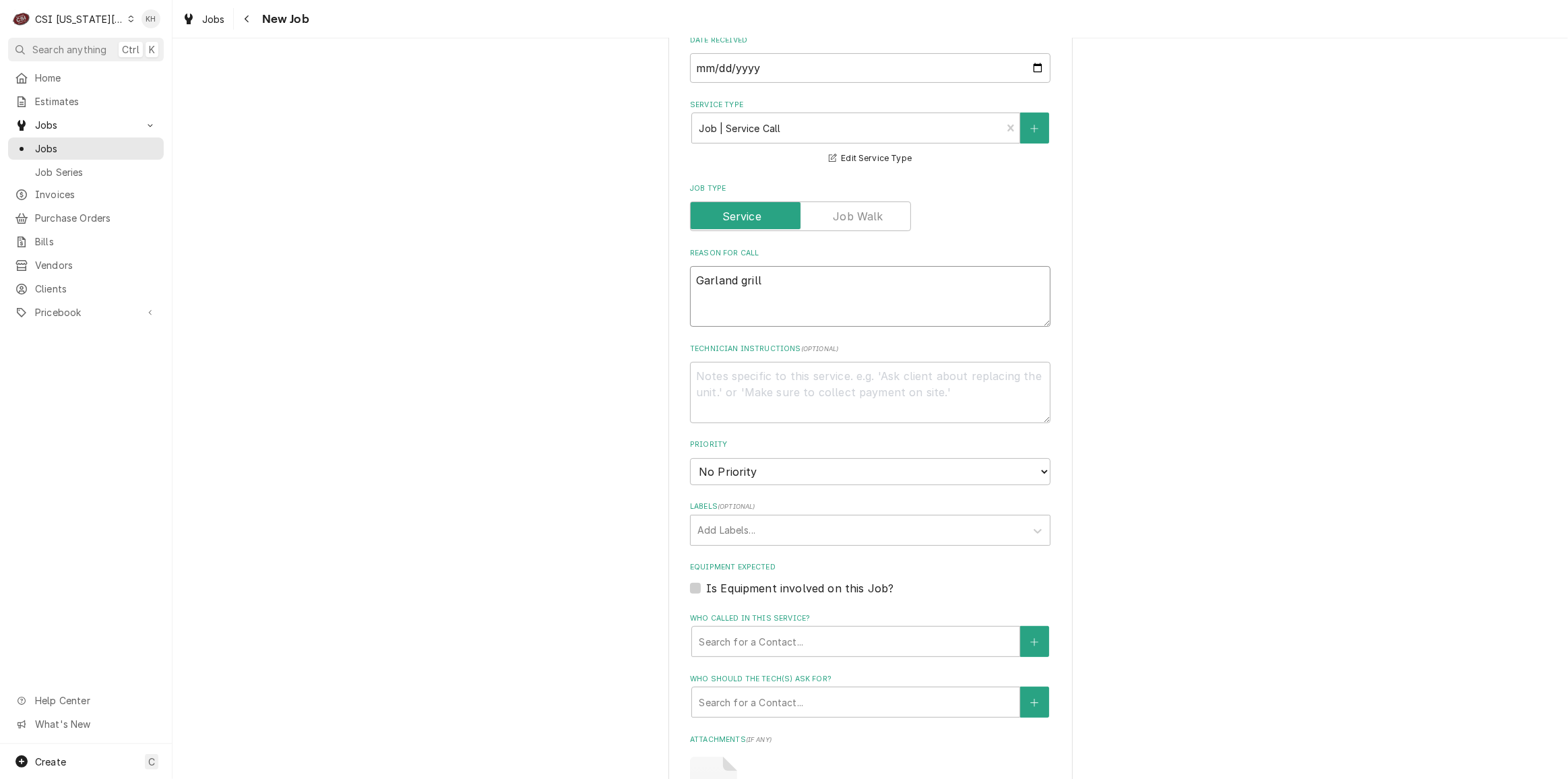
type textarea "Garland grill g"
type textarea "x"
type textarea "Garland grill gi"
type textarea "x"
type textarea "Garland grill giv"
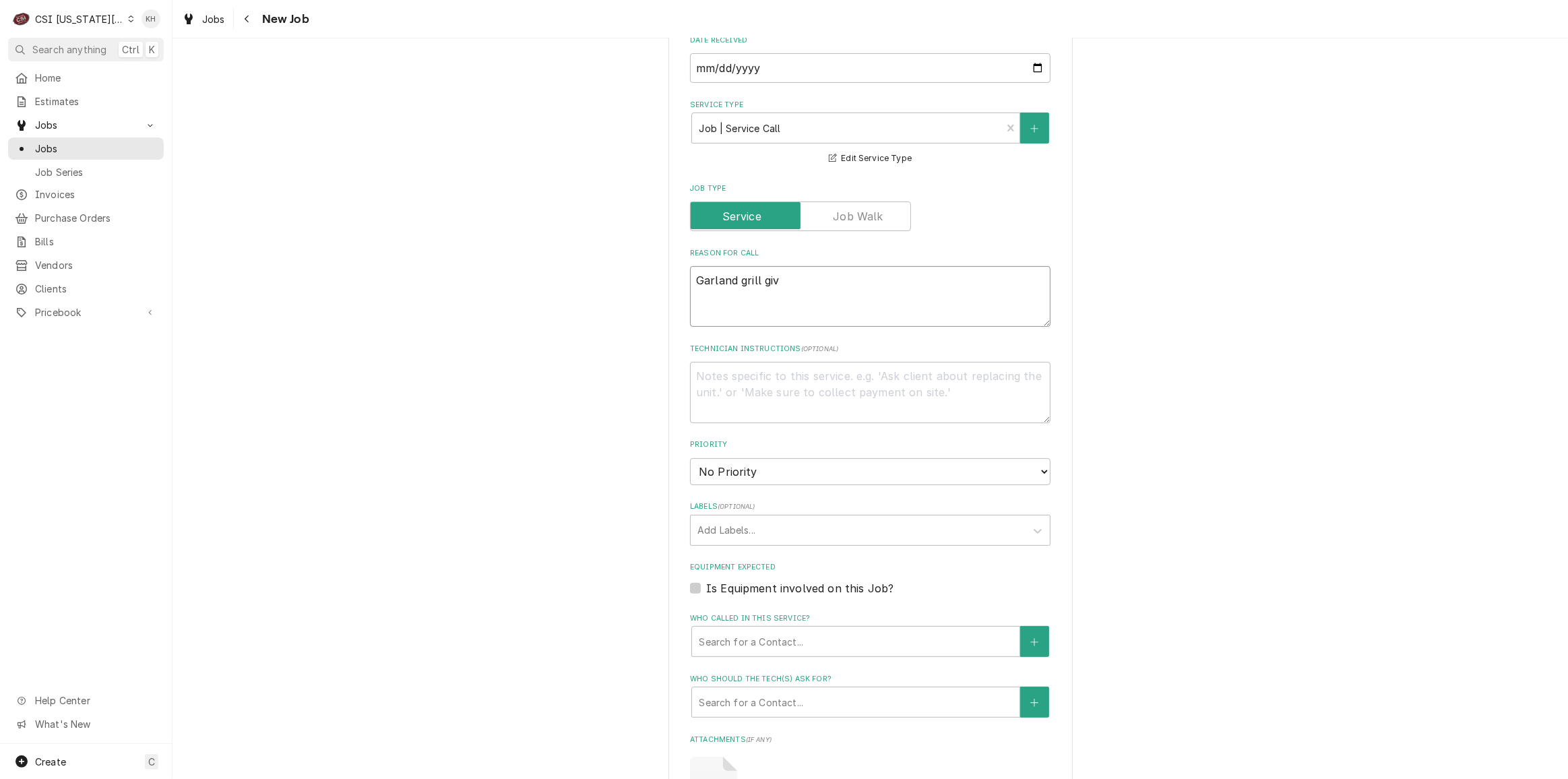
type textarea "x"
type textarea "Garland grill givi"
type textarea "x"
type textarea "Garland grill givin"
type textarea "x"
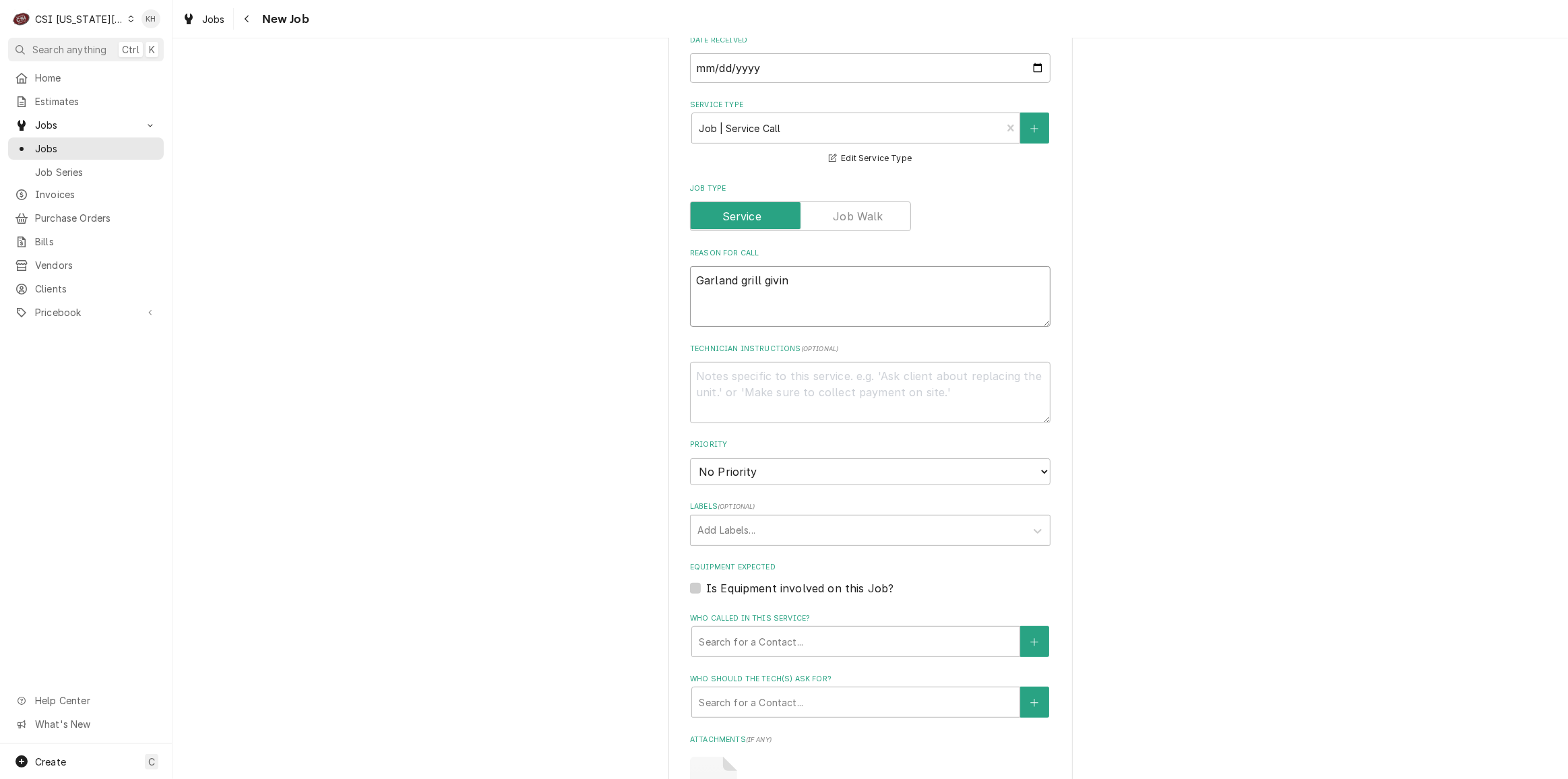
type textarea "Garland grill giving"
type textarea "x"
type textarea "Garland grill giving"
type textarea "x"
type textarea "Garland grill giving e"
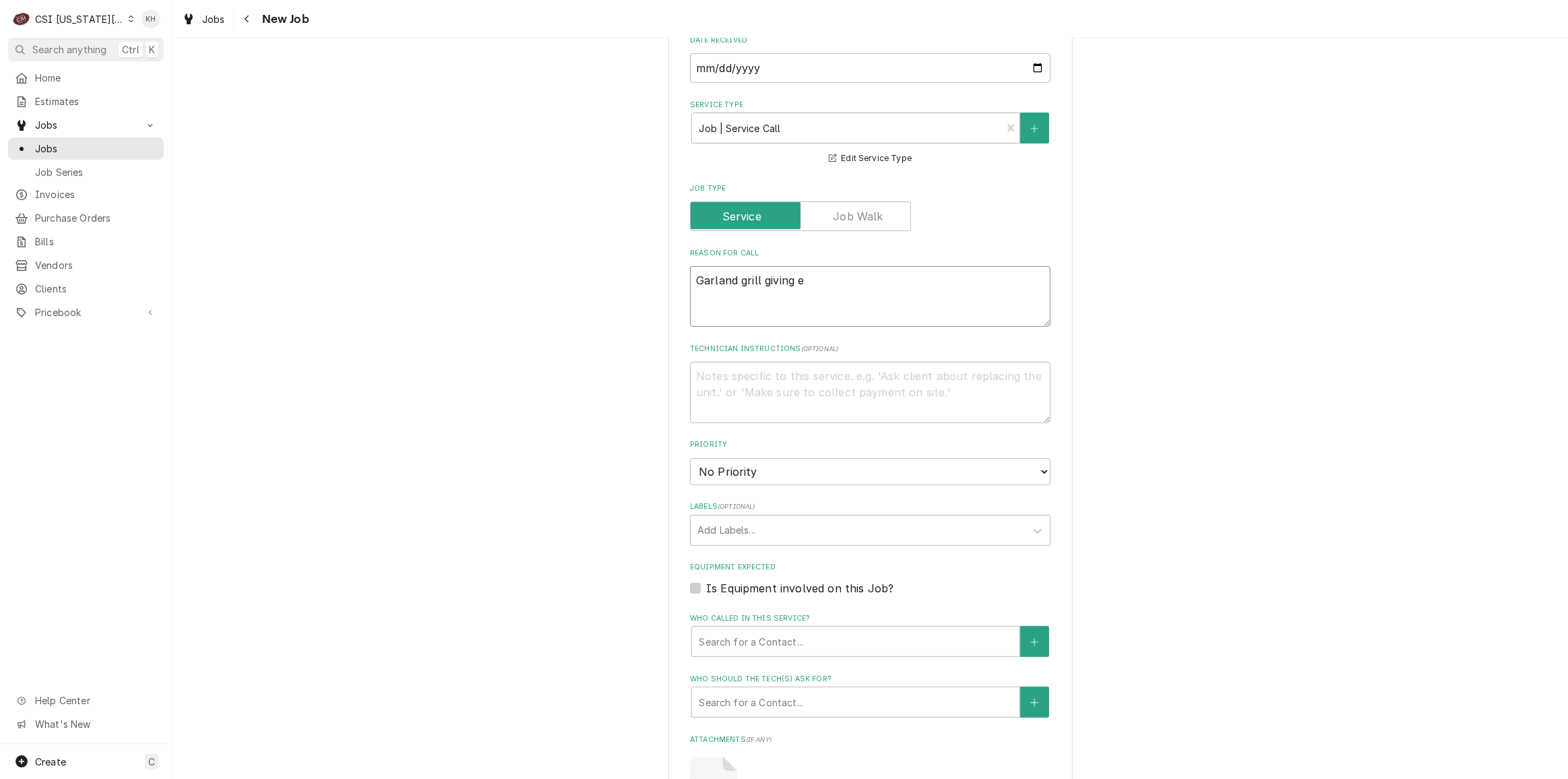
type textarea "x"
type textarea "Garland grill giving er"
type textarea "x"
type textarea "Garland grill giving err"
type textarea "x"
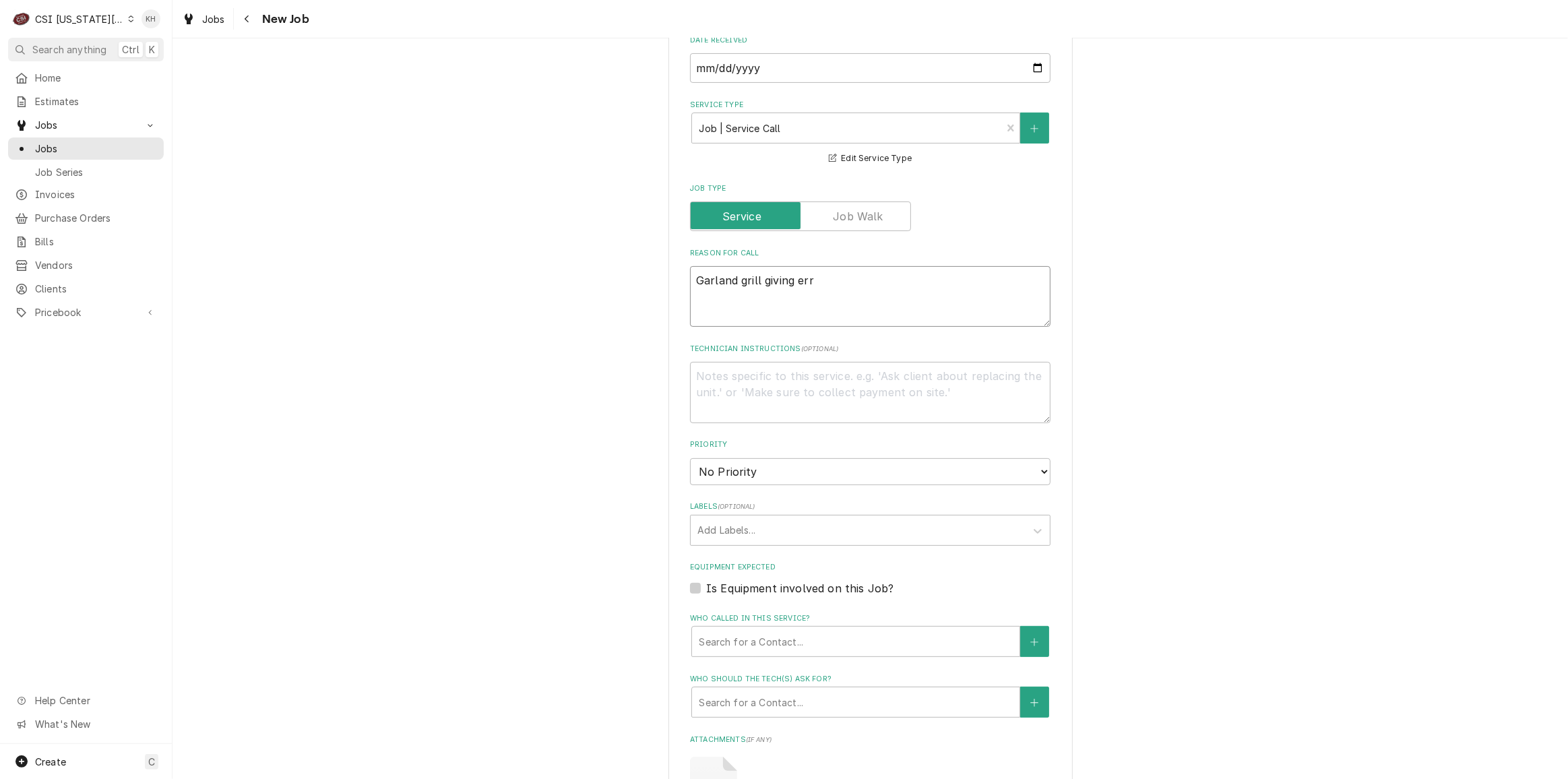
type textarea "Garland grill giving erro"
type textarea "x"
type textarea "Garland grill giving error"
type textarea "x"
type textarea "Garland grill giving error"
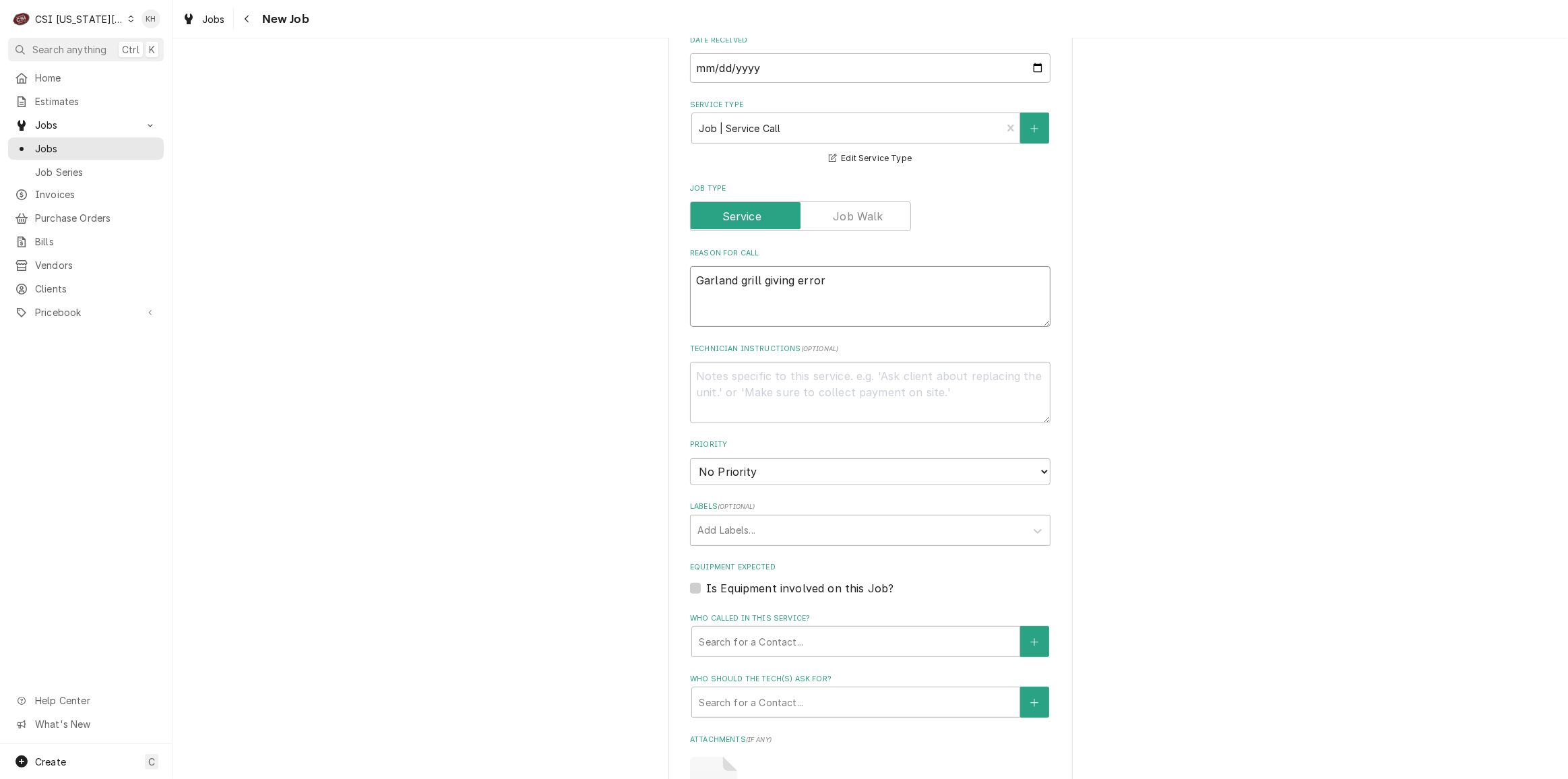
type textarea "x"
type textarea "Garland grill giving error c"
type textarea "x"
type textarea "Garland grill giving error co"
type textarea "x"
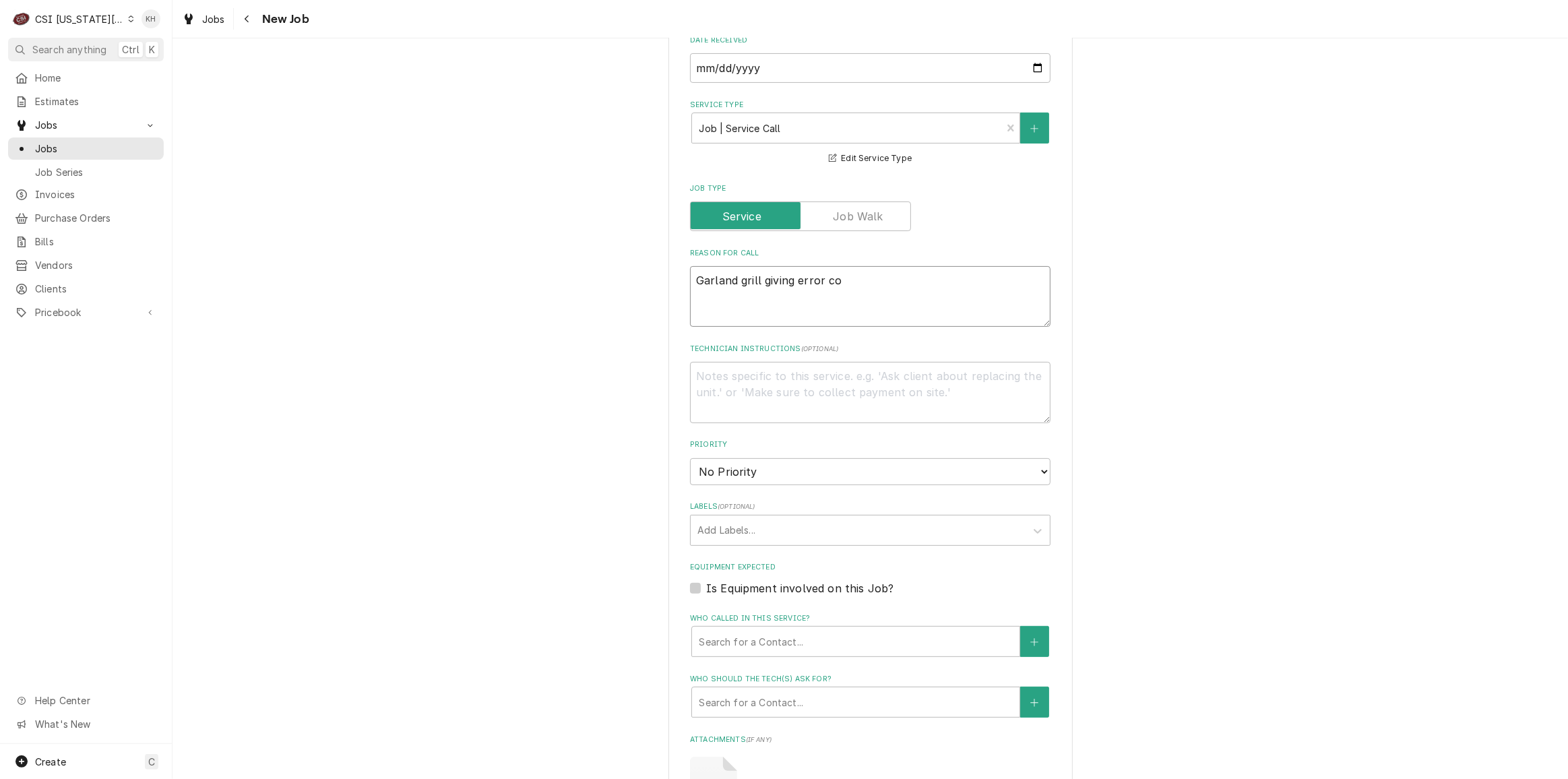
type textarea "Garland grill giving error cod"
type textarea "x"
type textarea "Garland grill giving error code"
type textarea "x"
type textarea "Garland grill giving error code"
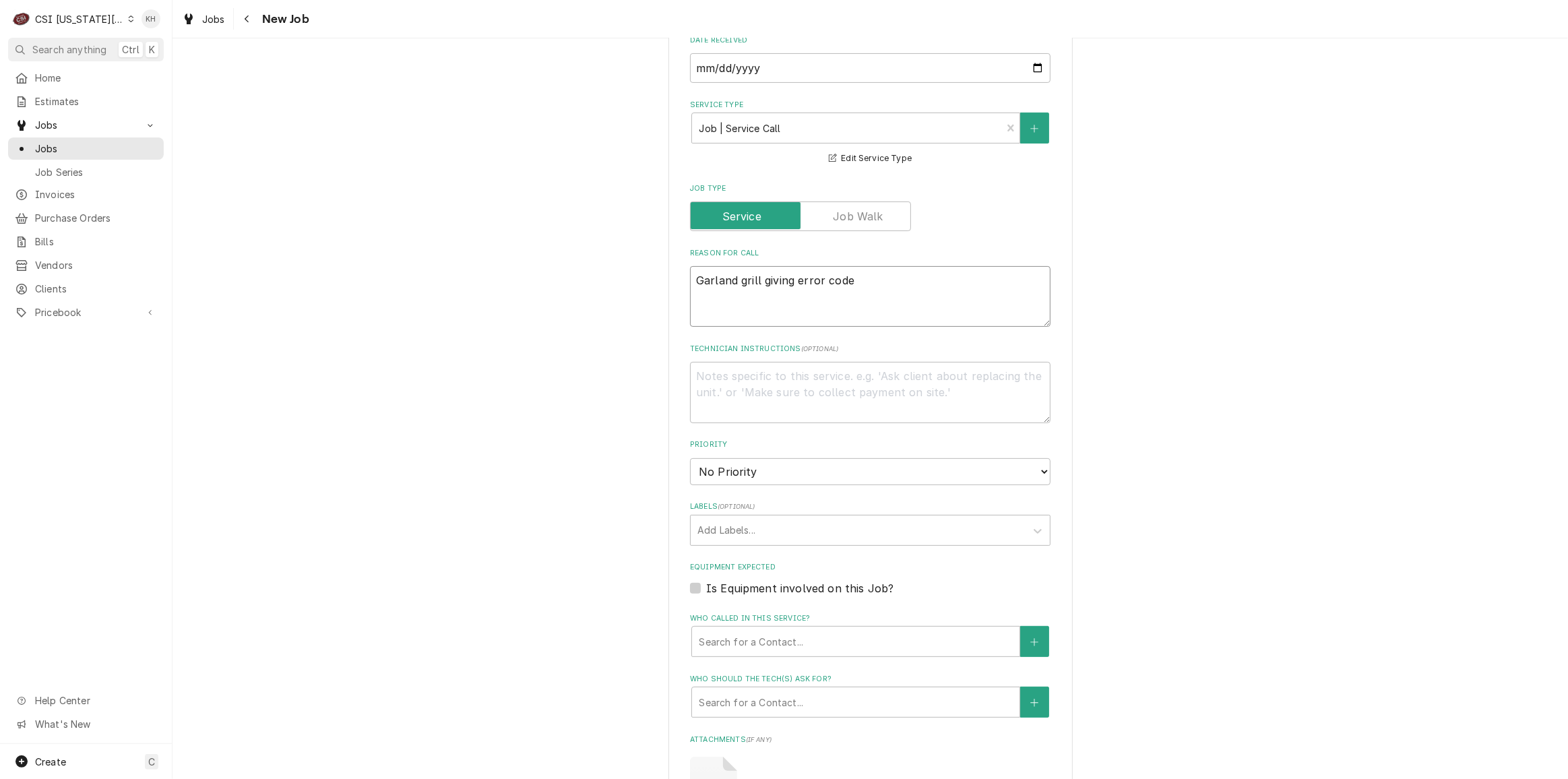
type textarea "x"
type textarea "Garland grill giving error code 6"
type textarea "x"
type textarea "Garland grill giving error code 63"
type textarea "x"
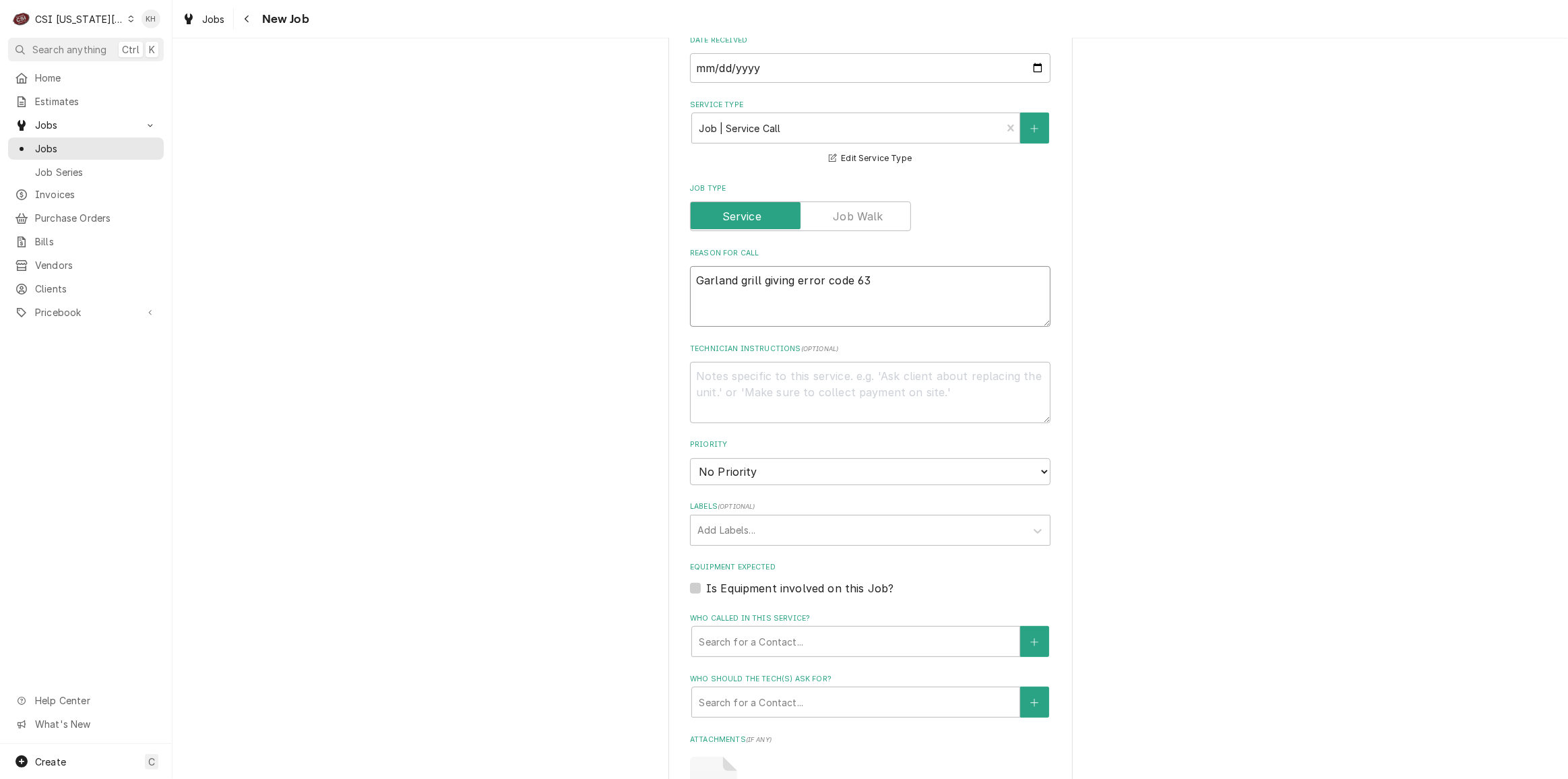
type textarea "Garland grill giving error code 63"
type textarea "x"
type textarea "Garland grill giving error code 63 -"
type textarea "x"
type textarea "Garland grill giving error code 63 -"
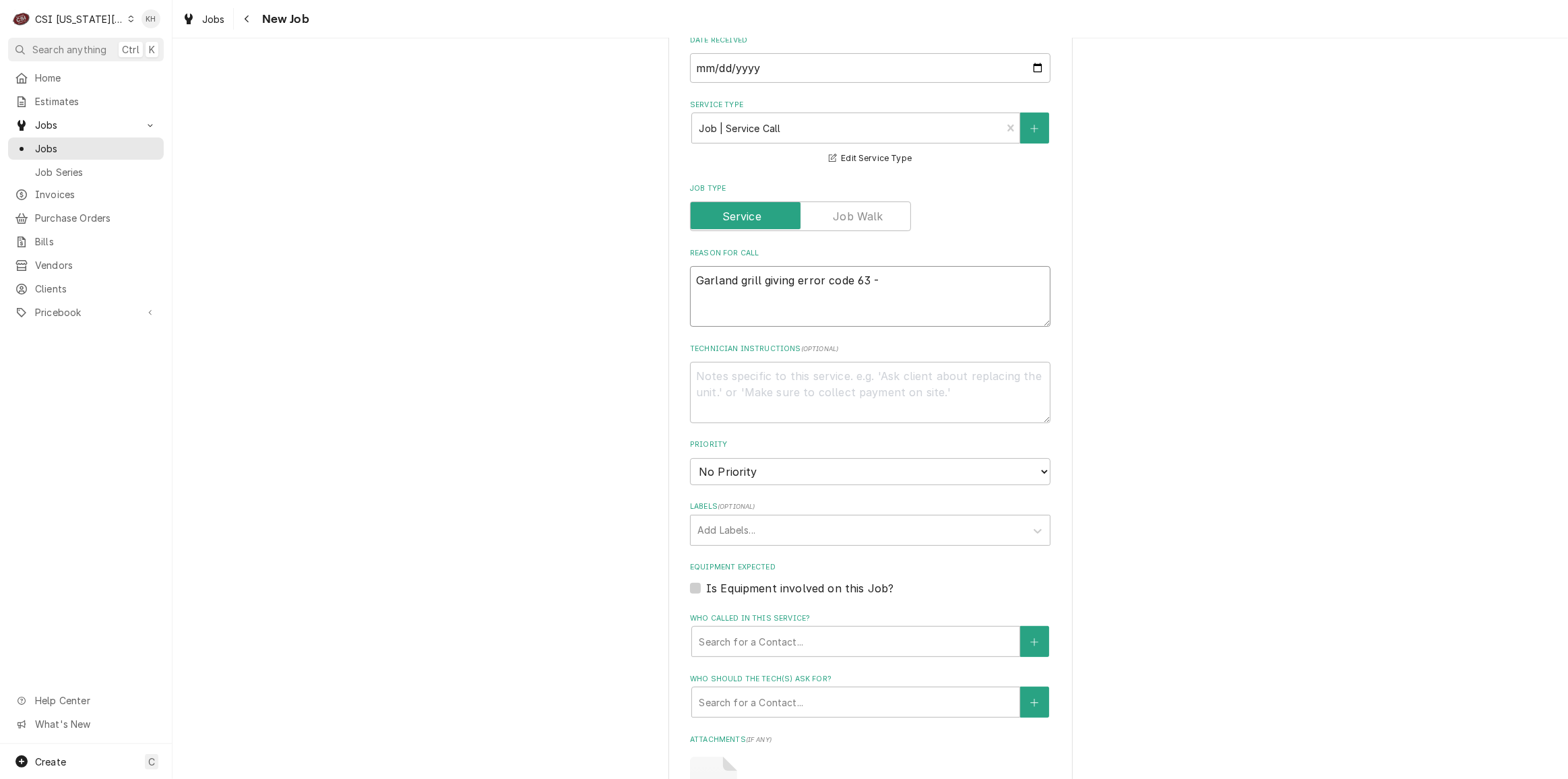
type textarea "x"
type textarea "Garland grill giving error code 63 - O"
type textarea "x"
type textarea "Garland grill giving error code 63 - Ob"
type textarea "x"
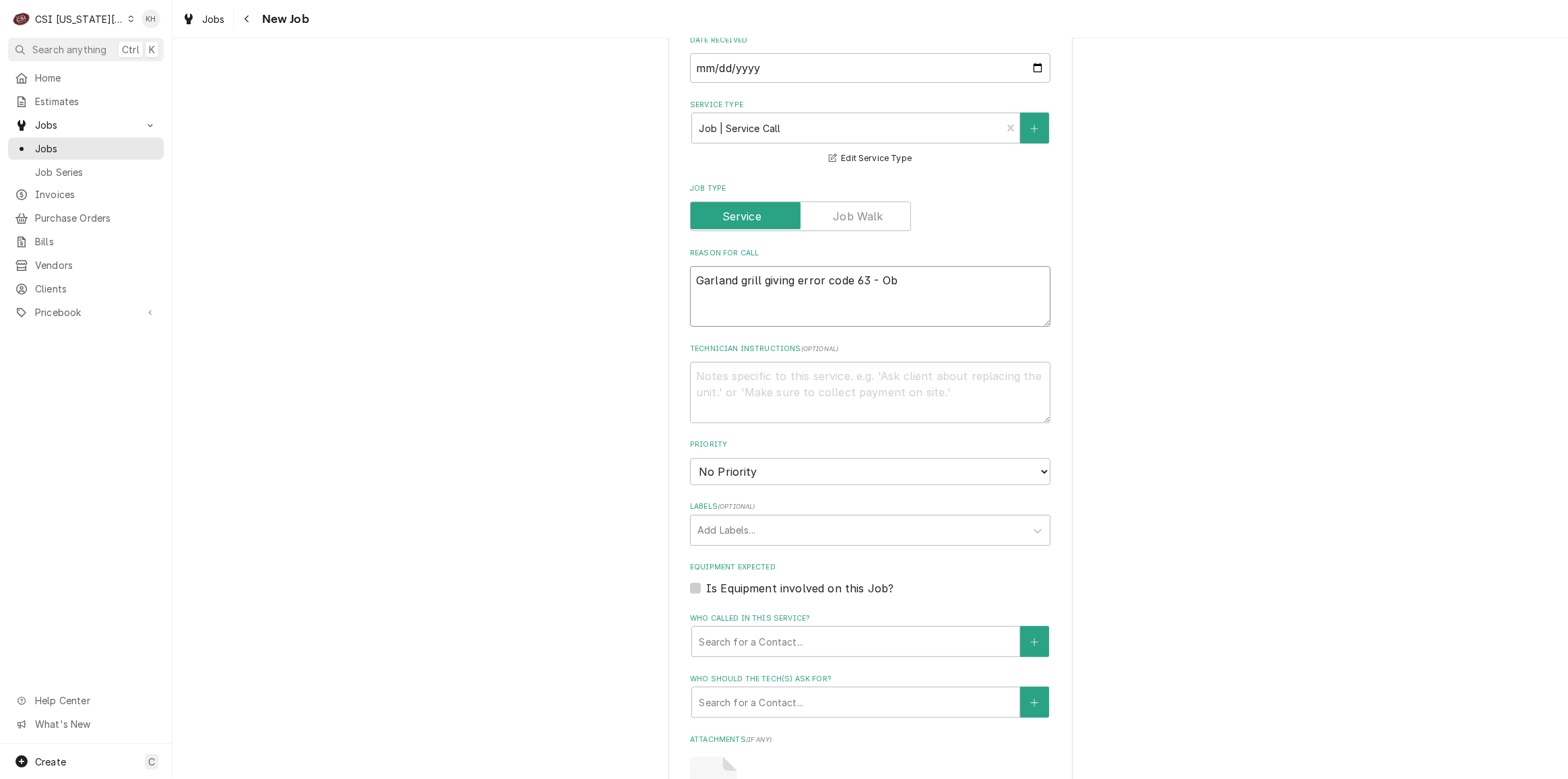
type textarea "Garland grill giving error code 63 - Obs"
type textarea "x"
type textarea "Garland grill giving error code 63 - Obst"
type textarea "x"
type textarea "Garland grill giving error code 63 - Obstr"
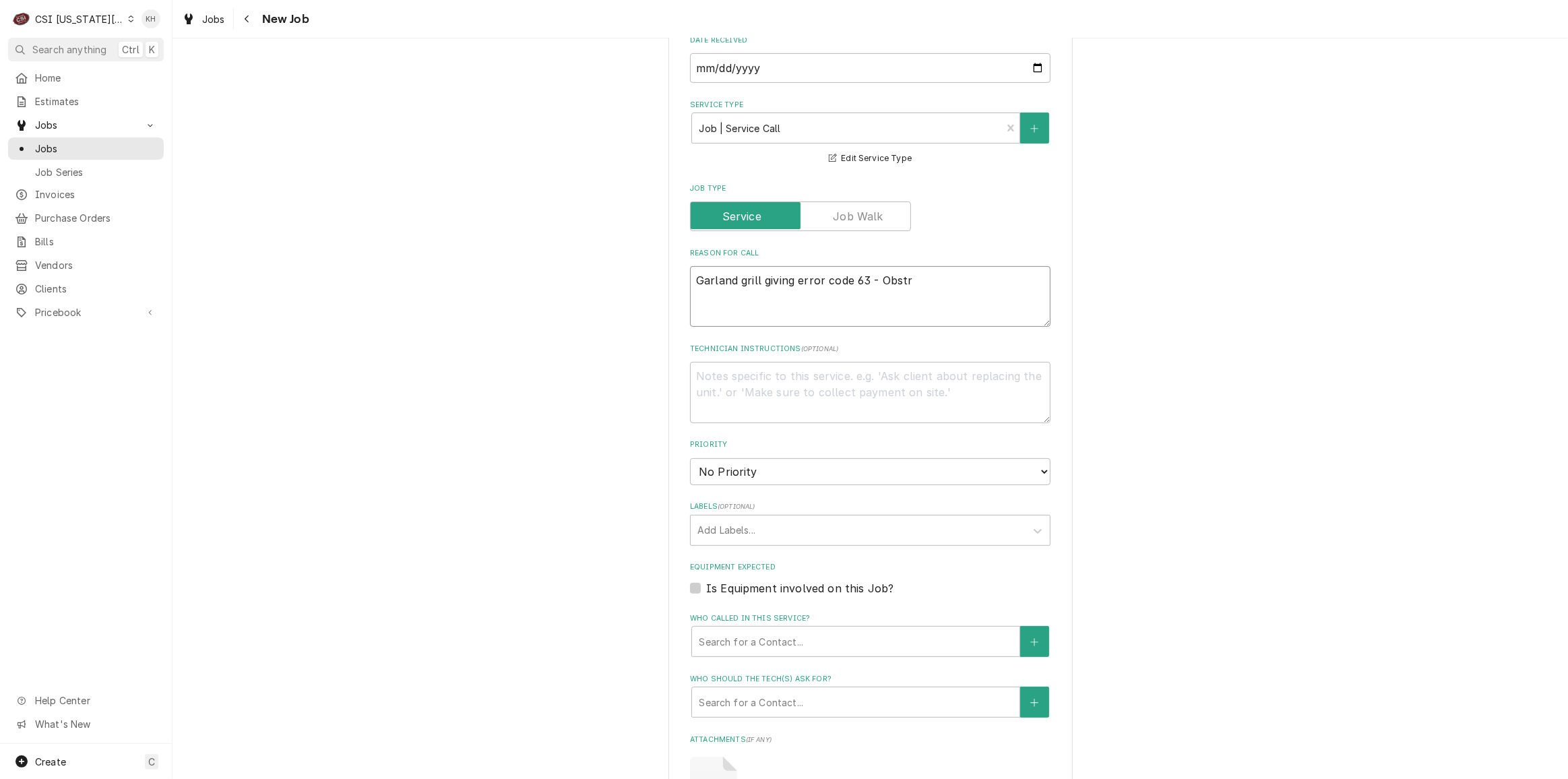
type textarea "x"
type textarea "Garland grill giving error code 63 - Obstruc"
type textarea "x"
type textarea "Garland grill giving error code 63 - Obstruct"
type textarea "x"
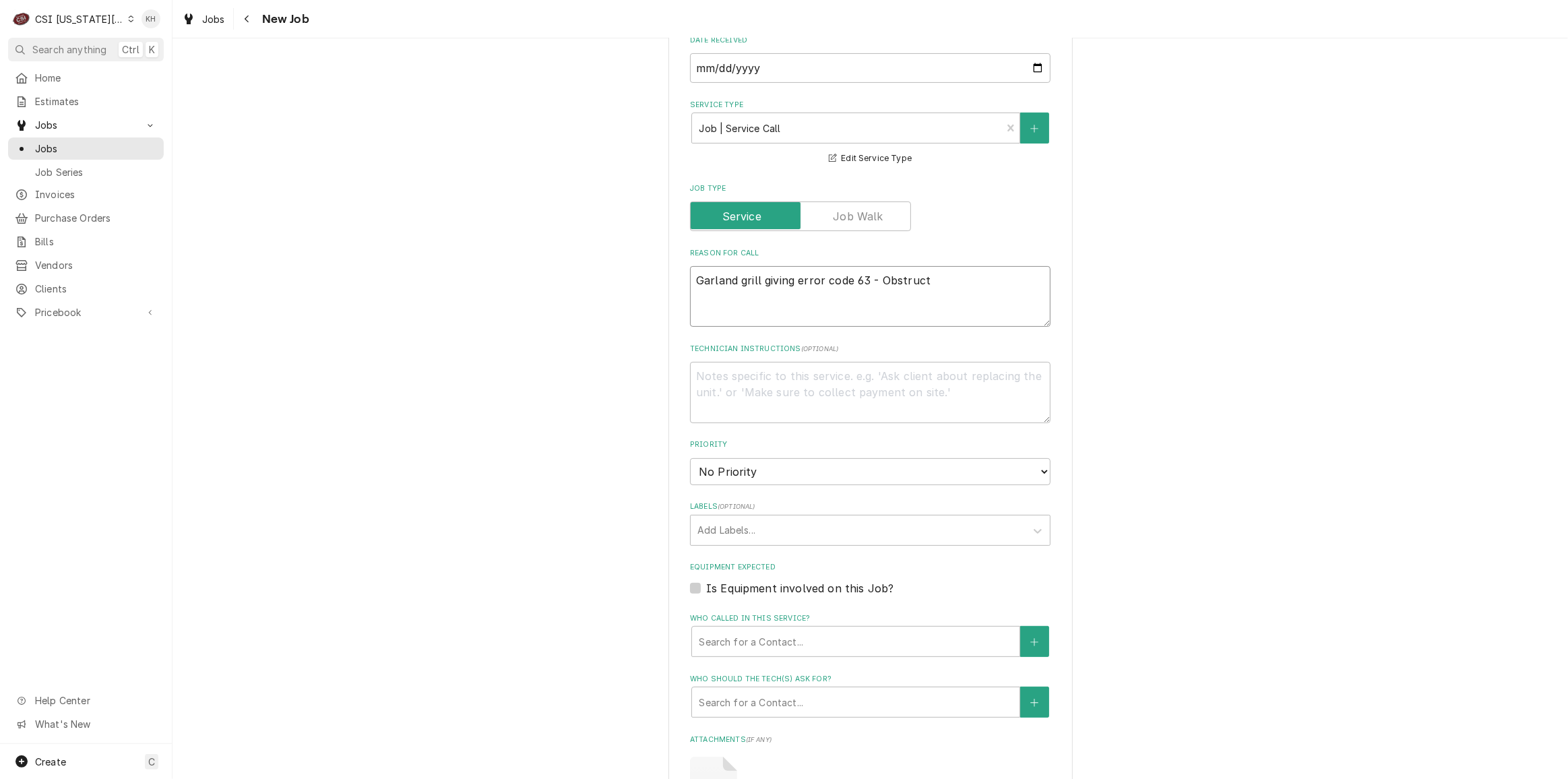
type textarea "Garland grill giving error code 63 - Obstructi"
type textarea "x"
type textarea "Garland grill giving error code 63 - Obstructio"
type textarea "x"
type textarea "Garland grill giving error code 63 - Obstruction"
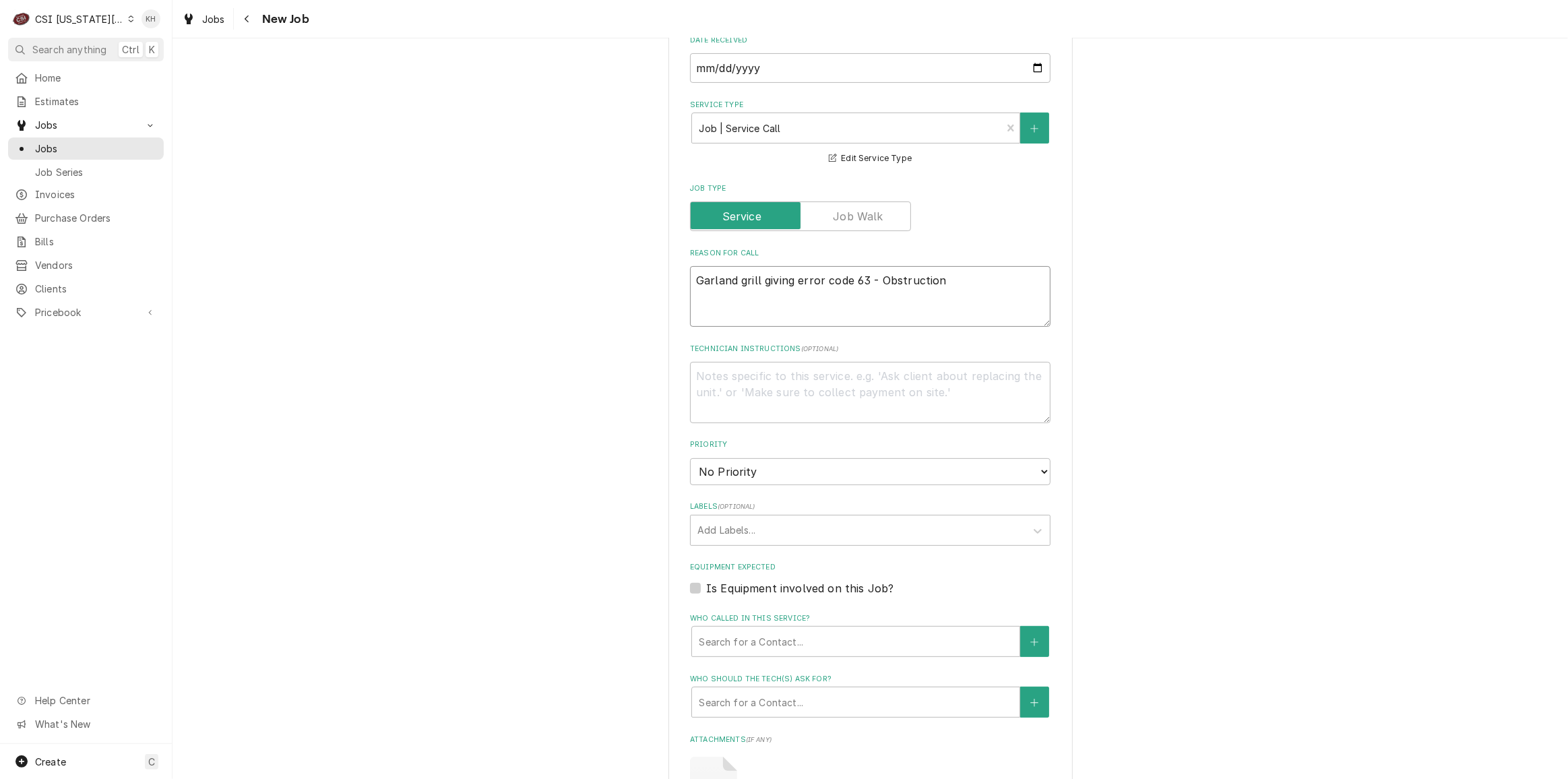
type textarea "x"
type textarea "Garland grill giving error code 63 - Obstruction"
type textarea "x"
type textarea "Garland grill giving error code 63 - Obstruction d"
type textarea "x"
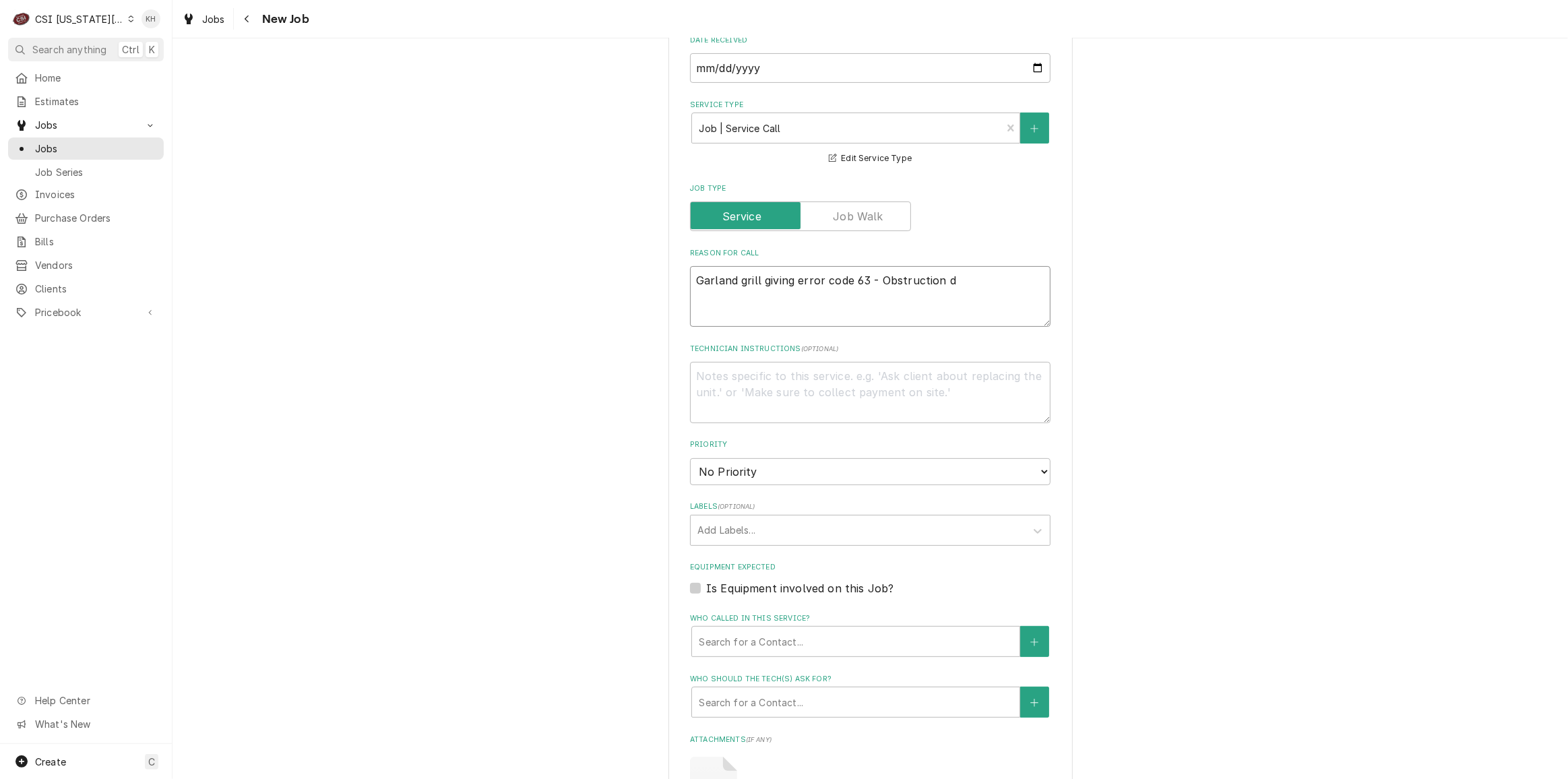
type textarea "Garland grill giving error code 63 - Obstruction de"
type textarea "x"
type textarea "Garland grill giving error code 63 - Obstruction det"
type textarea "x"
type textarea "Garland grill giving error code 63 - Obstruction dete"
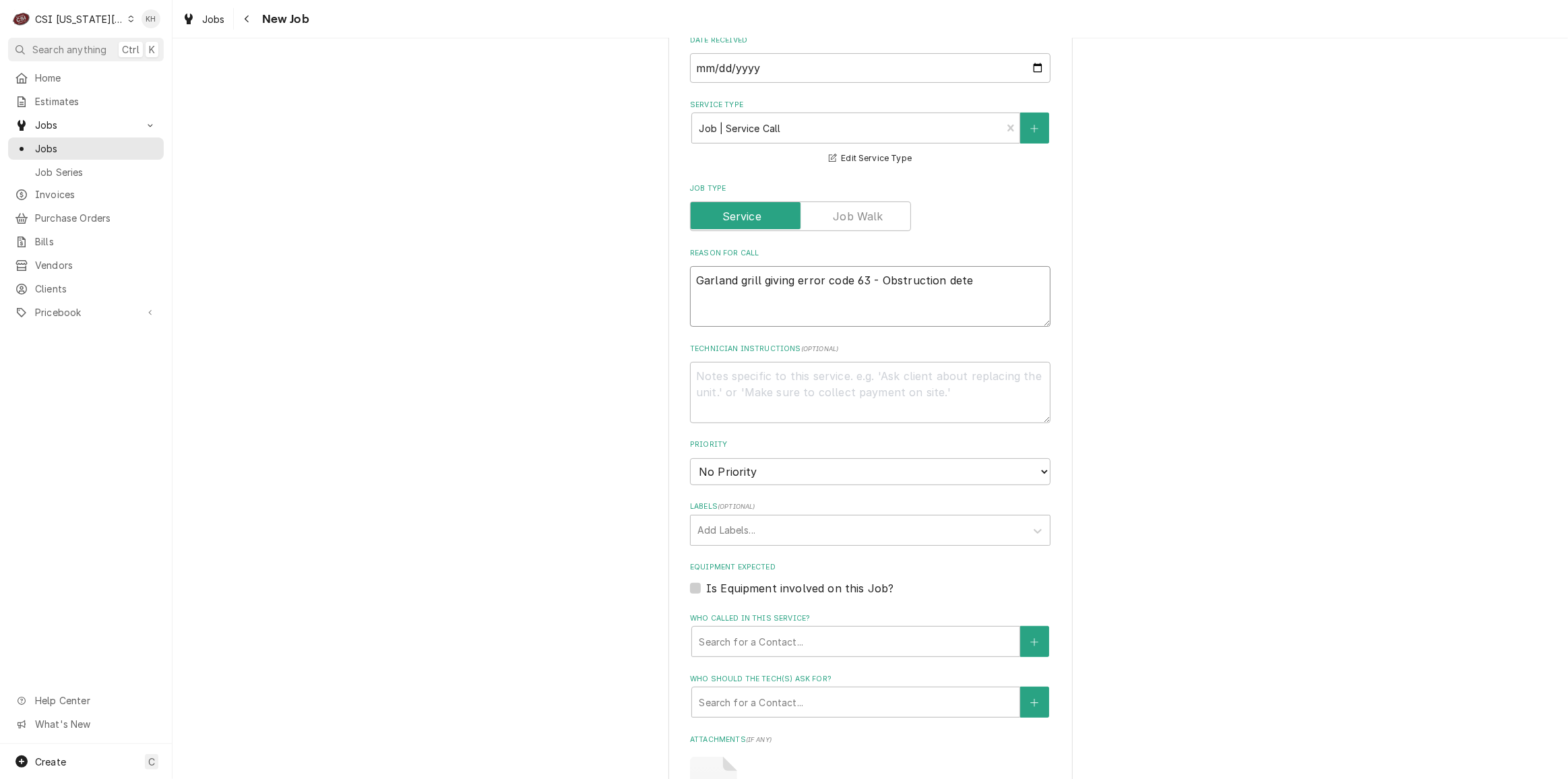
type textarea "x"
type textarea "Garland grill giving error code 63 - Obstruction detec"
type textarea "x"
type textarea "Garland grill giving error code 63 - Obstruction detecc"
type textarea "x"
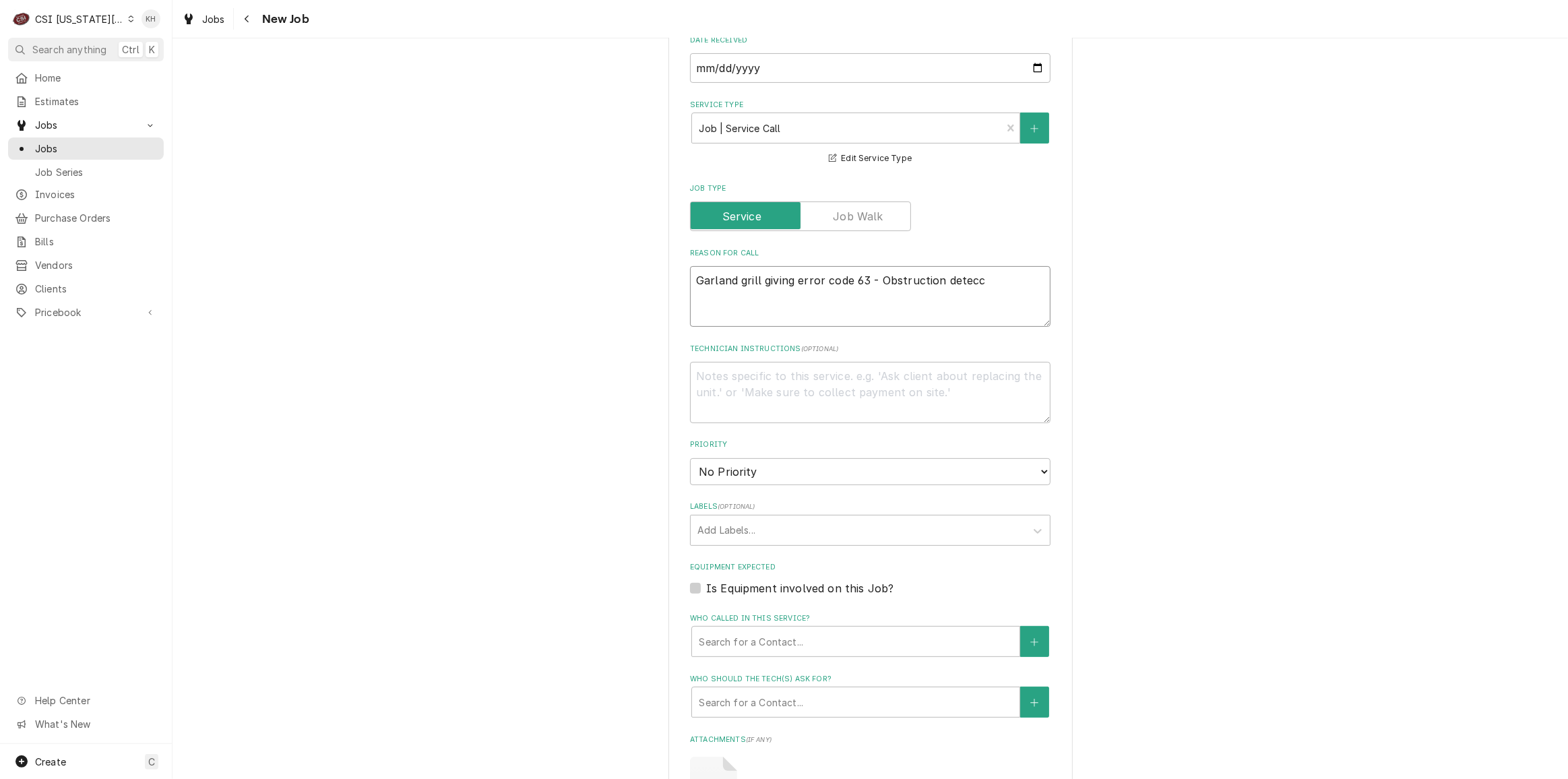
type textarea "Garland grill giving error code 63 - Obstruction detecct"
type textarea "x"
type textarea "Garland grill giving error code 63 - Obstruction detecc"
type textarea "x"
type textarea "Garland grill giving error code 63 - Obstruction detec"
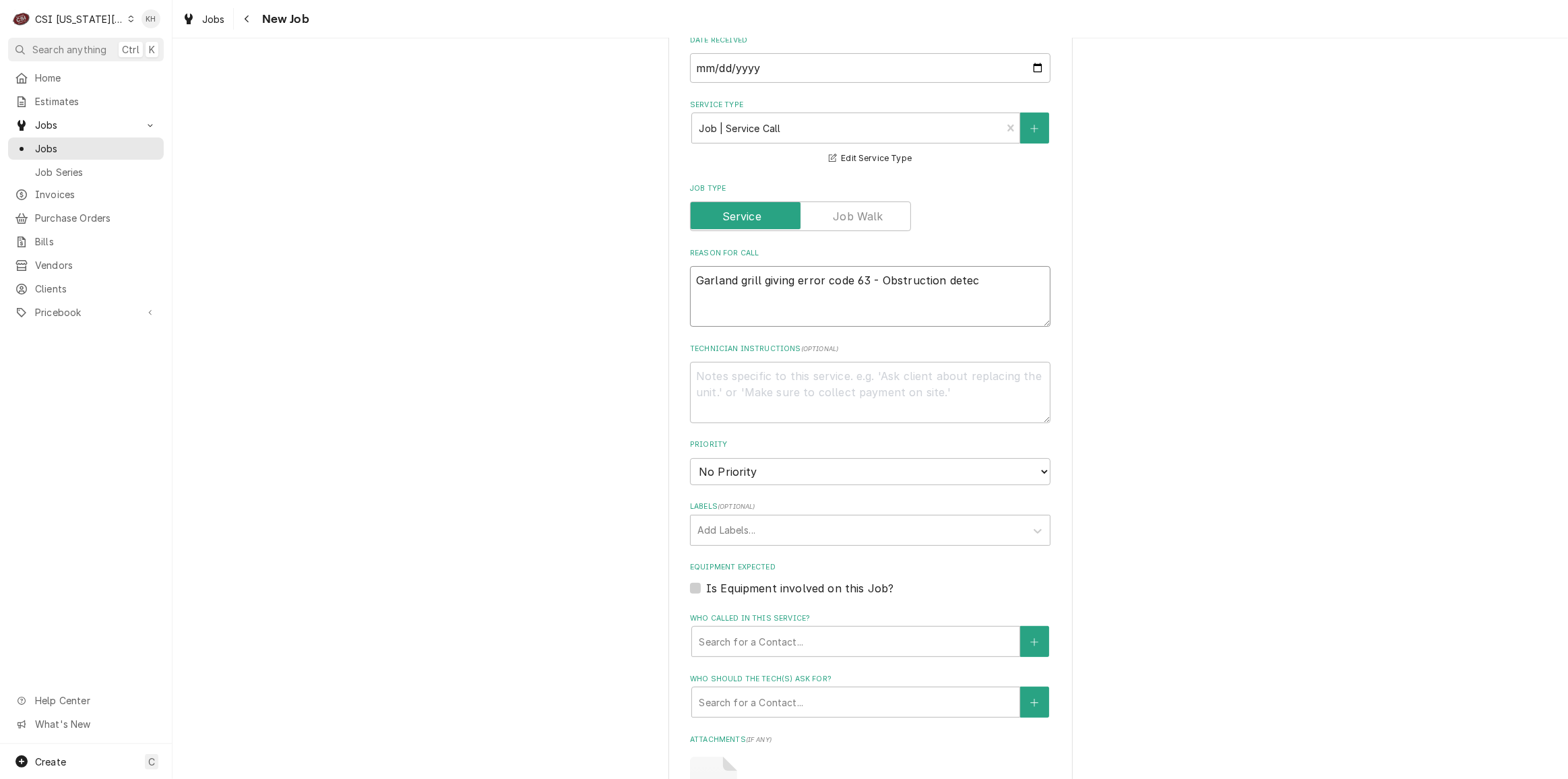
type textarea "x"
type textarea "Garland grill giving error code 63 - Obstruction detect"
type textarea "x"
type textarea "Garland grill giving error code 63 - Obstruction detecte"
type textarea "x"
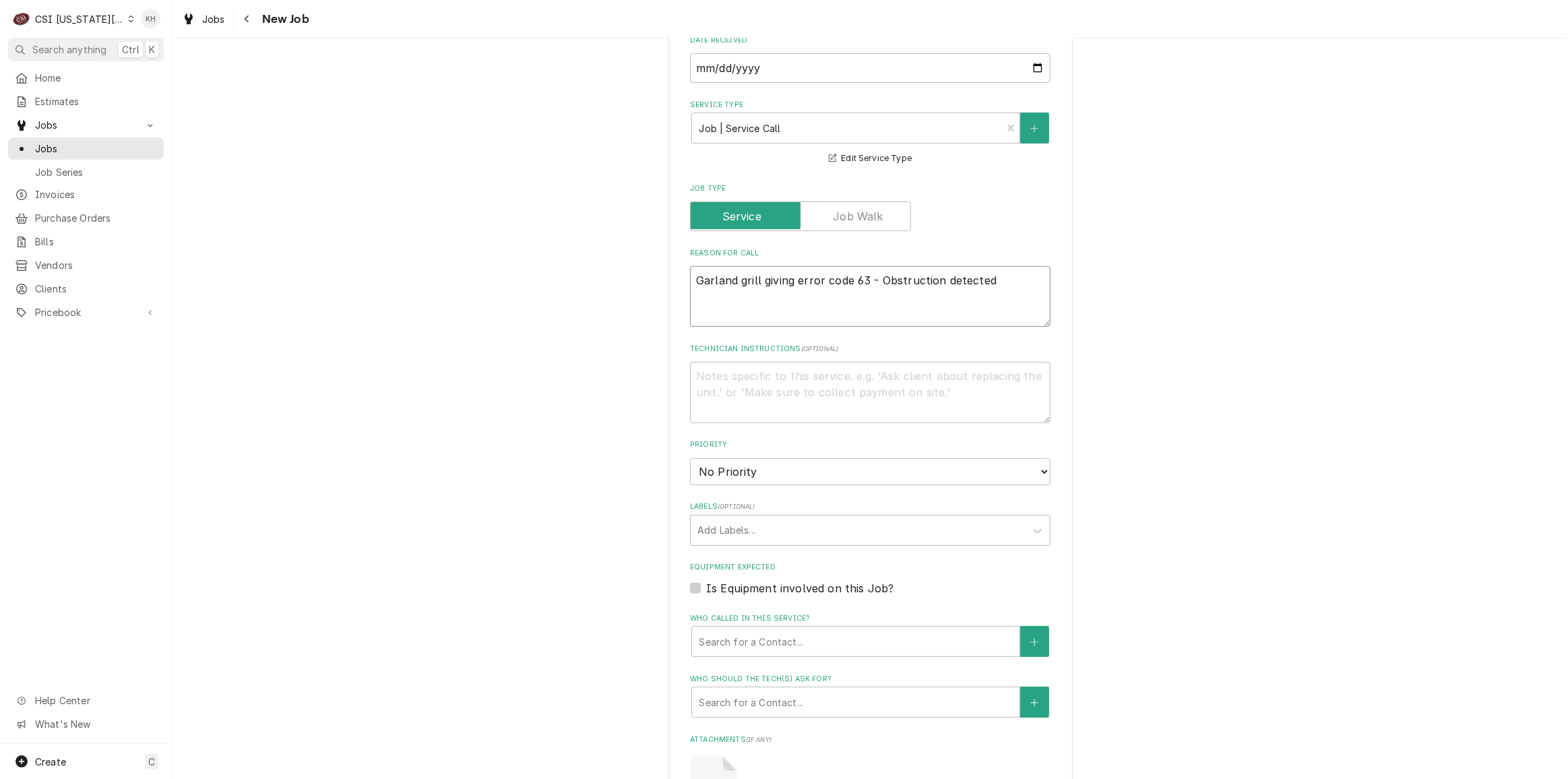
type textarea "Garland grill giving error code 63 - Obstruction detected."
type textarea "x"
type textarea "Garland grill giving error code 63 - Obstruction detected."
type textarea "x"
type textarea "Garland grill giving error code 63 - Obstruction detected."
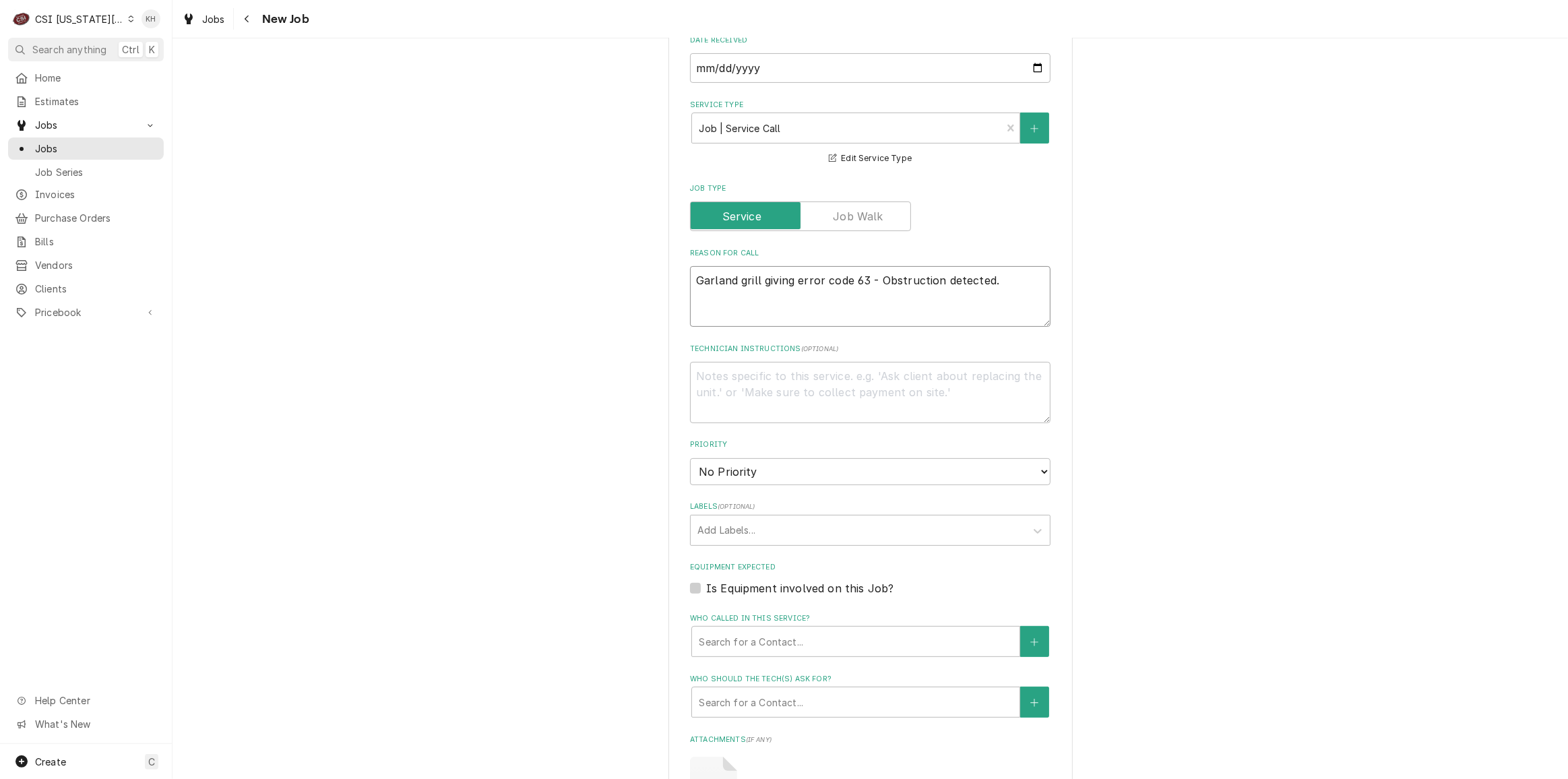
type textarea "x"
type textarea "Garland grill giving error code 63 - Obstruction detected"
type textarea "x"
type textarea "Garland grill giving error code 63 - Obstruction detected"
type textarea "x"
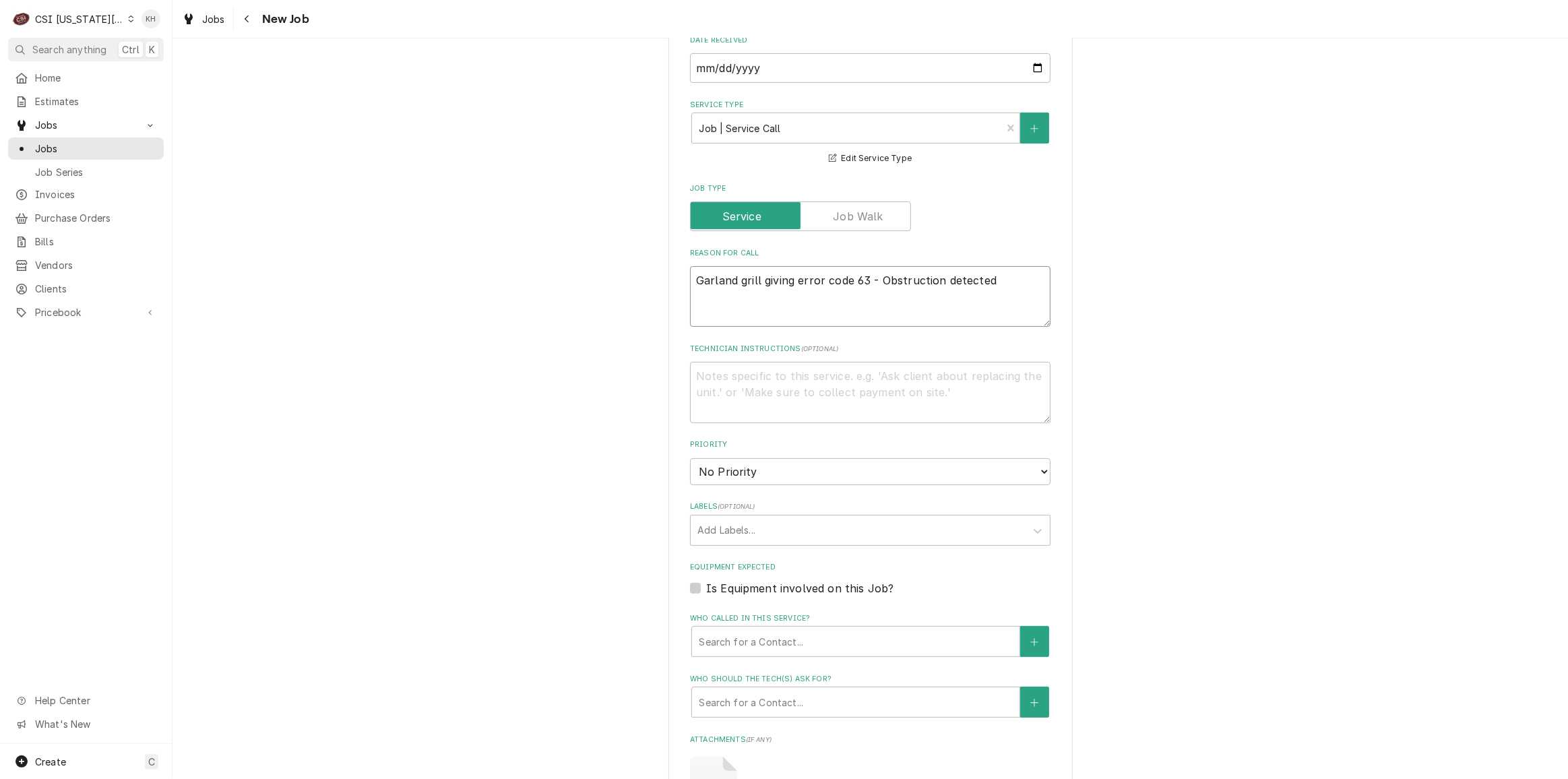
type textarea "Garland grill giving error code 63 - Obstruction detected a"
type textarea "x"
type textarea "Garland grill giving error code 63 - Obstruction detected as"
type textarea "x"
type textarea "Garland grill giving error code 63 - Obstruction detected as"
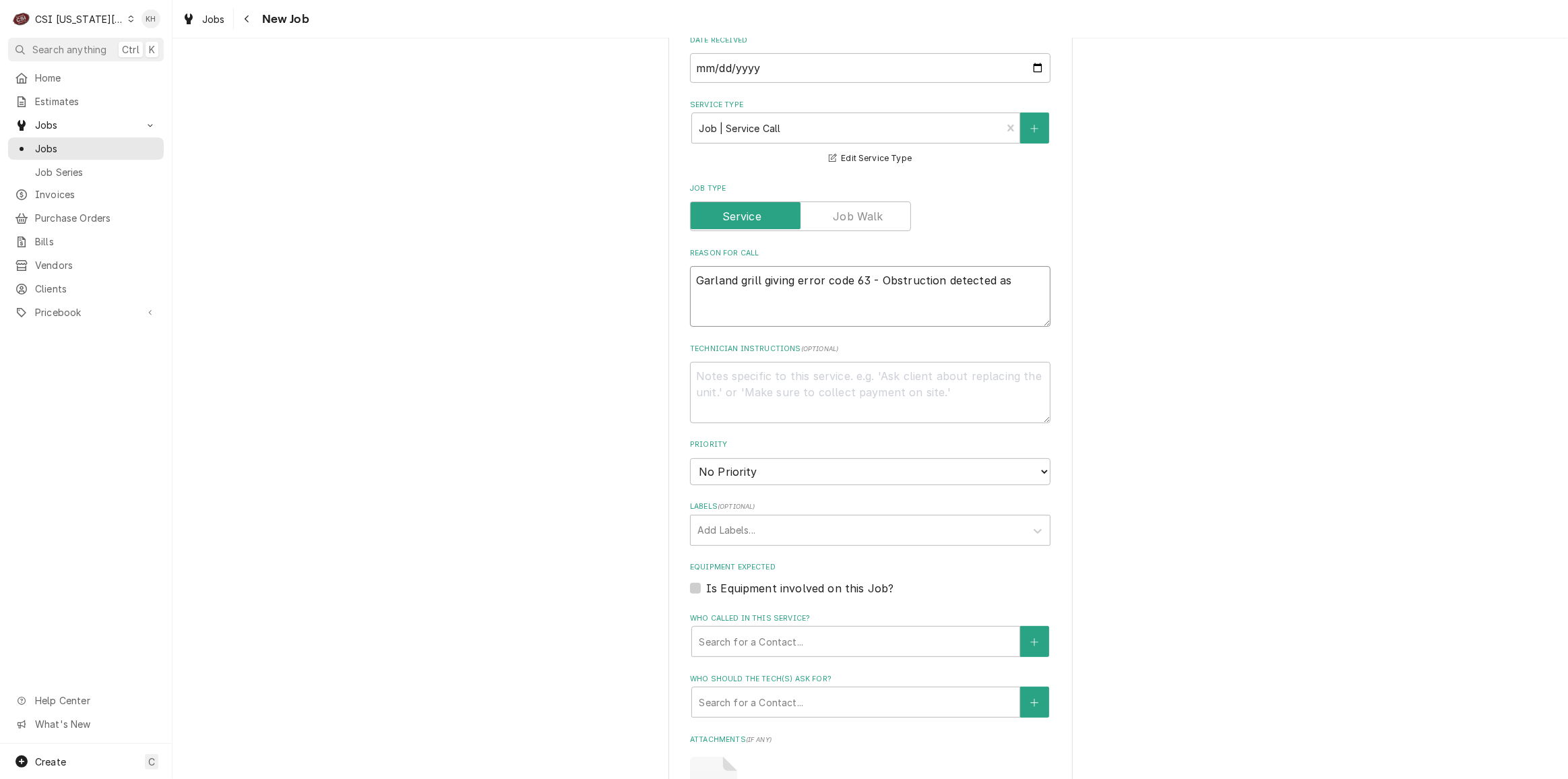
type textarea "x"
type textarea "Garland grill giving error code 63 - Obstruction detected as w"
type textarea "x"
type textarea "Garland grill giving error code 63 - Obstruction detected as we"
type textarea "x"
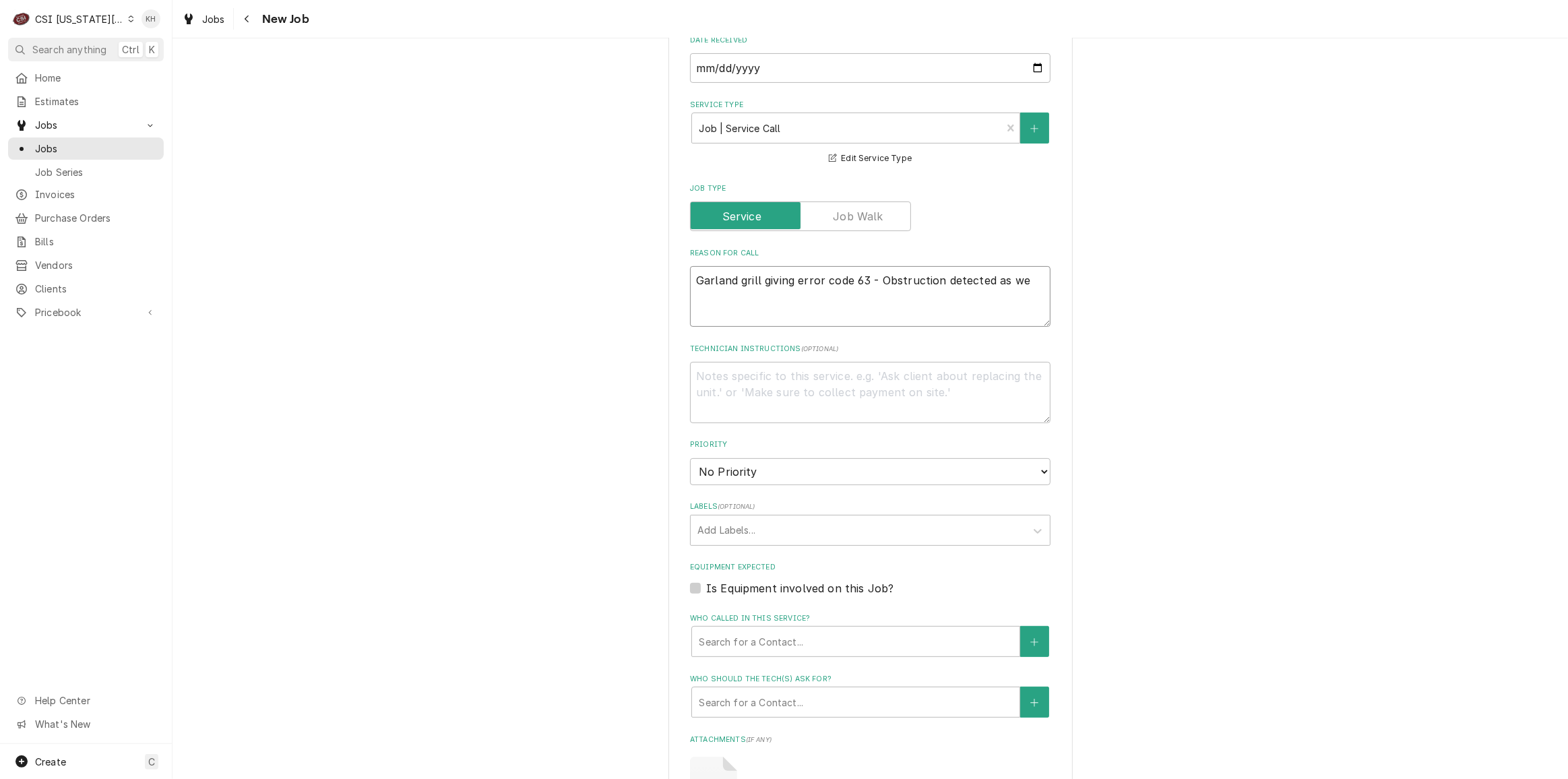
type textarea "Garland grill giving error code 63 - Obstruction detected as wel"
type textarea "x"
type textarea "Garland grill giving error code 63 - Obstruction detected as well"
type textarea "x"
type textarea "Garland grill giving error code 63 - Obstruction detected as well"
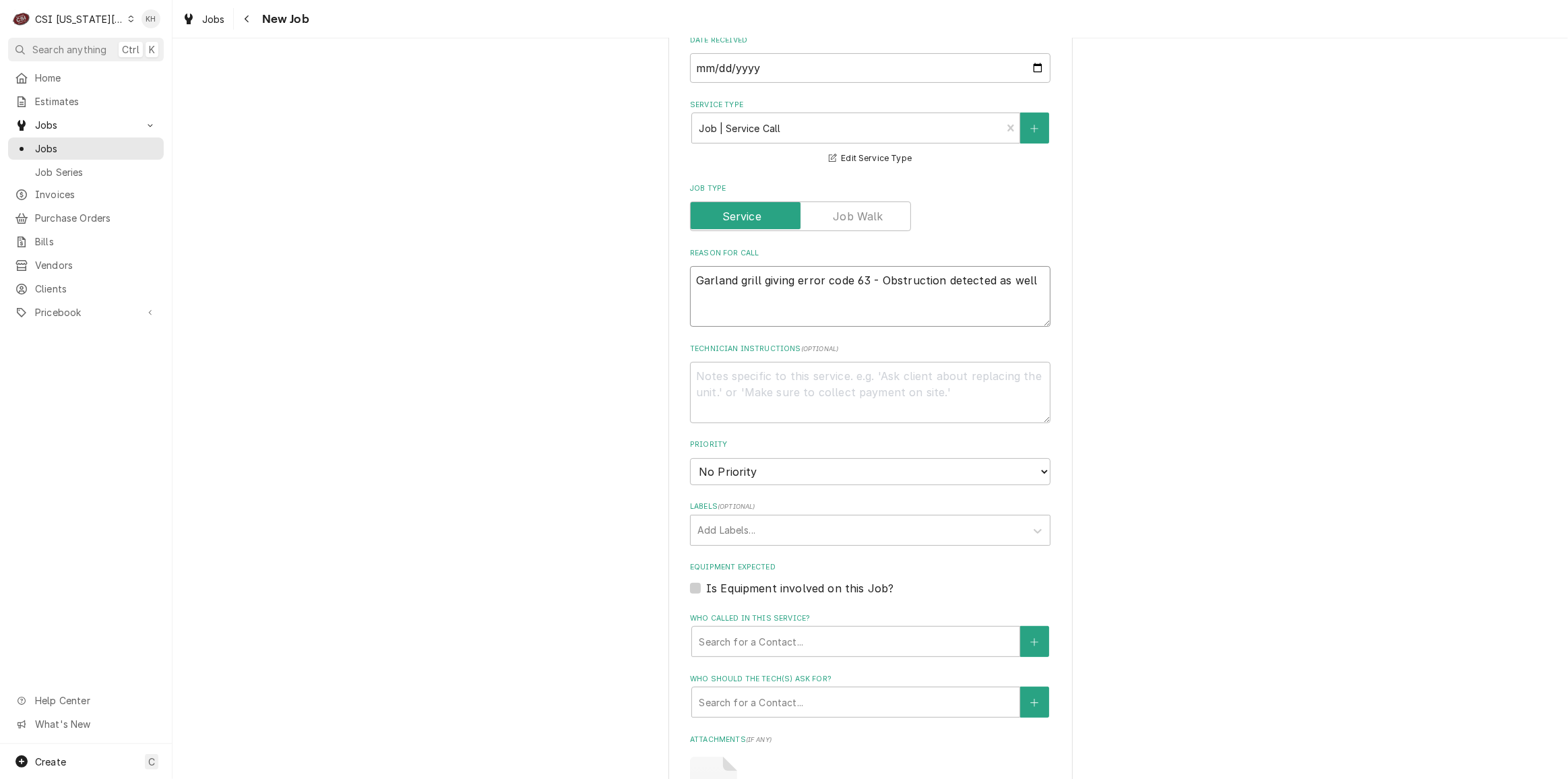
type textarea "x"
type textarea "Garland grill giving error code 63 - Obstruction detected as well a"
type textarea "x"
type textarea "Garland grill giving error code 63 - Obstruction detected as well as"
type textarea "x"
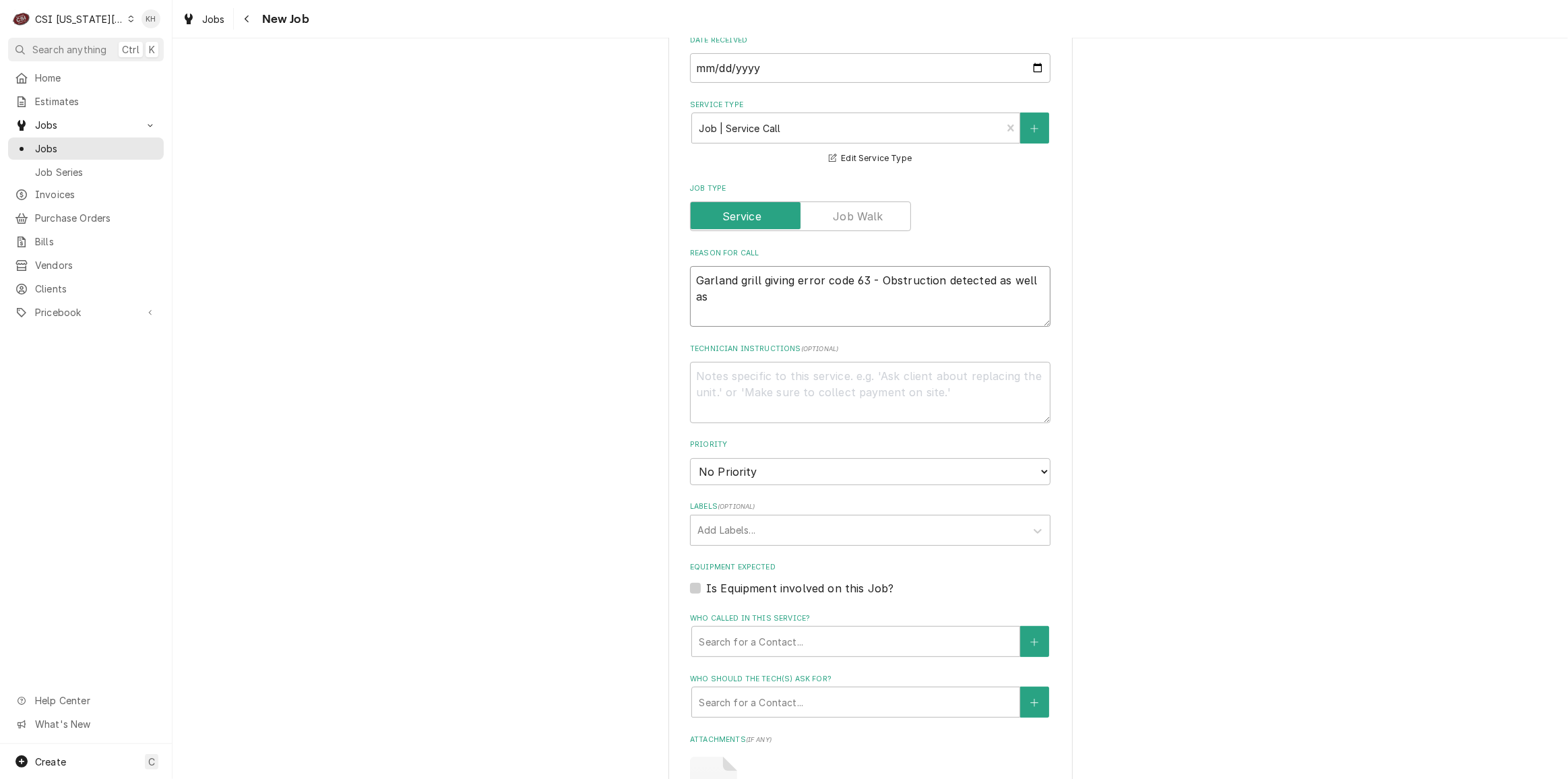
type textarea "Garland grill giving error code 63 - Obstruction detected as well as t"
type textarea "x"
type textarea "Garland grill giving error code 63 - Obstruction detected as well as the"
type textarea "x"
click at [785, 297] on textarea "Garland grill giving error code 63 - Obstruction detected as well as the" at bounding box center [870, 296] width 360 height 61
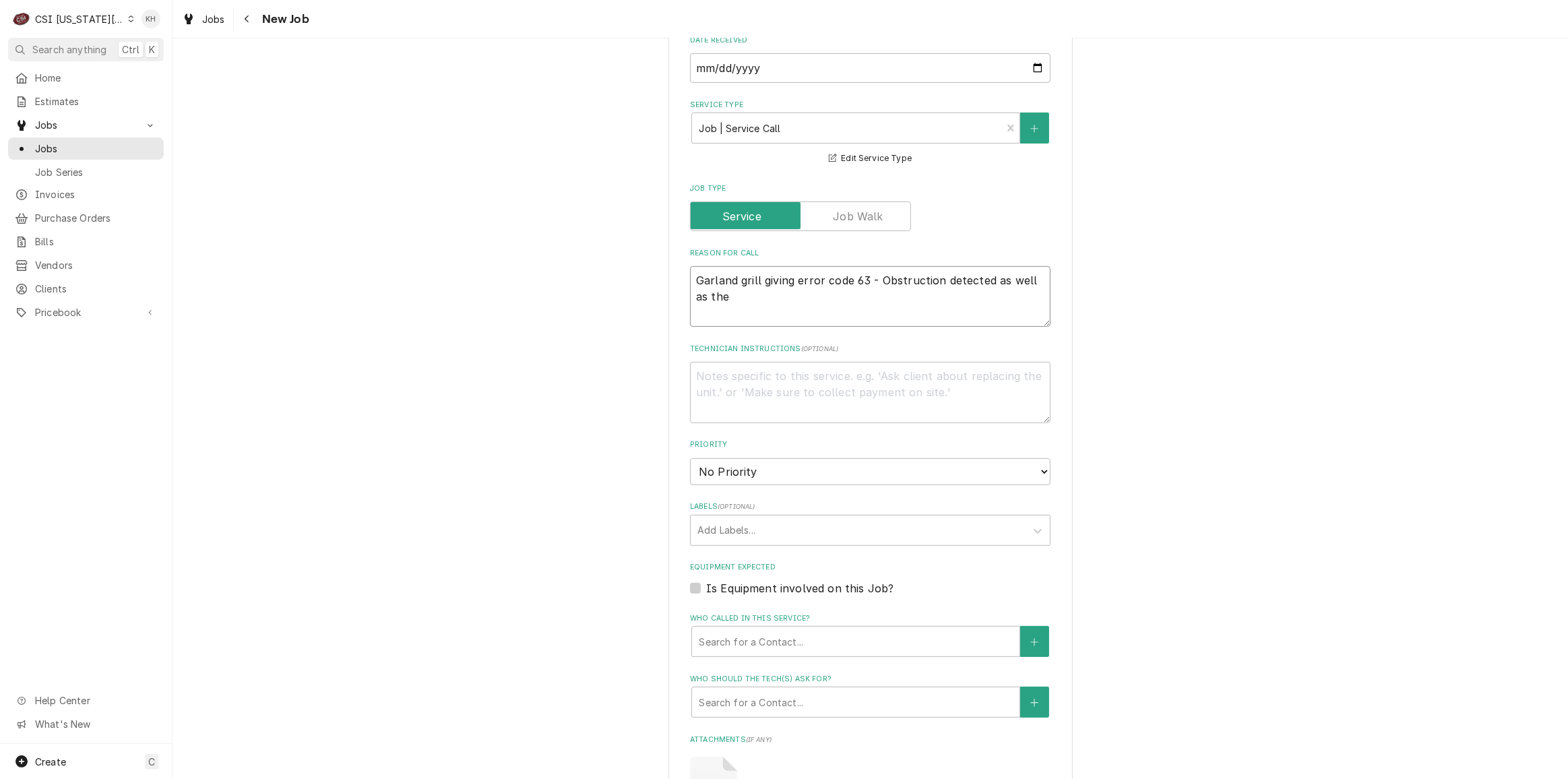
paste textarea "top platen"
click at [776, 391] on textarea "Technician Instructions ( optional )" at bounding box center [870, 392] width 360 height 61
paste textarea "Ward Parkway"
click at [792, 369] on textarea "Ward Parkway" at bounding box center [870, 392] width 360 height 61
paste textarea "816.361.8800"
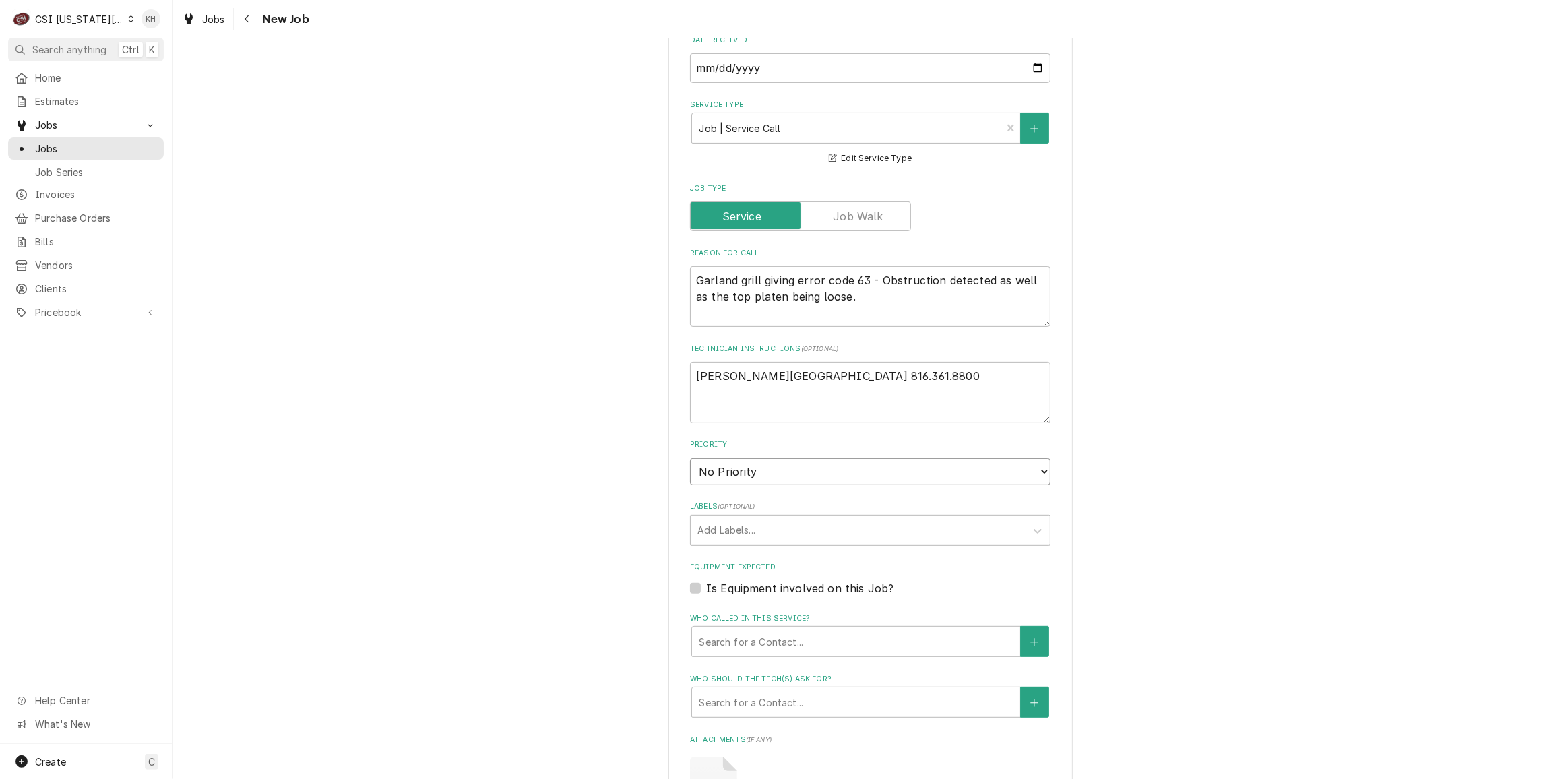
click at [781, 467] on select "No Priority Urgent High Medium Low" at bounding box center [870, 472] width 360 height 27
click at [690, 458] on select "No Priority Urgent High Medium Low" at bounding box center [870, 472] width 360 height 27
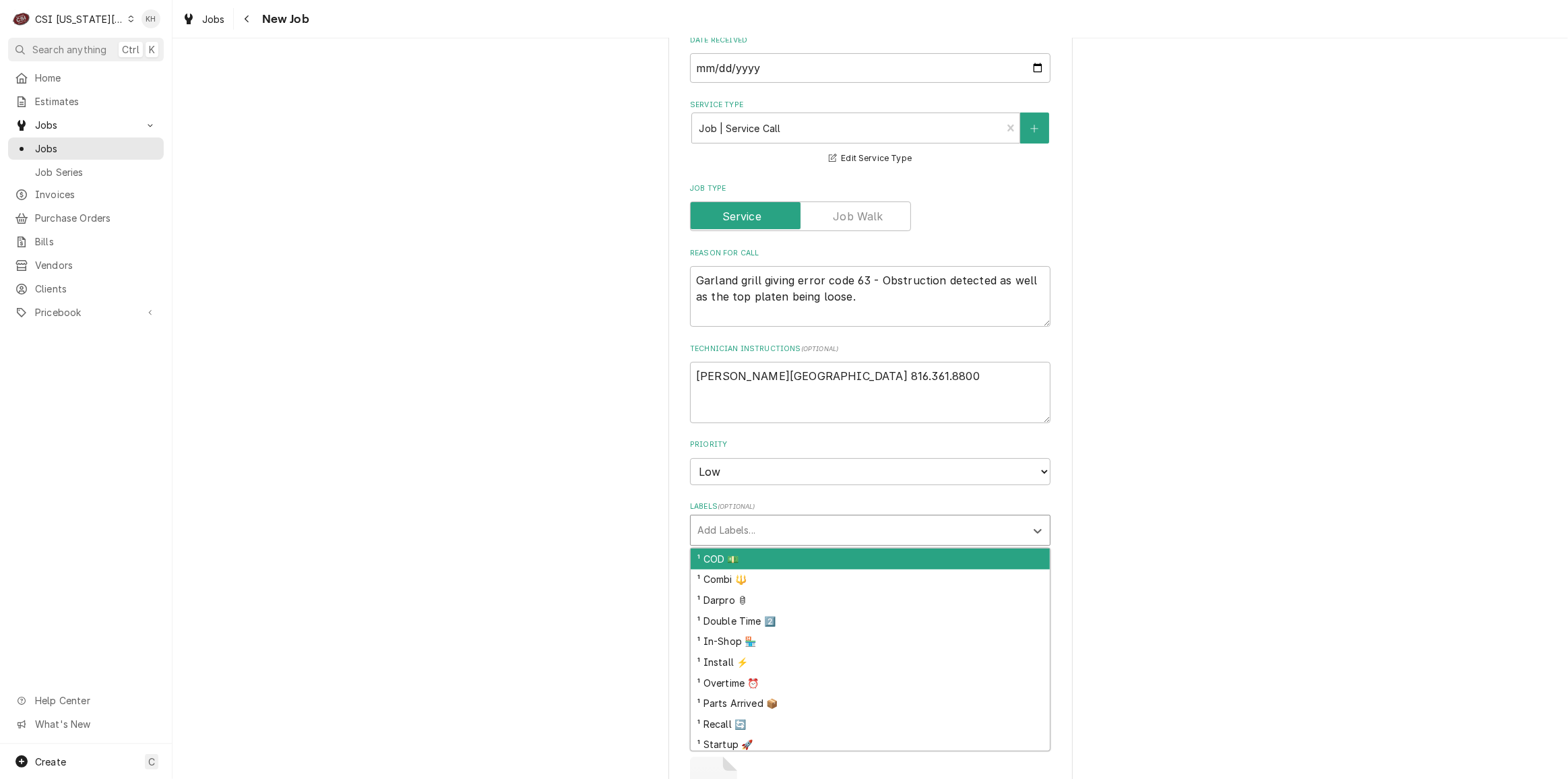
click at [721, 524] on div "Labels" at bounding box center [858, 530] width 321 height 24
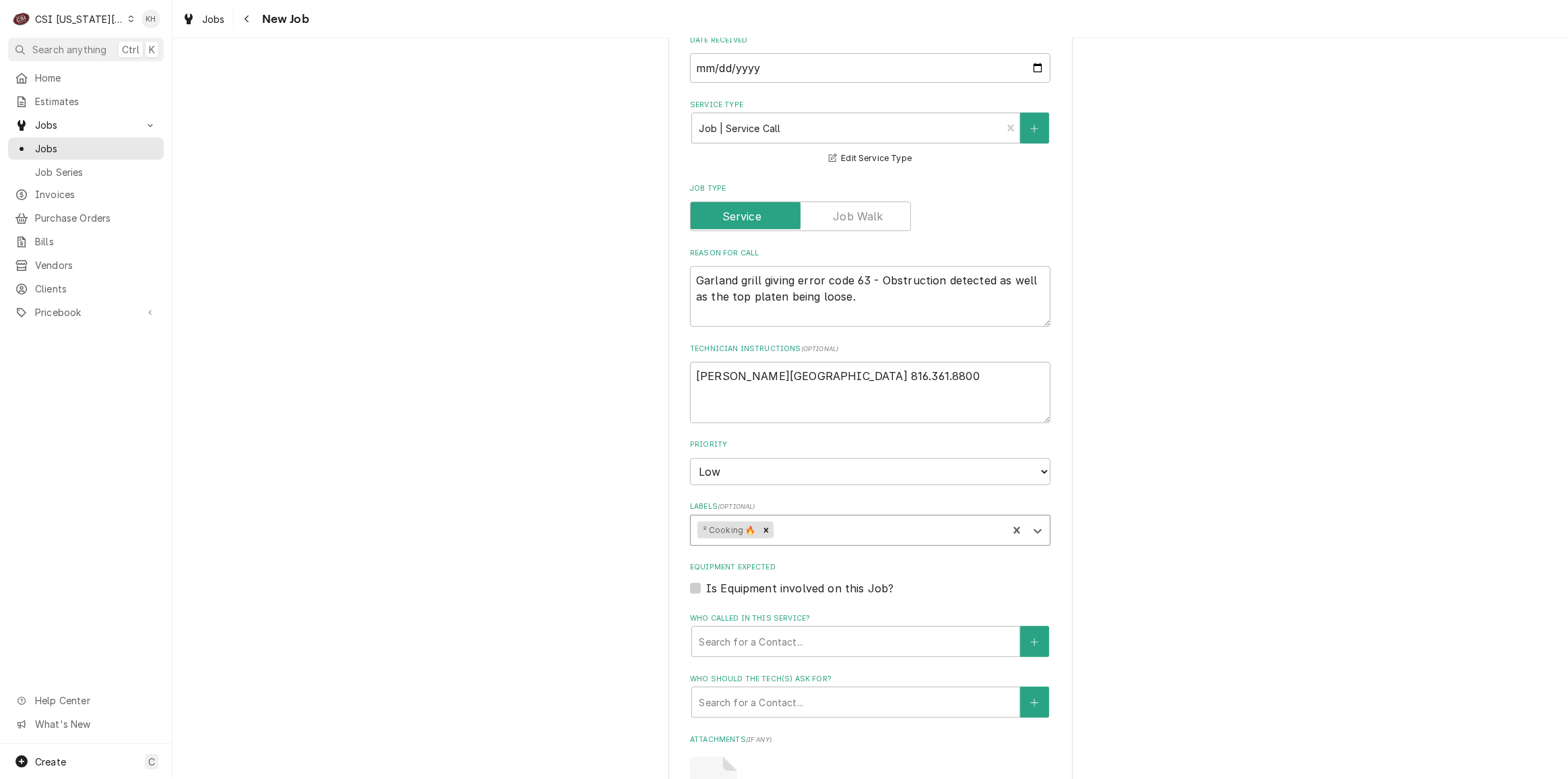
click at [706, 584] on label "Is Equipment involved on this Job?" at bounding box center [800, 588] width 188 height 16
click at [706, 584] on input "Equipment Expected" at bounding box center [886, 595] width 360 height 30
click at [802, 637] on div "Equipment" at bounding box center [842, 642] width 287 height 24
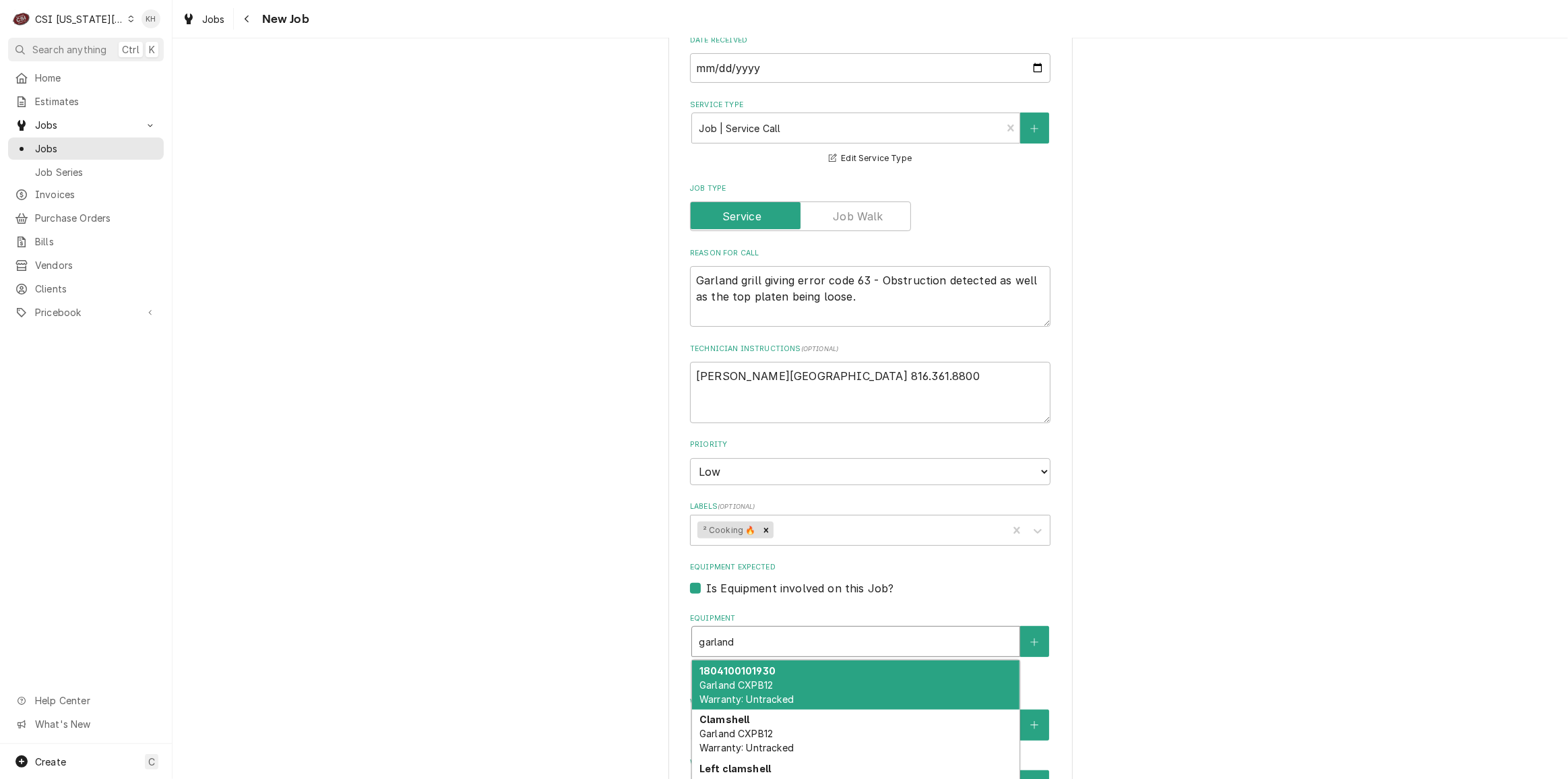
scroll to position [486, 0]
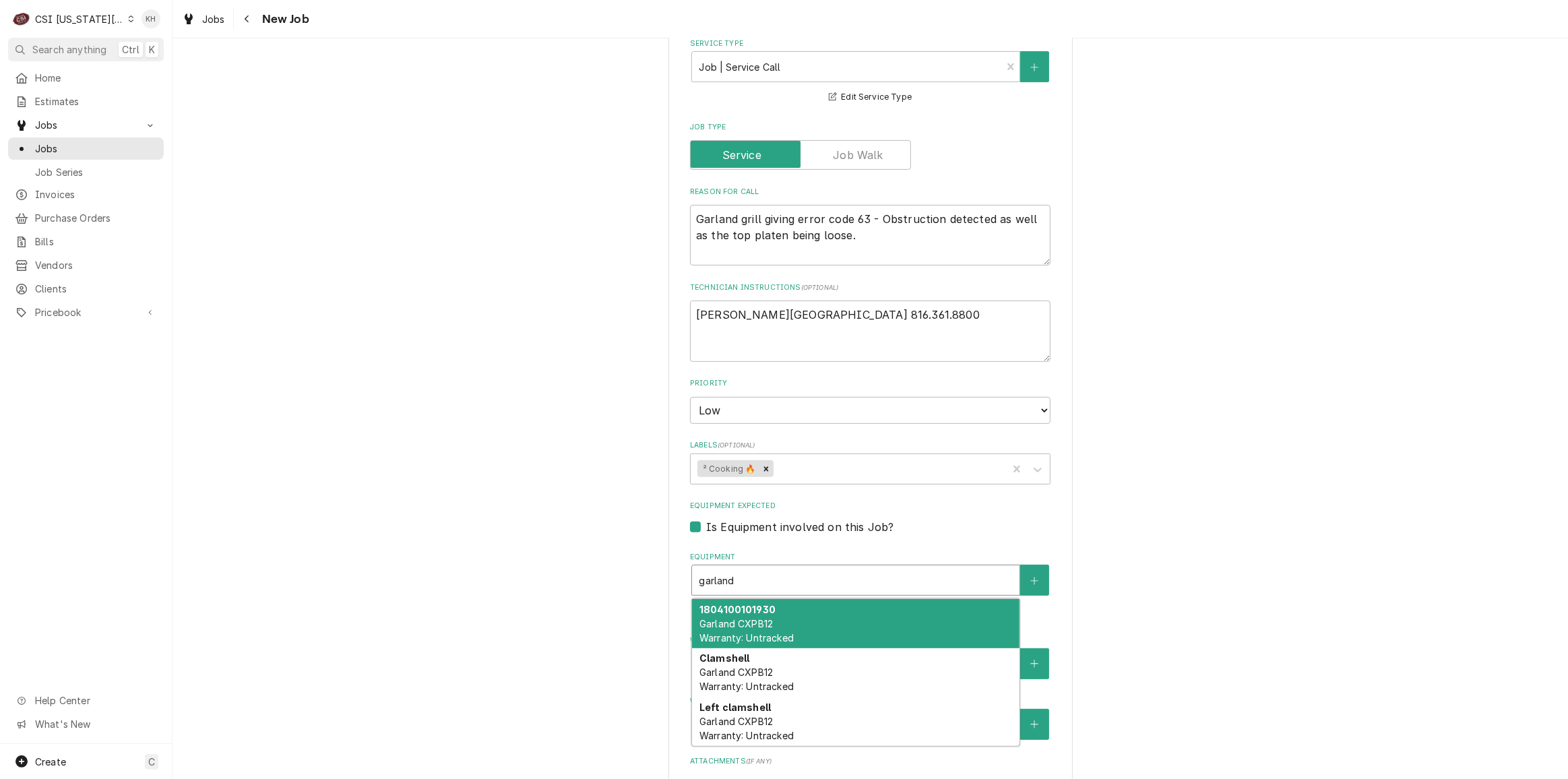
click at [741, 627] on span "Garland CXPB12 Warranty: Untracked" at bounding box center [747, 630] width 94 height 25
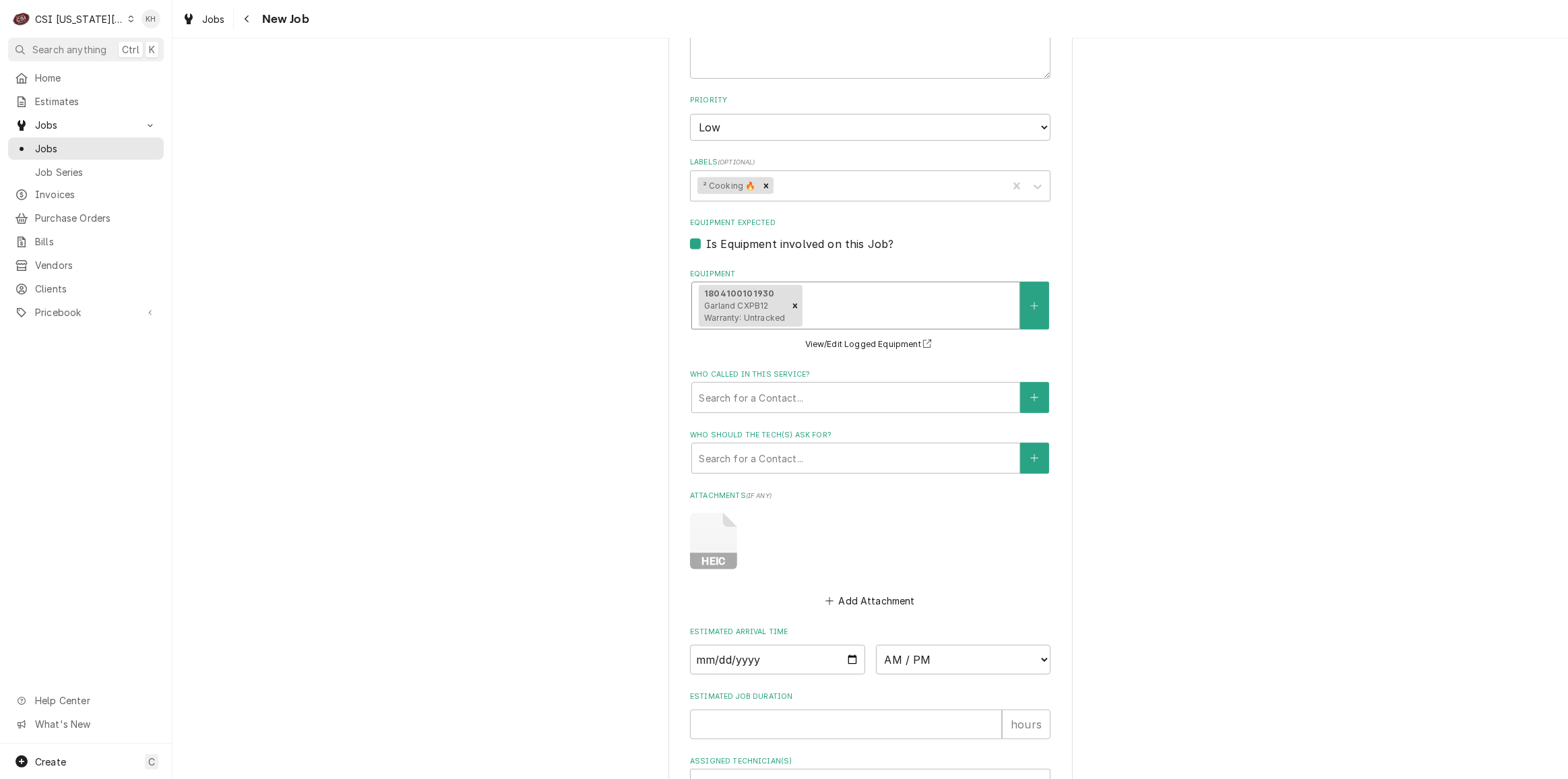
scroll to position [792, 0]
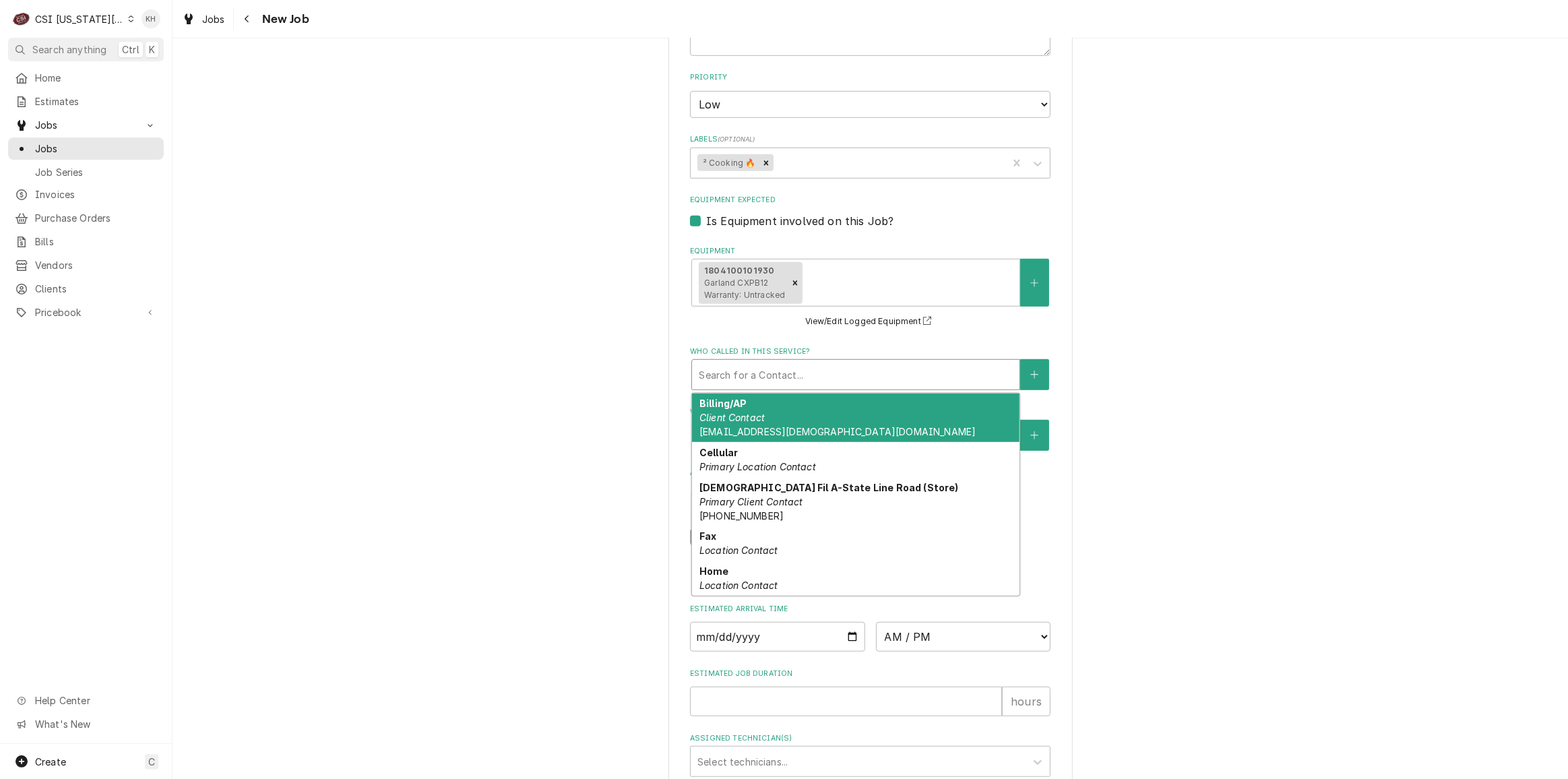
click at [781, 363] on div "Who called in this service?" at bounding box center [855, 374] width 314 height 24
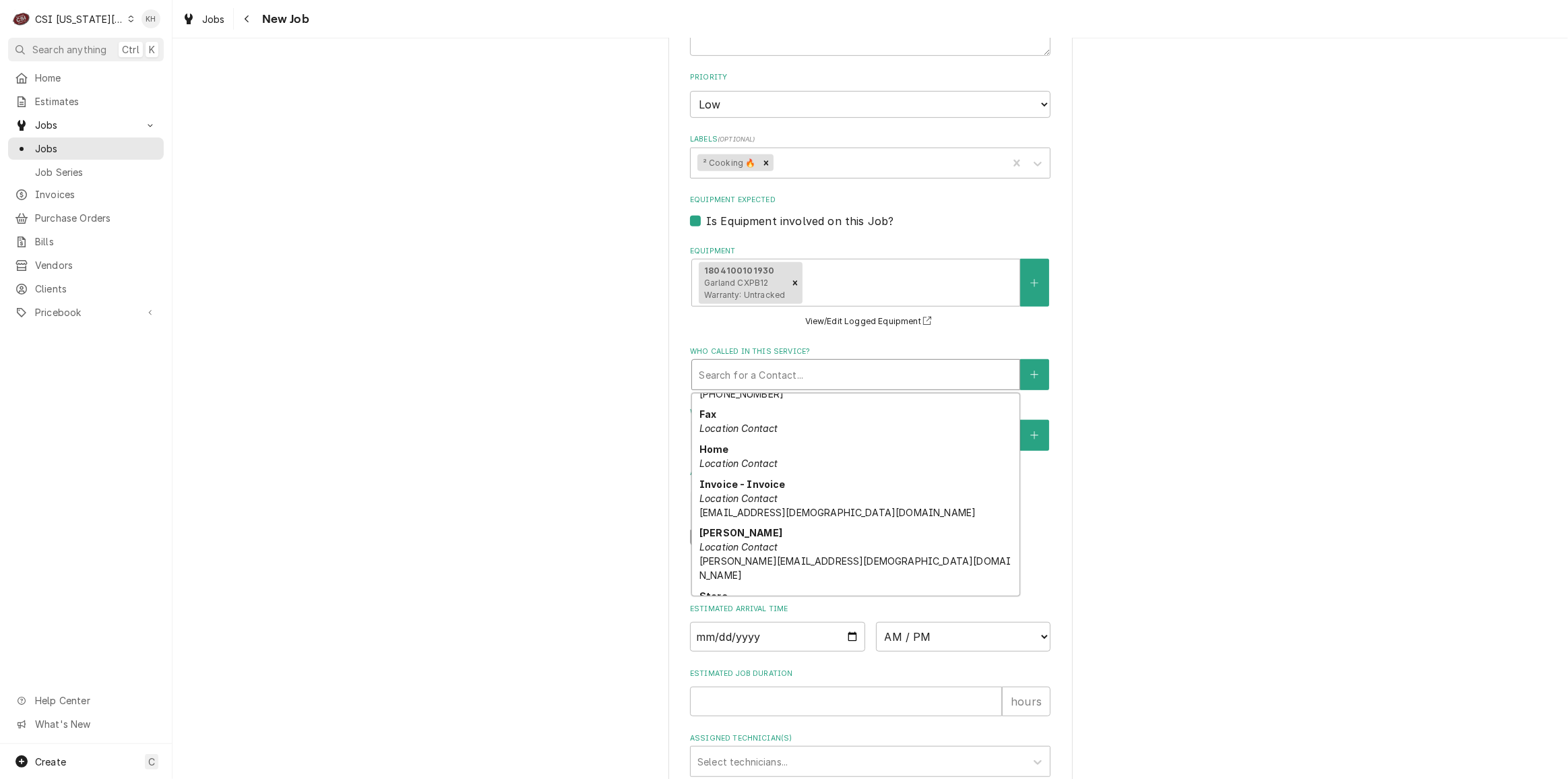
scroll to position [146, 0]
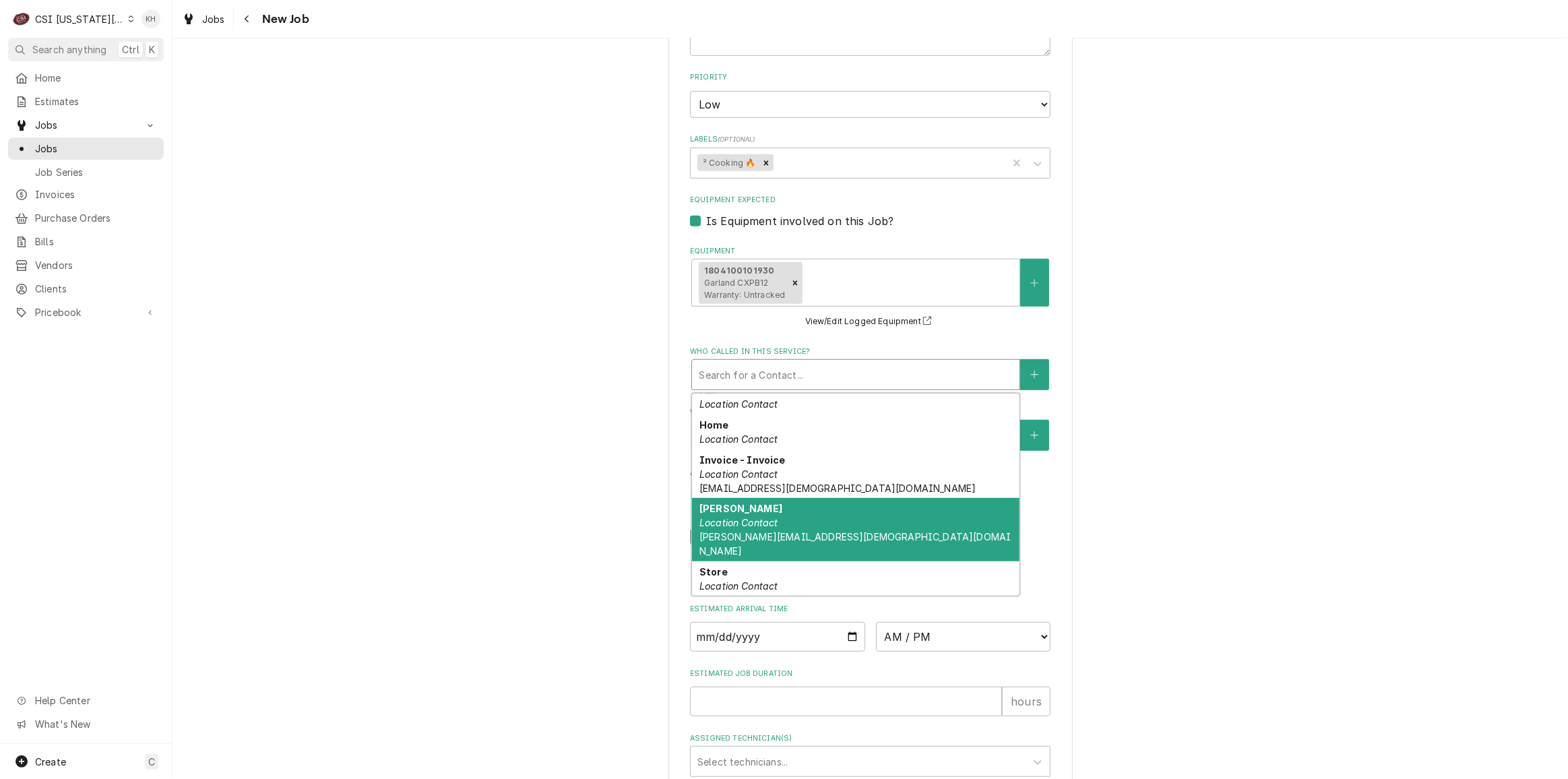
click at [819, 522] on div "Nick Koth Location Contact ward.parkway.fsu@chick-fil-a.com" at bounding box center [855, 529] width 327 height 63
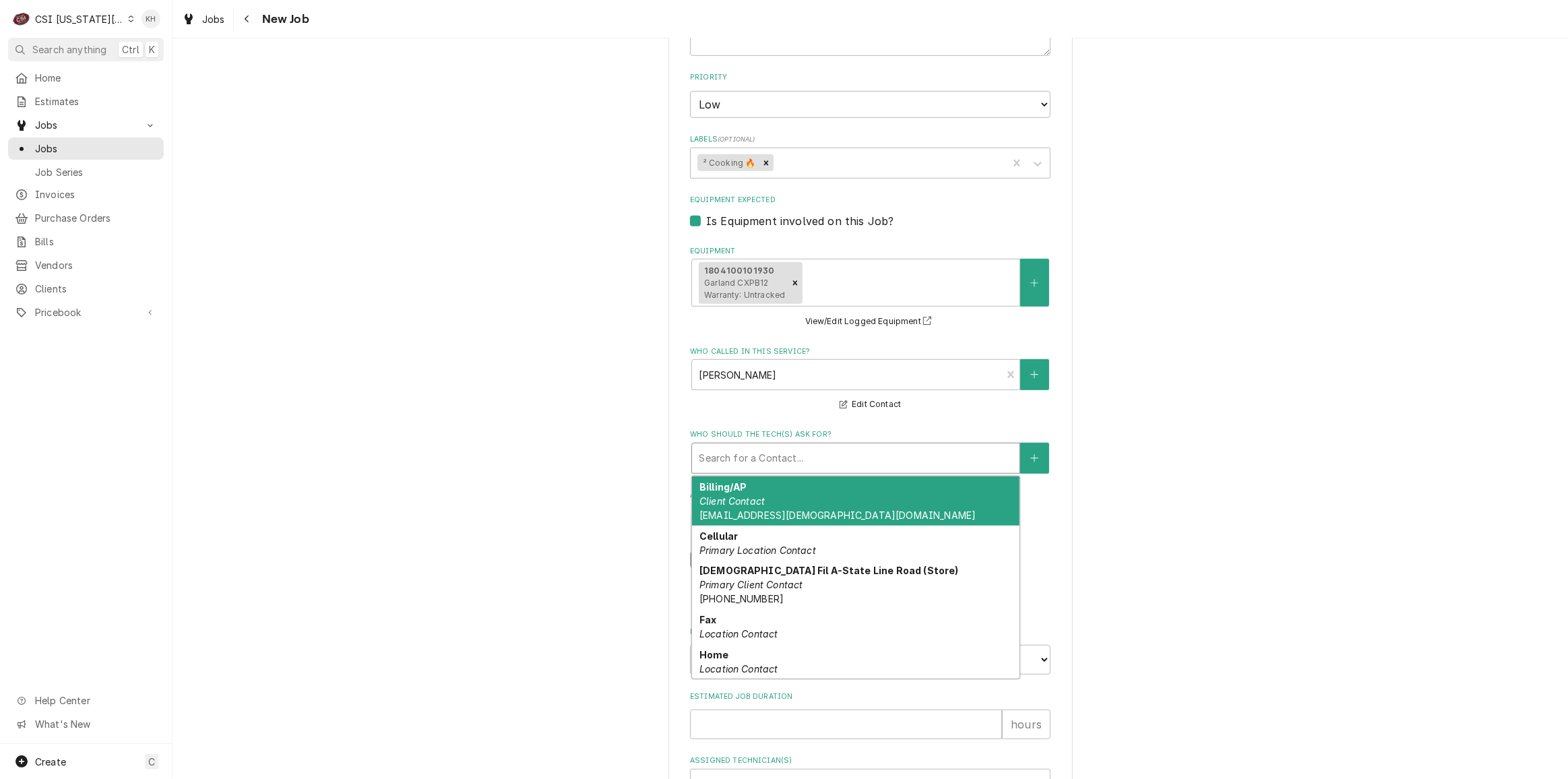
drag, startPoint x: 790, startPoint y: 453, endPoint x: 797, endPoint y: 470, distance: 18.4
click at [790, 453] on div "Who should the tech(s) ask for?" at bounding box center [855, 458] width 314 height 24
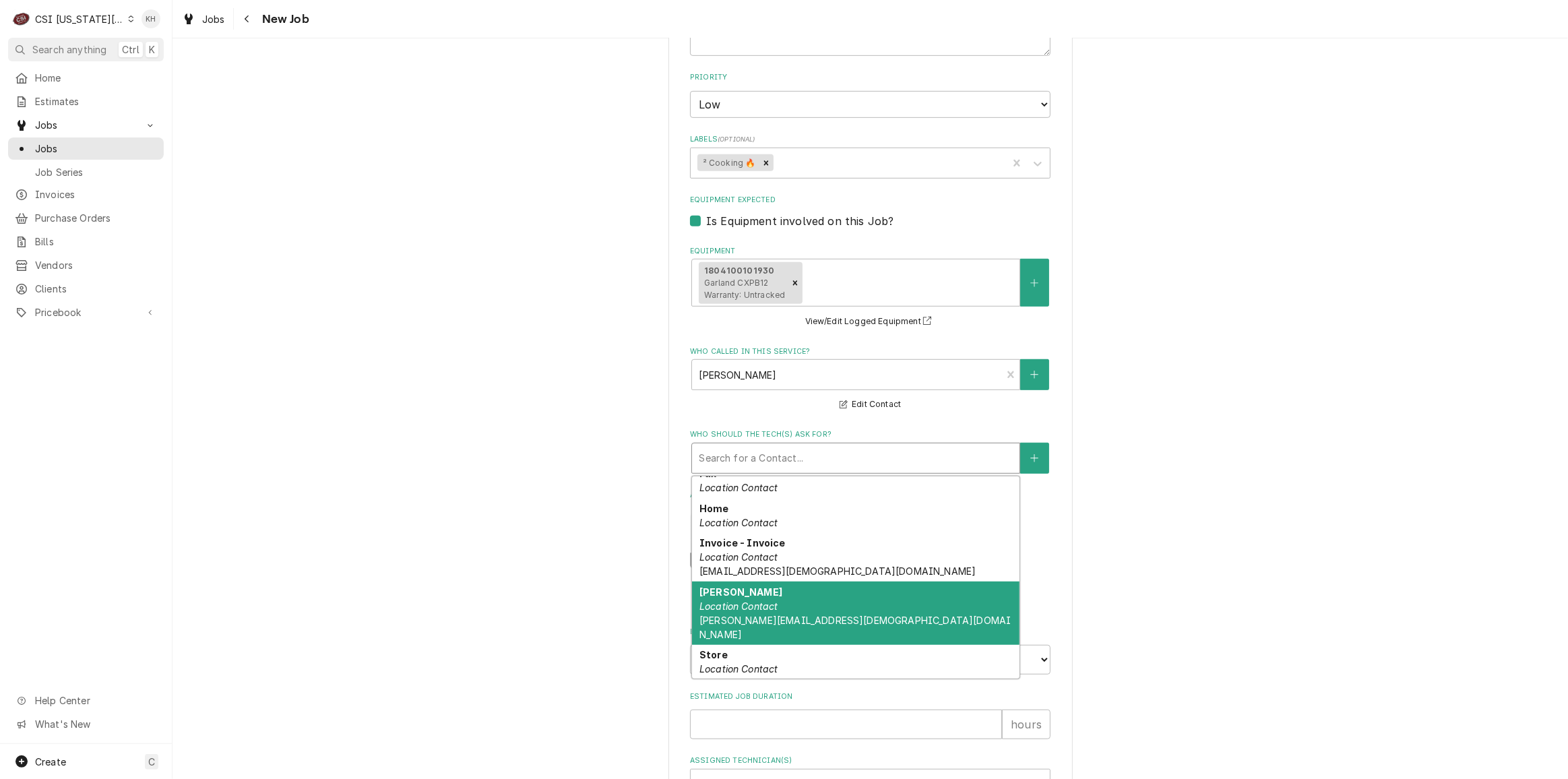
click at [787, 584] on div "Nick Koth Location Contact ward.parkway.fsu@chick-fil-a.com" at bounding box center [855, 613] width 327 height 63
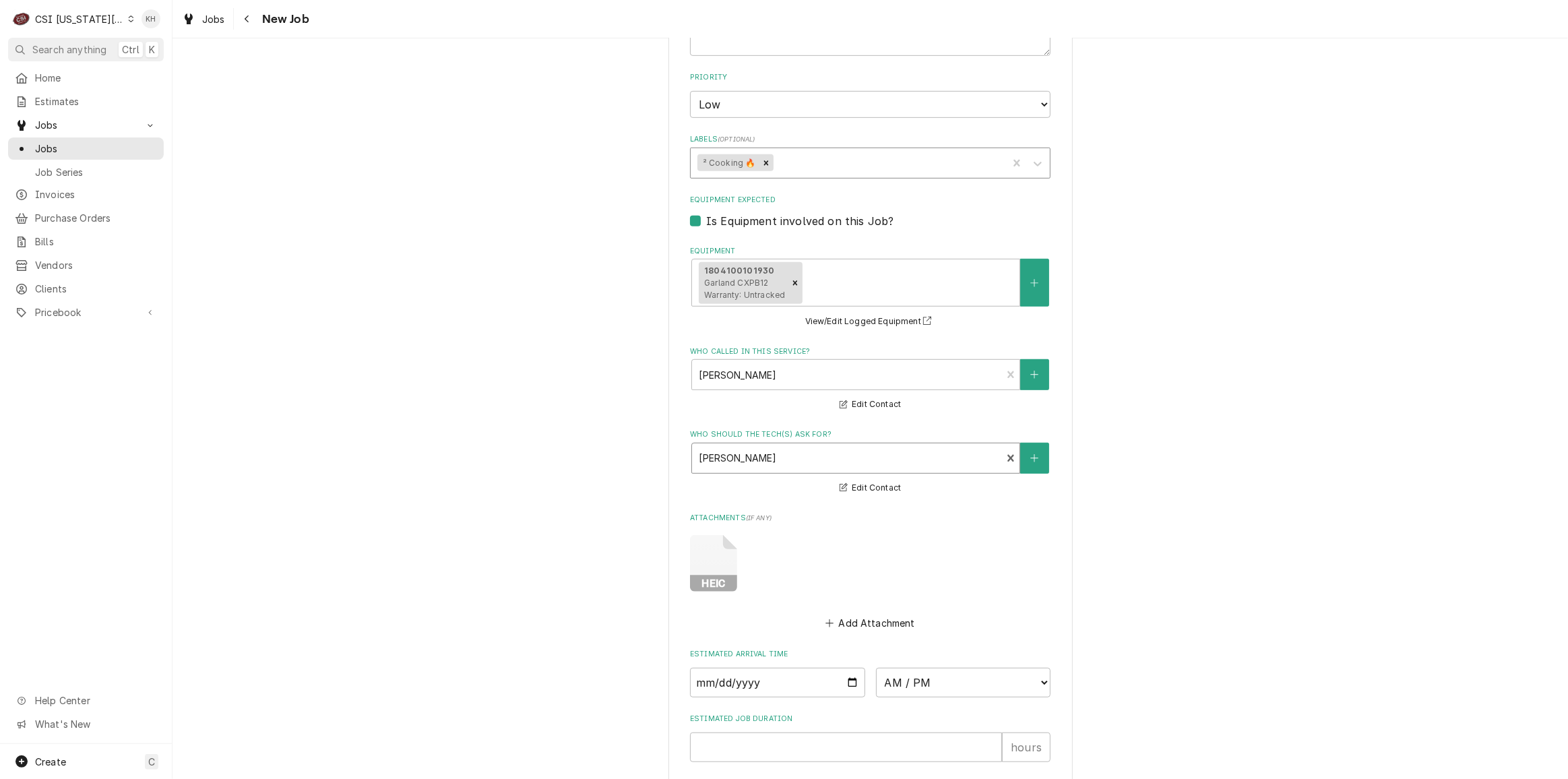
scroll to position [547, 0]
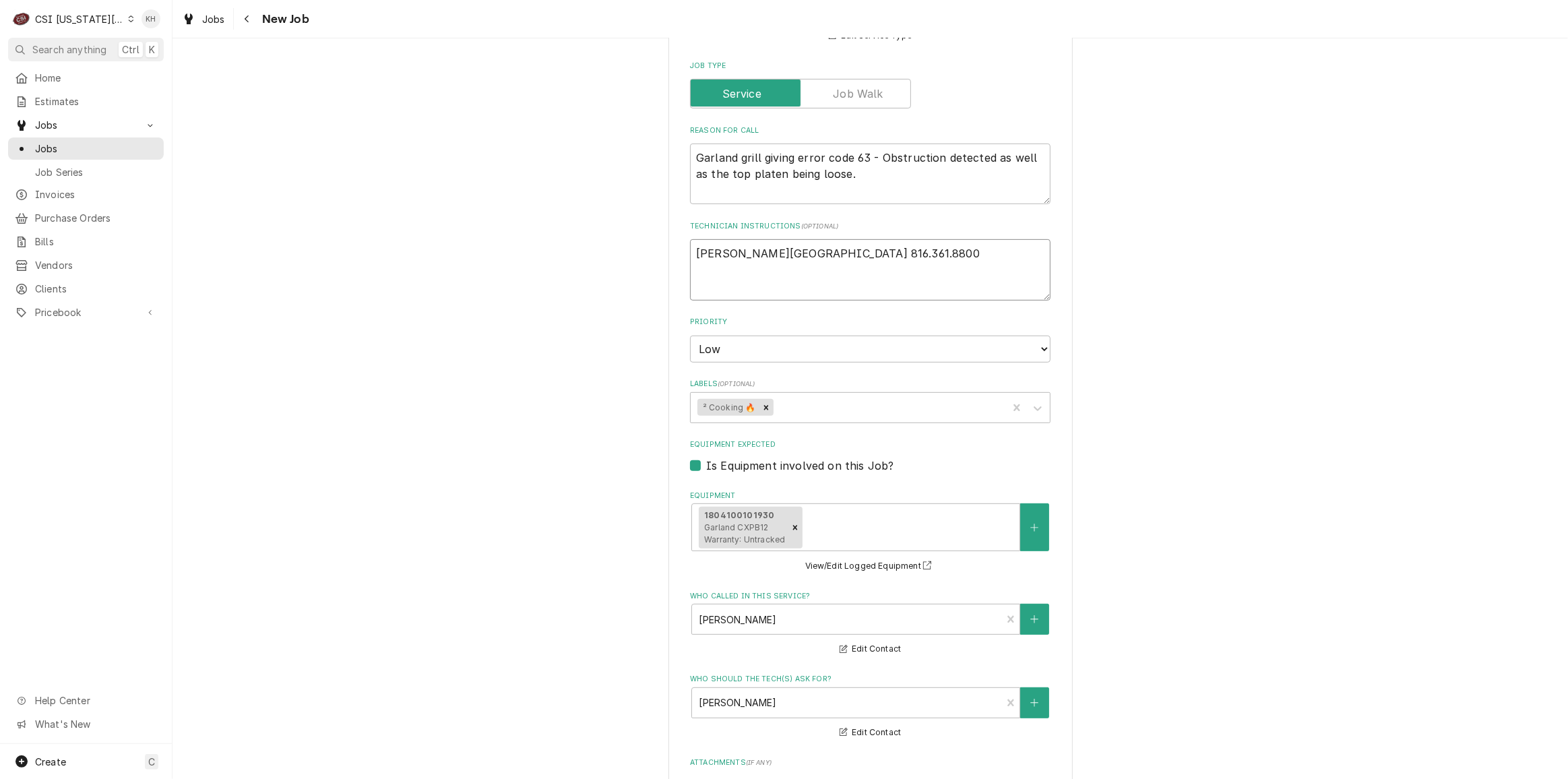
drag, startPoint x: 855, startPoint y: 255, endPoint x: 630, endPoint y: 266, distance: 225.3
click at [630, 266] on div "Please provide the following information to create a job: Client Details Client…" at bounding box center [870, 345] width 1395 height 1678
drag, startPoint x: 759, startPoint y: 273, endPoint x: 718, endPoint y: 288, distance: 43.7
click at [752, 275] on textarea "Technician Instructions ( optional )" at bounding box center [870, 269] width 360 height 61
paste textarea "Ward Parkway FSU 816.361.8800"
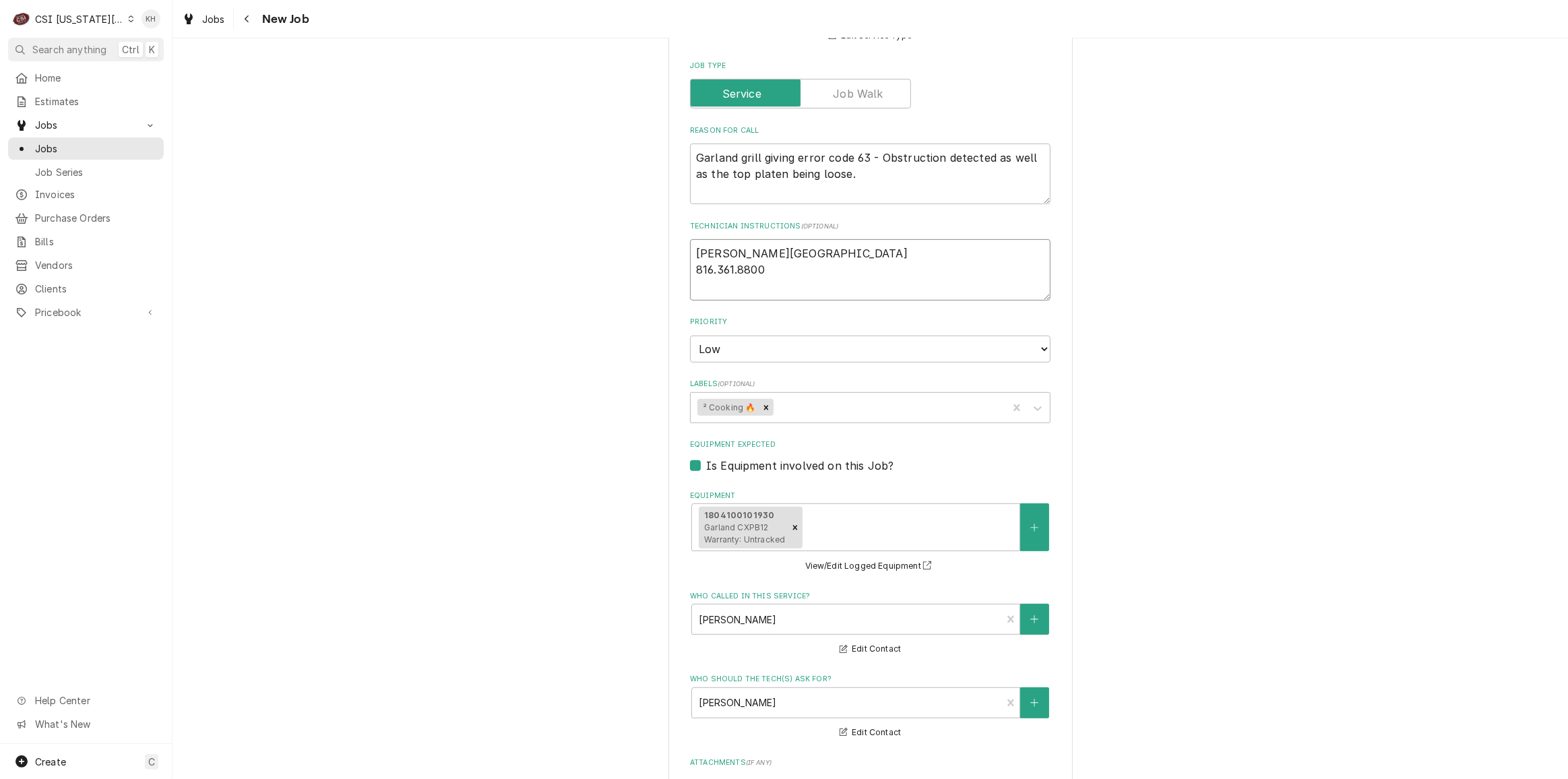
click at [690, 267] on textarea "Ward Parkway FSU 816.361.8800" at bounding box center [870, 269] width 360 height 61
click at [692, 251] on textarea "Ward Parkway 816.361.8800" at bounding box center [870, 269] width 360 height 61
drag, startPoint x: 847, startPoint y: 257, endPoint x: 675, endPoint y: 257, distance: 172.0
click at [675, 257] on div "Please provide the following information to create a job: Client Details Client…" at bounding box center [870, 345] width 404 height 1655
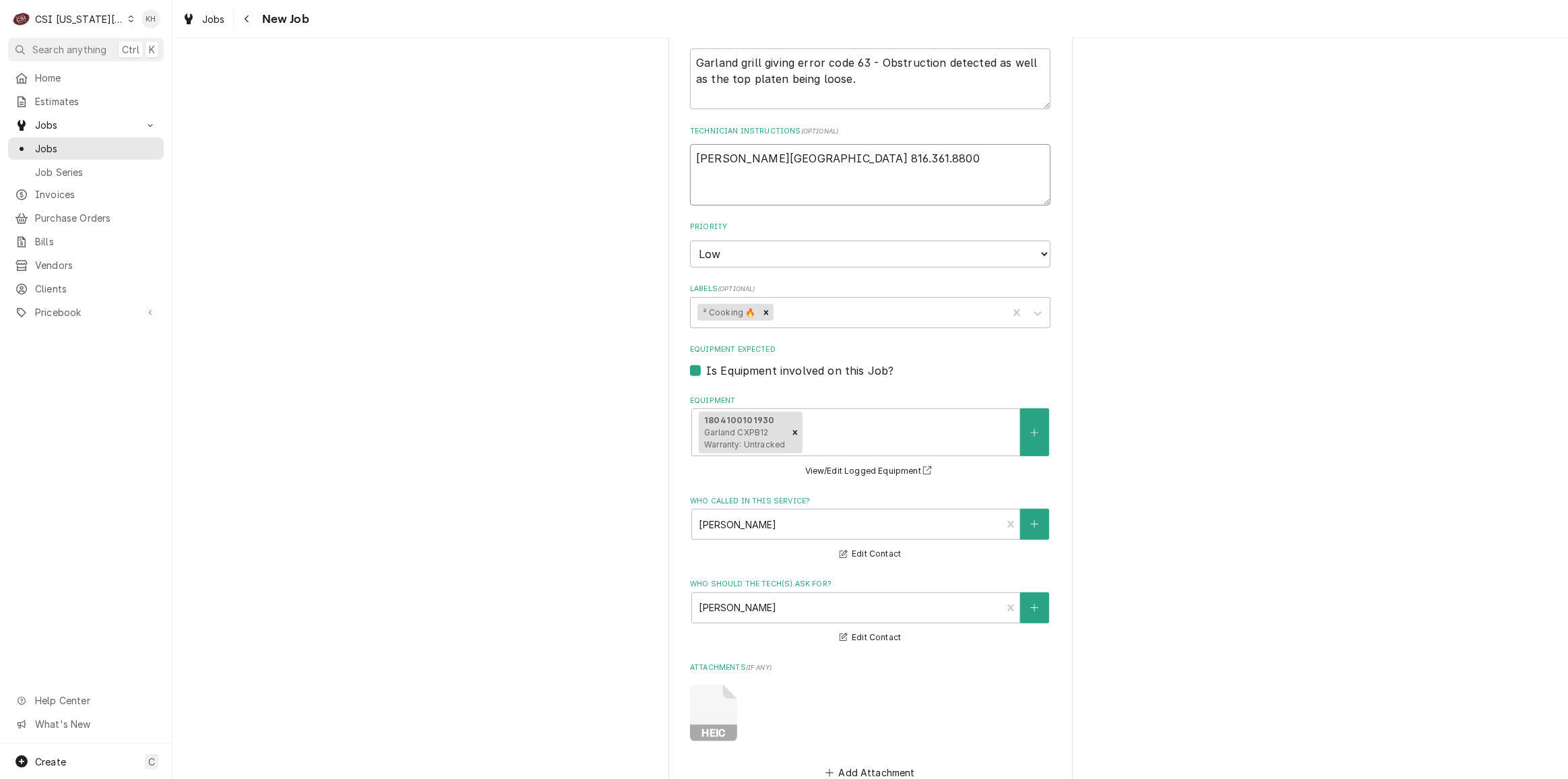
scroll to position [853, 0]
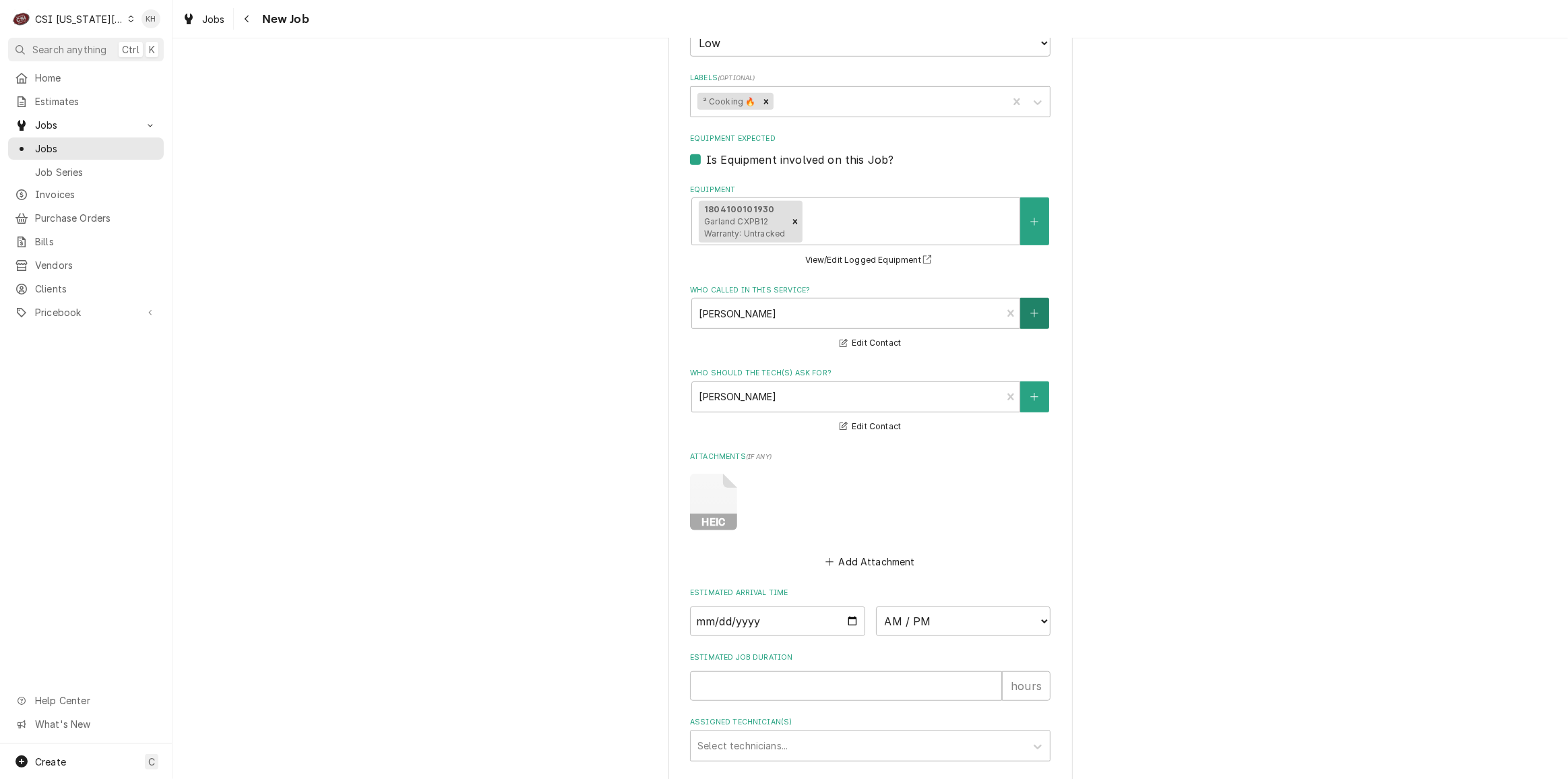
click at [1037, 317] on button "Who called in this service?" at bounding box center [1034, 313] width 28 height 31
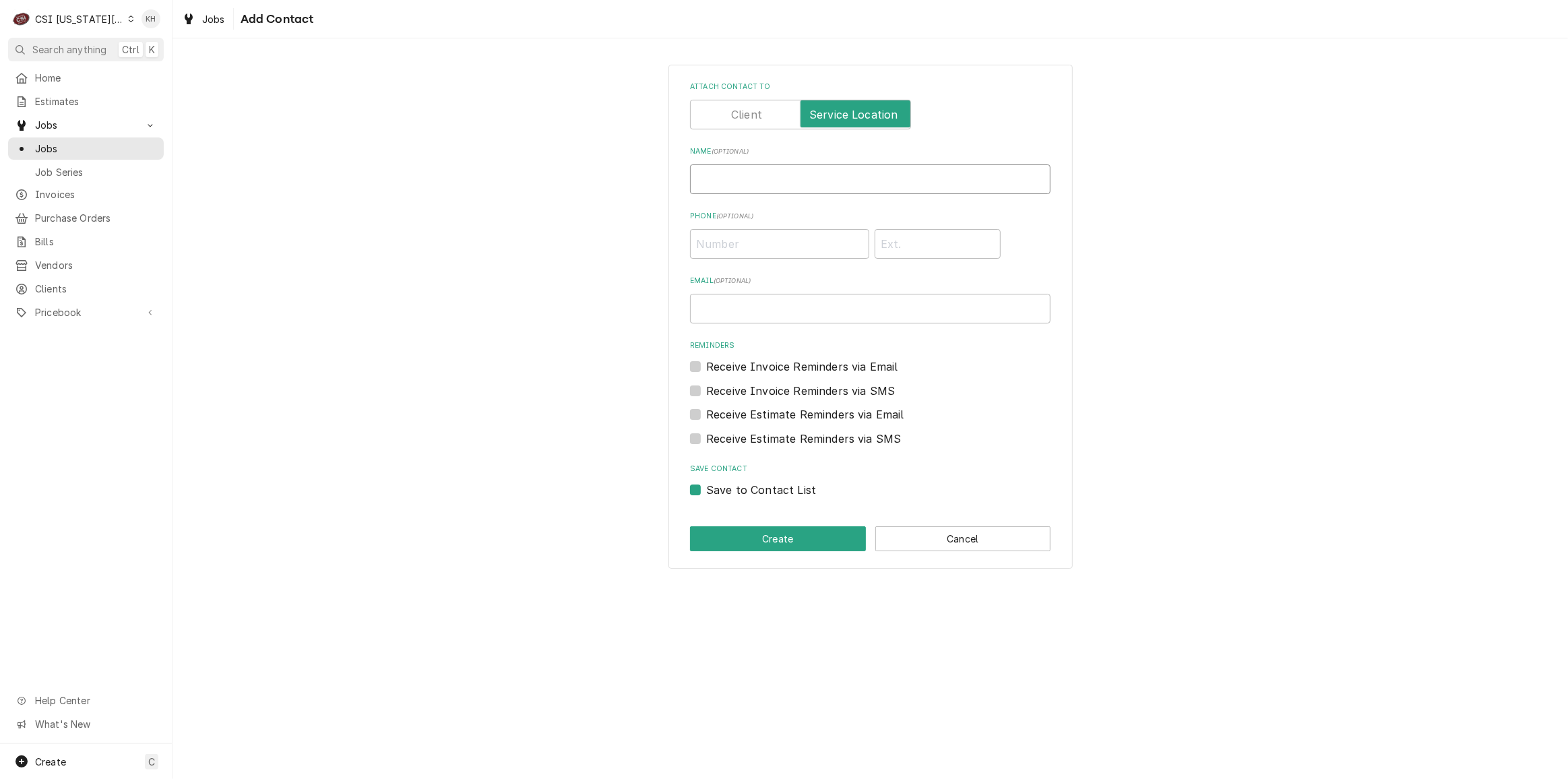
click at [819, 184] on input "Name ( optional )" at bounding box center [870, 179] width 360 height 30
paste input "Ward Parkway 816.361.8800"
drag, startPoint x: 862, startPoint y: 185, endPoint x: 776, endPoint y: 192, distance: 86.3
click at [776, 192] on input "Ward Parkway 816.361.8800" at bounding box center [870, 179] width 360 height 30
click at [764, 255] on input "Phone ( optional )" at bounding box center [780, 244] width 179 height 30
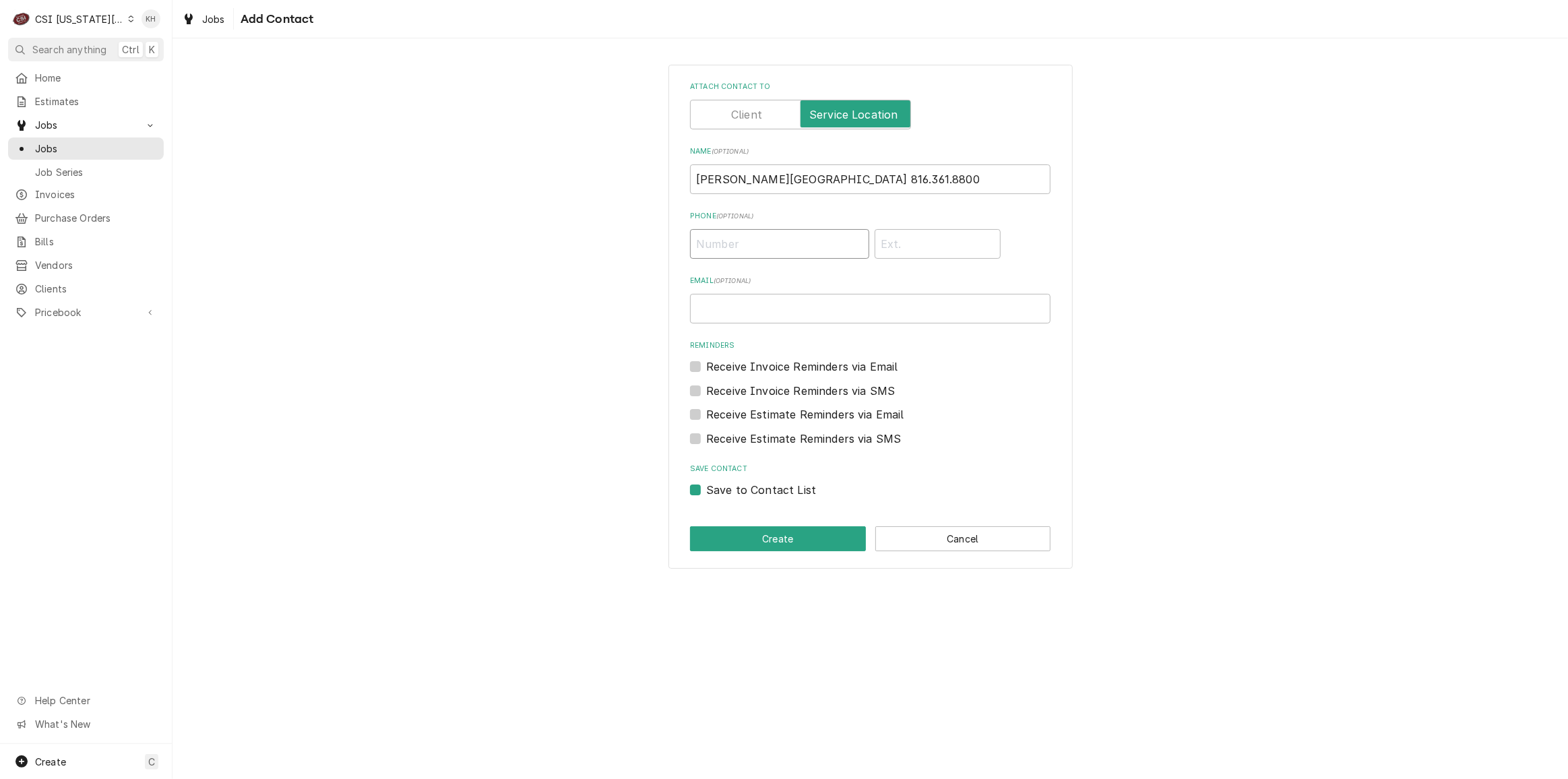
paste input "(816) 361-8800"
drag, startPoint x: 854, startPoint y: 178, endPoint x: 770, endPoint y: 193, distance: 85.3
click at [770, 192] on input "Ward Parkway 816.361.8800" at bounding box center [870, 179] width 360 height 30
drag, startPoint x: 698, startPoint y: 489, endPoint x: 702, endPoint y: 496, distance: 8.1
click at [706, 489] on label "Save to Contact List" at bounding box center [761, 489] width 110 height 16
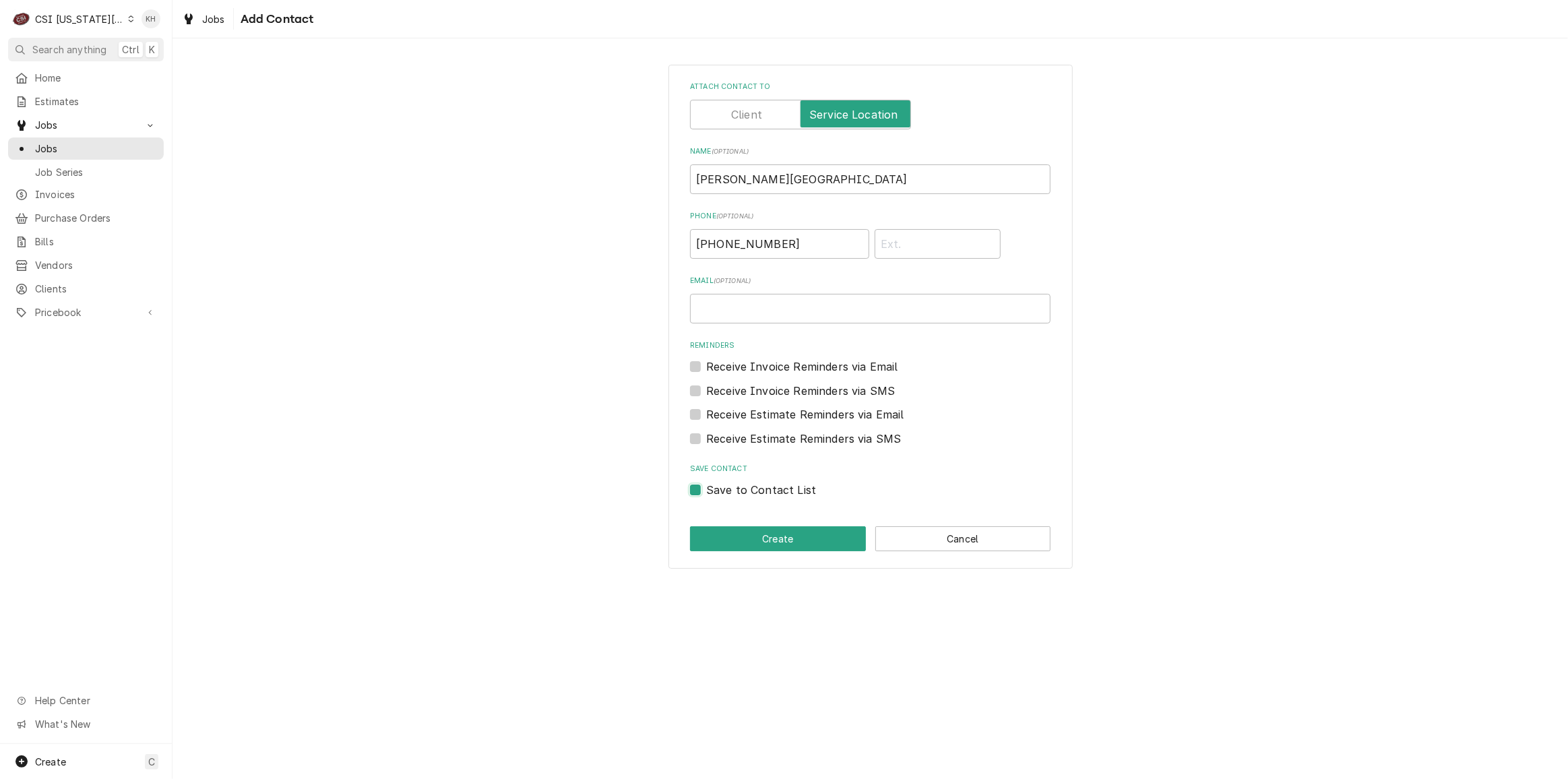
click at [706, 489] on input "Save to Contact List" at bounding box center [886, 496] width 360 height 30
click at [740, 537] on button "Create" at bounding box center [778, 538] width 176 height 25
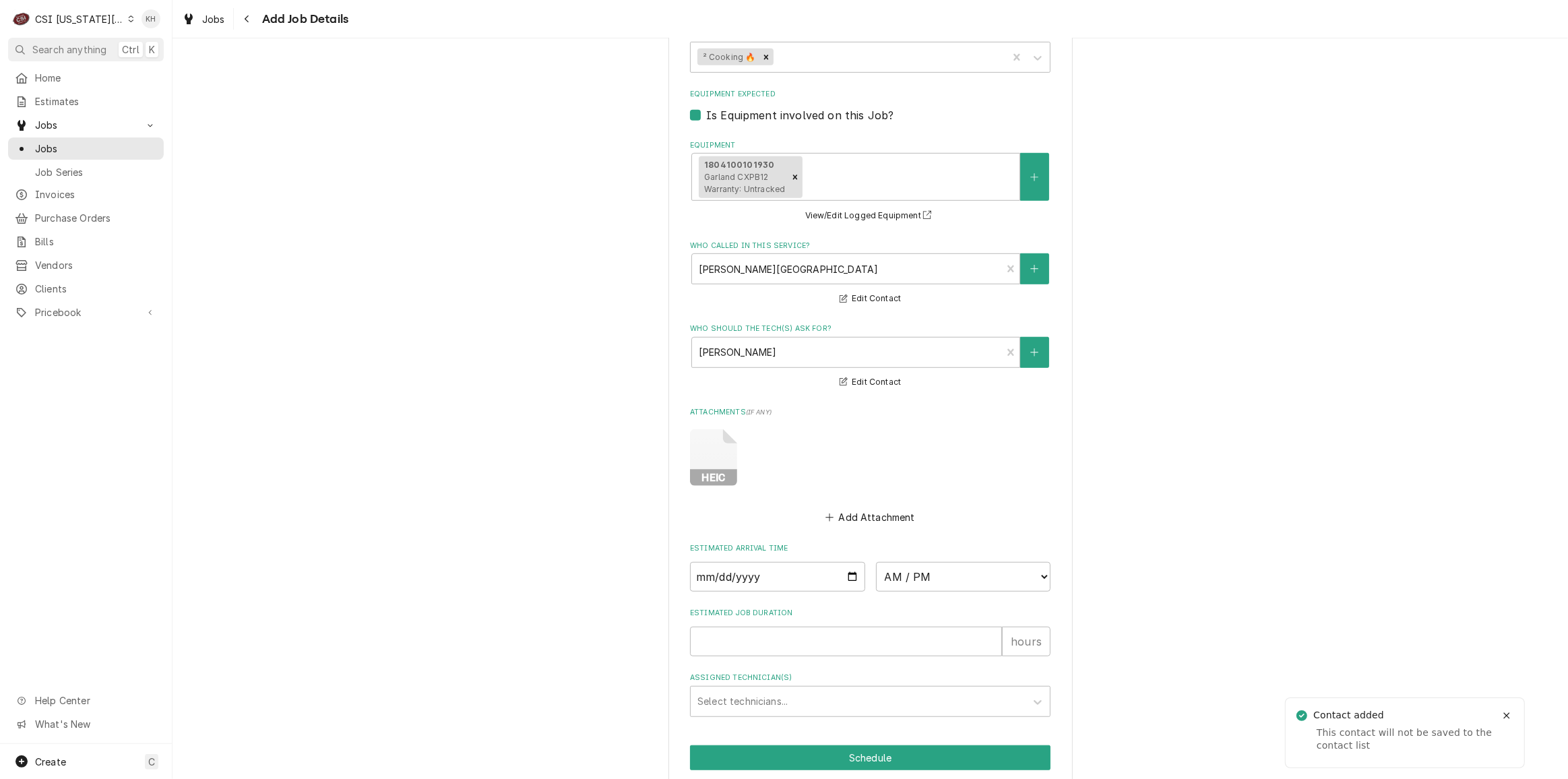
scroll to position [952, 0]
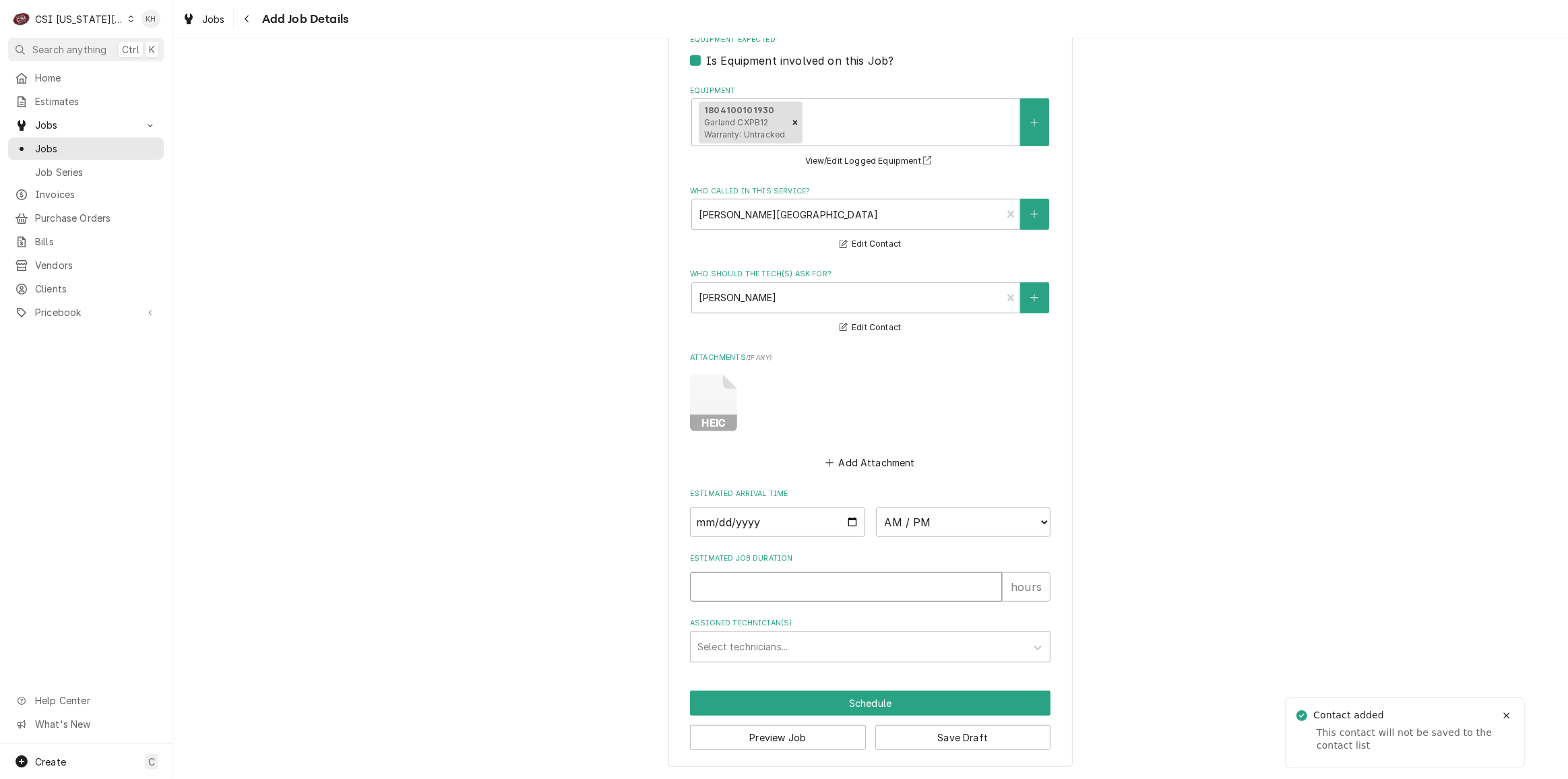
click at [839, 579] on input "Estimated Job Duration" at bounding box center [846, 587] width 312 height 30
click at [786, 737] on button "Preview Job" at bounding box center [778, 737] width 176 height 25
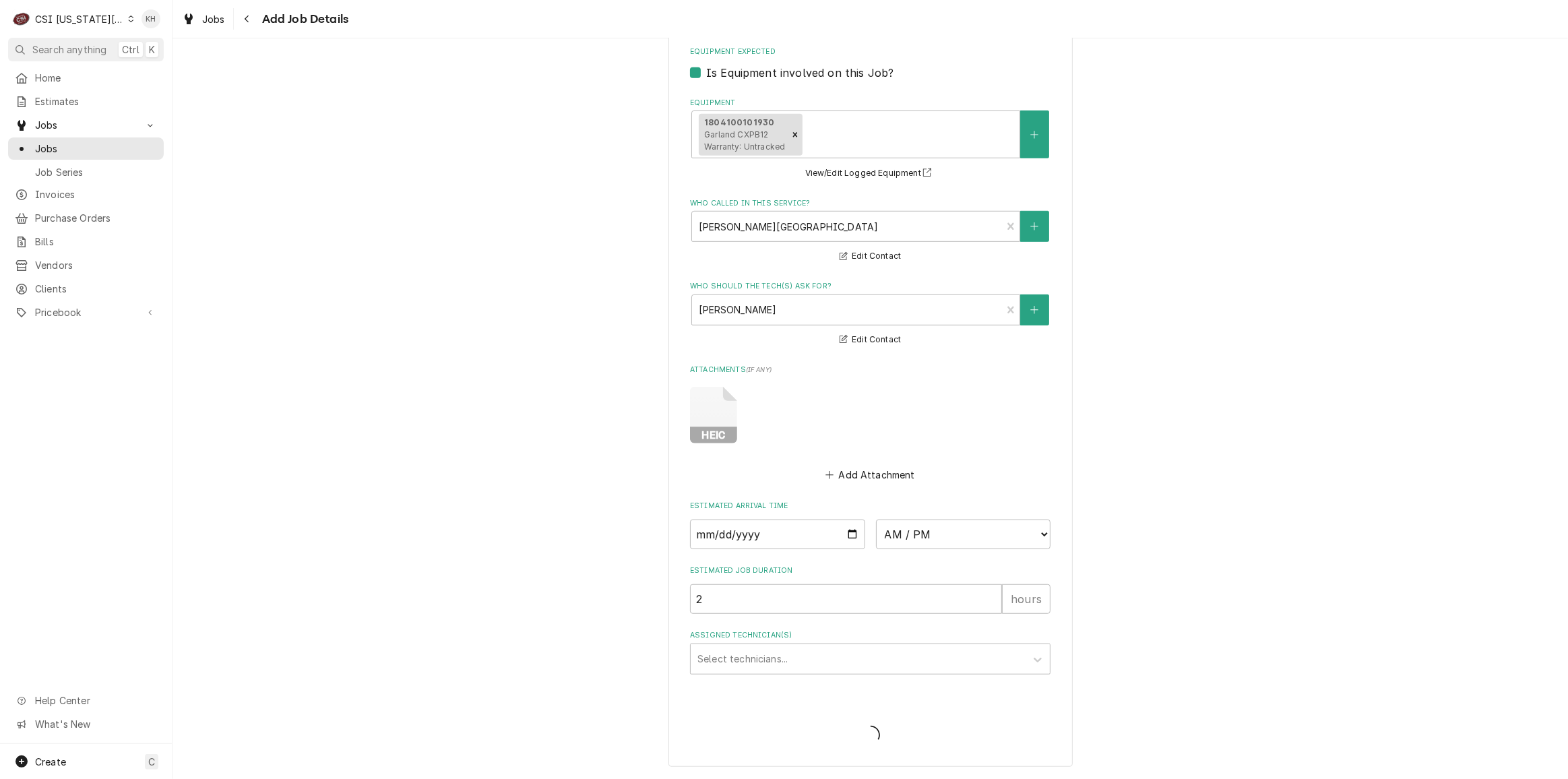
scroll to position [939, 0]
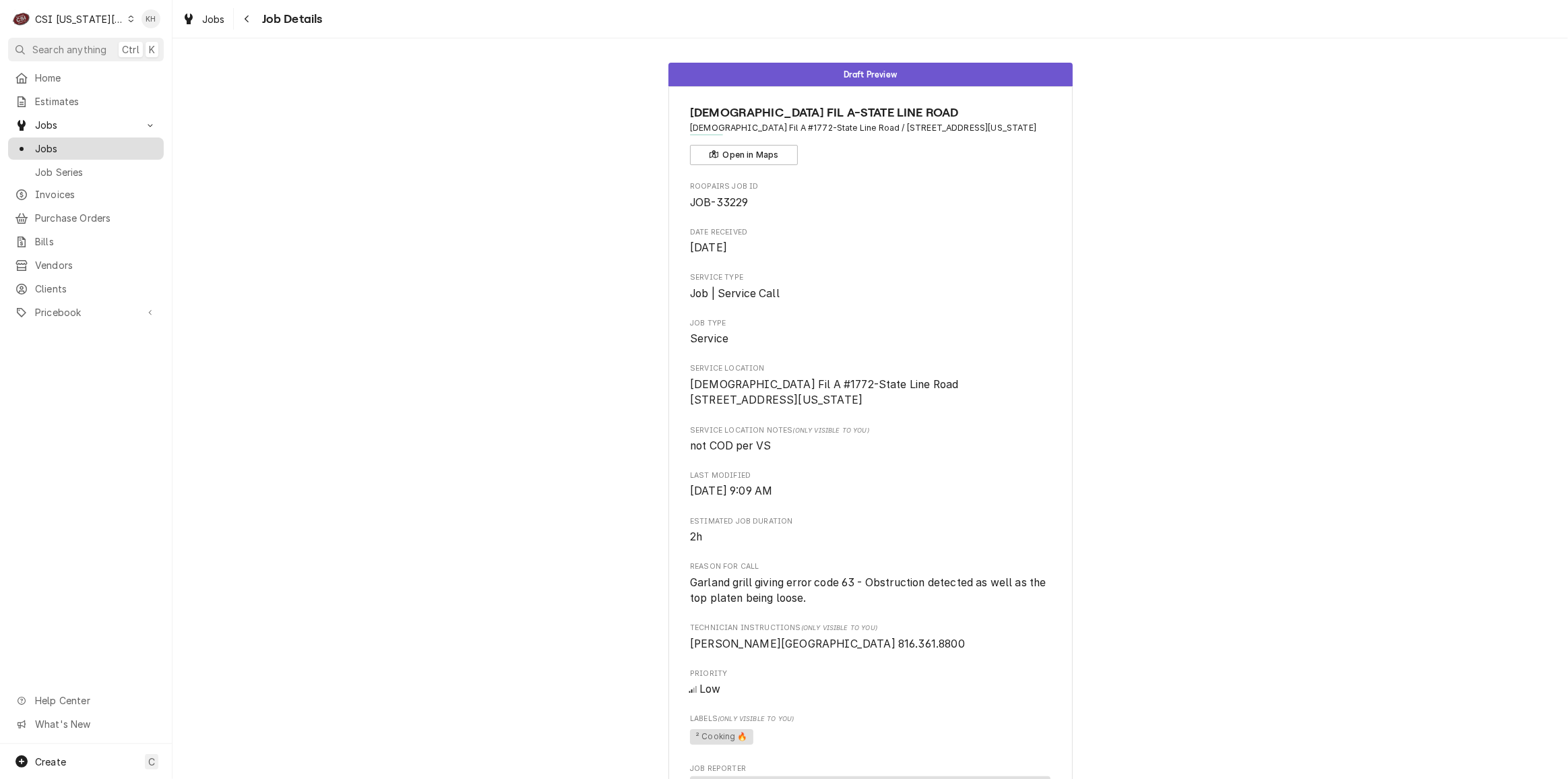
click at [74, 142] on span "Jobs" at bounding box center [96, 149] width 122 height 14
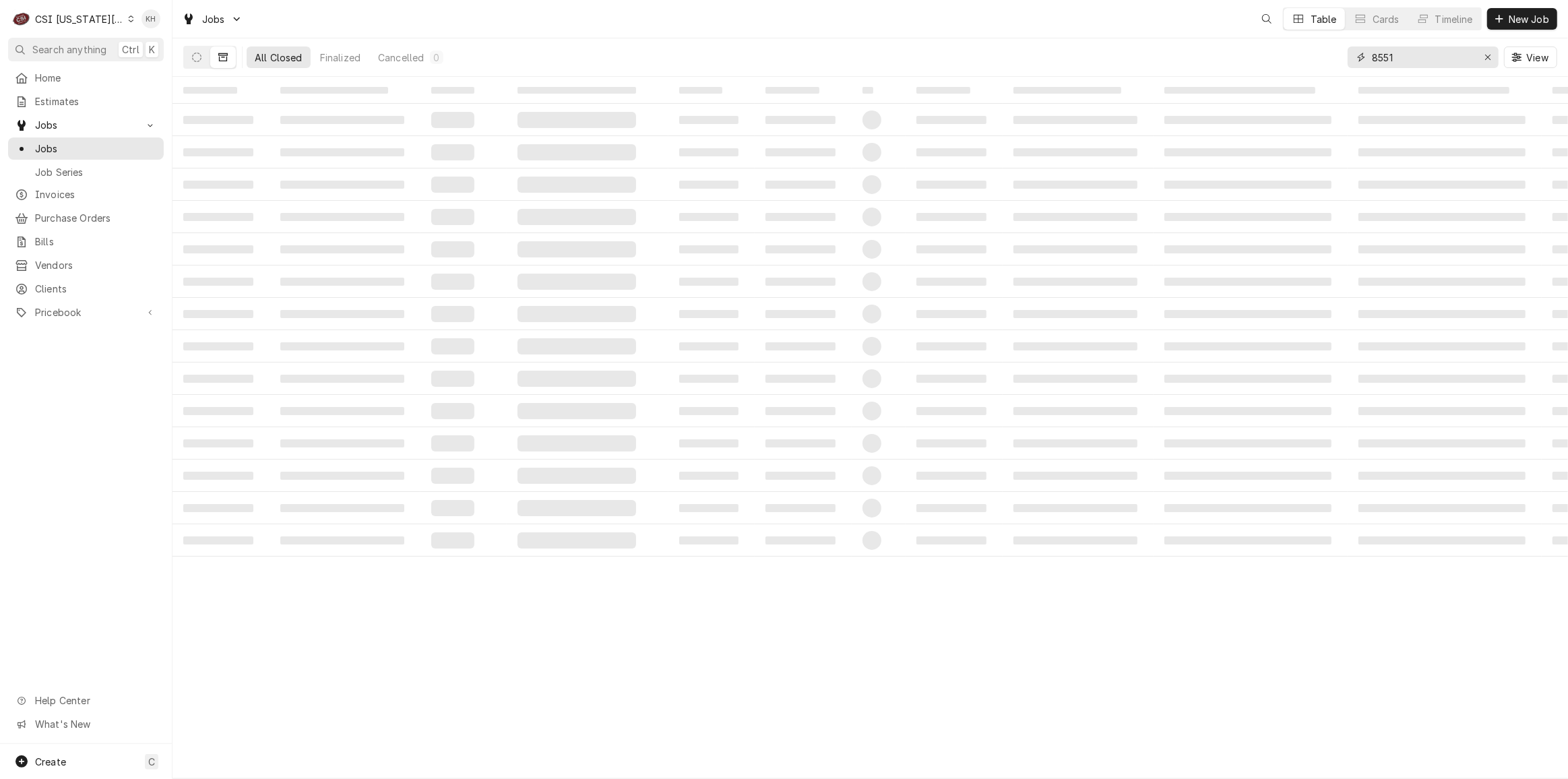
drag, startPoint x: 1445, startPoint y: 54, endPoint x: 1258, endPoint y: 42, distance: 187.4
click at [1258, 42] on div "All Closed Finalized Cancelled 0 8551 View" at bounding box center [870, 57] width 1373 height 38
paste input "10558825"
type input "10558825"
drag, startPoint x: 189, startPoint y: 63, endPoint x: 205, endPoint y: 68, distance: 16.8
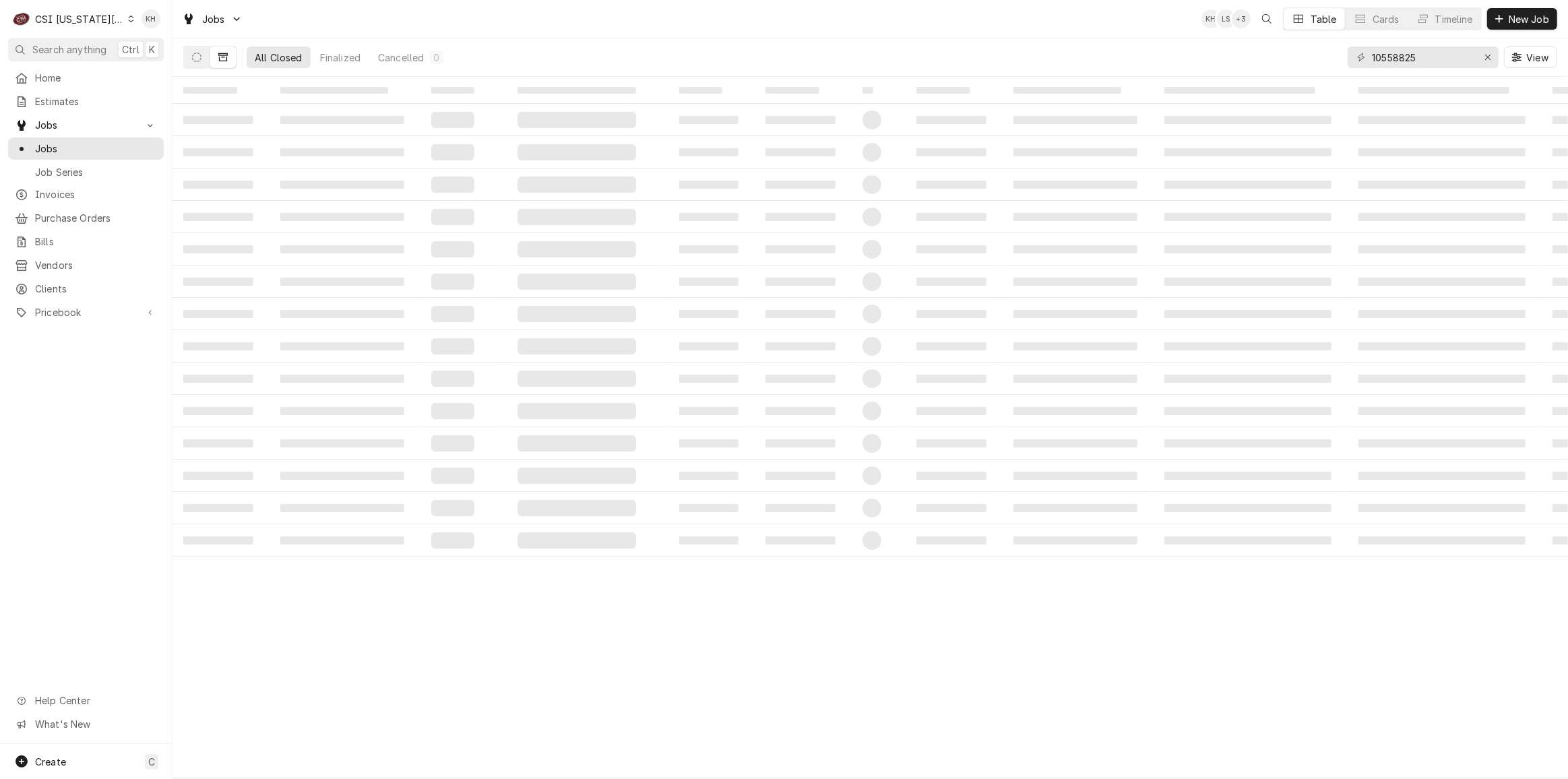
click at [190, 63] on button "Dynamic Content Wrapper" at bounding box center [197, 57] width 25 height 22
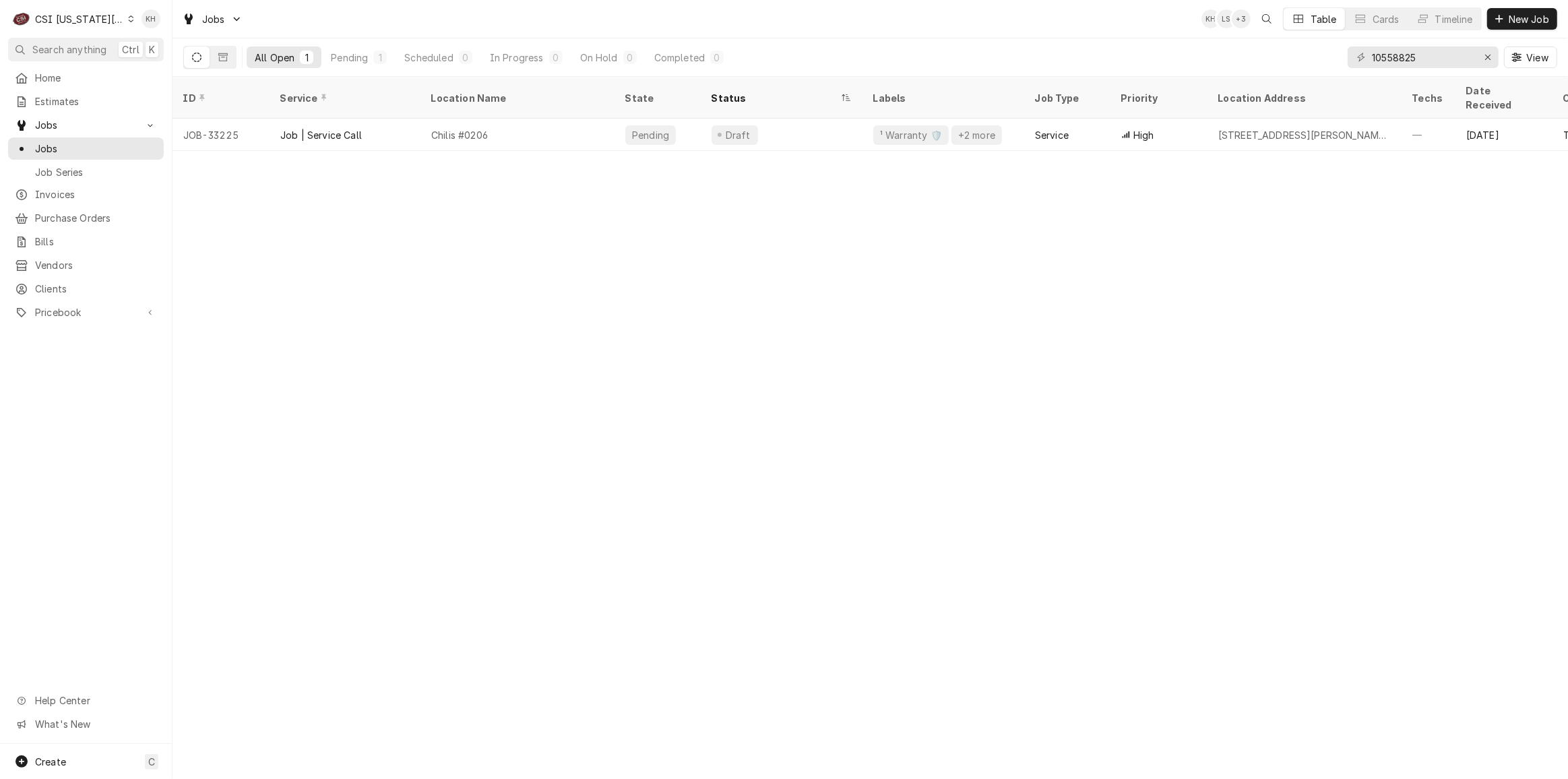
click at [482, 271] on div "ID Service Location Name State Status Labels Job Type Priority Location Address…" at bounding box center [870, 428] width 1395 height 702
drag, startPoint x: 1165, startPoint y: 523, endPoint x: 1156, endPoint y: 536, distance: 15.8
click at [1156, 536] on div "ID Service Location Name State Status Labels Job Type Priority Location Address…" at bounding box center [870, 428] width 1395 height 702
click at [75, 140] on div "Jobs" at bounding box center [85, 149] width 150 height 17
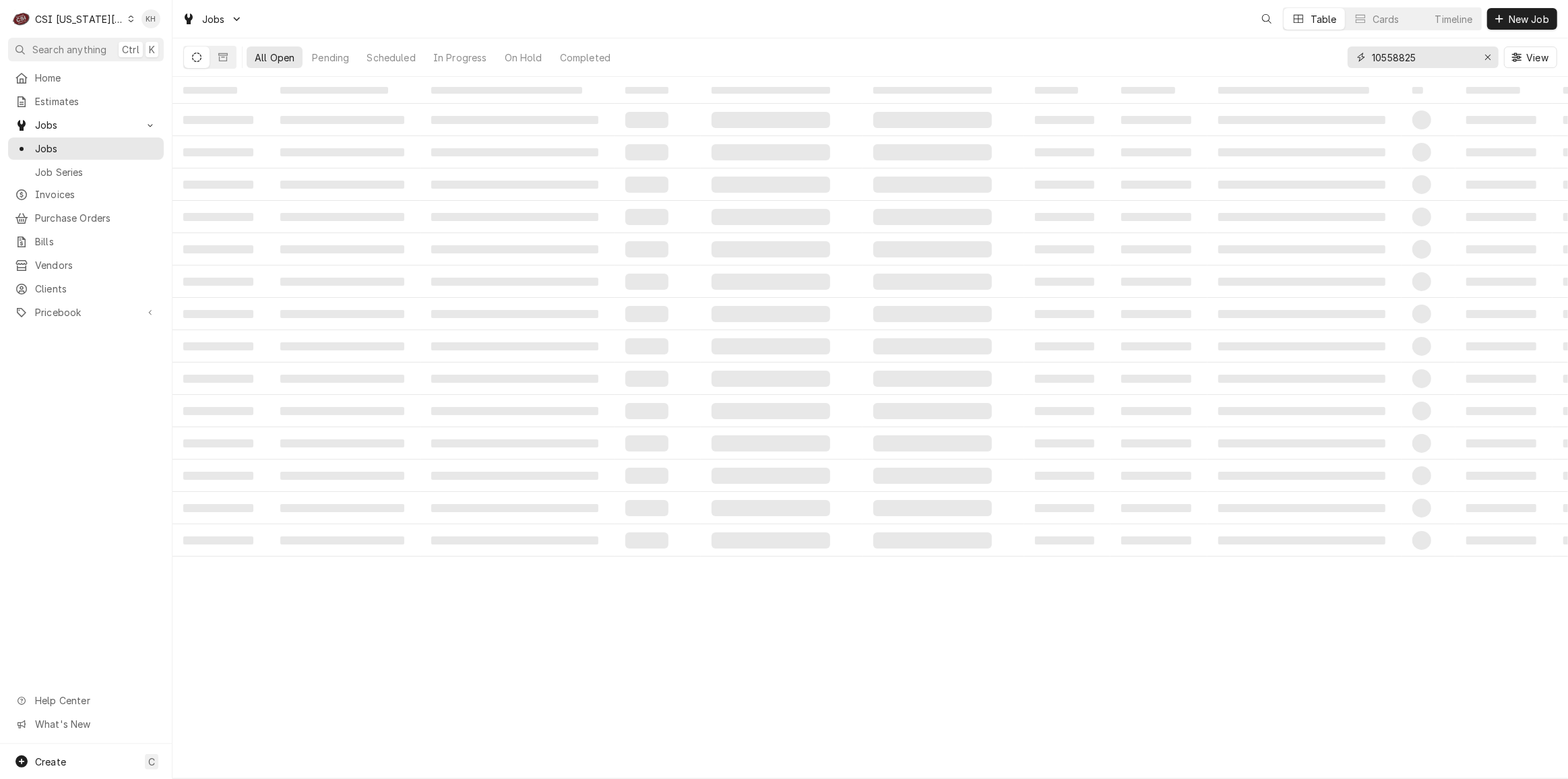
click at [1405, 58] on input "10558825" at bounding box center [1422, 57] width 101 height 22
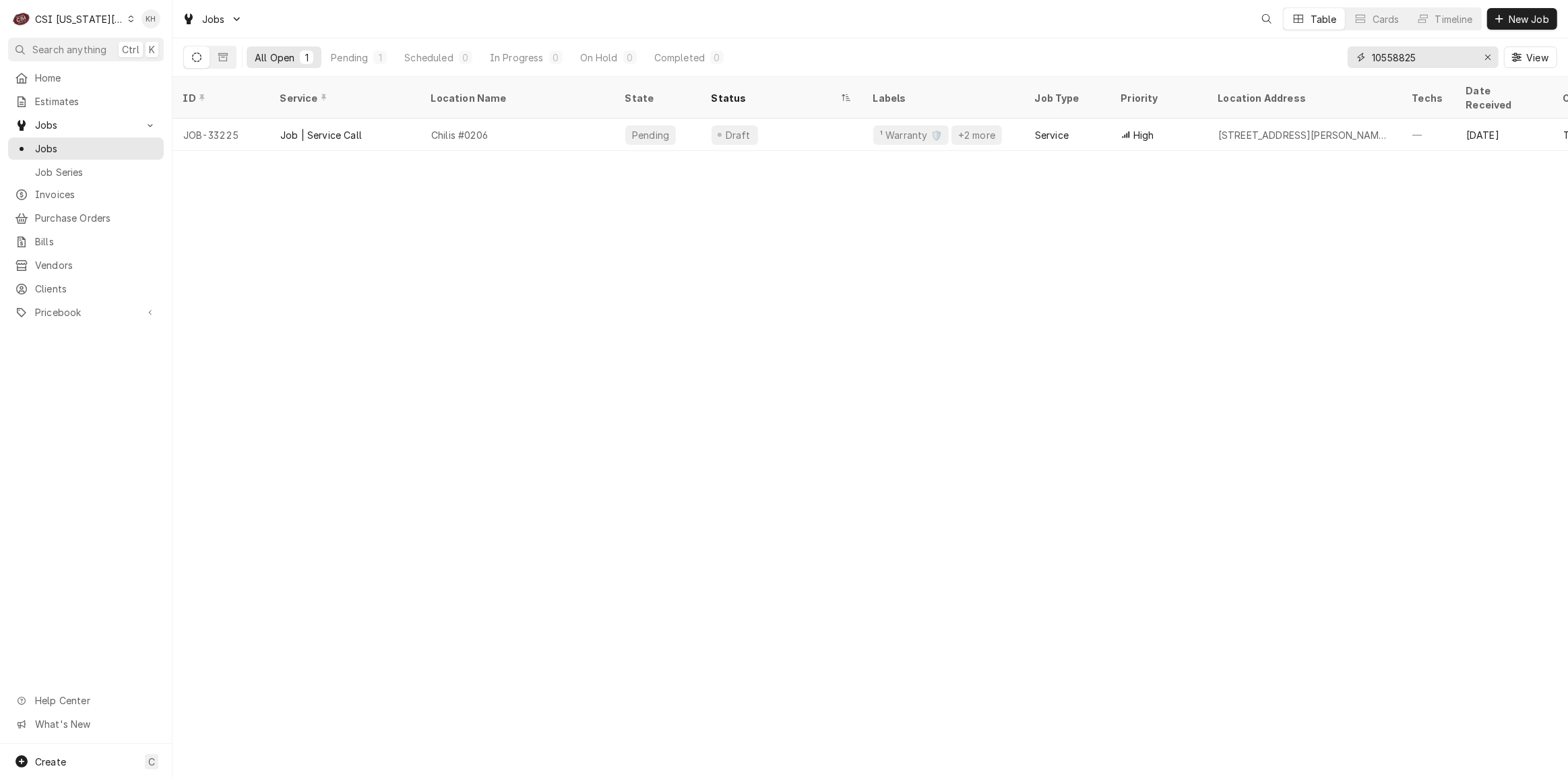
paste input "00238496"
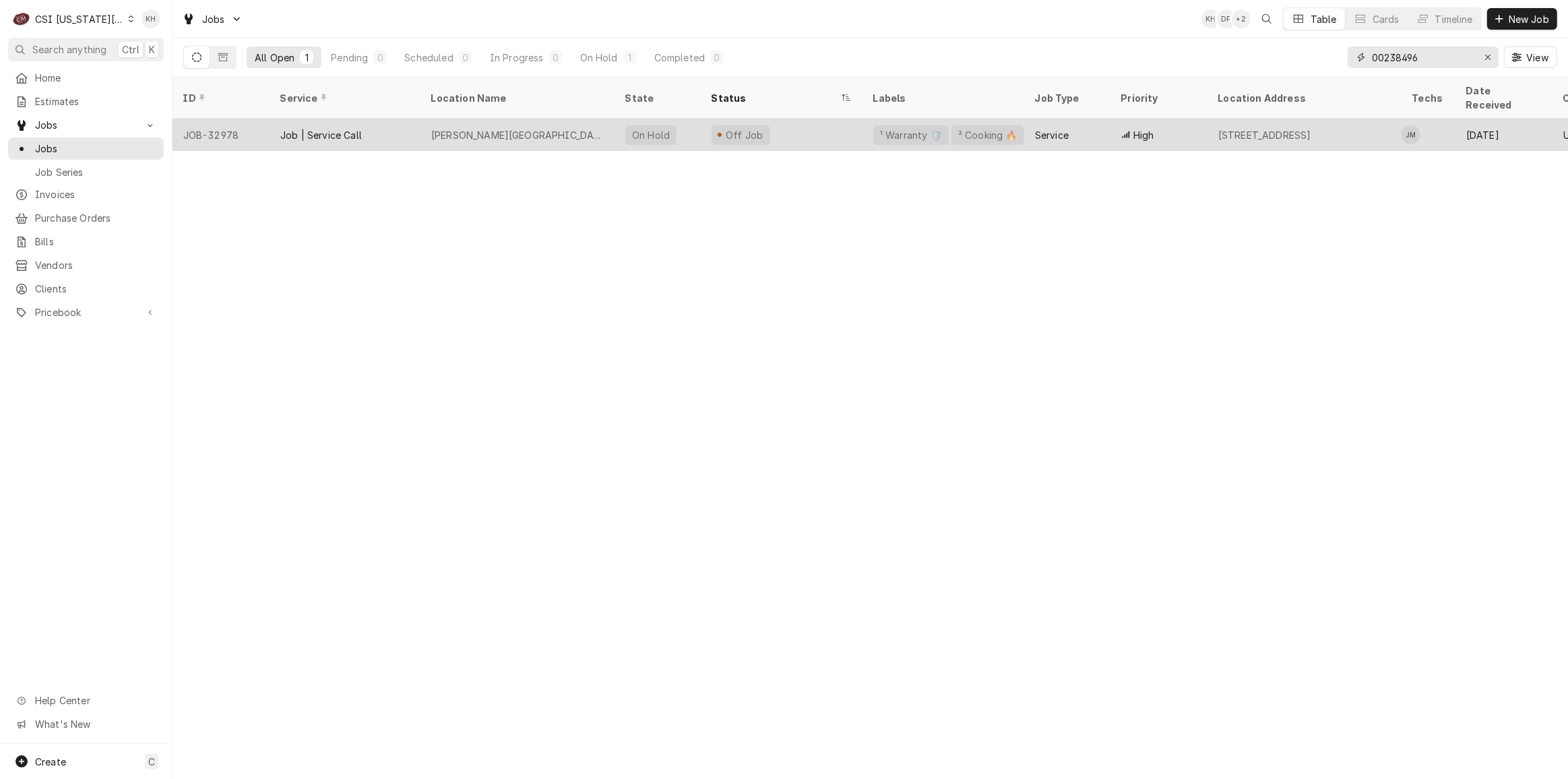
type input "00238496"
click at [584, 130] on div "James Bridger Middle School" at bounding box center [517, 135] width 194 height 32
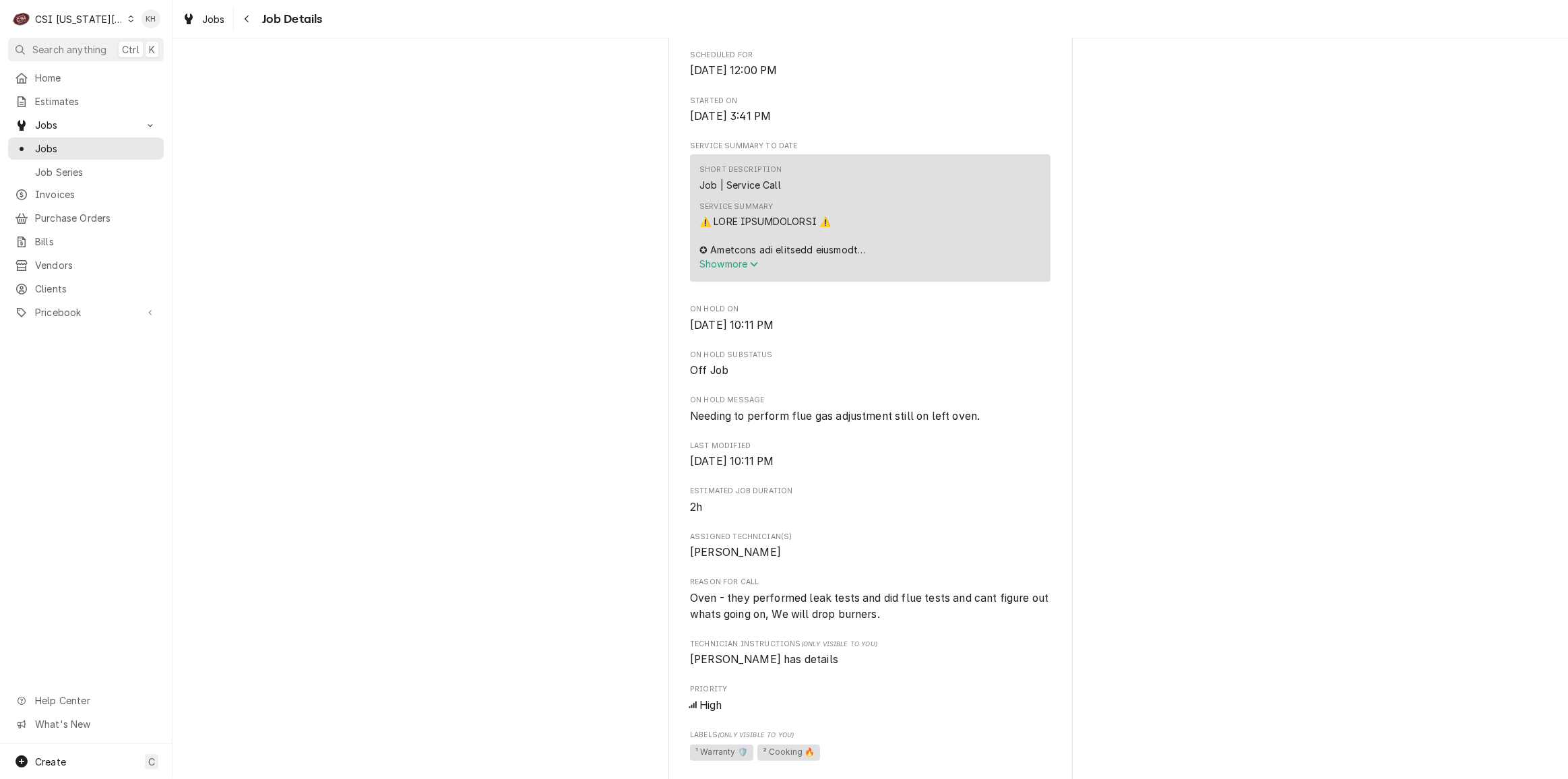
scroll to position [429, 0]
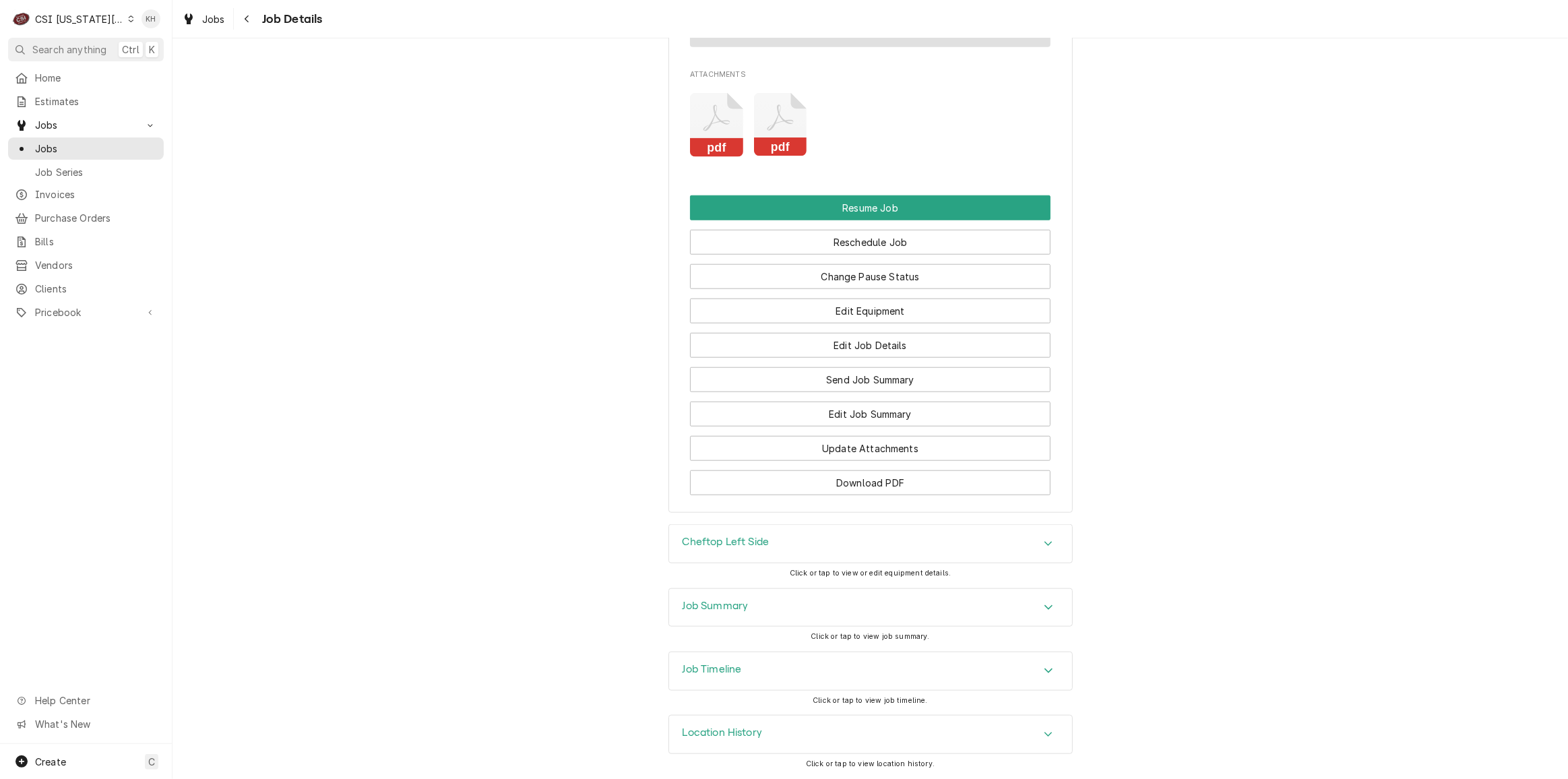
click at [761, 669] on div "Job Timeline" at bounding box center [870, 671] width 403 height 38
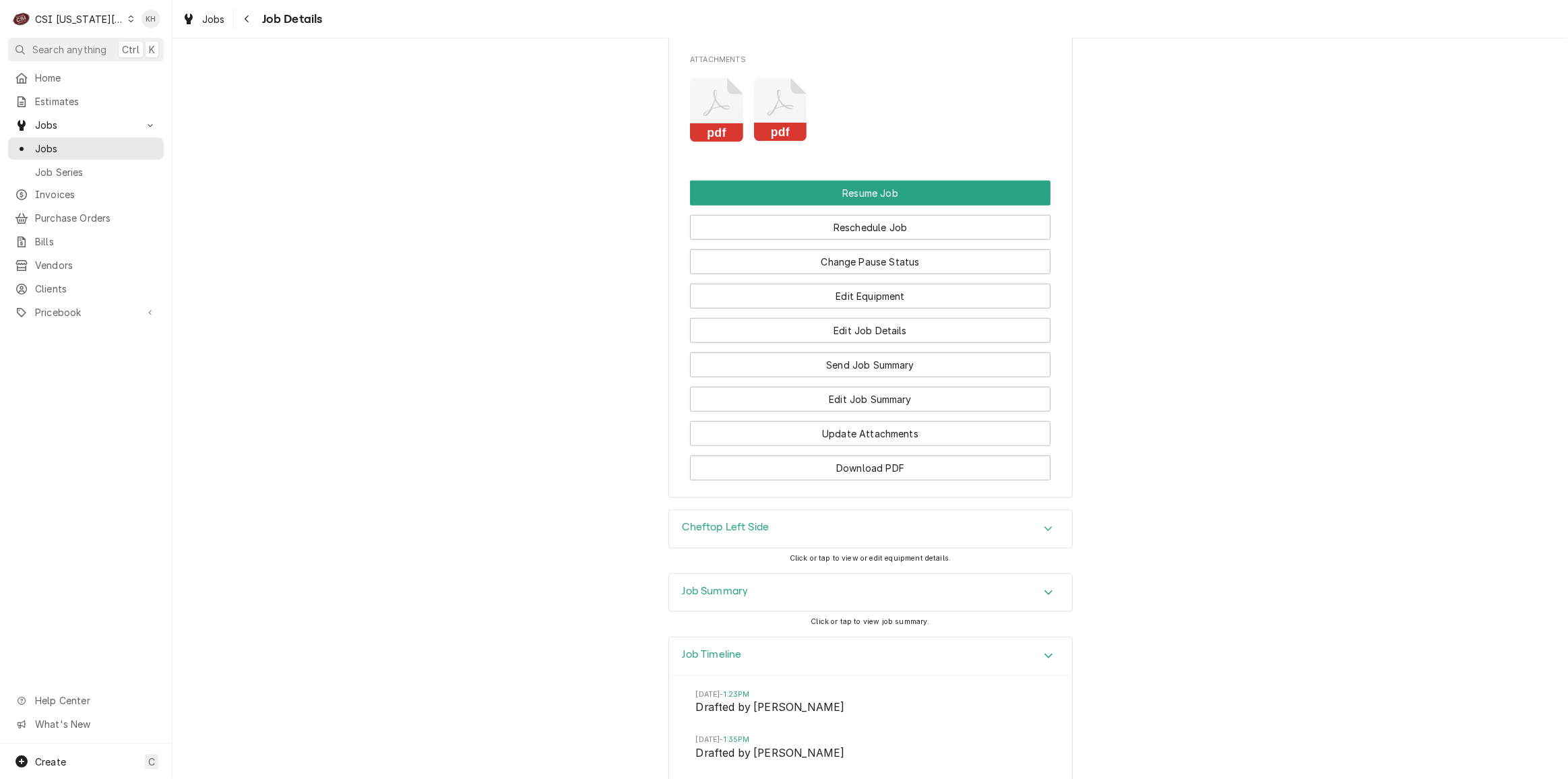
scroll to position [1916, 0]
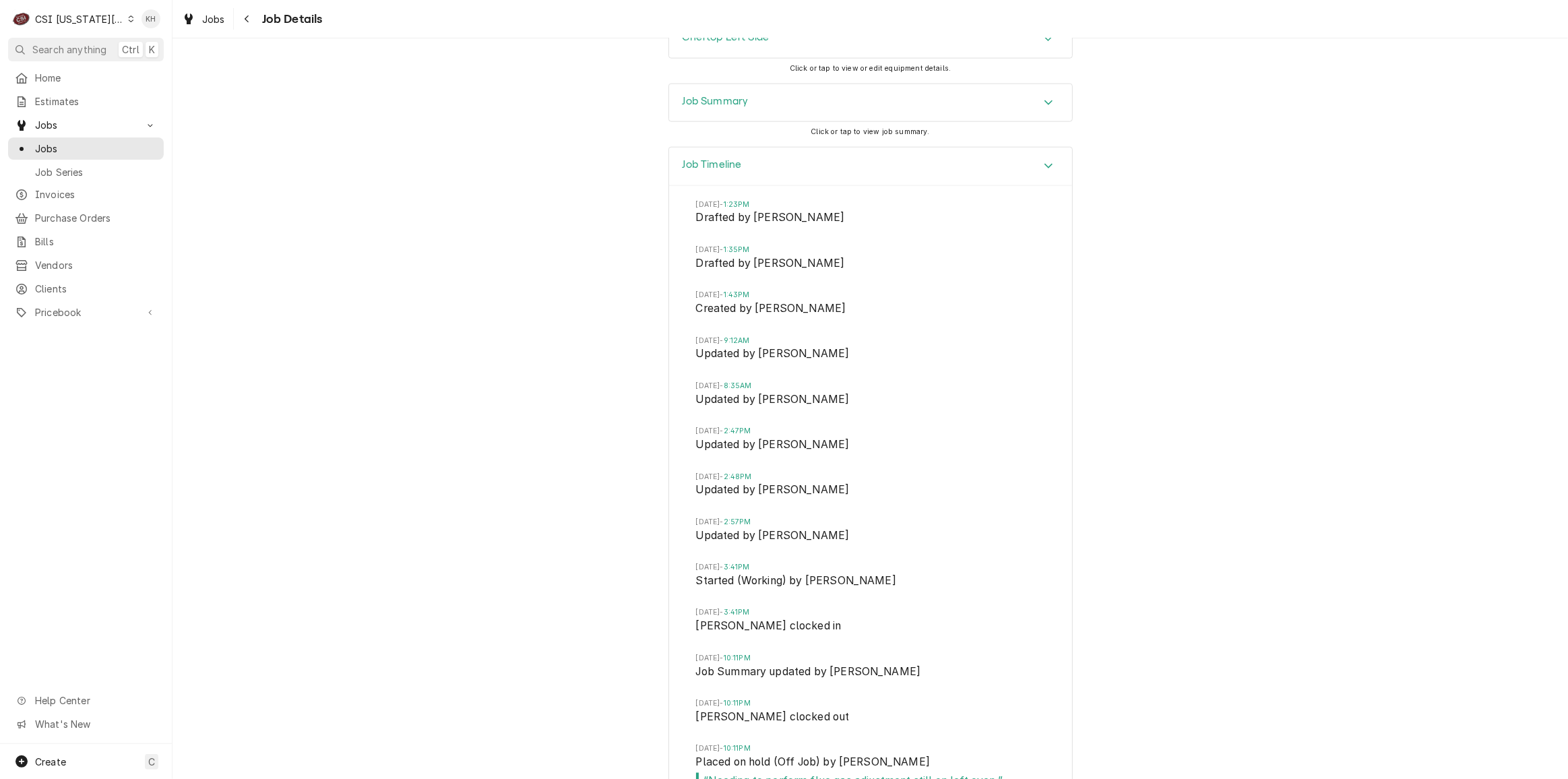
click at [764, 115] on div "Job Summary" at bounding box center [870, 103] width 403 height 38
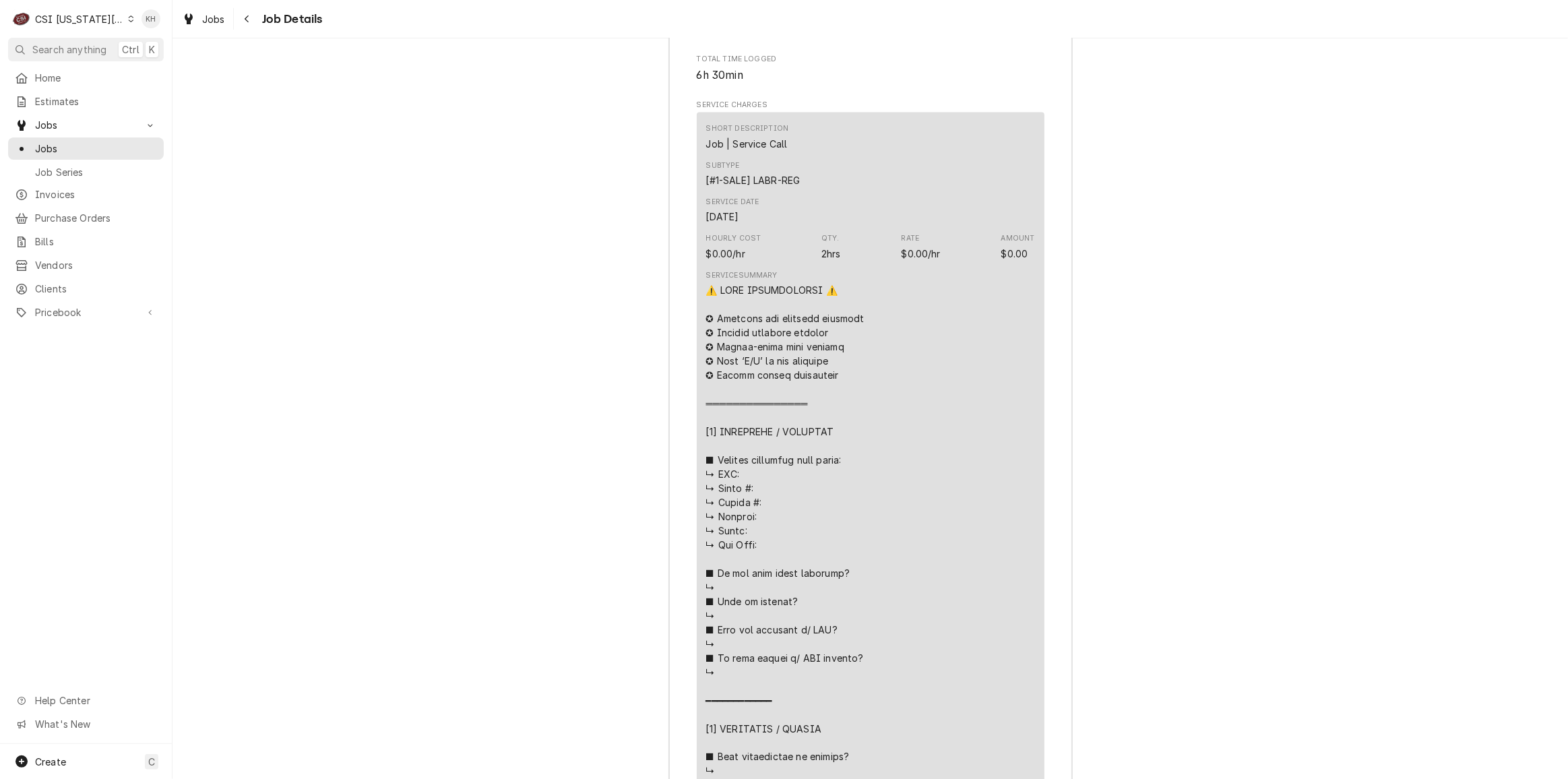
scroll to position [2135, 0]
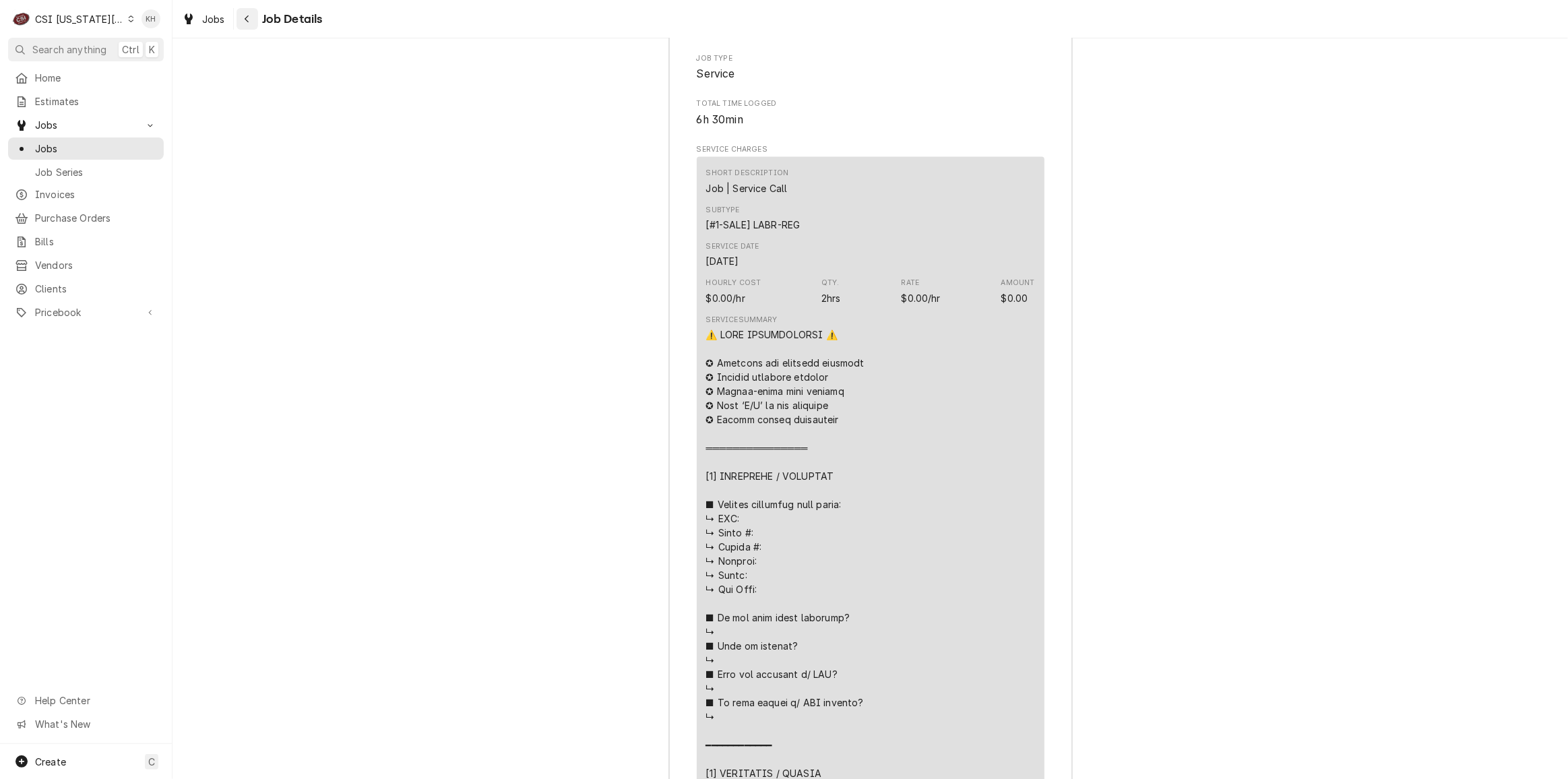
click at [251, 26] on button "Navigate back" at bounding box center [247, 18] width 22 height 22
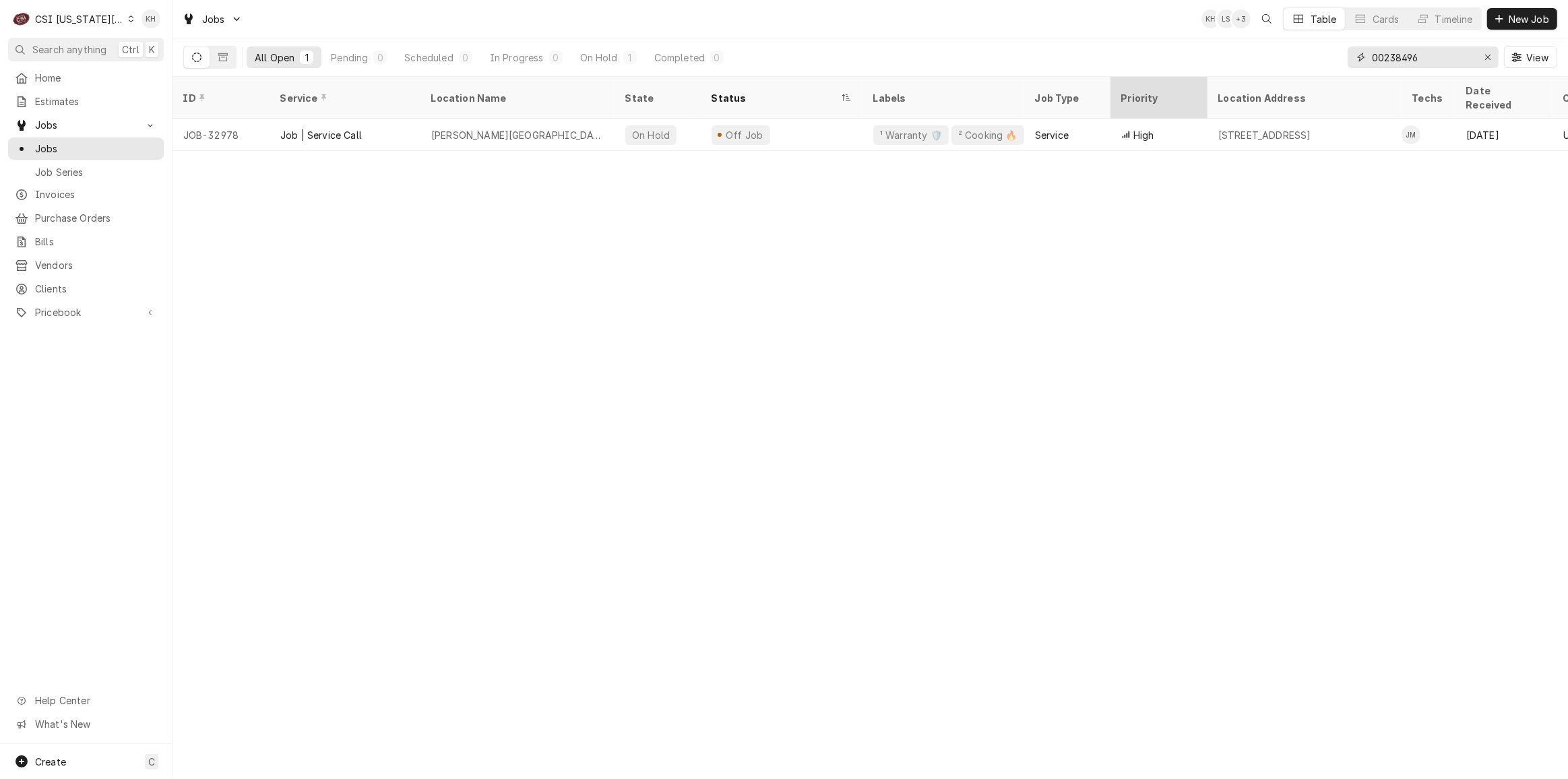
drag, startPoint x: 1437, startPoint y: 57, endPoint x: 1139, endPoint y: 78, distance: 298.7
click at [1139, 78] on div "Jobs KH LS + 3 Table Cards Timeline New Job All Open 1 Pending 0 Scheduled 0 In…" at bounding box center [870, 389] width 1395 height 779
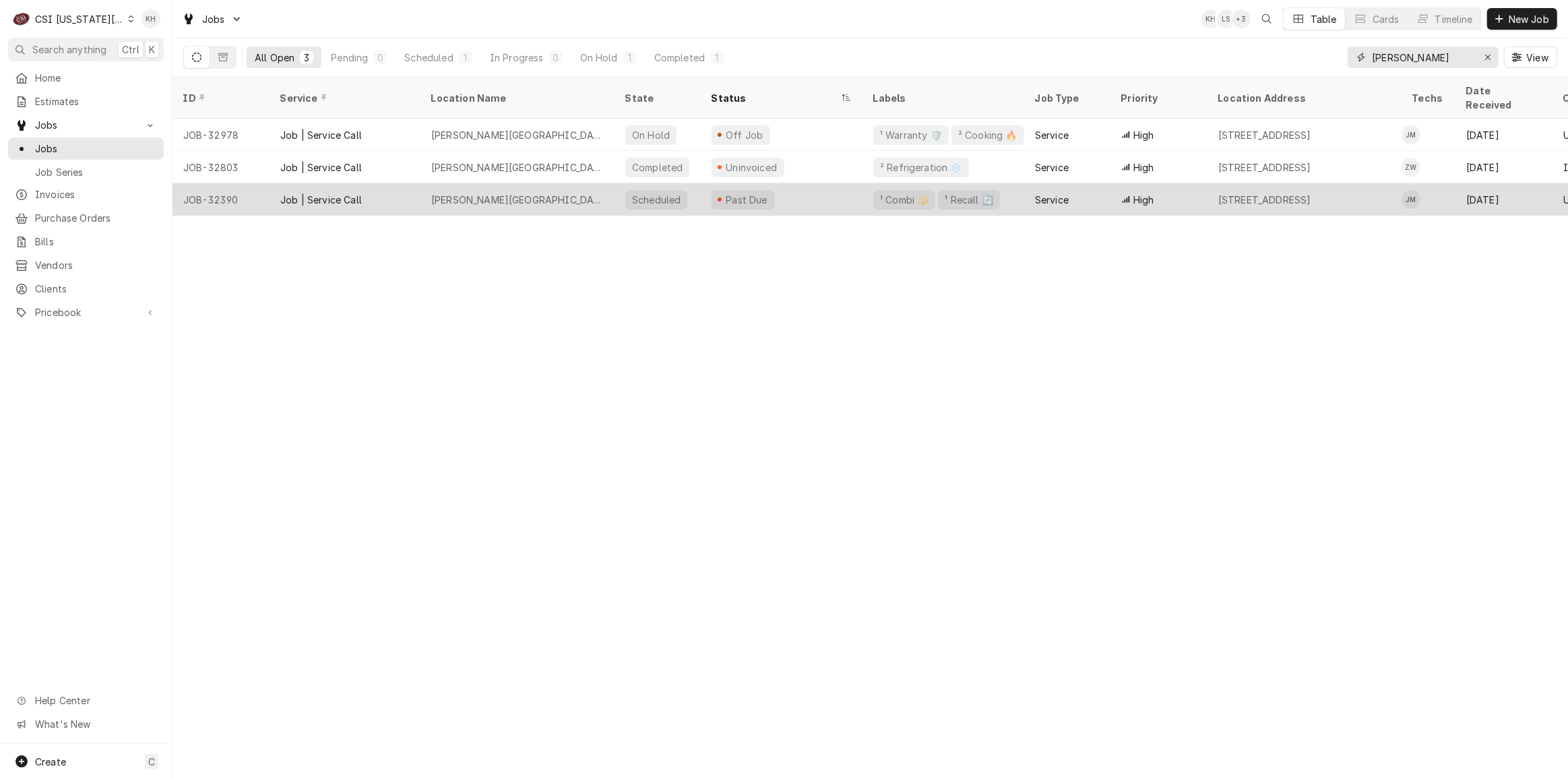
type input "[PERSON_NAME]"
click at [821, 184] on div "Past Due" at bounding box center [781, 200] width 161 height 32
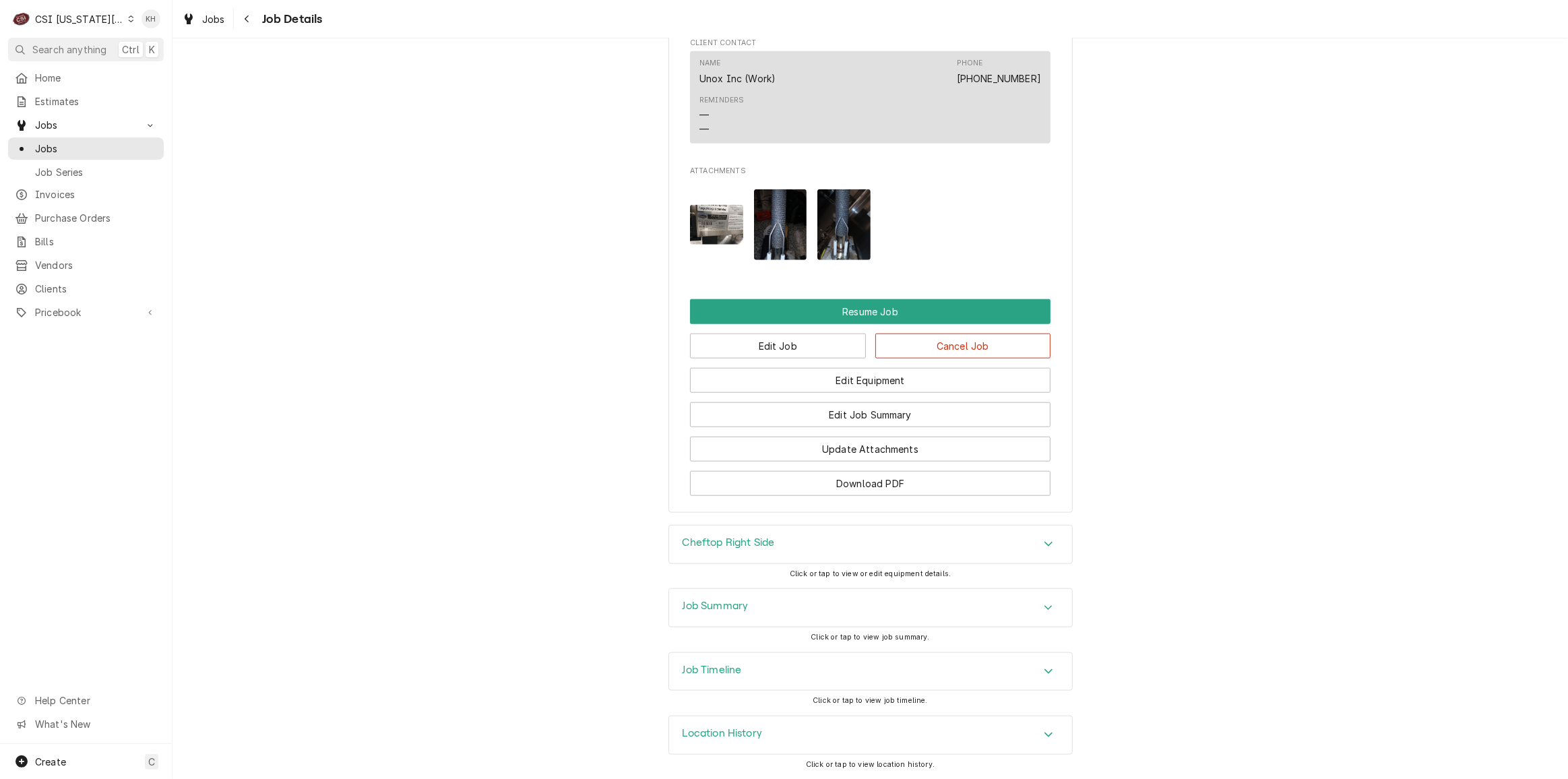
click at [740, 603] on h3 "Job Summary" at bounding box center [716, 606] width 66 height 13
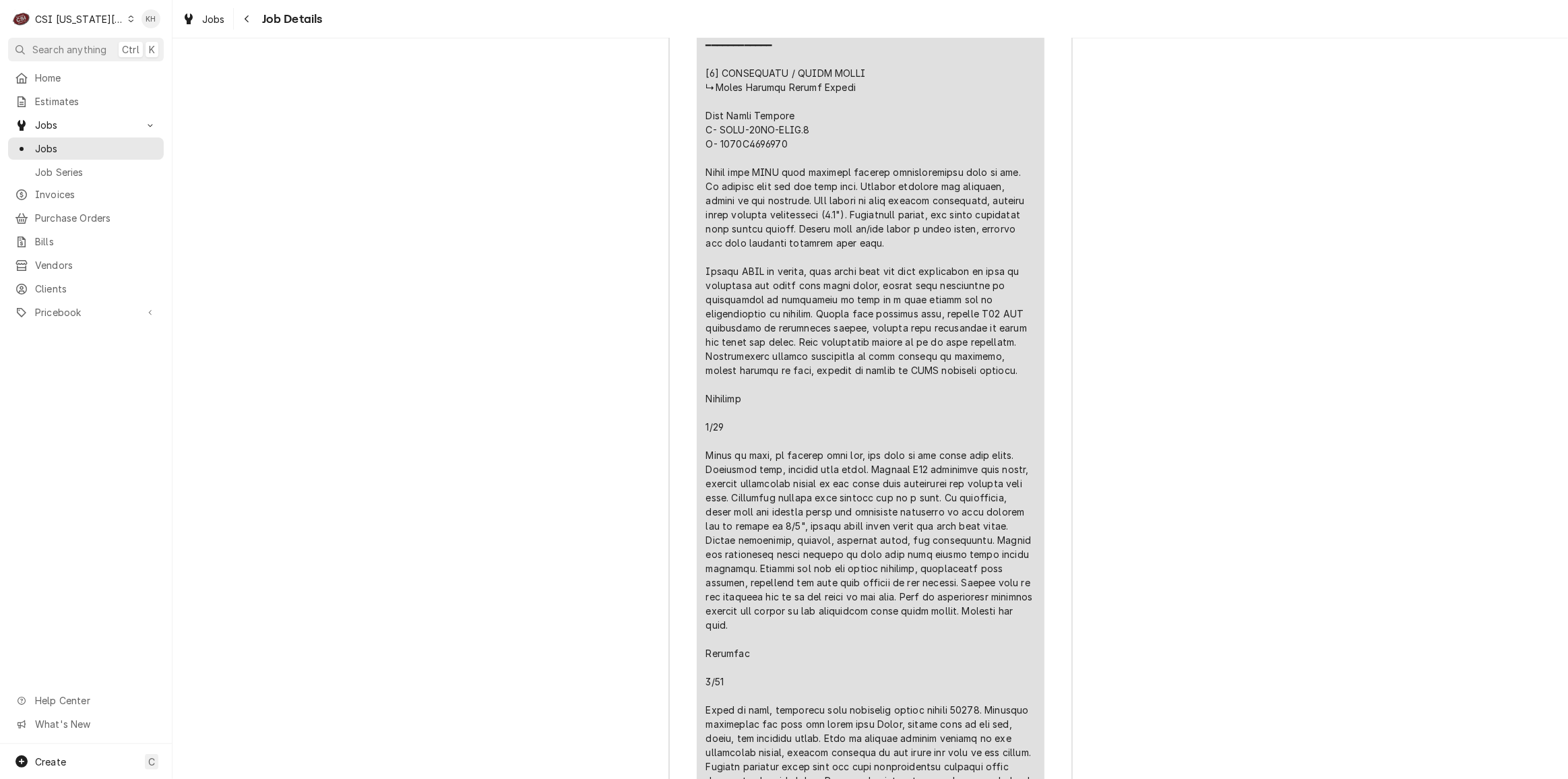
scroll to position [3319, 0]
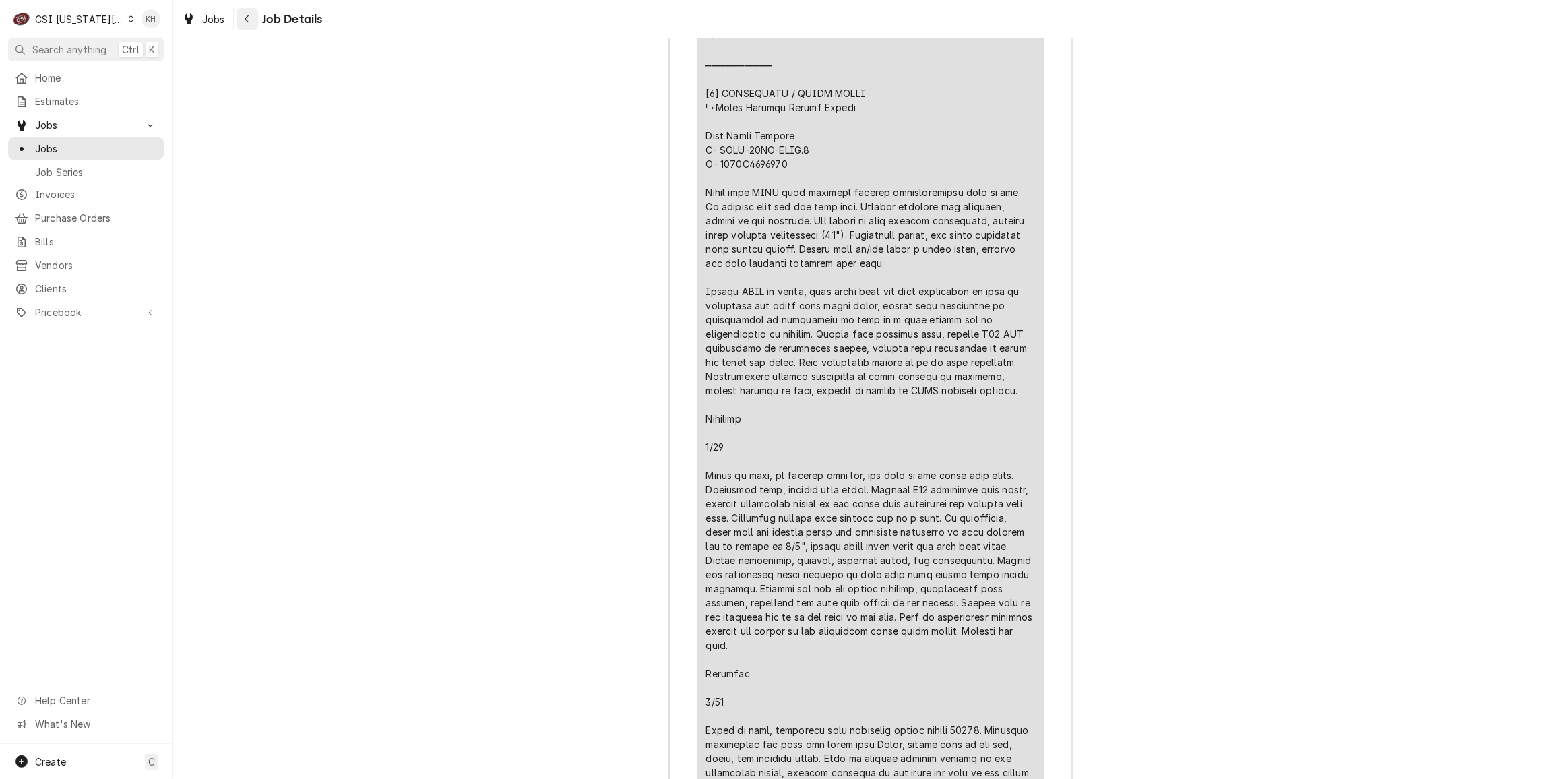
click at [244, 24] on div "Navigate back" at bounding box center [247, 18] width 13 height 13
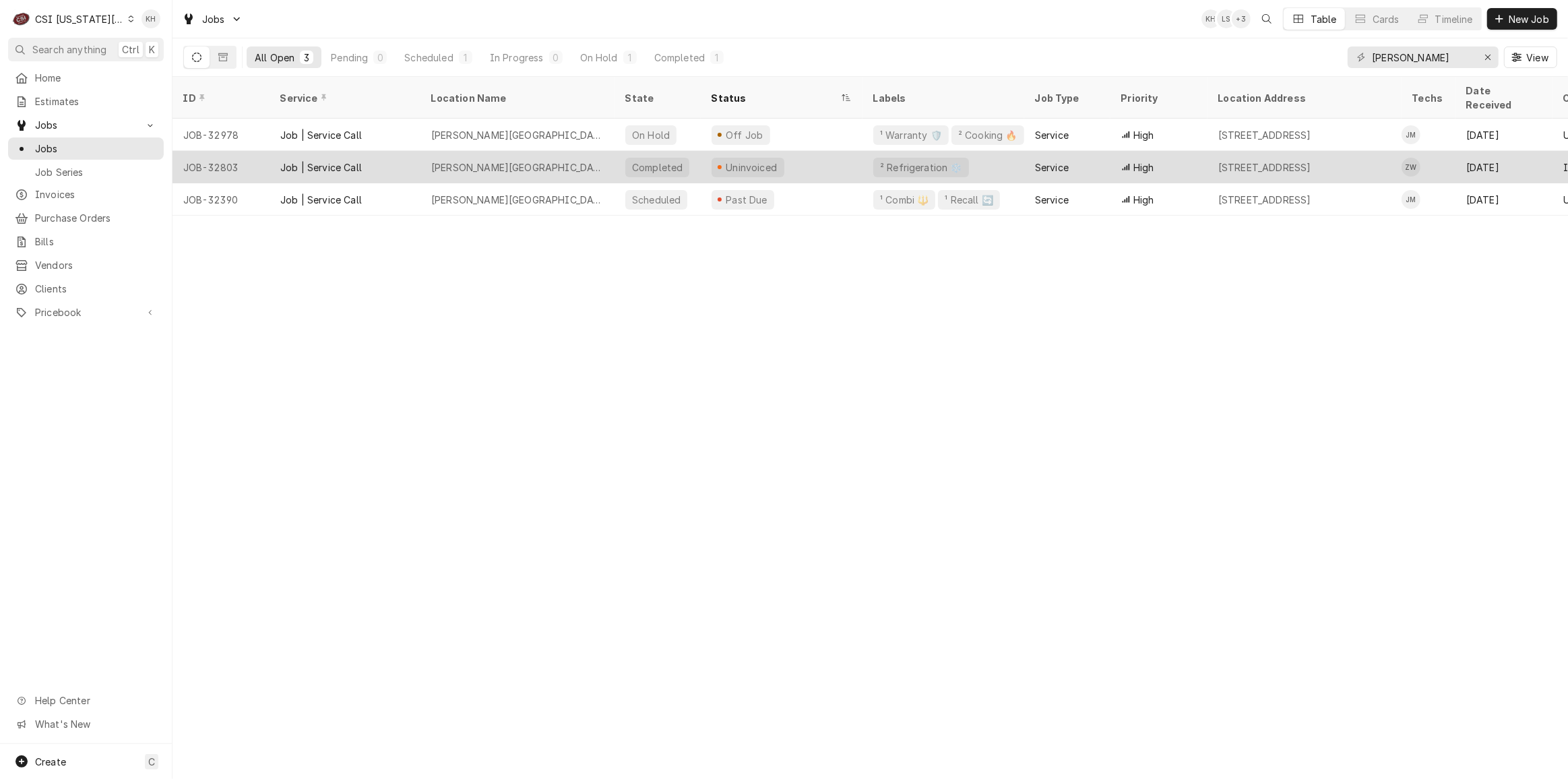
click at [508, 160] on div "[PERSON_NAME][GEOGRAPHIC_DATA]" at bounding box center [517, 167] width 173 height 14
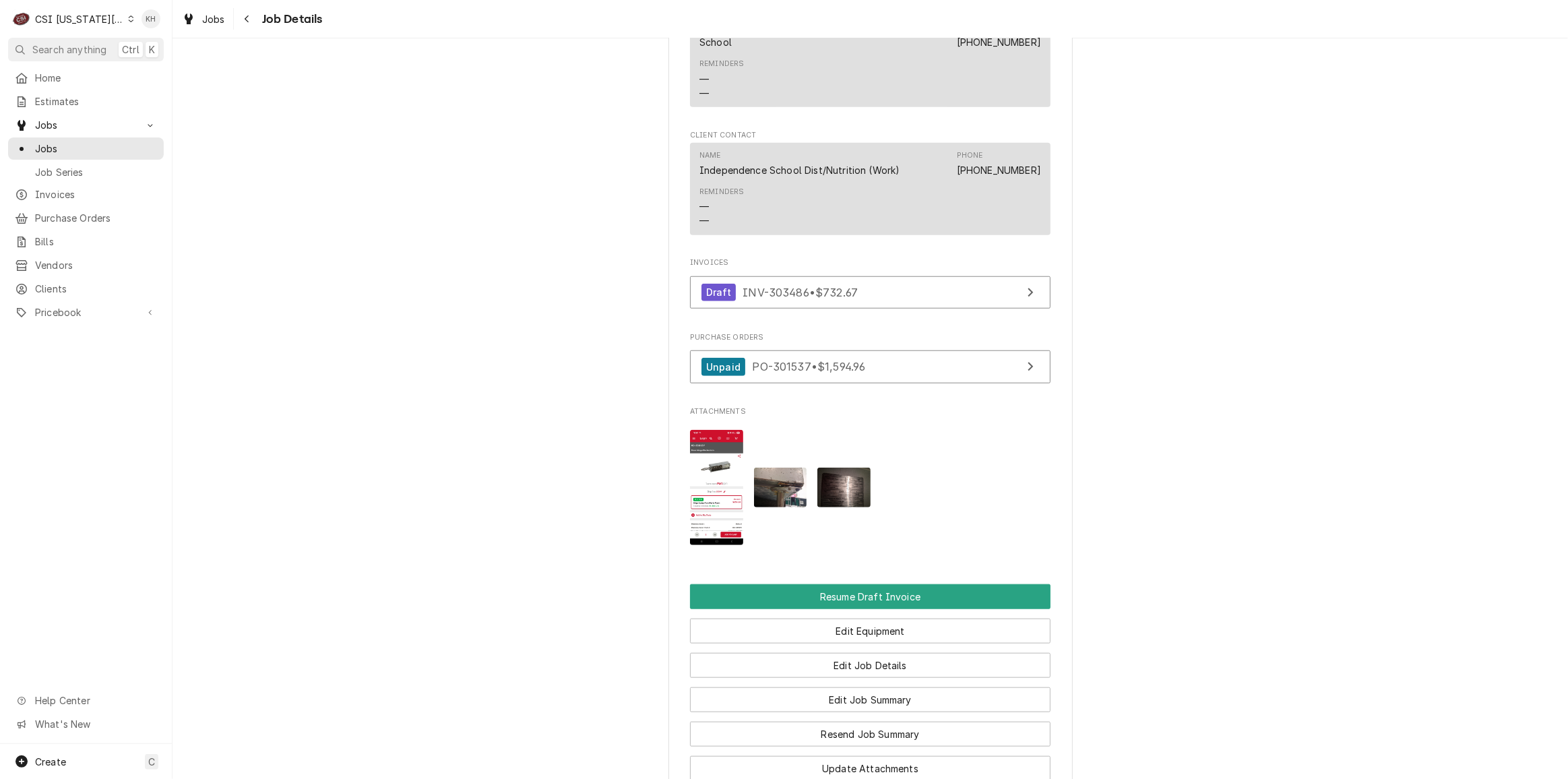
scroll to position [1639, 0]
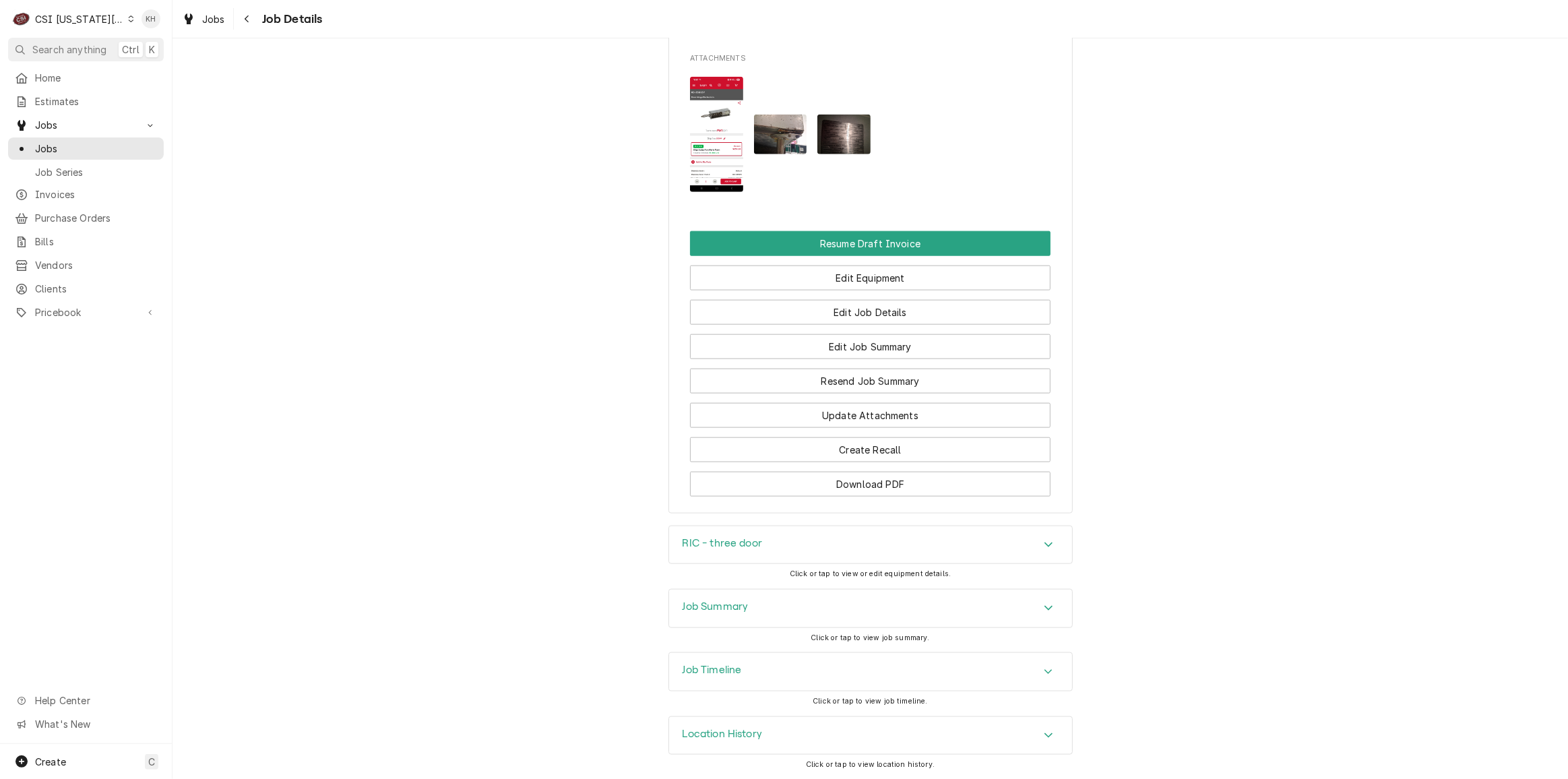
click at [782, 608] on div "Job Summary" at bounding box center [870, 608] width 403 height 38
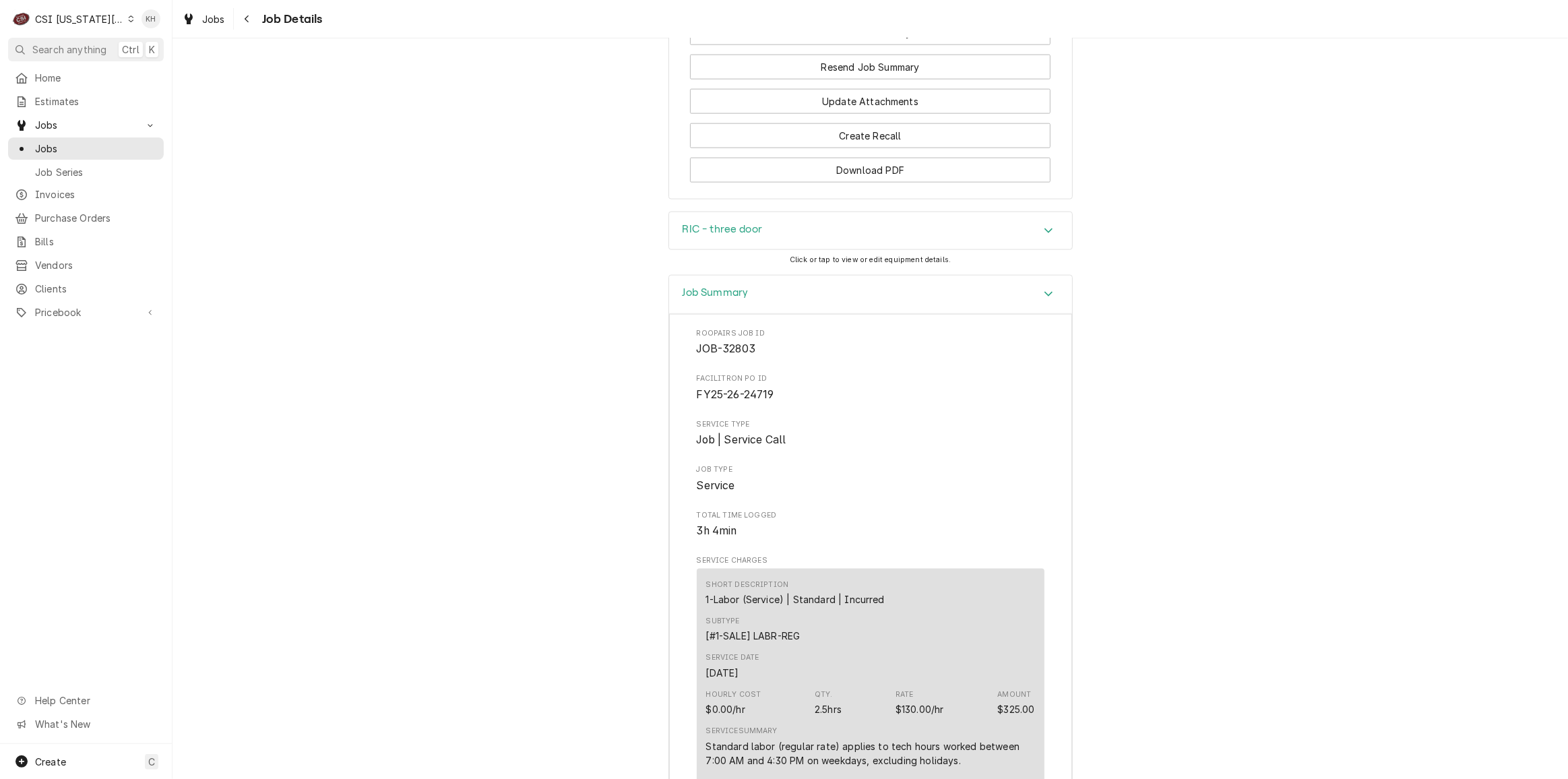
scroll to position [1875, 0]
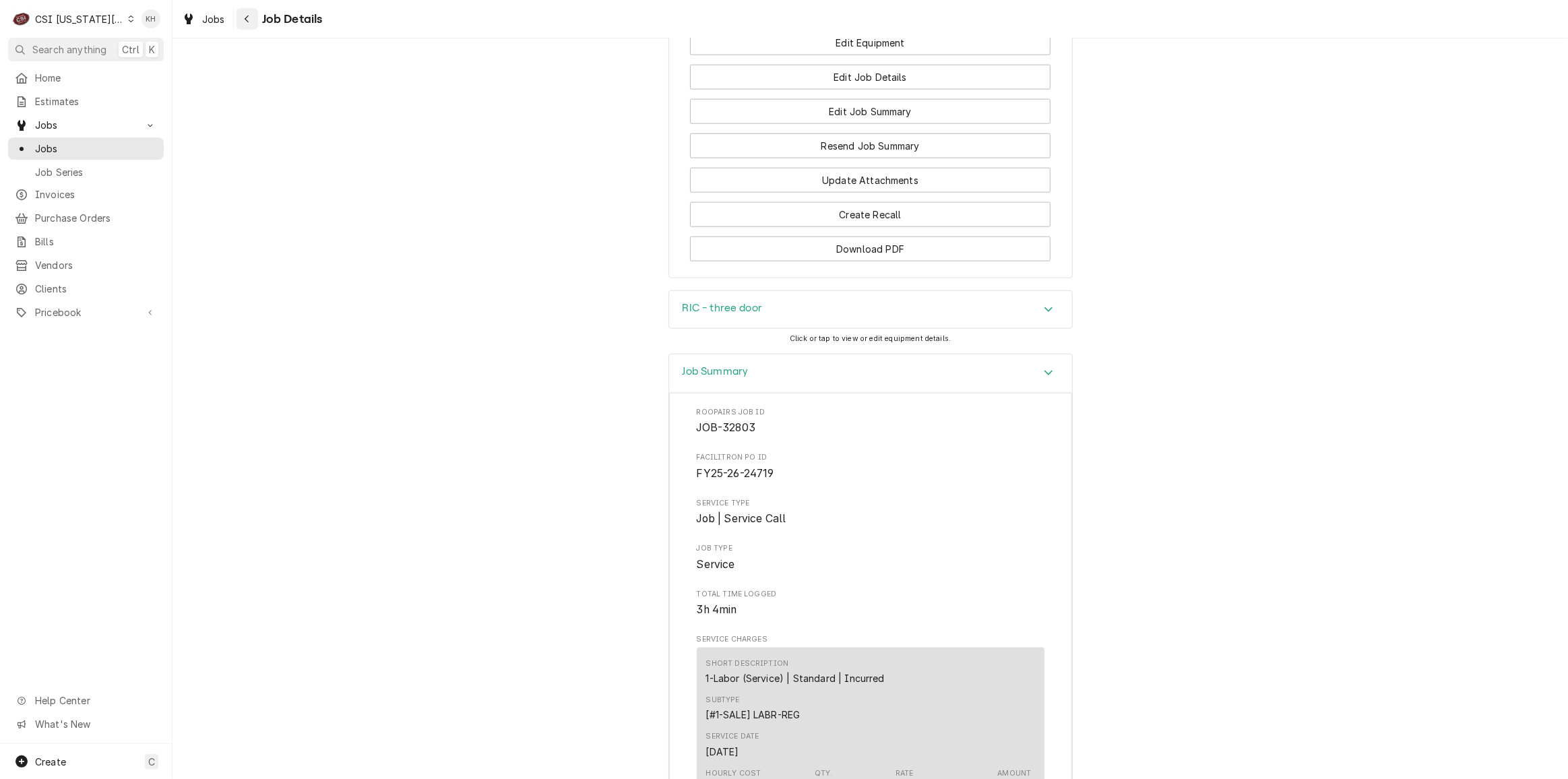
click at [245, 23] on icon "Navigate back" at bounding box center [247, 18] width 6 height 9
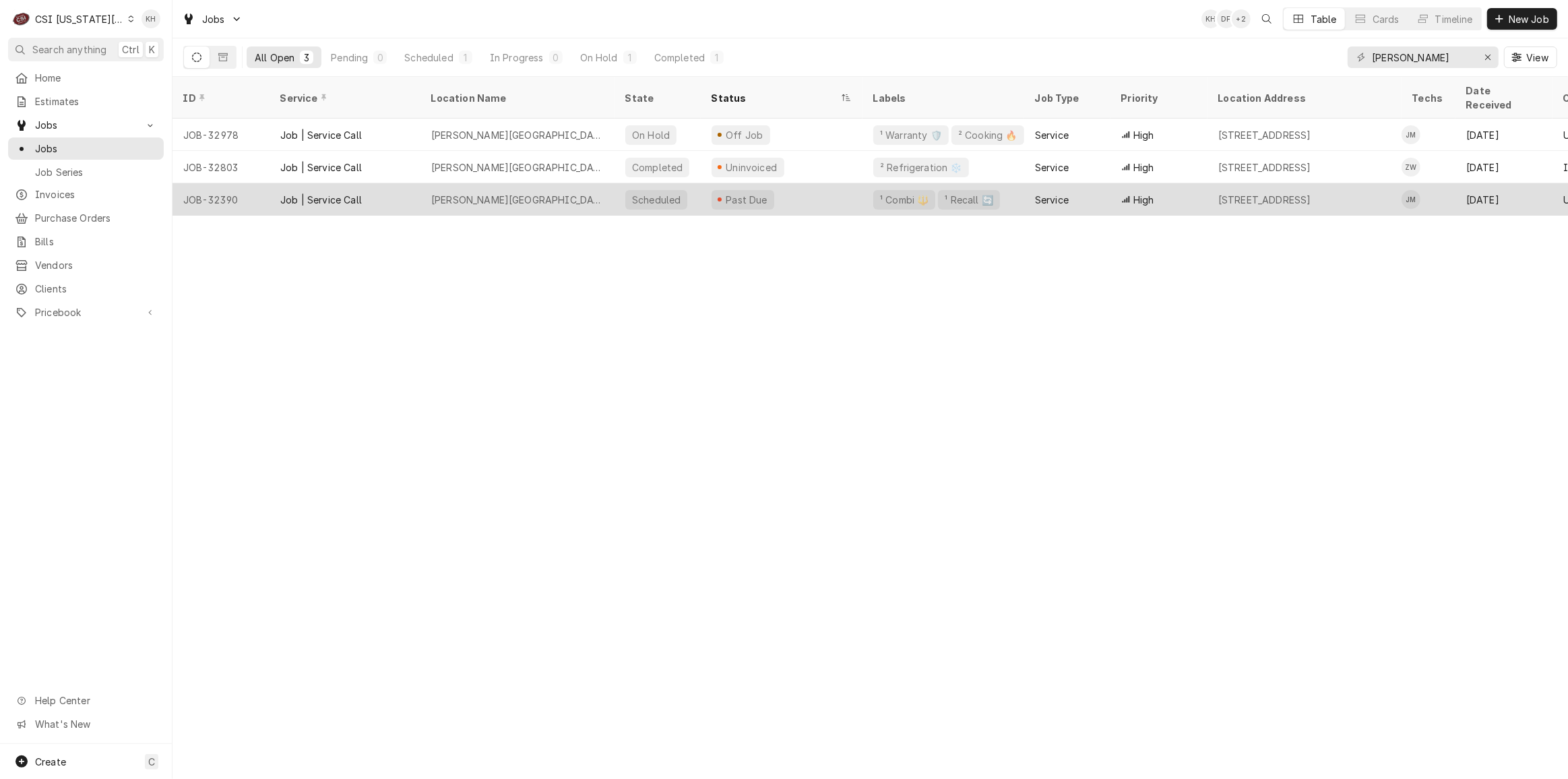
click at [599, 183] on div "[PERSON_NAME][GEOGRAPHIC_DATA]" at bounding box center [517, 200] width 194 height 32
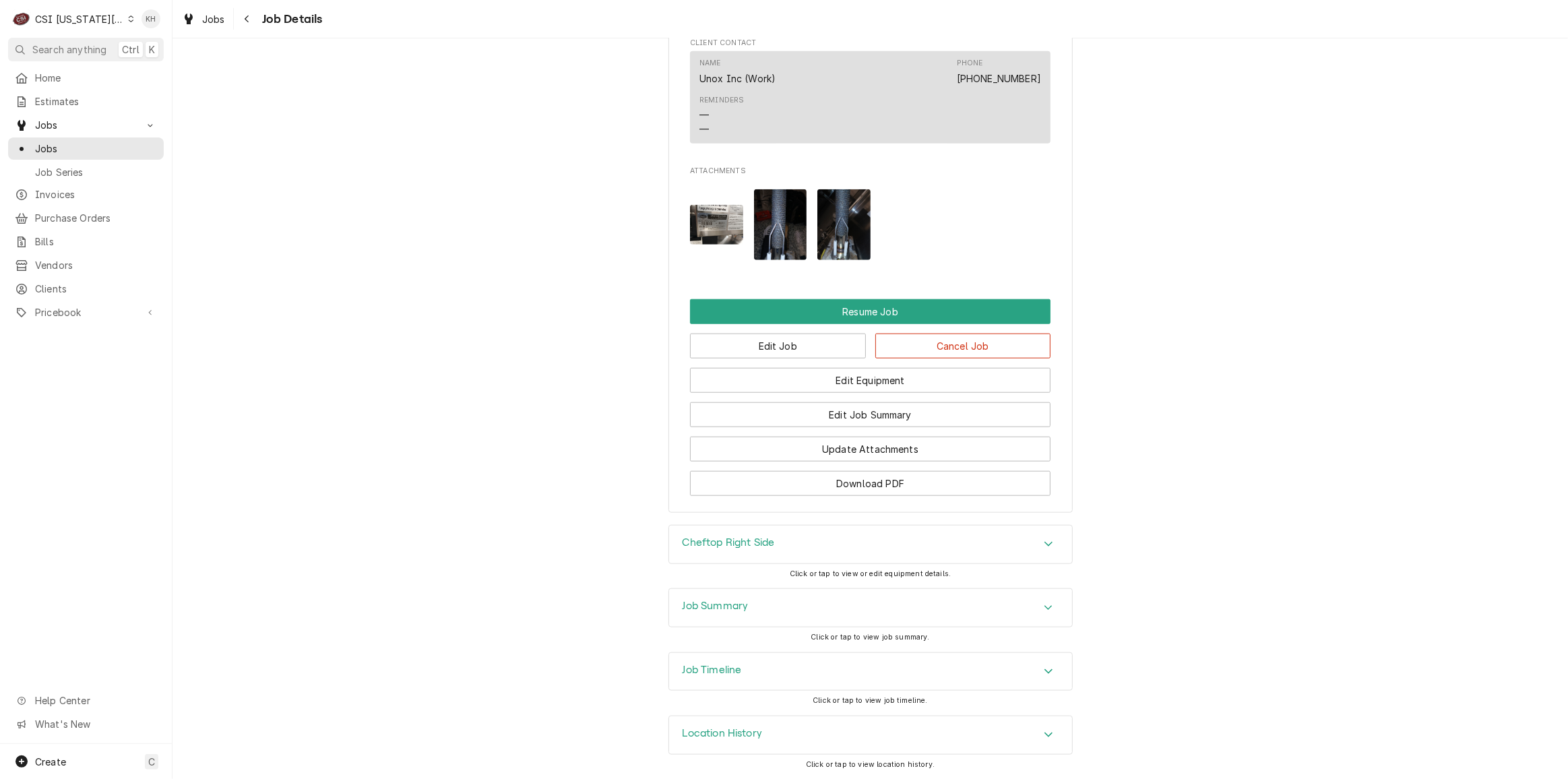
click at [694, 620] on div "Job Summary" at bounding box center [870, 608] width 403 height 38
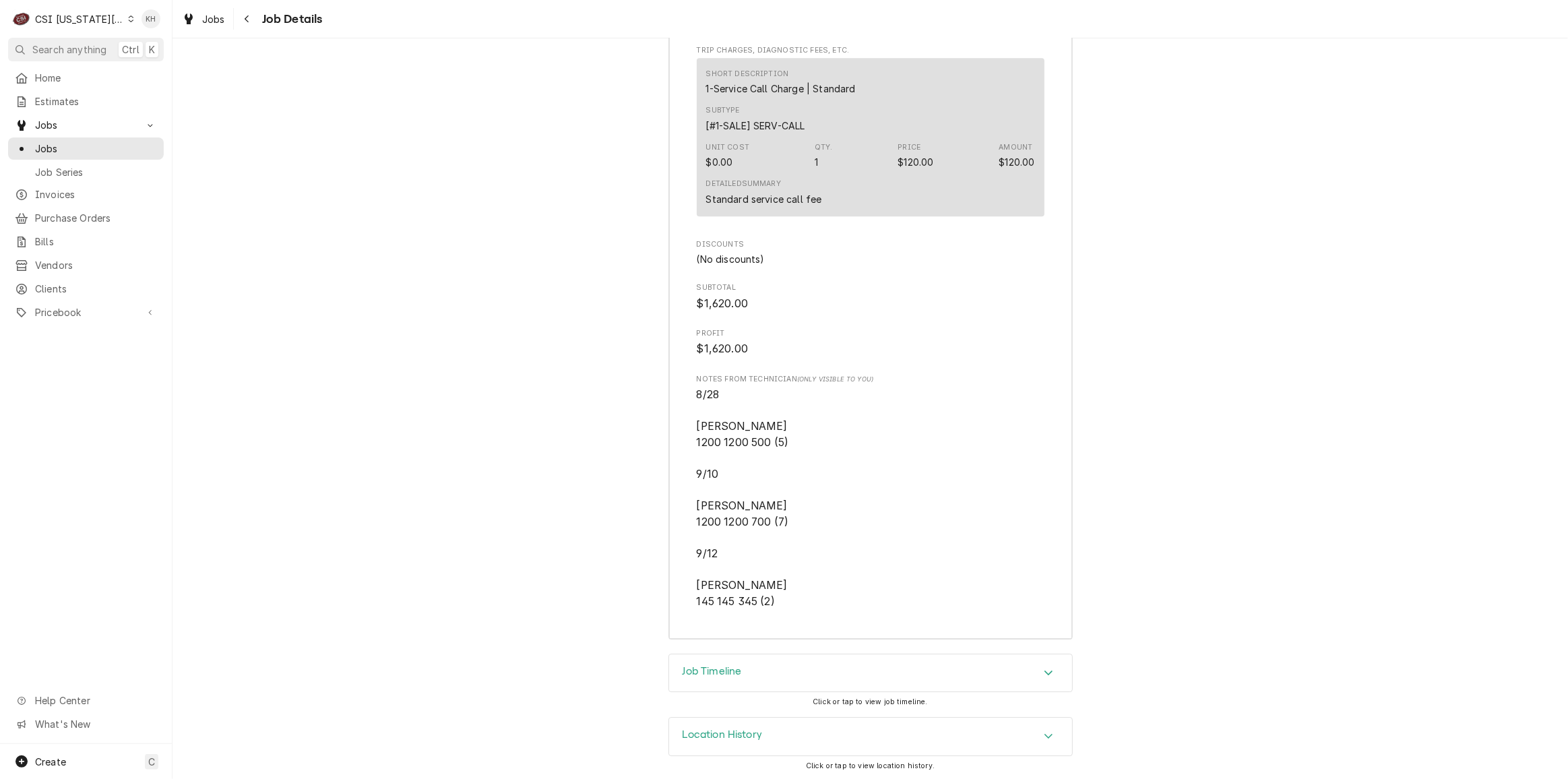
scroll to position [4545, 0]
click at [789, 673] on div "Job Timeline" at bounding box center [870, 673] width 403 height 38
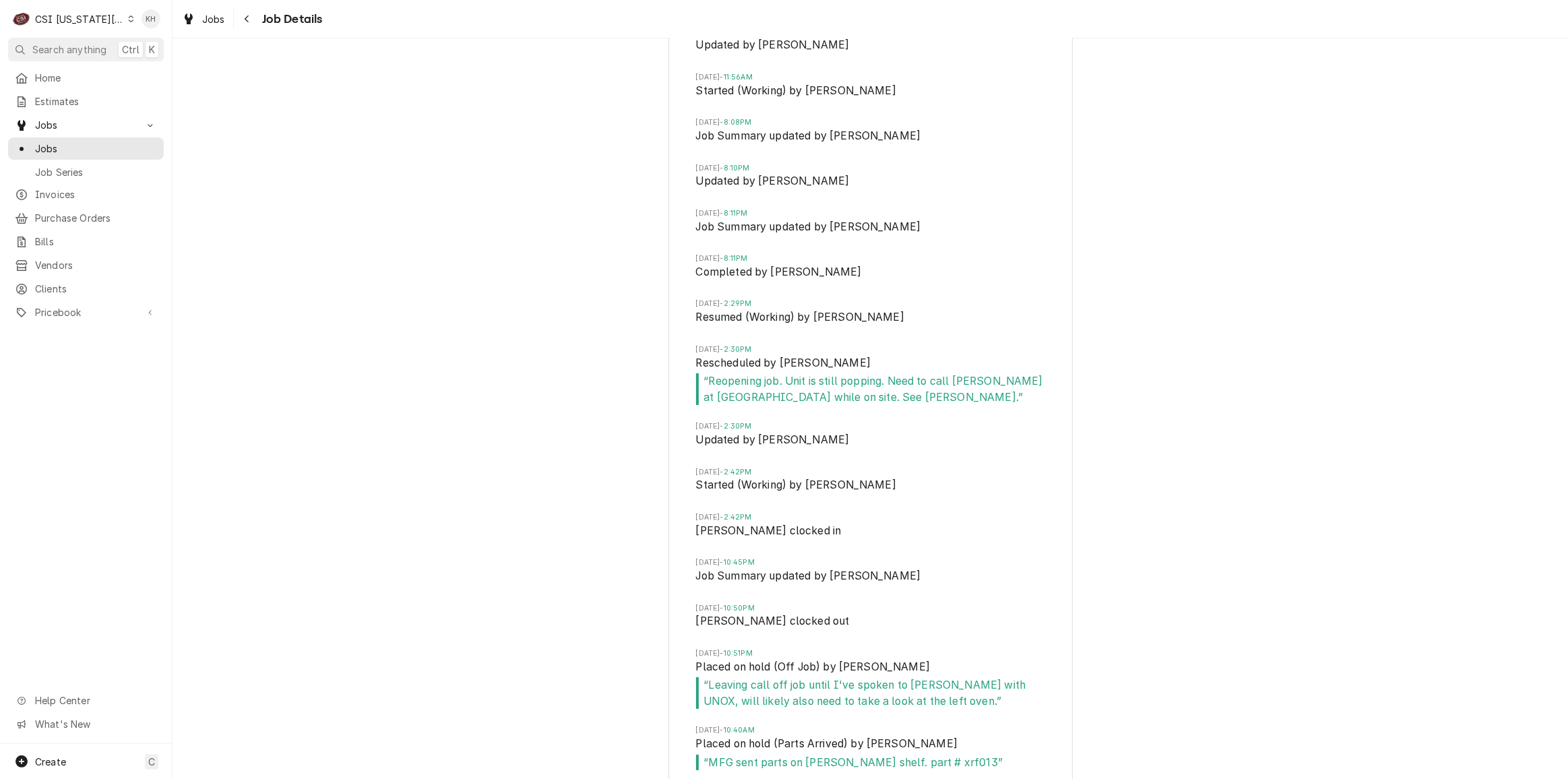
scroll to position [5340, 0]
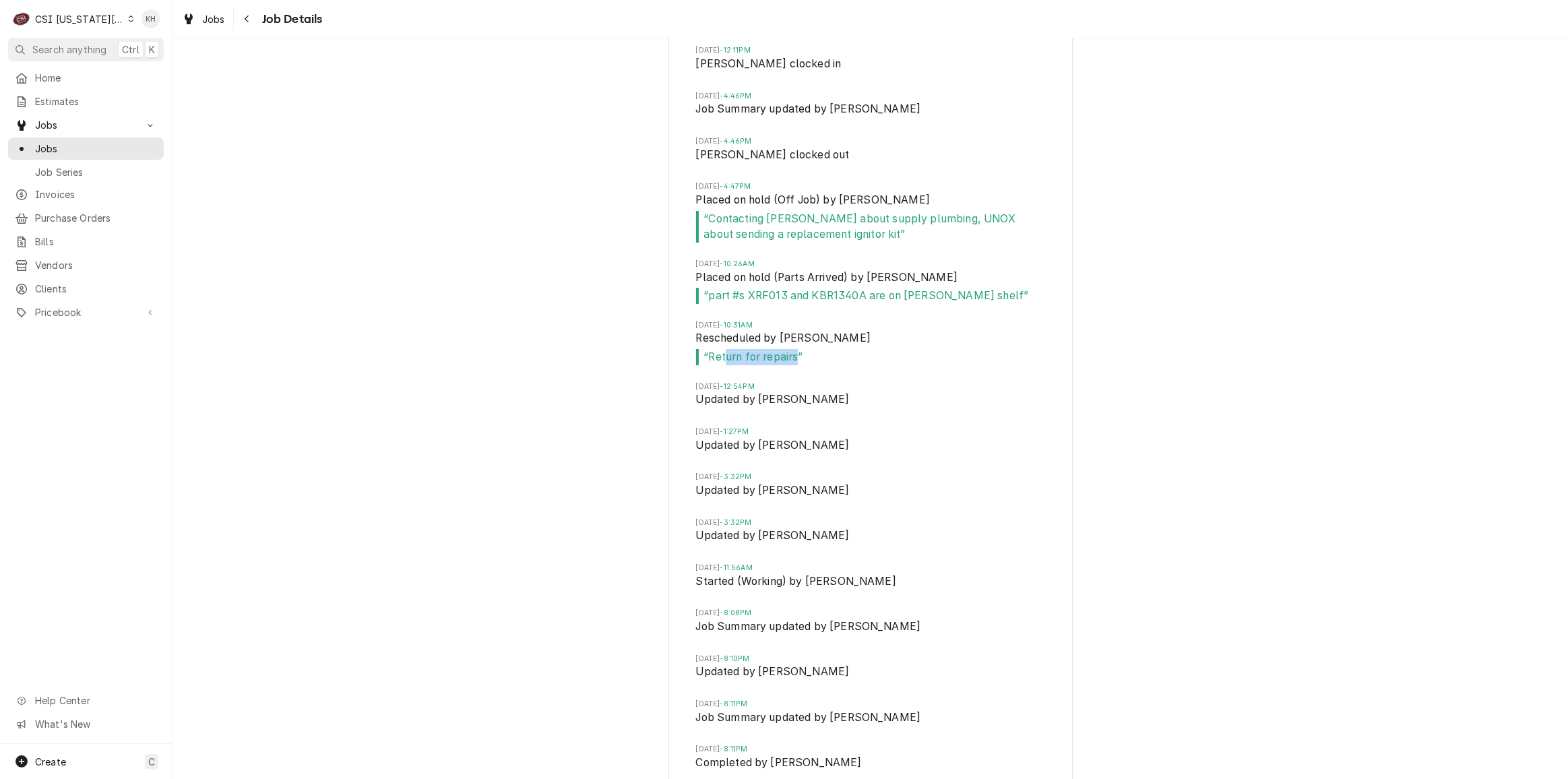
drag, startPoint x: 795, startPoint y: 363, endPoint x: 719, endPoint y: 356, distance: 76.3
click at [719, 356] on span "“ Return for repairs ”" at bounding box center [870, 357] width 349 height 16
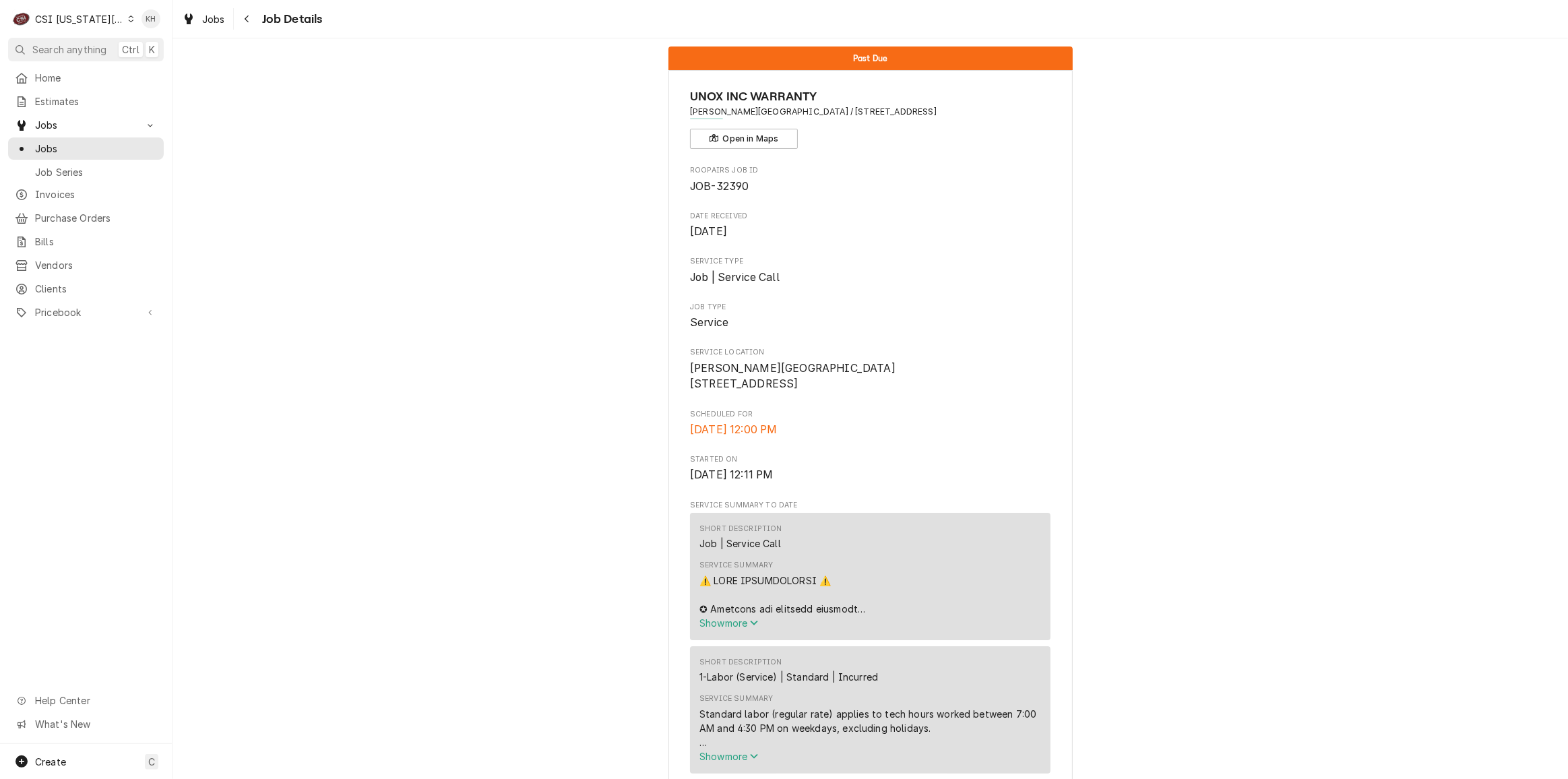
scroll to position [0, 0]
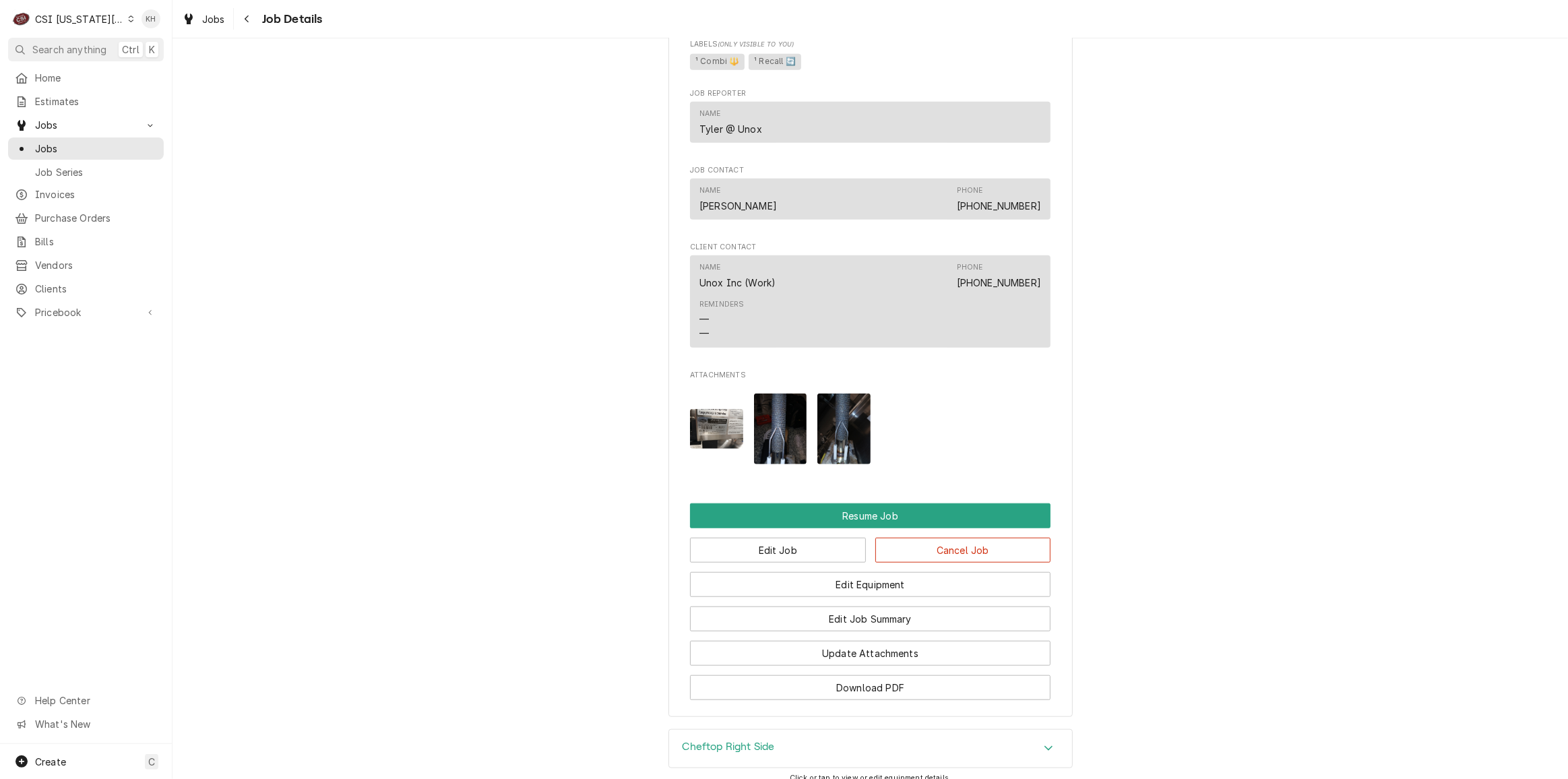
scroll to position [1286, 0]
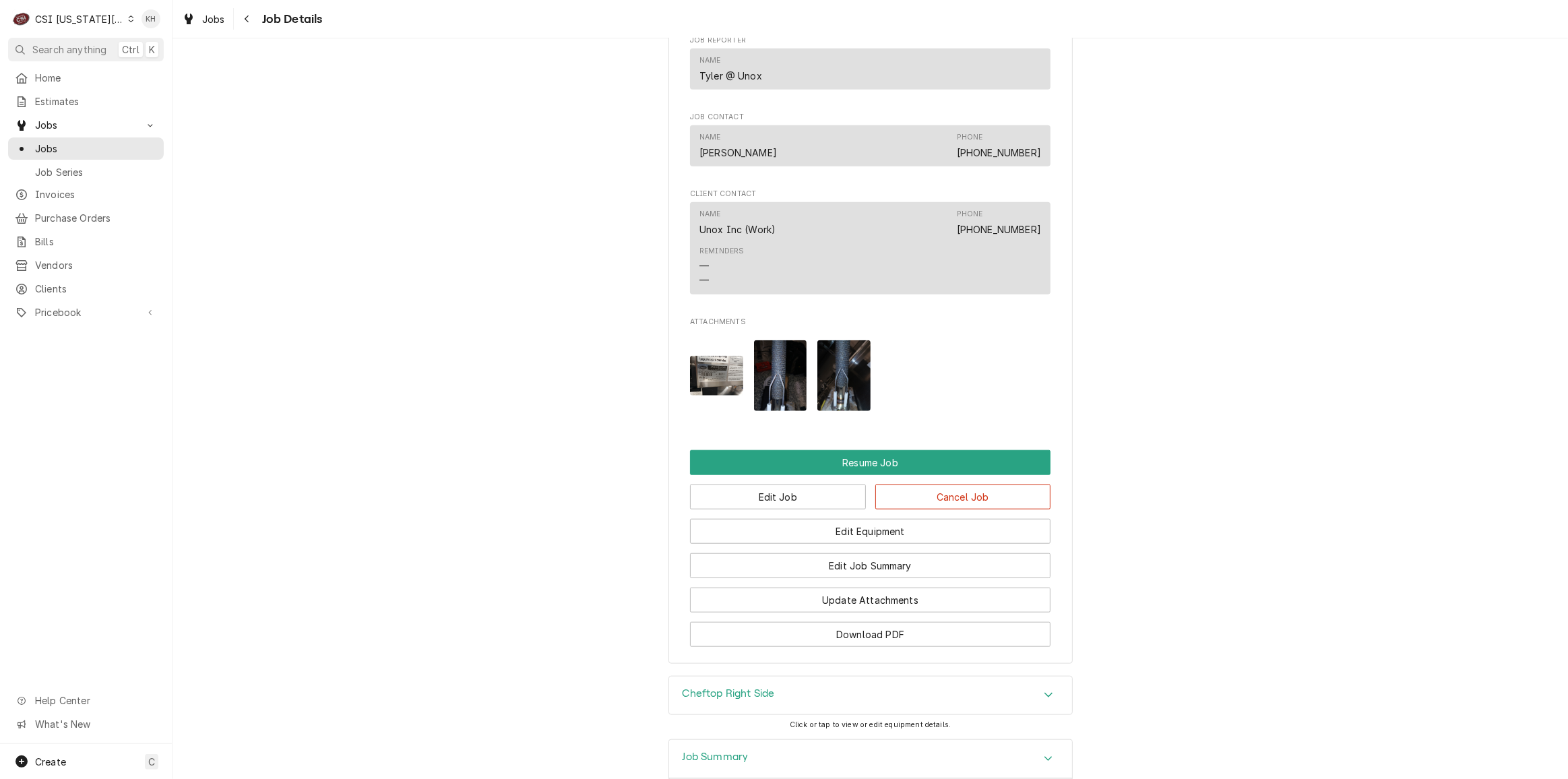
drag, startPoint x: 310, startPoint y: 386, endPoint x: 314, endPoint y: 479, distance: 93.1
drag, startPoint x: 1161, startPoint y: 431, endPoint x: 1256, endPoint y: 438, distance: 95.3
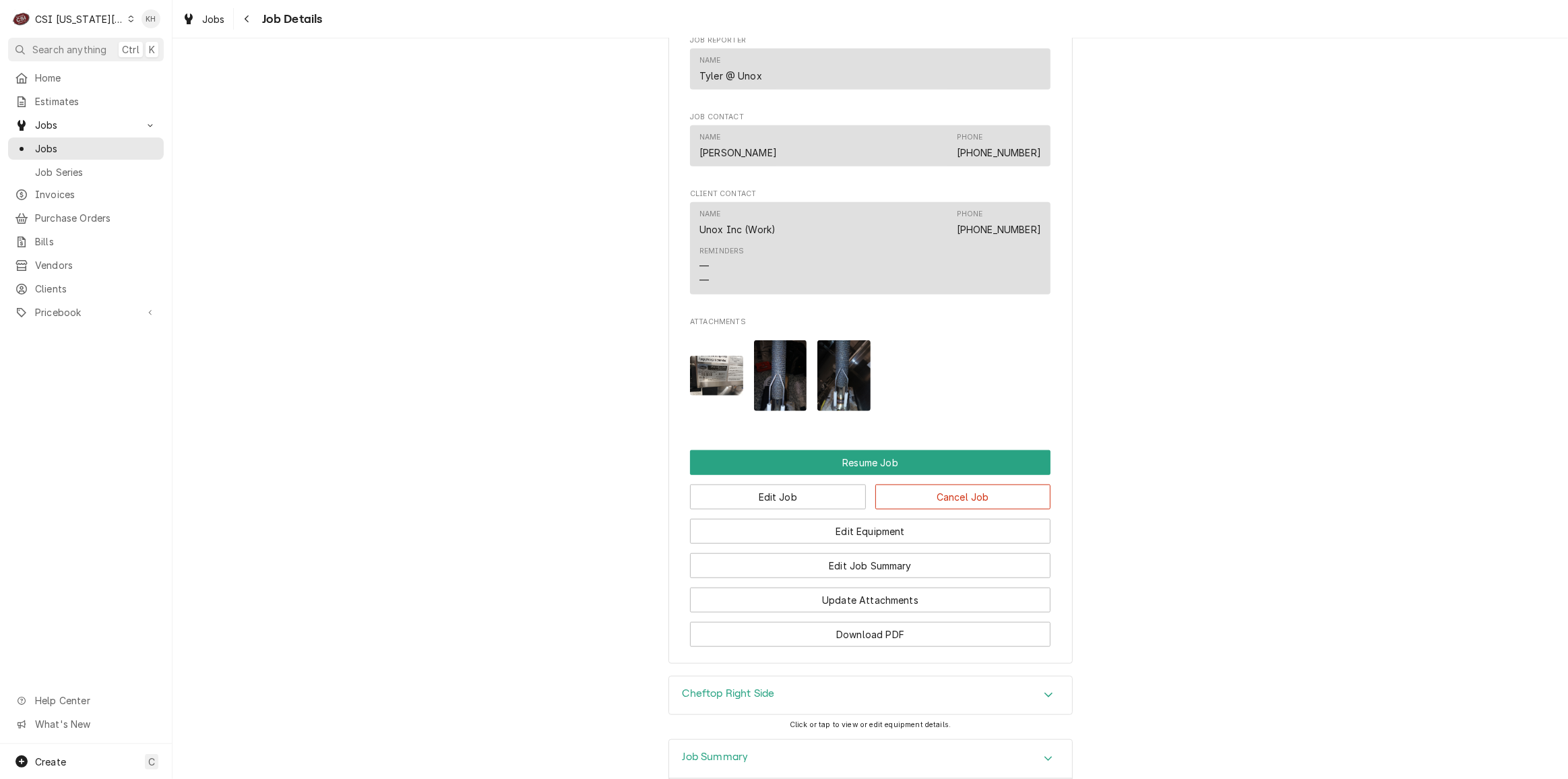
click at [86, 140] on div "Jobs" at bounding box center [85, 149] width 150 height 17
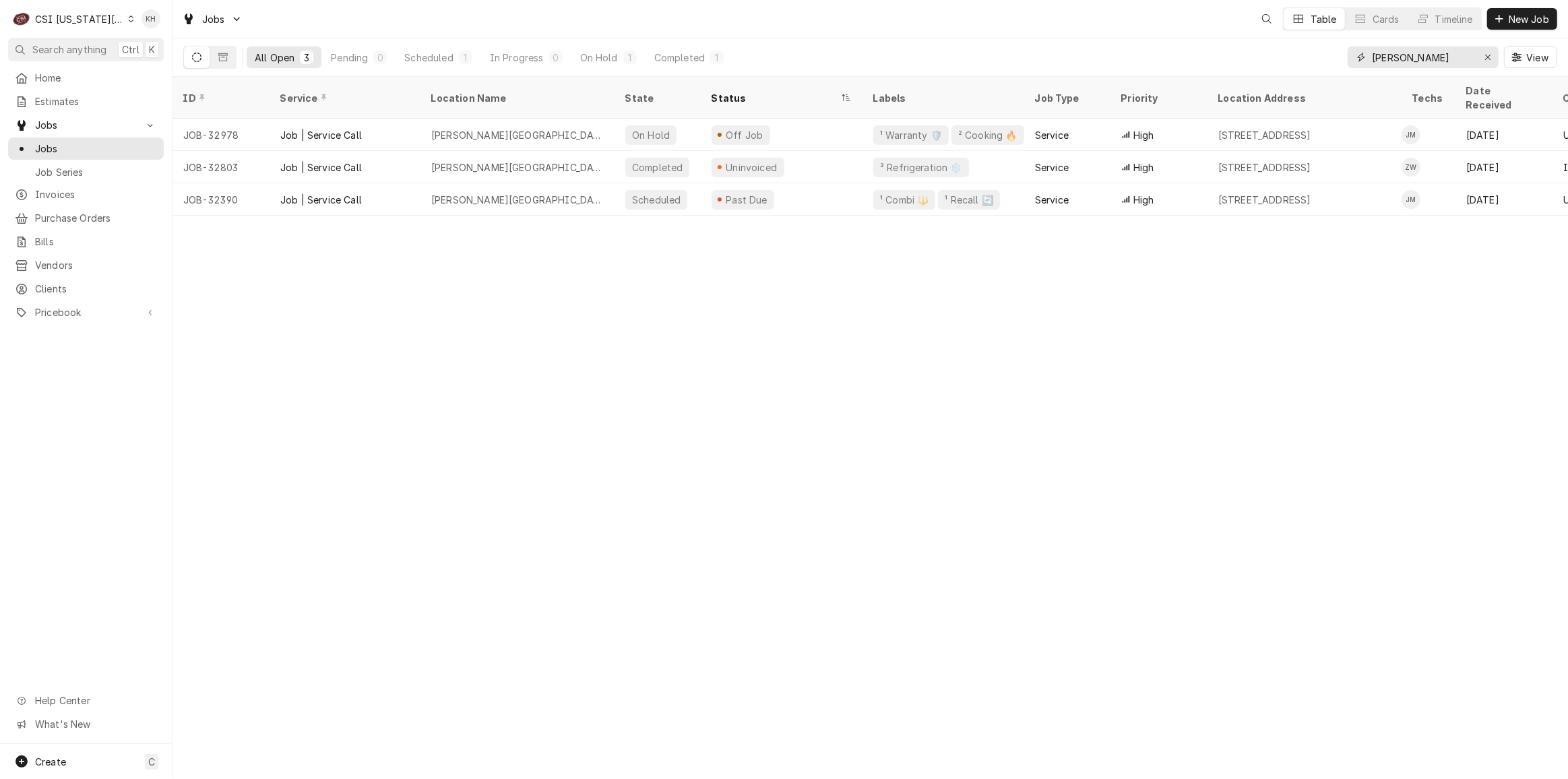
drag, startPoint x: 1438, startPoint y: 63, endPoint x: 1226, endPoint y: 73, distance: 212.2
click at [1226, 73] on div "All Open 3 Pending 0 Scheduled 1 In Progress 0 On Hold 1 Completed 1 james brid…" at bounding box center [870, 57] width 1373 height 38
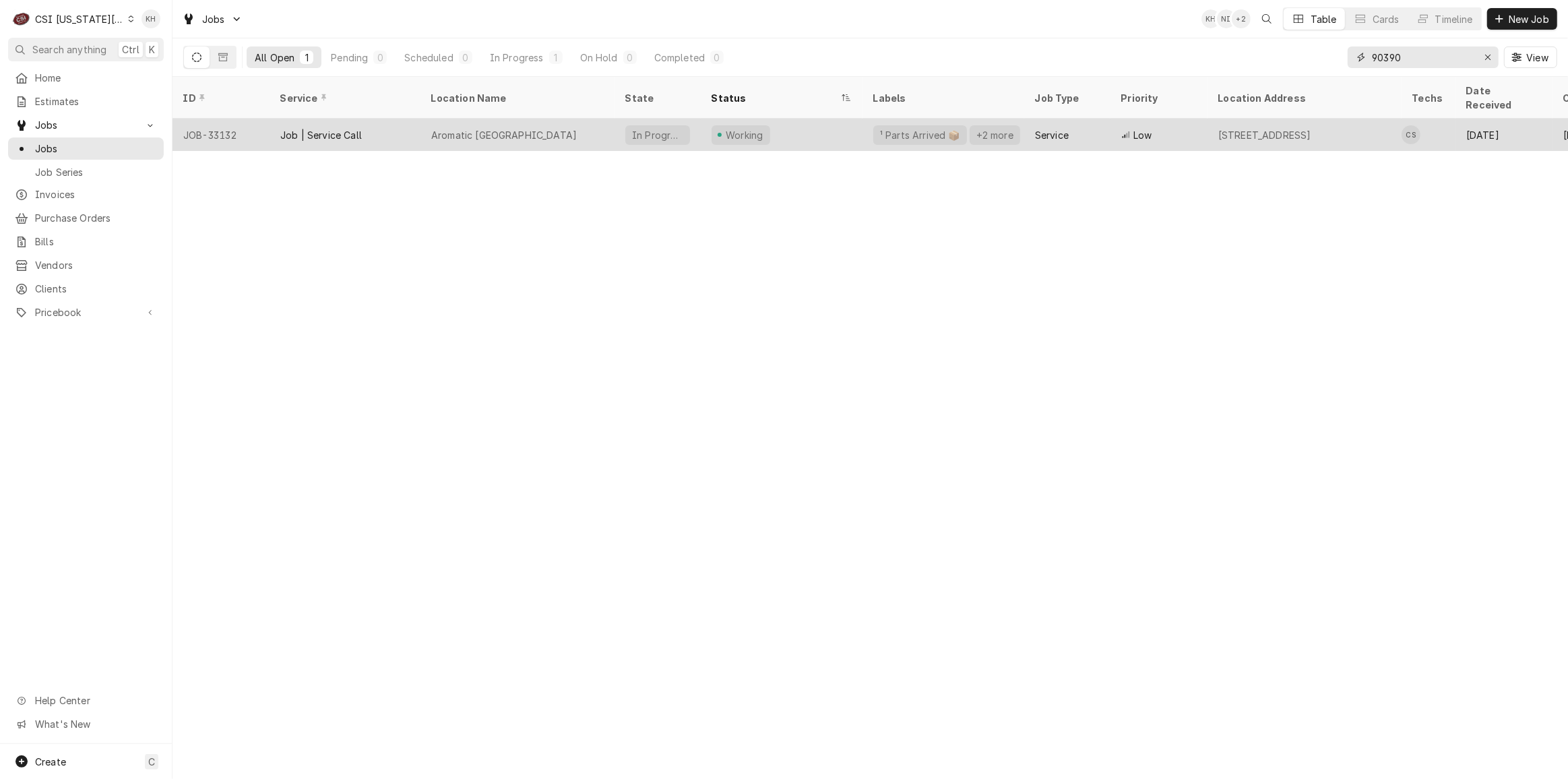
type input "90390"
click at [448, 128] on div "Aromatic Nepal" at bounding box center [504, 135] width 145 height 14
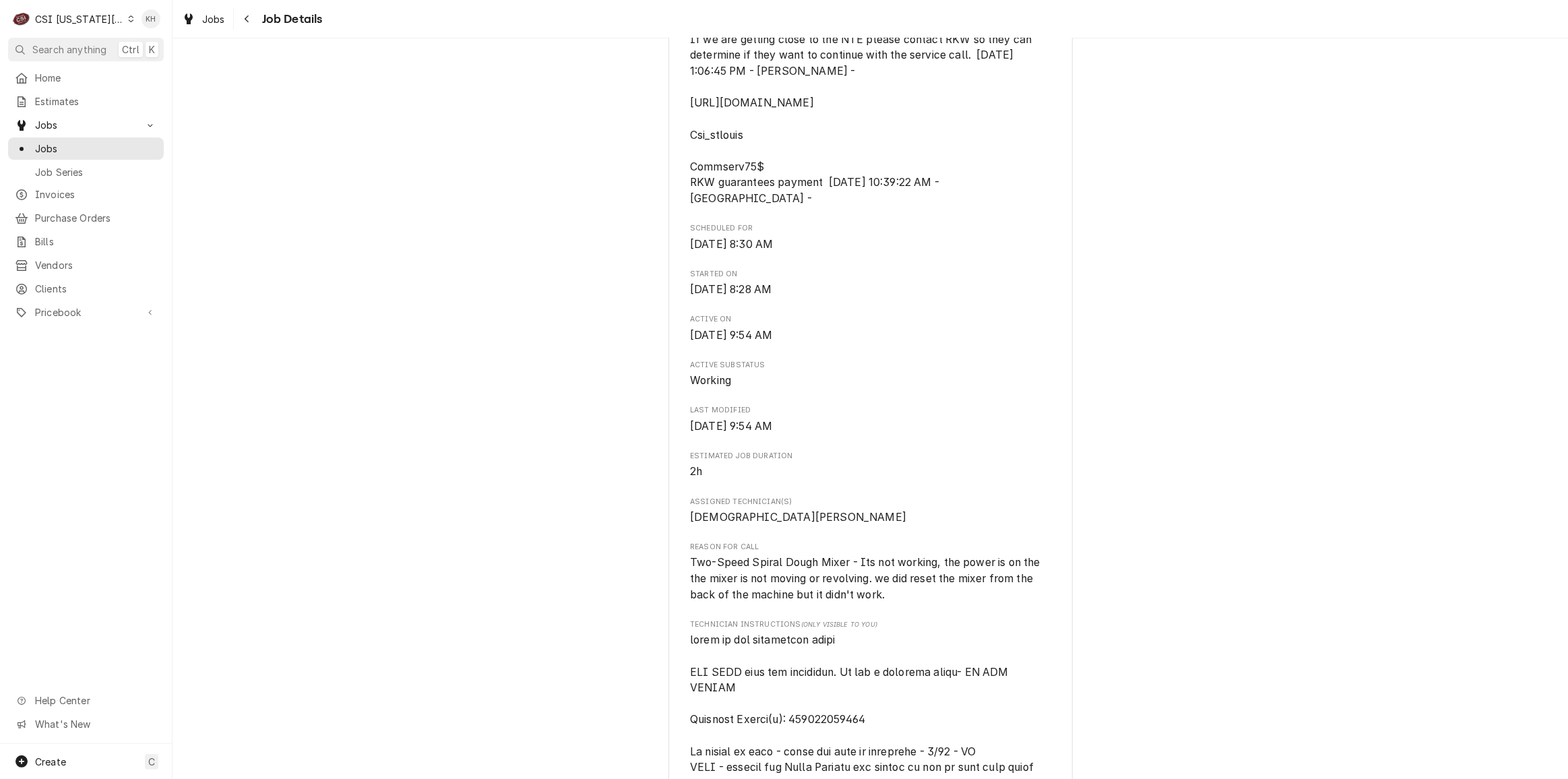
scroll to position [613, 0]
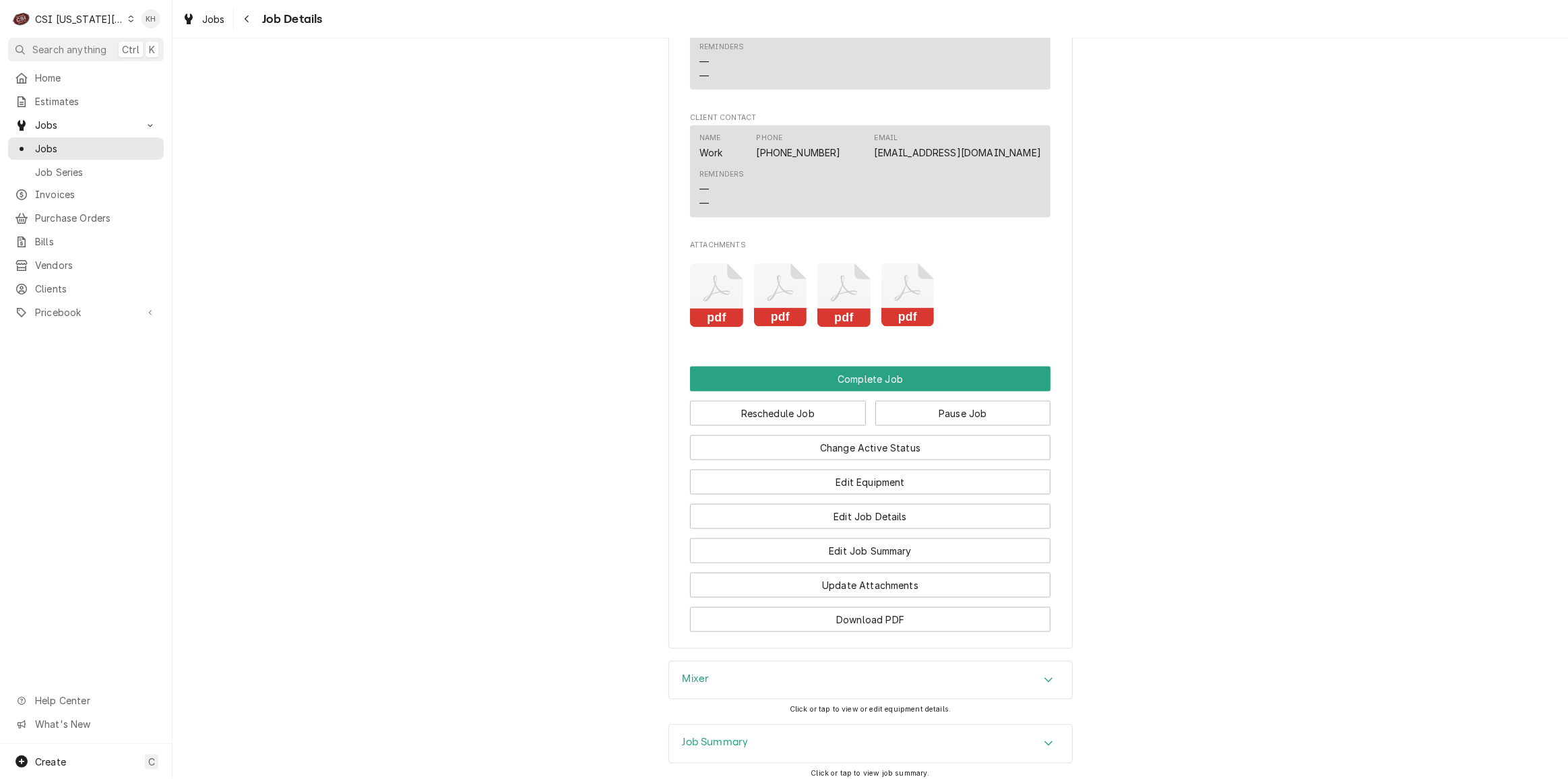
click at [792, 725] on div "Job Summary" at bounding box center [870, 744] width 403 height 38
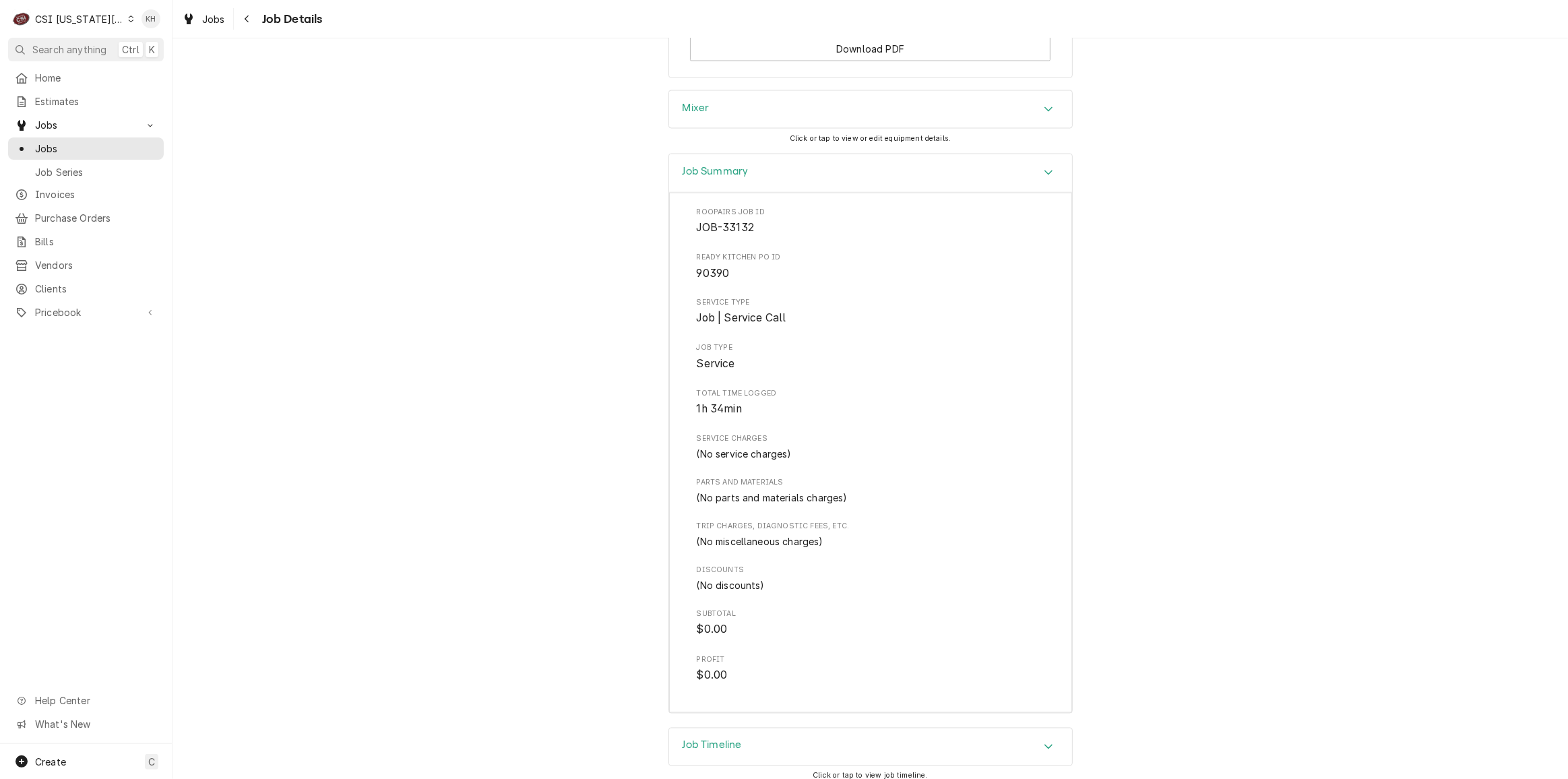
scroll to position [2123, 0]
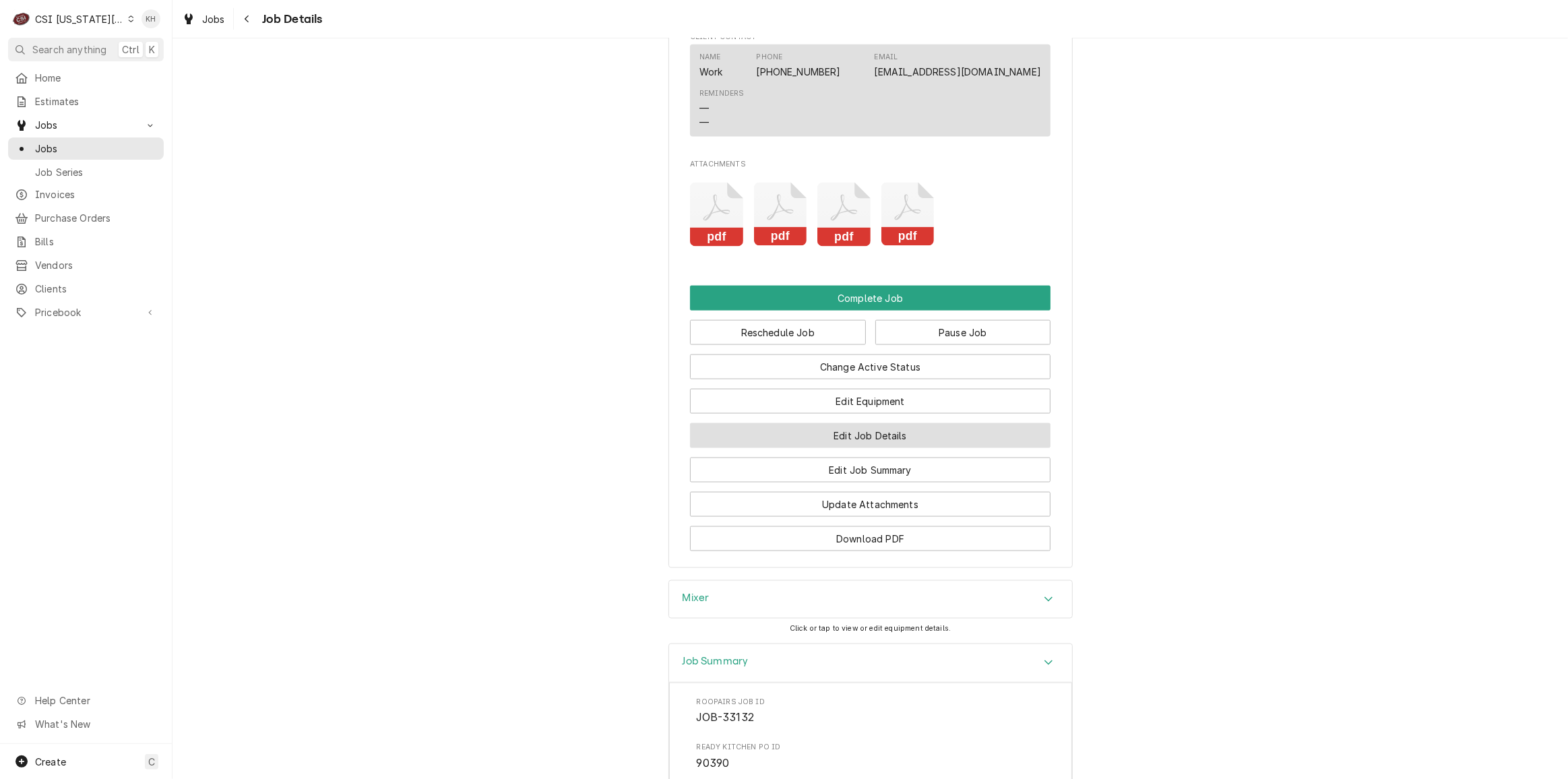
click at [880, 423] on button "Edit Job Details" at bounding box center [870, 435] width 360 height 25
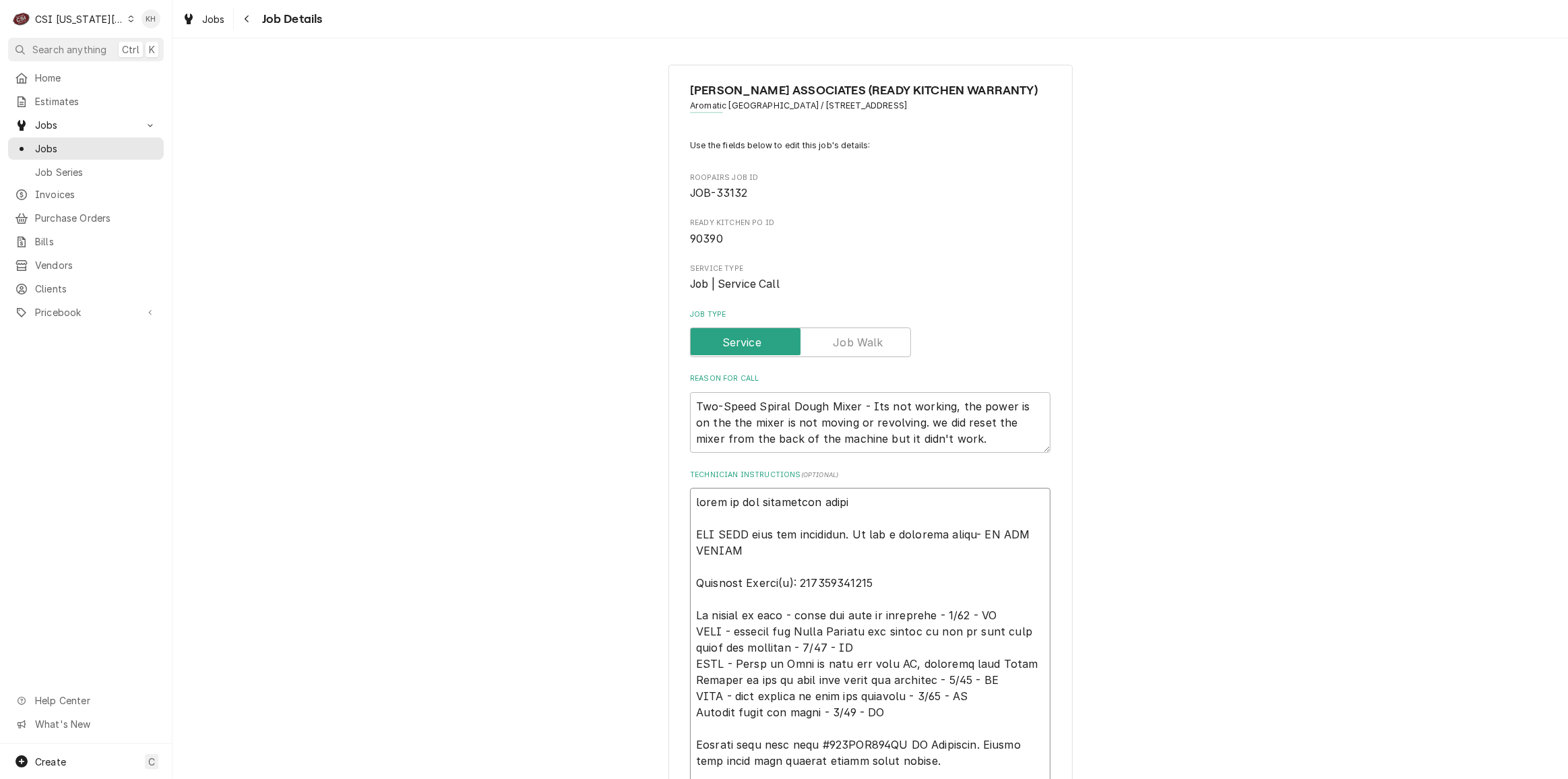
click at [692, 505] on textarea "Technician Instructions ( optional )" at bounding box center [870, 744] width 360 height 513
type textarea "x"
type textarea "parts on the unassigned shelf ONE HOUR only for diagnosis. If not a warranty is…"
type textarea "x"
type textarea "parts on the unassigned shelf ONE HOUR only for diagnosis. If not a warranty is…"
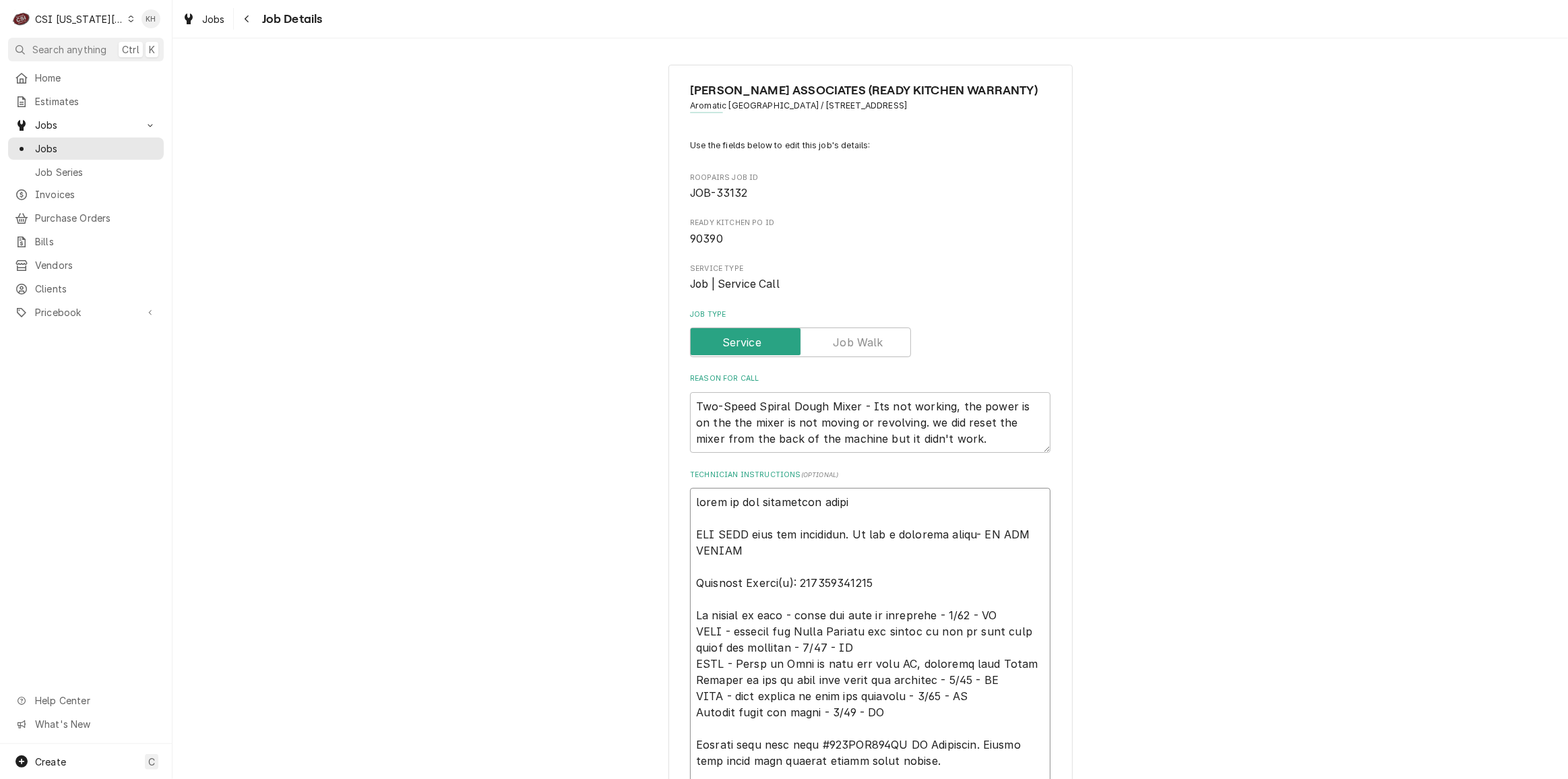
type textarea "x"
type textarea "1 parts on the unassigned shelf ONE HOUR only for diagnosis. If not a warranty …"
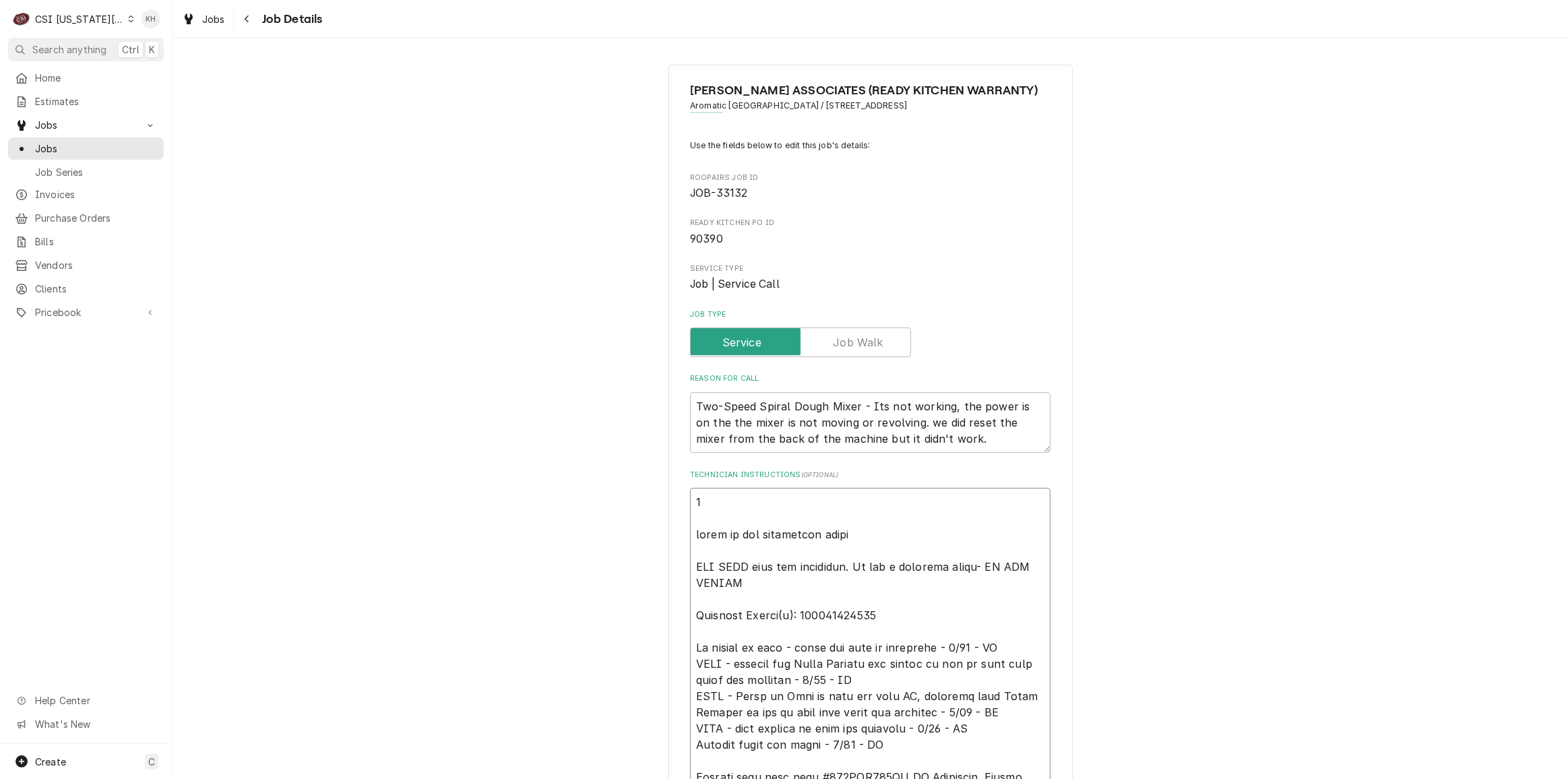
type textarea "x"
type textarea "10 parts on the unassigned shelf ONE HOUR only for diagnosis. If not a warranty…"
type textarea "x"
type textarea "10/ parts on the unassigned shelf ONE HOUR only for diagnosis. If not a warrant…"
type textarea "x"
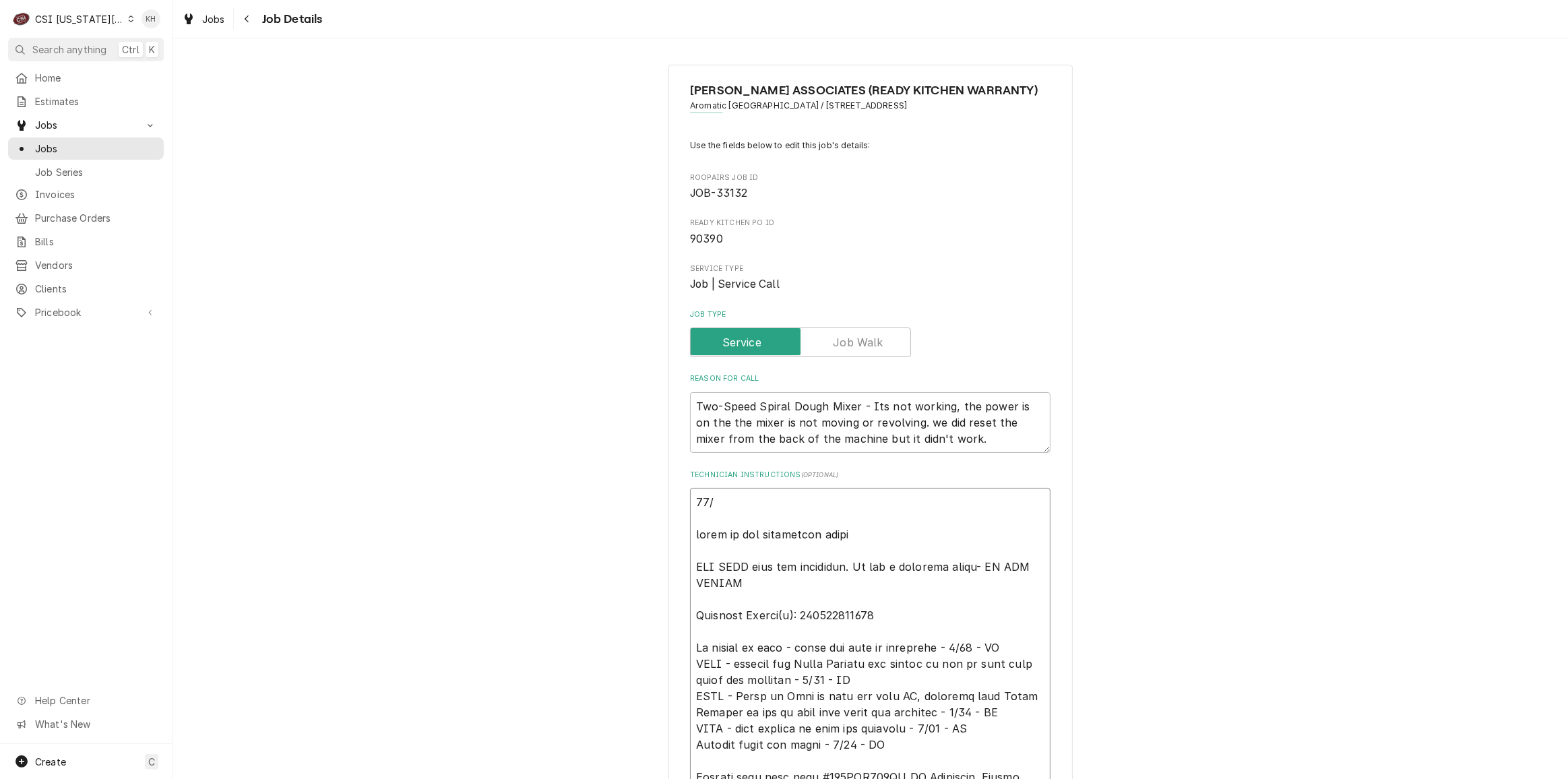
type textarea "10/0 parts on the unassigned shelf ONE HOUR only for diagnosis. If not a warran…"
type textarea "x"
type textarea "10/03 parts on the unassigned shelf ONE HOUR only for diagnosis. If not a warra…"
type textarea "x"
type textarea "10/03 parts on the unassigned shelf ONE HOUR only for diagnosis. If not a warra…"
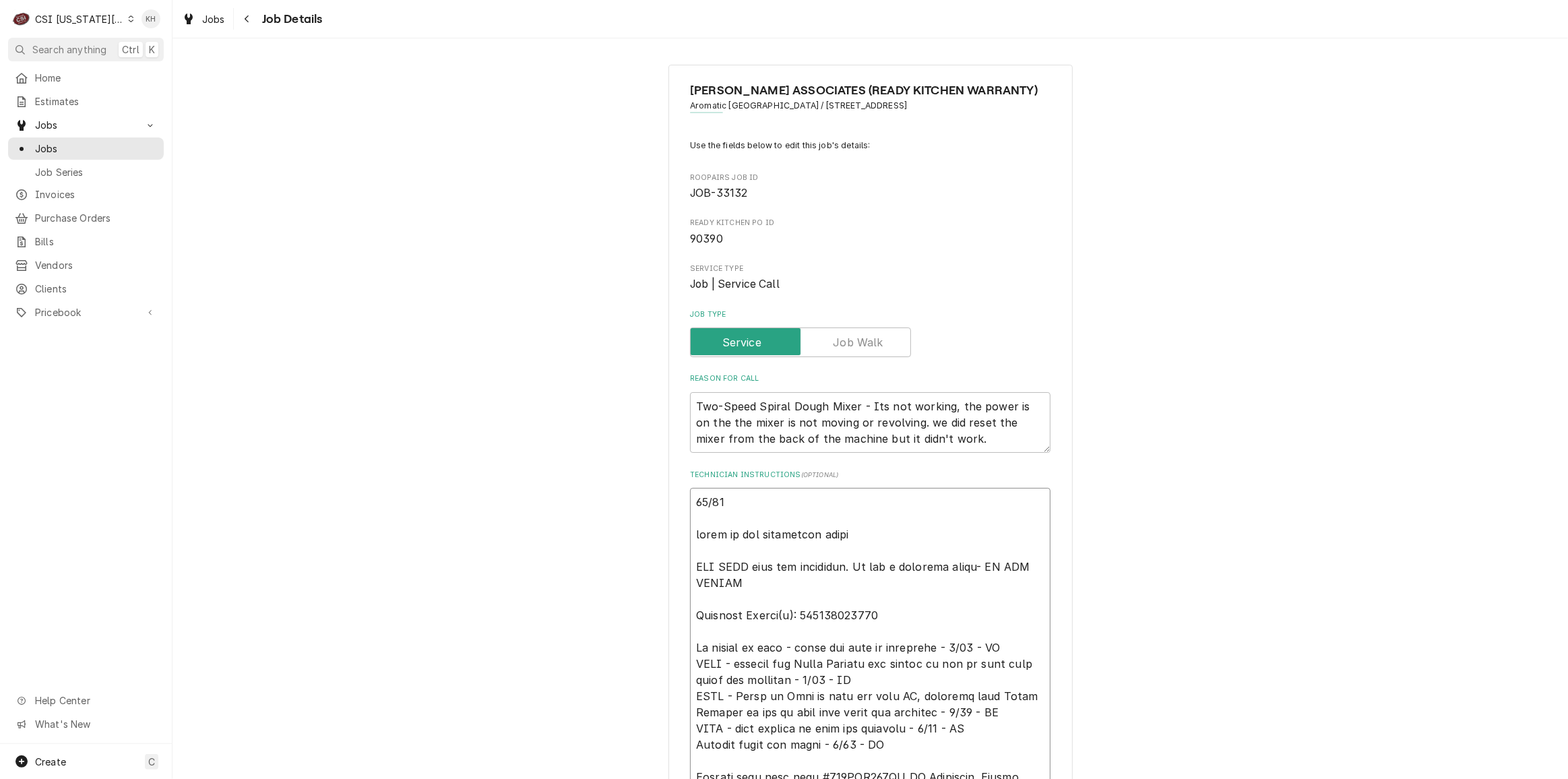
type textarea "x"
type textarea "10/03 K parts on the unassigned shelf ONE HOUR only for diagnosis. If not a war…"
type textarea "x"
type textarea "10/03 KH parts on the unassigned shelf ONE HOUR only for diagnosis. If not a wa…"
type textarea "x"
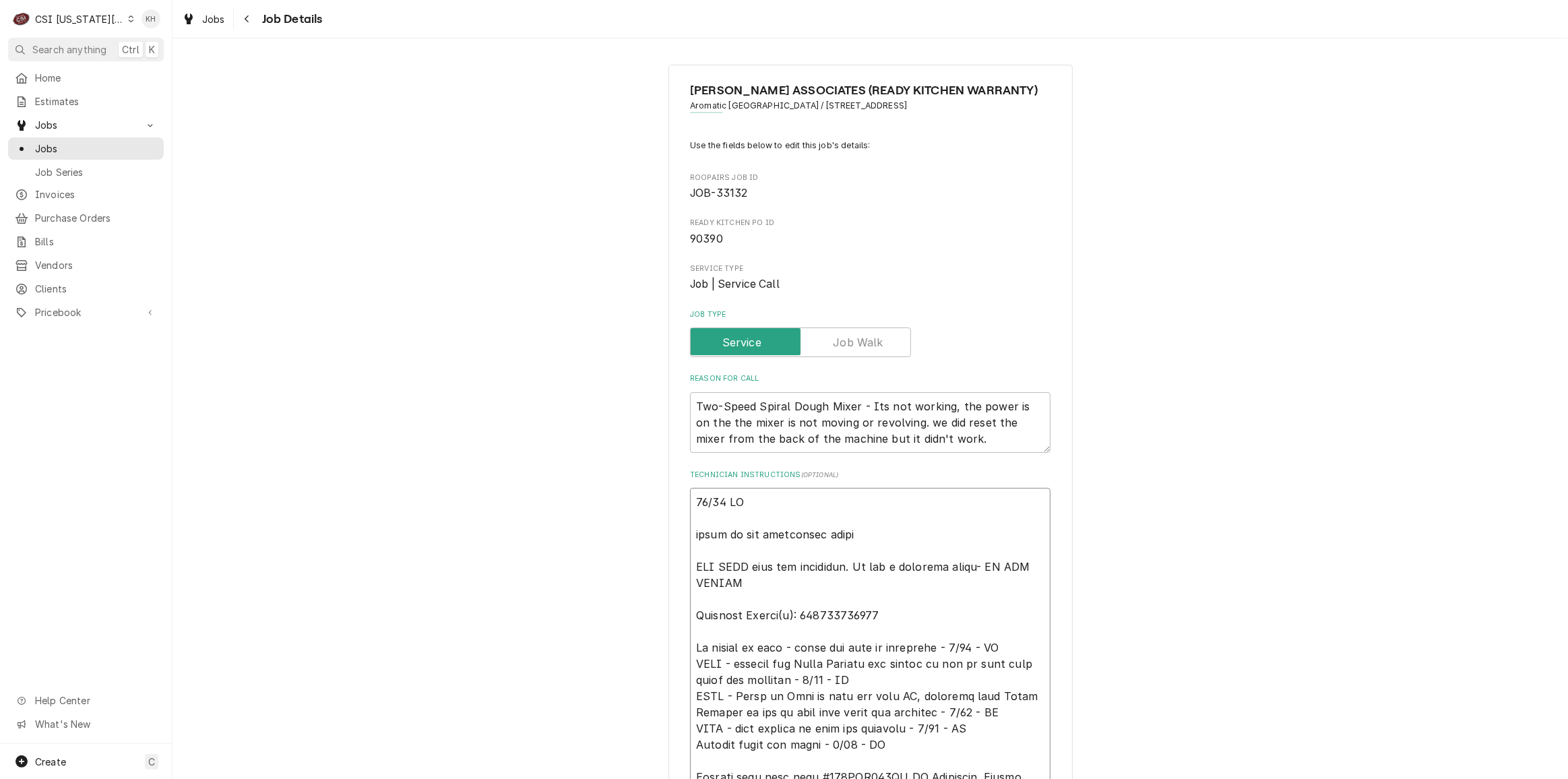
type textarea "10/03 KH - parts on the unassigned shelf ONE HOUR only for diagnosis. If not a …"
type textarea "x"
type textarea "10/03 KH - parts on the unassigned shelf ONE HOUR only for diagnosis. If not a …"
type textarea "x"
type textarea "10/03 KH - parts on the unassigned shelf ONE HOUR only for diagnosis. If not a …"
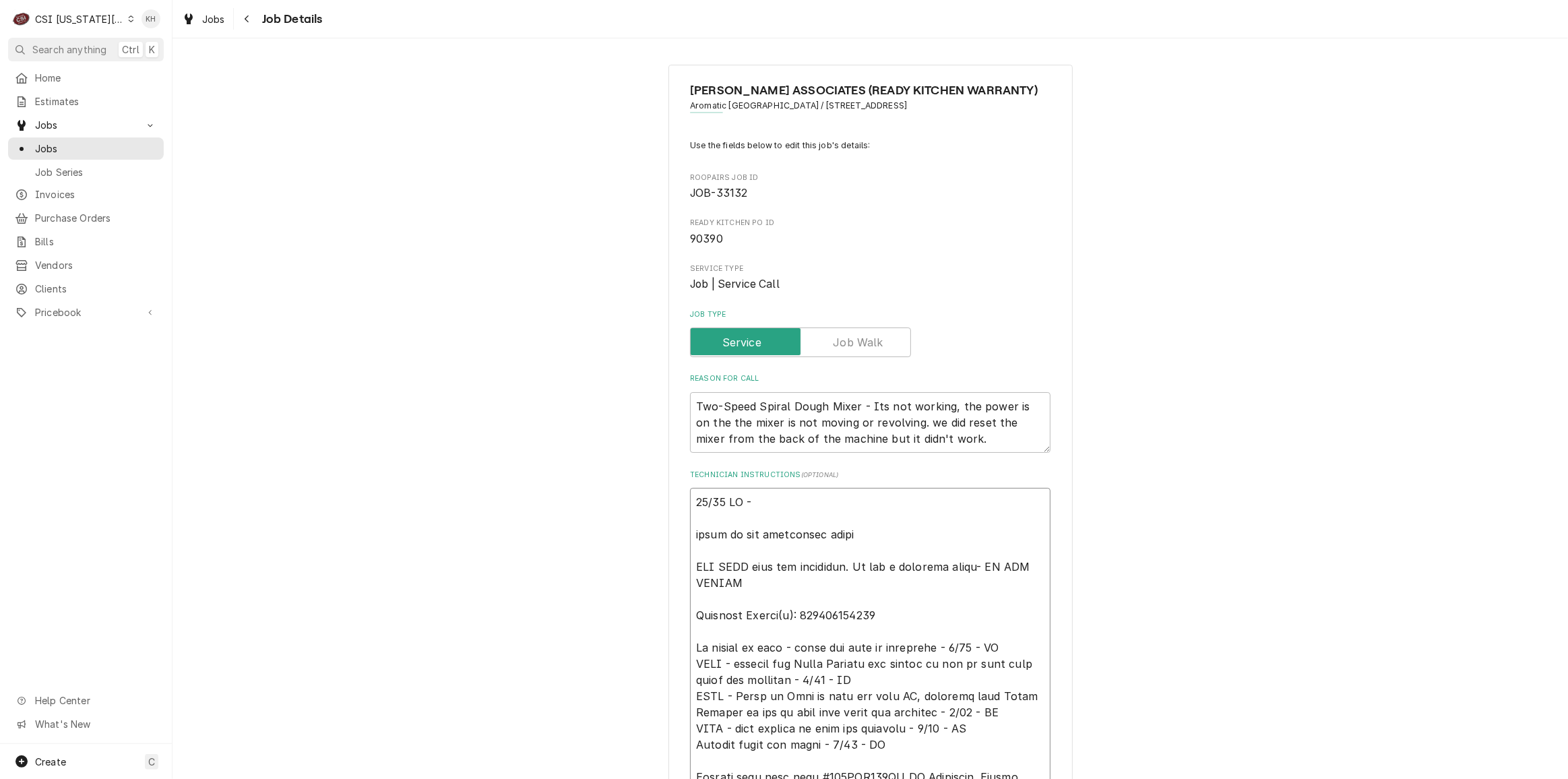
click at [792, 496] on textarea "Technician Instructions ( optional )" at bounding box center [870, 761] width 360 height 546
paste textarea "A parts request has been submitted for you for service request: 90390 by Ready …"
type textarea "x"
type textarea "10/03 KH - A parts request has been submitted for you for service request: 9039…"
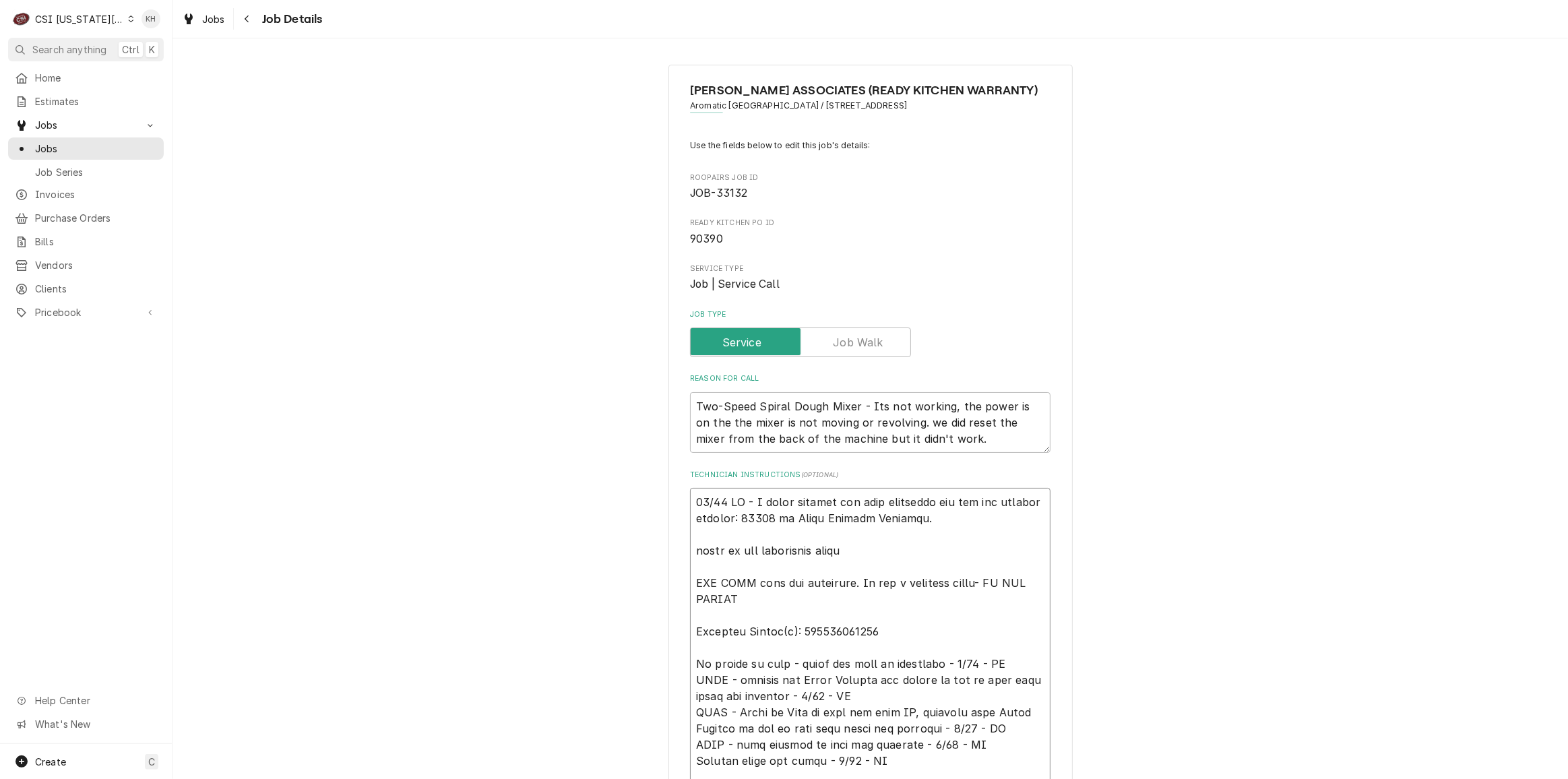
type textarea "x"
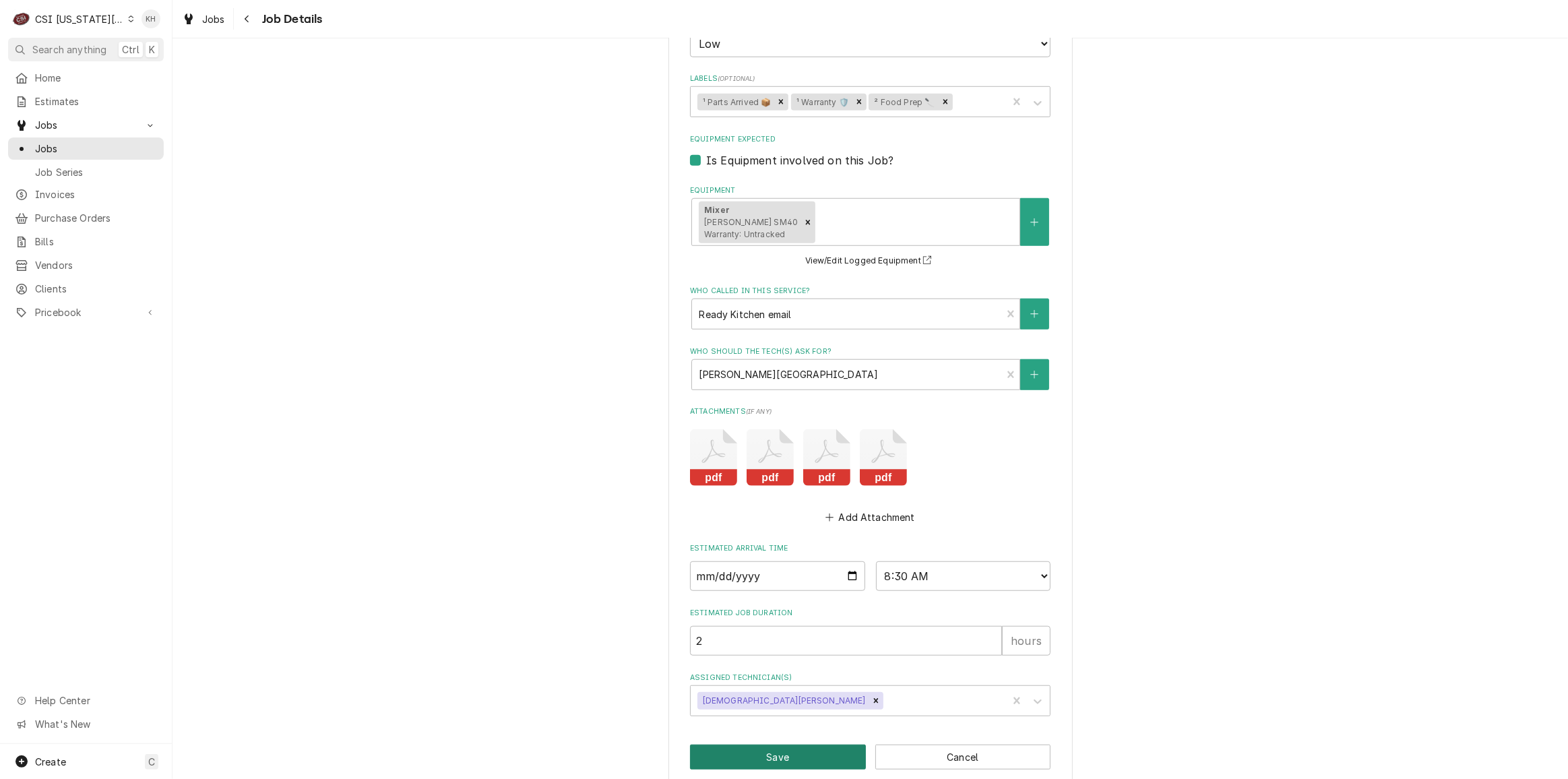
scroll to position [1074, 0]
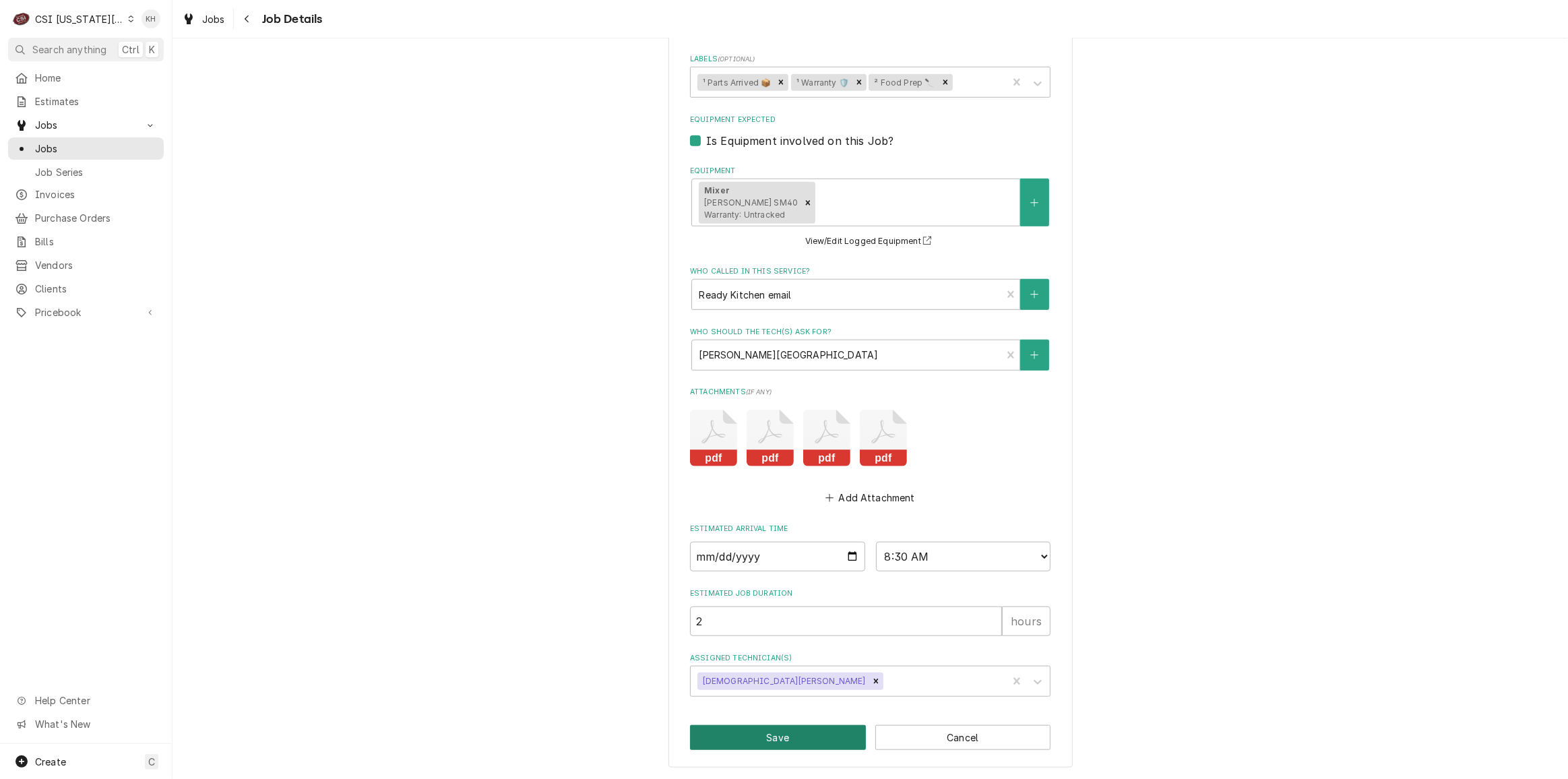
type textarea "10/03 KH - A parts request has been submitted for you for service request: 9039…"
click at [768, 738] on button "Save" at bounding box center [778, 737] width 176 height 25
type textarea "x"
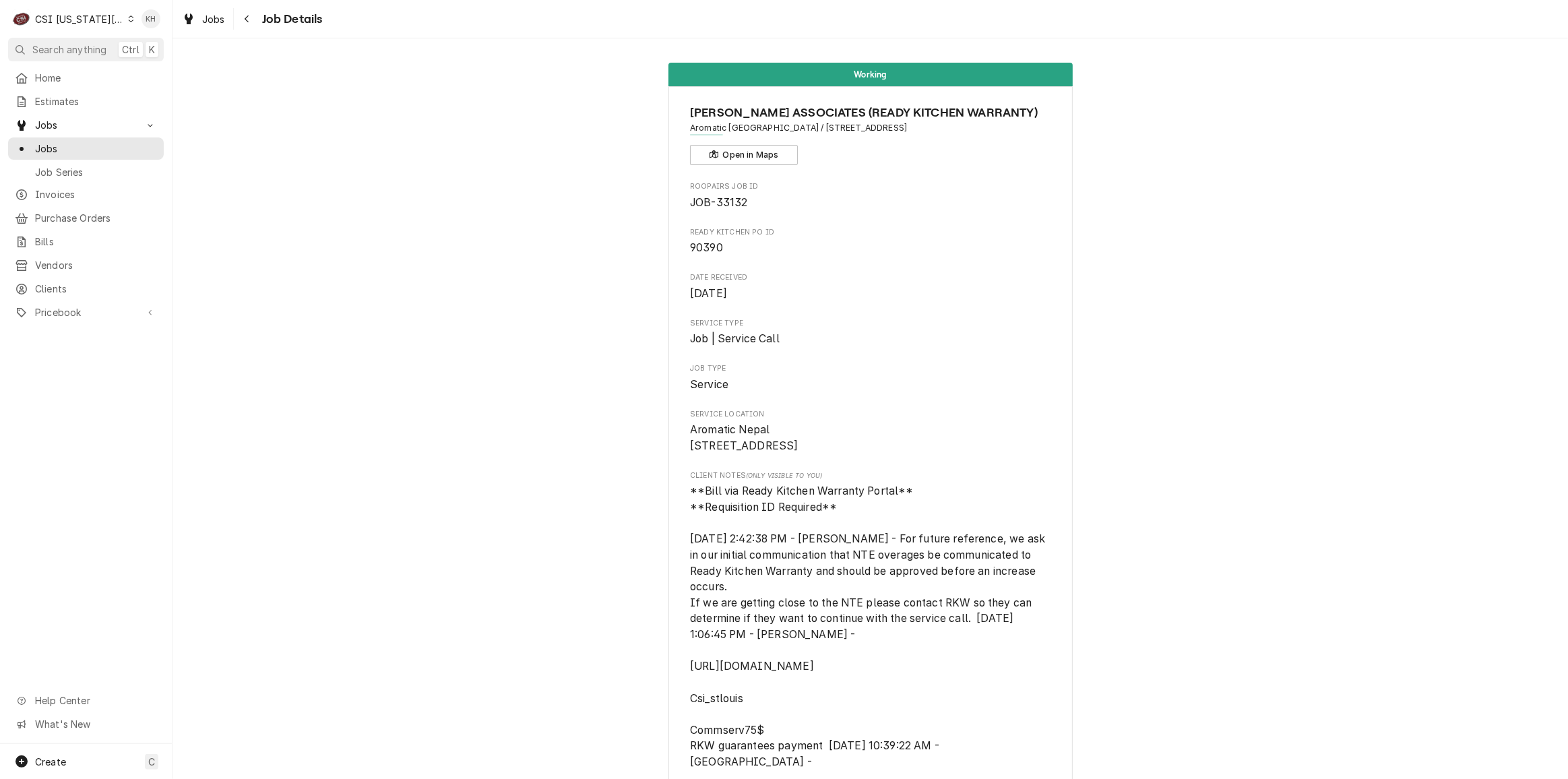
drag, startPoint x: 487, startPoint y: 670, endPoint x: 514, endPoint y: 697, distance: 38.2
click at [82, 21] on div "CSI [US_STATE][GEOGRAPHIC_DATA]" at bounding box center [80, 19] width 89 height 14
drag, startPoint x: 486, startPoint y: 341, endPoint x: 482, endPoint y: 345, distance: 5.7
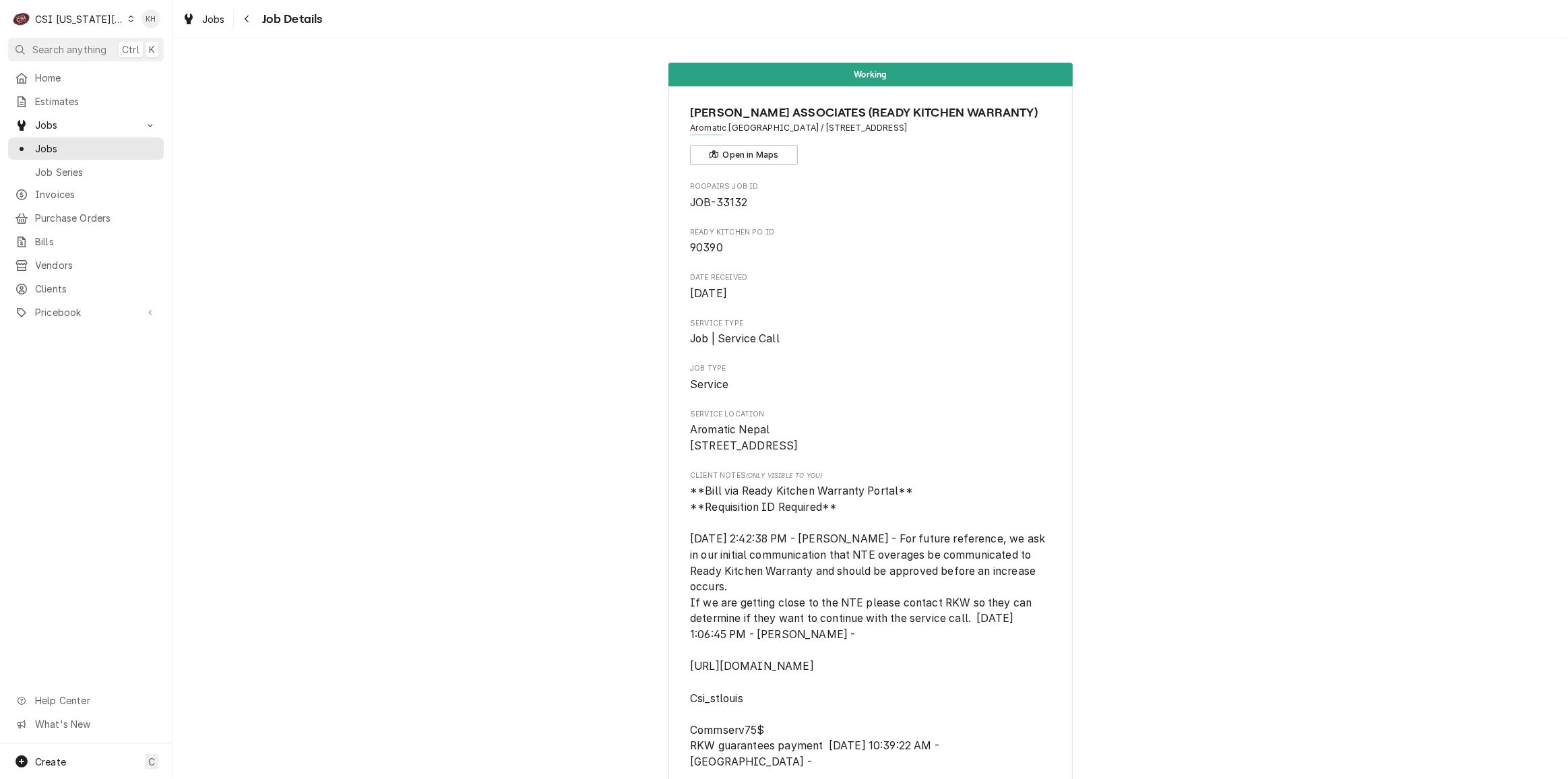
click at [484, 339] on html "C CSI [US_STATE][GEOGRAPHIC_DATA] KH Search anything Ctrl K Home Estimates Jobs…" at bounding box center [784, 389] width 1568 height 779
drag, startPoint x: 349, startPoint y: 312, endPoint x: 273, endPoint y: 339, distance: 80.7
drag, startPoint x: 331, startPoint y: 329, endPoint x: 314, endPoint y: 337, distance: 18.8
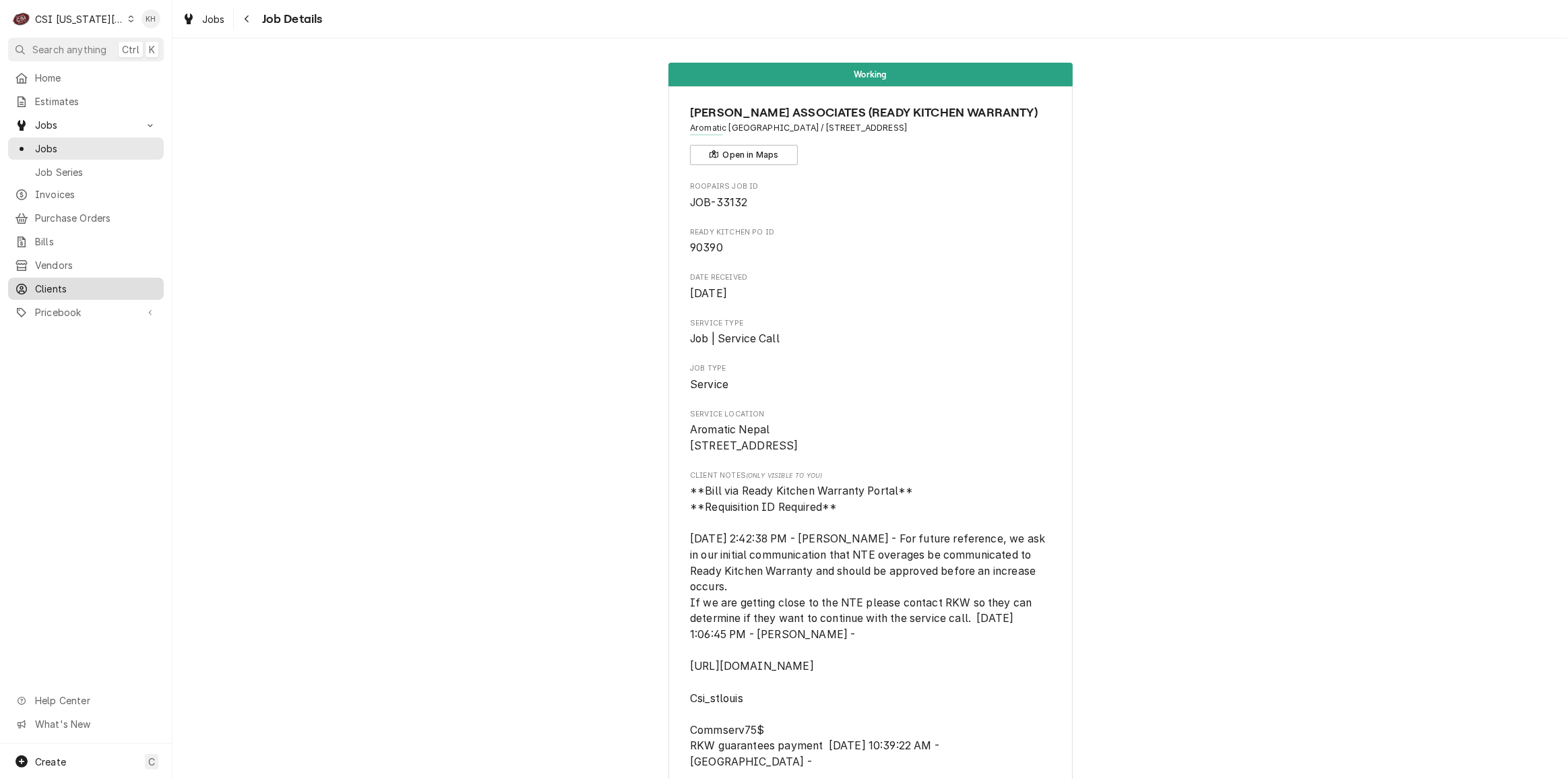
drag, startPoint x: 238, startPoint y: 236, endPoint x: 114, endPoint y: 274, distance: 129.7
